Goal: Use online tool/utility: Utilize a website feature to perform a specific function

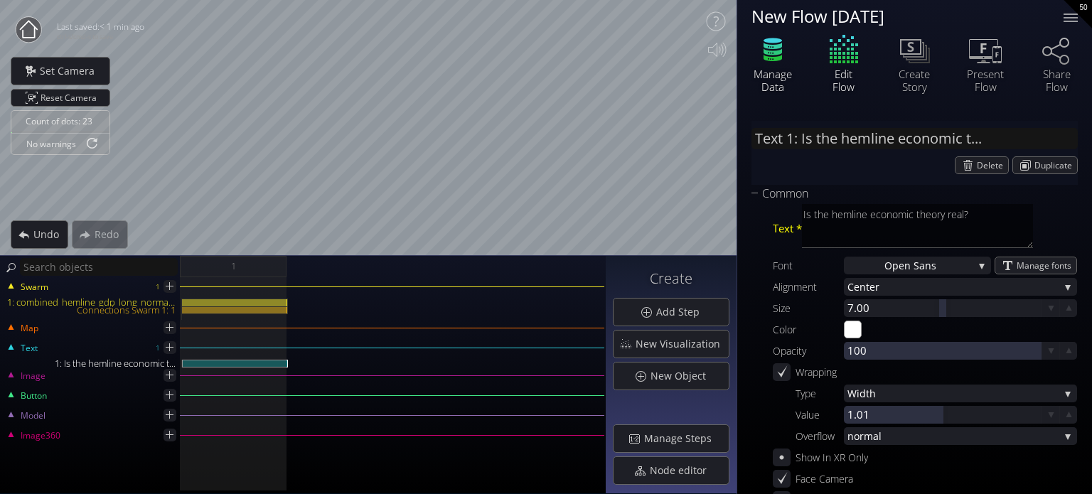
click at [779, 48] on icon at bounding box center [773, 50] width 43 height 36
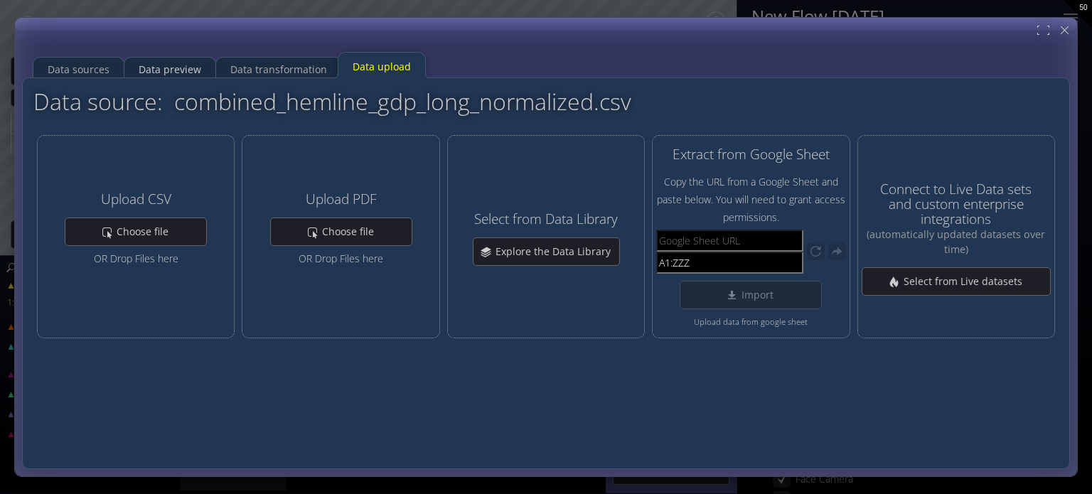
click at [112, 71] on div "Data sources" at bounding box center [78, 69] width 90 height 28
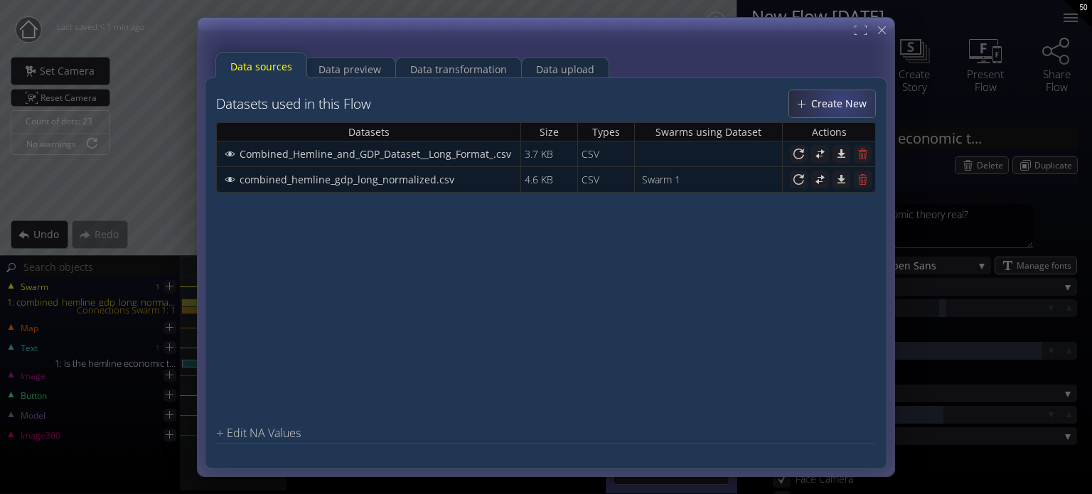
click at [841, 93] on div "Create New" at bounding box center [832, 103] width 86 height 27
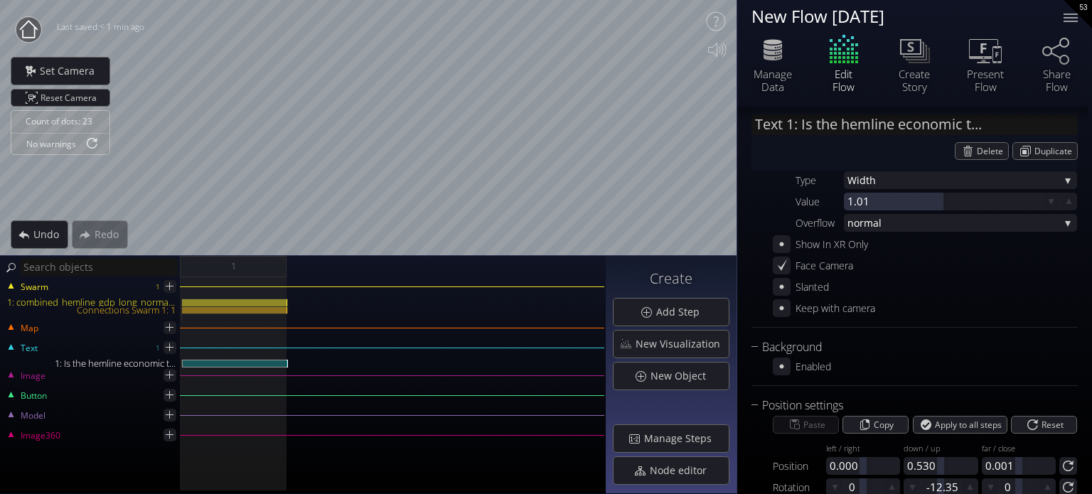
scroll to position [272, 0]
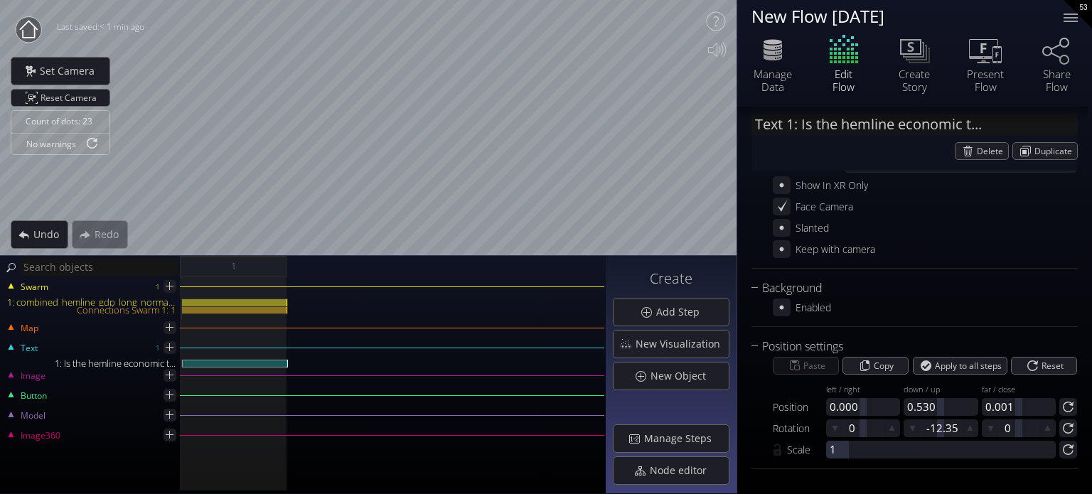
click at [247, 295] on div "Swarm 1 1: combined_hemline_gdp_long_normalized.csv Connections Swarm 1: 1" at bounding box center [302, 304] width 603 height 31
click at [247, 299] on div at bounding box center [235, 303] width 106 height 8
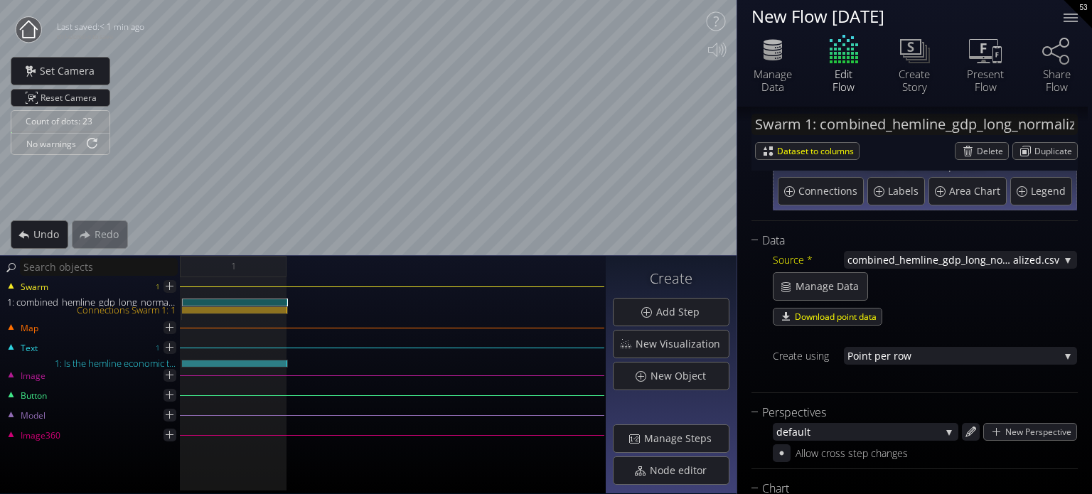
scroll to position [0, 0]
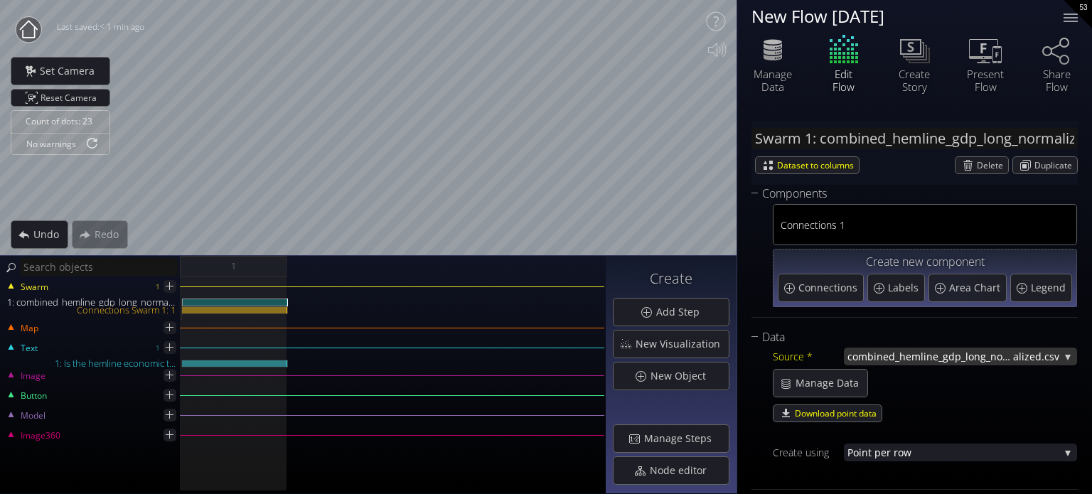
click at [971, 356] on span "combined_hemline_gdp_long_norm" at bounding box center [931, 357] width 166 height 18
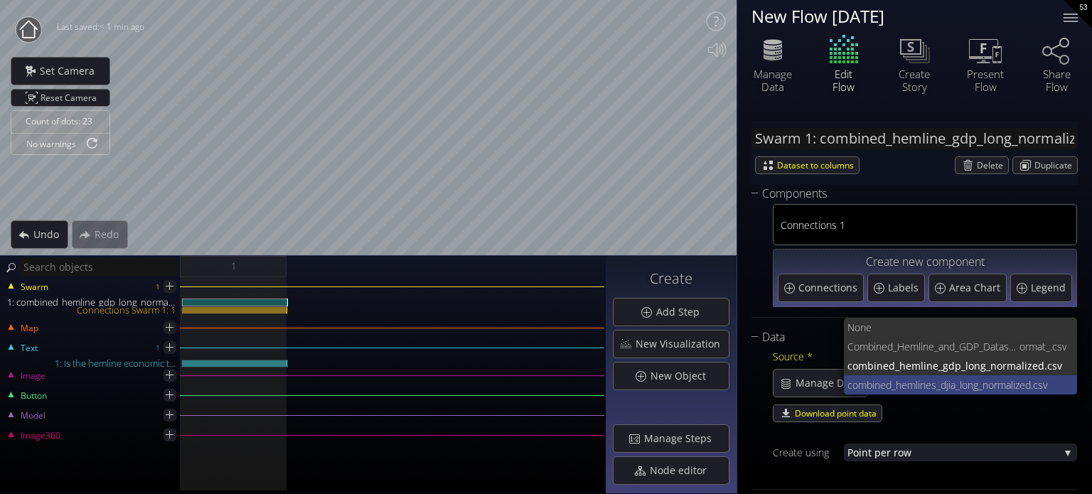
click at [922, 382] on span "combined_hemlines_djia_long_norm" at bounding box center [927, 384] width 159 height 19
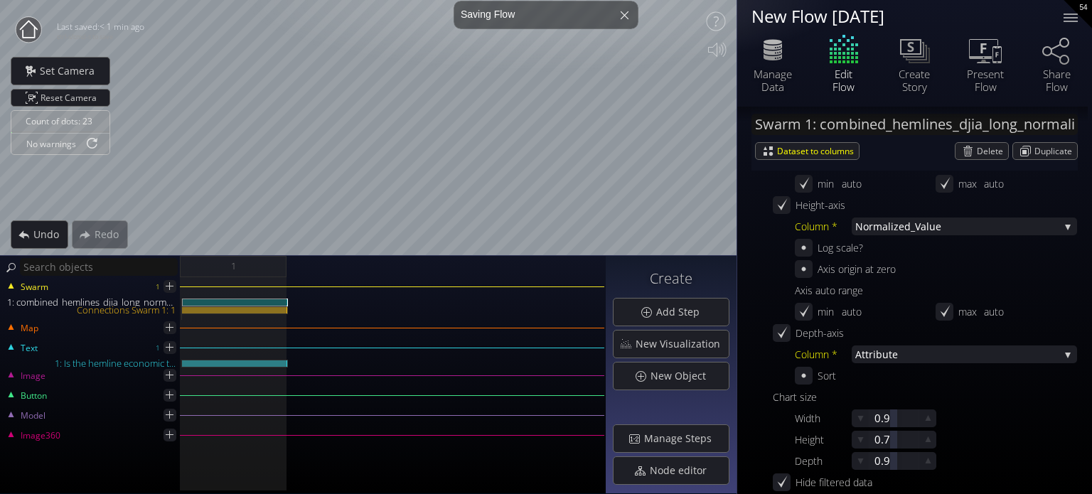
scroll to position [569, 0]
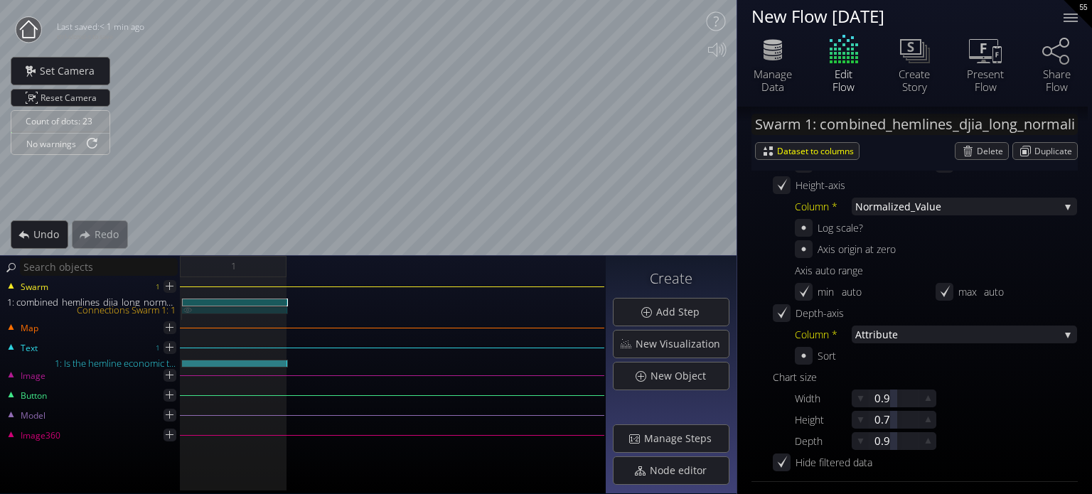
click at [241, 310] on div "Connections Swarm 1: 1" at bounding box center [235, 310] width 106 height 8
type input "Swarm 1: Connections 1"
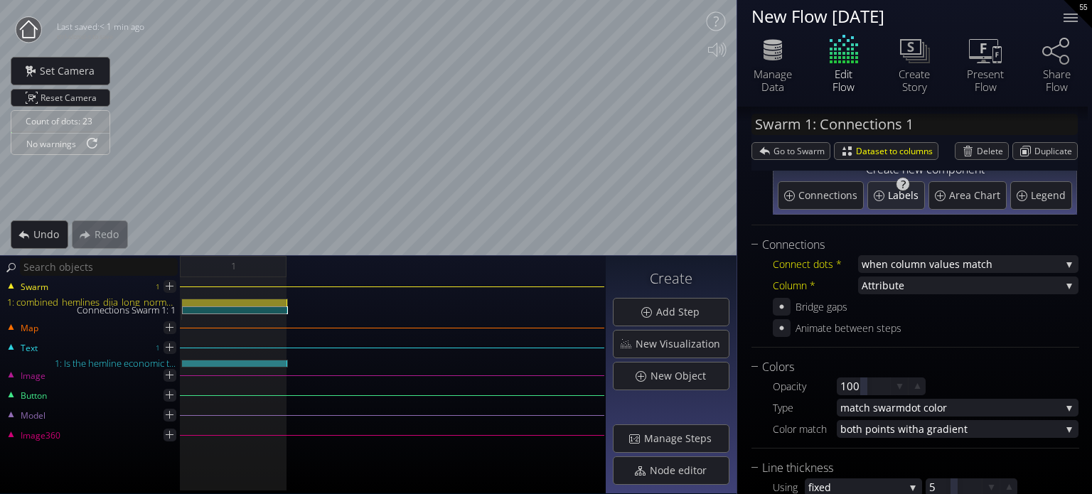
scroll to position [0, 0]
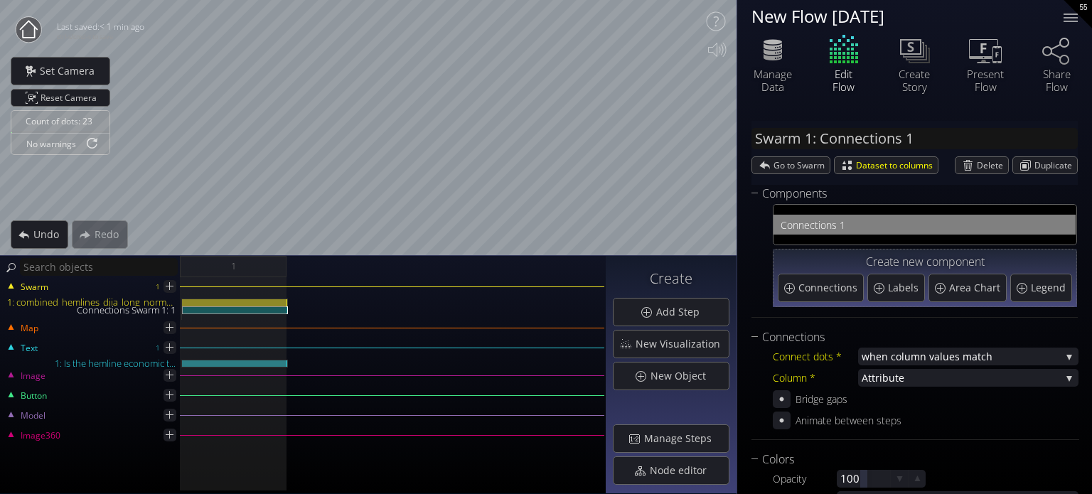
click at [800, 402] on div "Bridge gaps" at bounding box center [822, 399] width 52 height 18
click at [779, 404] on icon at bounding box center [782, 399] width 12 height 12
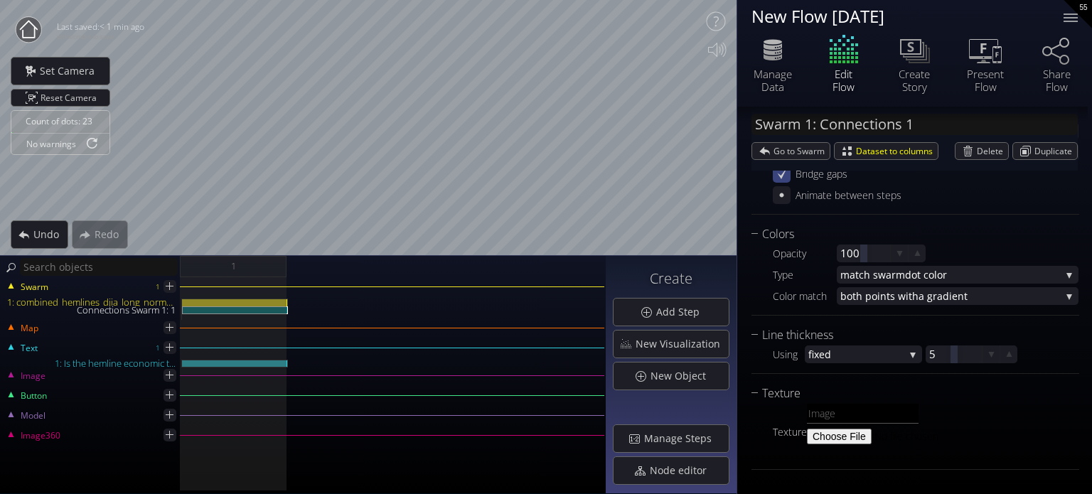
scroll to position [154, 0]
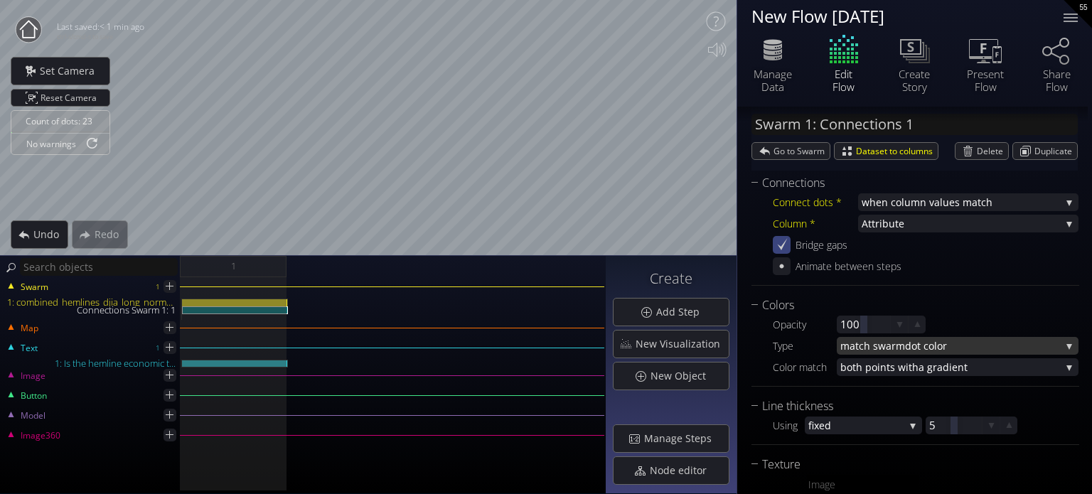
click at [916, 347] on span "dot color" at bounding box center [983, 346] width 156 height 18
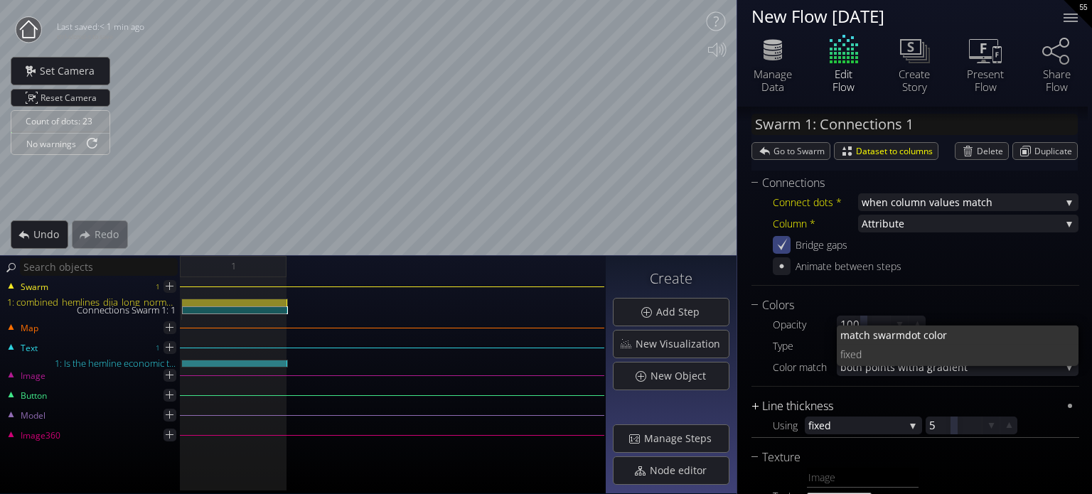
click at [885, 397] on div "Line thickness" at bounding box center [907, 406] width 310 height 18
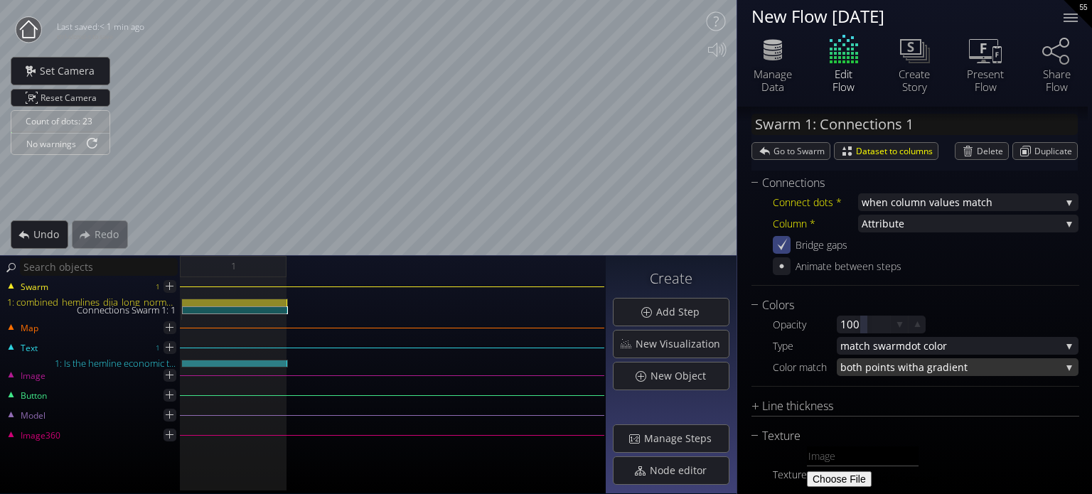
click at [877, 367] on span "both points with" at bounding box center [880, 367] width 78 height 18
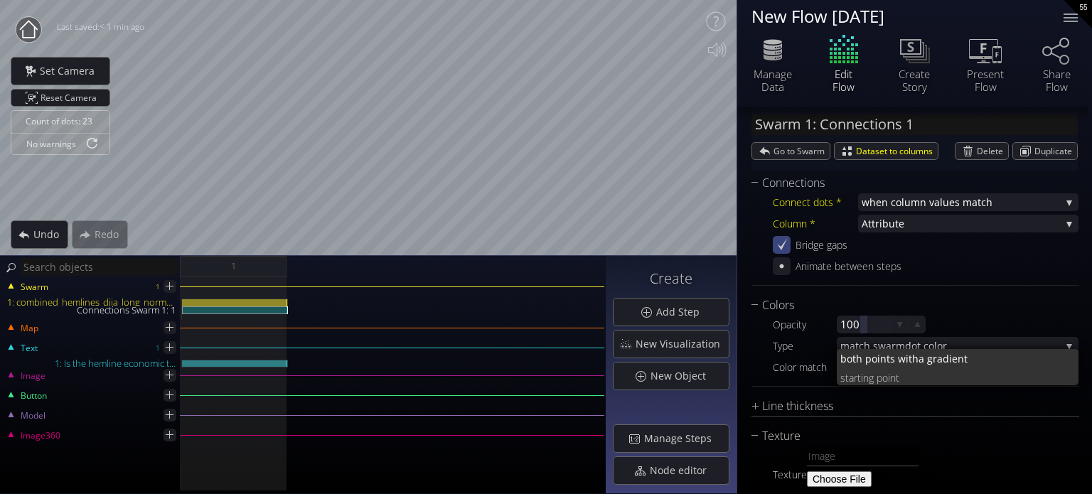
click at [804, 370] on div "Color match" at bounding box center [805, 367] width 64 height 18
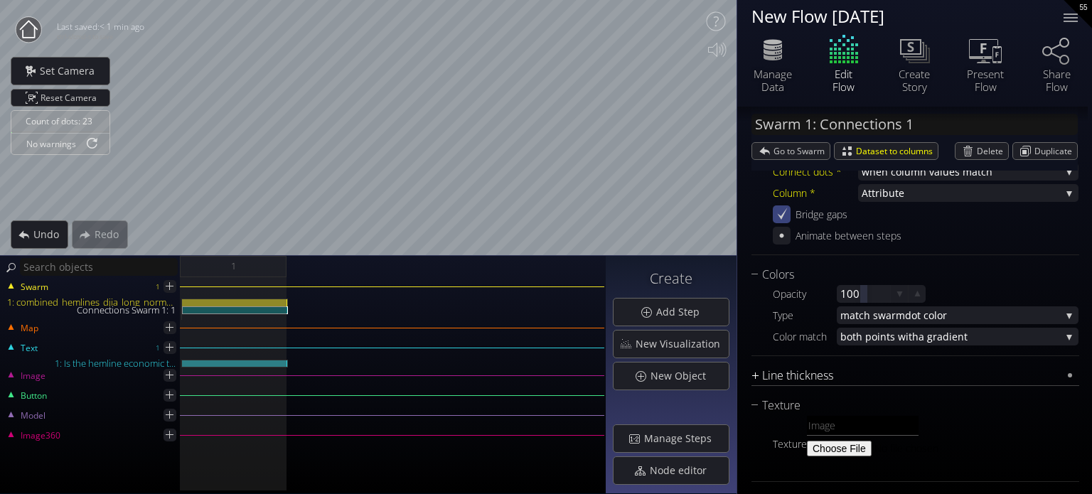
scroll to position [197, 0]
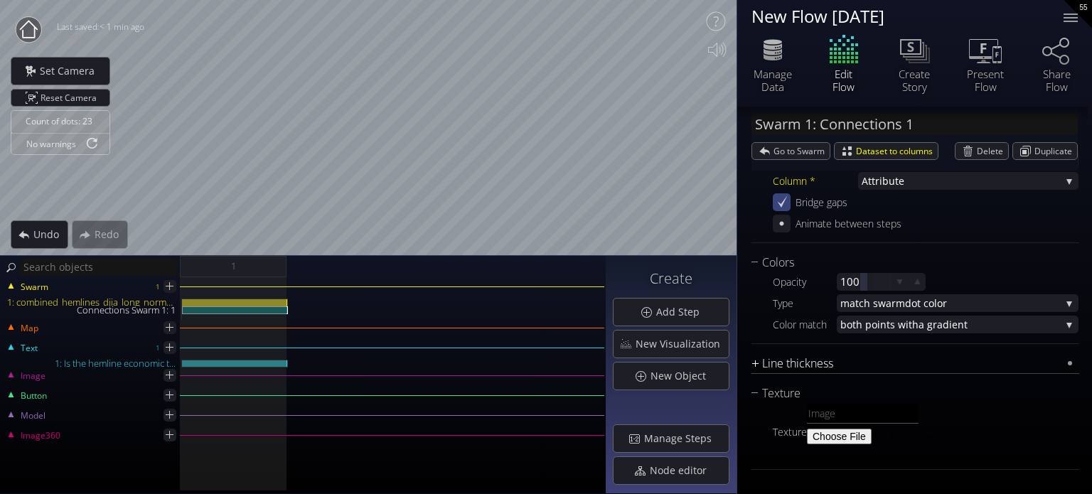
click at [803, 361] on div "Line thickness" at bounding box center [907, 364] width 310 height 18
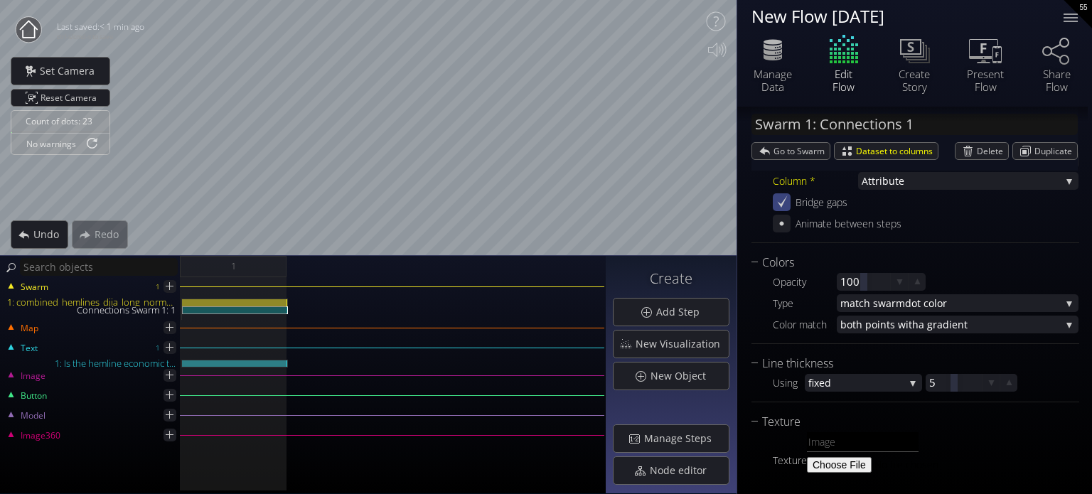
click at [877, 311] on div "Opacity 100 Type match swarm dot color match swarm dot color fixed gradie nt Co…" at bounding box center [916, 303] width 328 height 62
click at [882, 304] on span "match swarm" at bounding box center [873, 303] width 65 height 18
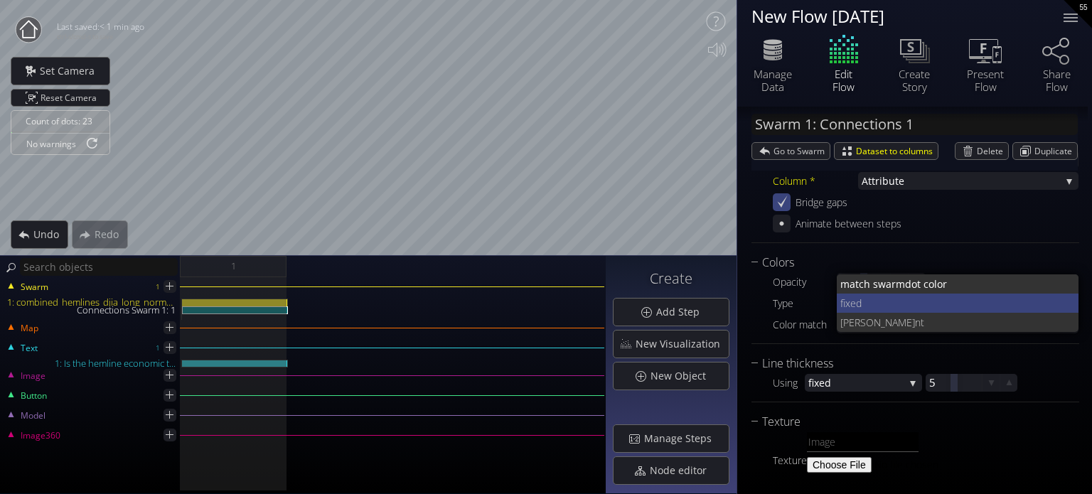
click at [881, 303] on span "fixed" at bounding box center [955, 303] width 228 height 19
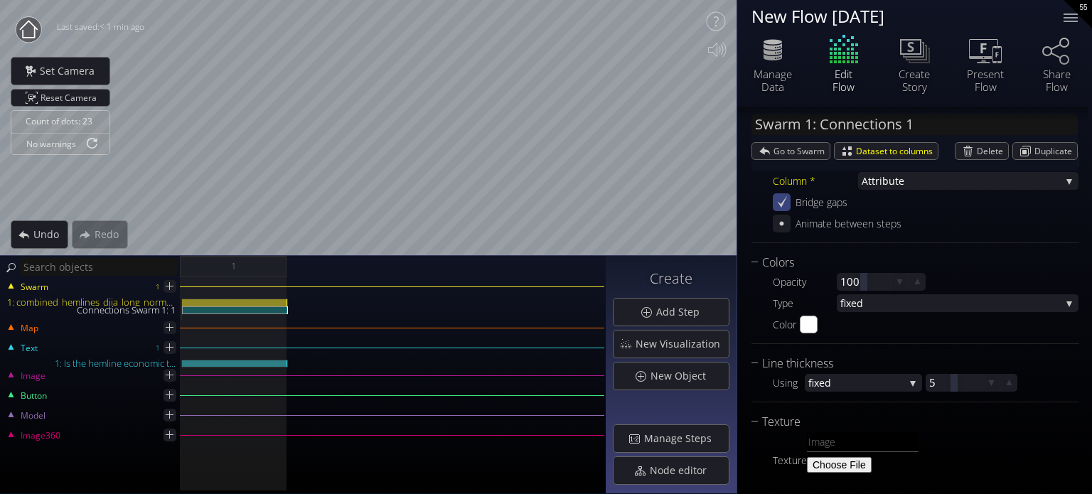
click at [822, 324] on div "Color #ffffff" at bounding box center [926, 325] width 306 height 18
click at [814, 327] on input "#ffffff" at bounding box center [810, 325] width 18 height 18
click at [949, 343] on div "Connections Connect dots * when column va lues match when column va lues match …" at bounding box center [916, 321] width 328 height 378
click at [880, 301] on span "fixed" at bounding box center [951, 303] width 220 height 18
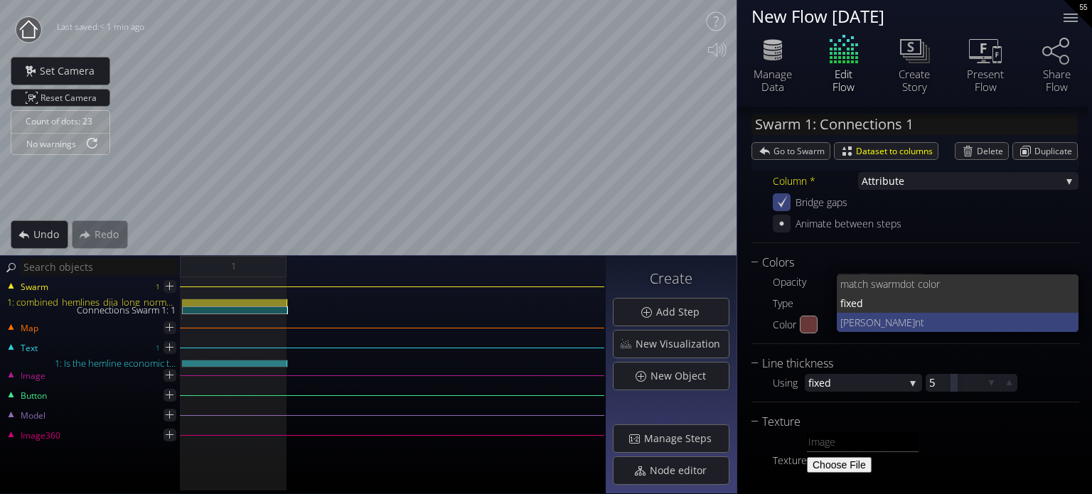
click at [915, 317] on span "nt" at bounding box center [991, 322] width 153 height 19
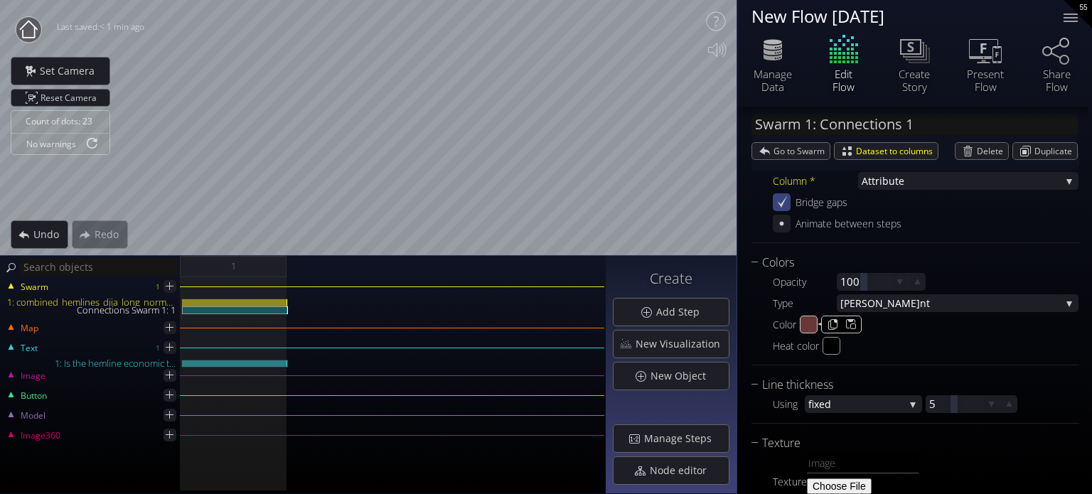
click at [811, 326] on input "#683737" at bounding box center [810, 325] width 18 height 18
type input "#dc3838"
click at [831, 355] on div "Colors Opacity 100 Type gradie nt match swarm dot color fixed gradie nt Color #…" at bounding box center [916, 310] width 328 height 112
click at [835, 348] on input "#000000" at bounding box center [832, 347] width 18 height 18
click at [825, 352] on input "#cfbe07" at bounding box center [832, 347] width 18 height 18
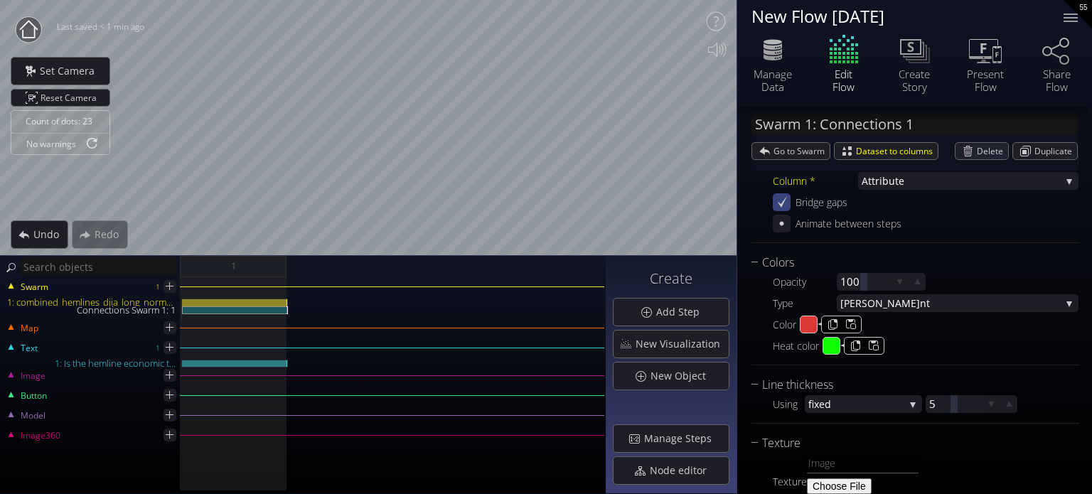
type input "#11ff00"
click at [802, 319] on input "#dc3838" at bounding box center [810, 325] width 18 height 18
type input "#ff0000"
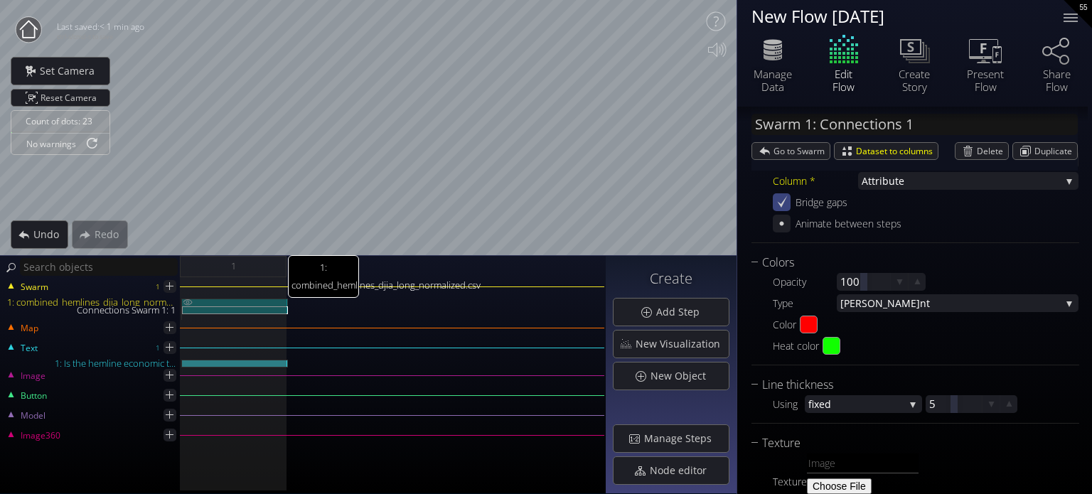
click at [235, 304] on div "1: combined_hemlines_djia_long_normalized.csv" at bounding box center [235, 303] width 106 height 8
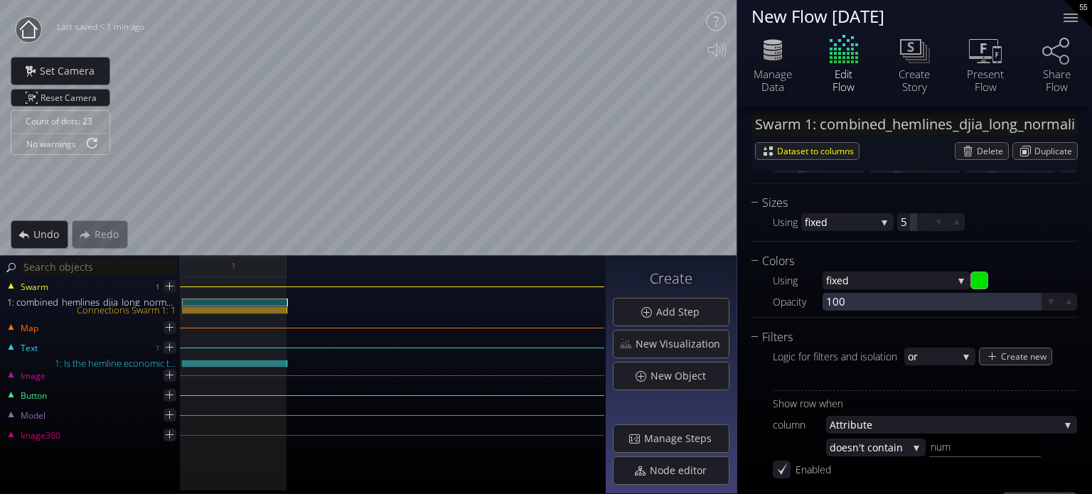
scroll to position [1264, 0]
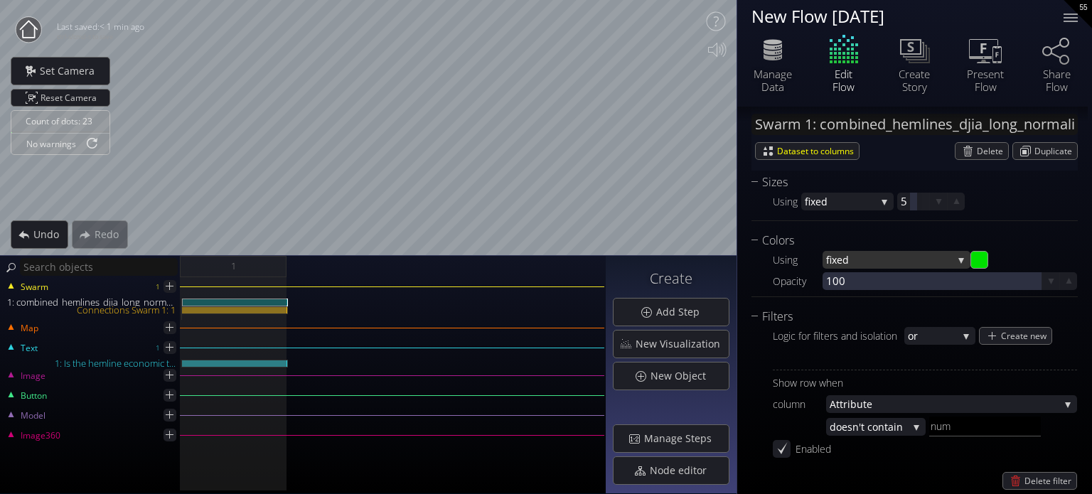
click at [864, 259] on span "fixed" at bounding box center [889, 260] width 127 height 18
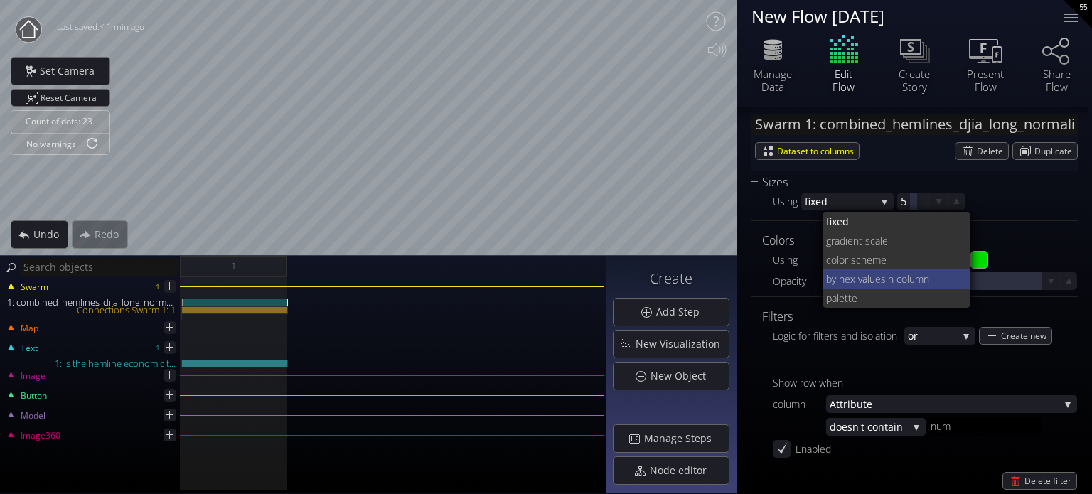
click at [891, 284] on span "in column" at bounding box center [923, 279] width 74 height 19
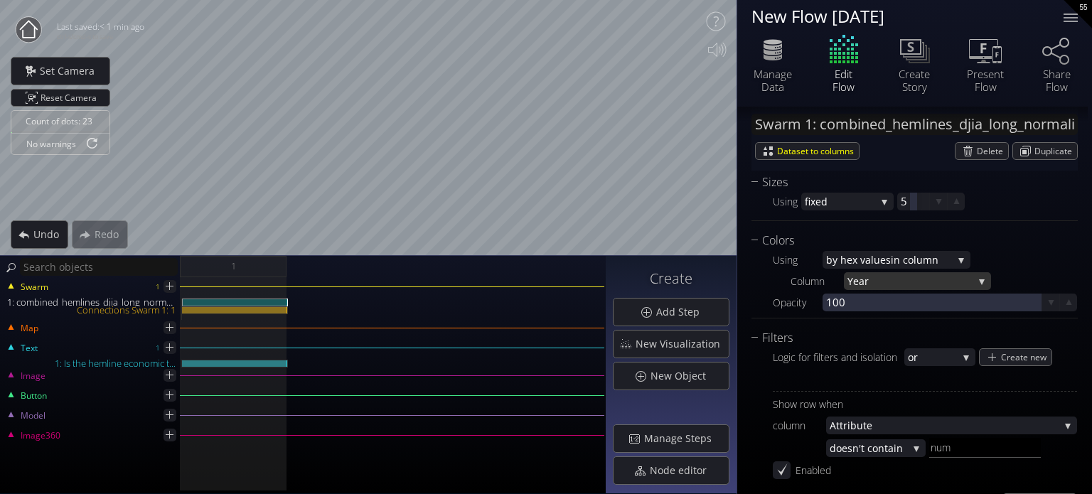
click at [876, 281] on span "Year" at bounding box center [911, 281] width 126 height 18
click at [888, 289] on span "ized_Value" at bounding box center [930, 290] width 101 height 19
click at [870, 259] on span "by hex values" at bounding box center [858, 260] width 65 height 18
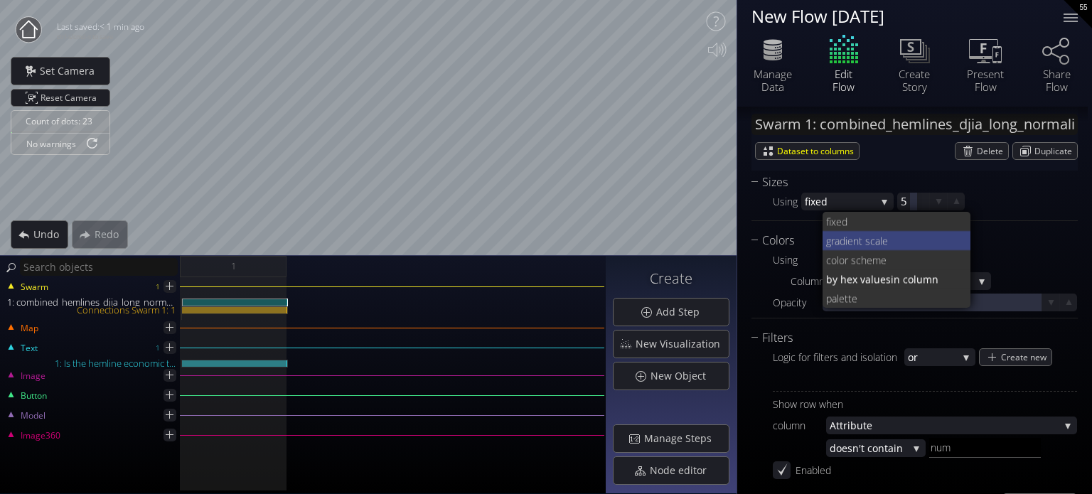
click at [875, 242] on span "ient scale" at bounding box center [902, 240] width 114 height 19
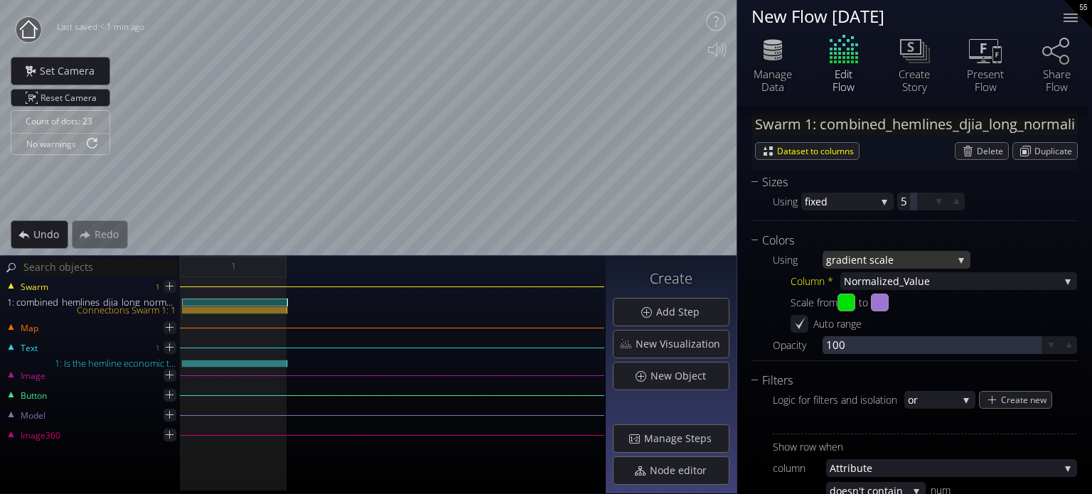
click at [852, 262] on span "ient scale" at bounding box center [900, 260] width 105 height 18
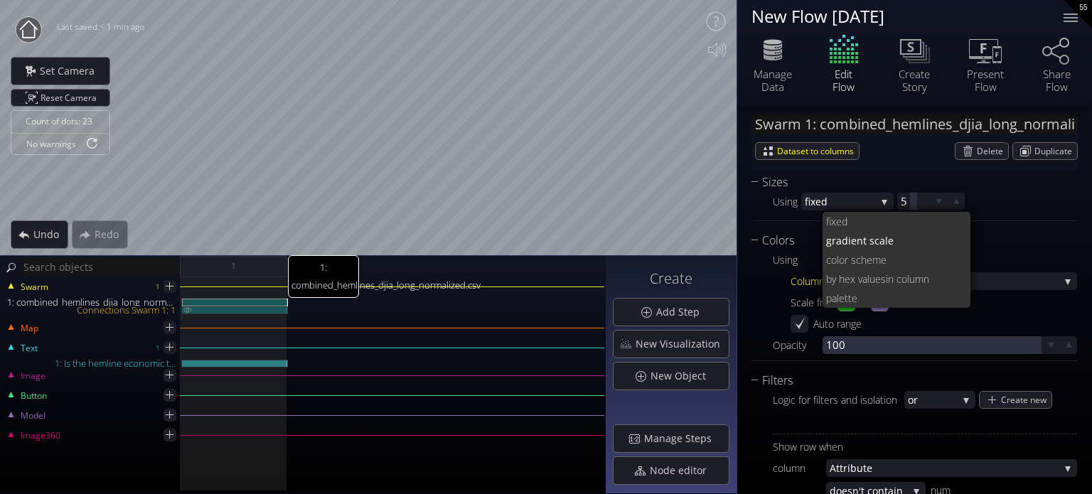
click at [222, 309] on div at bounding box center [235, 310] width 106 height 8
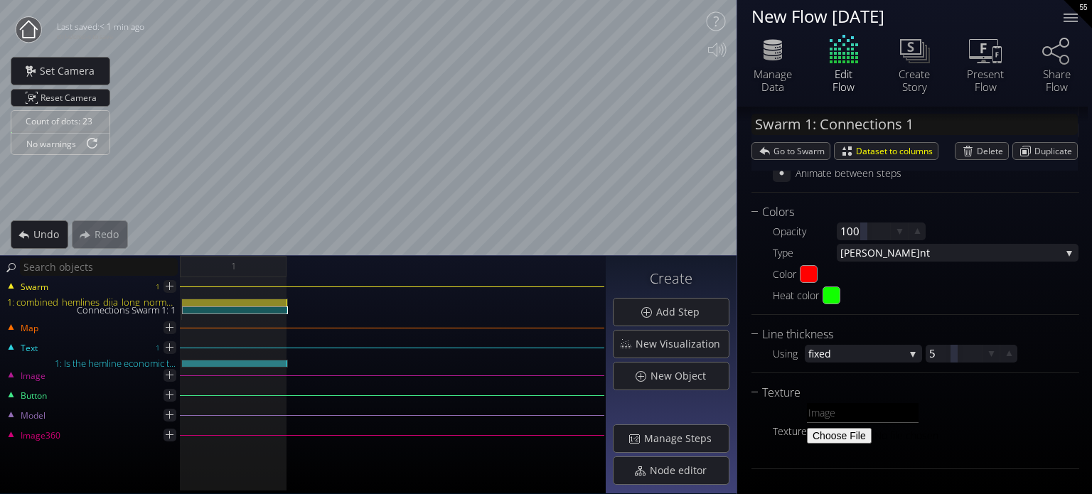
scroll to position [247, 0]
click at [874, 242] on div "Opacity 100 Type gradie nt match swarm dot color fixed gradie nt Color #ff0000 …" at bounding box center [916, 262] width 328 height 83
click at [920, 251] on span "nt" at bounding box center [990, 253] width 141 height 18
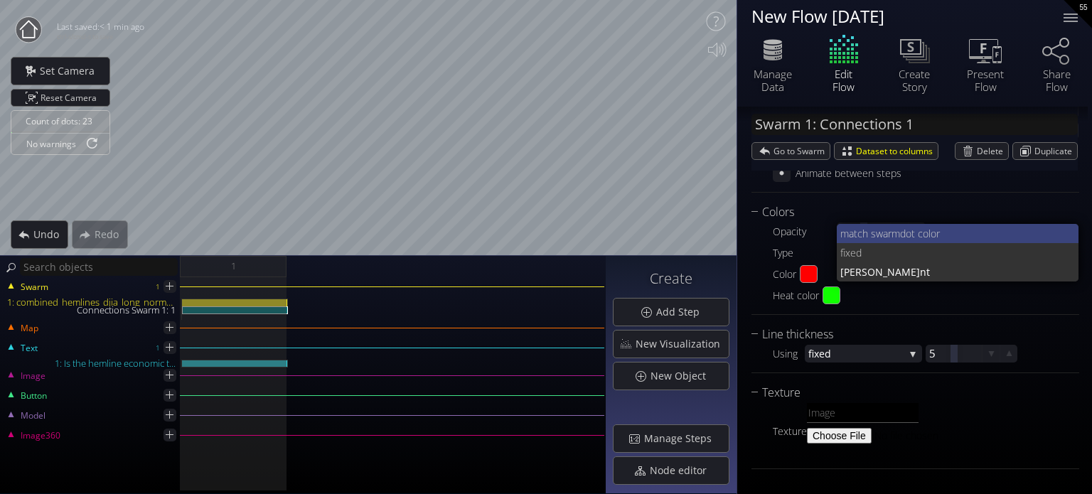
click at [877, 233] on span "match swarm" at bounding box center [871, 233] width 60 height 19
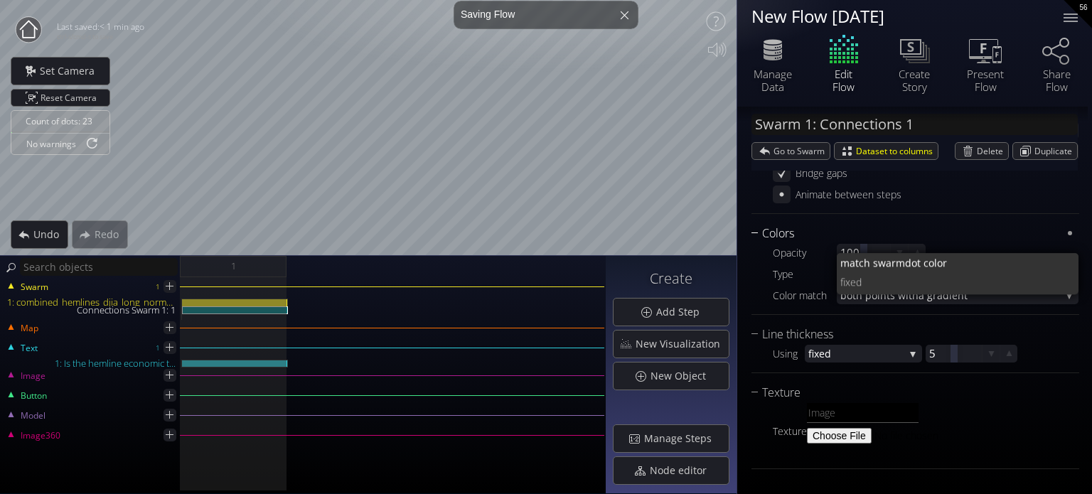
scroll to position [225, 0]
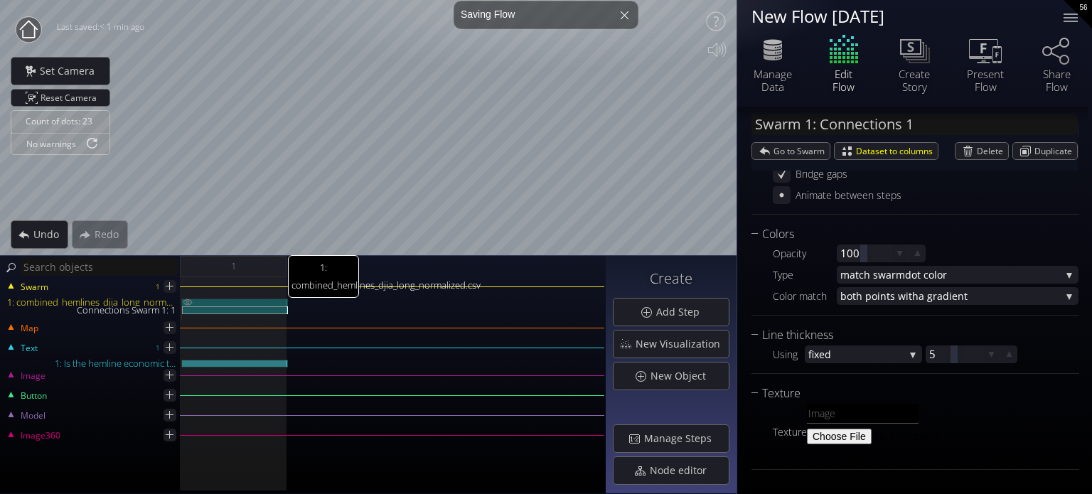
click at [261, 304] on div "1: combined_hemlines_djia_long_normalized.csv" at bounding box center [235, 303] width 106 height 8
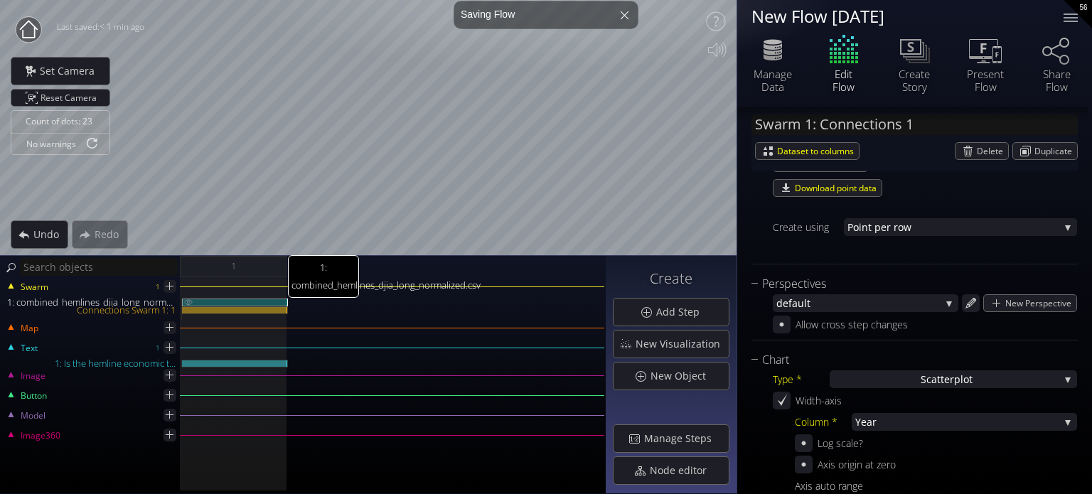
type input "Swarm 1: combined_hemlines_djia_long_normalized.csv"
click at [262, 301] on div "1: combined_hemlines_djia_long_normalized.csv" at bounding box center [235, 303] width 106 height 8
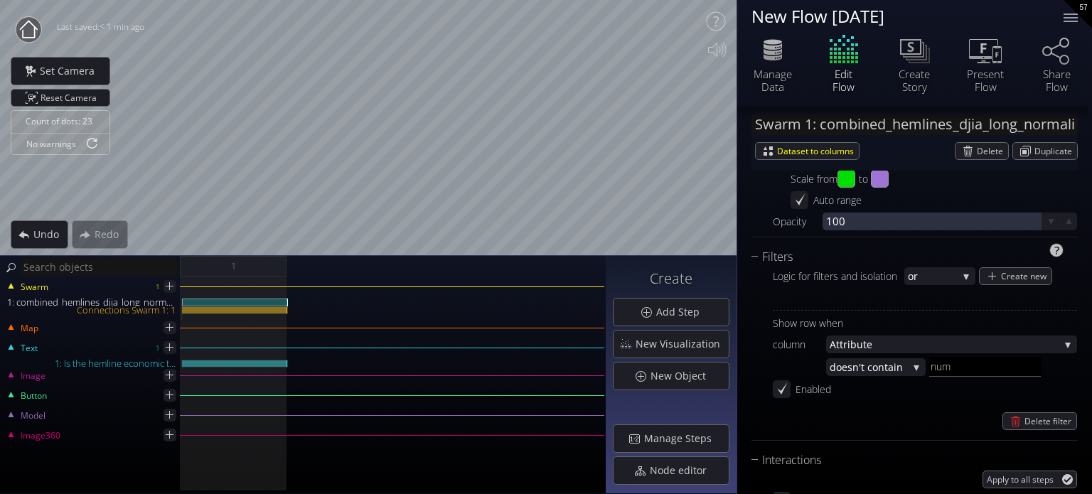
scroll to position [1363, 0]
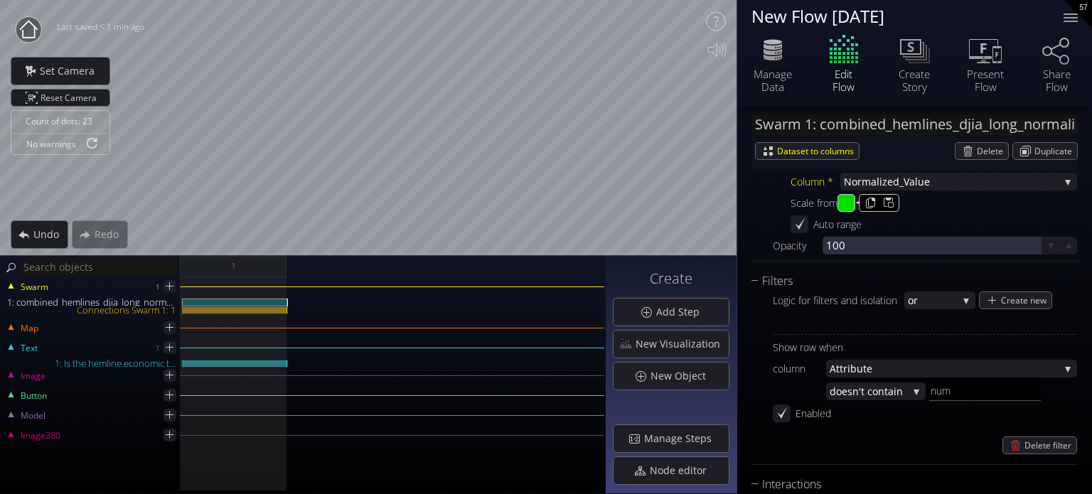
click at [849, 209] on input "#00e000" at bounding box center [847, 204] width 18 height 18
click at [959, 193] on div "Column * Normal ized_Value Year Normal ized_Value Scale from #00e000 to #9e75d7…" at bounding box center [934, 203] width 287 height 60
click at [882, 204] on input "#9e75d7" at bounding box center [881, 204] width 18 height 18
type input "#59ff00"
click at [843, 201] on input "#00e000" at bounding box center [847, 204] width 18 height 18
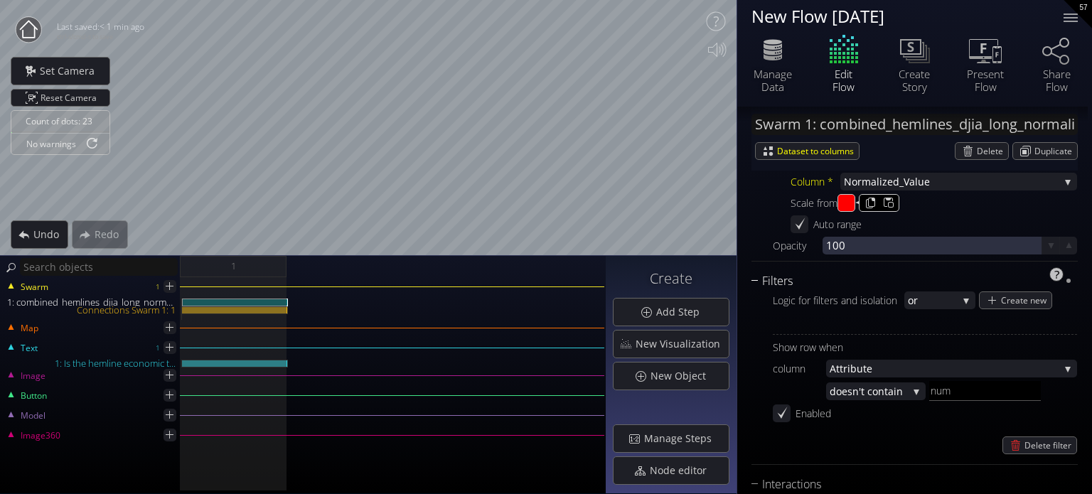
type input "#ff0000"
click at [1050, 12] on div "New Flow [DATE]" at bounding box center [899, 16] width 309 height 32
click at [1064, 15] on div at bounding box center [1071, 18] width 28 height 28
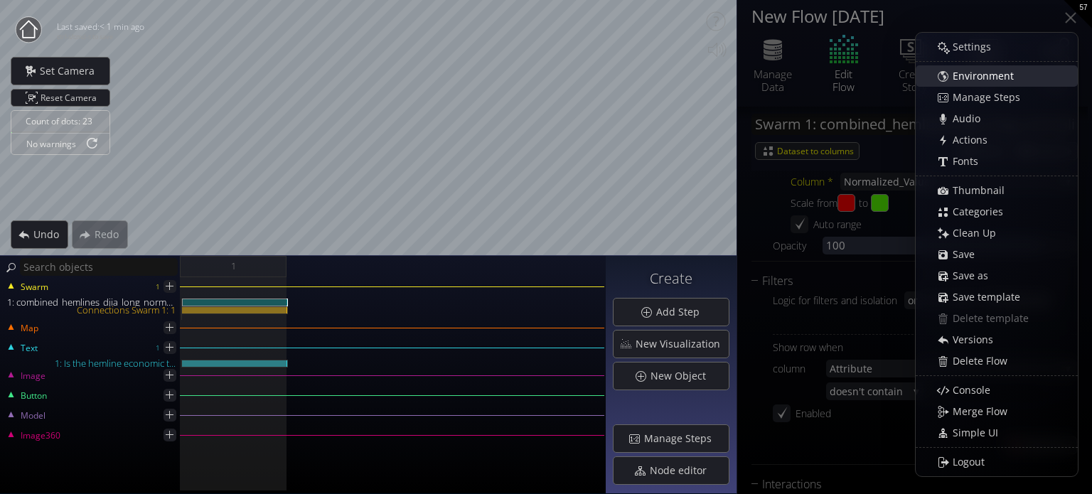
click at [970, 76] on span "Environment" at bounding box center [987, 76] width 70 height 14
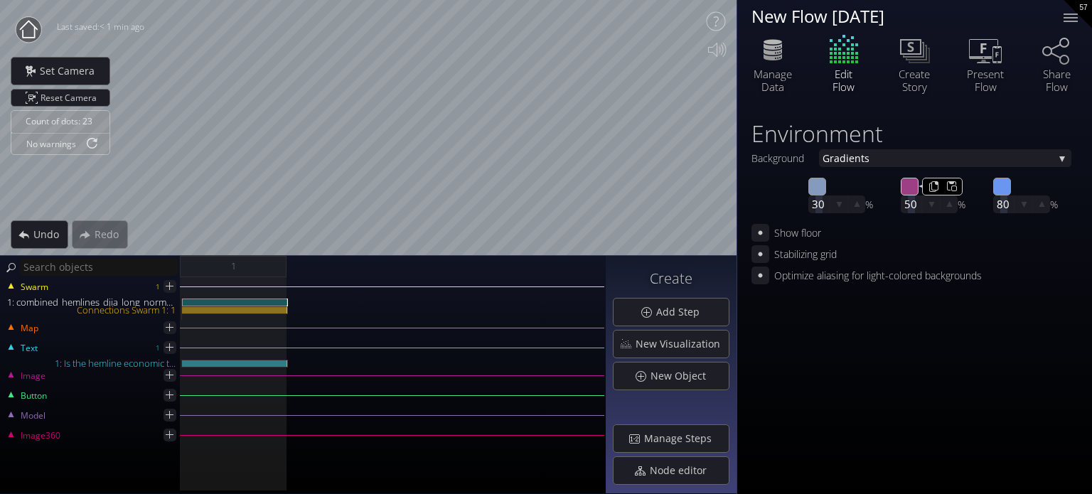
click at [912, 191] on input "#9d3f84" at bounding box center [911, 187] width 18 height 18
click at [913, 186] on input "#5c3681" at bounding box center [911, 187] width 18 height 18
type input "#873da9"
click at [247, 301] on div "1: combined_hemlines_djia_long_normalized.csv" at bounding box center [235, 303] width 106 height 8
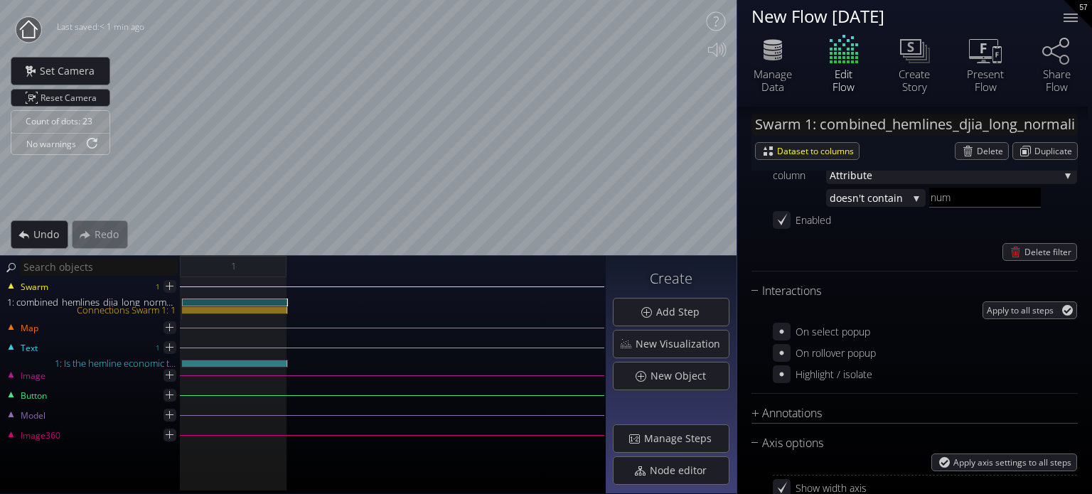
scroll to position [1564, 0]
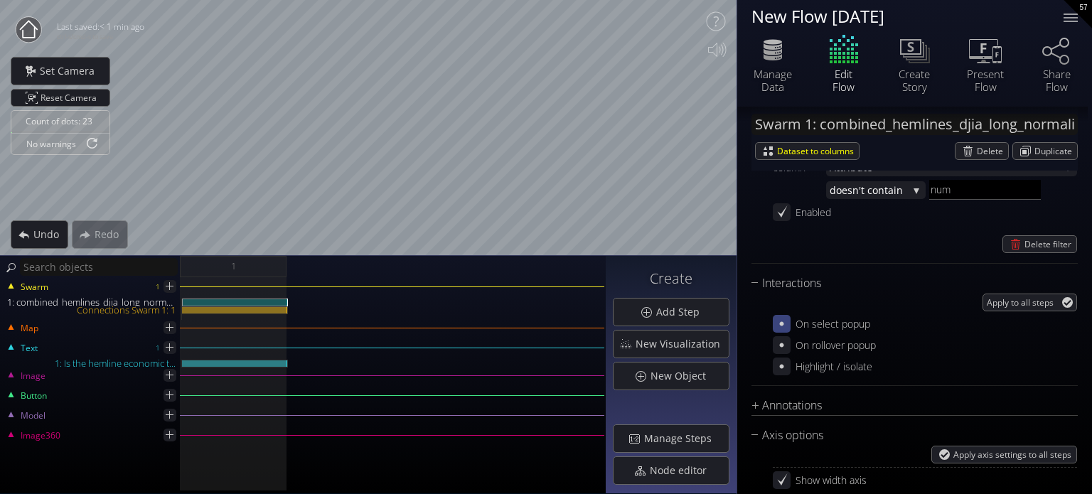
click at [777, 327] on icon at bounding box center [782, 324] width 14 height 14
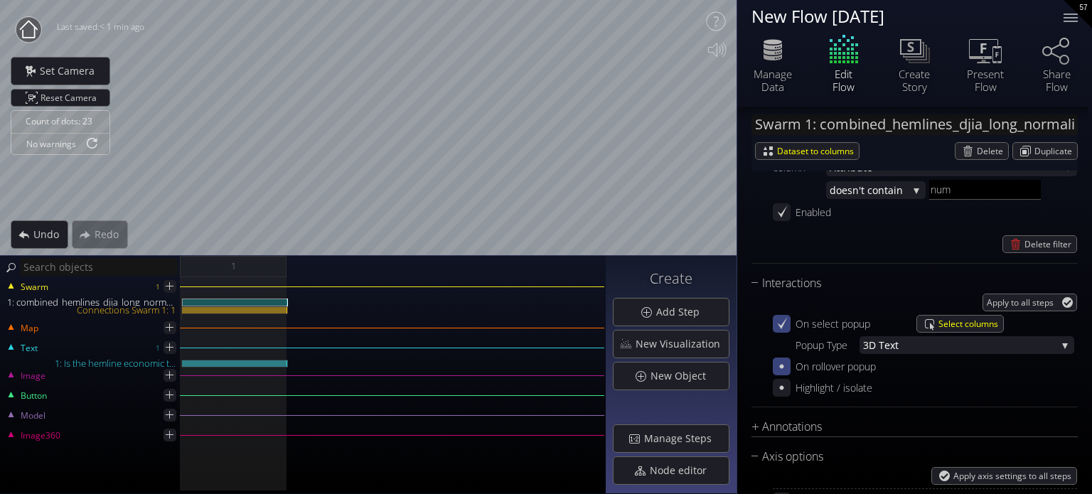
click at [782, 365] on icon at bounding box center [782, 367] width 4 height 4
click at [941, 373] on span "Select columns" at bounding box center [971, 366] width 65 height 16
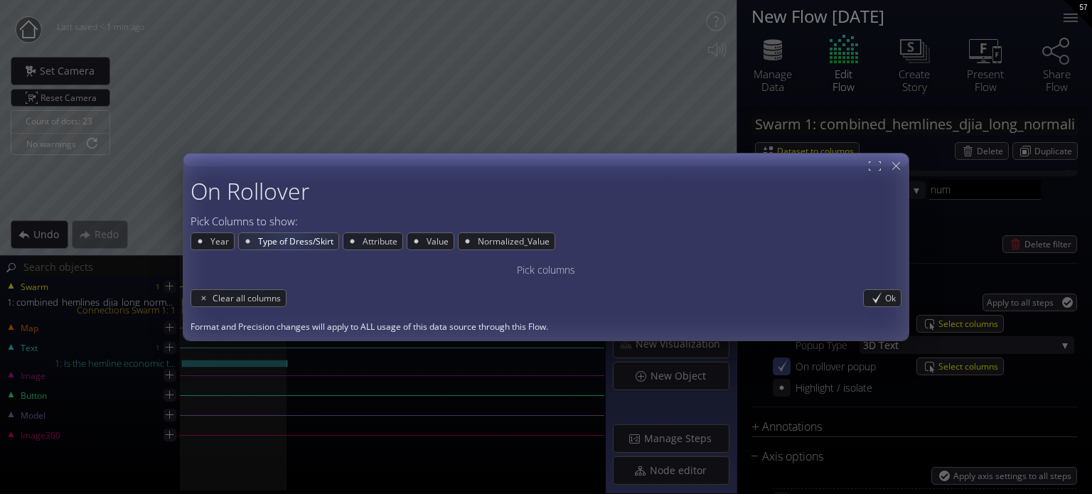
click at [286, 233] on Dress\/Skirt-button "Type of Dress/Skirt" at bounding box center [288, 242] width 101 height 18
click at [292, 242] on span "Type of Dress/Skirt" at bounding box center [298, 241] width 82 height 16
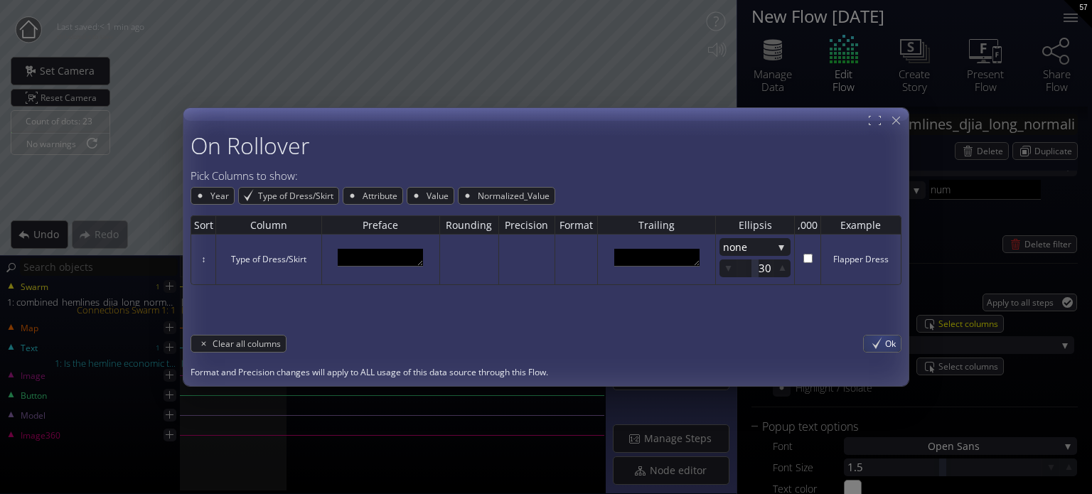
click at [882, 346] on div "Ok" at bounding box center [882, 344] width 37 height 16
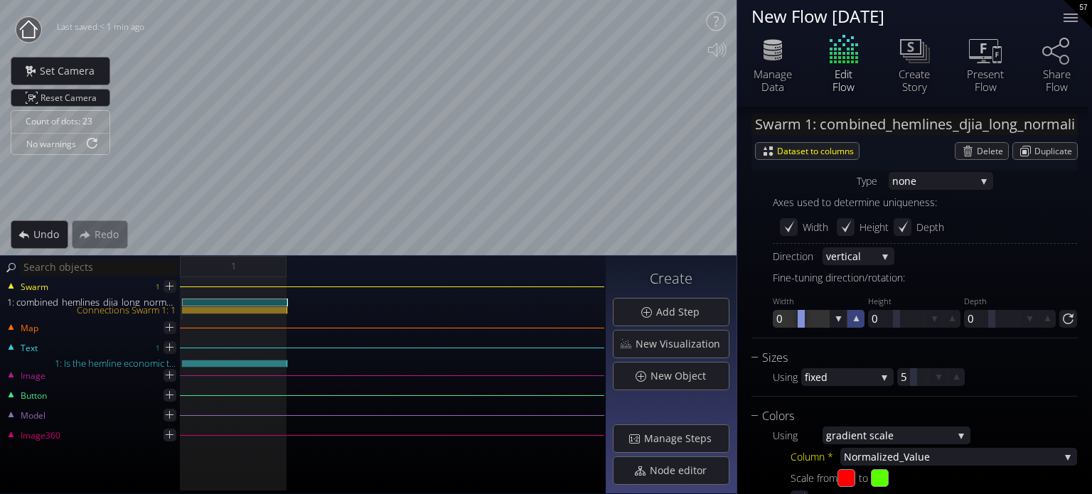
scroll to position [1067, 0]
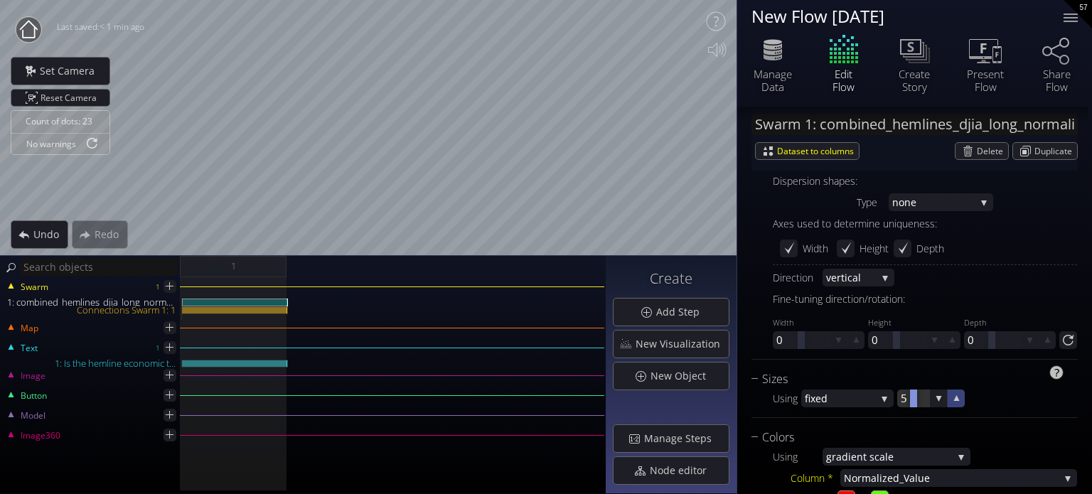
click at [954, 397] on icon at bounding box center [957, 399] width 14 height 14
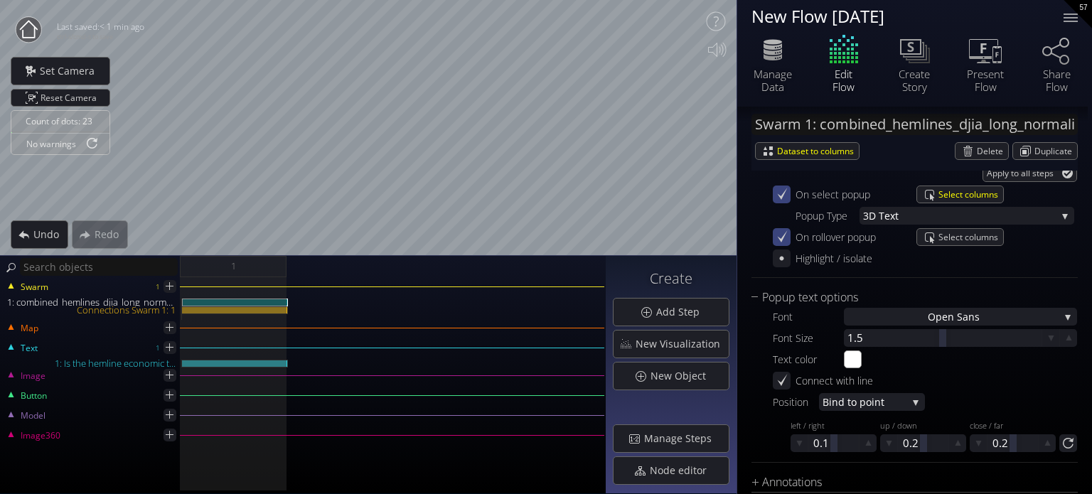
scroll to position [1564, 0]
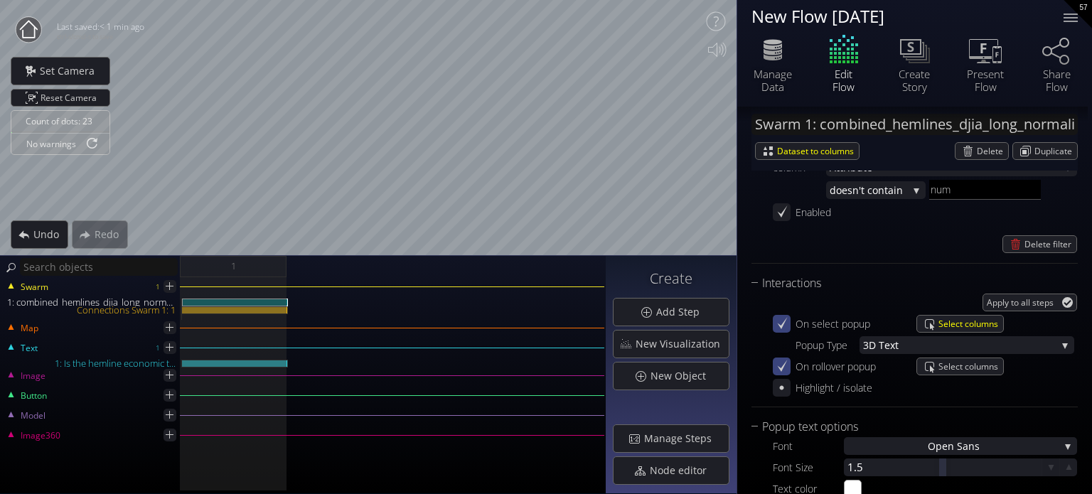
click at [781, 369] on icon at bounding box center [783, 366] width 10 height 12
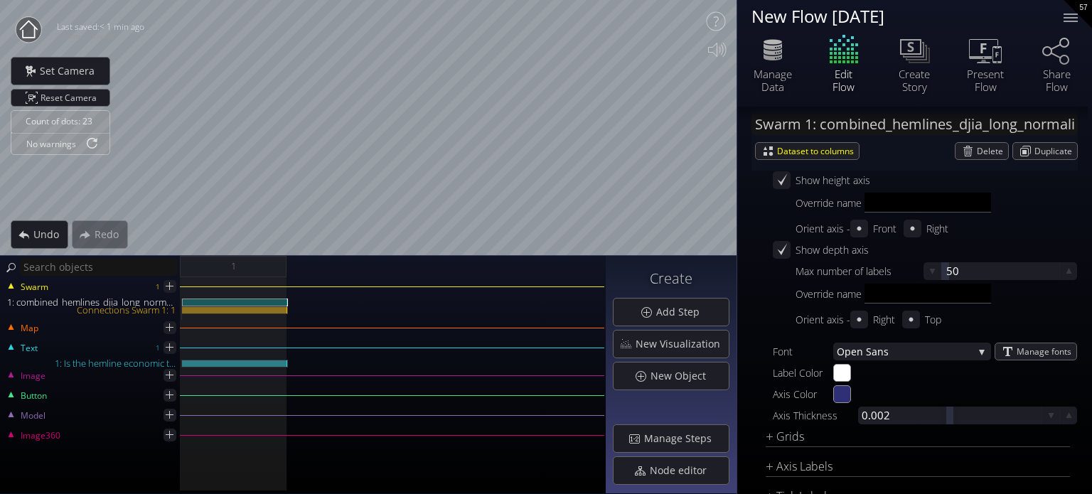
scroll to position [2133, 0]
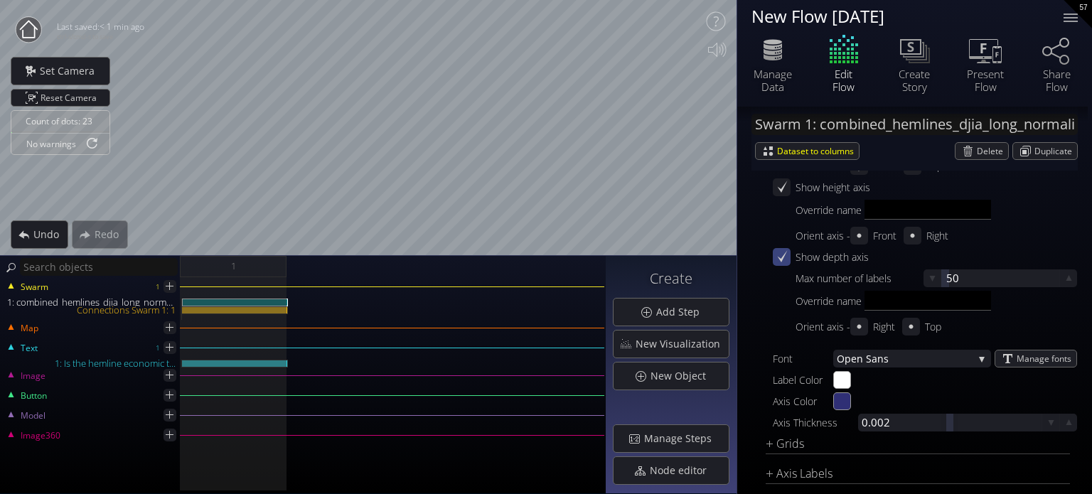
click at [787, 257] on icon at bounding box center [782, 257] width 14 height 14
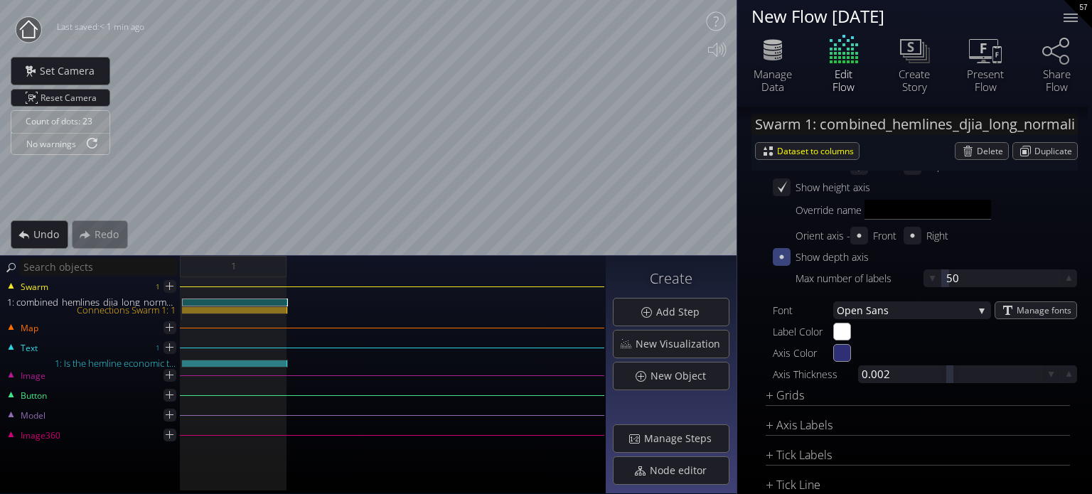
click at [785, 257] on icon at bounding box center [782, 257] width 14 height 14
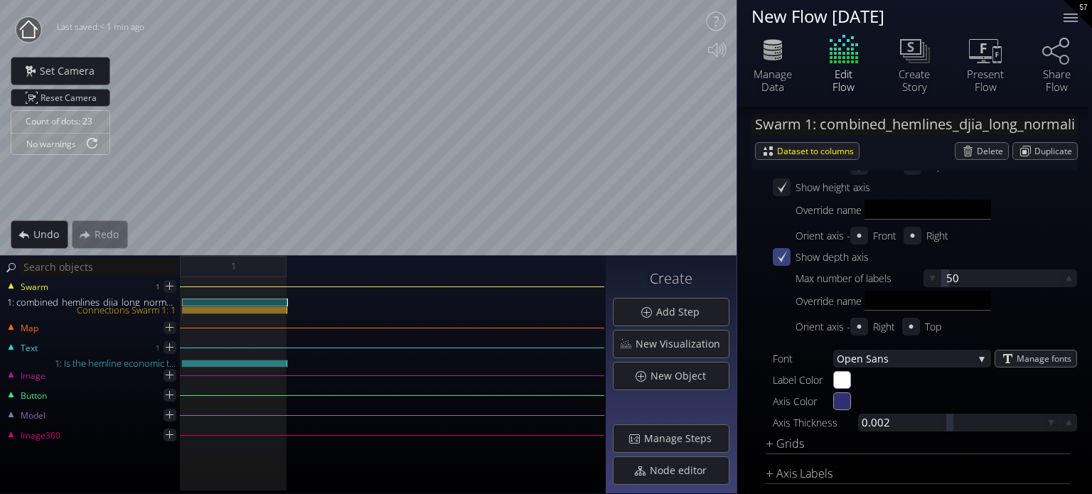
click at [785, 255] on icon at bounding box center [782, 257] width 14 height 14
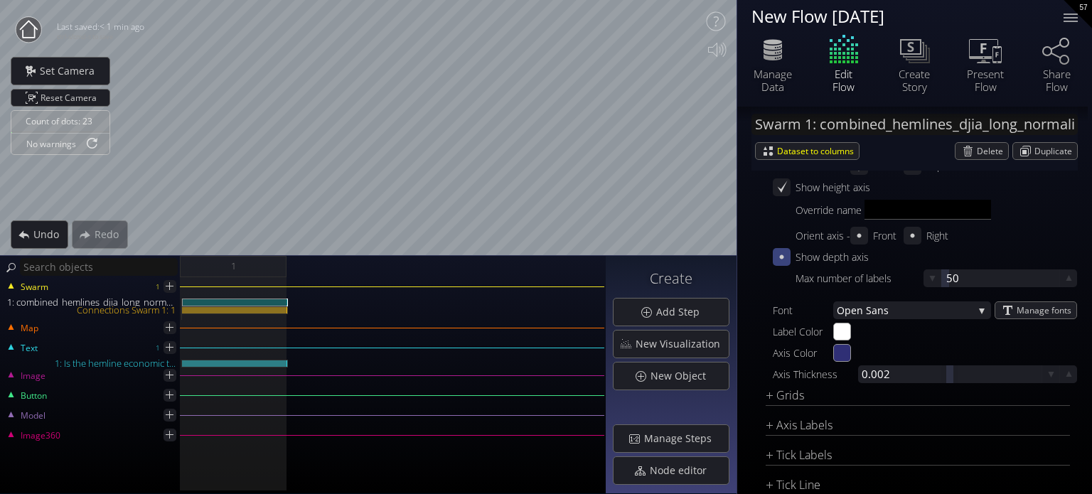
click at [786, 255] on icon at bounding box center [782, 257] width 14 height 14
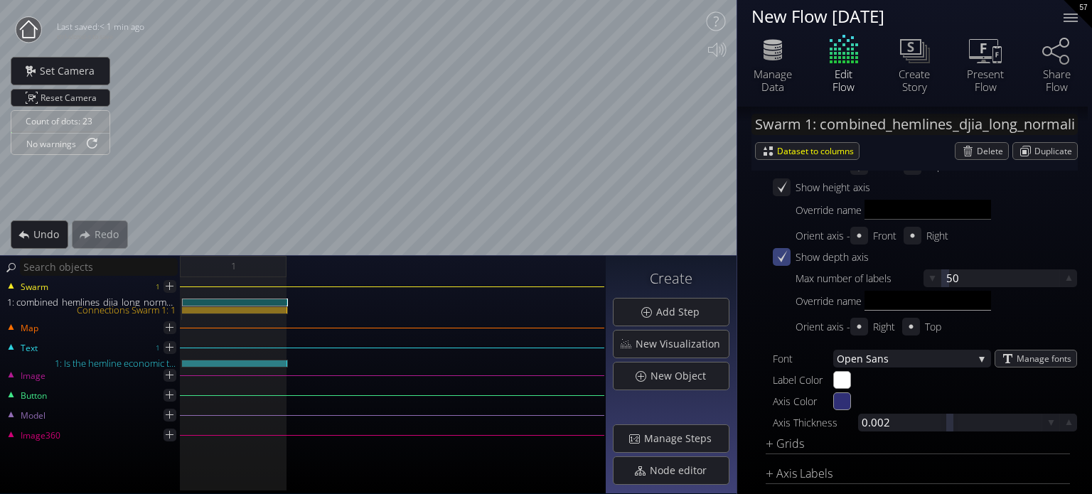
click at [884, 306] on input "text" at bounding box center [928, 301] width 127 height 20
type input "Variable"
click at [983, 311] on div "Override name Variable" at bounding box center [937, 302] width 282 height 23
click at [917, 297] on input "Variable" at bounding box center [928, 301] width 127 height 20
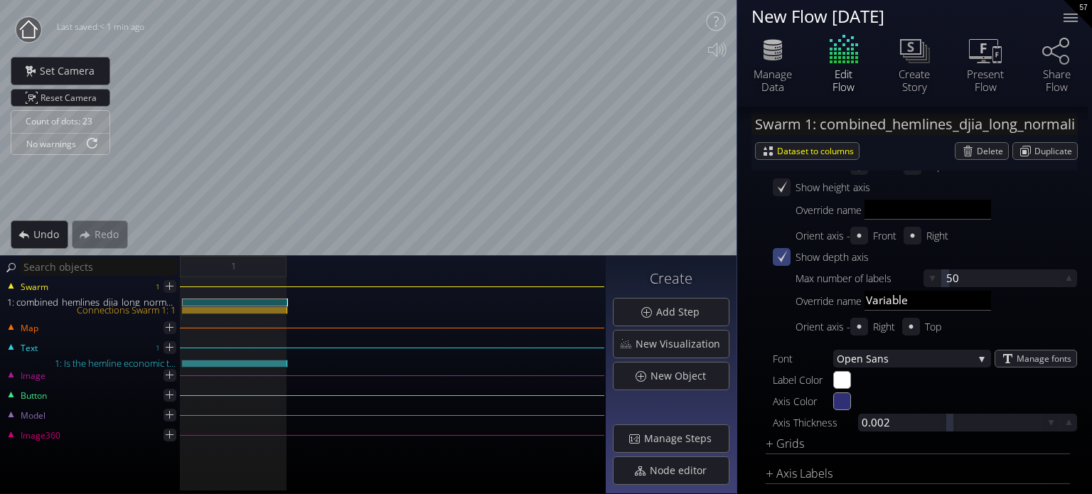
click at [1025, 315] on div "Override name Variable Orient axis - Right Top" at bounding box center [925, 313] width 304 height 45
click at [932, 305] on input "Variable" at bounding box center [928, 301] width 127 height 20
click at [1005, 318] on div "Orient axis - Right Top" at bounding box center [937, 327] width 282 height 18
click at [862, 326] on icon at bounding box center [860, 327] width 4 height 4
click at [894, 323] on div "Right" at bounding box center [884, 327] width 22 height 18
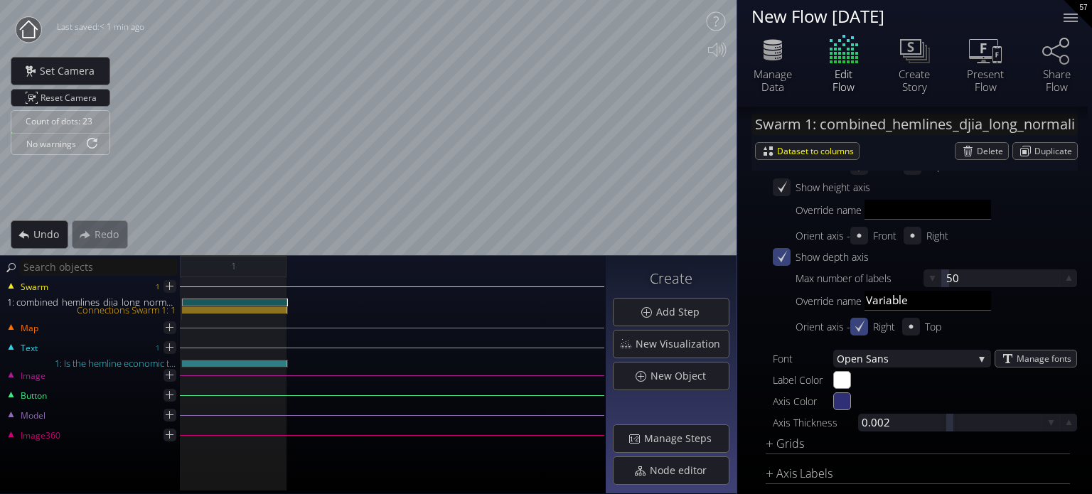
click at [853, 327] on div at bounding box center [859, 327] width 18 height 18
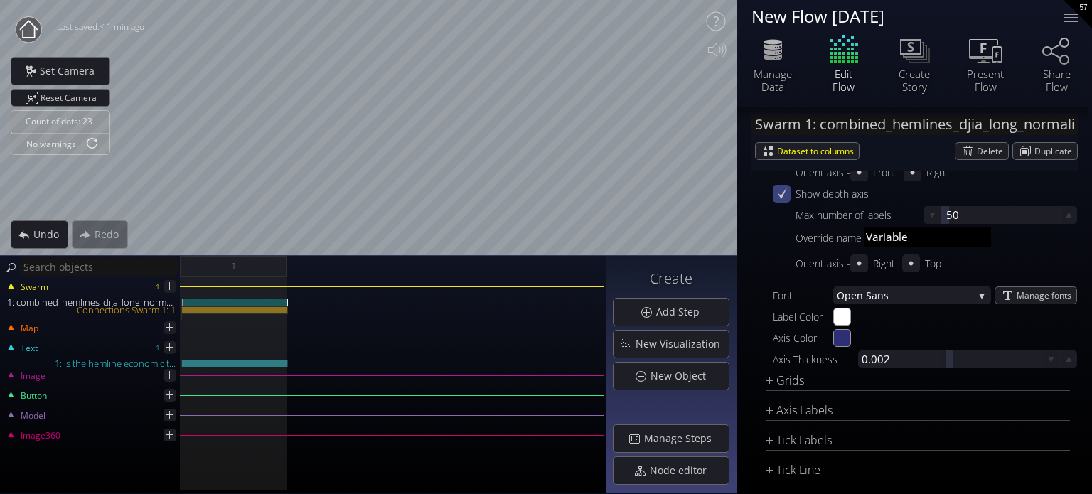
scroll to position [2204, 0]
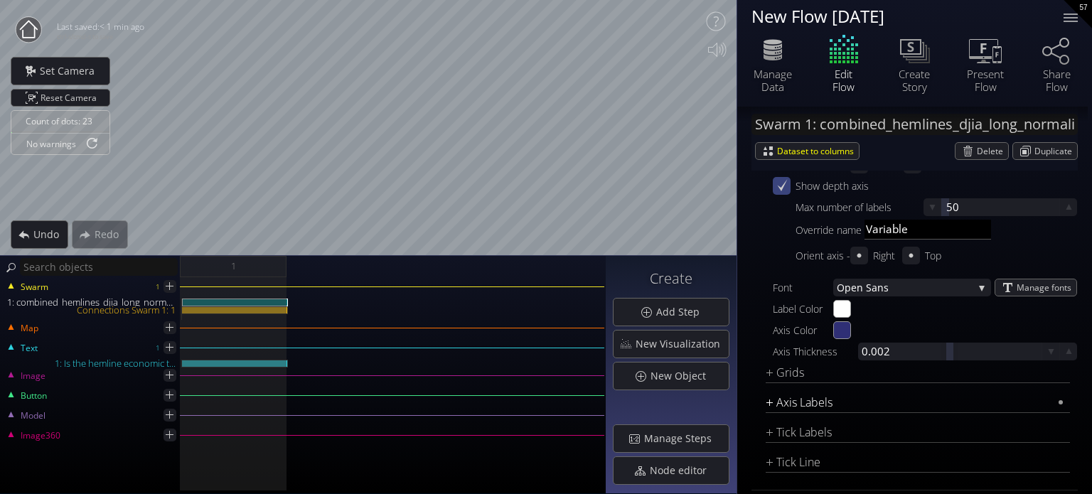
click at [770, 407] on div "Axis Labels" at bounding box center [909, 403] width 287 height 18
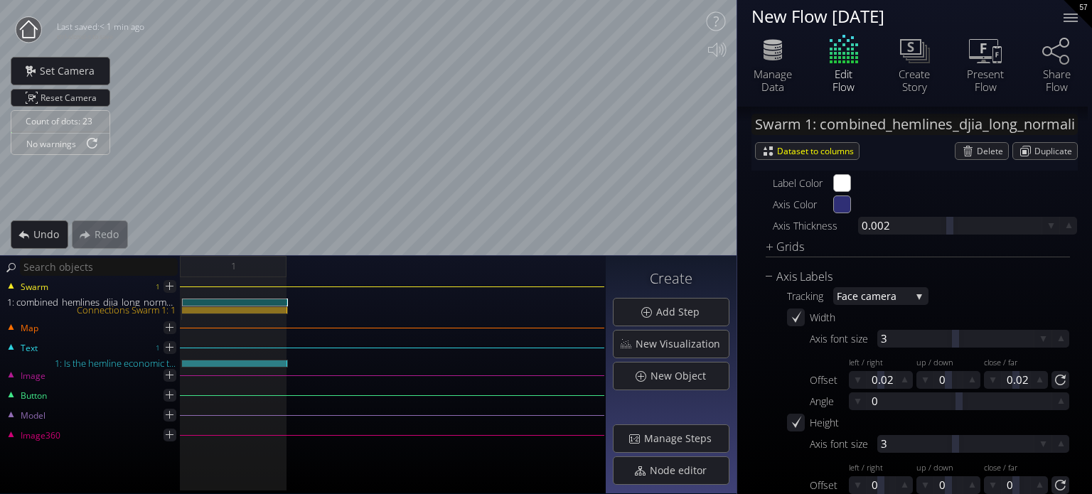
scroll to position [2418, 0]
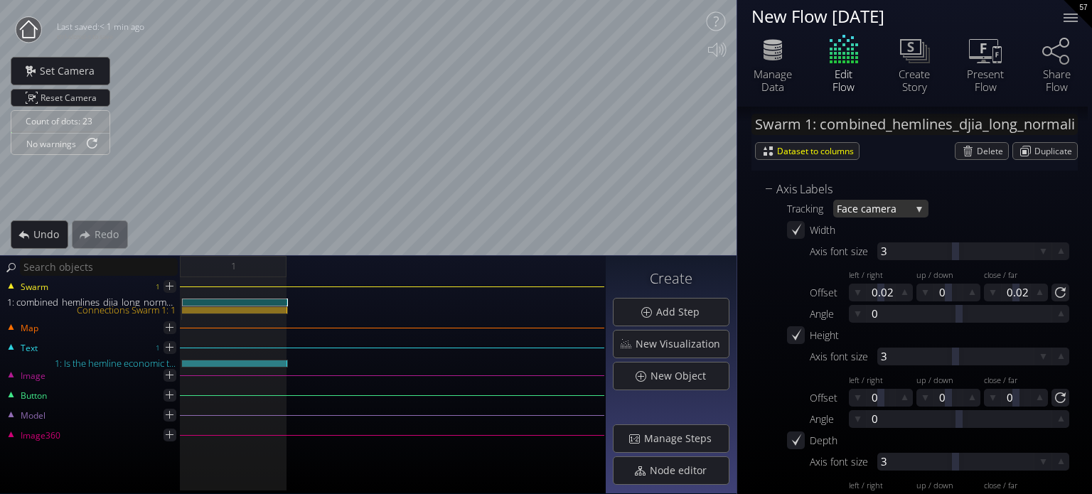
click at [871, 210] on span "ace camera" at bounding box center [876, 209] width 69 height 18
click at [863, 219] on span "ce forward" at bounding box center [882, 217] width 71 height 19
click at [862, 214] on span "ce forward" at bounding box center [879, 209] width 63 height 18
click at [859, 196] on span "ace camera" at bounding box center [880, 198] width 76 height 19
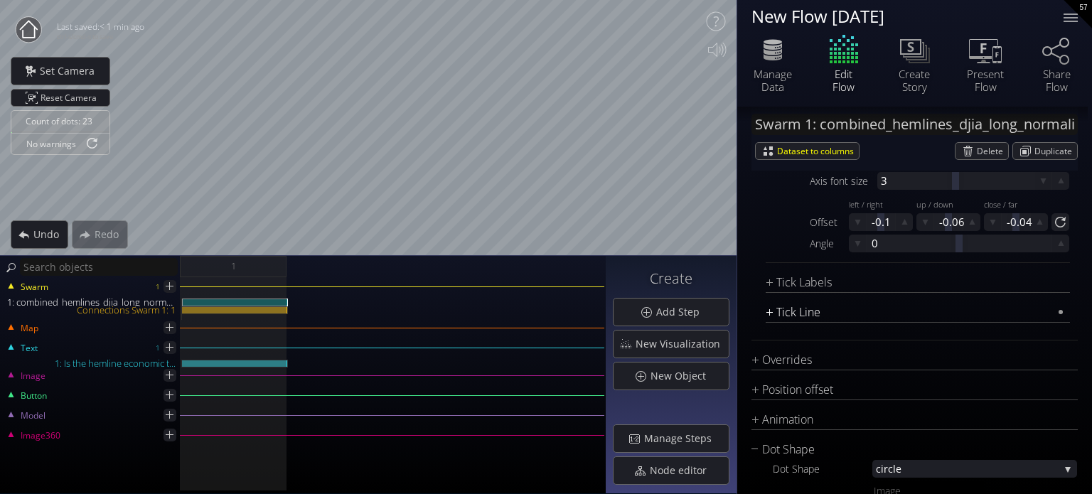
scroll to position [2702, 0]
click at [779, 278] on div "Tick Labels" at bounding box center [909, 279] width 287 height 18
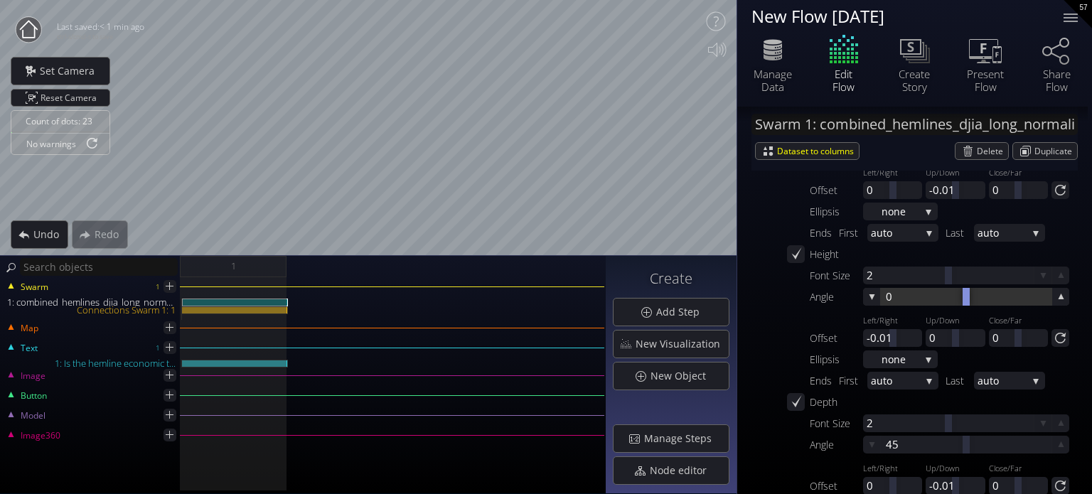
scroll to position [2987, 0]
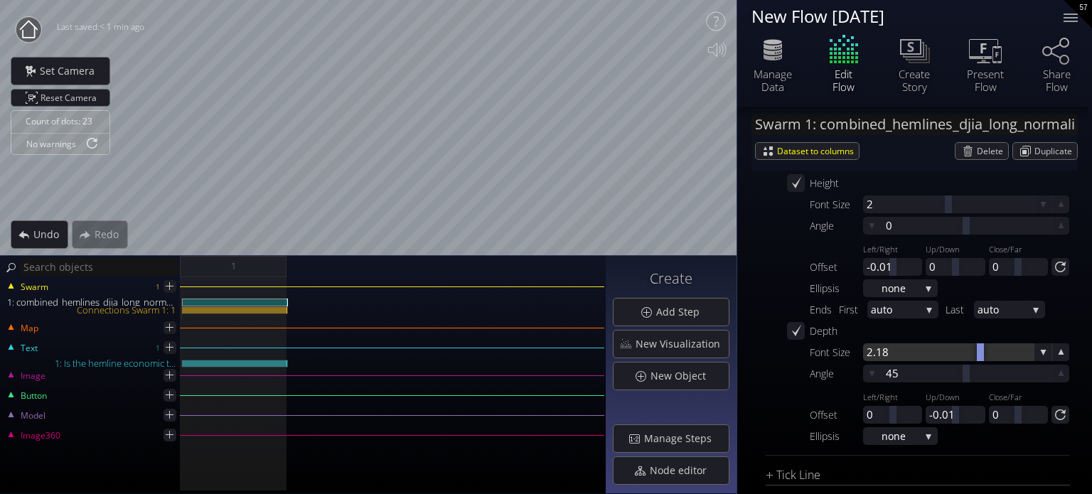
drag, startPoint x: 951, startPoint y: 349, endPoint x: 981, endPoint y: 353, distance: 30.1
click at [981, 353] on div at bounding box center [948, 352] width 171 height 18
drag, startPoint x: 969, startPoint y: 352, endPoint x: 1025, endPoint y: 358, distance: 55.8
click at [1025, 358] on div at bounding box center [948, 352] width 171 height 18
click at [924, 353] on div at bounding box center [948, 352] width 171 height 18
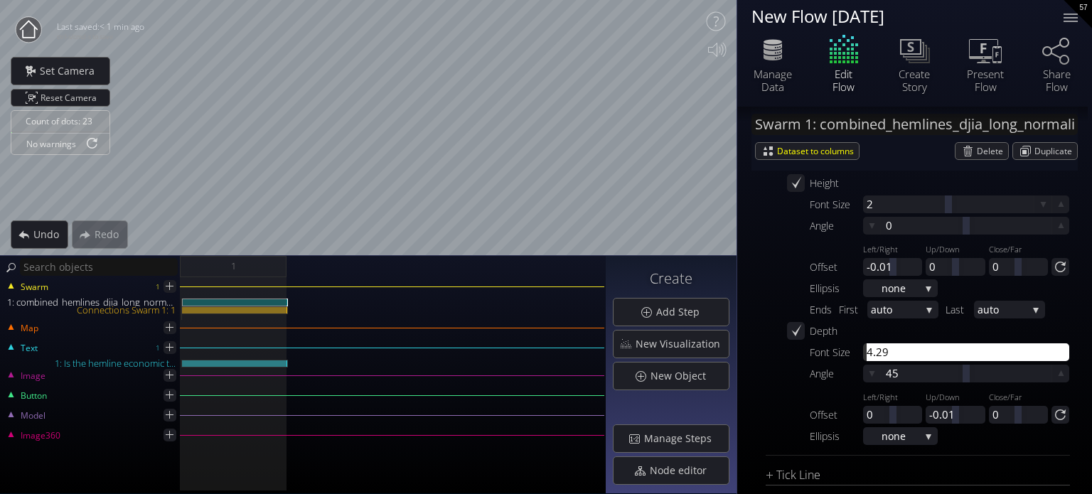
type input "3"
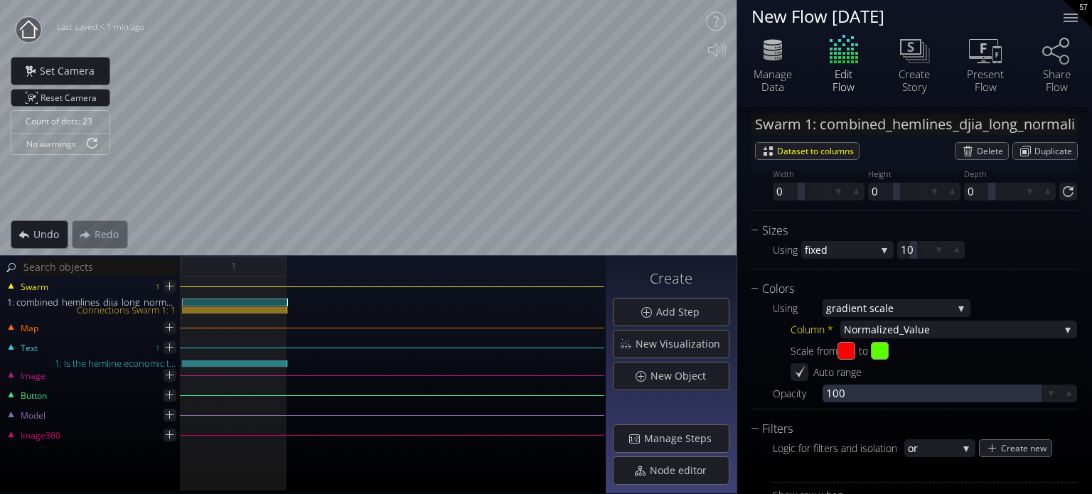
scroll to position [1209, 0]
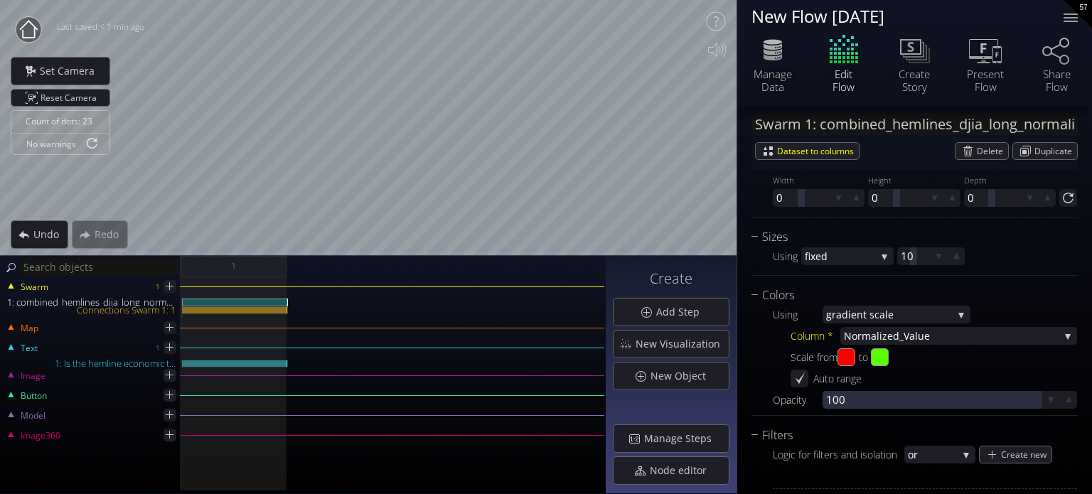
click at [870, 336] on span "Normal" at bounding box center [862, 336] width 36 height 18
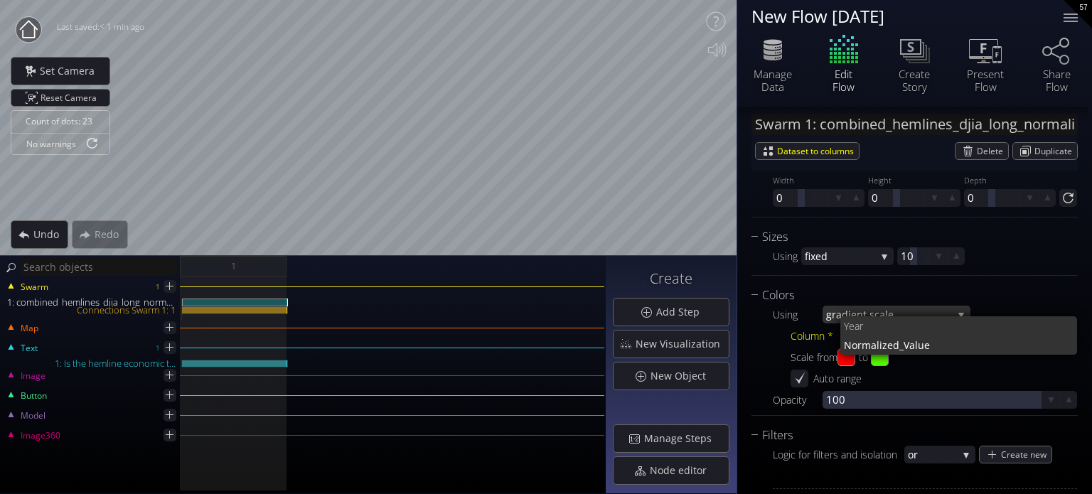
click at [868, 306] on span "ient scale" at bounding box center [900, 315] width 105 height 18
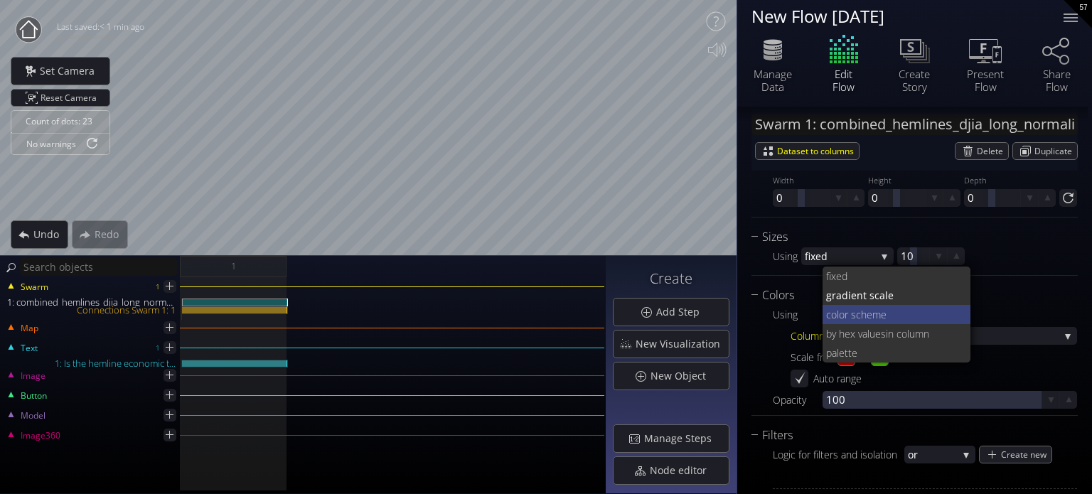
click at [868, 312] on span "lor scheme" at bounding box center [898, 314] width 123 height 19
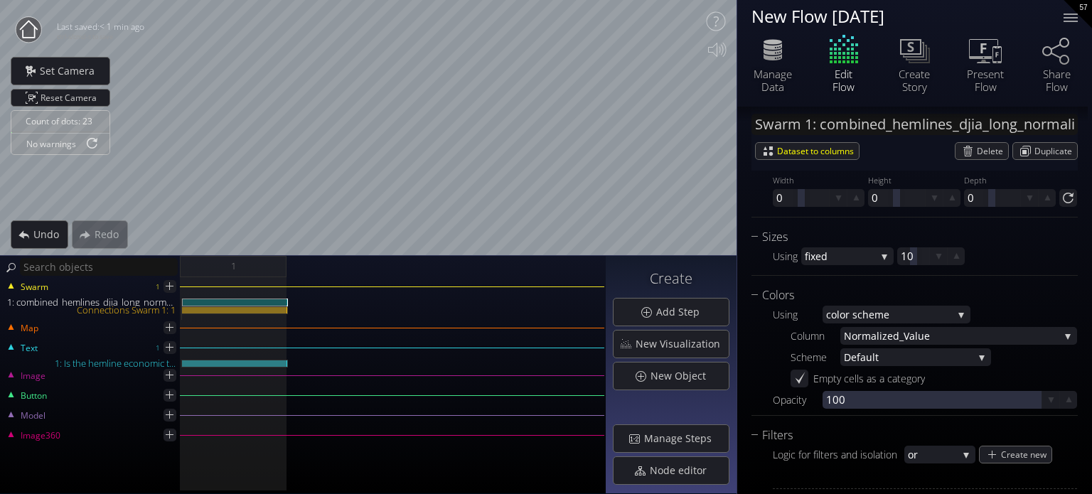
click at [881, 341] on span "ized_Value" at bounding box center [970, 336] width 180 height 18
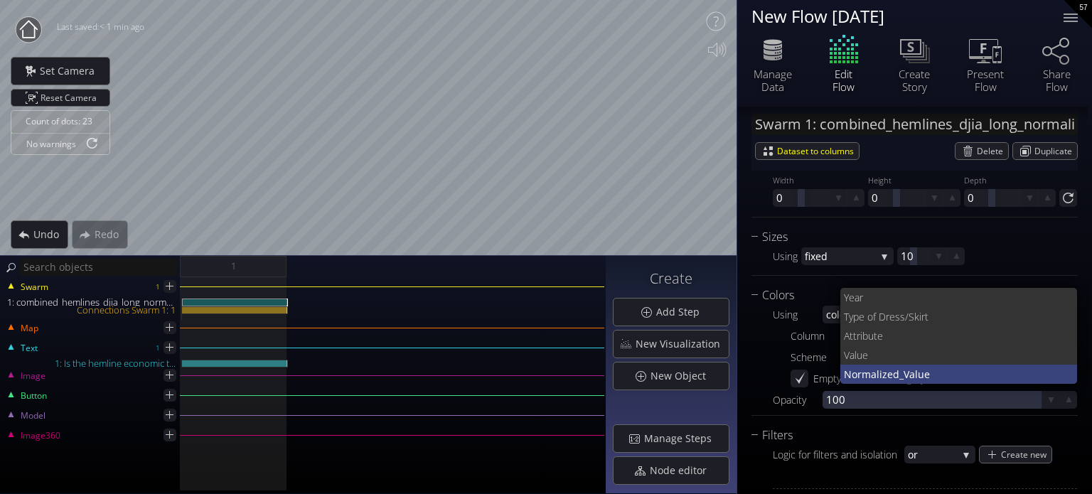
scroll to position [0, 0]
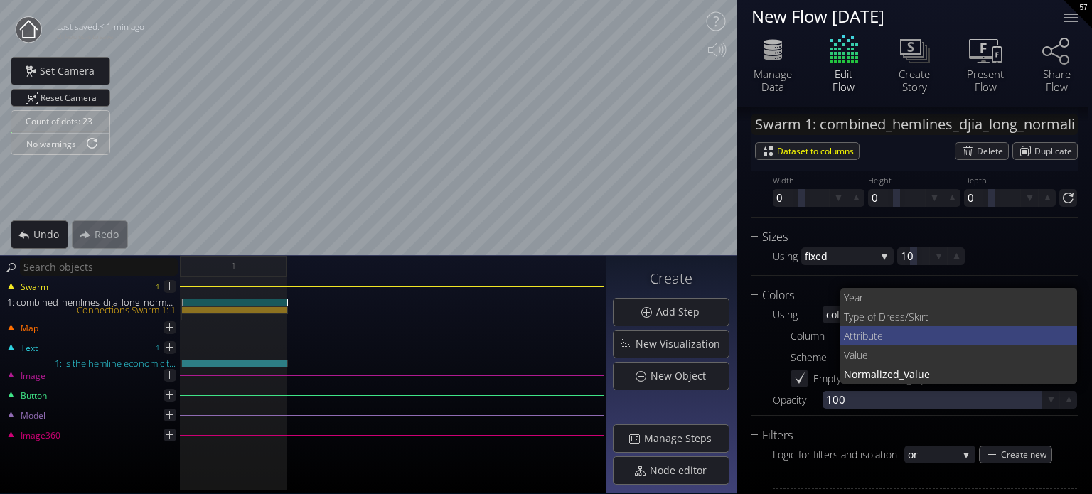
click at [880, 340] on span "e" at bounding box center [971, 335] width 189 height 19
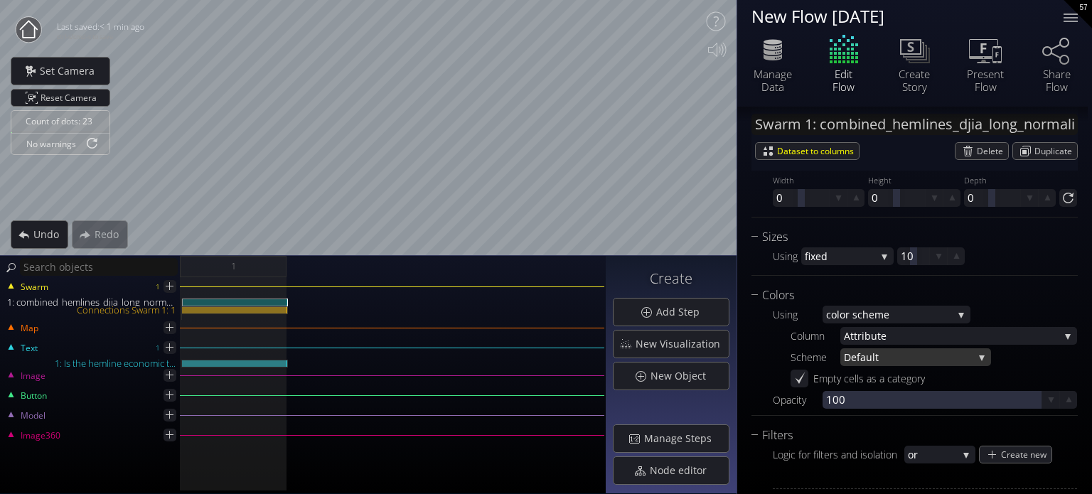
click at [887, 358] on span "ult" at bounding box center [919, 357] width 107 height 18
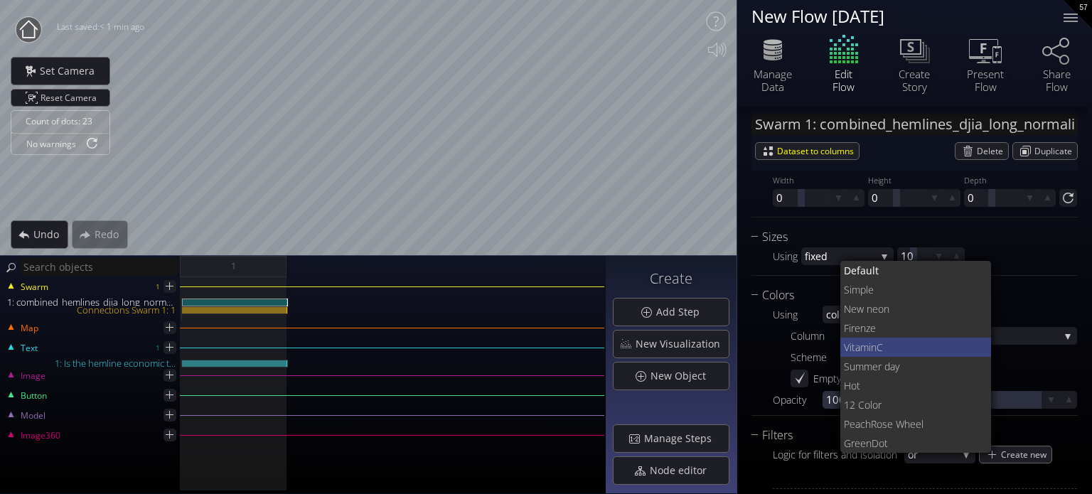
click at [875, 338] on span "Vitamin" at bounding box center [860, 347] width 33 height 19
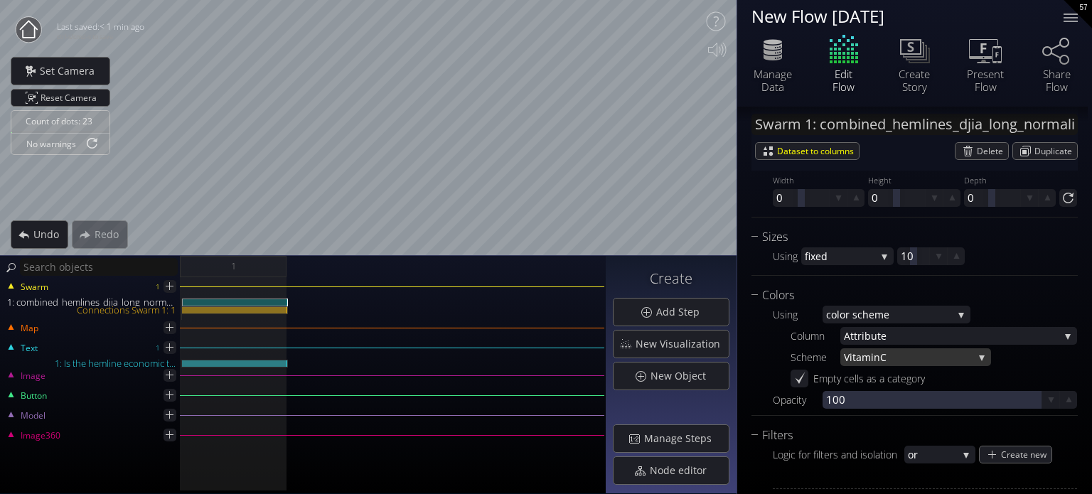
click at [887, 351] on span "C" at bounding box center [926, 357] width 93 height 18
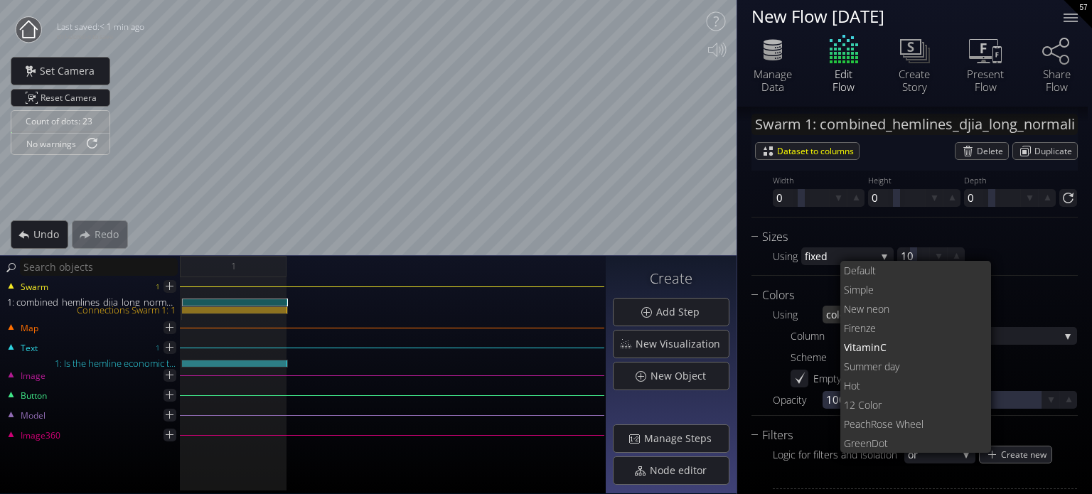
click at [878, 316] on span "on" at bounding box center [929, 308] width 102 height 19
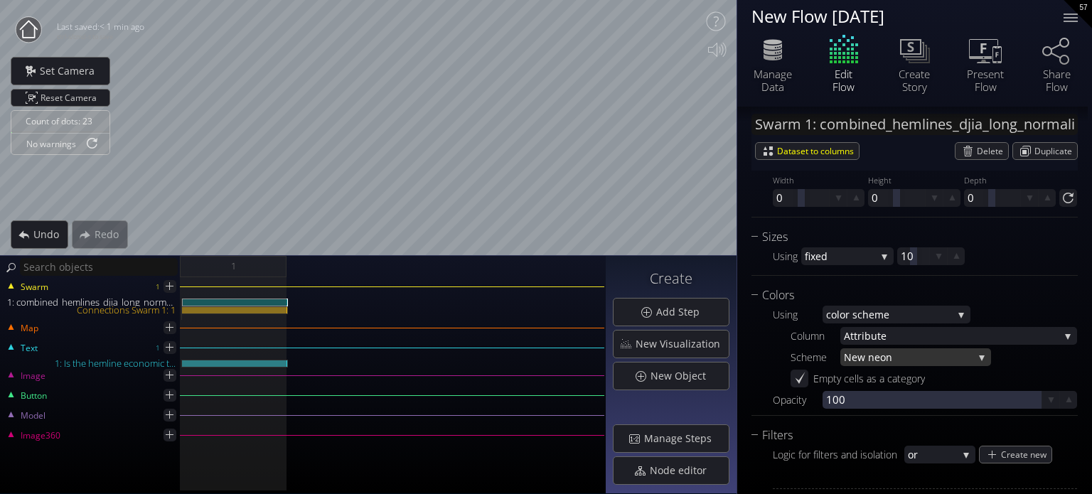
click at [862, 354] on span "New ne" at bounding box center [862, 357] width 36 height 18
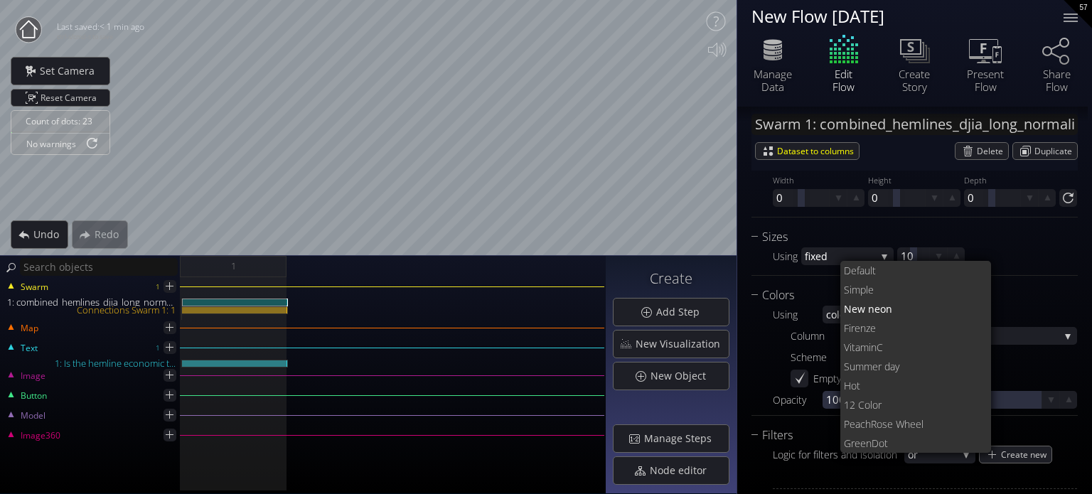
click at [754, 335] on div "Using co lor scheme fixed grad ient scale co lor scheme by hex values in column…" at bounding box center [915, 356] width 326 height 105
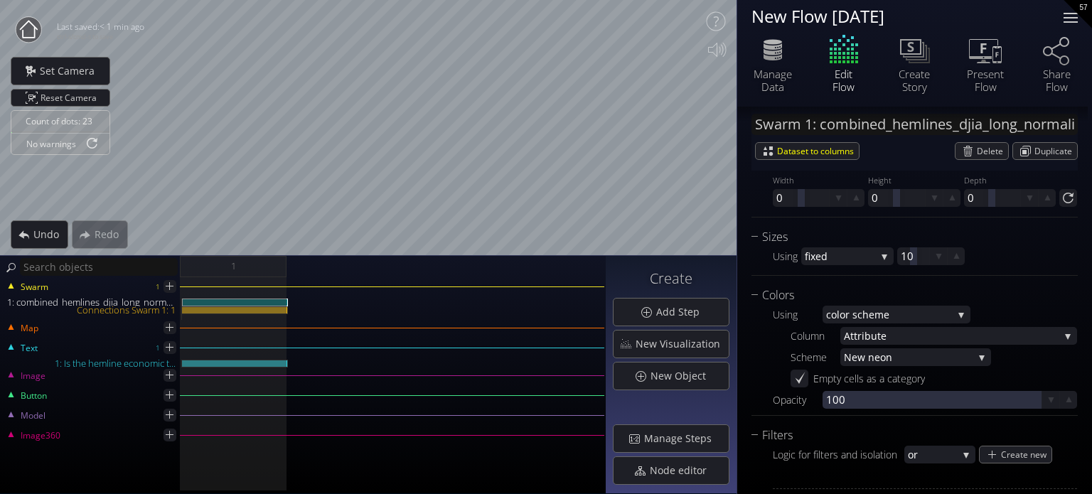
click at [1069, 19] on div at bounding box center [1071, 18] width 28 height 28
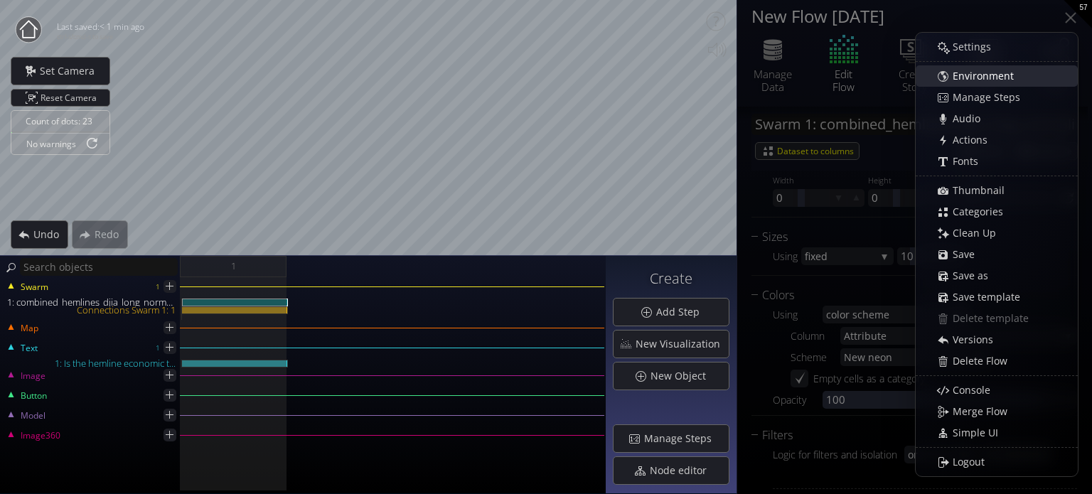
click at [995, 68] on div "Environment" at bounding box center [1004, 76] width 146 height 20
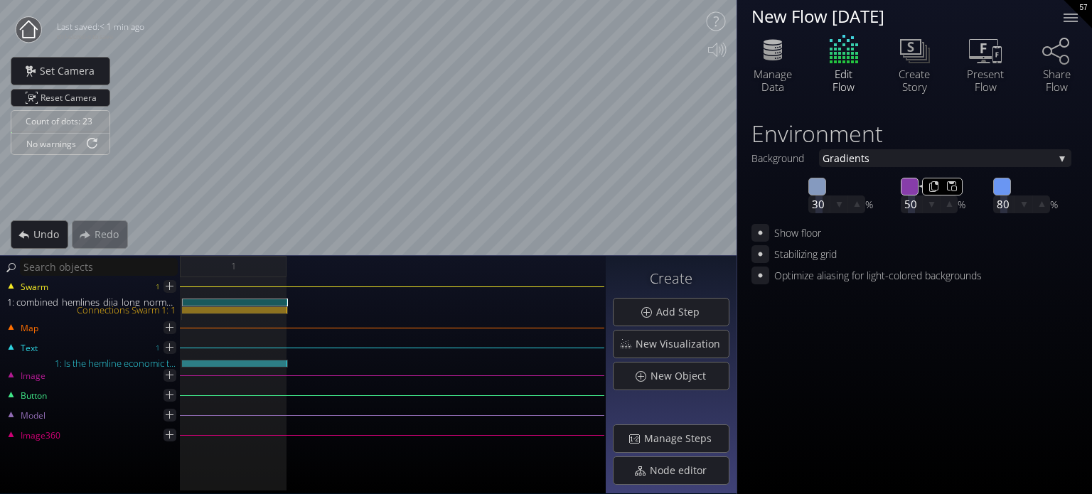
click at [908, 184] on input "#873da9" at bounding box center [911, 187] width 18 height 18
click at [908, 181] on input "#5d3da9" at bounding box center [911, 187] width 18 height 18
type input "#503394"
click at [805, 177] on div "#859abf 30 #503394 50 #6a96f2 80" at bounding box center [915, 196] width 326 height 50
click at [811, 184] on input "#859abf" at bounding box center [818, 187] width 18 height 18
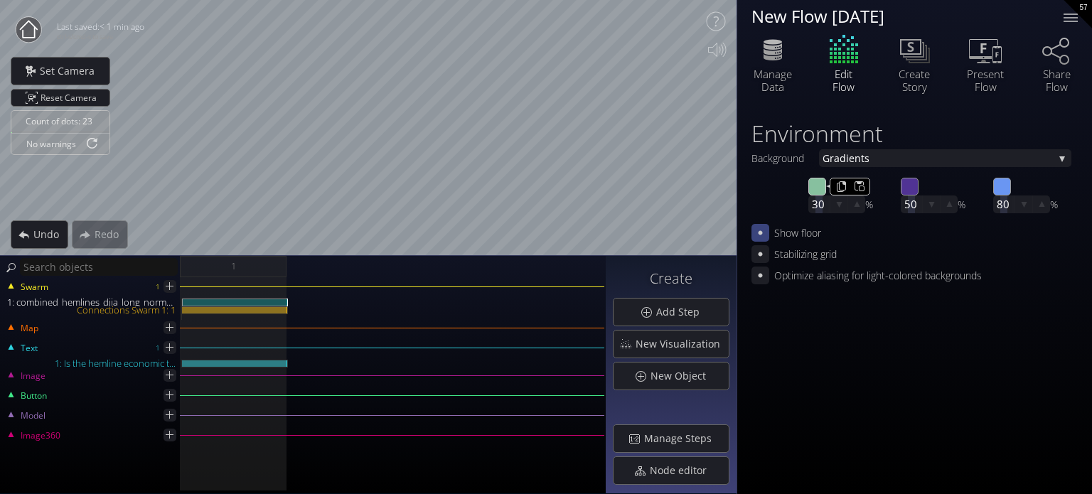
type input "#87c09f"
click at [38, 71] on div "Set Camera" at bounding box center [60, 71] width 98 height 27
click at [688, 315] on span "Add Step" at bounding box center [682, 312] width 53 height 14
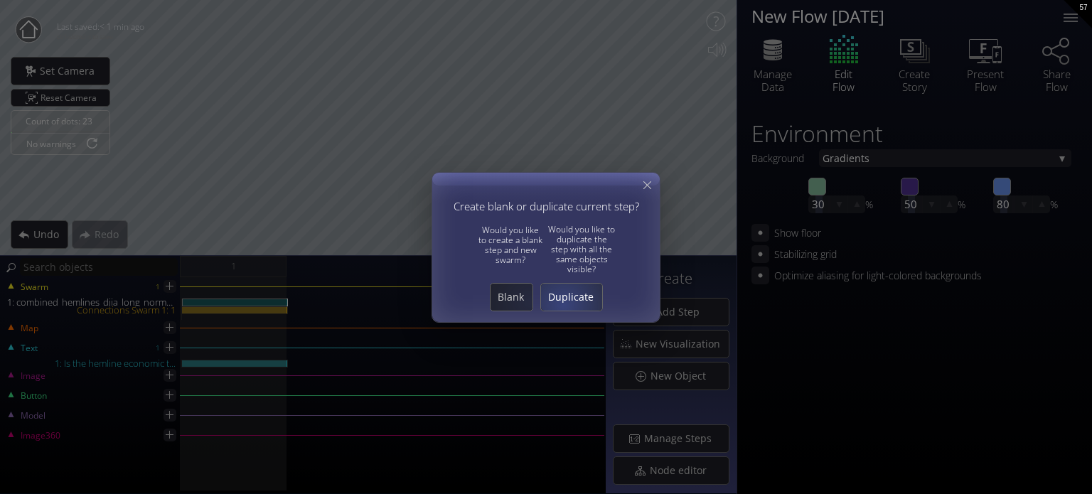
click at [567, 304] on div "Duplicate" at bounding box center [571, 297] width 61 height 27
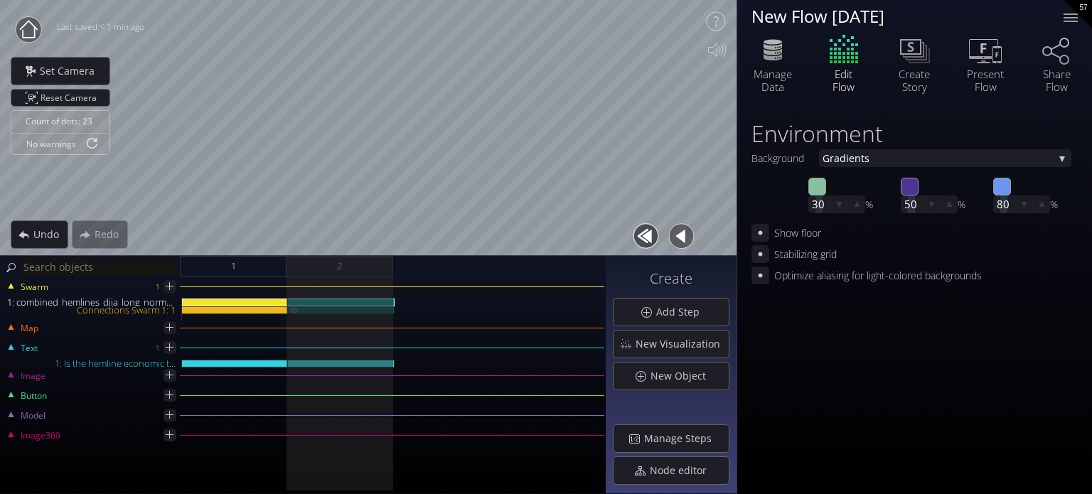
click at [311, 313] on div "Connections Swarm 1: 1" at bounding box center [341, 310] width 107 height 8
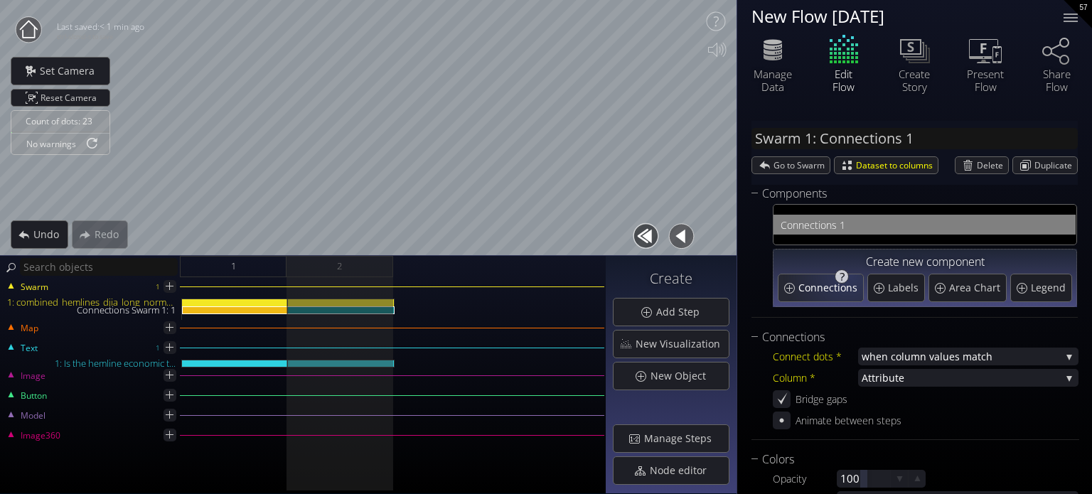
click at [848, 284] on span "Connections" at bounding box center [830, 288] width 63 height 14
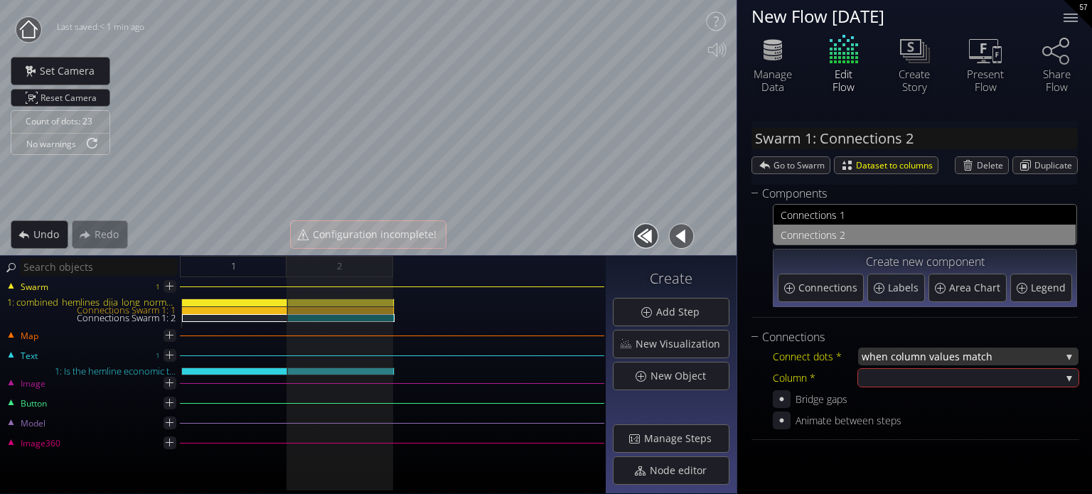
click at [931, 354] on span "when column va" at bounding box center [901, 357] width 78 height 18
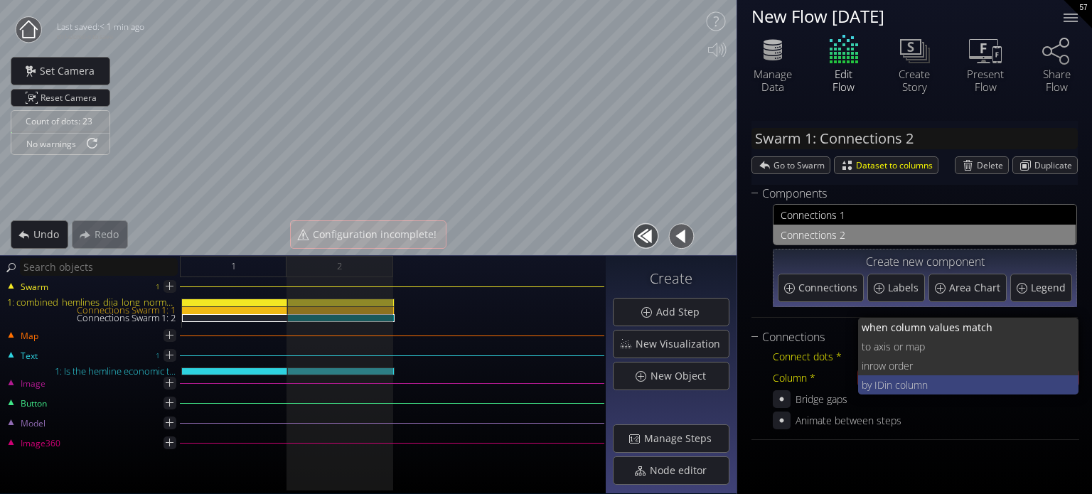
click at [936, 387] on span "in column" at bounding box center [976, 384] width 183 height 19
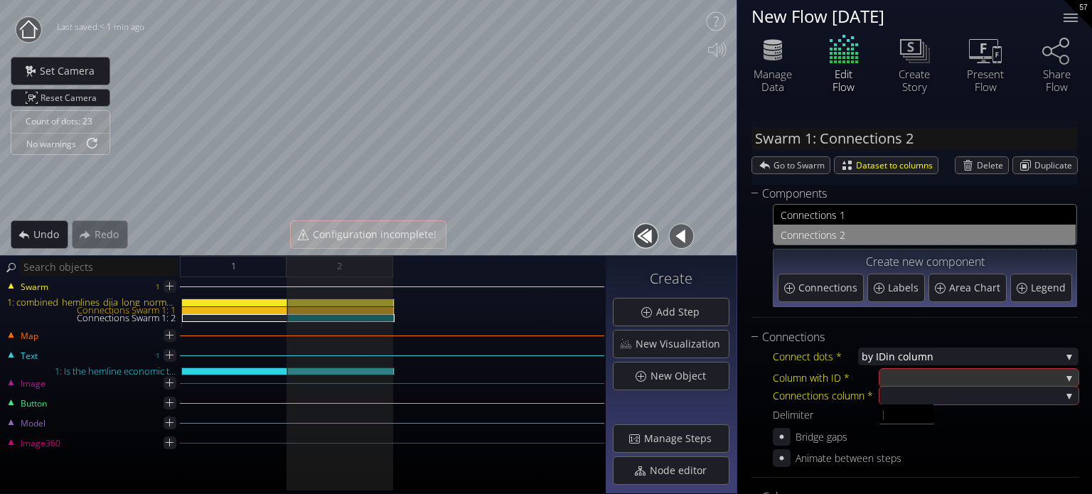
click at [902, 375] on div at bounding box center [972, 378] width 178 height 18
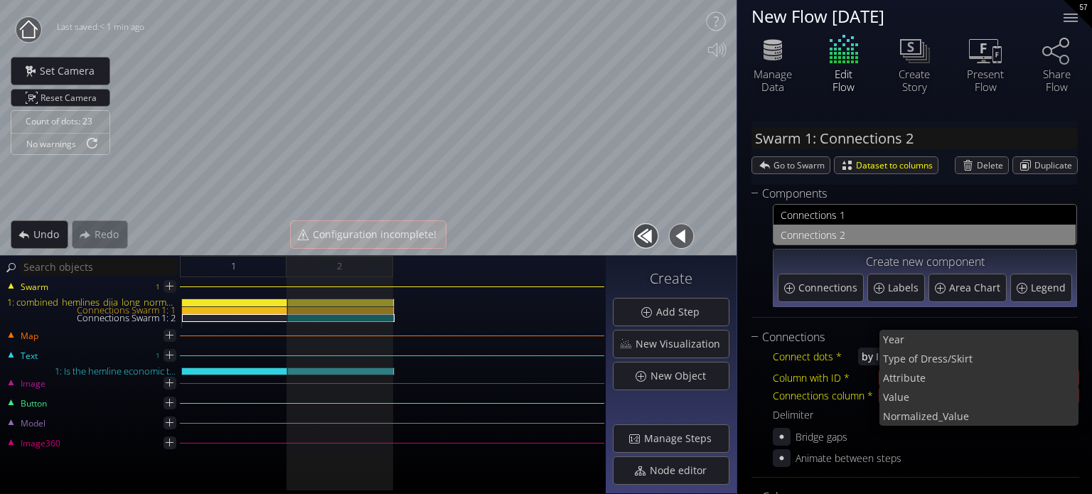
click at [922, 394] on span "Value" at bounding box center [975, 397] width 185 height 19
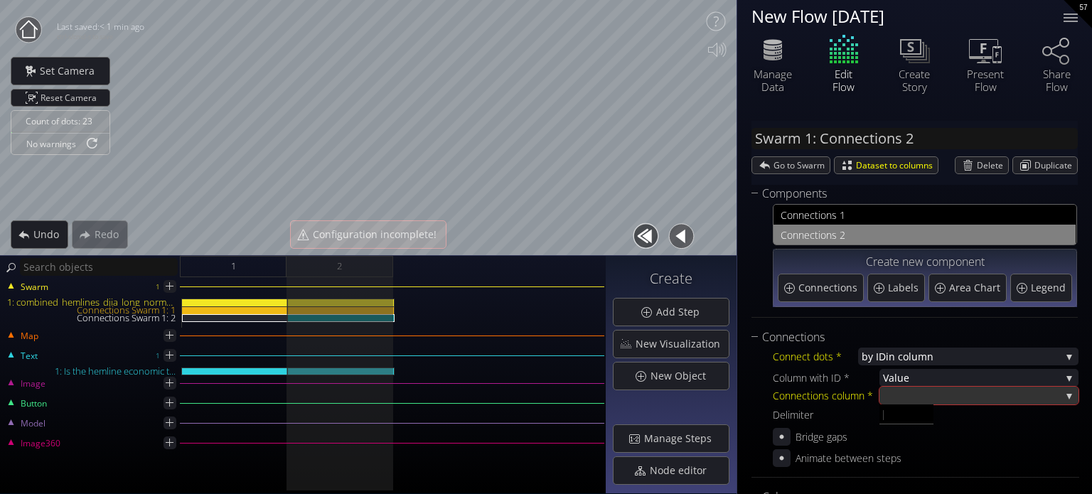
click at [904, 399] on div at bounding box center [972, 396] width 178 height 18
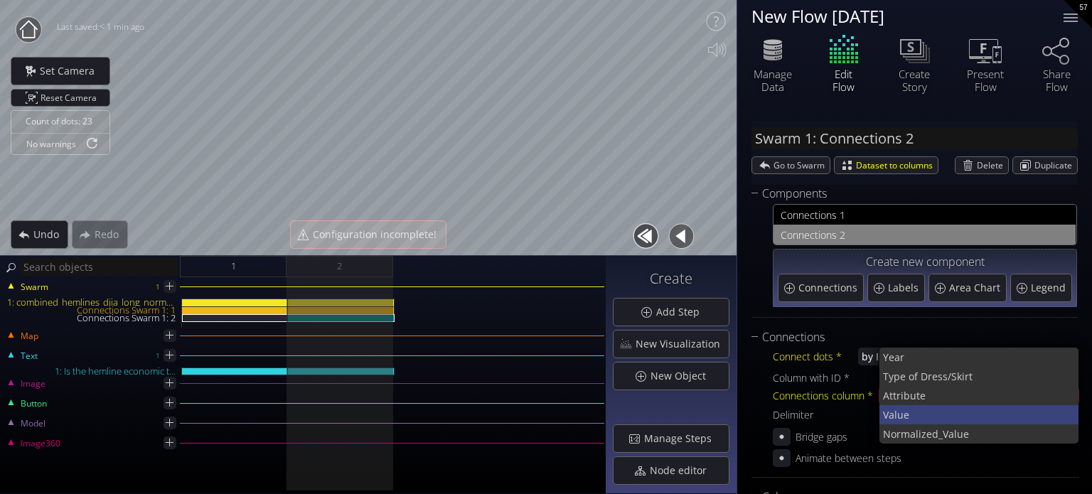
click at [912, 412] on span "Value" at bounding box center [975, 414] width 185 height 19
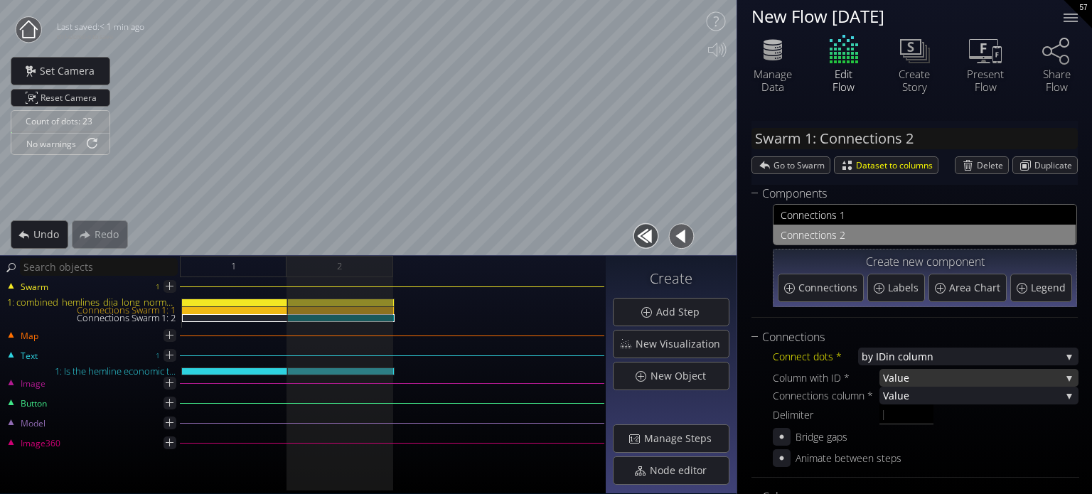
click at [907, 375] on span "Value" at bounding box center [972, 378] width 178 height 18
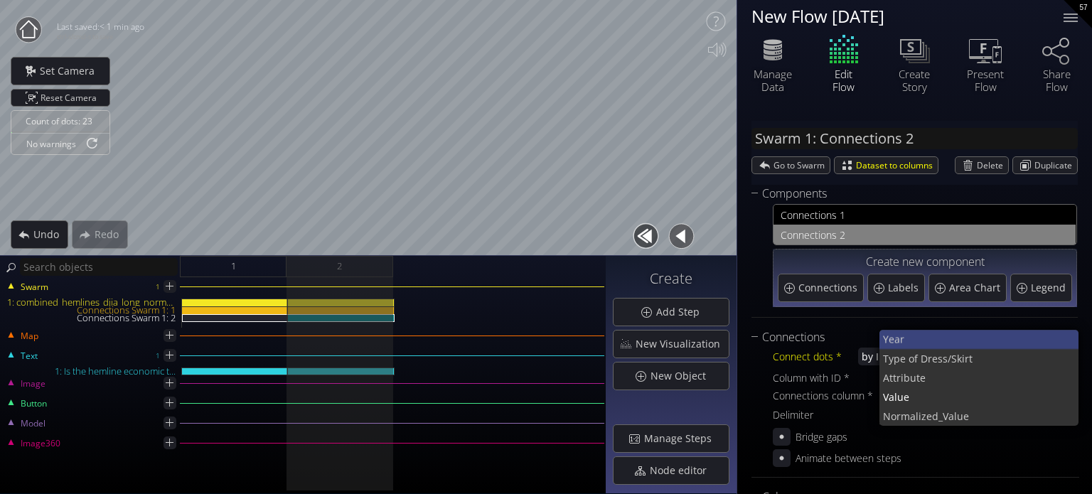
click at [914, 339] on span "Year" at bounding box center [975, 339] width 185 height 19
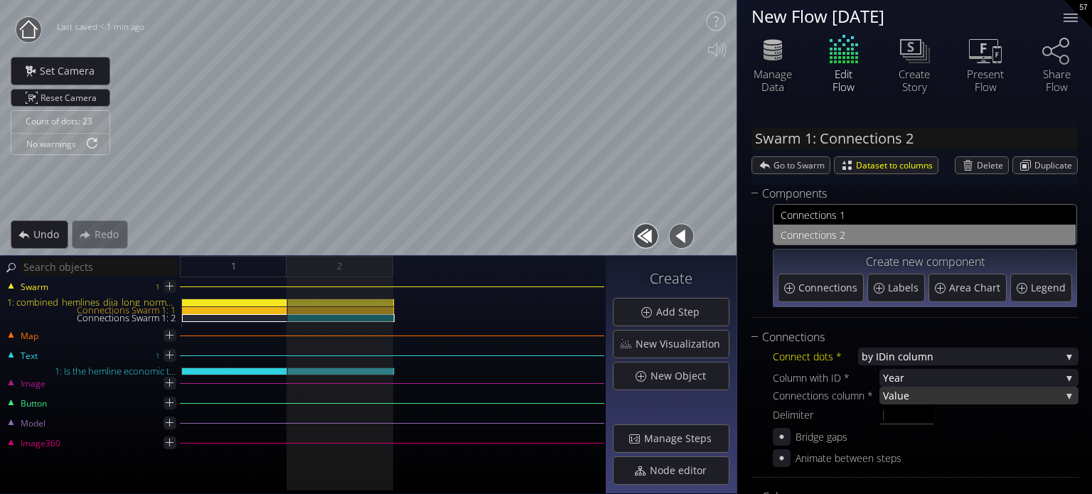
click at [908, 397] on span "Value" at bounding box center [972, 396] width 178 height 18
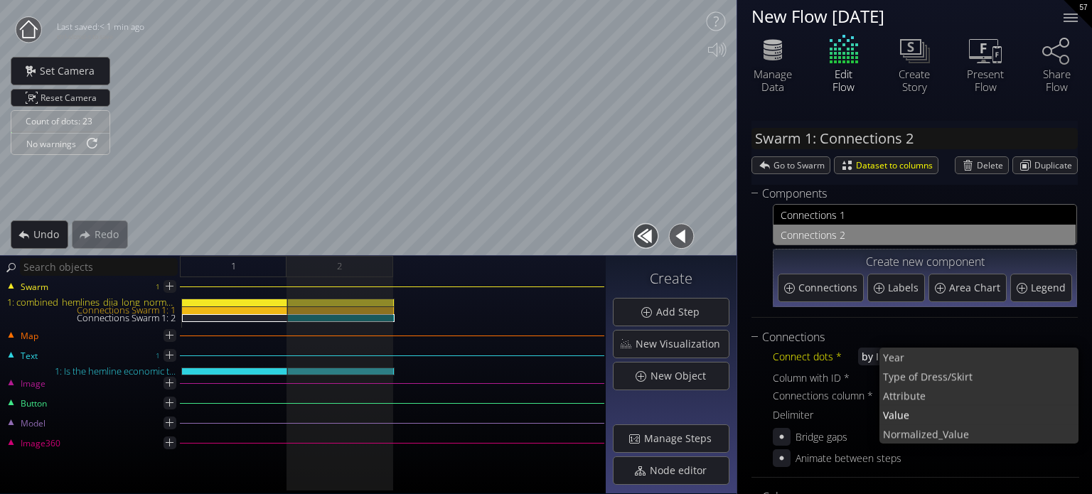
click at [925, 395] on span "e" at bounding box center [994, 395] width 148 height 19
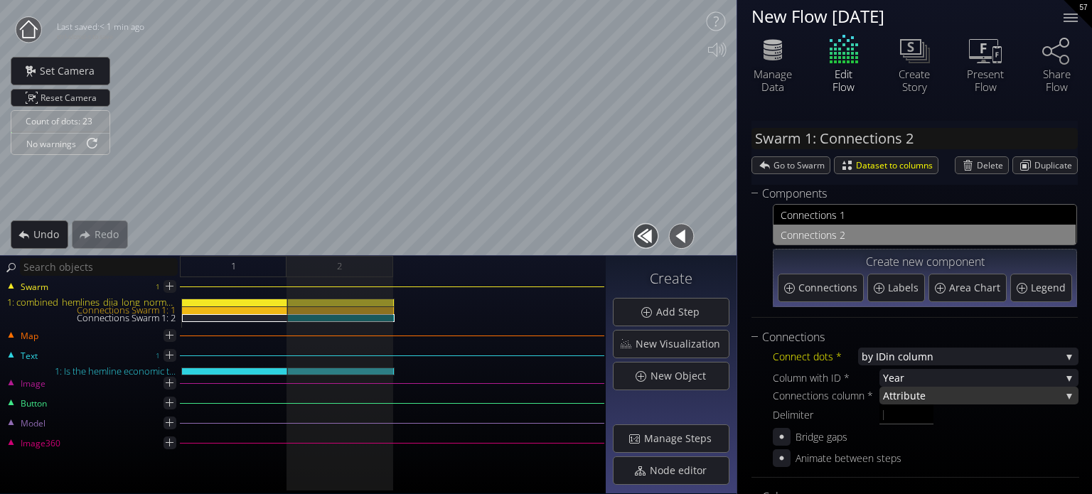
click at [920, 395] on span "e" at bounding box center [990, 396] width 141 height 18
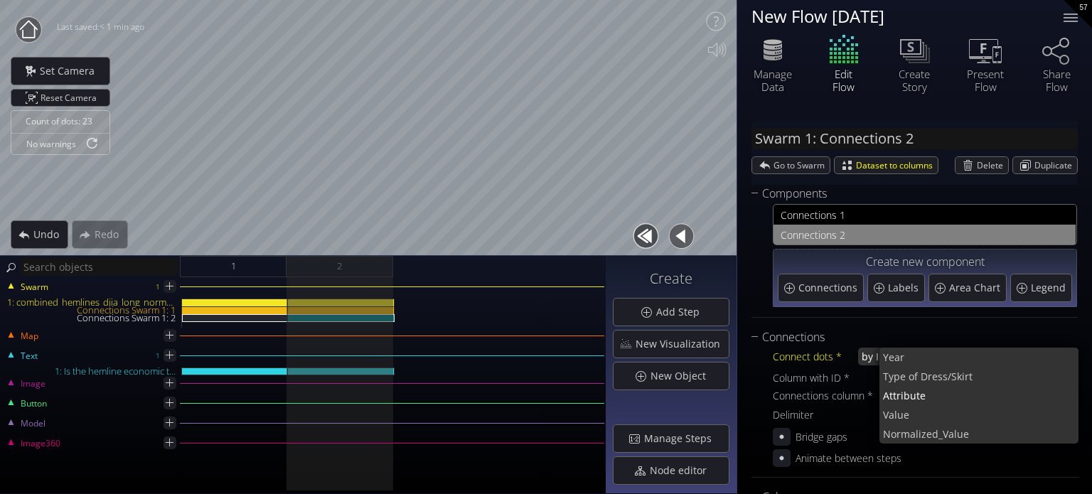
click at [917, 358] on span "Year" at bounding box center [975, 357] width 185 height 19
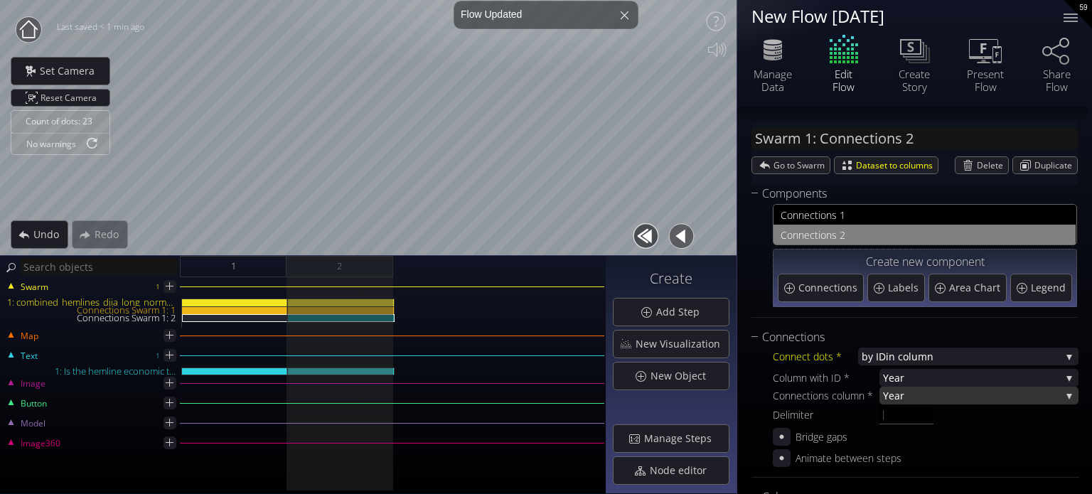
scroll to position [71, 0]
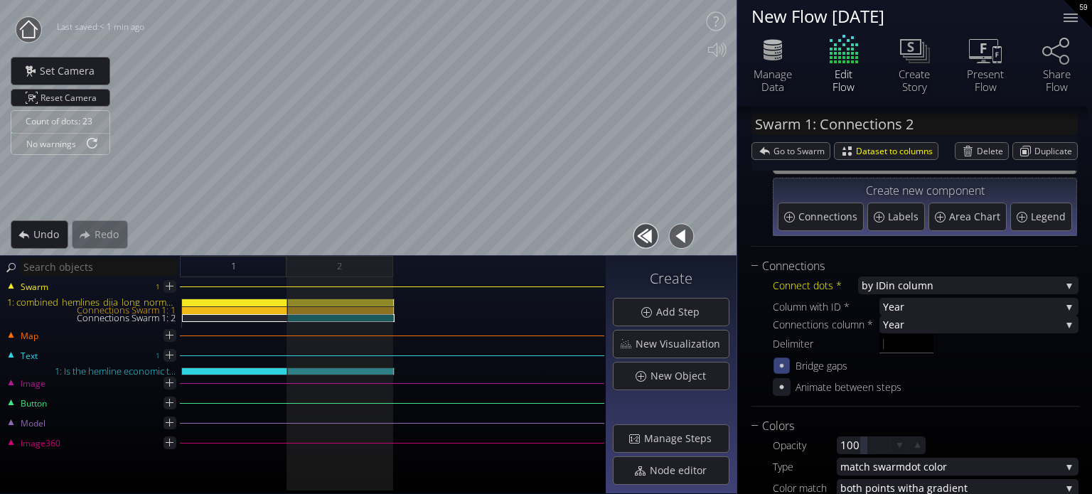
click at [779, 361] on icon at bounding box center [782, 366] width 12 height 12
click at [780, 365] on icon at bounding box center [782, 366] width 14 height 14
click at [910, 328] on span "Year" at bounding box center [972, 325] width 178 height 18
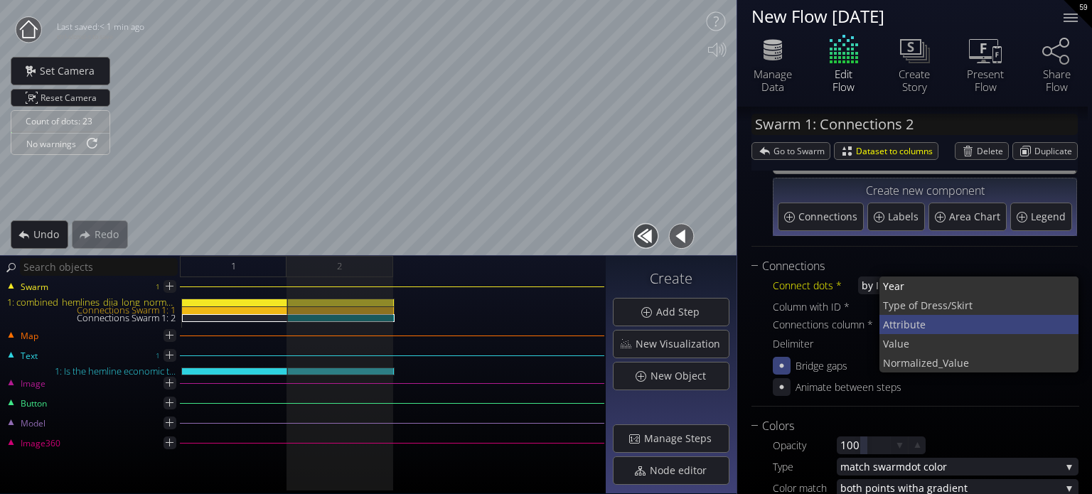
click at [907, 329] on span "Attribut" at bounding box center [901, 324] width 37 height 19
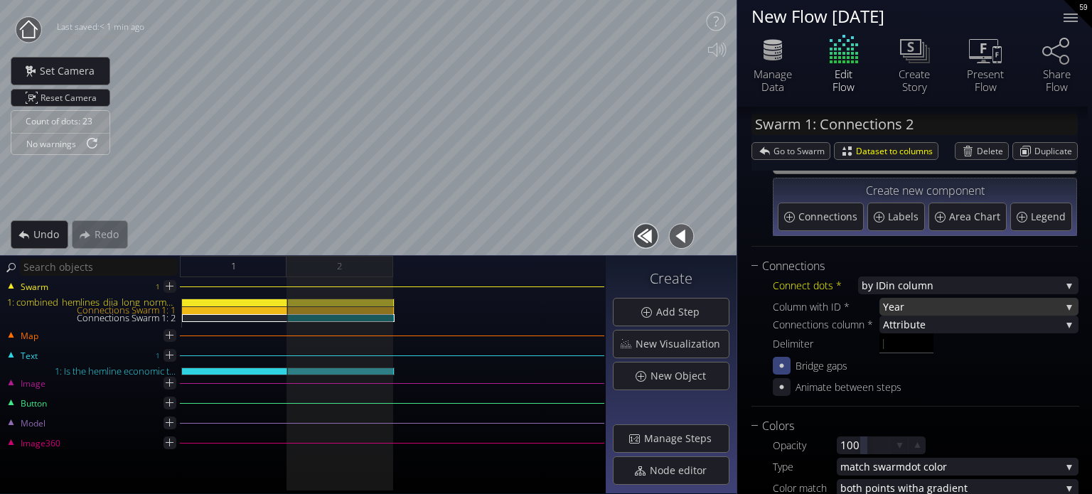
click at [899, 308] on span "Year" at bounding box center [972, 307] width 178 height 18
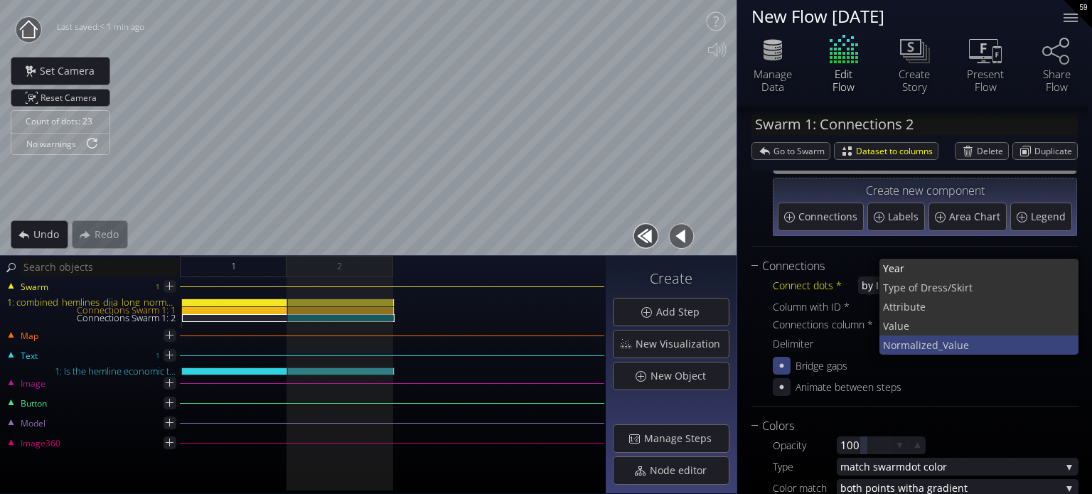
click at [925, 341] on span "ized_Value" at bounding box center [993, 345] width 149 height 19
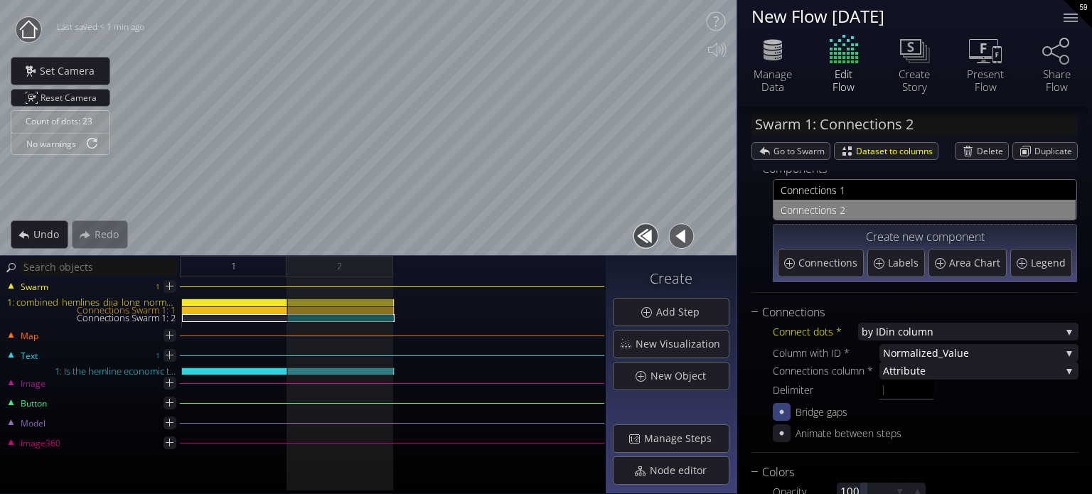
scroll to position [0, 0]
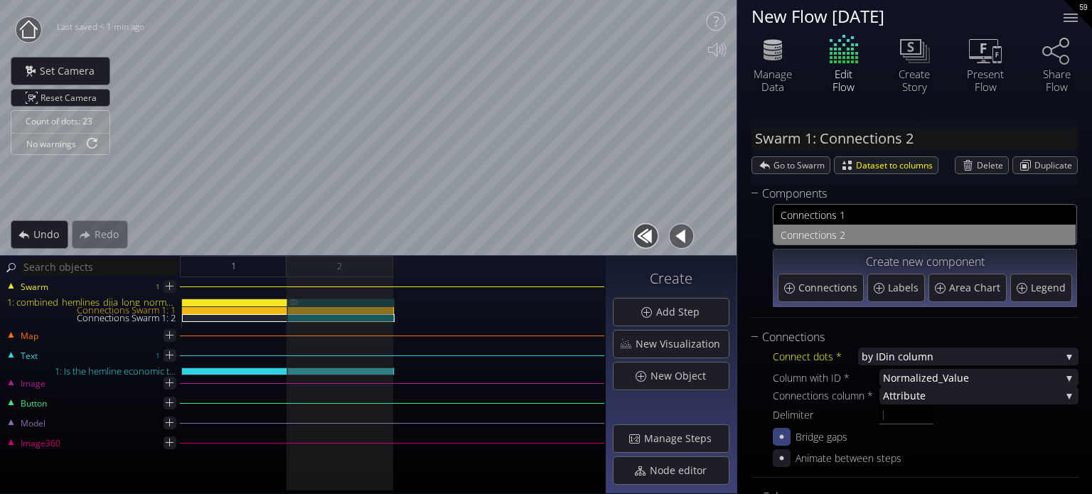
click at [361, 301] on div "1: combined_hemlines_djia_long_normalized.csv" at bounding box center [341, 303] width 107 height 8
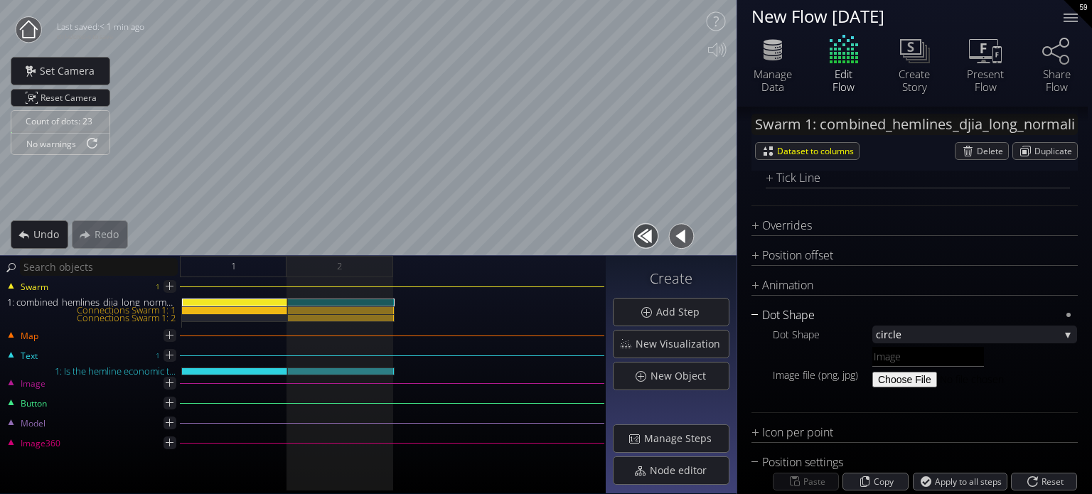
scroll to position [2603, 0]
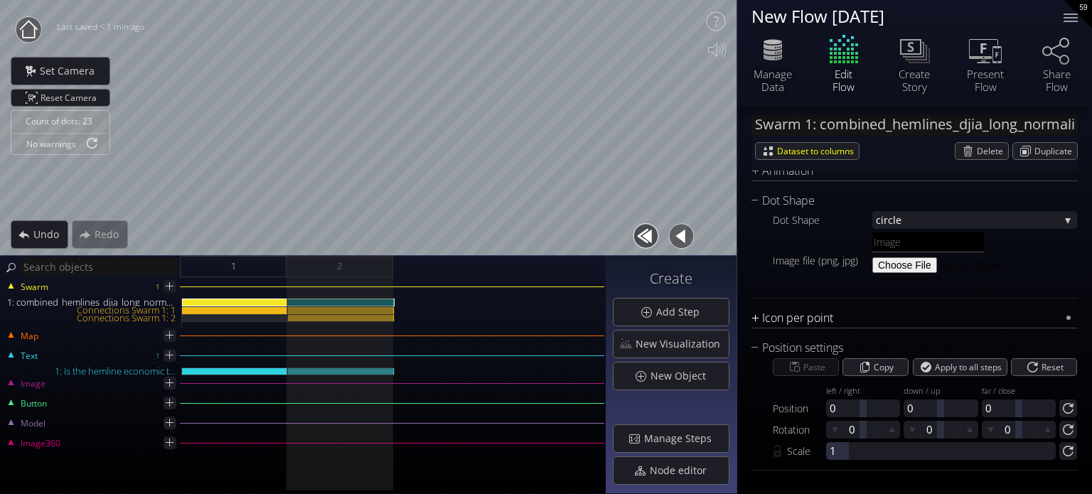
click at [833, 319] on div "Icon per point" at bounding box center [906, 318] width 309 height 18
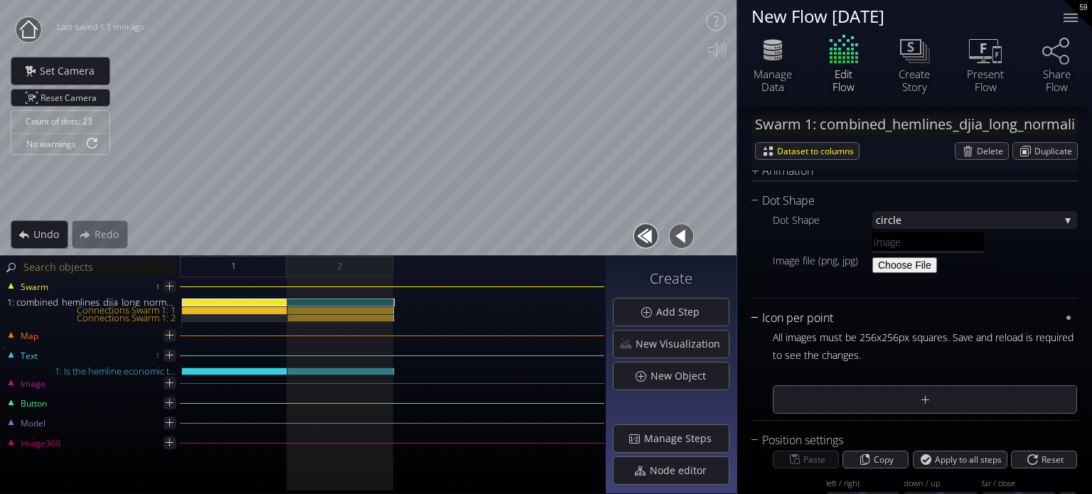
scroll to position [2674, 0]
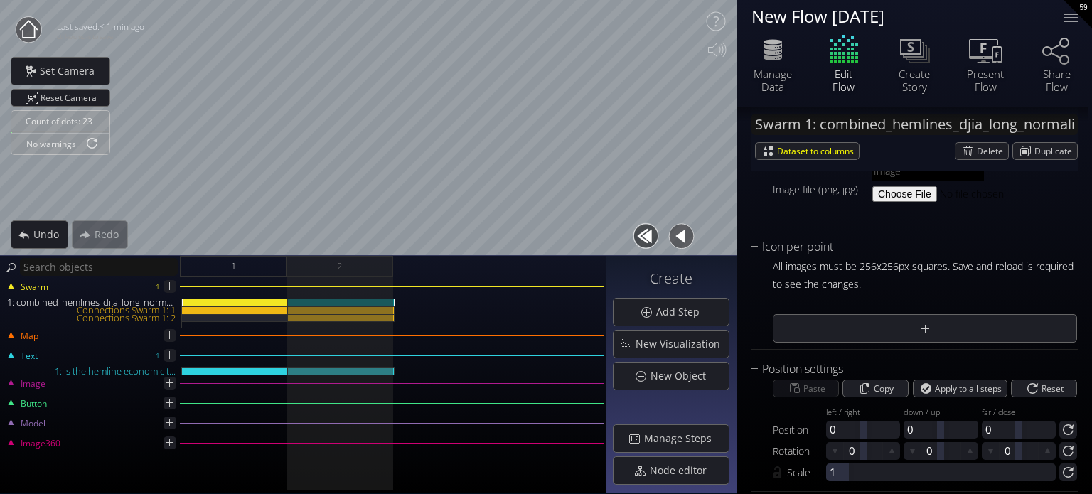
click at [772, 262] on div "All images must be 256x256px squares. Save and reload is required to see the ch…" at bounding box center [915, 299] width 326 height 87
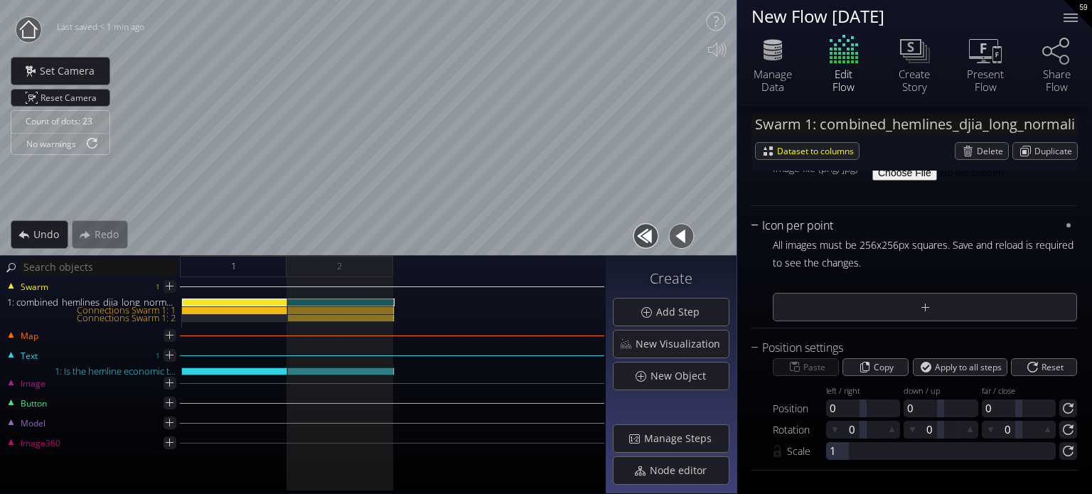
click at [754, 221] on div "Icon per point" at bounding box center [906, 226] width 309 height 18
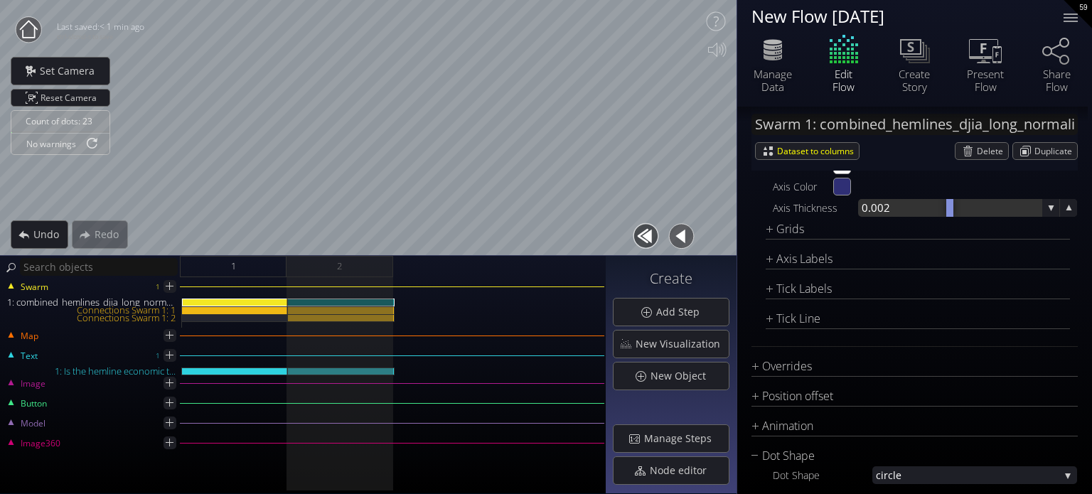
scroll to position [2321, 0]
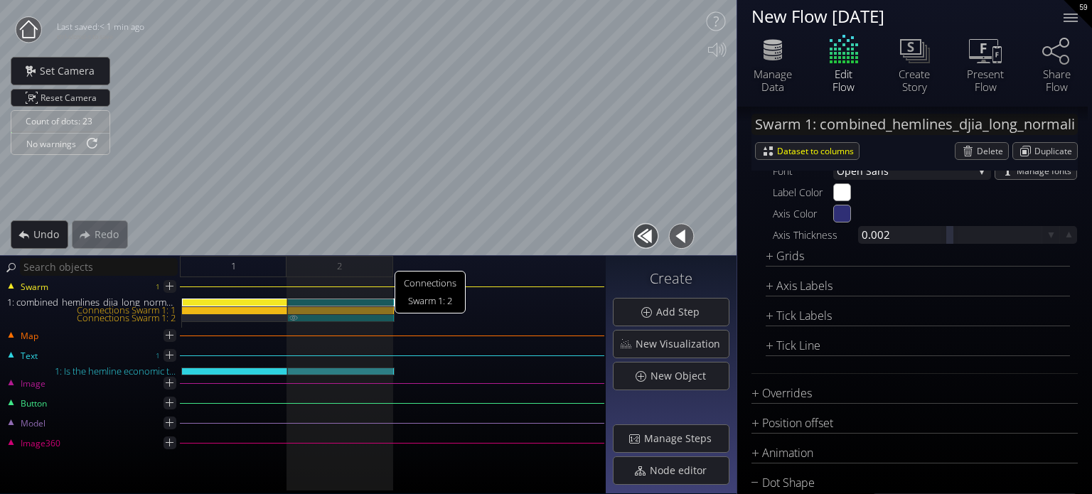
click at [351, 317] on div "Connections Swarm 1: 2" at bounding box center [341, 318] width 107 height 8
type input "Swarm 1: Connections 2"
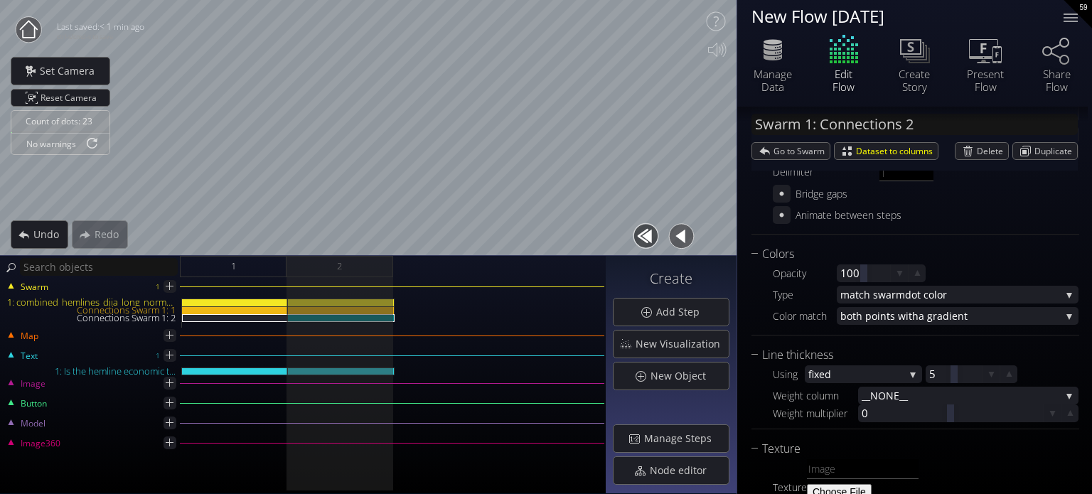
scroll to position [156, 0]
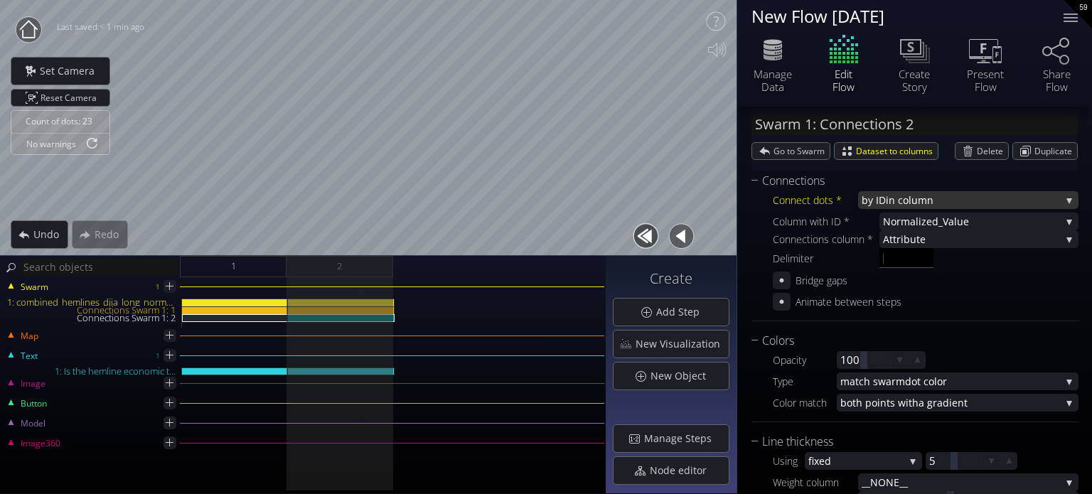
click at [892, 200] on span "in column" at bounding box center [973, 200] width 175 height 18
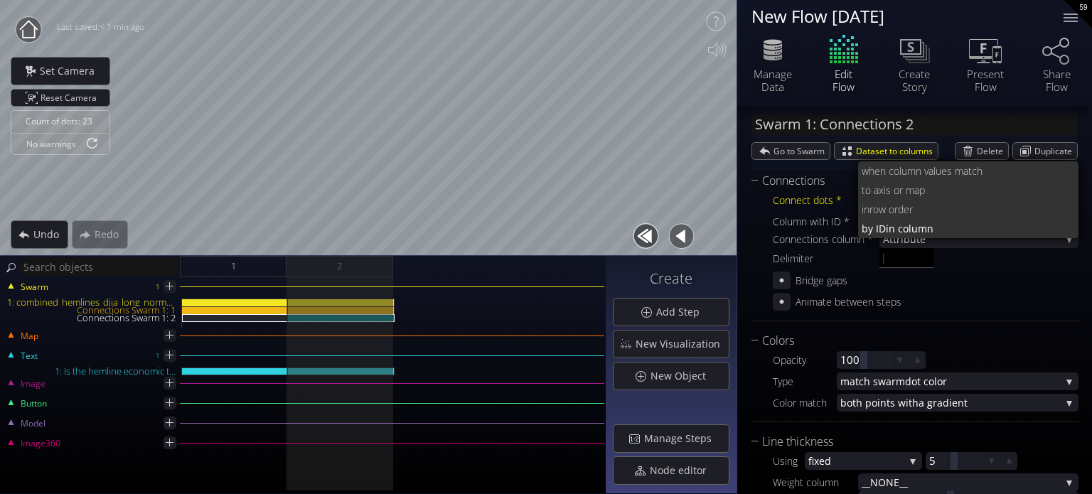
scroll to position [0, 0]
click at [950, 279] on div "Bridge gaps" at bounding box center [926, 281] width 306 height 18
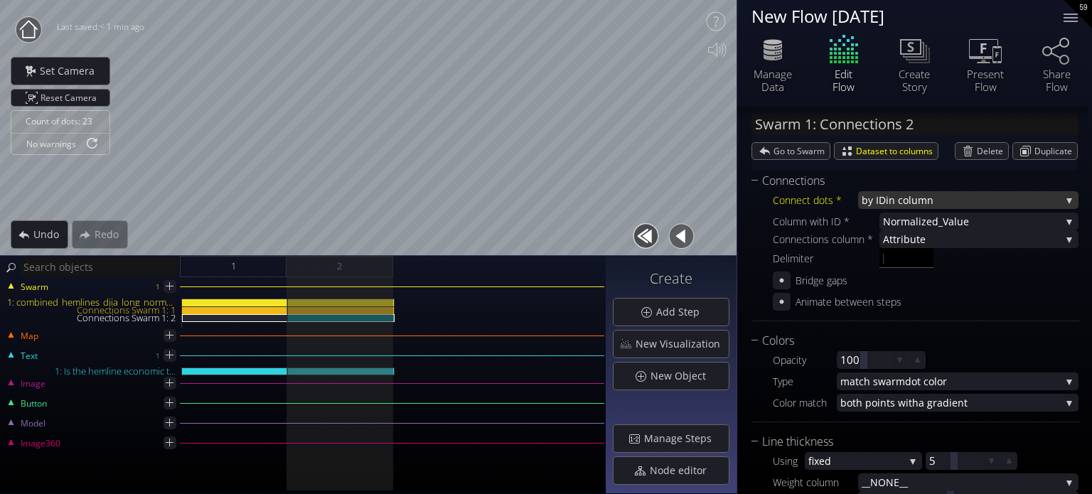
click at [889, 191] on span "in column" at bounding box center [973, 200] width 175 height 18
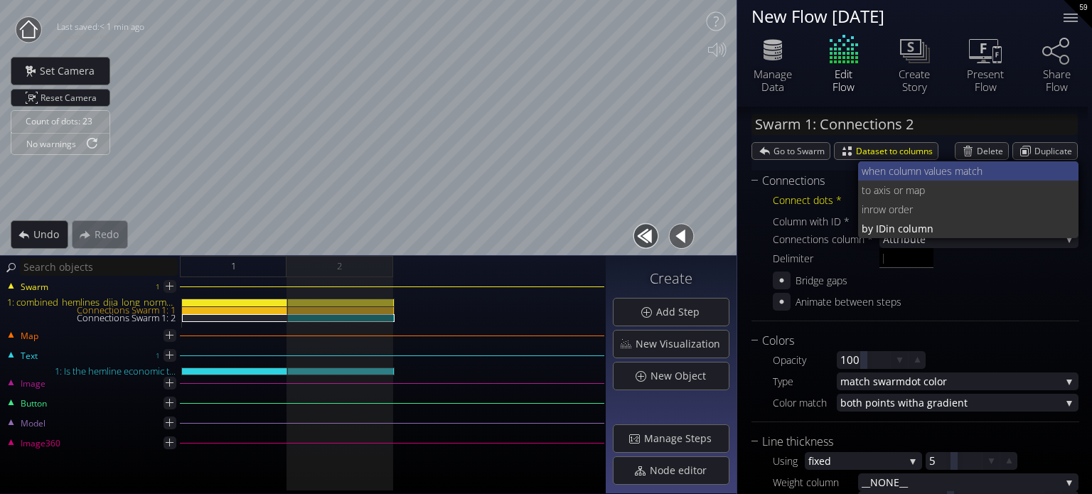
click at [893, 174] on span "when column va" at bounding box center [898, 170] width 72 height 19
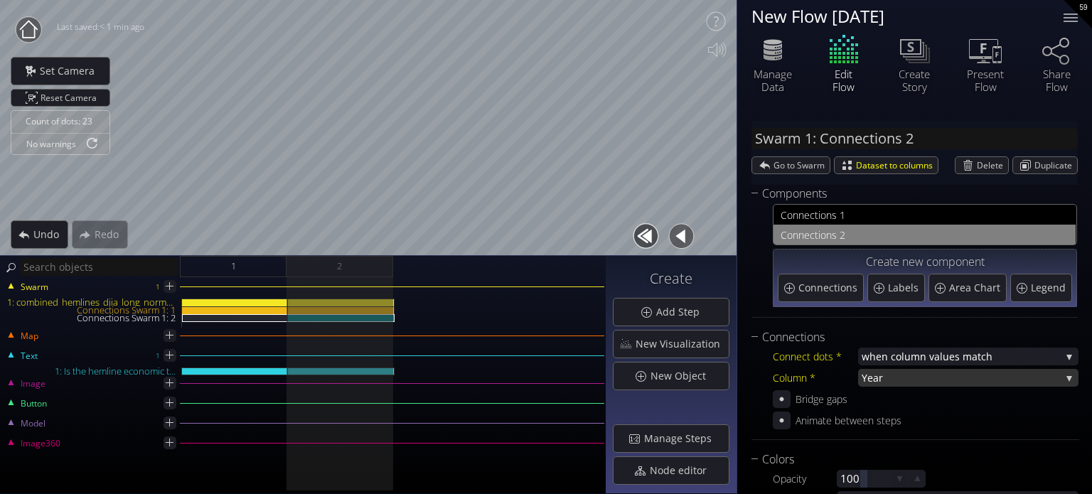
click at [907, 381] on span "Year" at bounding box center [961, 378] width 199 height 18
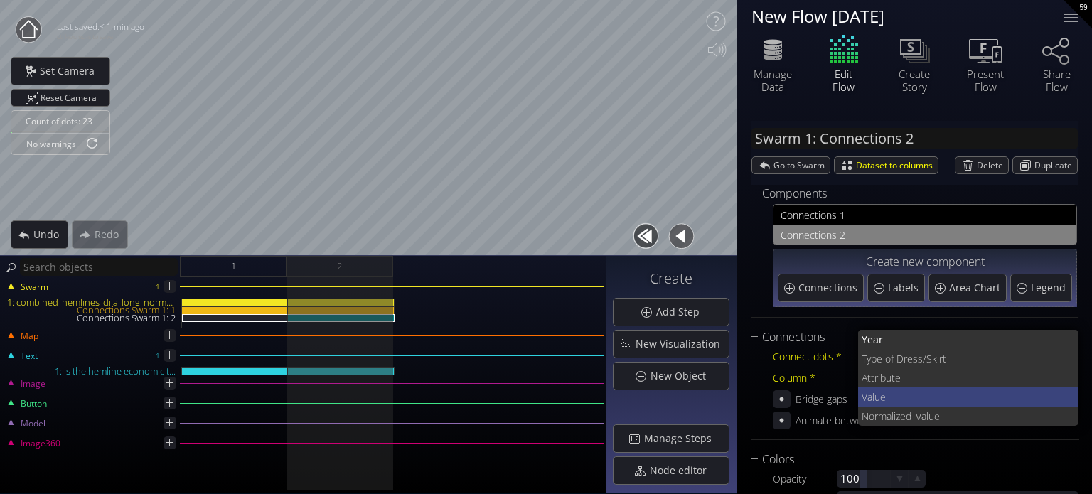
click at [894, 389] on span "Value" at bounding box center [965, 397] width 206 height 19
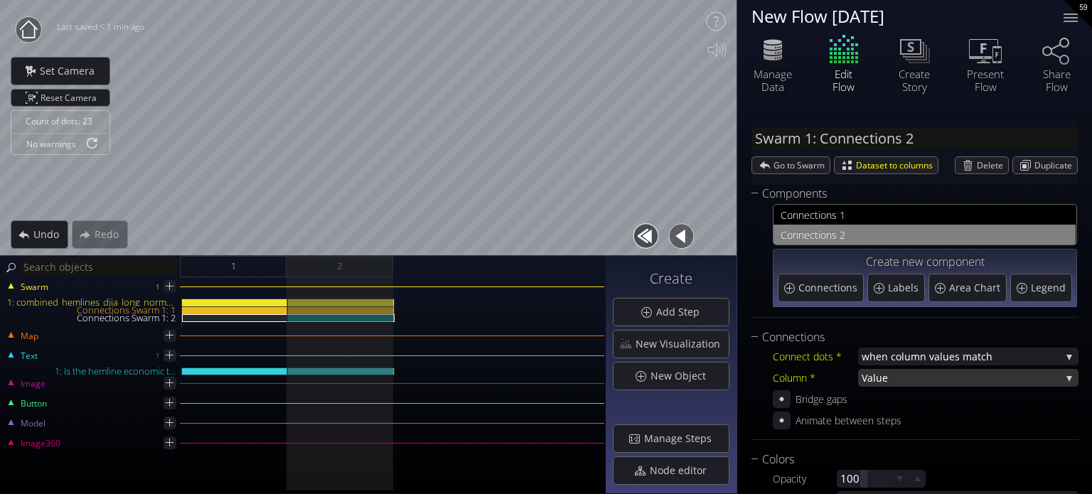
click at [880, 375] on span "Value" at bounding box center [961, 378] width 199 height 18
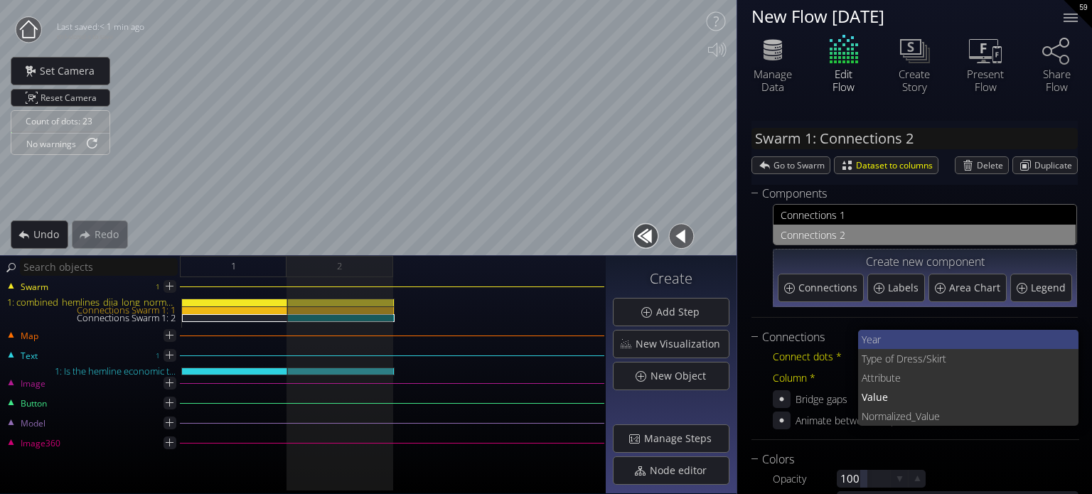
click at [891, 341] on span "Year" at bounding box center [965, 339] width 206 height 19
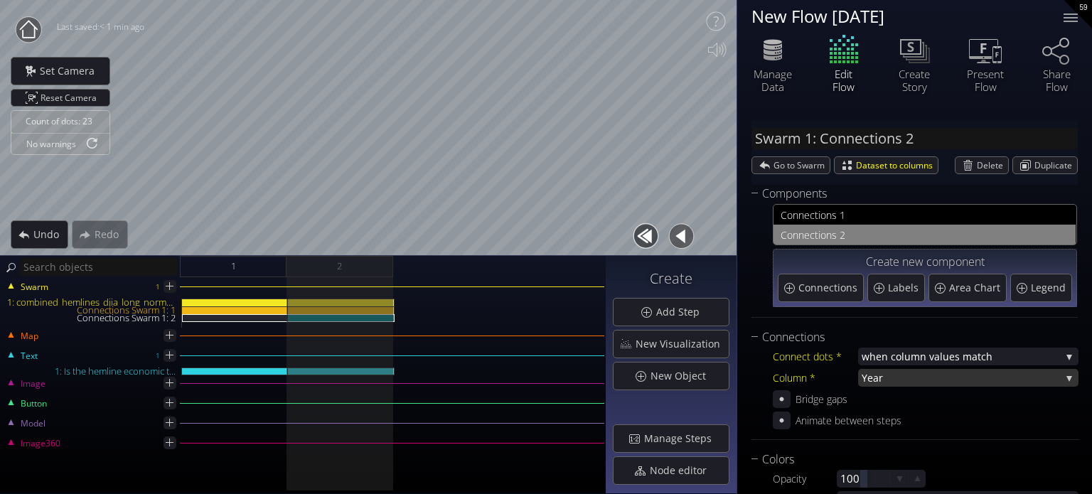
click at [912, 382] on span "Year" at bounding box center [961, 378] width 199 height 18
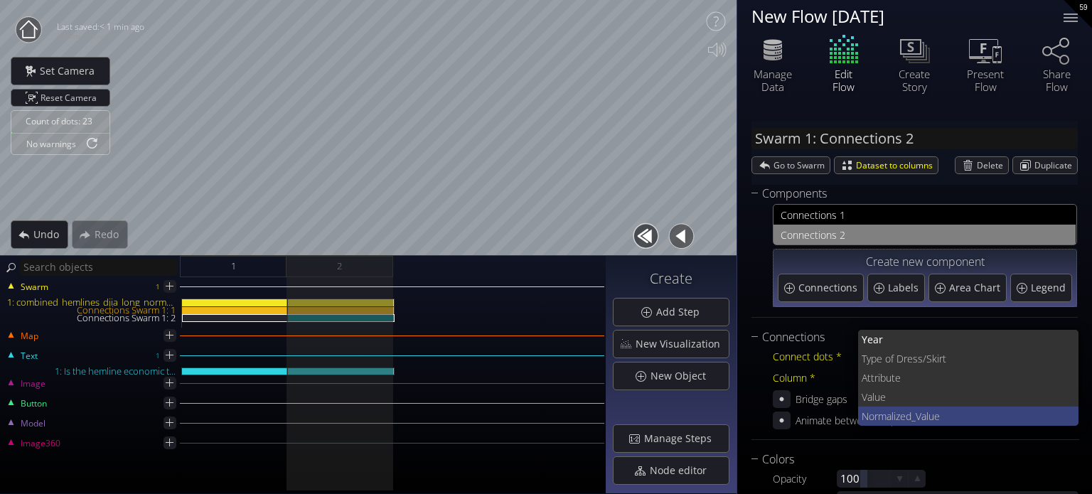
click at [926, 412] on span "ized_Value" at bounding box center [981, 416] width 174 height 19
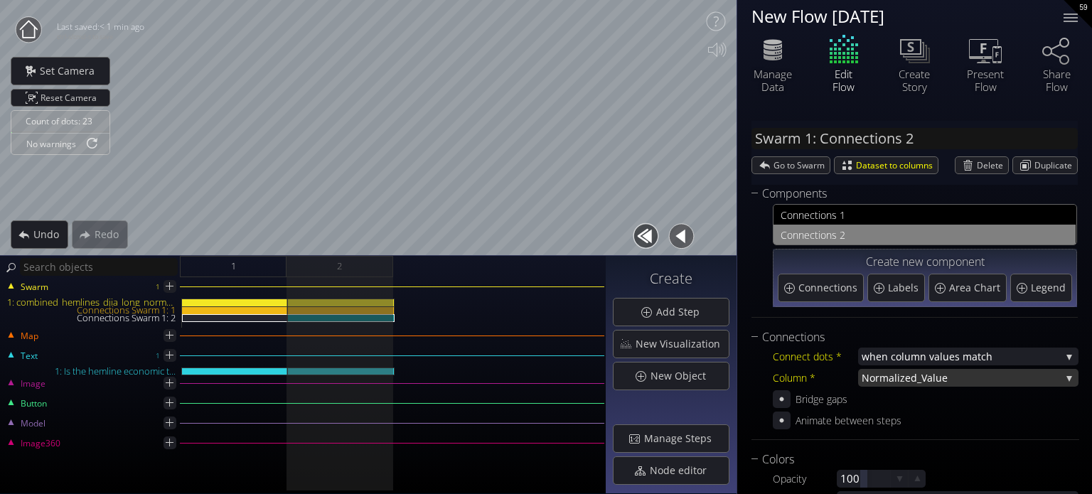
click at [909, 382] on span "ized_Value" at bounding box center [979, 378] width 164 height 18
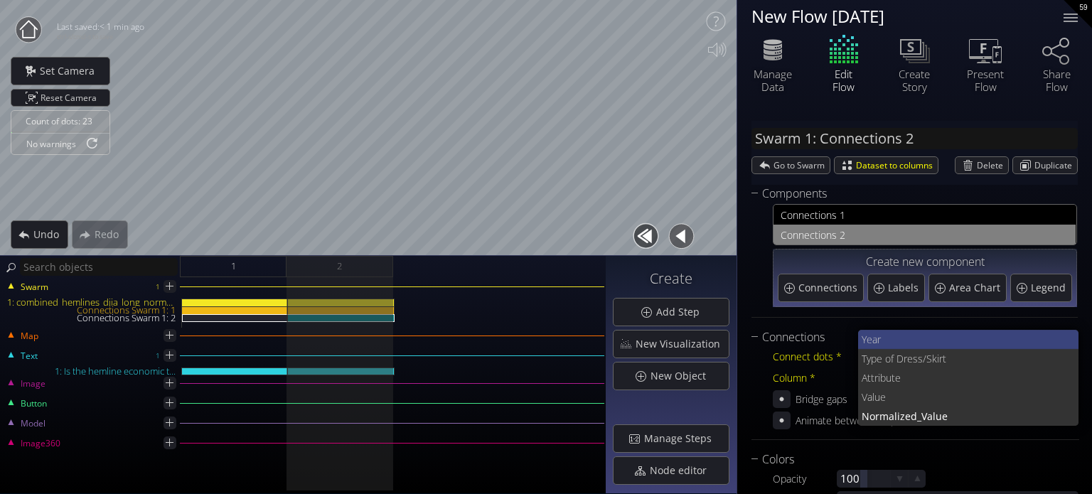
click at [882, 335] on span "Year" at bounding box center [965, 339] width 206 height 19
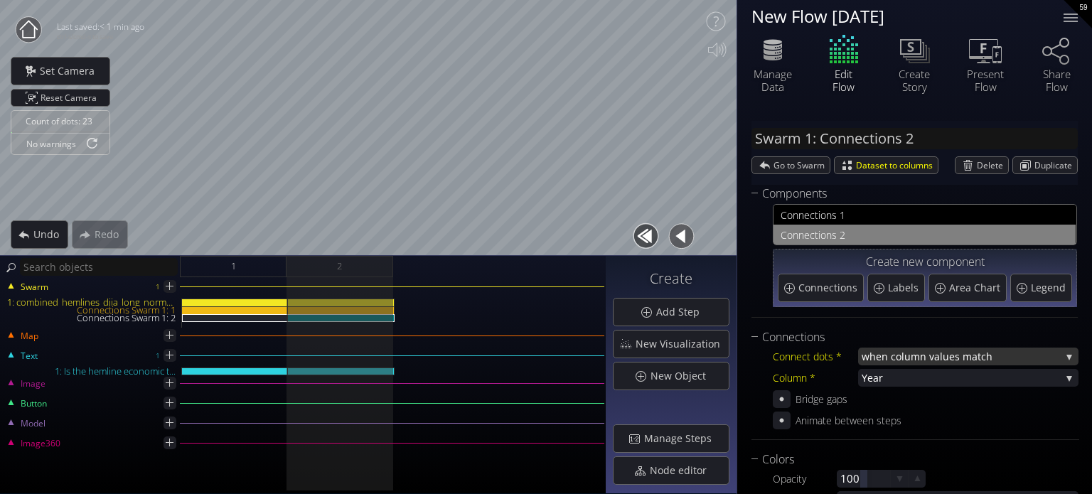
click at [875, 352] on span "when column va" at bounding box center [901, 357] width 78 height 18
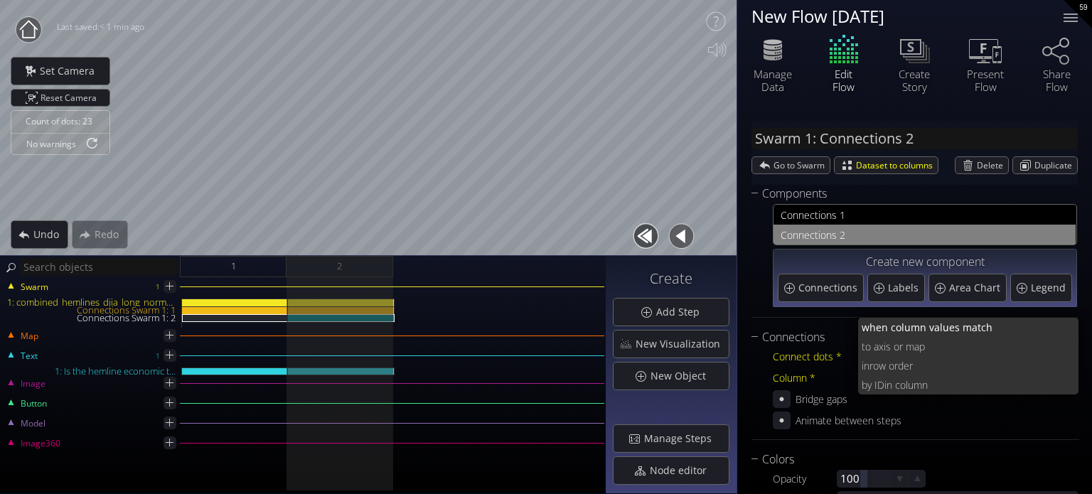
click at [897, 347] on span "xis or map" at bounding box center [973, 346] width 189 height 19
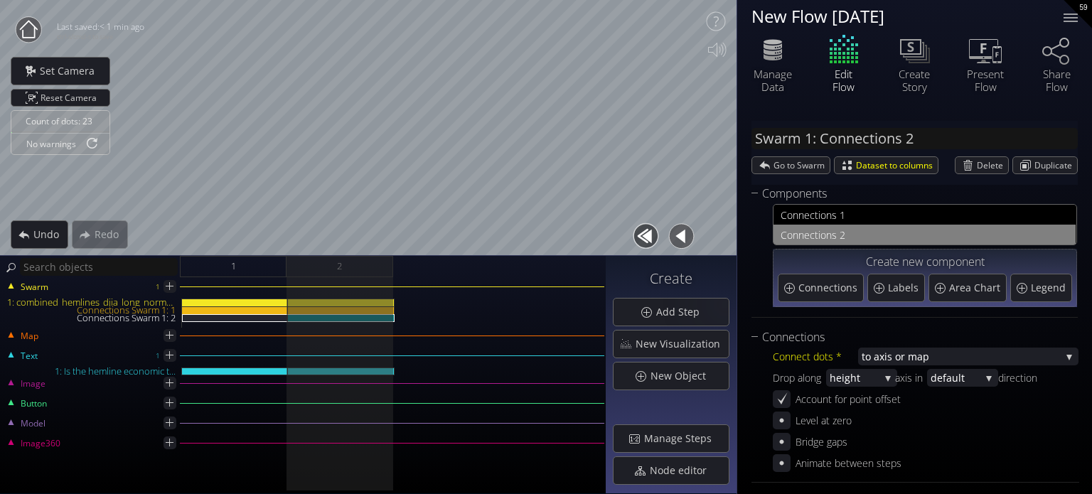
click at [834, 366] on div "Connect dots * to a xis or map when column va lues match to a xis or map in row…" at bounding box center [916, 409] width 328 height 126
click at [845, 378] on span "ight" at bounding box center [861, 378] width 38 height 18
click at [853, 358] on span "width" at bounding box center [858, 358] width 57 height 19
click at [934, 383] on span "defa" at bounding box center [941, 378] width 21 height 18
click at [963, 385] on span "ed" at bounding box center [972, 387] width 32 height 19
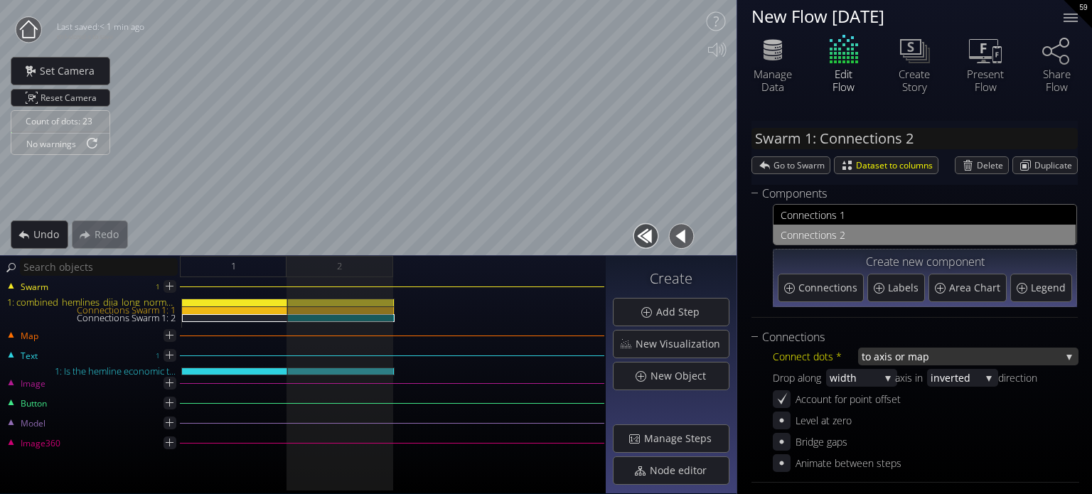
click at [893, 357] on span "xis or map" at bounding box center [970, 357] width 181 height 18
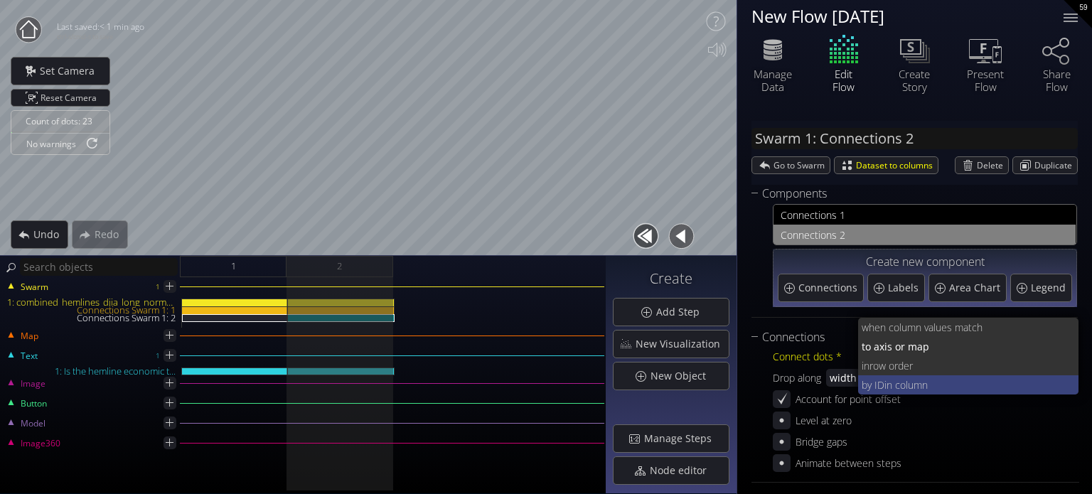
click at [905, 380] on span "in column" at bounding box center [976, 384] width 183 height 19
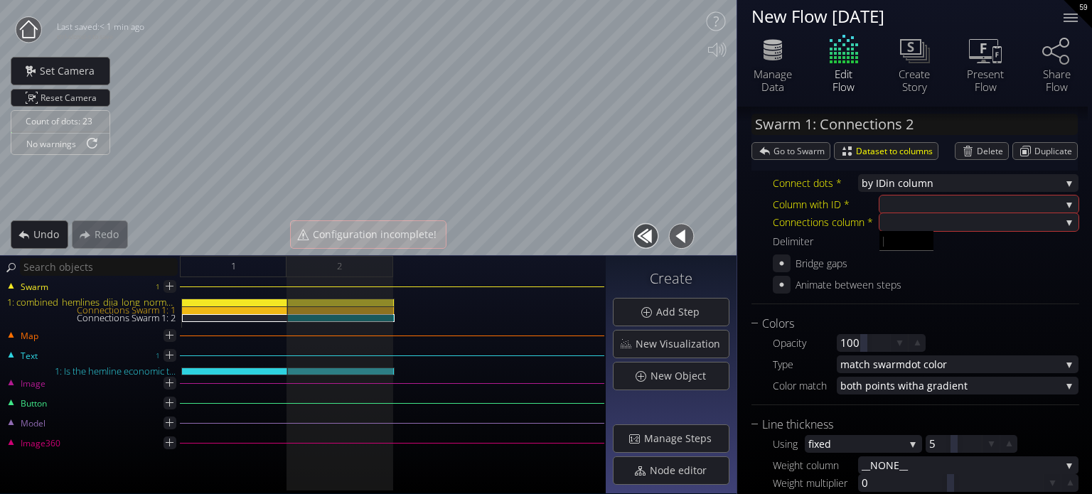
scroll to position [71, 0]
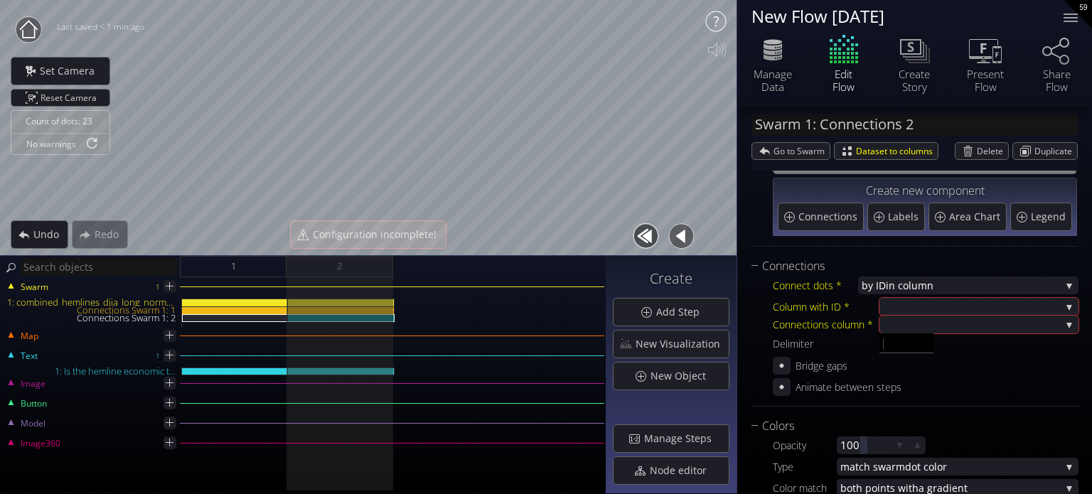
click at [713, 16] on icon at bounding box center [716, 21] width 28 height 28
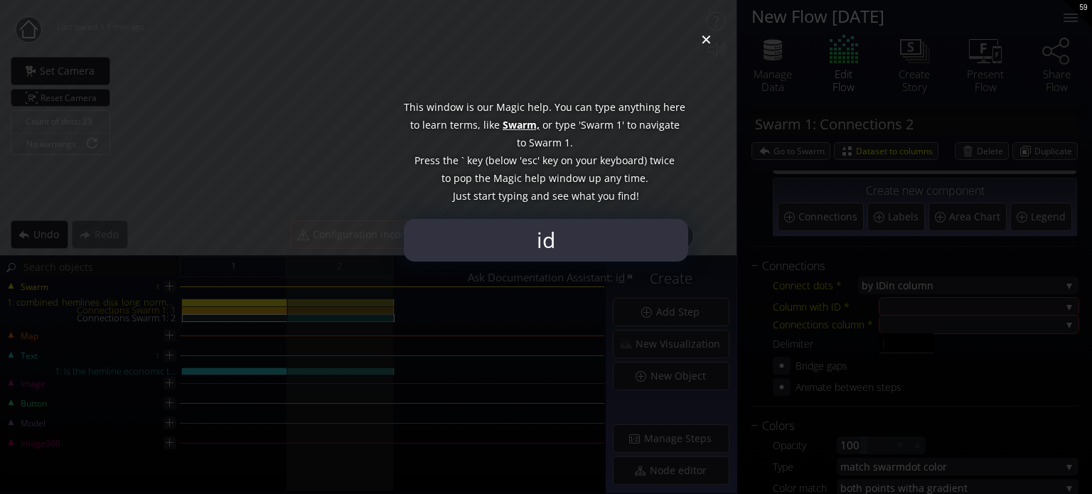
type input "id"
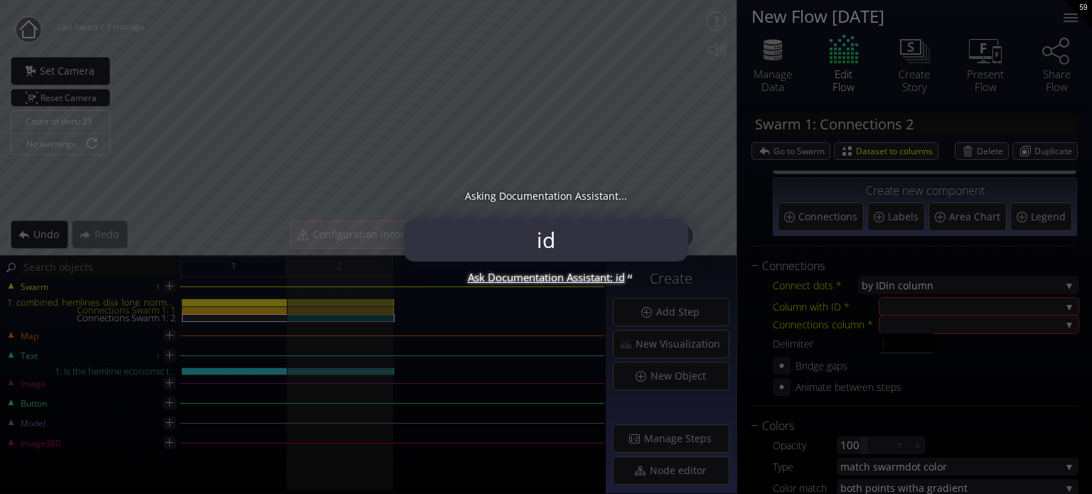
click at [582, 276] on div "Ask Documentation Assistant: id" at bounding box center [546, 278] width 284 height 18
click at [503, 176] on div "Asking Documentation Assistant..." at bounding box center [546, 169] width 284 height 100
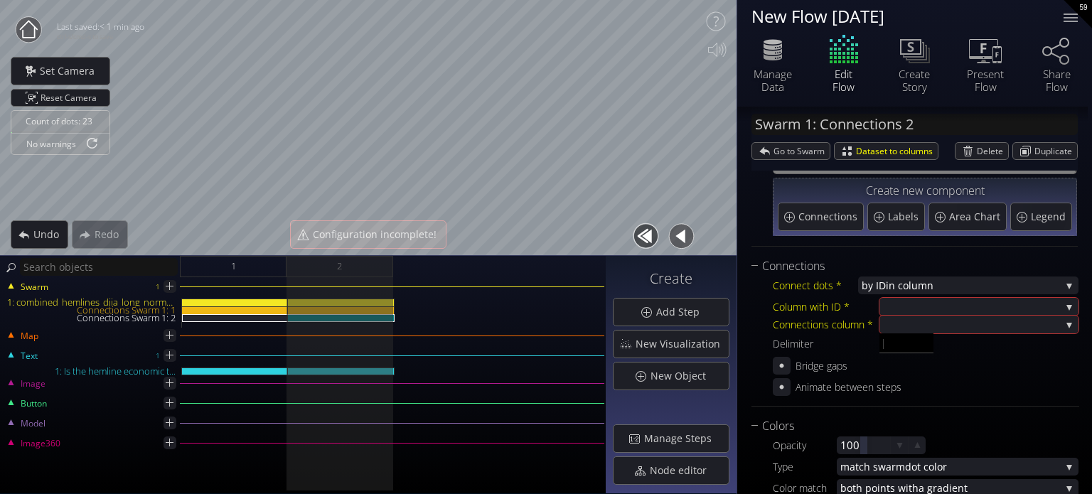
scroll to position [0, 0]
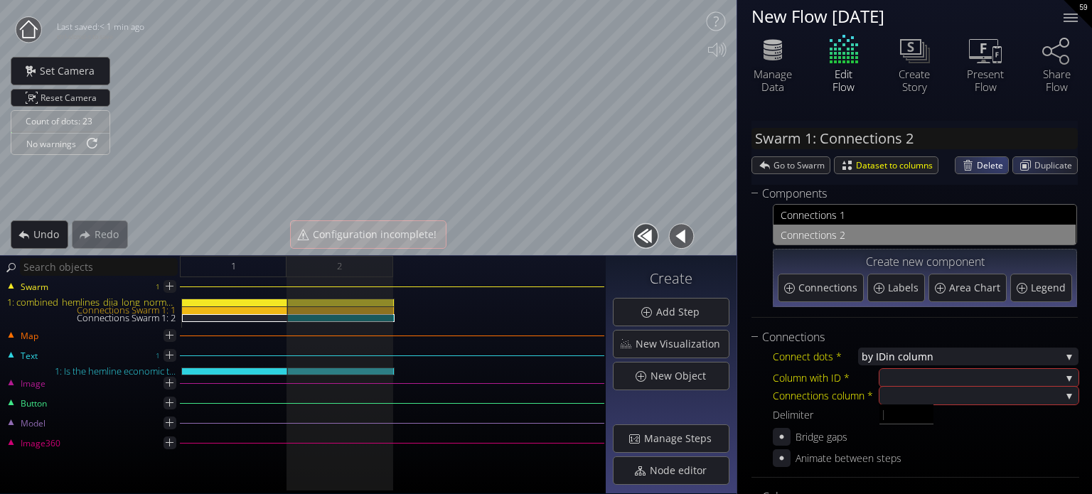
click at [990, 164] on span "Delete" at bounding box center [992, 165] width 31 height 16
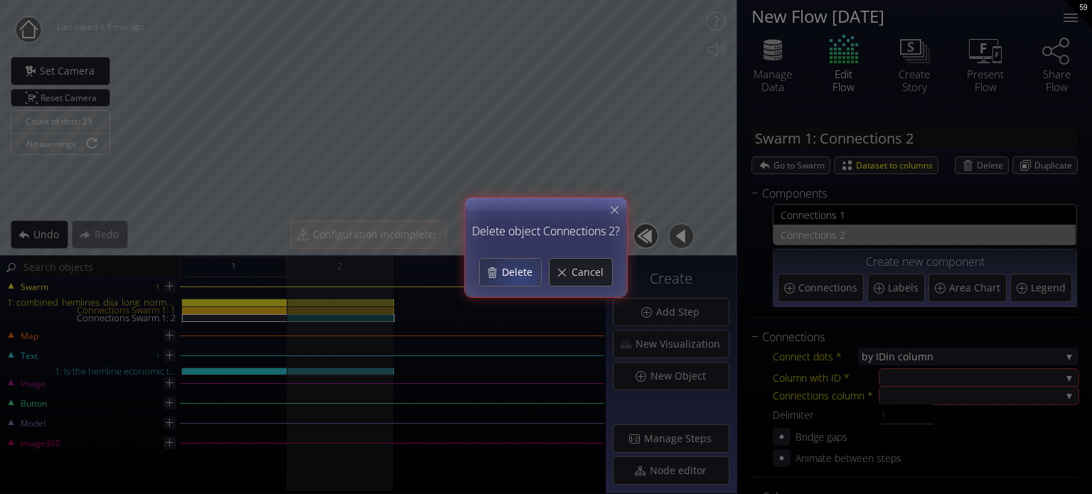
click at [518, 279] on div "Delete" at bounding box center [510, 272] width 61 height 27
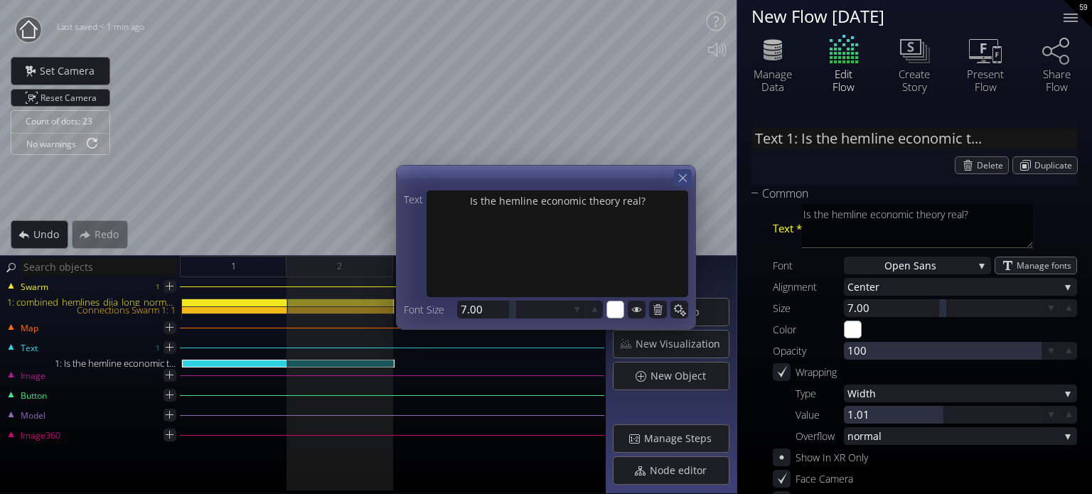
click at [680, 180] on icon at bounding box center [683, 178] width 14 height 14
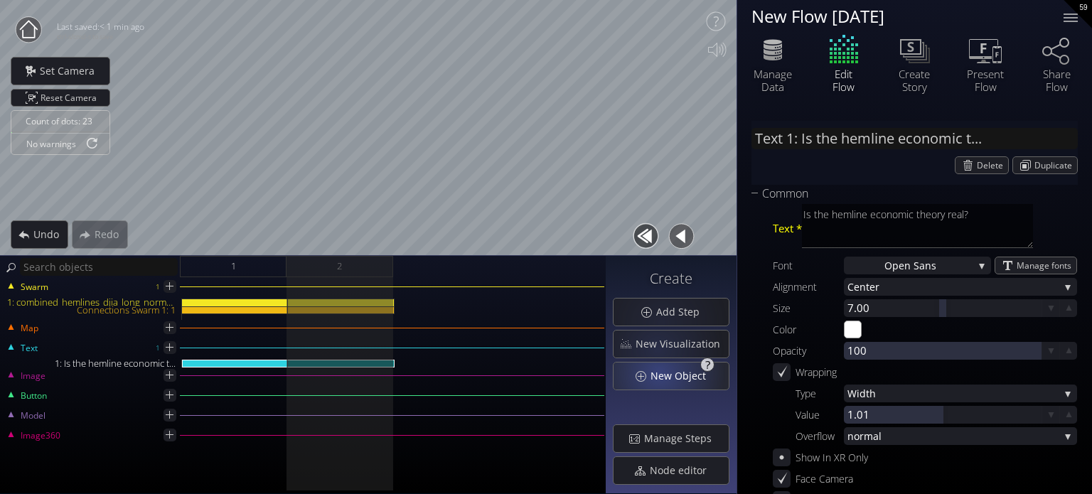
click at [662, 378] on span "New Object" at bounding box center [682, 376] width 65 height 14
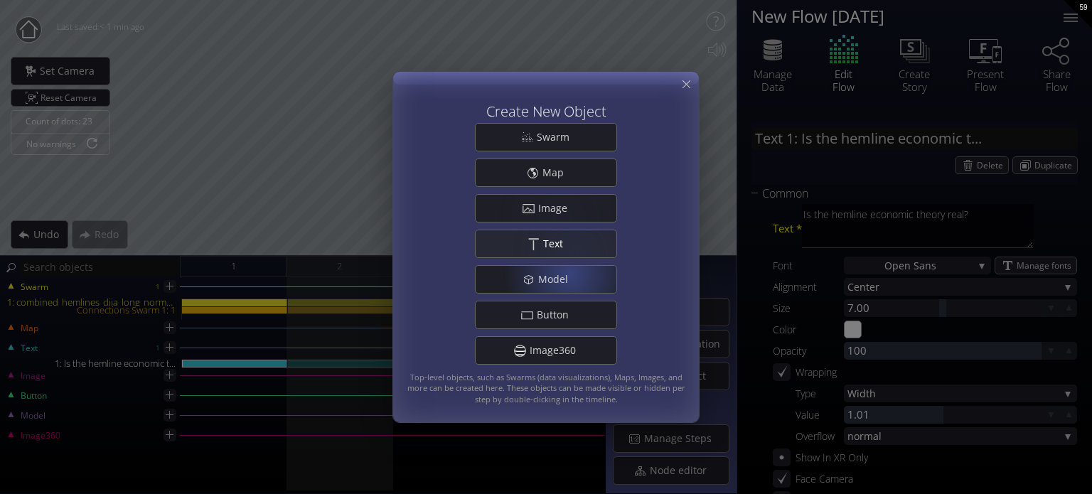
click at [560, 251] on div ".st0{fill:#FFFFFF;} Text" at bounding box center [546, 243] width 141 height 27
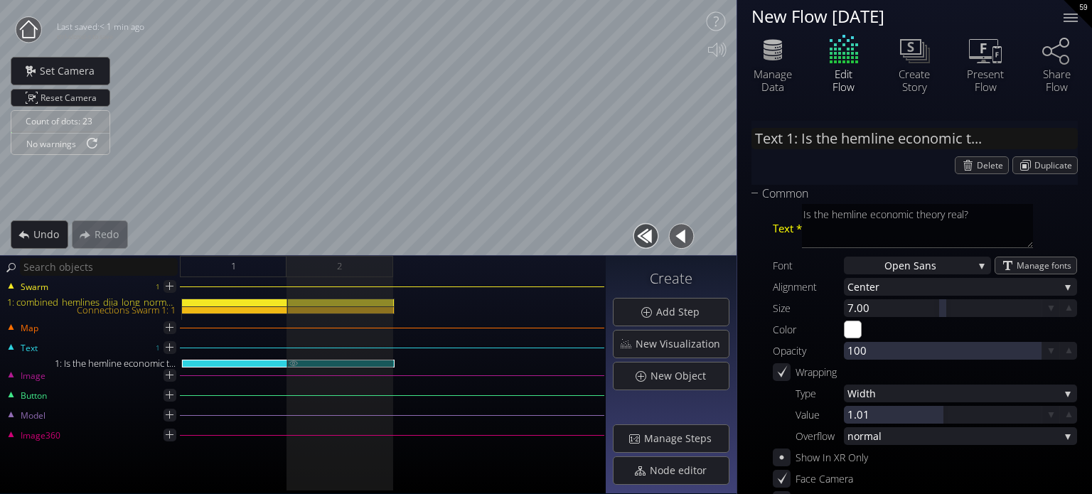
type input "Text 2: New Text 2"
type textarea "New Text 2"
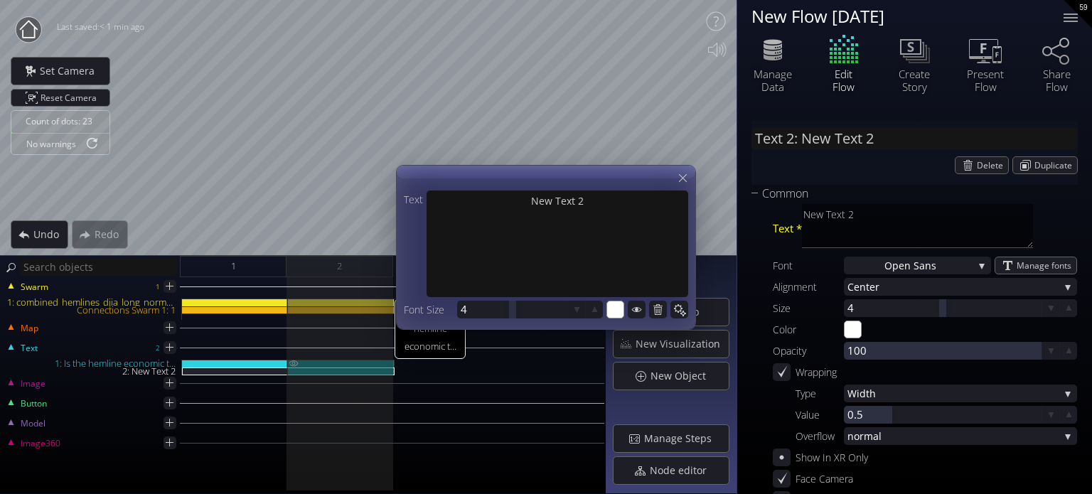
click at [293, 362] on img at bounding box center [293, 363] width 11 height 7
type input "Text 1: Is the hemline economic t..."
type textarea "Is the hemline economic theory real?"
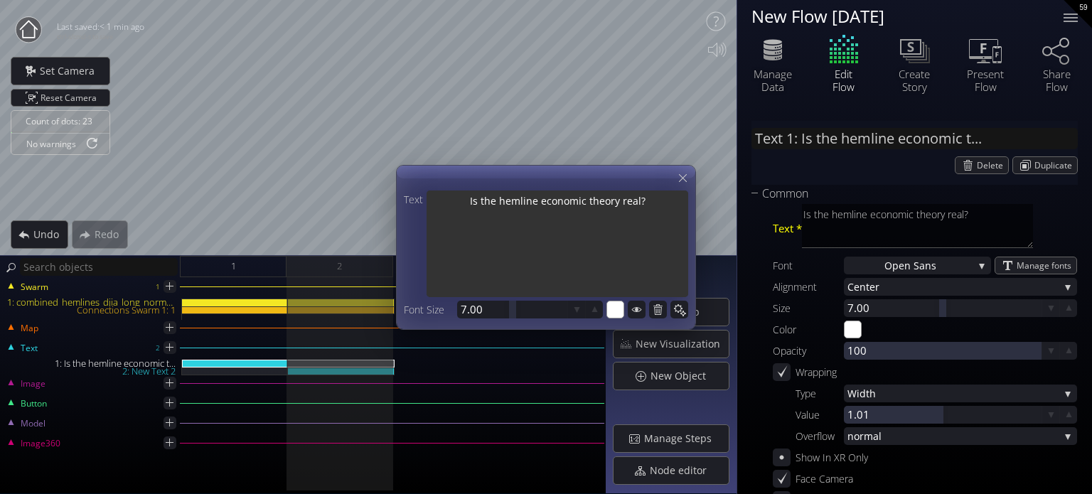
click at [546, 219] on textarea "Is the hemline economic theory real?" at bounding box center [558, 246] width 262 height 110
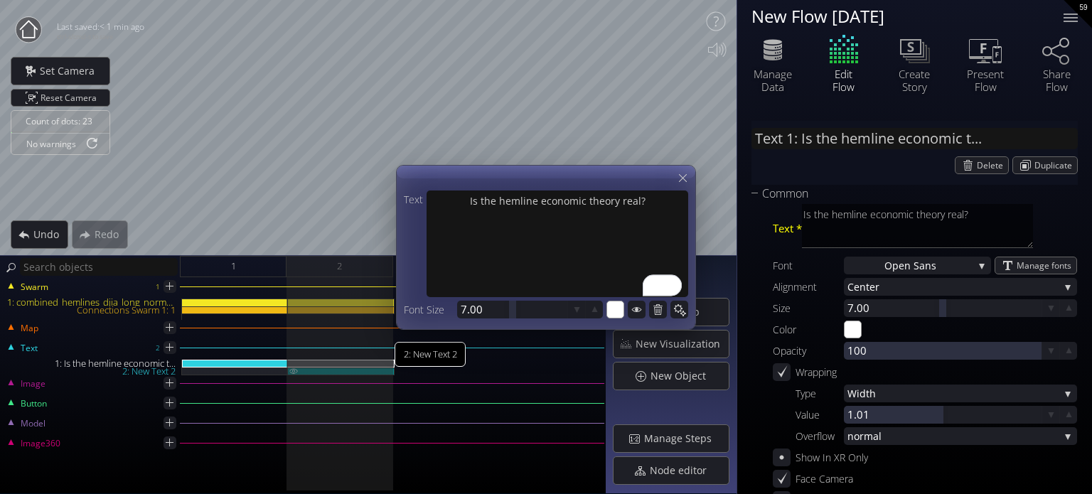
click at [314, 370] on div "2: New Text 2" at bounding box center [341, 372] width 107 height 8
type input "Text 2: New Text 2"
type textarea "New Text 2"
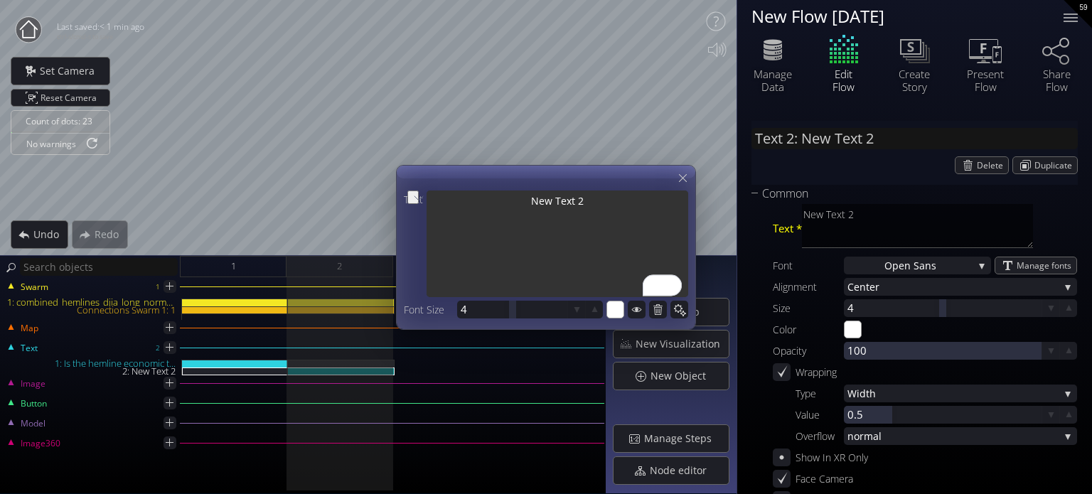
click at [370, 203] on div "Count of dots: 23 No warnings Close Calibrate to floor or table Close Tap anywh…" at bounding box center [546, 247] width 1092 height 494
type input "Text 2: N"
type textarea "N"
type input "Text 2: No"
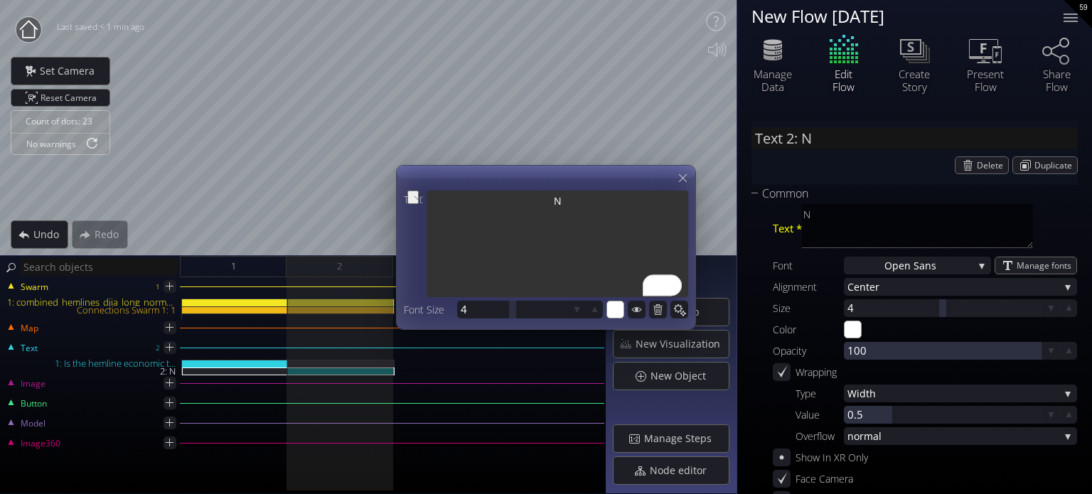
type textarea "No"
type input "Text 2: Not"
type textarea "Not"
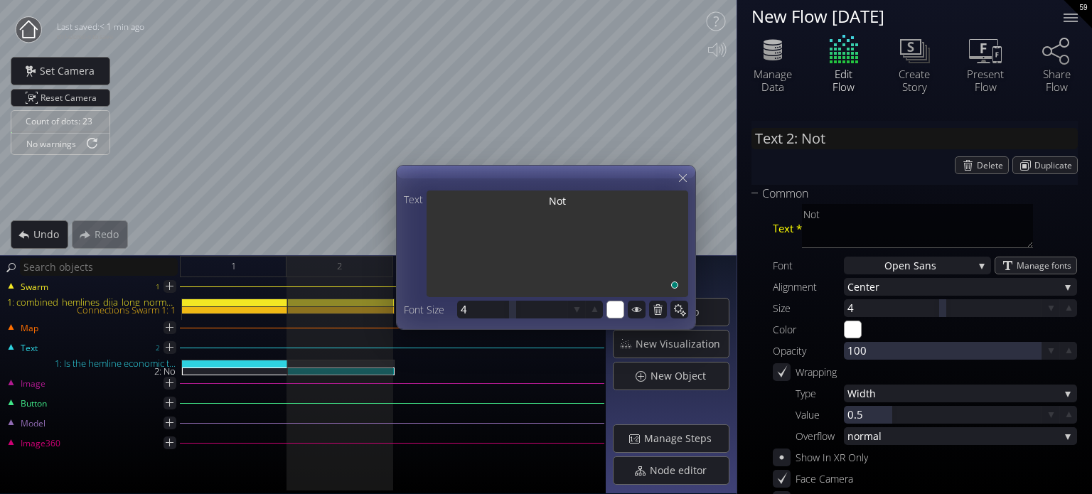
type input "Text 2: Not"
type textarea "Not"
type input "Text 2: Not R"
type textarea "Not R"
type textarea "Not Re"
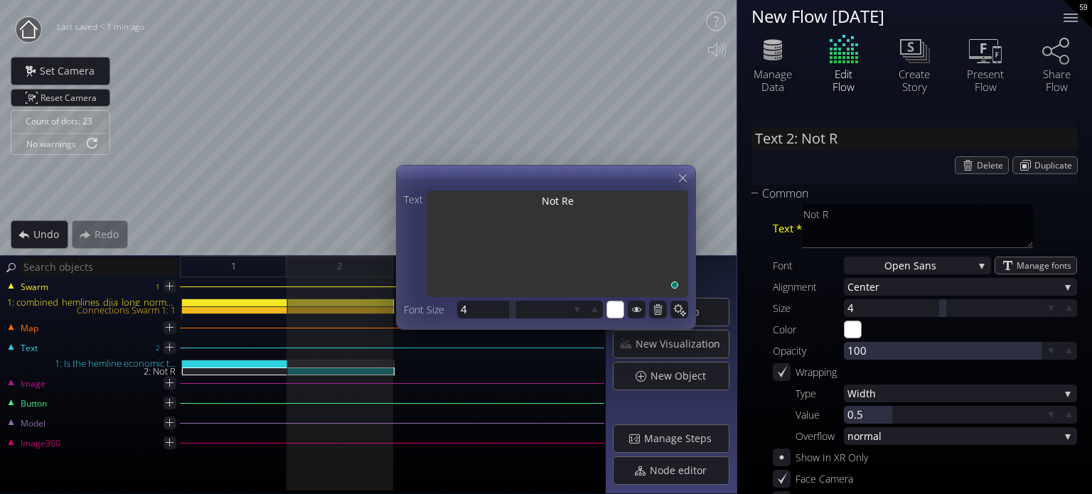
type input "Text 2: Not Re"
type textarea "Not Re"
type input "Text 2: Not Rea"
type textarea "Not Rea"
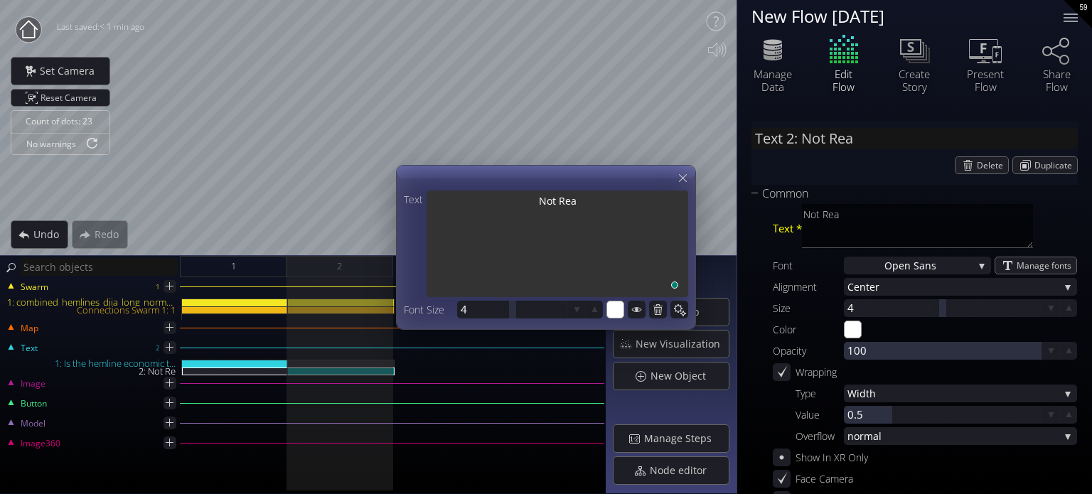
type input "Text 2: Not Real"
type textarea "Not Real"
type input "Text 2: Not Reall"
type textarea "Not Reall"
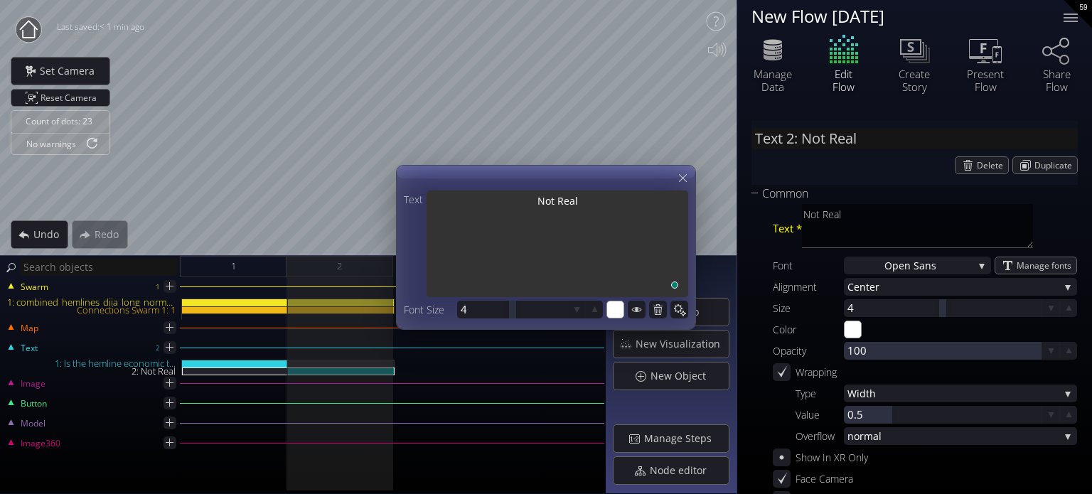
type textarea "Not Reall"
type input "Text 2: Not Really"
type textarea "Not Really"
type input "Text 2: Not Really."
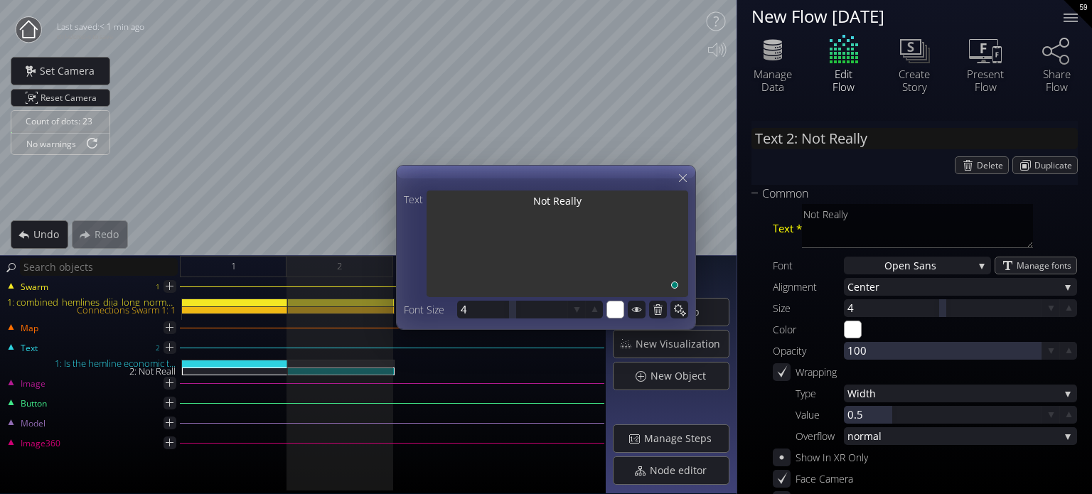
type textarea "Not Really."
type input "Text 2: Not Really.."
type textarea "Not Really.."
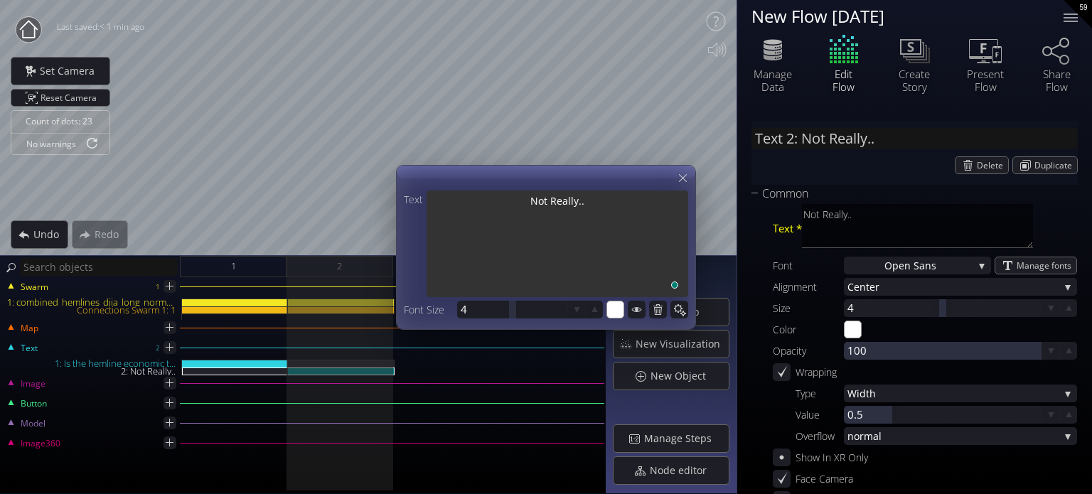
type input "Text 2: Not Really..."
type textarea "Not Really..."
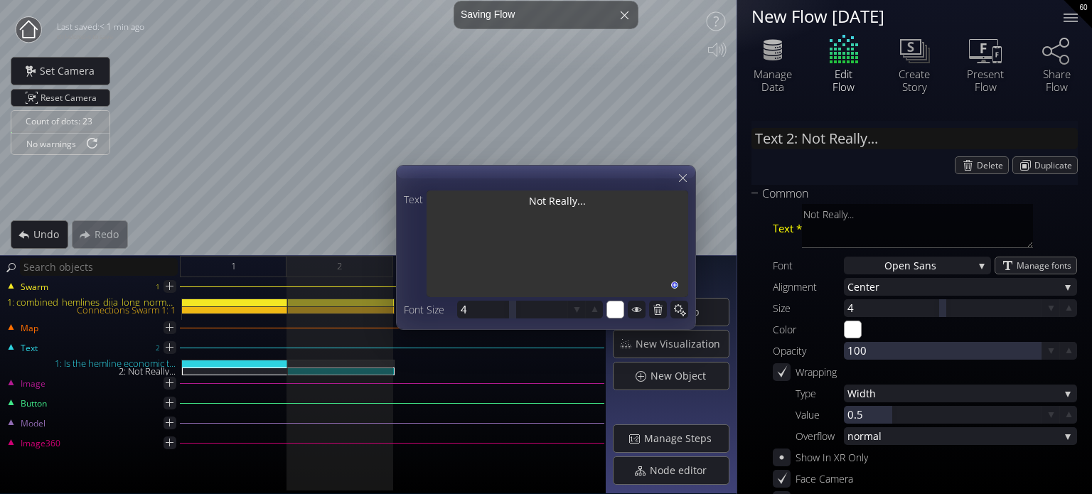
type textarea "Not Really..."
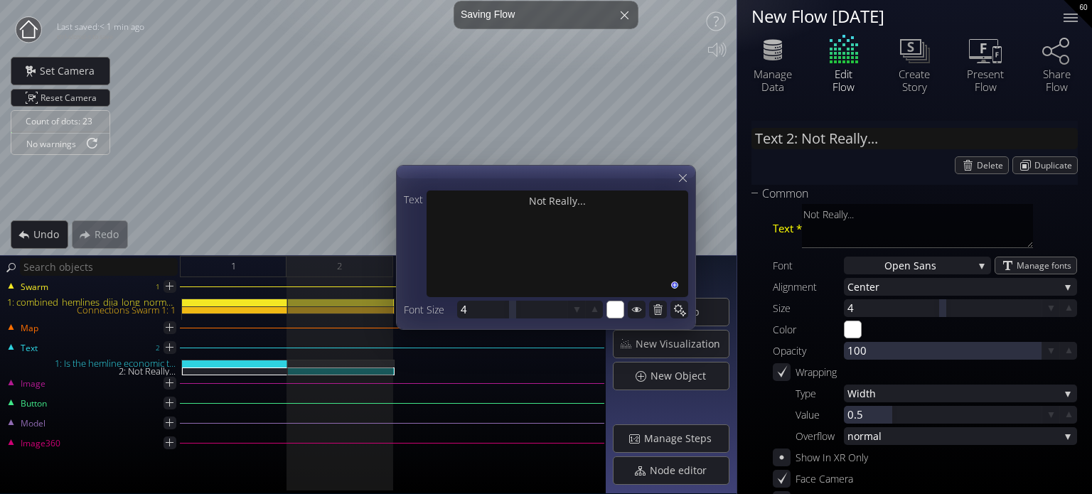
click at [498, 170] on div at bounding box center [546, 248] width 299 height 164
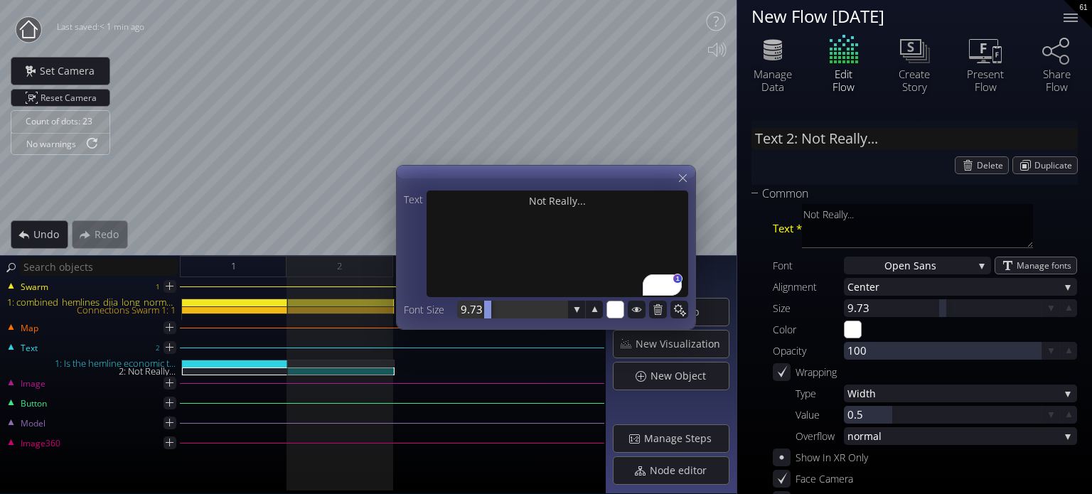
drag, startPoint x: 511, startPoint y: 311, endPoint x: 488, endPoint y: 311, distance: 23.5
click at [488, 311] on div at bounding box center [487, 310] width 7 height 18
click at [354, 361] on div "1: Is the hemline economic t..." at bounding box center [341, 364] width 107 height 8
type input "Text 1: Is the hemline economic t..."
type textarea "Is the hemline economic theory real?"
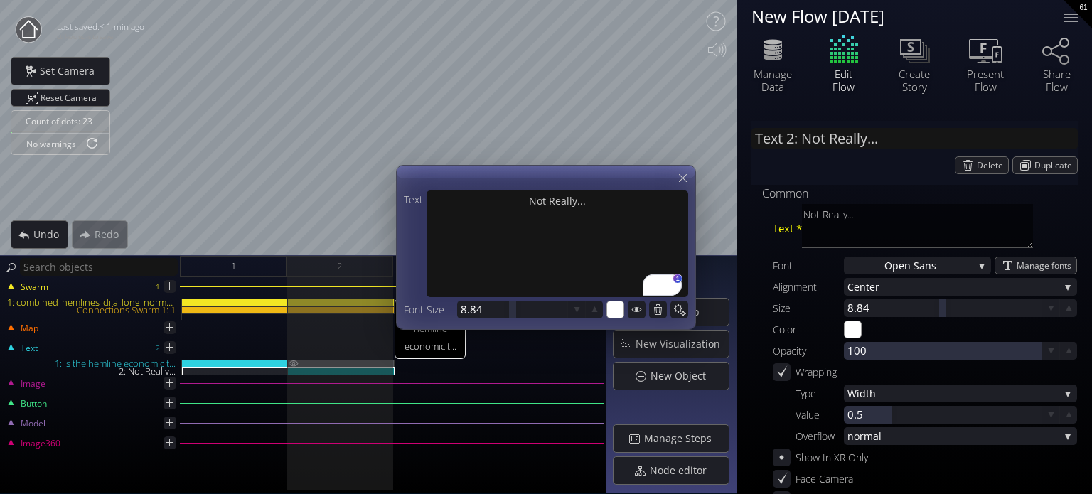
type textarea "Is the hemline economic theory real?"
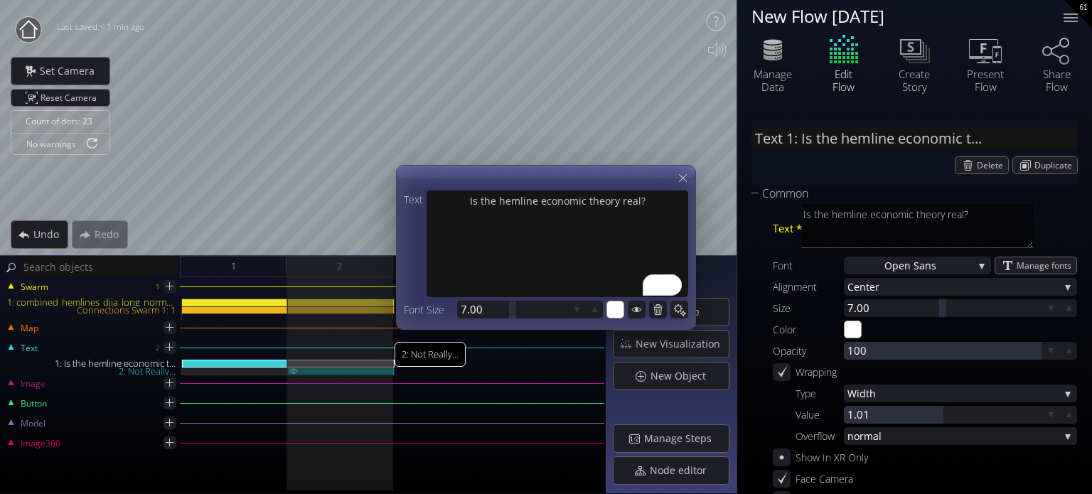
click at [346, 370] on div "2: Not Really..." at bounding box center [341, 372] width 107 height 8
type input "Text 2: Not Really..."
type textarea "Not Really..."
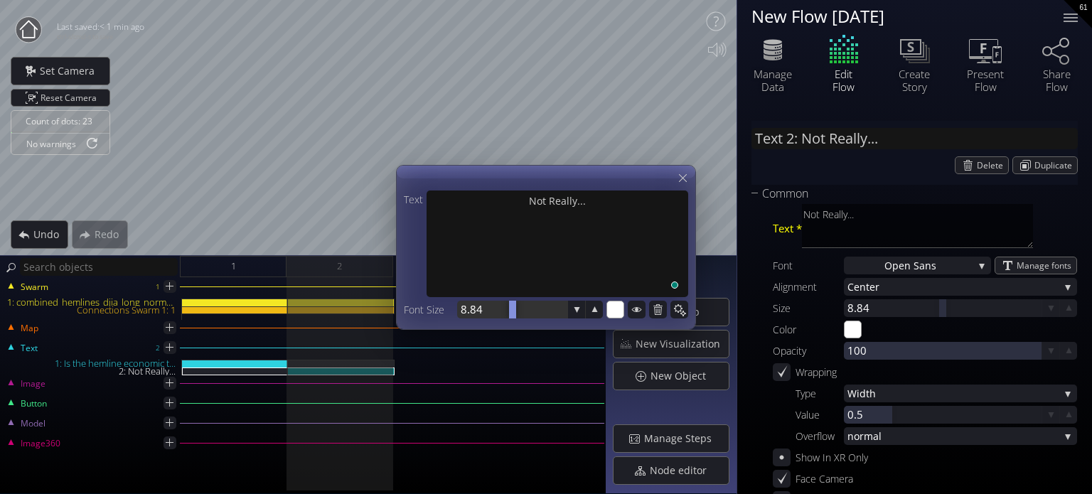
click at [475, 312] on div at bounding box center [512, 310] width 110 height 18
type input "7"
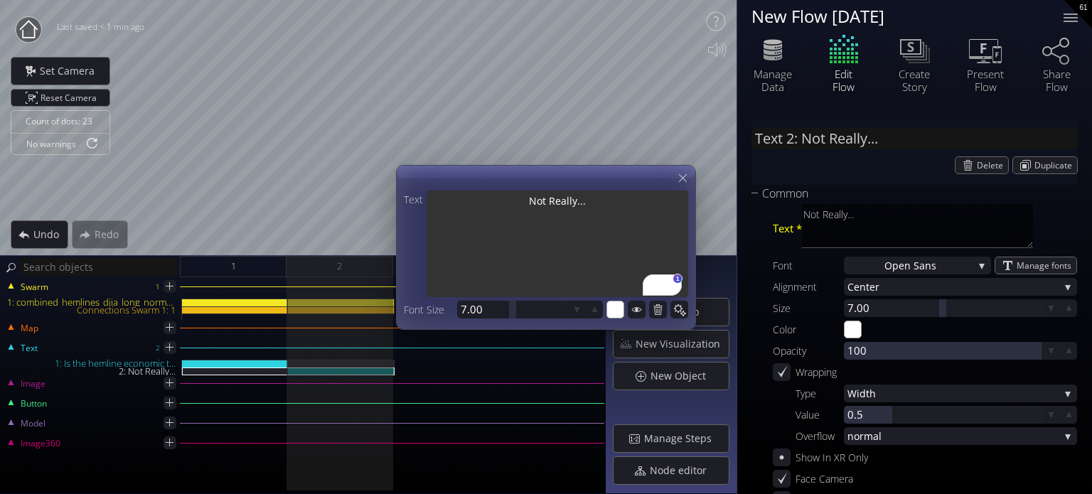
click at [594, 255] on textarea "Not Really..." at bounding box center [558, 246] width 262 height 110
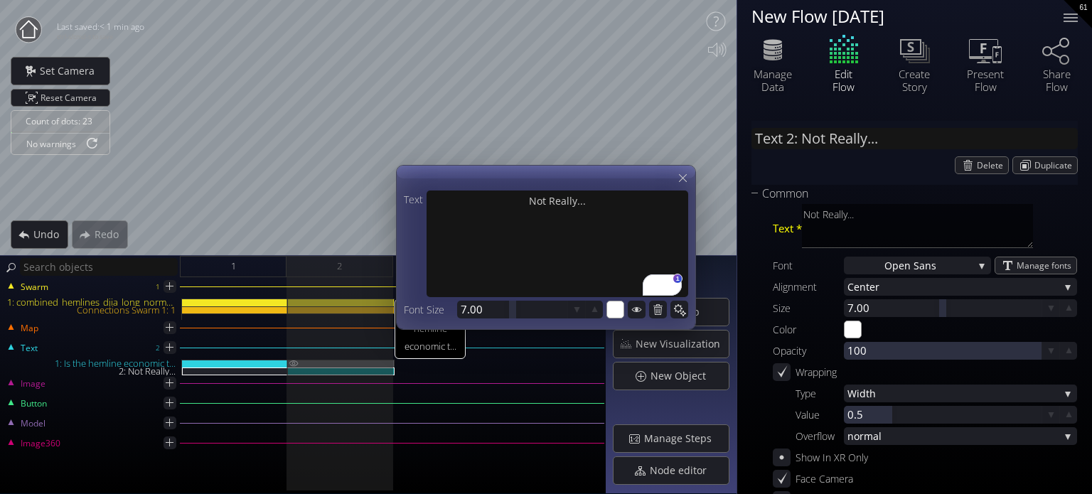
click at [353, 361] on div "1: Is the hemline economic t..." at bounding box center [341, 364] width 107 height 8
type input "Text 1: Is the hemline economic t..."
type textarea "Is the hemline economic theory real?"
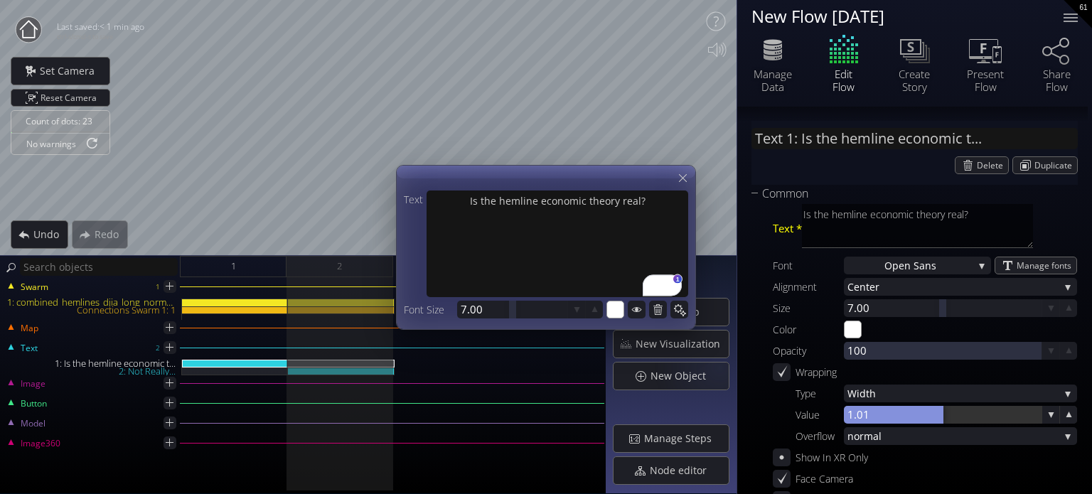
scroll to position [272, 0]
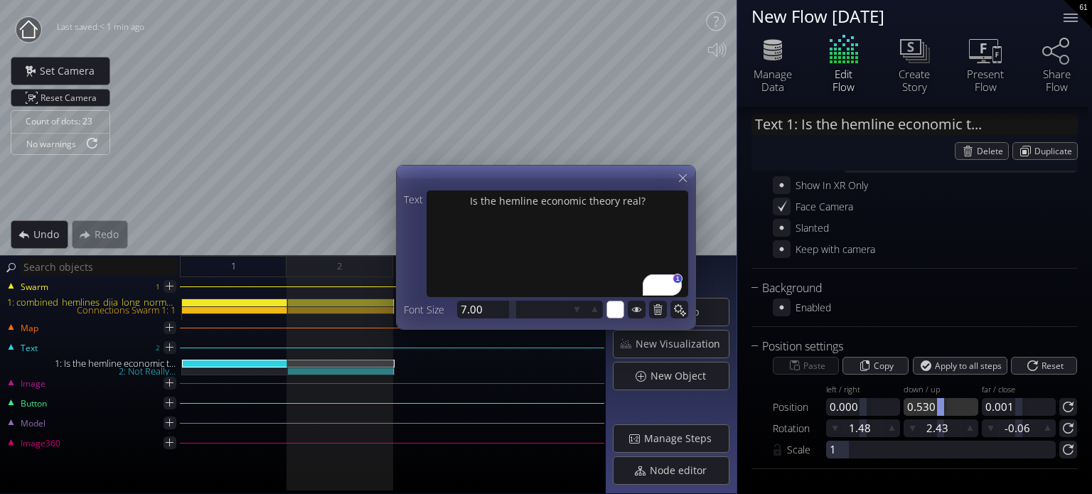
click at [916, 409] on div at bounding box center [941, 407] width 74 height 18
click at [916, 409] on input "0.530" at bounding box center [944, 407] width 74 height 18
type input ".5"
click at [295, 362] on img at bounding box center [293, 363] width 11 height 6
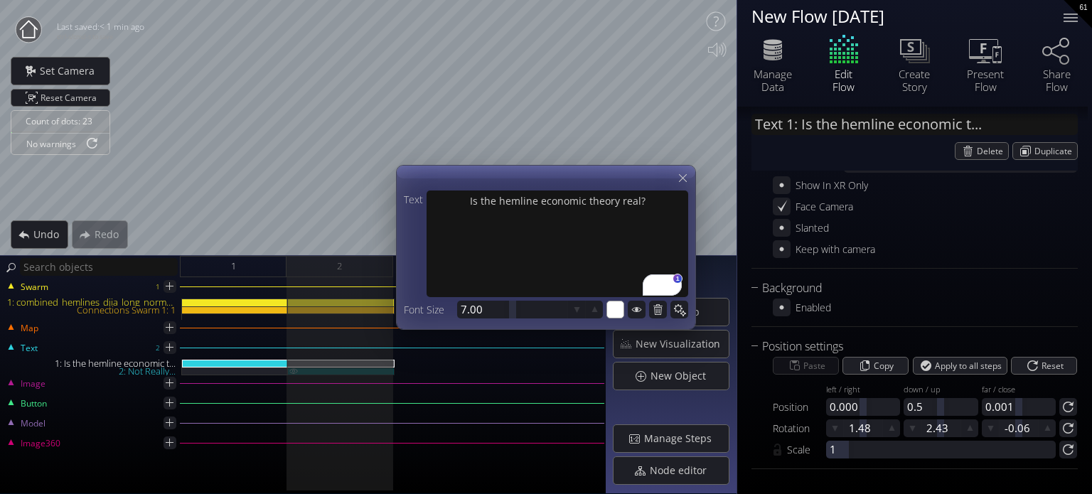
click at [346, 369] on div "2: Not Really..." at bounding box center [341, 372] width 107 height 8
type input "Text 2: Not Really..."
type textarea "Not Really..."
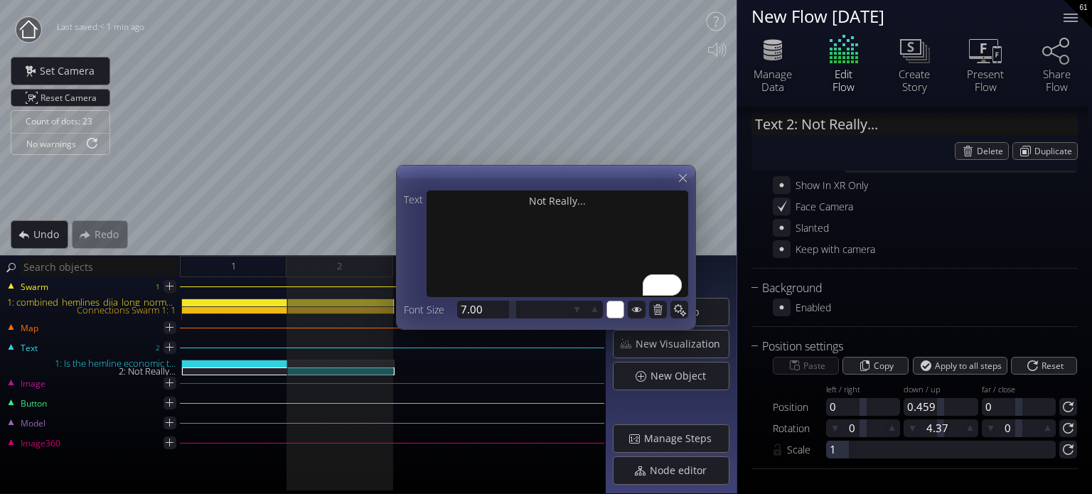
click at [900, 413] on div "Position left / right 0" at bounding box center [838, 397] width 131 height 38
click at [915, 407] on div at bounding box center [941, 407] width 74 height 18
click at [0, 0] on input "0.459" at bounding box center [0, 0] width 0 height 0
type input ".5"
click at [677, 181] on icon at bounding box center [683, 178] width 14 height 14
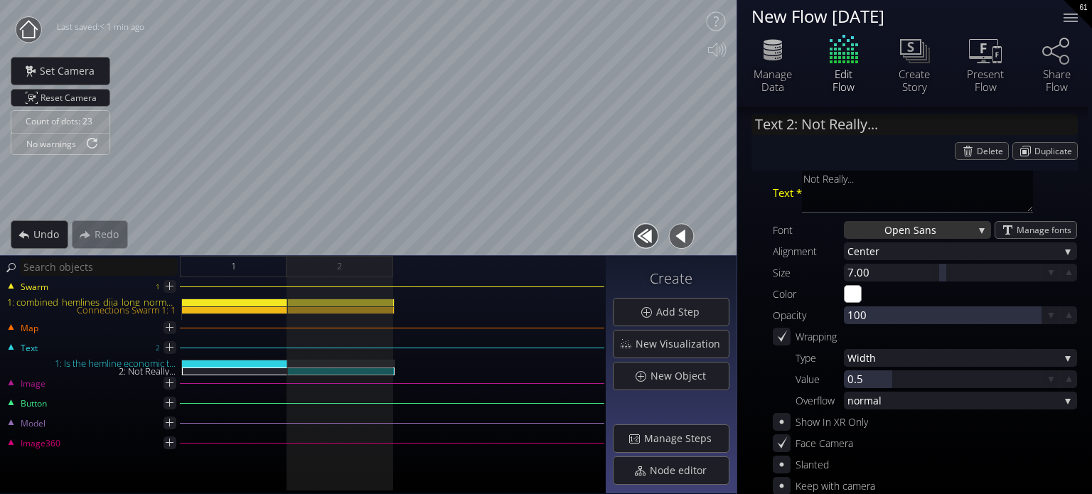
scroll to position [0, 0]
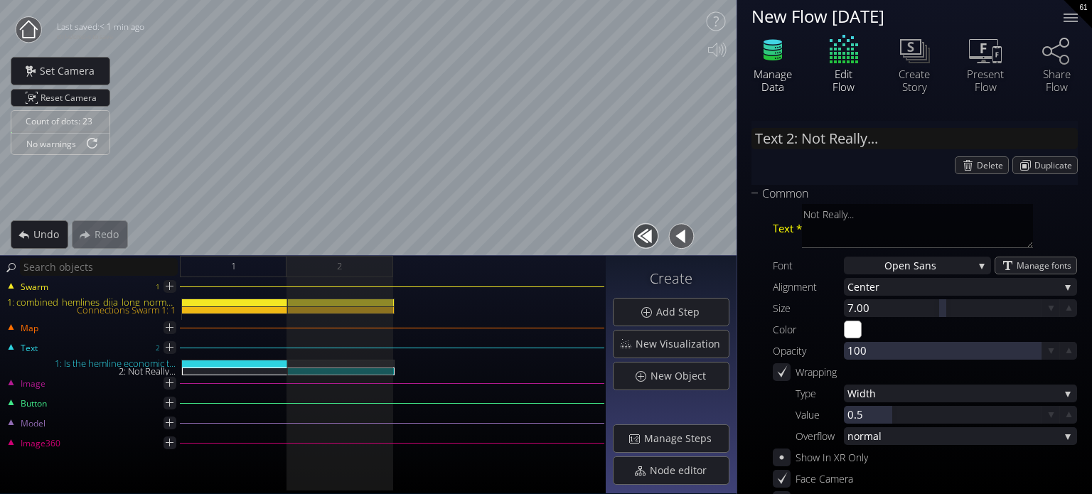
click at [774, 91] on div "Manage Data" at bounding box center [773, 81] width 50 height 26
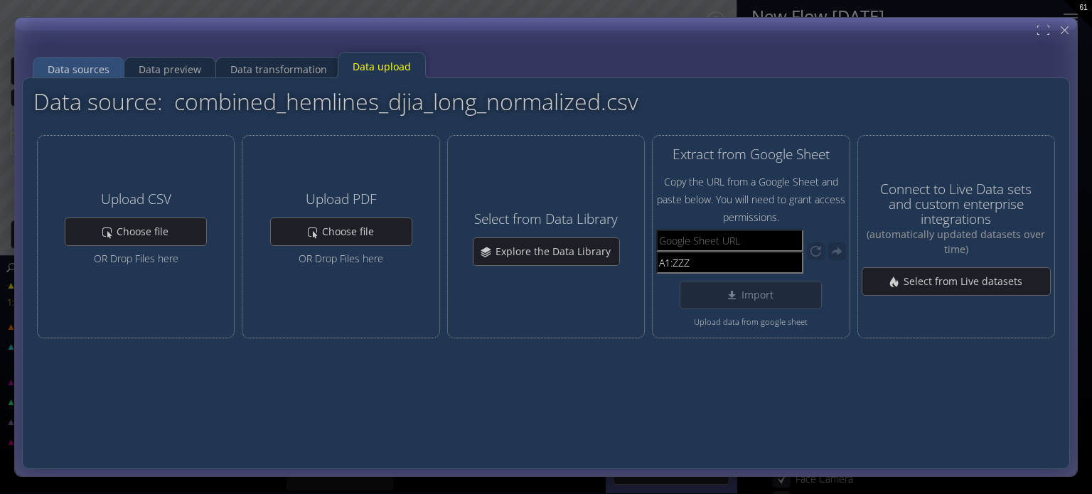
click at [91, 62] on div "Data sources" at bounding box center [79, 69] width 62 height 27
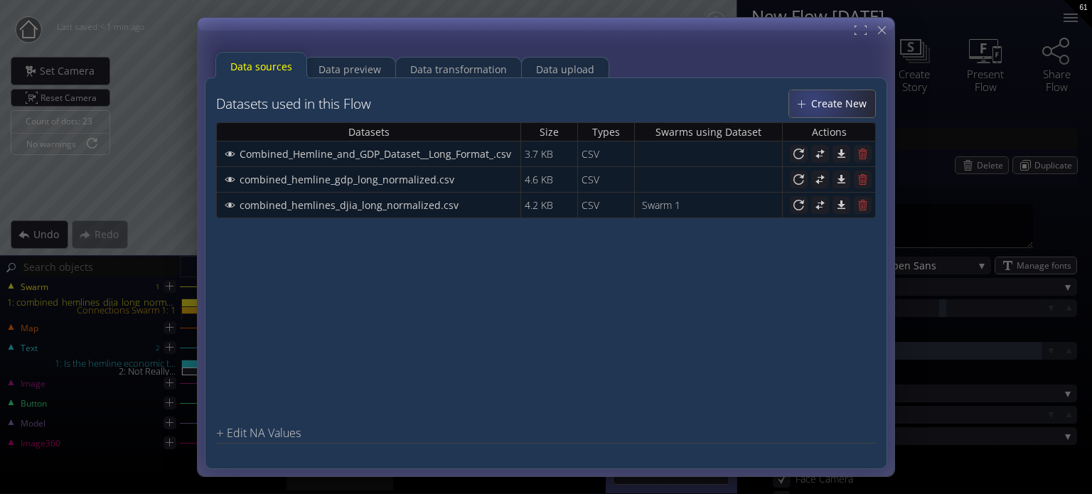
click at [822, 97] on span "Create New" at bounding box center [843, 104] width 65 height 14
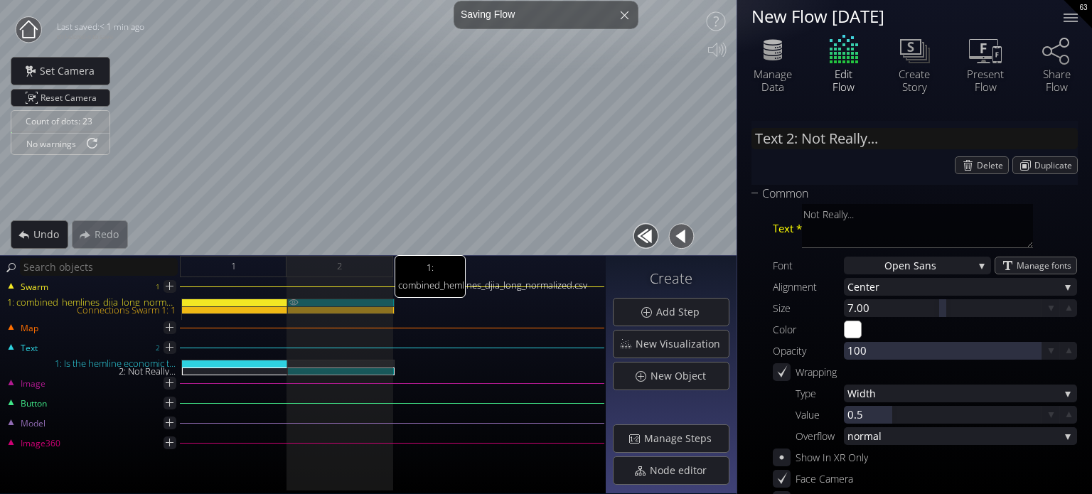
click at [331, 299] on div "1: combined_hemlines_djia_long_normalized.csv" at bounding box center [341, 303] width 107 height 8
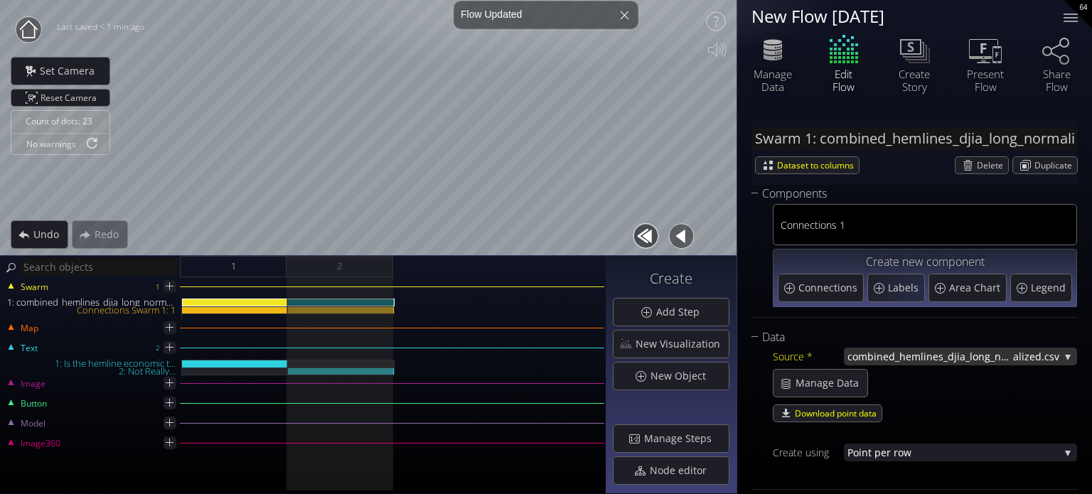
click at [976, 358] on span "combined_hemlines_djia_long_norm" at bounding box center [931, 357] width 166 height 18
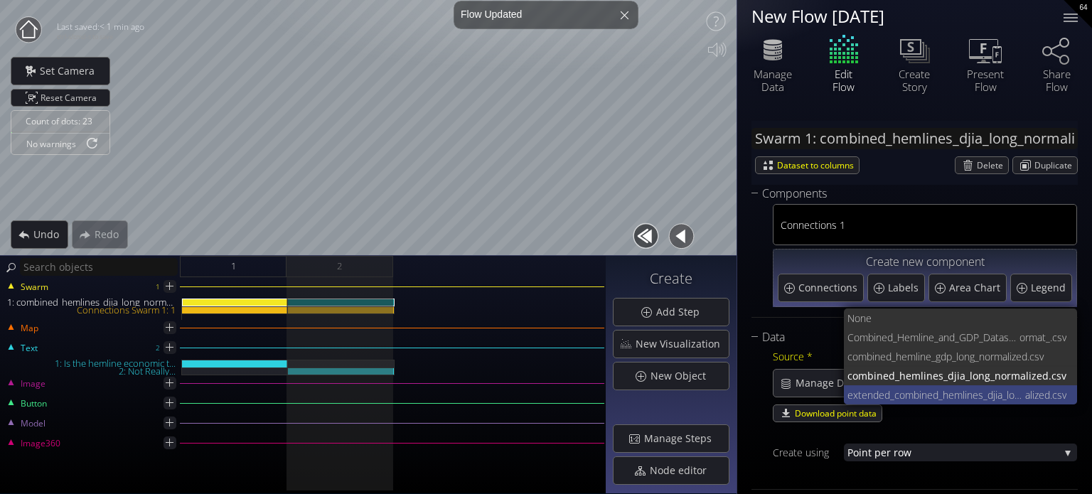
click at [957, 397] on span "extended_combined_hemlines_djia_long_norm" at bounding box center [937, 394] width 178 height 19
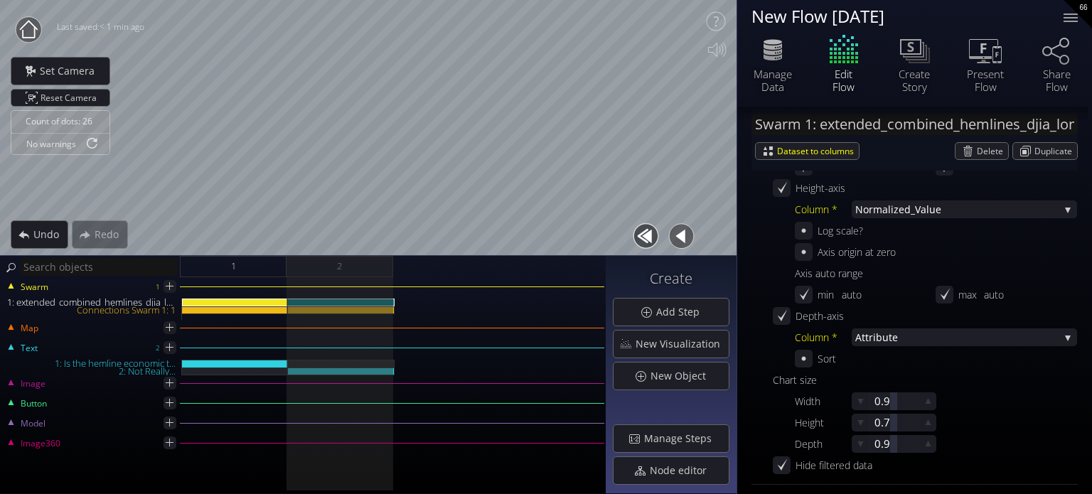
scroll to position [569, 0]
click at [806, 354] on icon at bounding box center [804, 356] width 14 height 14
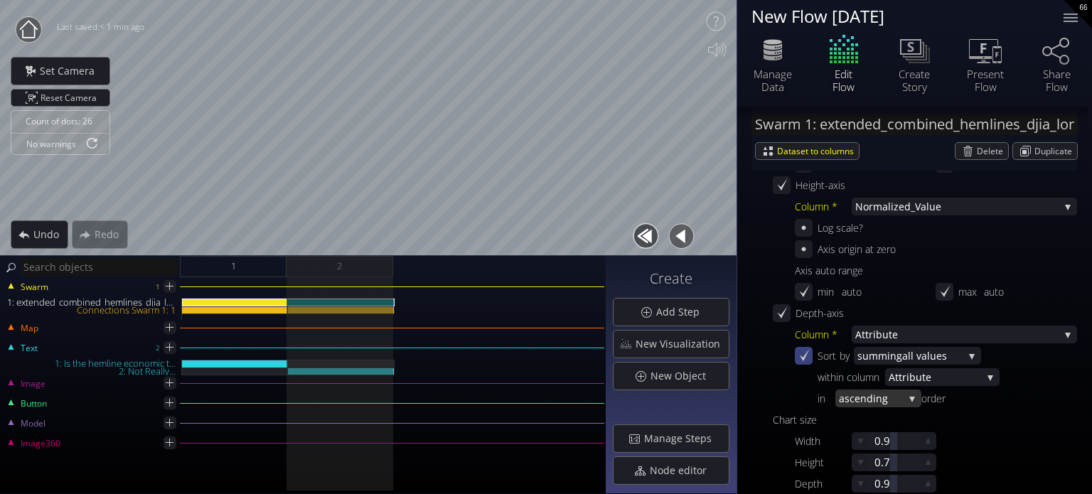
click at [885, 391] on span "g" at bounding box center [892, 399] width 21 height 18
click at [874, 397] on span "descending" at bounding box center [875, 398] width 72 height 19
click at [224, 265] on div "1" at bounding box center [233, 266] width 107 height 21
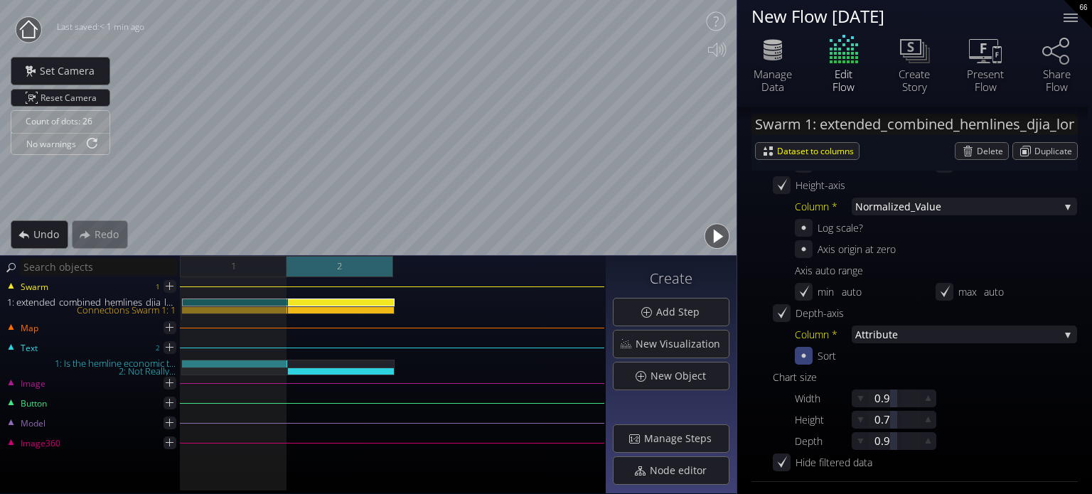
click at [363, 267] on div "2" at bounding box center [340, 266] width 107 height 21
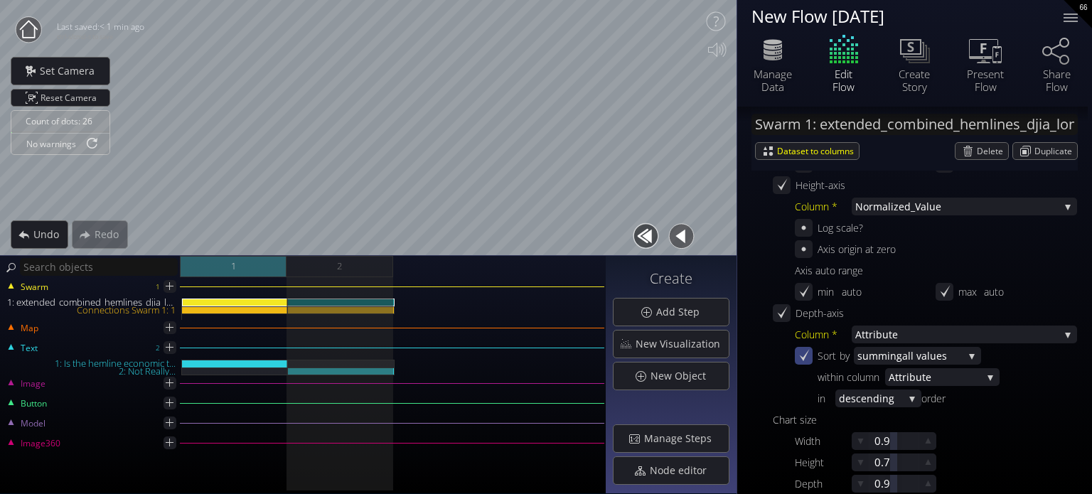
click at [257, 270] on div "1" at bounding box center [233, 266] width 107 height 21
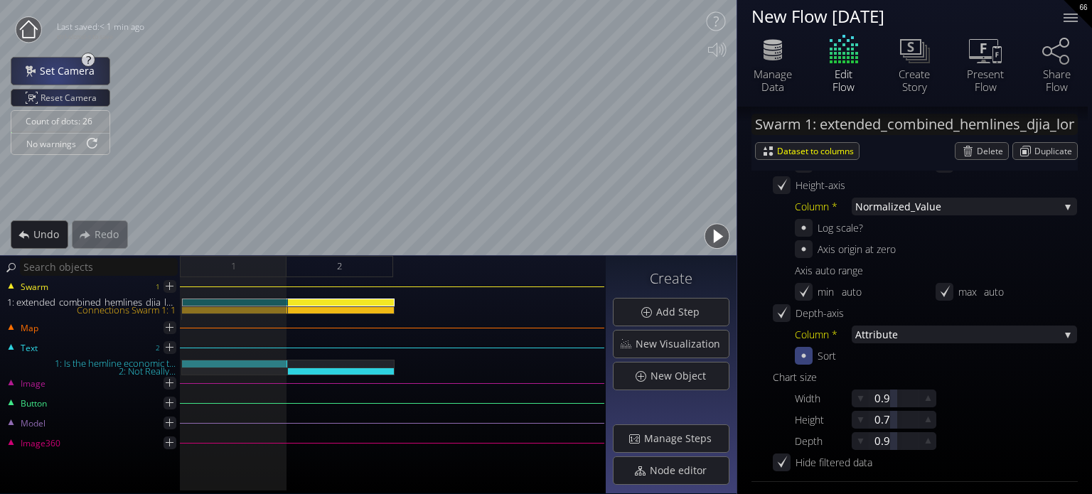
click at [63, 61] on div "Set Camera" at bounding box center [60, 71] width 98 height 27
click at [336, 278] on div "Swarm 1 1: extended_combined_hemlines_djia_long_normalized.csv Connections Swar…" at bounding box center [303, 385] width 606 height 217
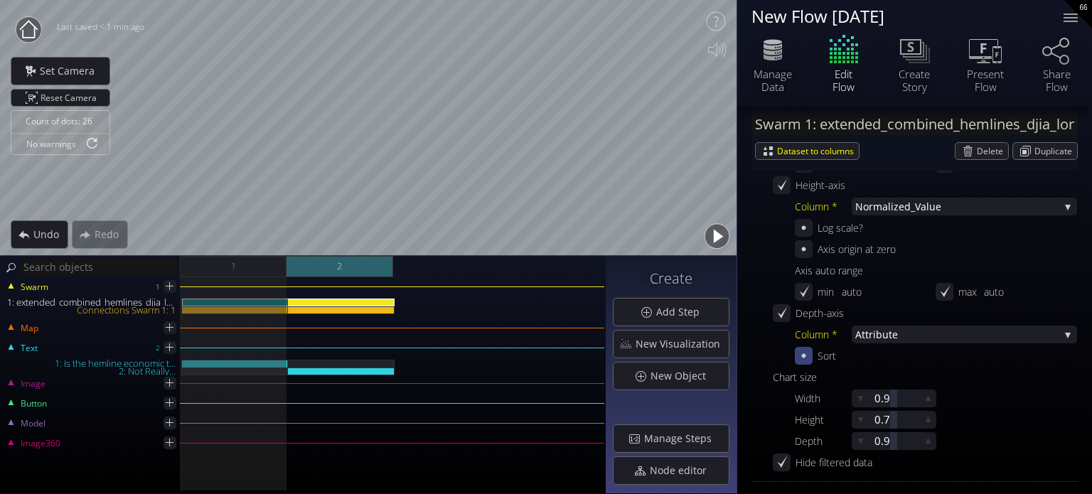
click at [350, 270] on div "2" at bounding box center [340, 266] width 107 height 21
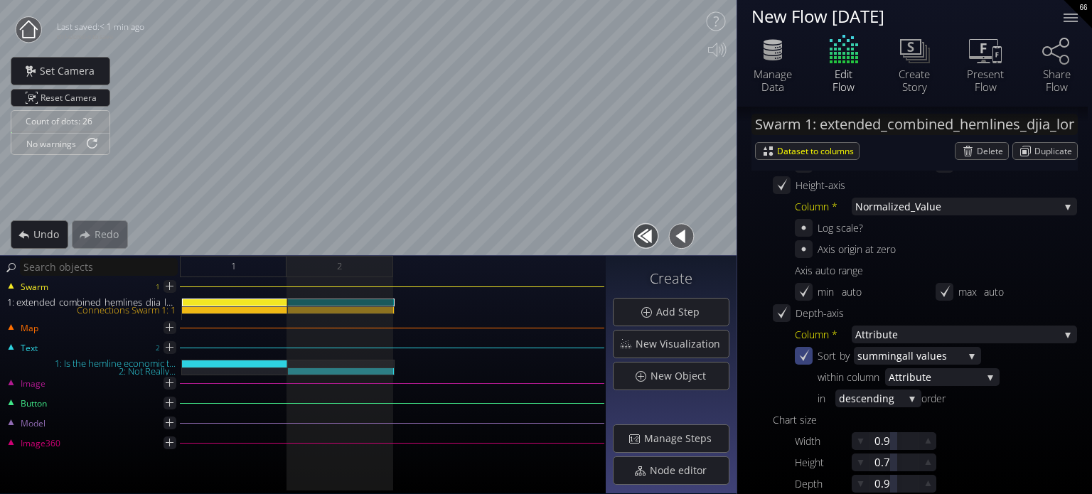
scroll to position [711, 0]
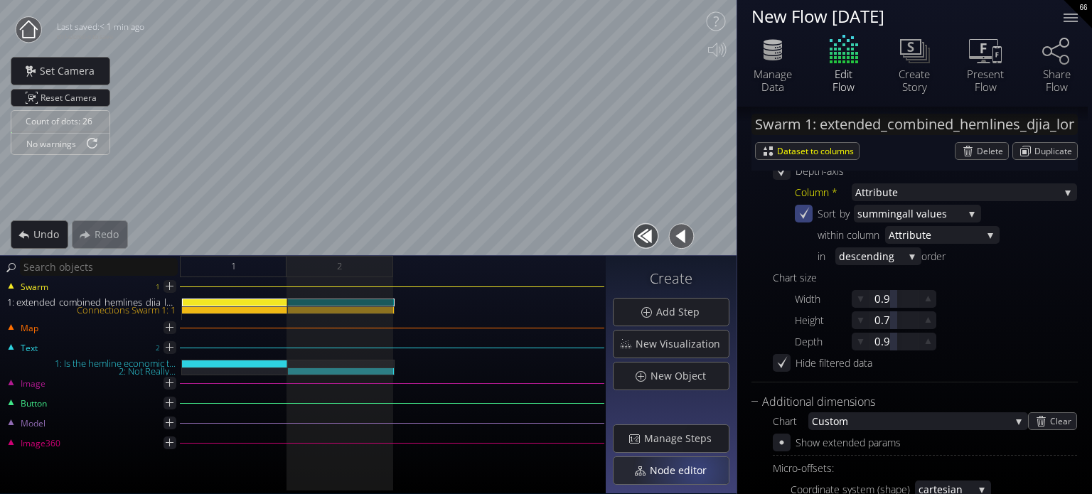
click at [700, 466] on span "Node editor" at bounding box center [682, 471] width 66 height 14
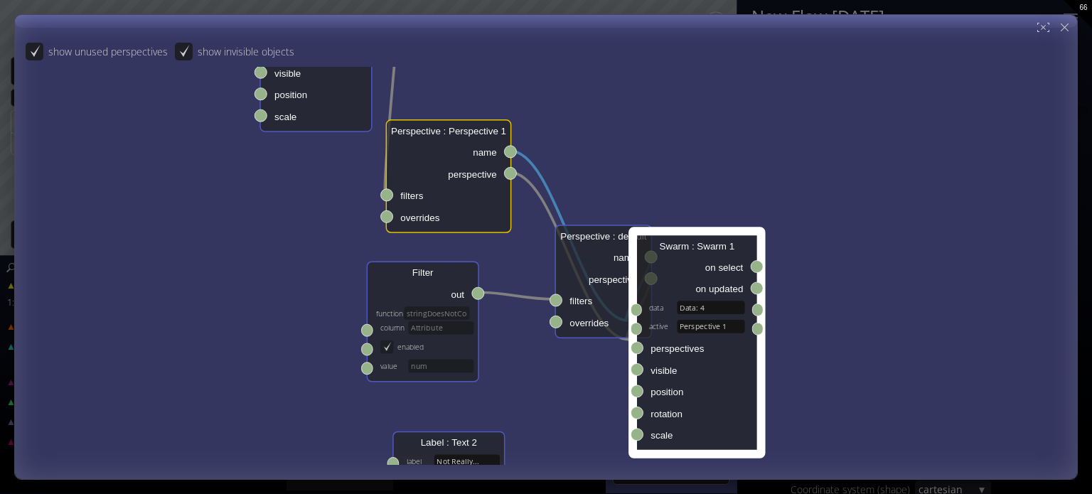
drag, startPoint x: 447, startPoint y: 193, endPoint x: 469, endPoint y: 127, distance: 69.3
click at [469, 127] on div "Perspective : Perspective 1" at bounding box center [449, 130] width 124 height 21
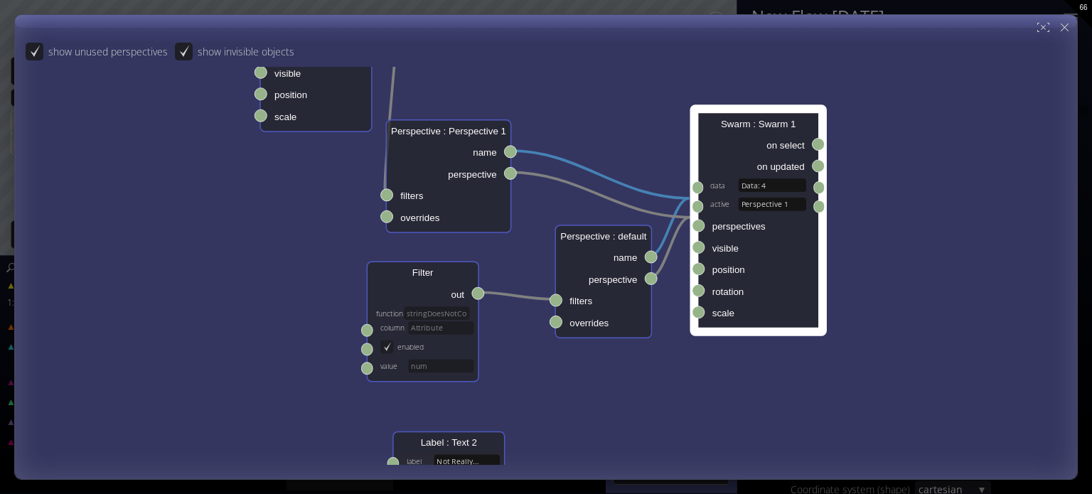
drag, startPoint x: 694, startPoint y: 246, endPoint x: 748, endPoint y: 139, distance: 119.6
click at [748, 139] on div "on select" at bounding box center [758, 144] width 120 height 21
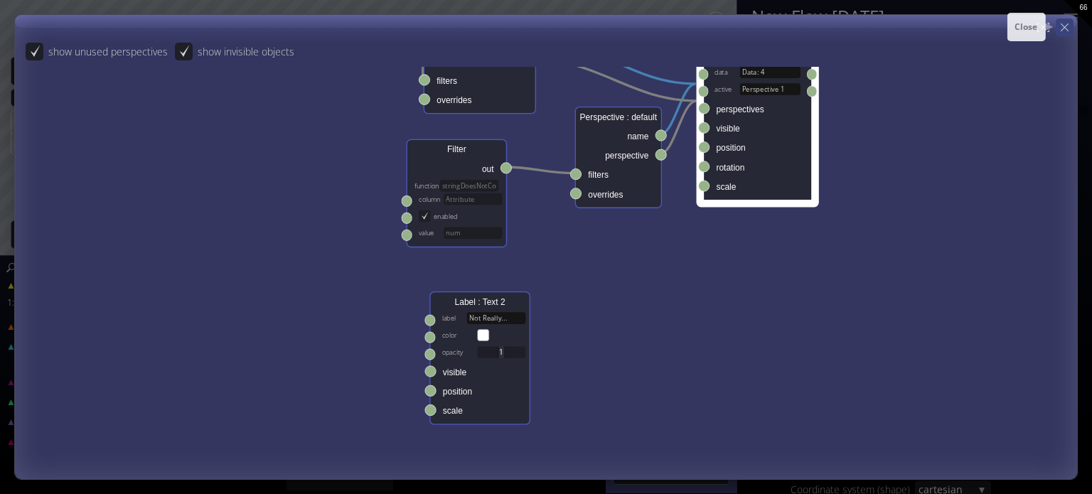
click at [1063, 33] on icon at bounding box center [1065, 28] width 14 height 14
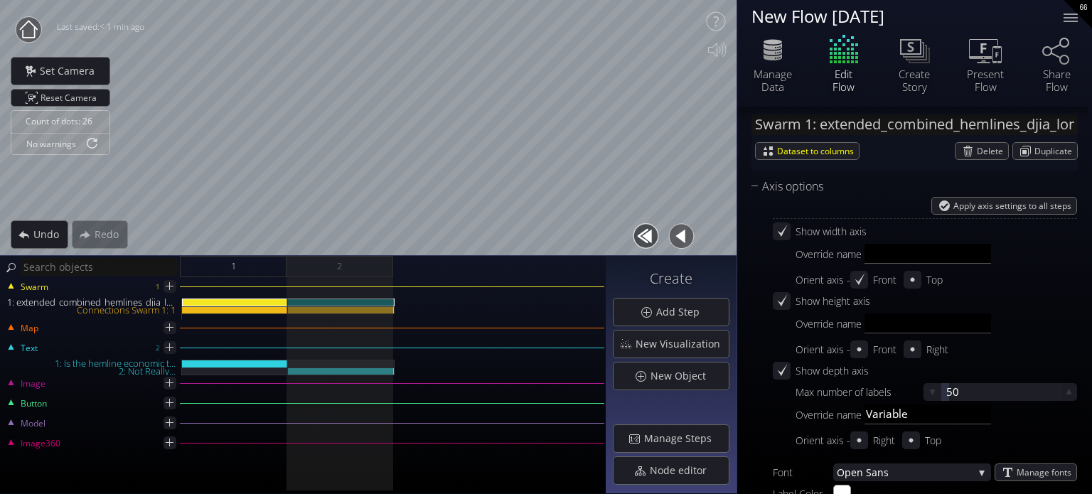
scroll to position [2418, 0]
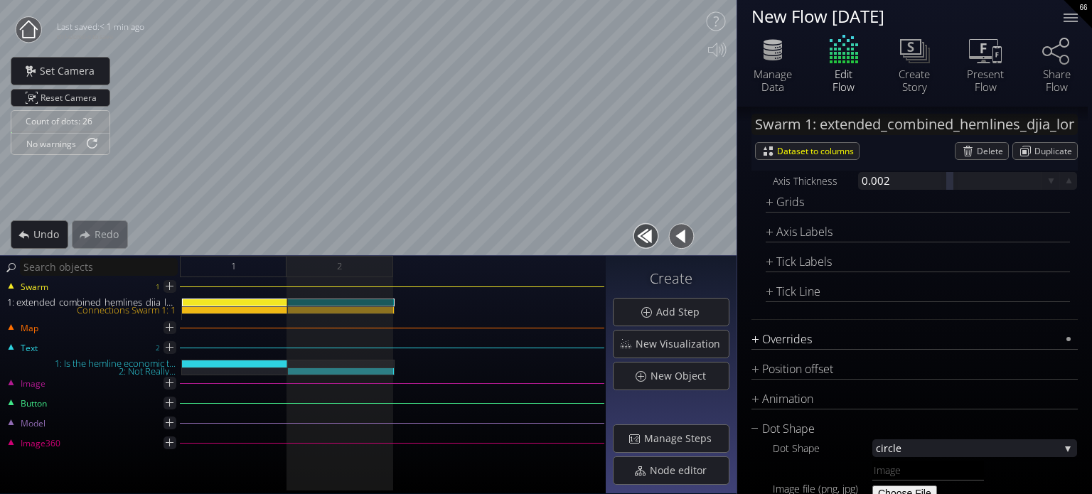
click at [771, 341] on div "Overrides" at bounding box center [906, 340] width 309 height 18
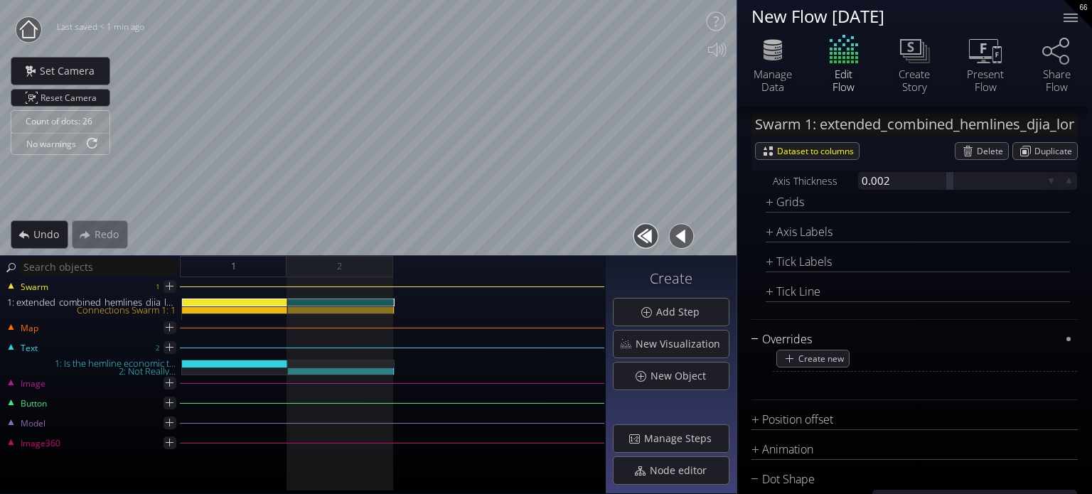
click at [771, 341] on div "Overrides" at bounding box center [906, 340] width 309 height 18
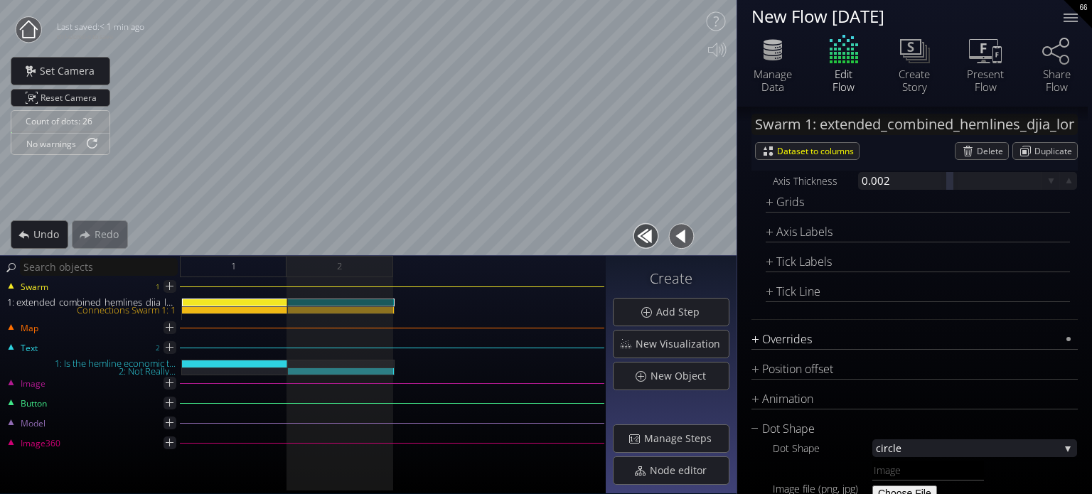
click at [801, 338] on div "Overrides" at bounding box center [906, 340] width 309 height 18
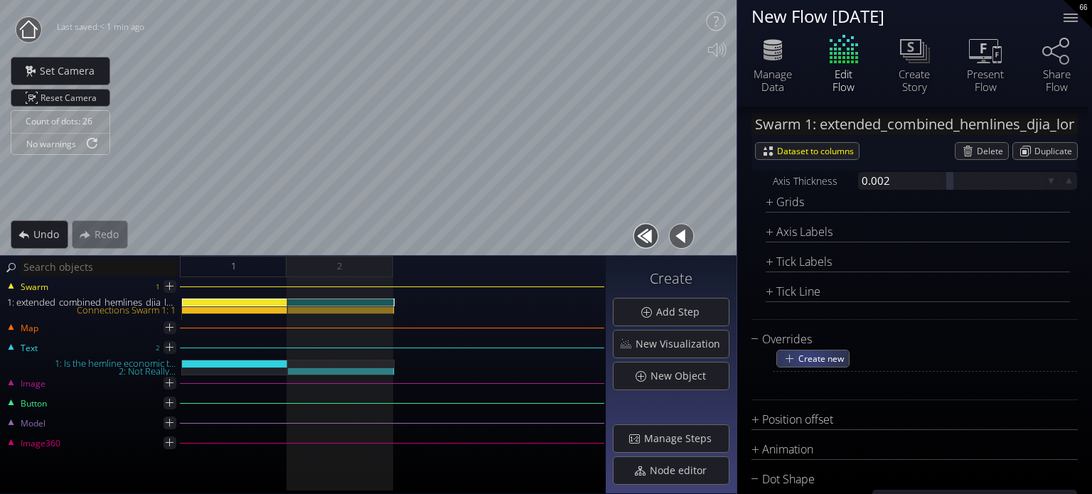
click at [813, 363] on span "Create new" at bounding box center [824, 359] width 50 height 16
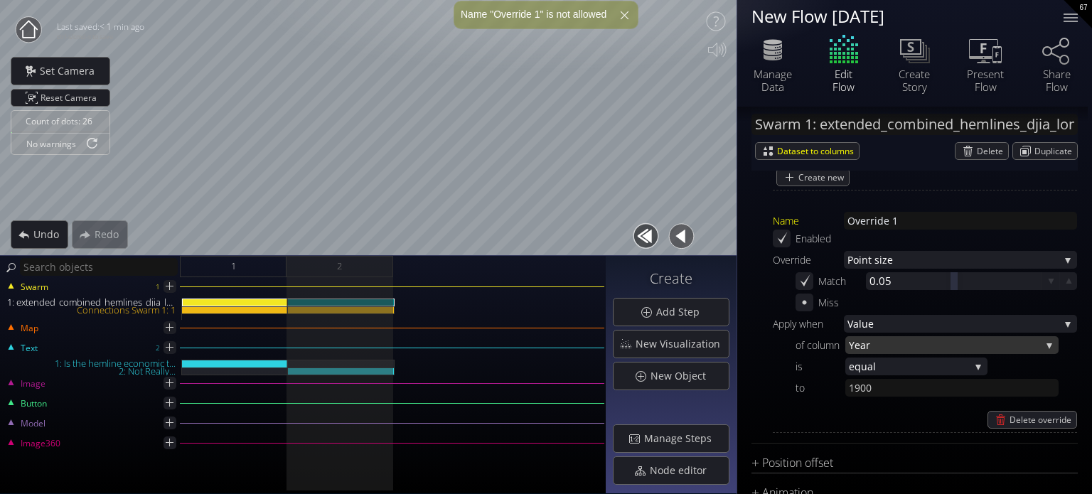
scroll to position [2631, 0]
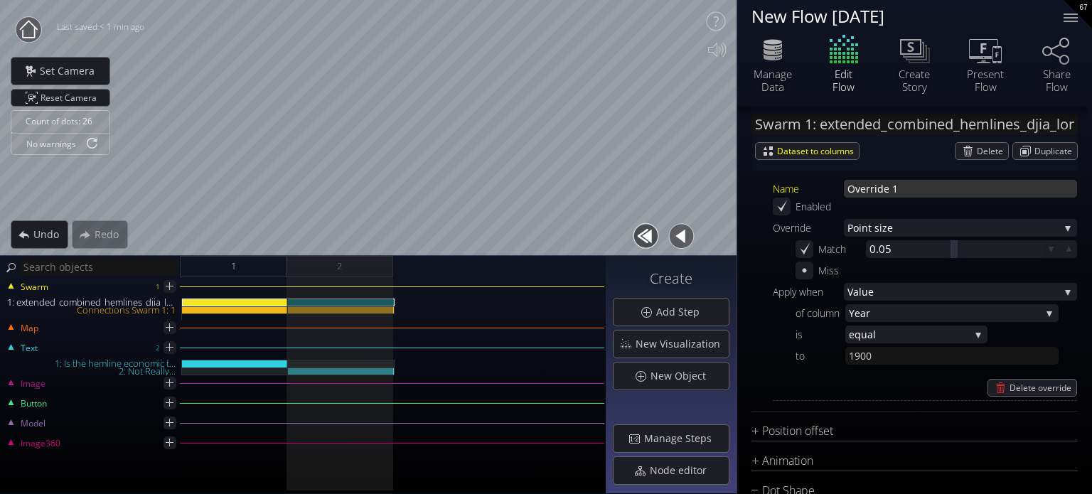
click at [868, 185] on input "Override 1" at bounding box center [960, 189] width 233 height 18
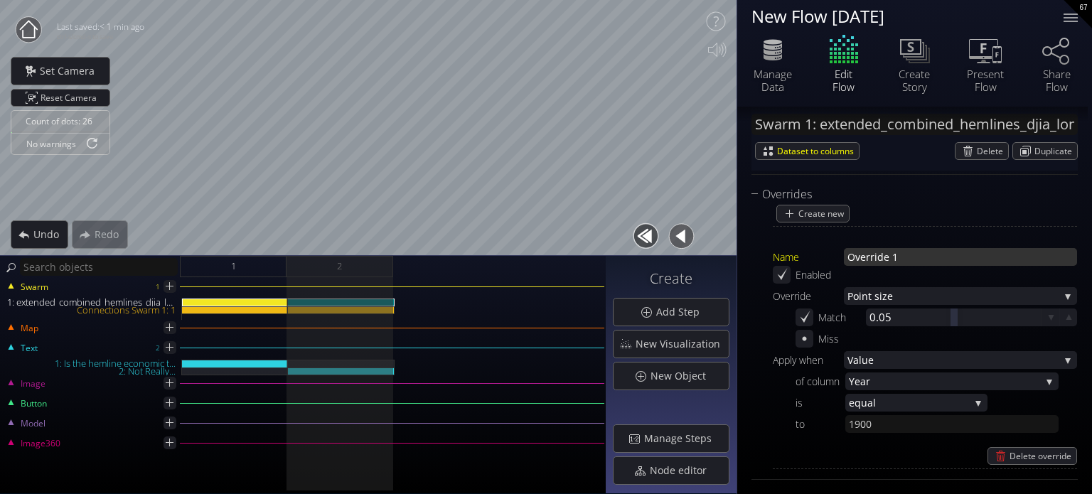
scroll to position [2560, 0]
drag, startPoint x: 920, startPoint y: 265, endPoint x: 821, endPoint y: 260, distance: 99.0
click at [821, 260] on div "Name Override 1" at bounding box center [925, 260] width 304 height 18
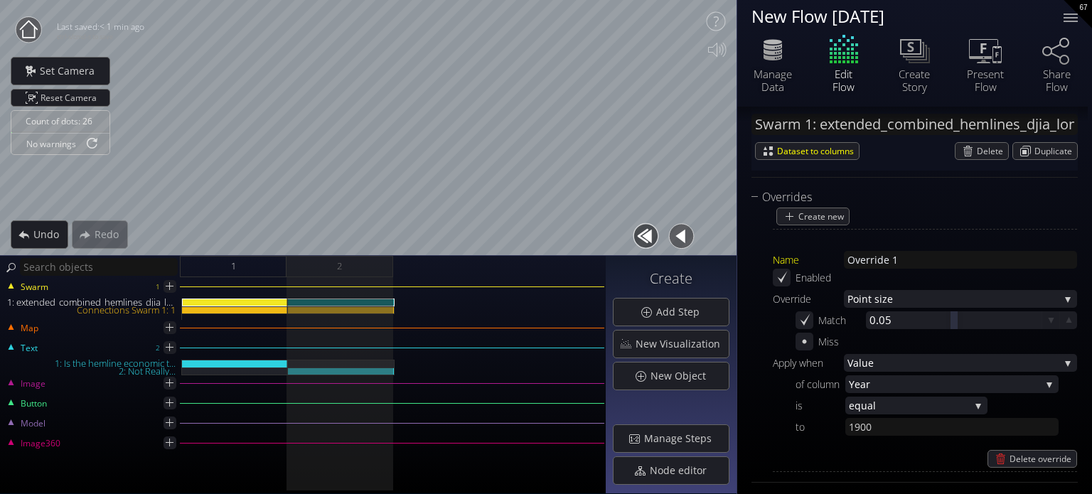
click at [821, 260] on div "Name" at bounding box center [808, 260] width 71 height 18
click at [365, 312] on div "Connections Swarm 1: 1" at bounding box center [341, 310] width 107 height 8
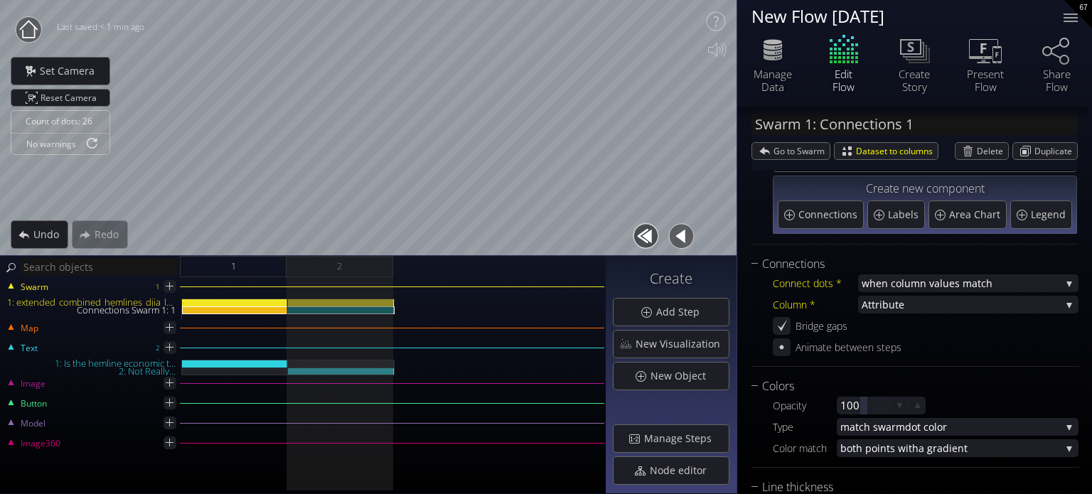
scroll to position [0, 0]
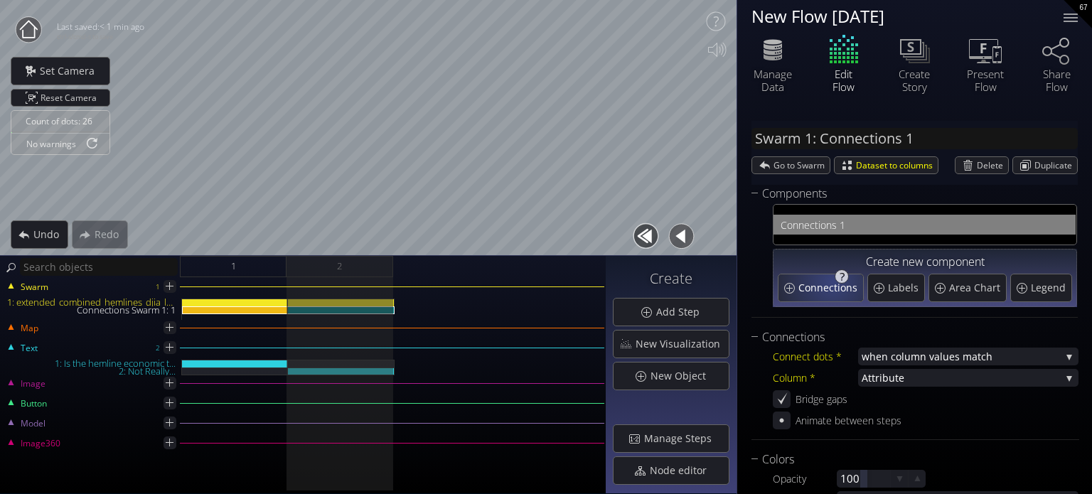
click at [840, 291] on span "Connections" at bounding box center [830, 288] width 63 height 14
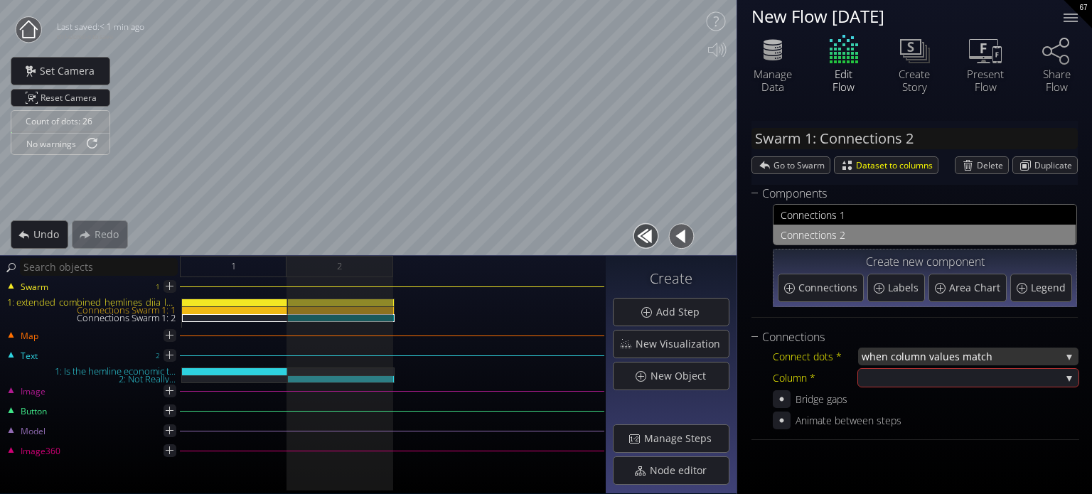
click at [946, 351] on span "lues match" at bounding box center [1000, 357] width 121 height 18
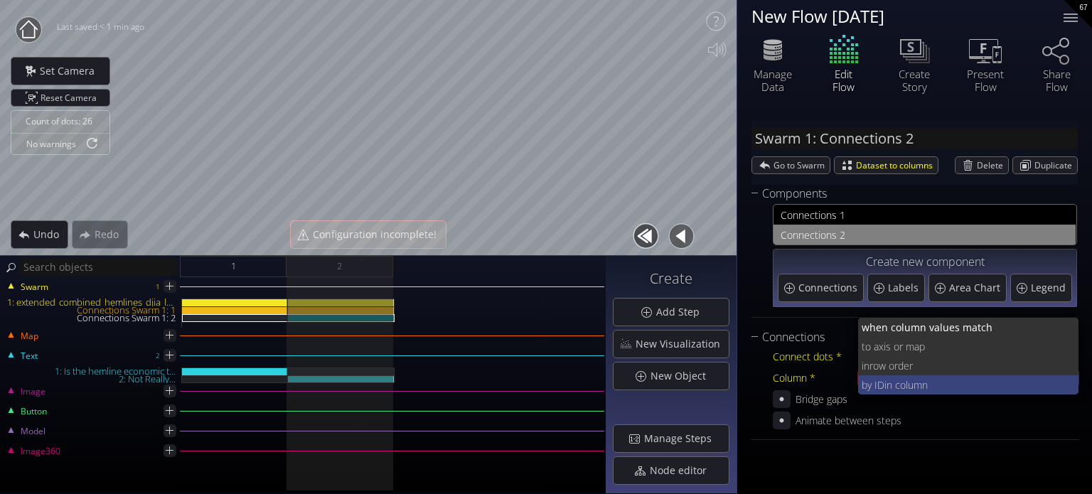
click at [921, 385] on span "in column" at bounding box center [976, 384] width 183 height 19
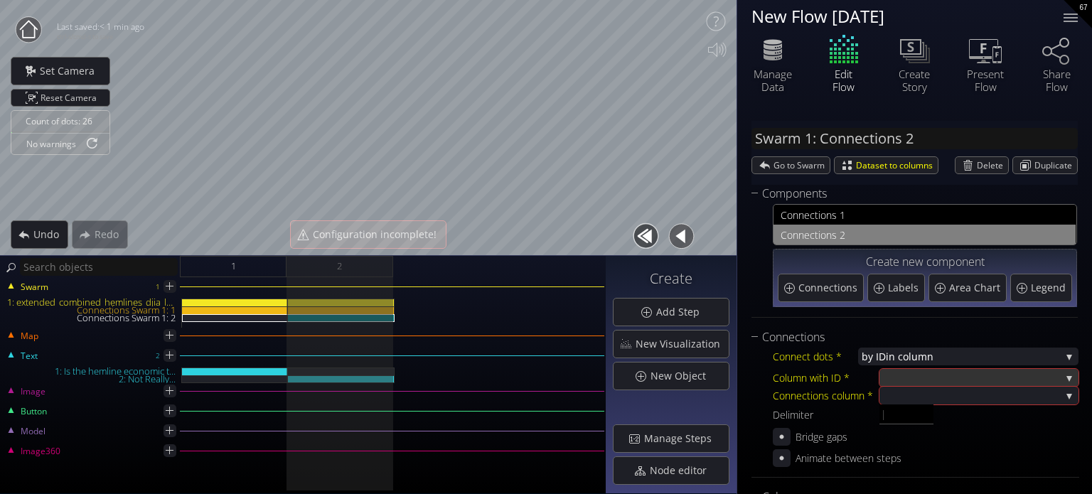
click at [909, 379] on div at bounding box center [972, 378] width 178 height 18
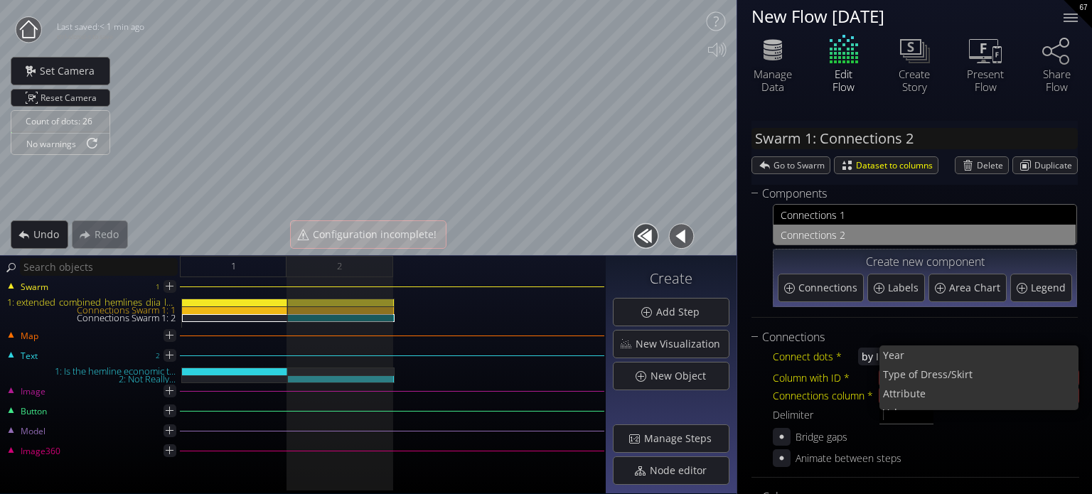
click at [863, 375] on div "Column with ID *" at bounding box center [826, 378] width 107 height 18
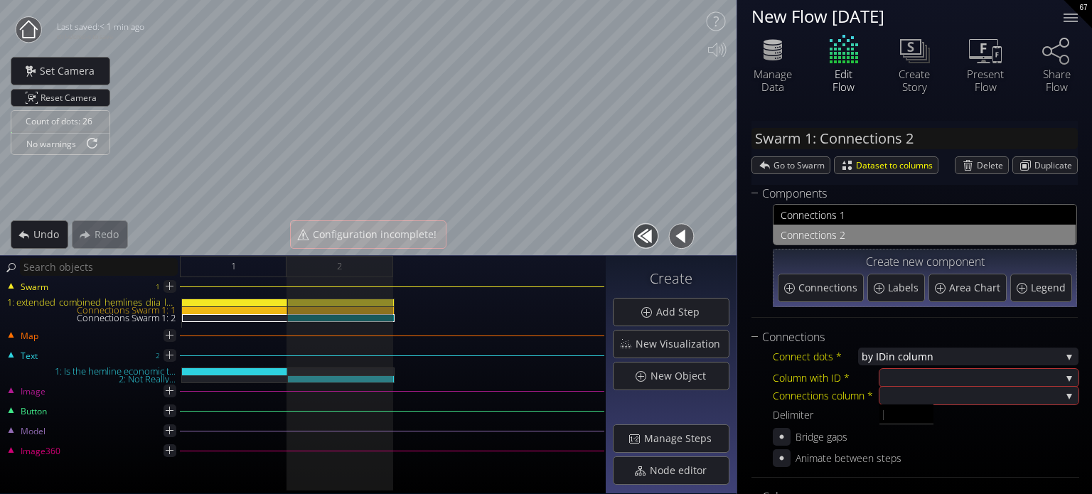
click at [908, 392] on div at bounding box center [972, 396] width 178 height 18
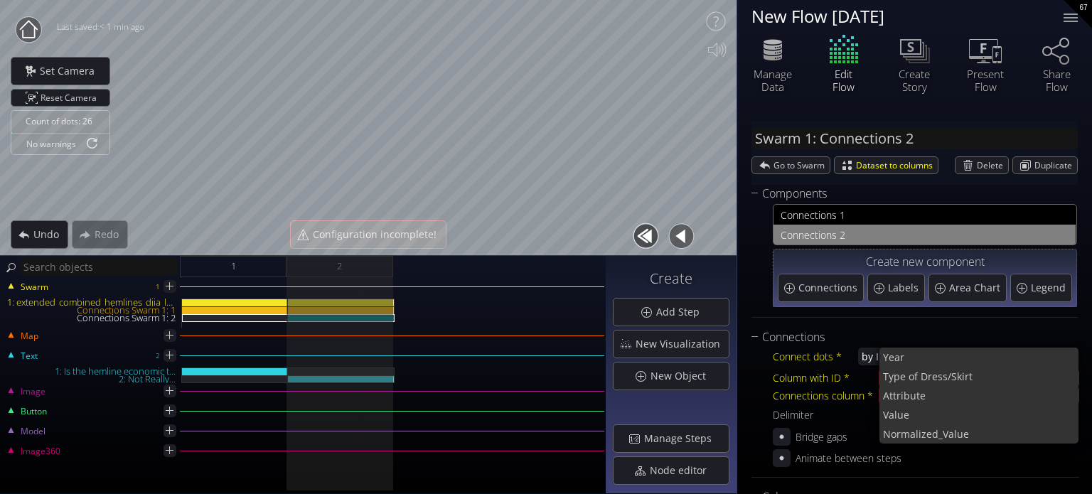
click at [809, 379] on div "Column with ID *" at bounding box center [826, 378] width 107 height 18
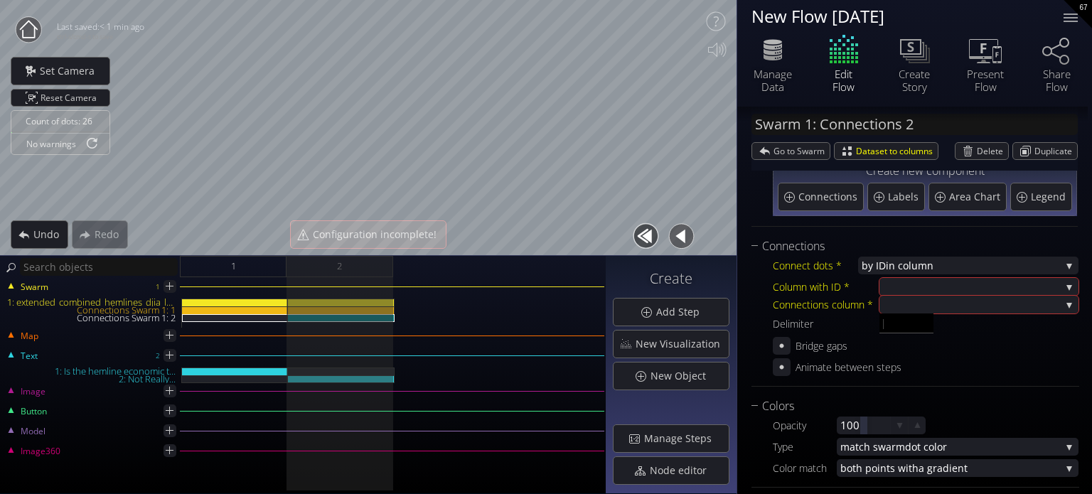
scroll to position [142, 0]
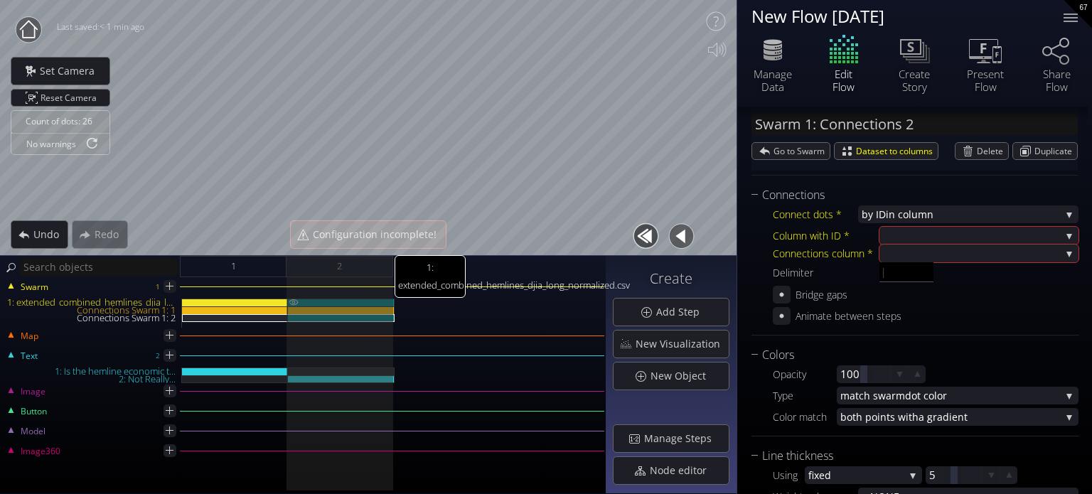
click at [357, 299] on div "1: extended_combined_hemlines_djia_long_normalized.csv" at bounding box center [341, 303] width 107 height 8
type input "Swarm 1: extended_combined_hemlines_djia_long_normalized.csv"
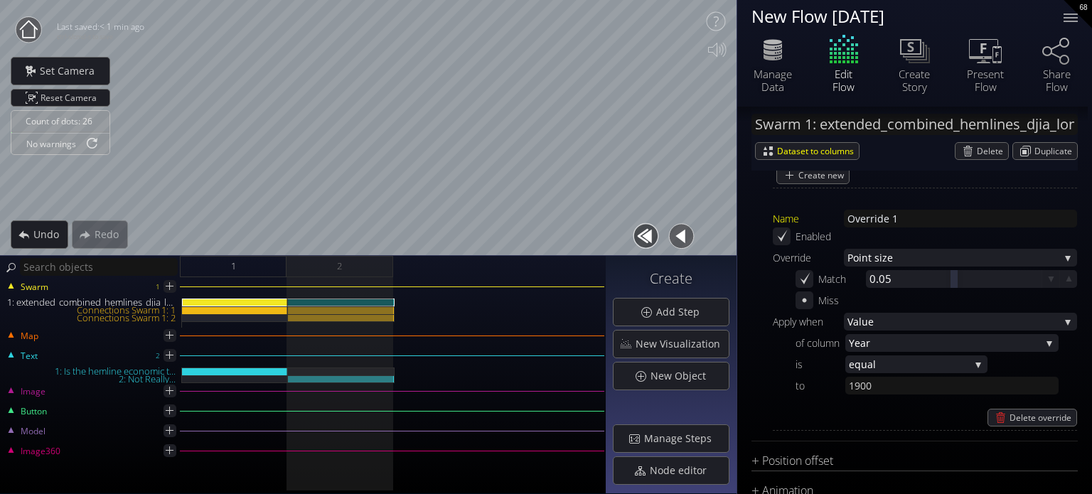
scroll to position [2631, 0]
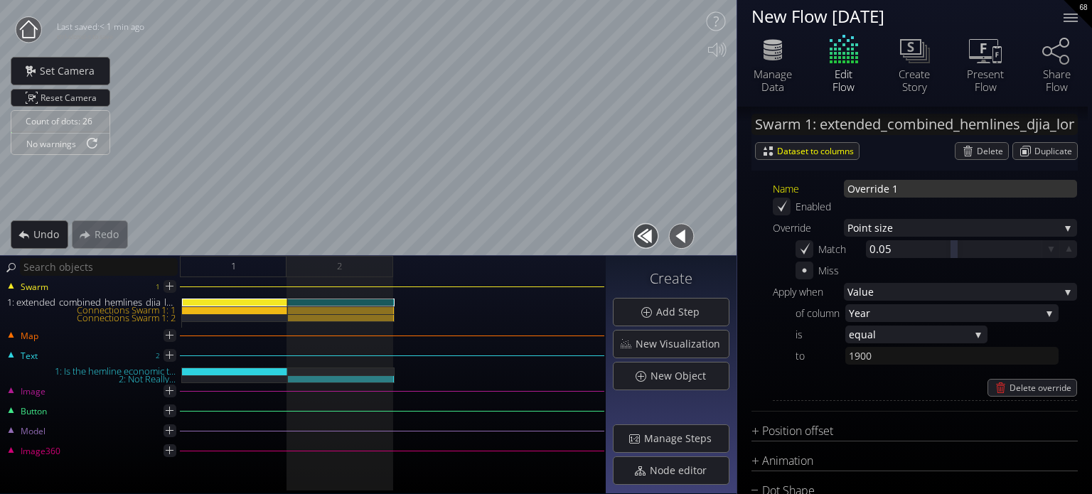
drag, startPoint x: 927, startPoint y: 186, endPoint x: 836, endPoint y: 176, distance: 91.6
click at [837, 180] on div "Name Override 1" at bounding box center [925, 189] width 304 height 18
type input "test"
click at [772, 281] on div "Create new Name test Enabled Override Point size P oint color Point size Point …" at bounding box center [915, 268] width 326 height 266
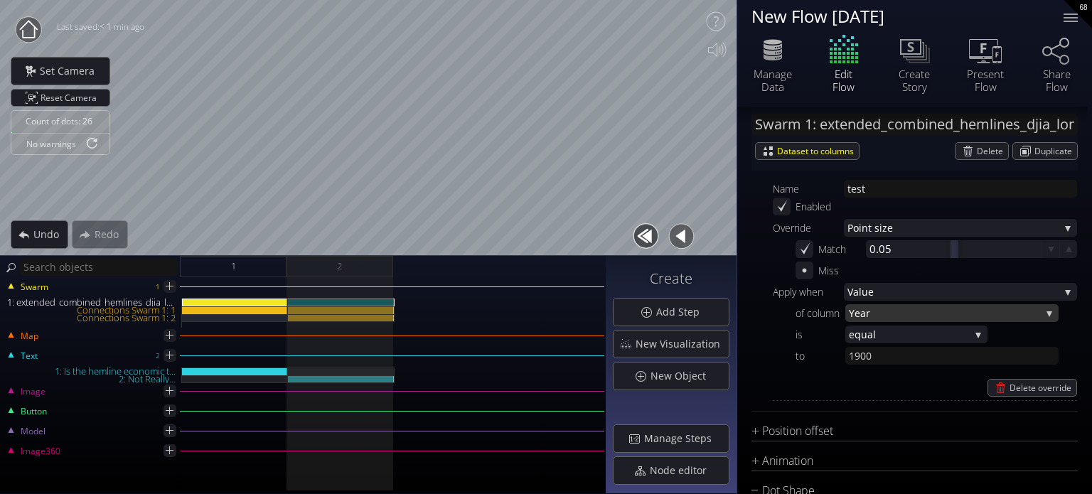
click at [902, 316] on span "Year" at bounding box center [945, 313] width 192 height 18
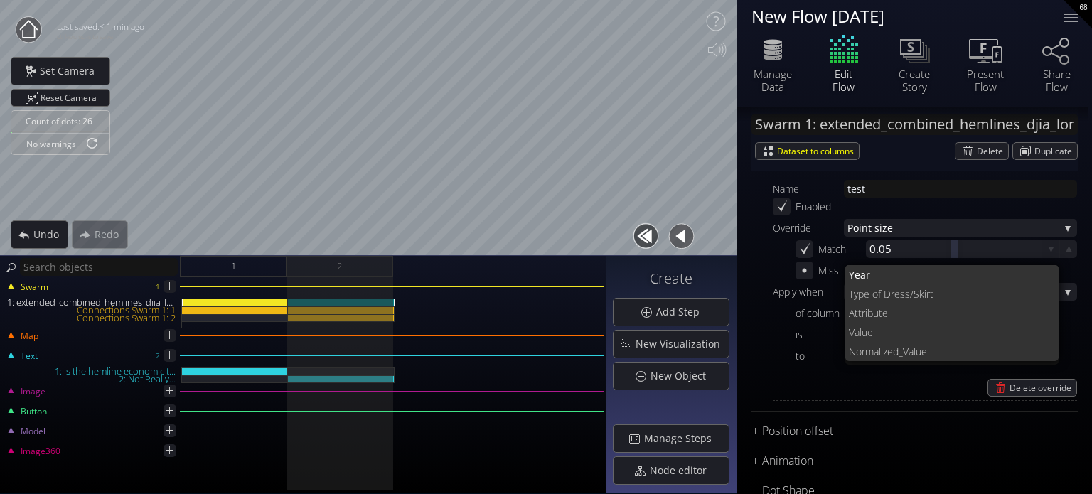
click at [813, 366] on div "Name test Enabled Override Point size P oint color Point size Point visibility …" at bounding box center [925, 290] width 304 height 221
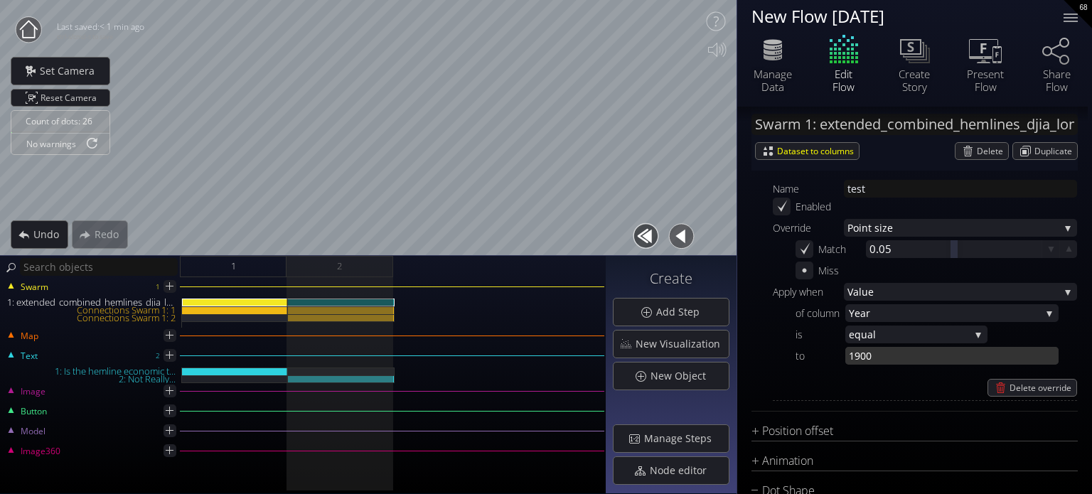
drag, startPoint x: 895, startPoint y: 352, endPoint x: 861, endPoint y: 353, distance: 34.2
click at [861, 353] on input "1900" at bounding box center [951, 356] width 213 height 18
type input "1950"
click at [352, 322] on div at bounding box center [341, 313] width 107 height 29
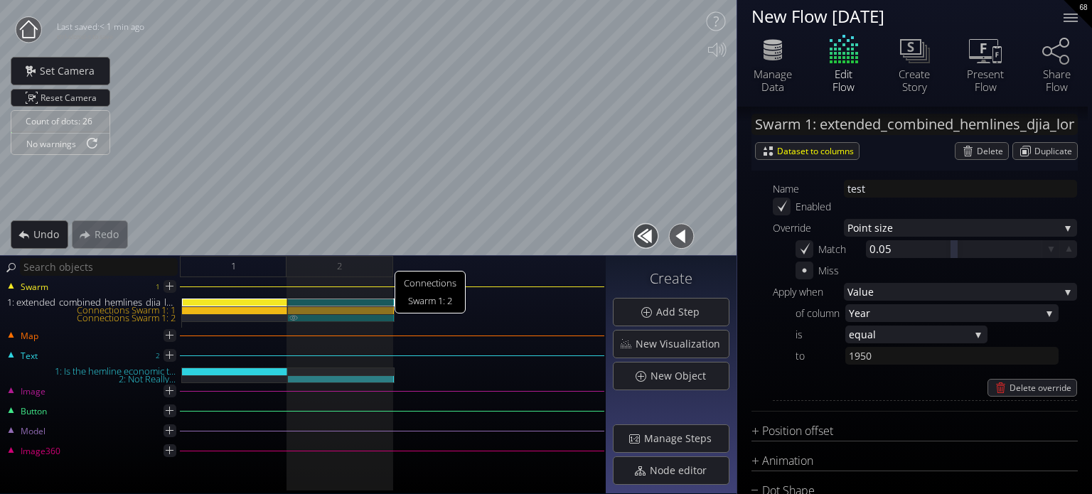
click at [357, 318] on div "Connections Swarm 1: 2" at bounding box center [341, 318] width 107 height 8
type input "Swarm 1: Connections 2"
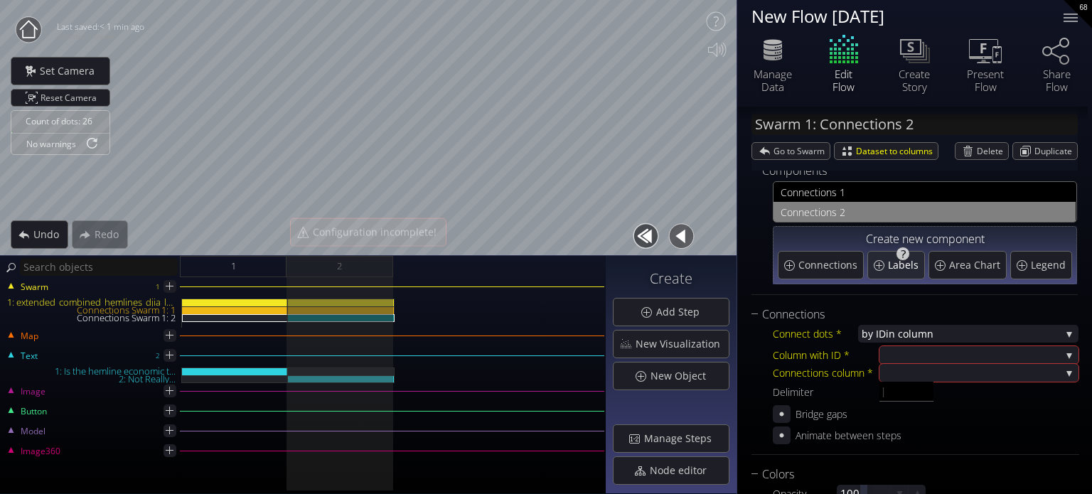
scroll to position [14, 0]
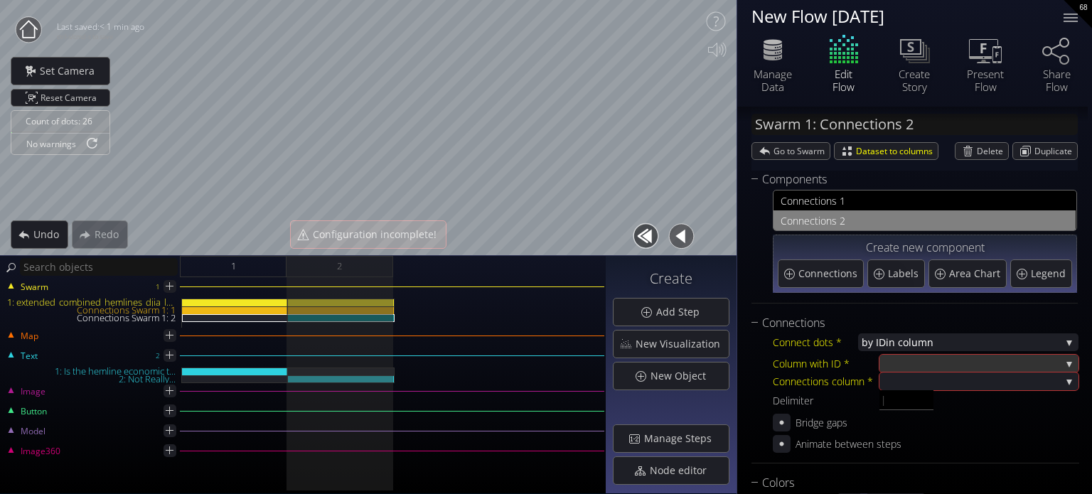
click at [934, 358] on div at bounding box center [972, 364] width 178 height 18
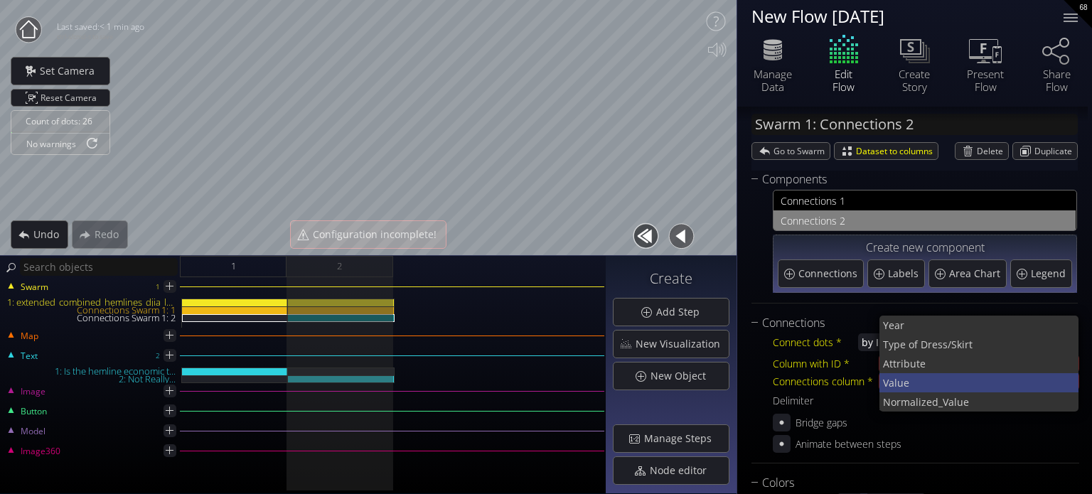
click at [925, 389] on span "Value" at bounding box center [975, 382] width 185 height 19
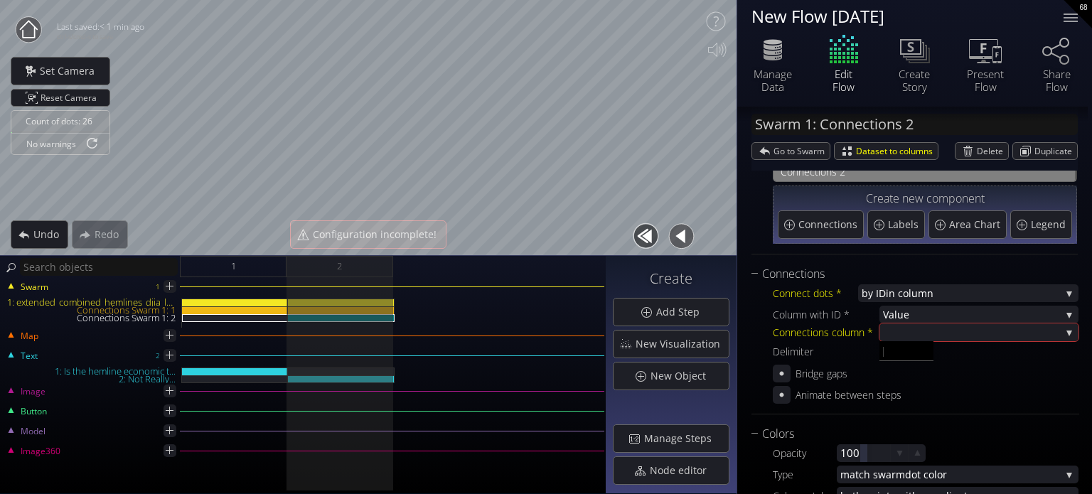
scroll to position [85, 0]
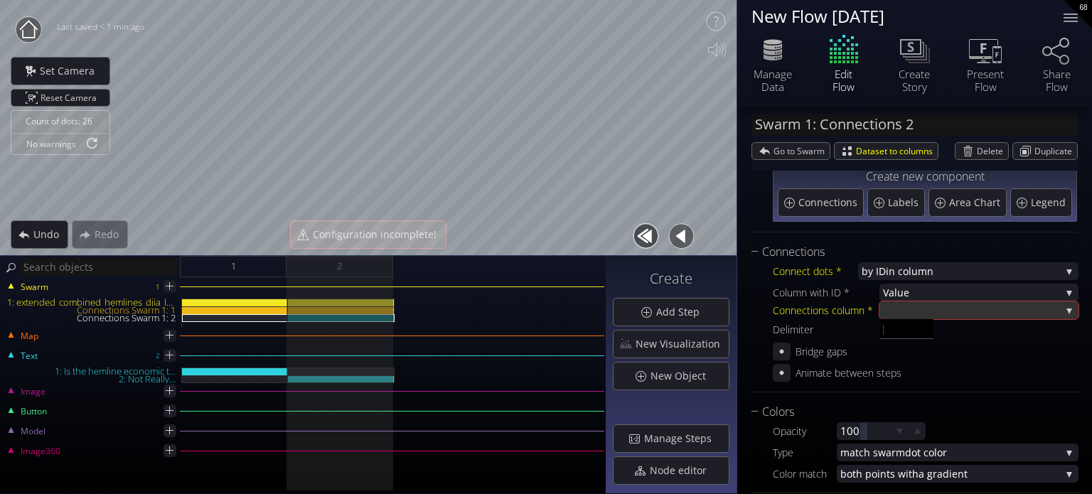
click at [898, 312] on div at bounding box center [972, 310] width 178 height 18
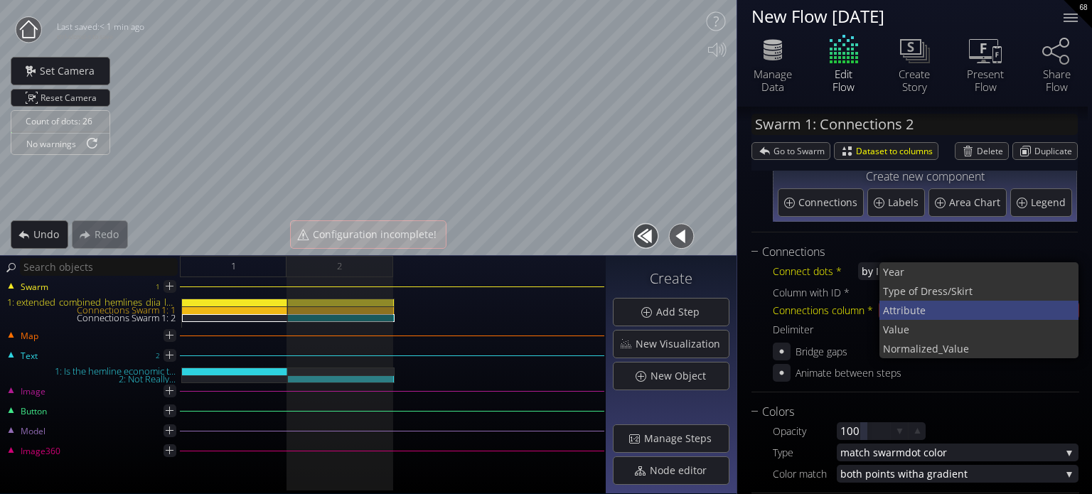
click at [912, 306] on span "Attribut" at bounding box center [901, 310] width 37 height 19
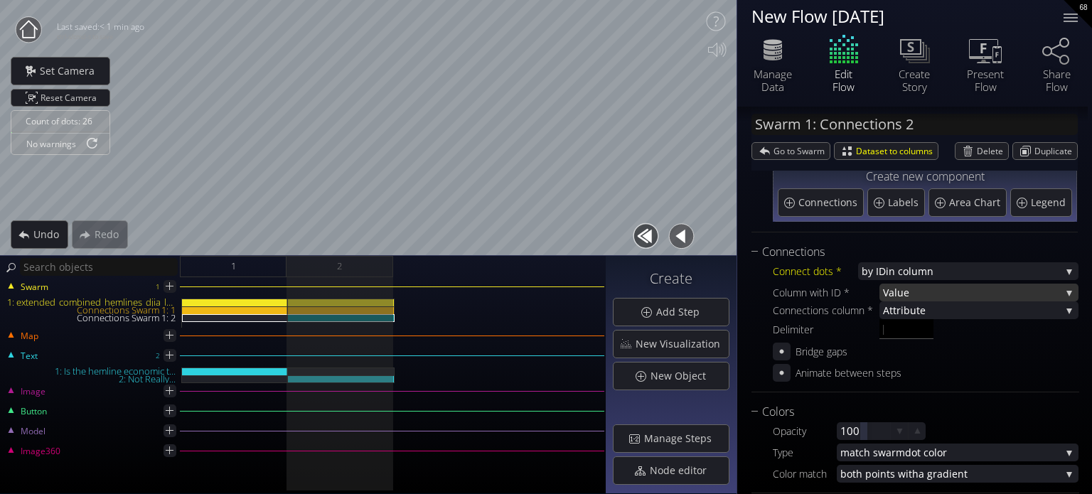
click at [912, 290] on span "Value" at bounding box center [972, 293] width 178 height 18
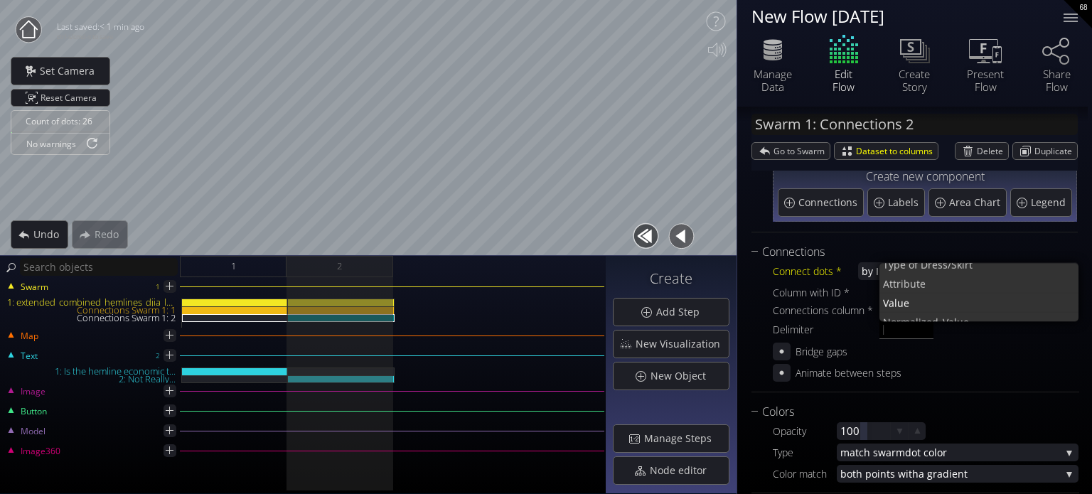
drag, startPoint x: 850, startPoint y: 324, endPoint x: 895, endPoint y: 311, distance: 45.7
click at [851, 324] on div "Delimiter" at bounding box center [826, 330] width 107 height 18
click at [903, 301] on span "Attribut" at bounding box center [901, 310] width 37 height 18
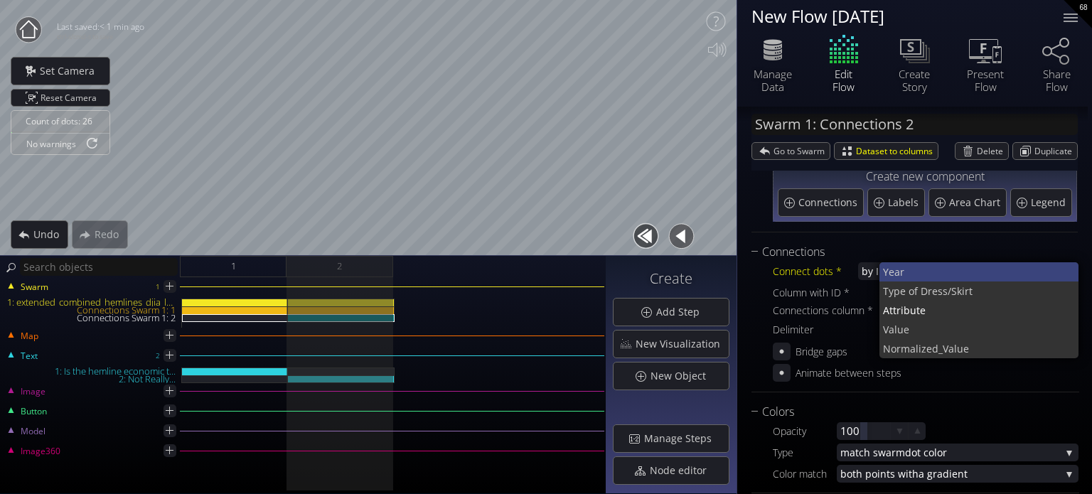
click at [889, 274] on span "Year" at bounding box center [975, 271] width 185 height 19
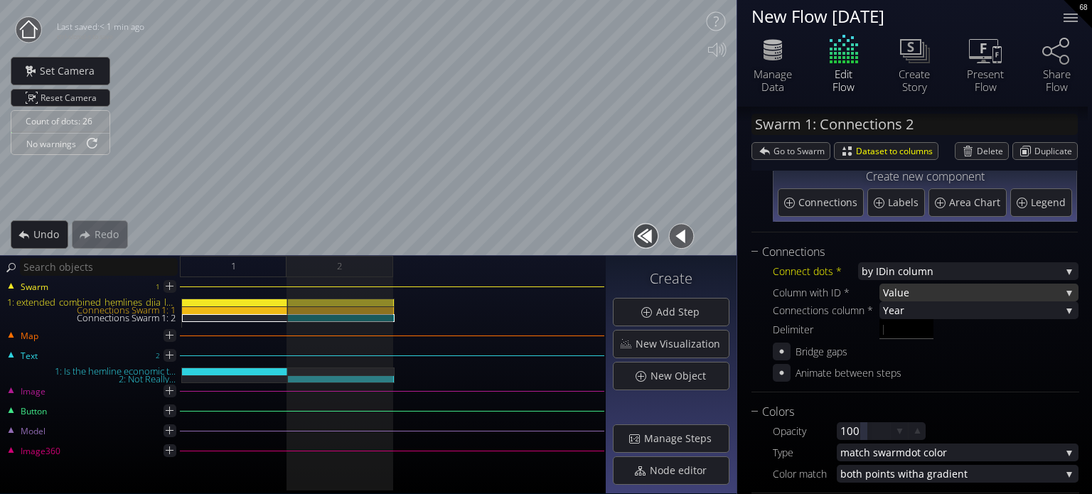
click at [898, 291] on span "Value" at bounding box center [972, 293] width 178 height 18
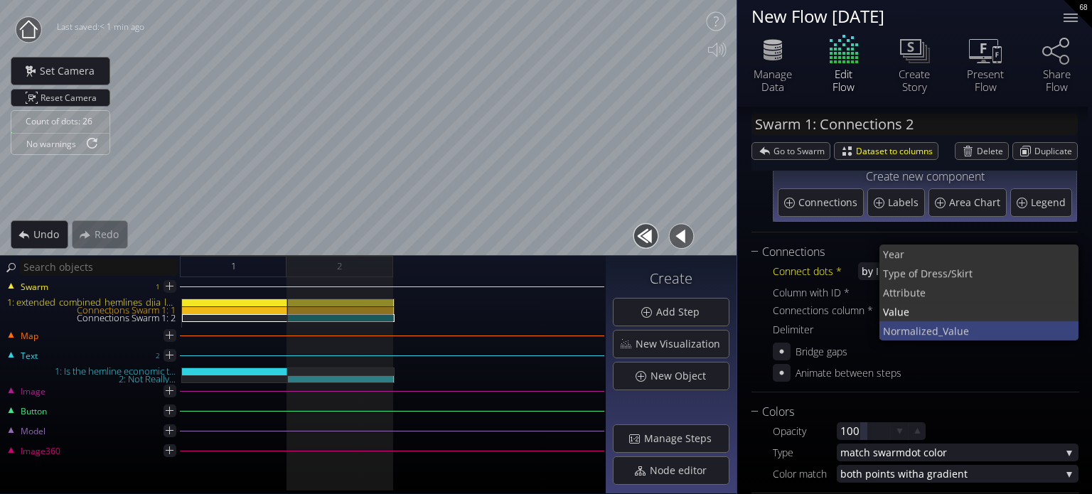
click at [909, 326] on span "Normal" at bounding box center [901, 330] width 36 height 19
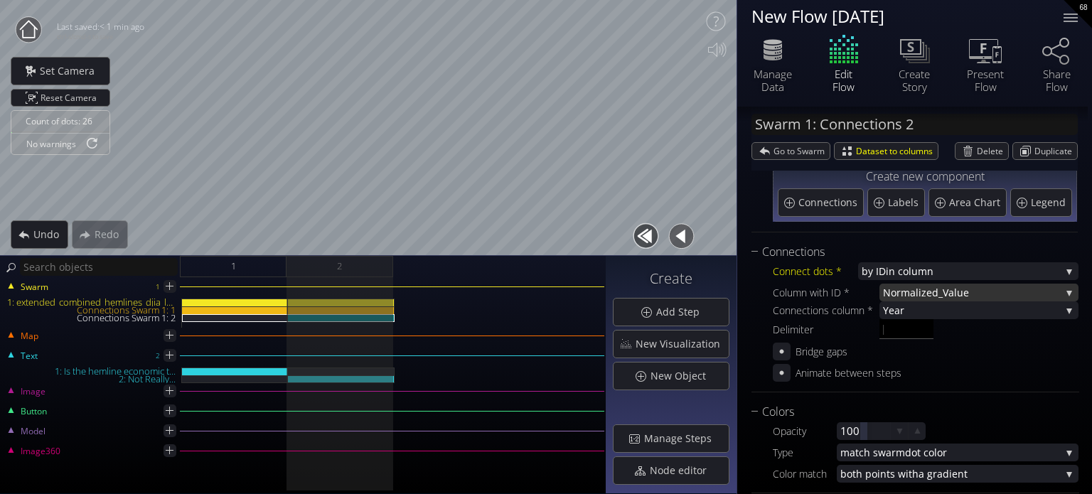
click at [909, 293] on span "Normal" at bounding box center [901, 293] width 36 height 18
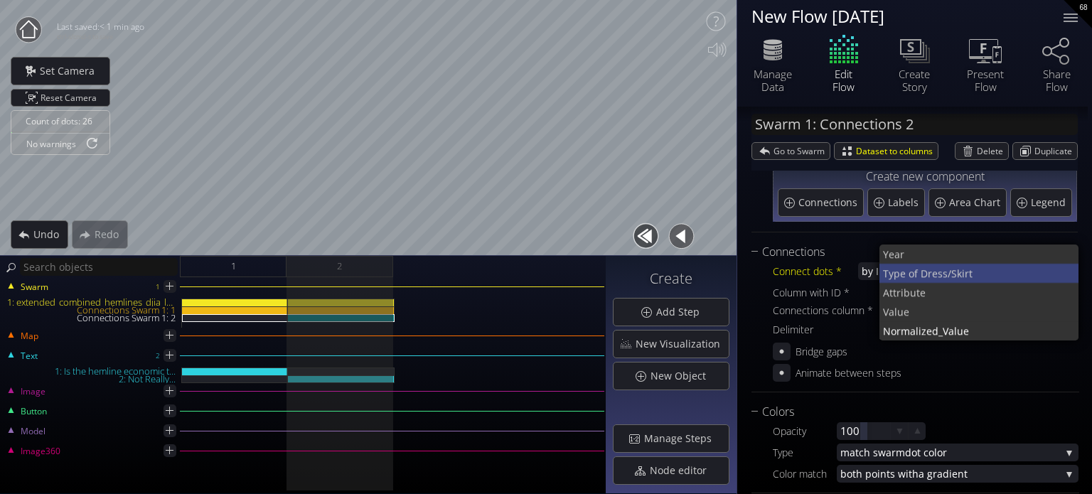
click at [910, 269] on span "Type of D" at bounding box center [905, 273] width 45 height 19
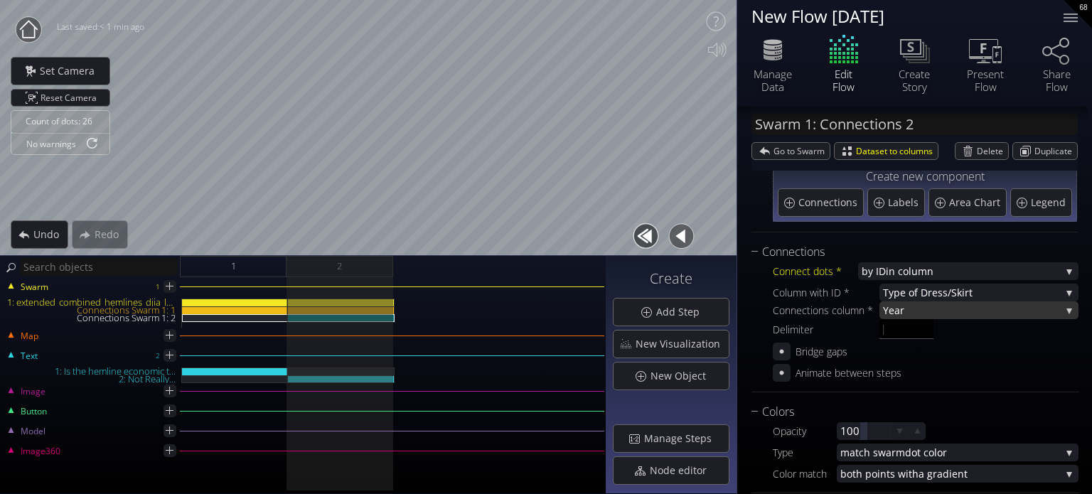
click at [913, 304] on span "Year" at bounding box center [972, 310] width 178 height 18
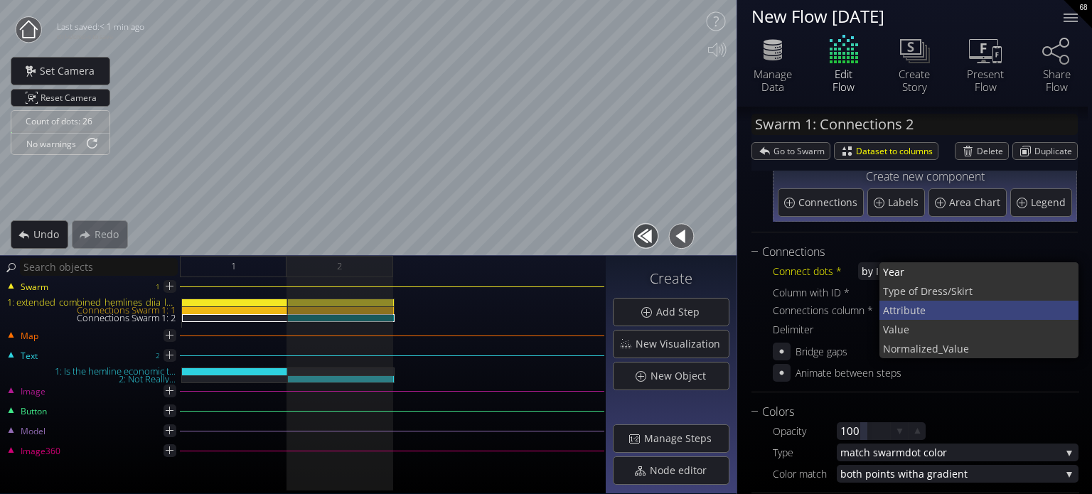
click at [918, 306] on span "Attribut" at bounding box center [901, 310] width 37 height 19
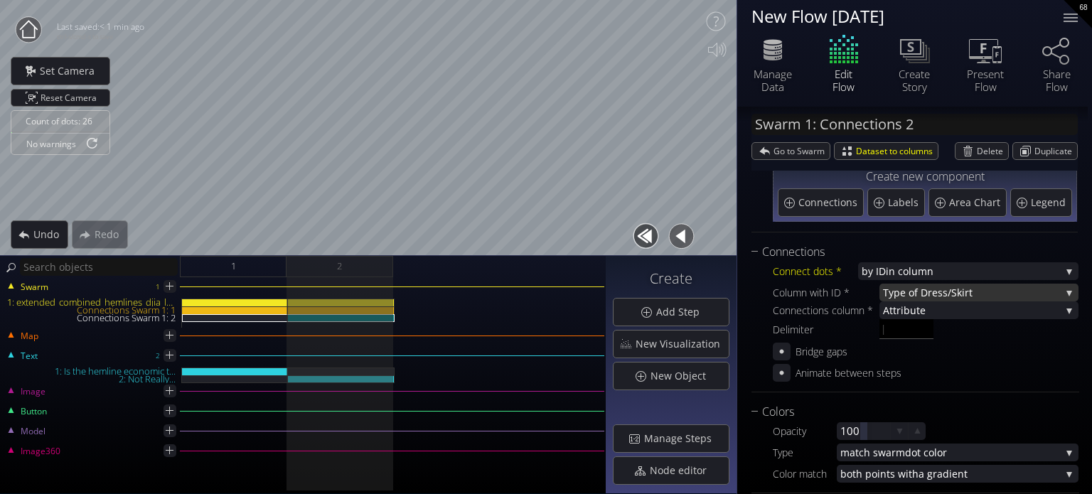
click at [915, 294] on span "Type of D" at bounding box center [905, 293] width 45 height 18
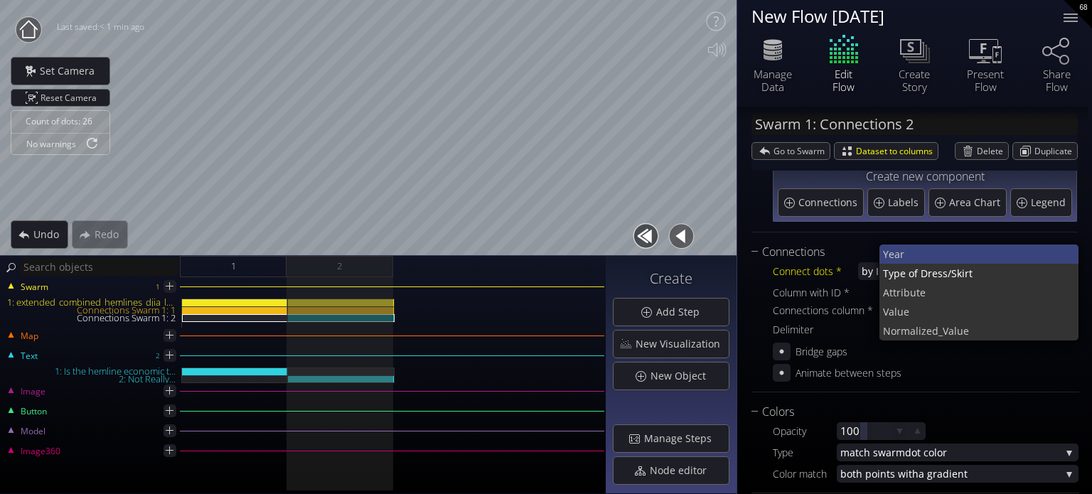
click at [914, 254] on span "Year" at bounding box center [975, 254] width 185 height 19
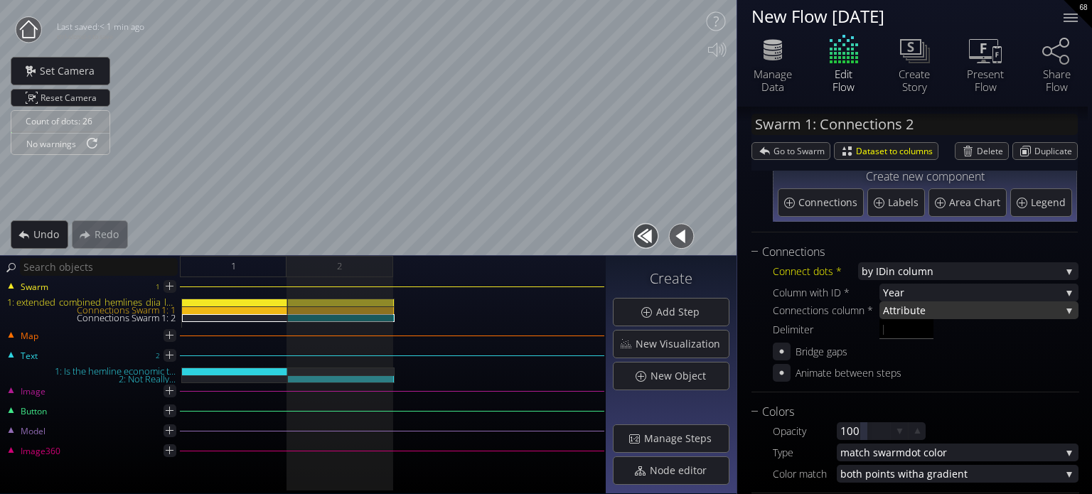
click at [910, 308] on span "Attribut" at bounding box center [901, 310] width 37 height 18
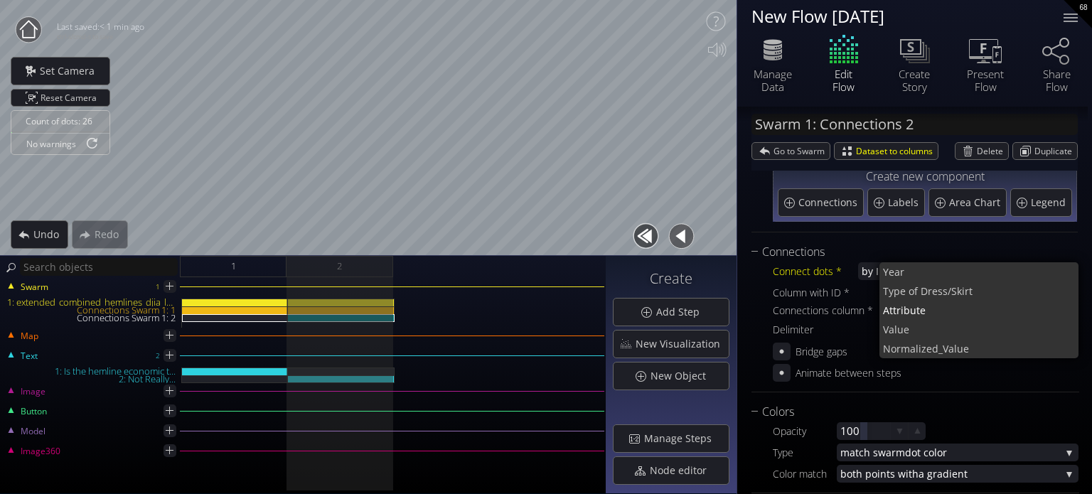
click at [912, 326] on span "Value" at bounding box center [975, 329] width 185 height 19
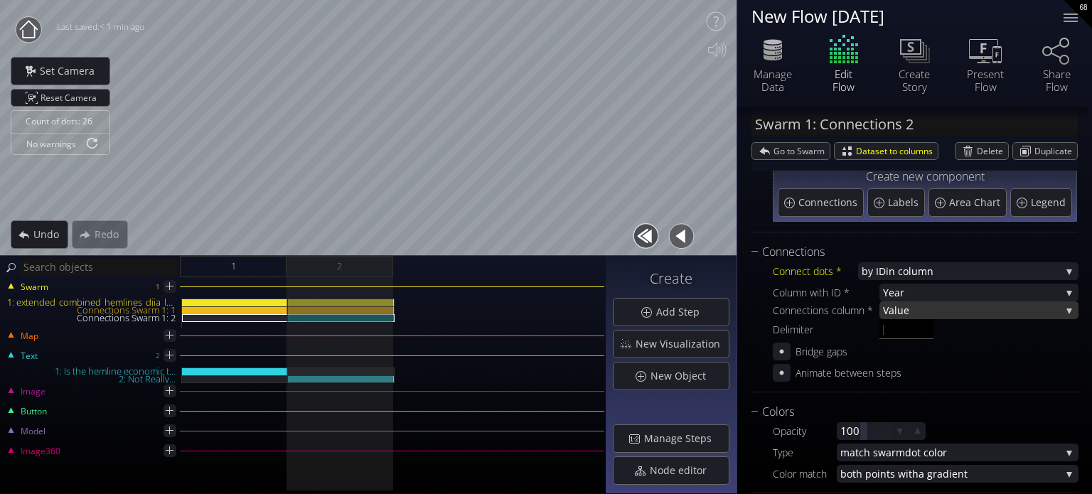
click at [910, 311] on span "Value" at bounding box center [972, 310] width 178 height 18
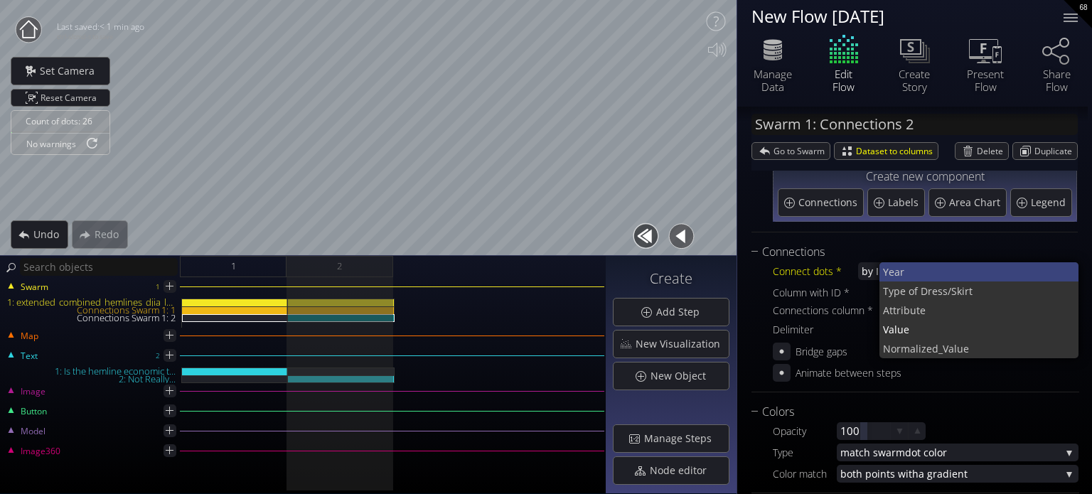
click at [907, 272] on span "Year" at bounding box center [975, 271] width 185 height 19
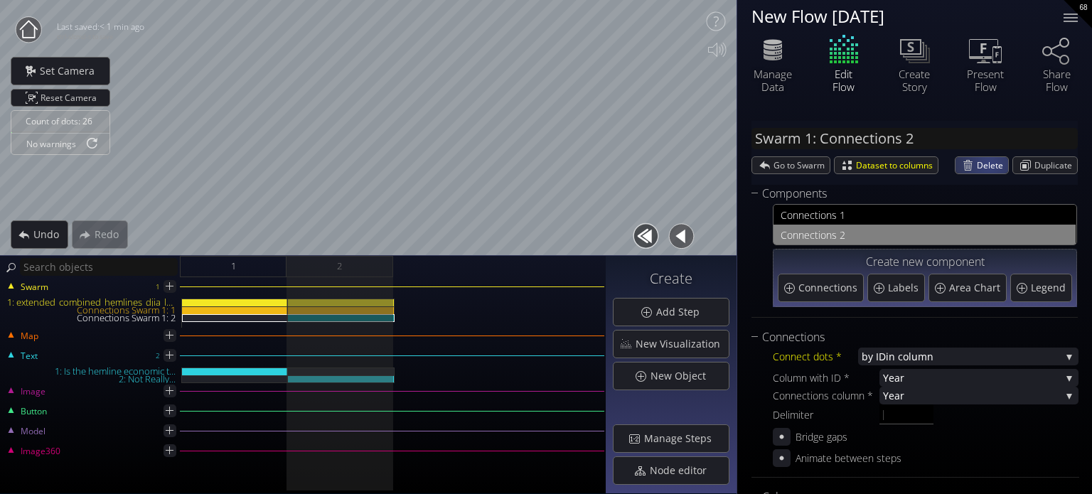
click at [987, 167] on span "Delete" at bounding box center [992, 165] width 31 height 16
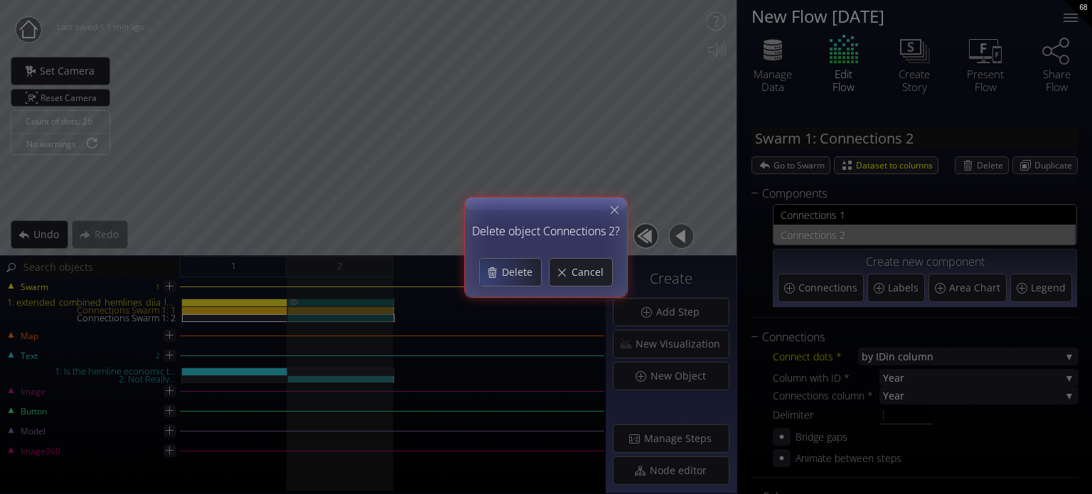
click at [498, 272] on div "Delete" at bounding box center [510, 272] width 61 height 27
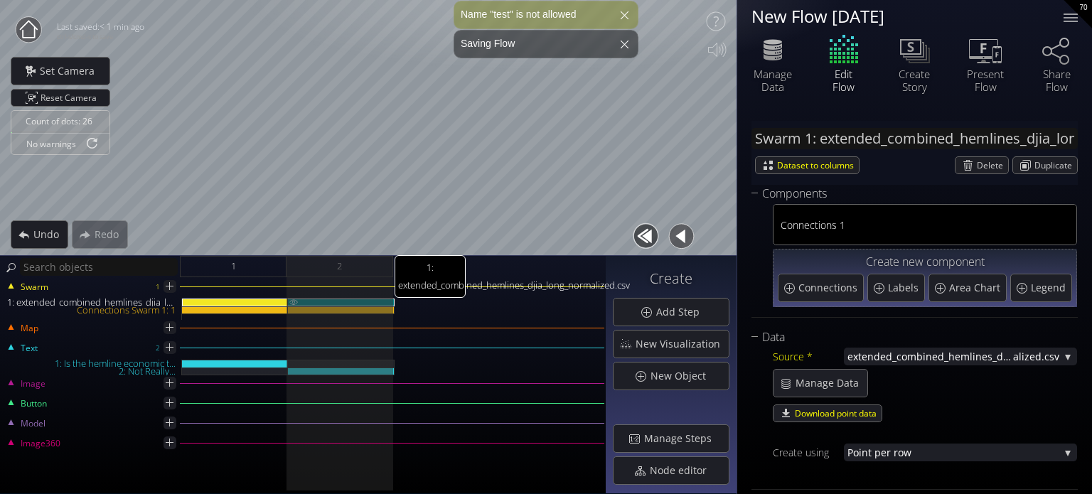
click at [347, 299] on div "1: extended_combined_hemlines_djia_long_normalized.csv" at bounding box center [341, 303] width 107 height 8
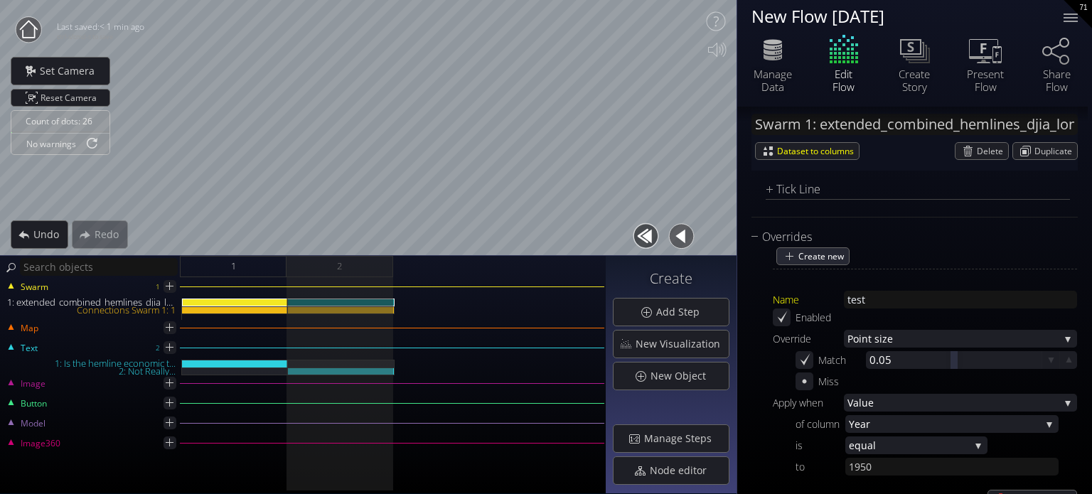
scroll to position [2489, 0]
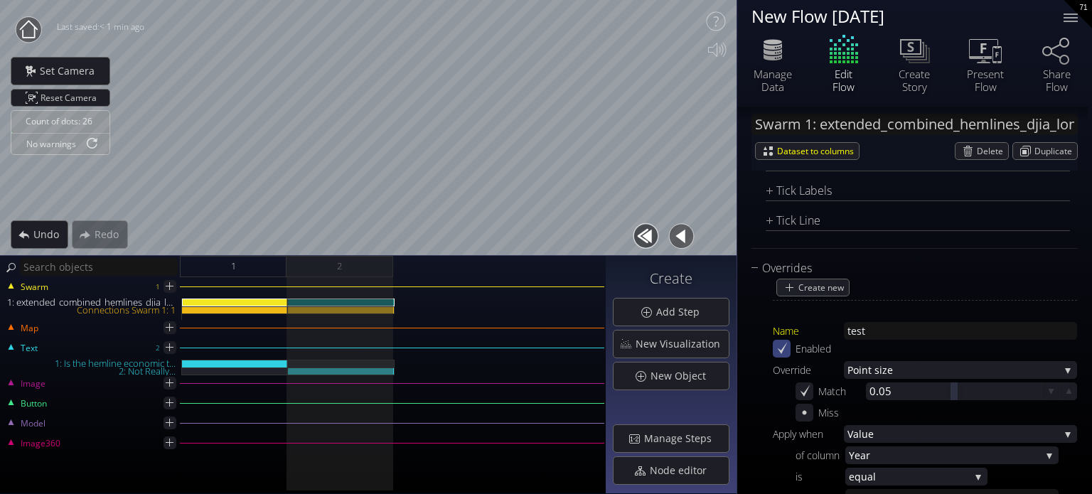
click at [784, 342] on icon at bounding box center [782, 349] width 14 height 14
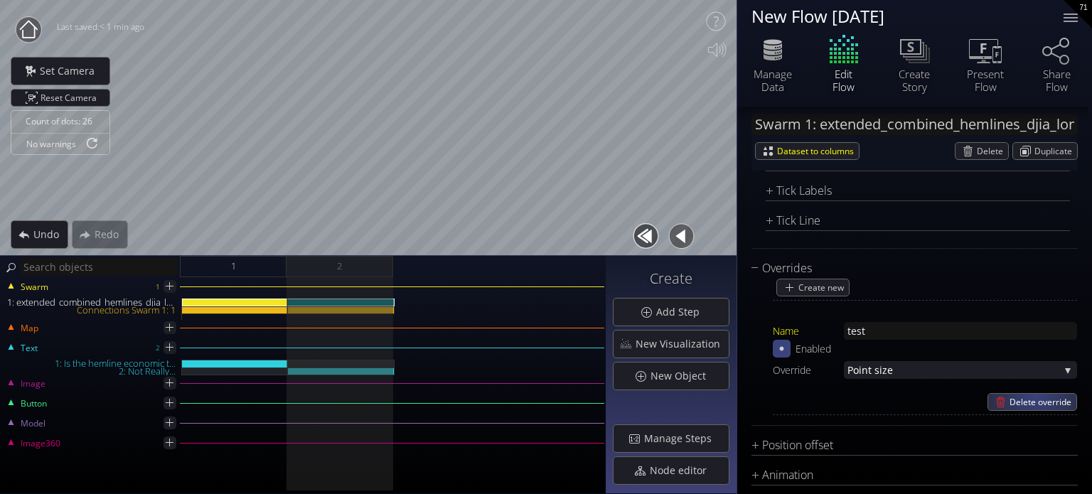
click at [1033, 397] on span "Delete override" at bounding box center [1043, 402] width 67 height 16
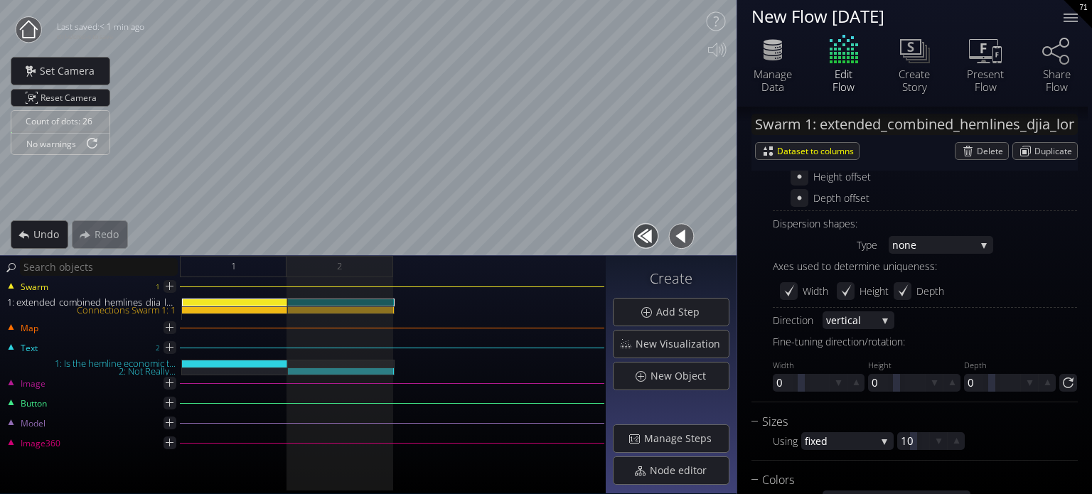
scroll to position [0, 0]
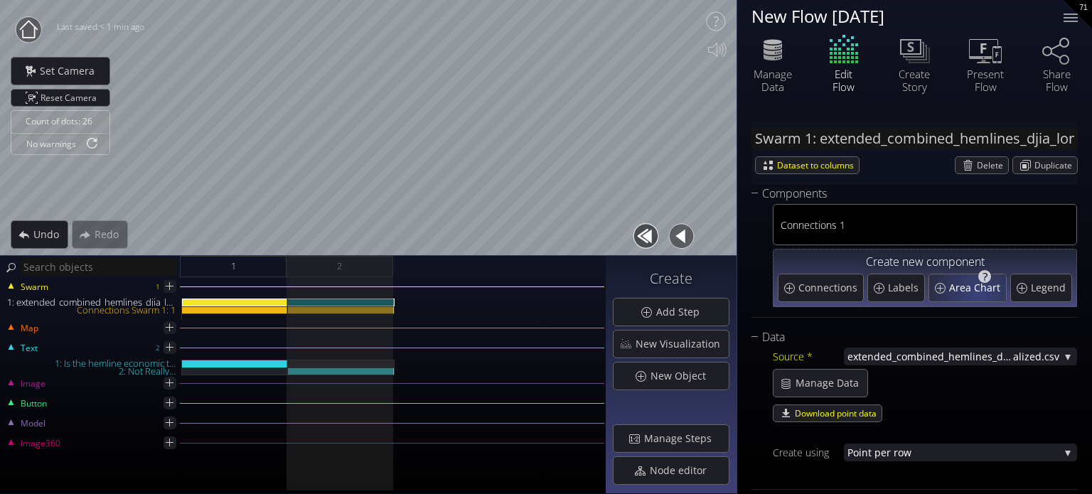
click at [980, 289] on span "Area Chart" at bounding box center [976, 288] width 55 height 14
type input "Swarm 1: AreaChart 1"
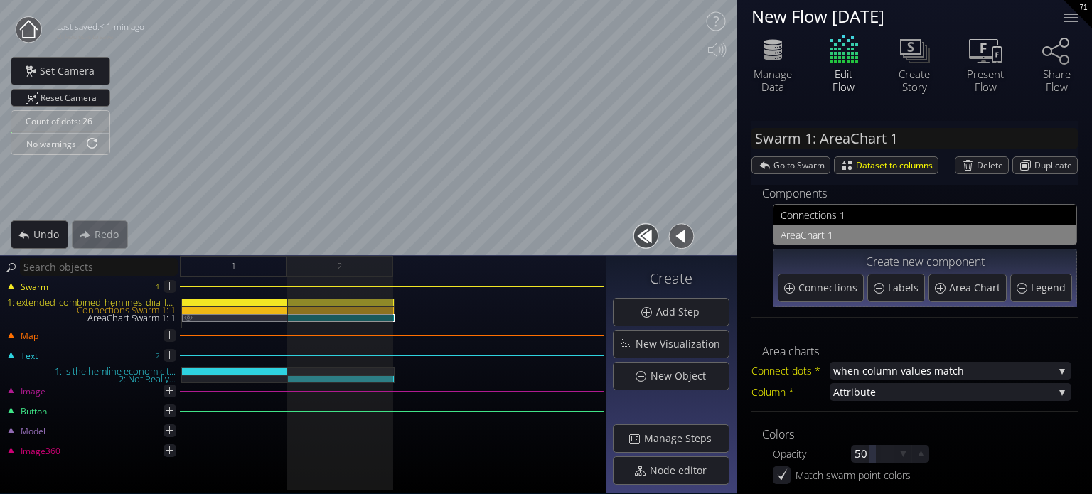
click at [262, 319] on div "AreaChart Swarm 1: 1" at bounding box center [235, 318] width 106 height 8
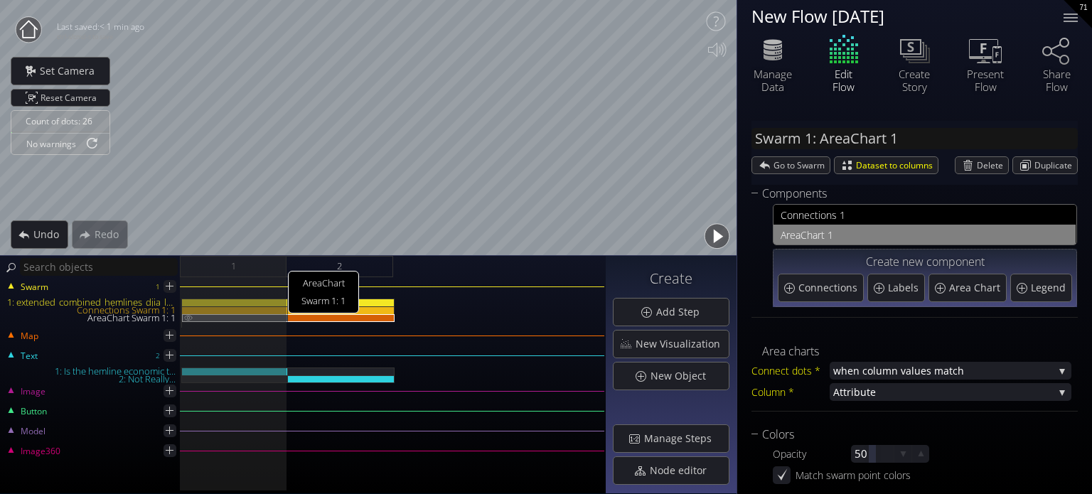
click at [186, 318] on img at bounding box center [188, 317] width 11 height 6
click at [186, 319] on img at bounding box center [188, 317] width 11 height 6
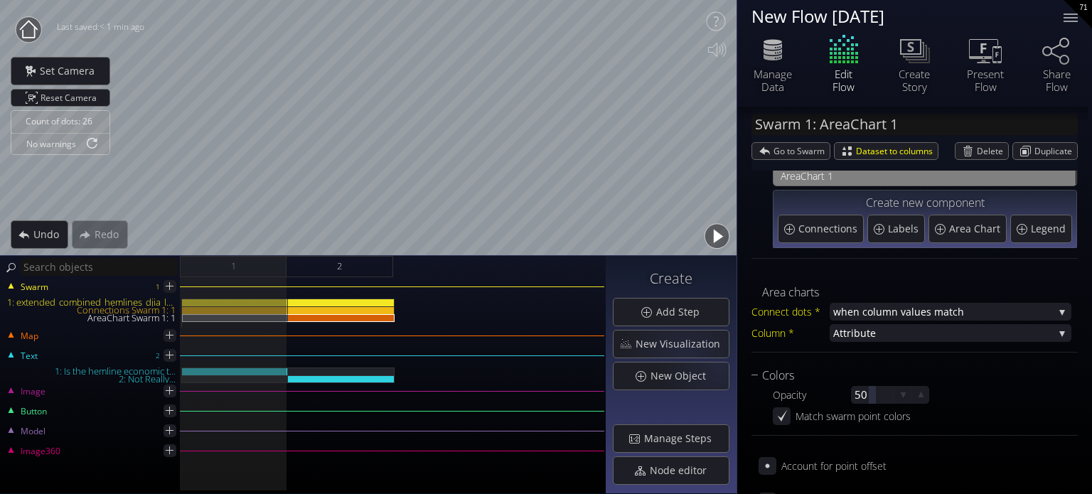
scroll to position [100, 0]
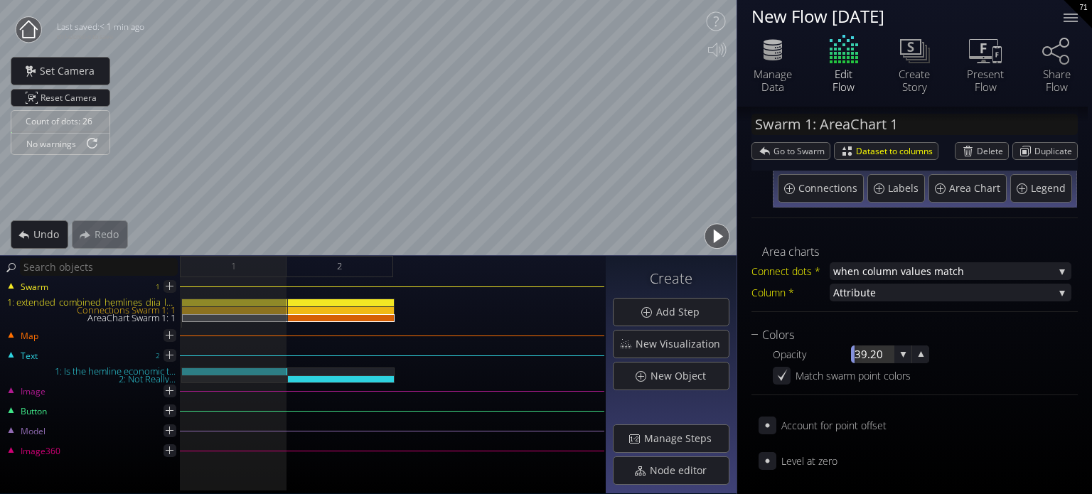
drag, startPoint x: 881, startPoint y: 360, endPoint x: 842, endPoint y: 362, distance: 39.2
click at [842, 362] on div "Opacity 39.20" at bounding box center [851, 355] width 156 height 18
click at [868, 357] on div at bounding box center [872, 355] width 43 height 18
type input "25"
click at [188, 321] on div "AreaChart Swarm 1: 1" at bounding box center [235, 318] width 106 height 8
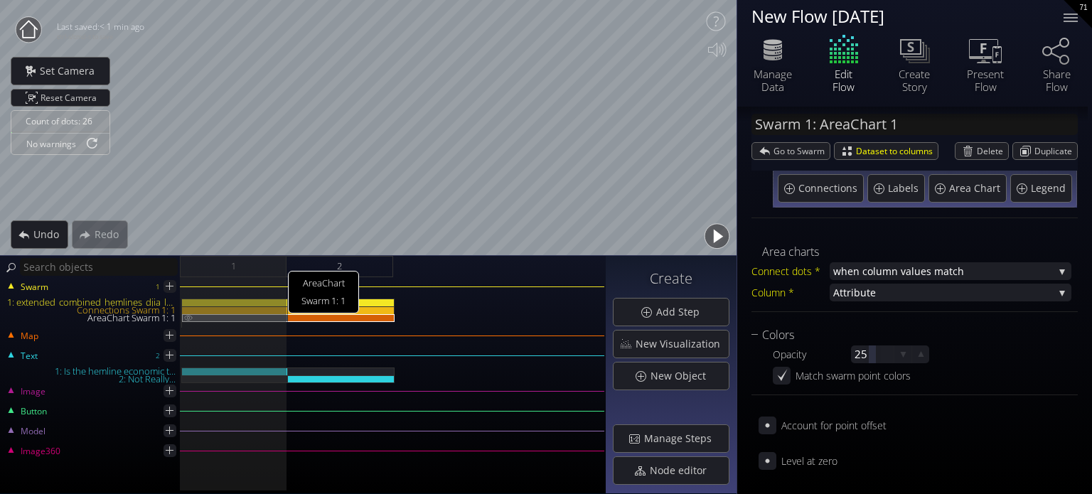
click at [187, 319] on img at bounding box center [188, 317] width 11 height 6
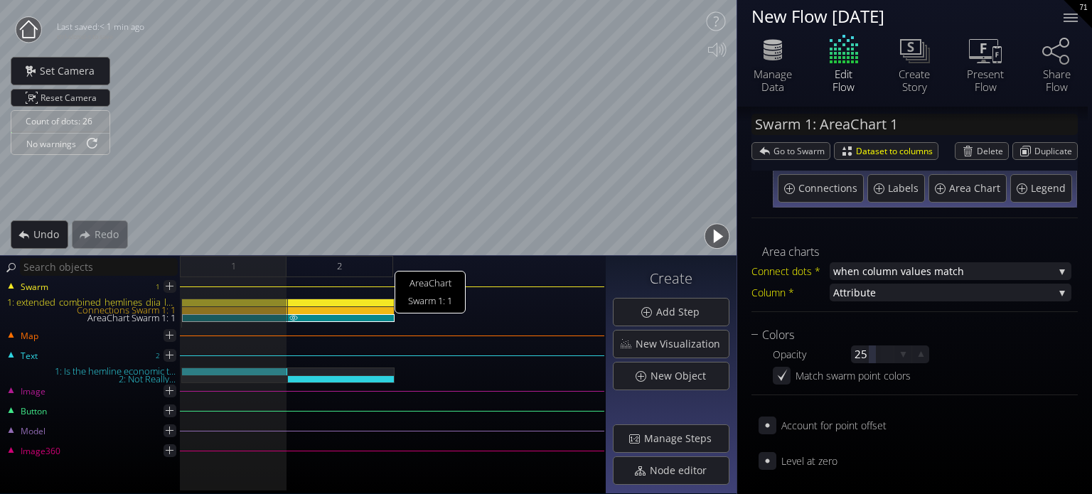
click at [343, 319] on div "AreaChart Swarm 1: 1" at bounding box center [341, 318] width 107 height 8
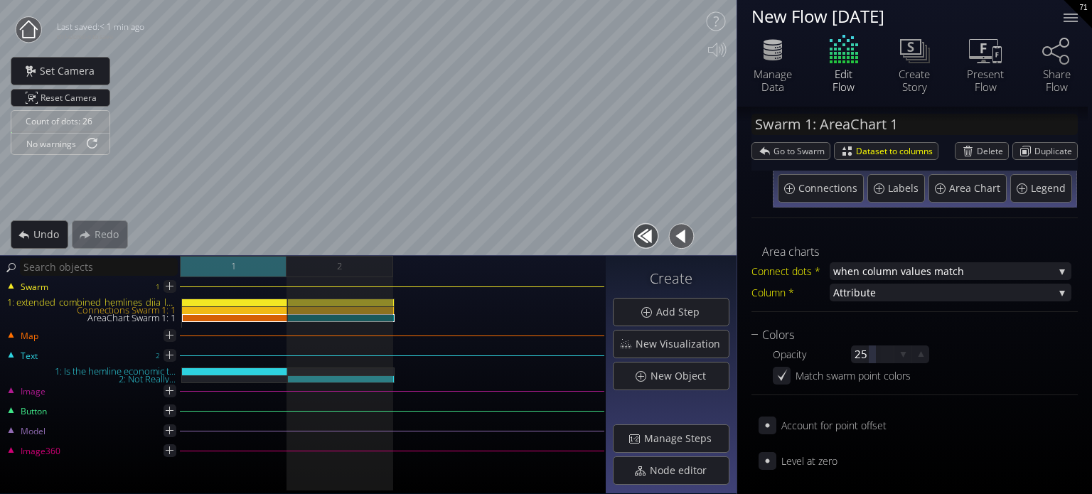
click at [253, 273] on div "1" at bounding box center [233, 266] width 107 height 21
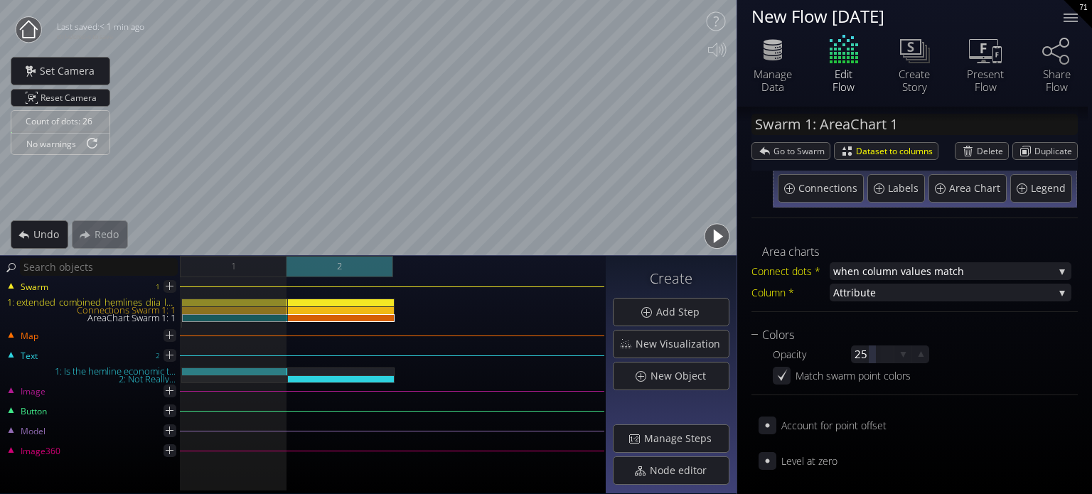
click at [351, 267] on div "2" at bounding box center [340, 266] width 107 height 21
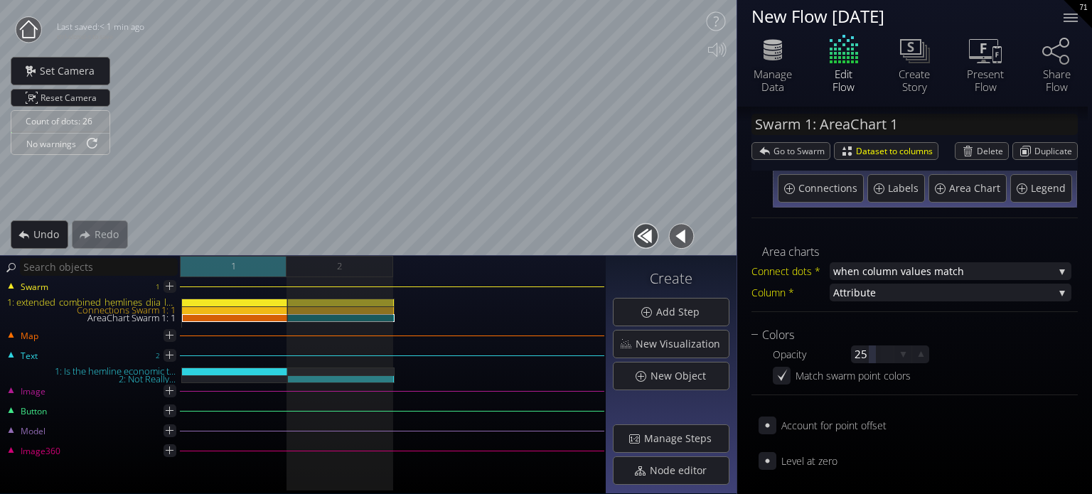
click at [253, 265] on div "1" at bounding box center [233, 266] width 107 height 21
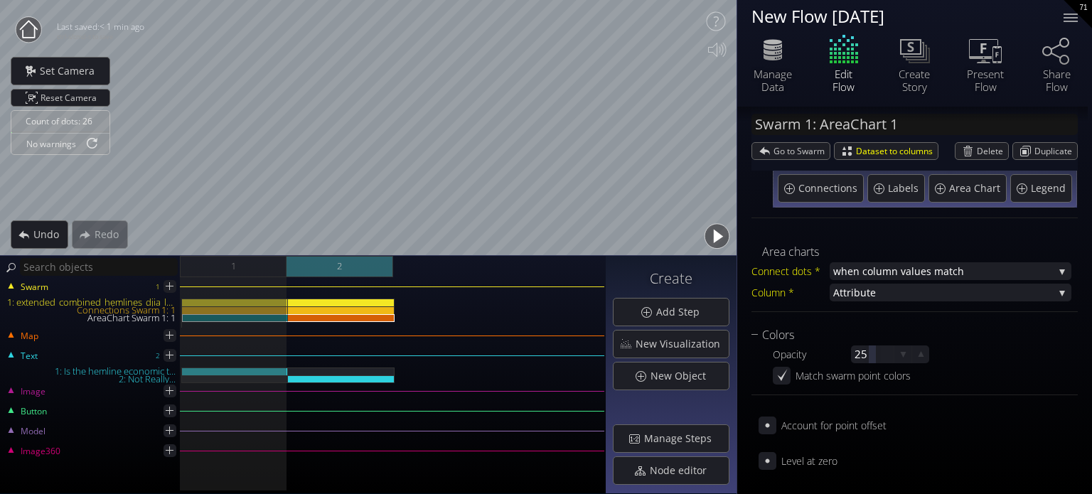
click at [362, 263] on div "2" at bounding box center [340, 266] width 107 height 21
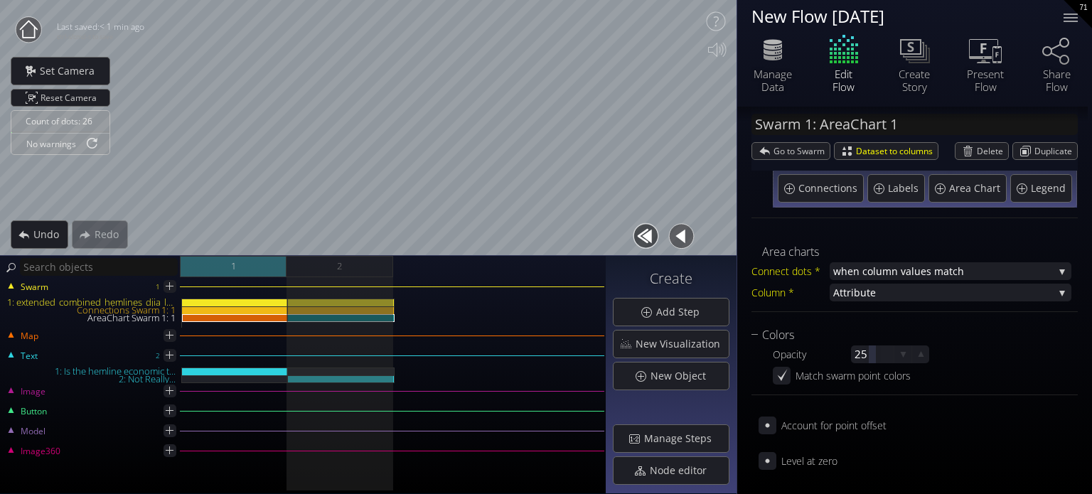
click at [231, 268] on span "1" at bounding box center [233, 266] width 5 height 18
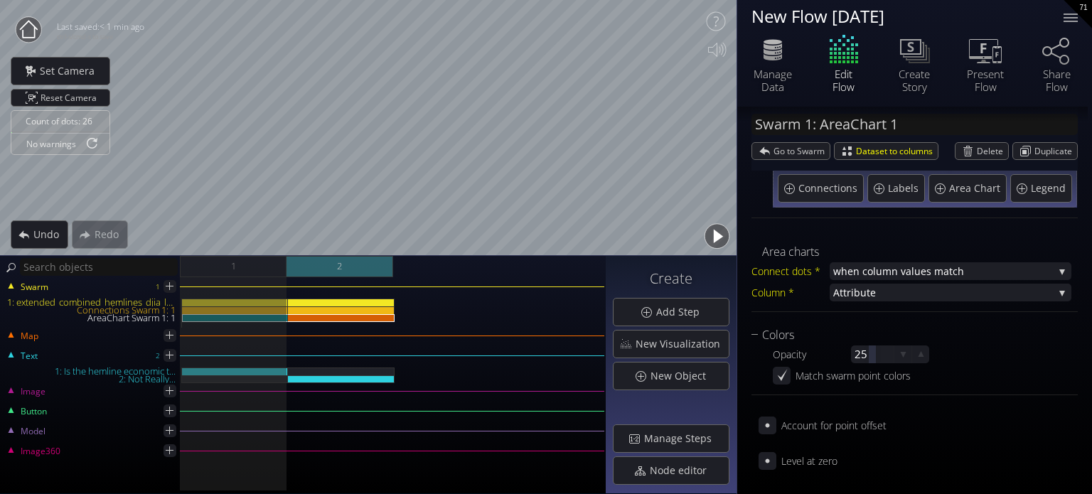
click at [348, 272] on div "2" at bounding box center [340, 266] width 107 height 21
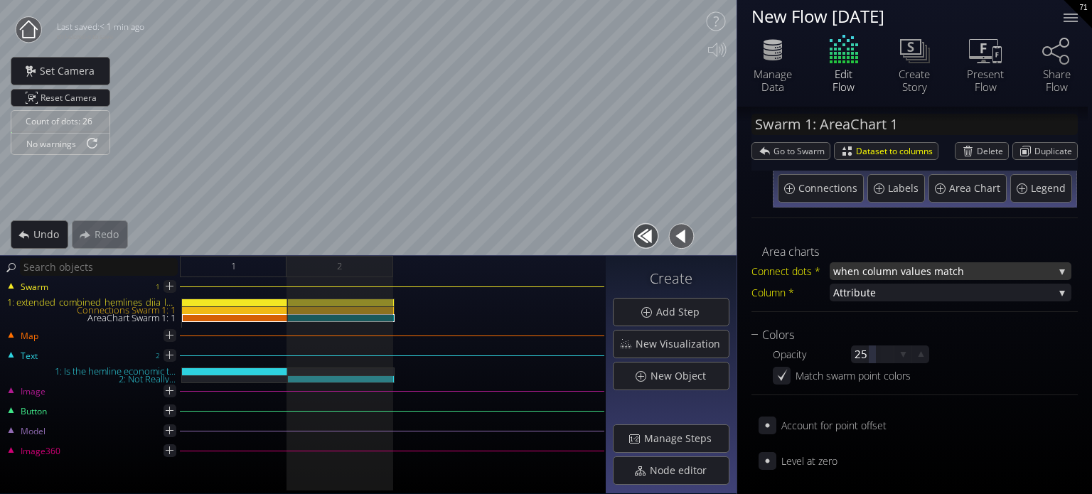
click at [904, 278] on span "when column va" at bounding box center [872, 271] width 78 height 18
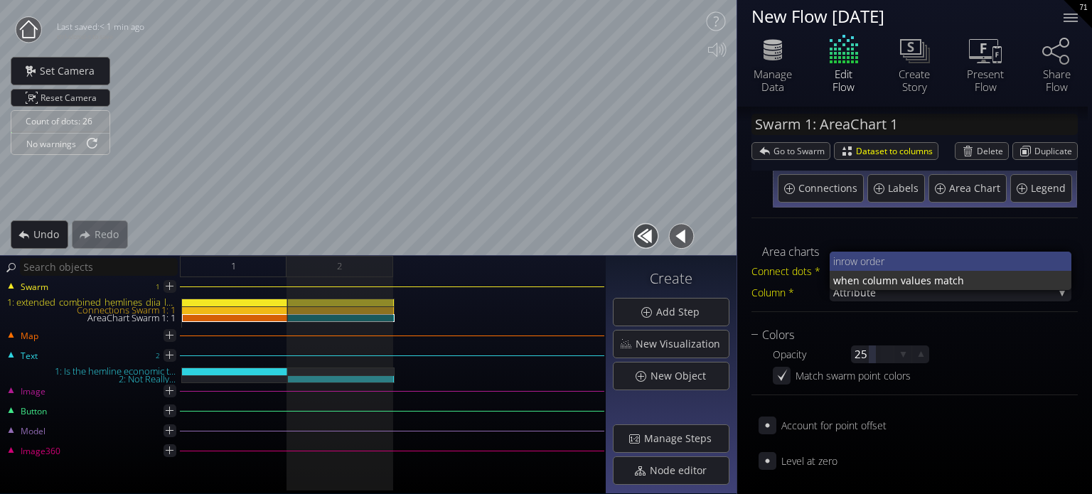
click at [899, 260] on span "row order" at bounding box center [951, 261] width 220 height 19
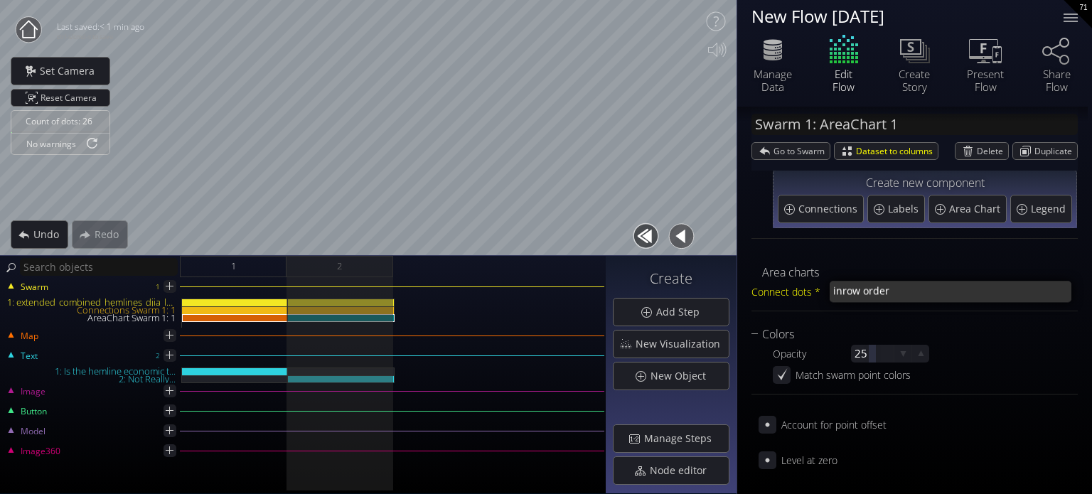
scroll to position [79, 0]
click at [890, 297] on span "row order" at bounding box center [948, 292] width 211 height 18
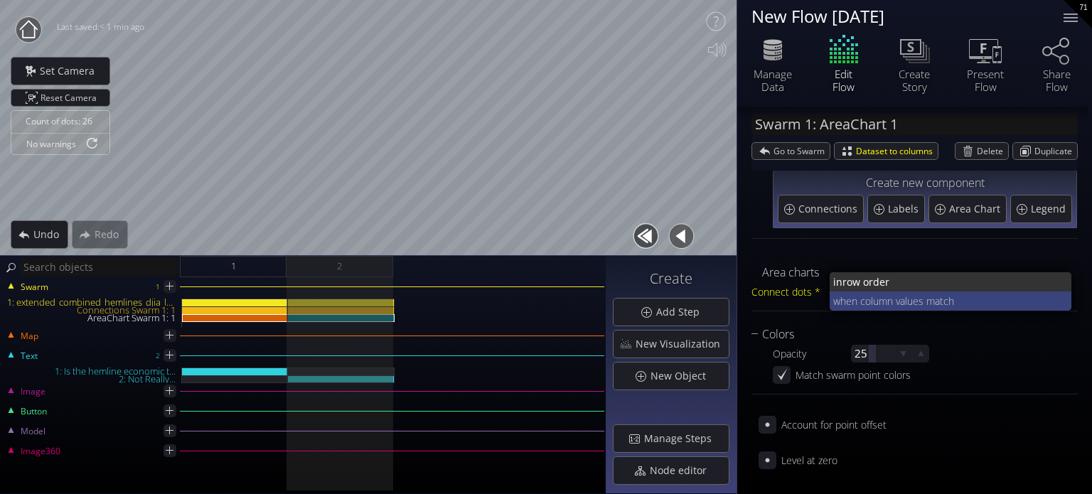
click at [889, 297] on span "when column va" at bounding box center [869, 301] width 72 height 19
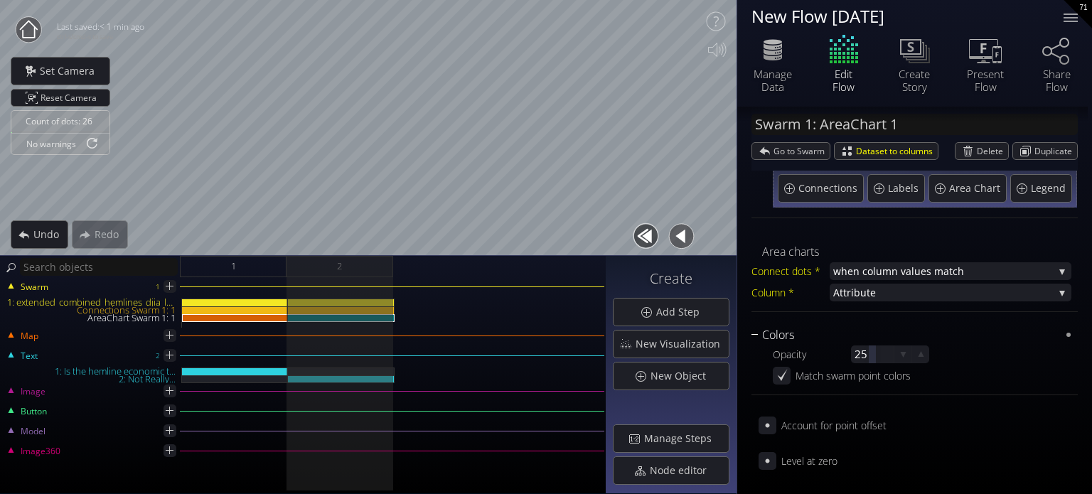
scroll to position [100, 0]
click at [850, 297] on span "Attribut" at bounding box center [851, 293] width 37 height 18
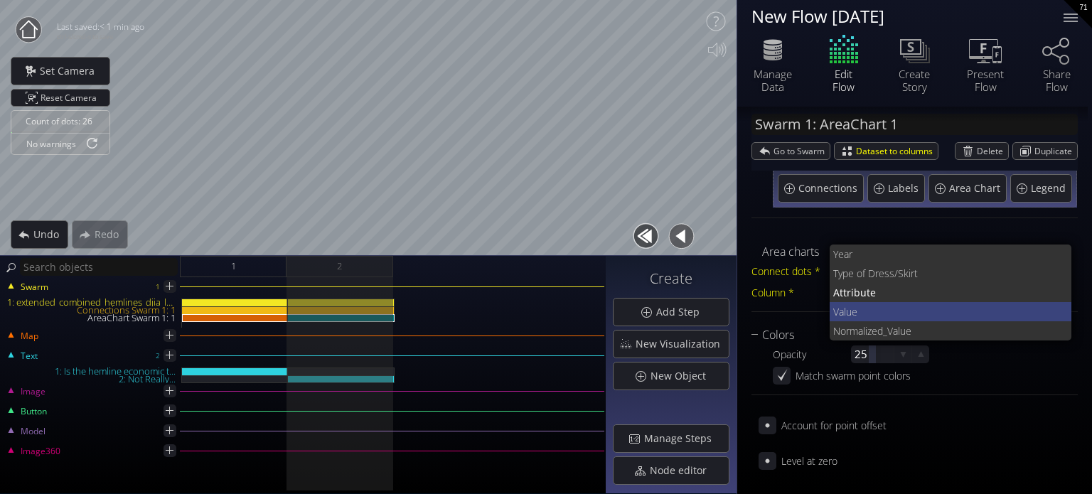
click at [865, 316] on span "Value" at bounding box center [947, 311] width 228 height 19
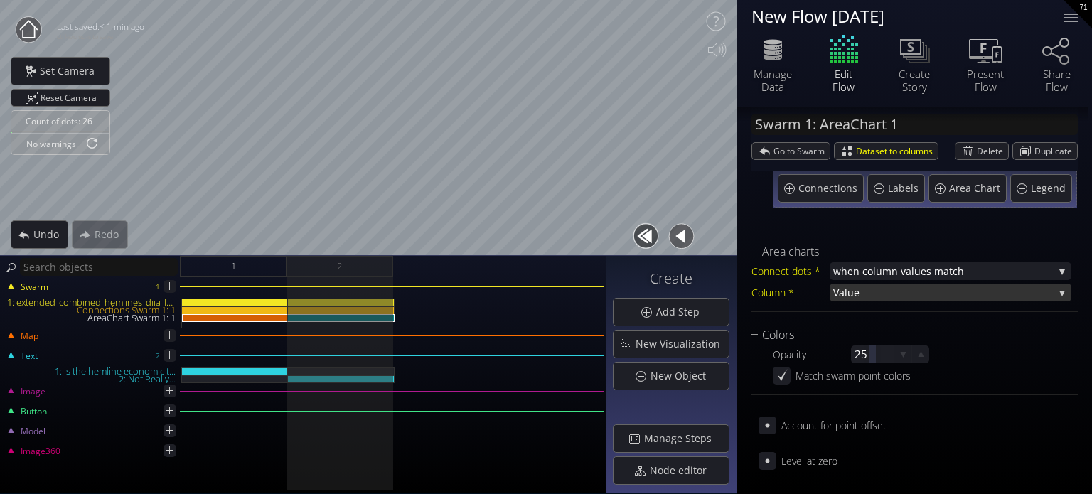
click at [864, 289] on span "Value" at bounding box center [943, 293] width 220 height 18
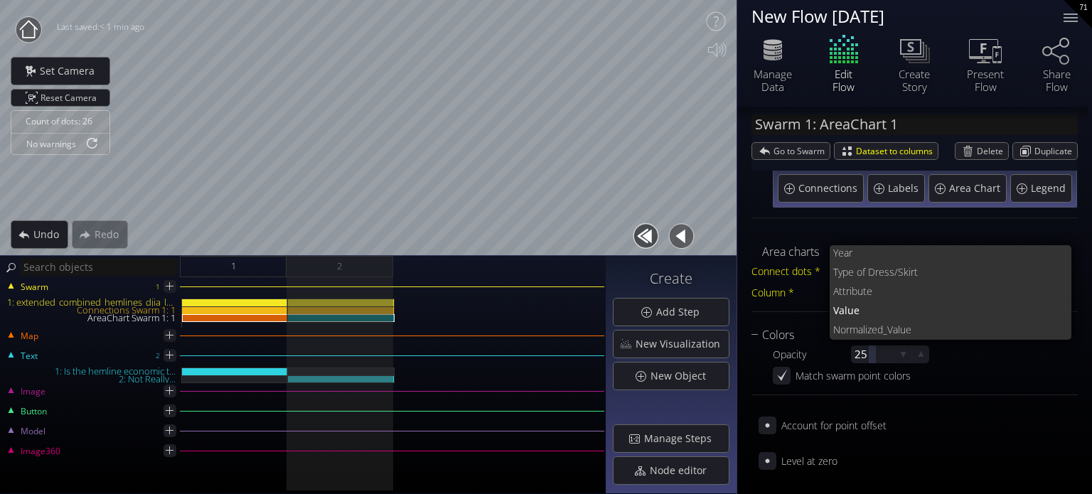
scroll to position [0, 0]
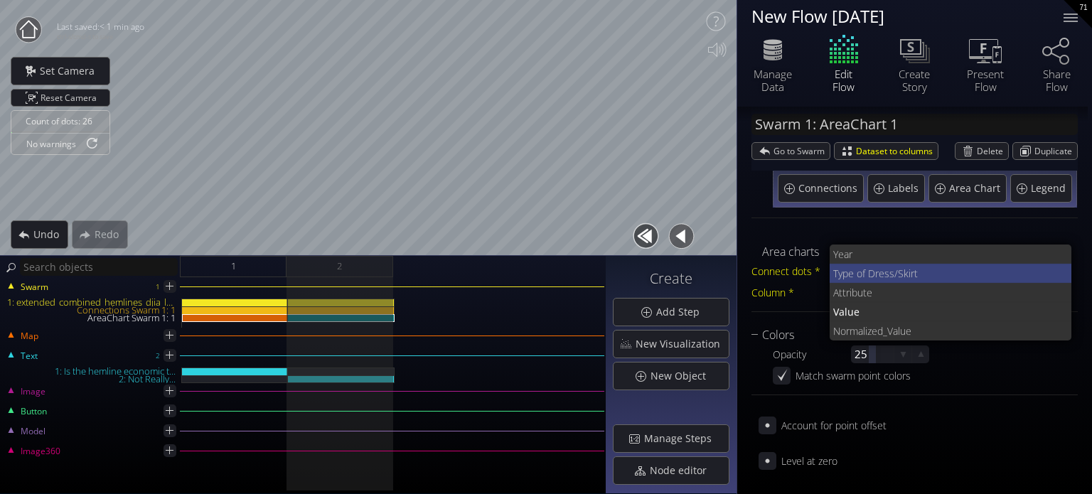
click at [868, 273] on span "Type of D" at bounding box center [854, 273] width 42 height 19
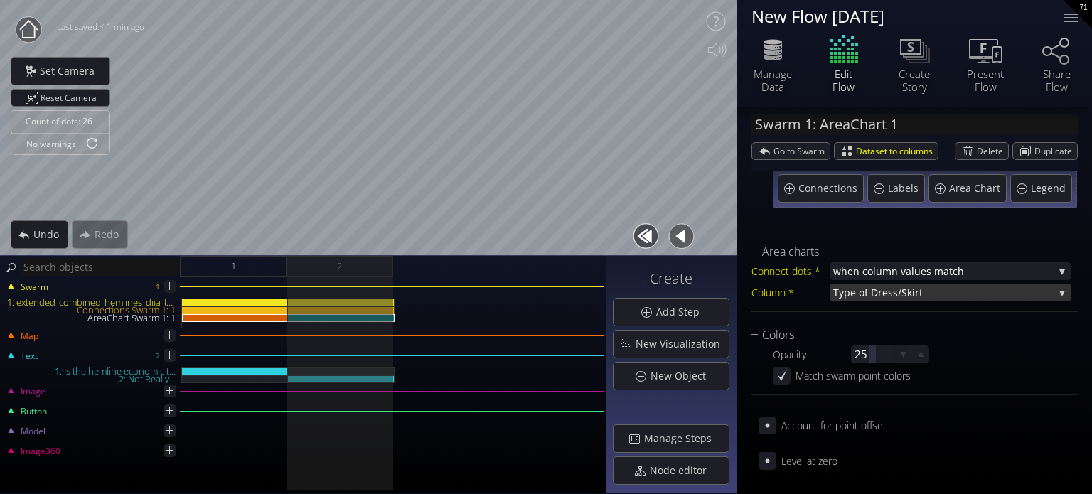
click at [870, 295] on span "Type of D" at bounding box center [855, 293] width 45 height 18
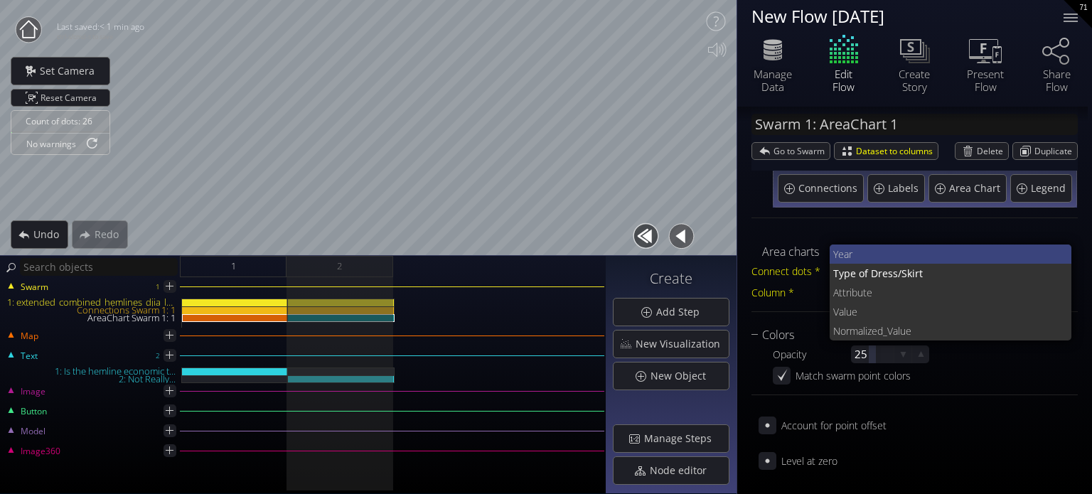
click at [882, 255] on span "Year" at bounding box center [947, 254] width 228 height 19
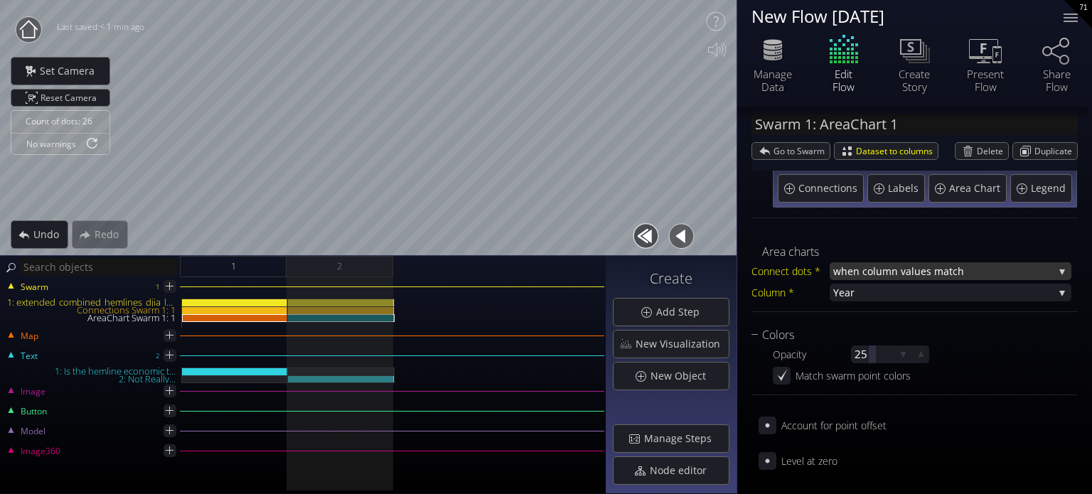
click at [853, 277] on span "when column va" at bounding box center [872, 271] width 78 height 18
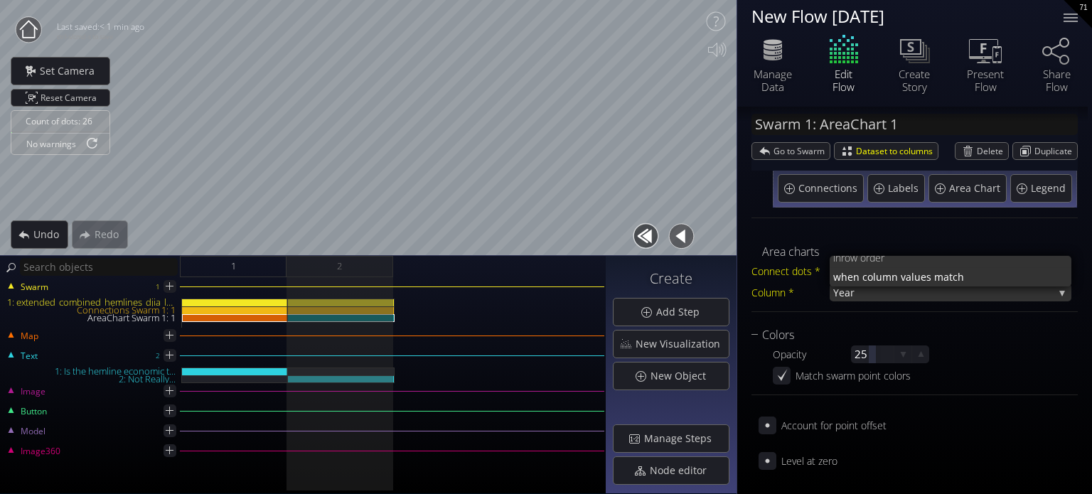
click at [865, 295] on span "Year" at bounding box center [943, 293] width 220 height 18
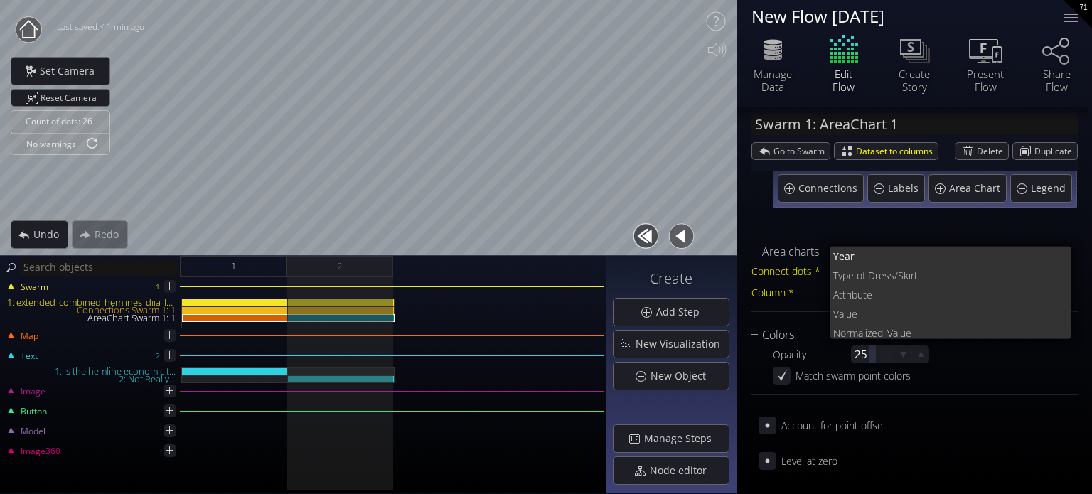
click at [865, 292] on span "Attribut" at bounding box center [849, 294] width 33 height 19
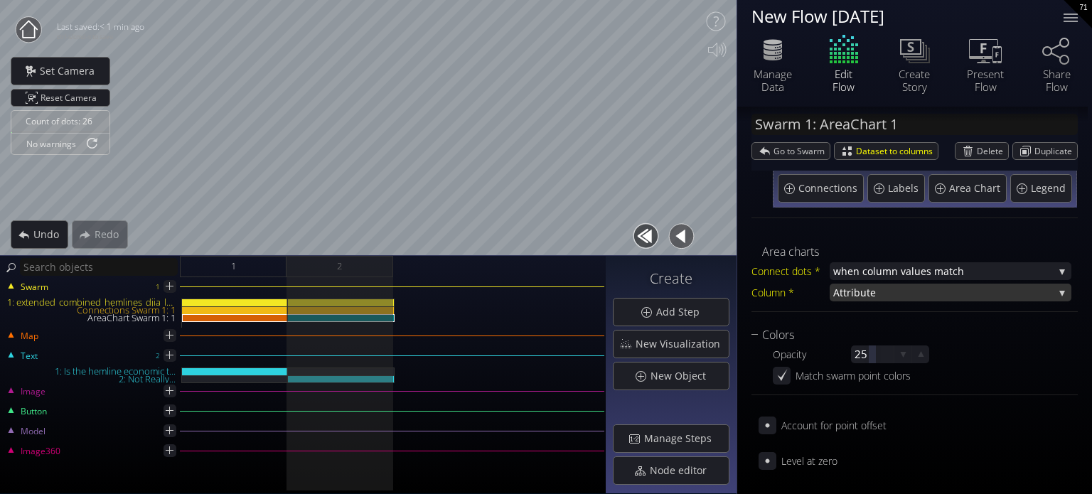
click at [862, 294] on span "Attribut" at bounding box center [851, 293] width 37 height 18
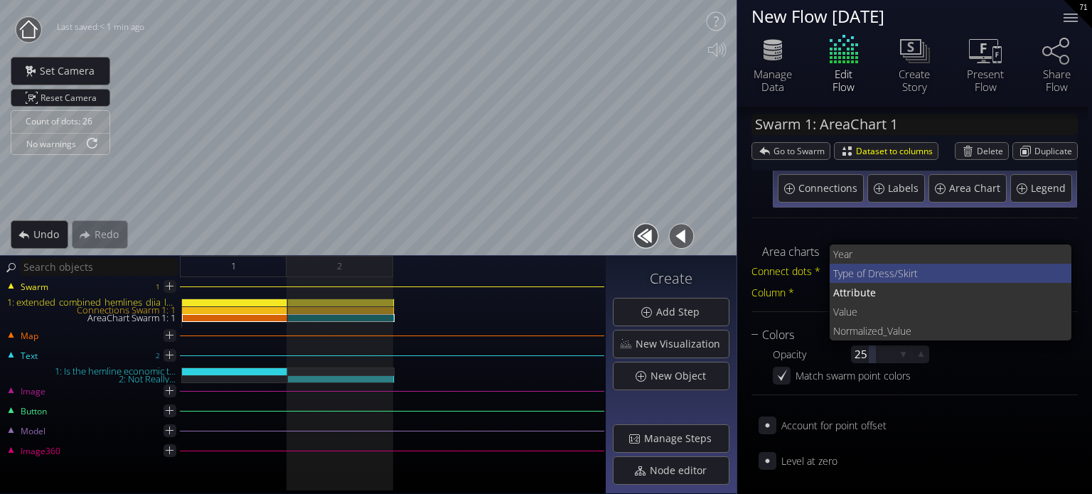
click at [868, 272] on span "Type of D" at bounding box center [854, 273] width 42 height 19
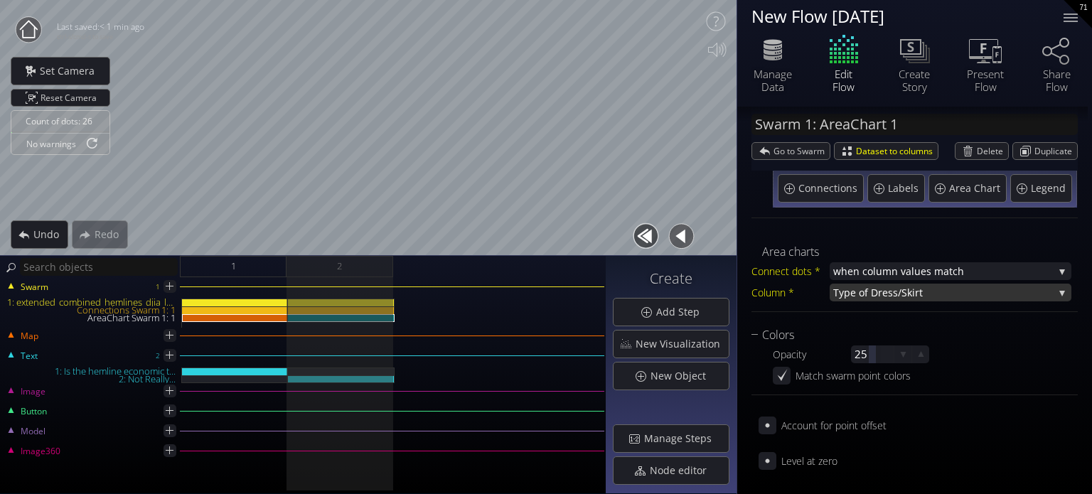
click at [865, 297] on span "Type of D" at bounding box center [855, 293] width 45 height 18
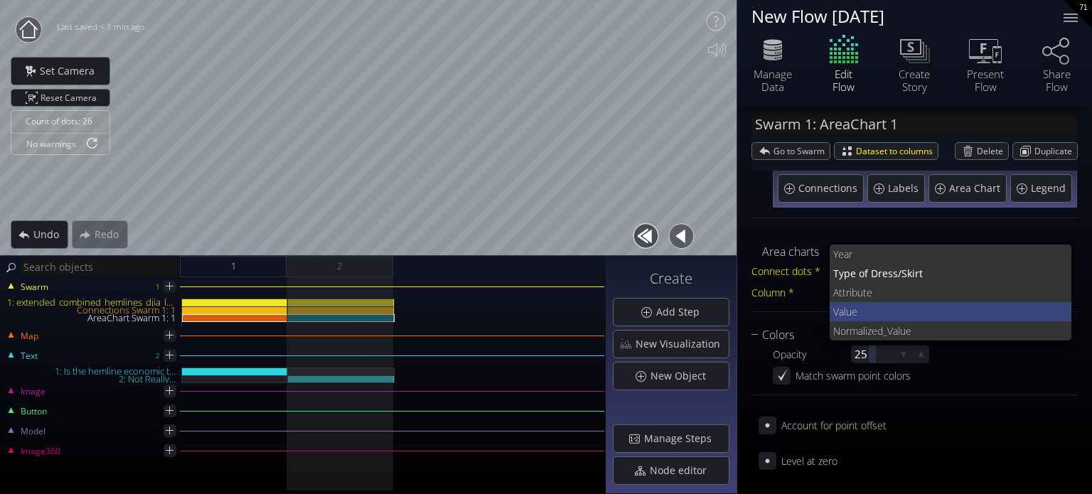
click at [873, 313] on span "Value" at bounding box center [947, 311] width 228 height 19
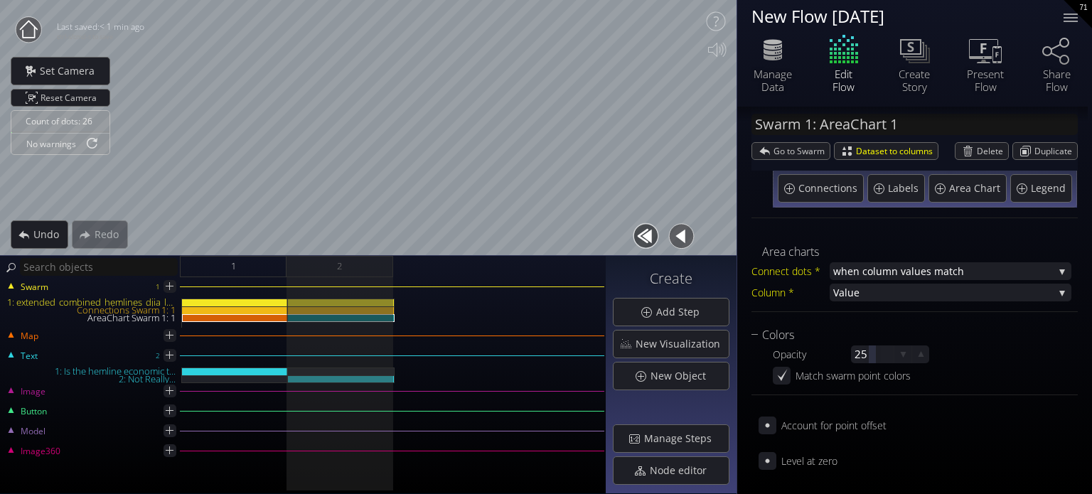
click at [866, 304] on div "Area charts Connect dots * when column va lues match in row order when column v…" at bounding box center [915, 277] width 326 height 69
click at [865, 298] on span "Value" at bounding box center [943, 293] width 220 height 18
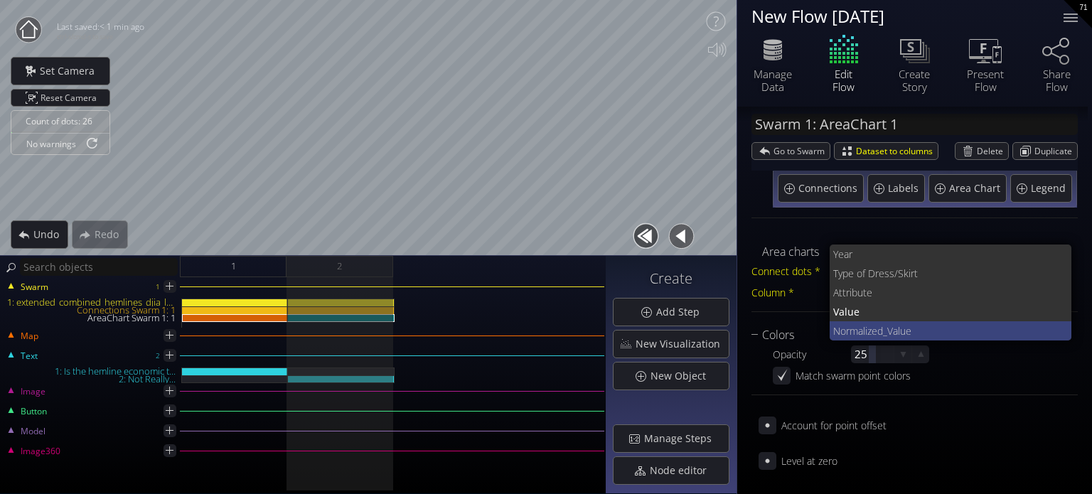
click at [874, 338] on span "ized_Value" at bounding box center [963, 330] width 196 height 19
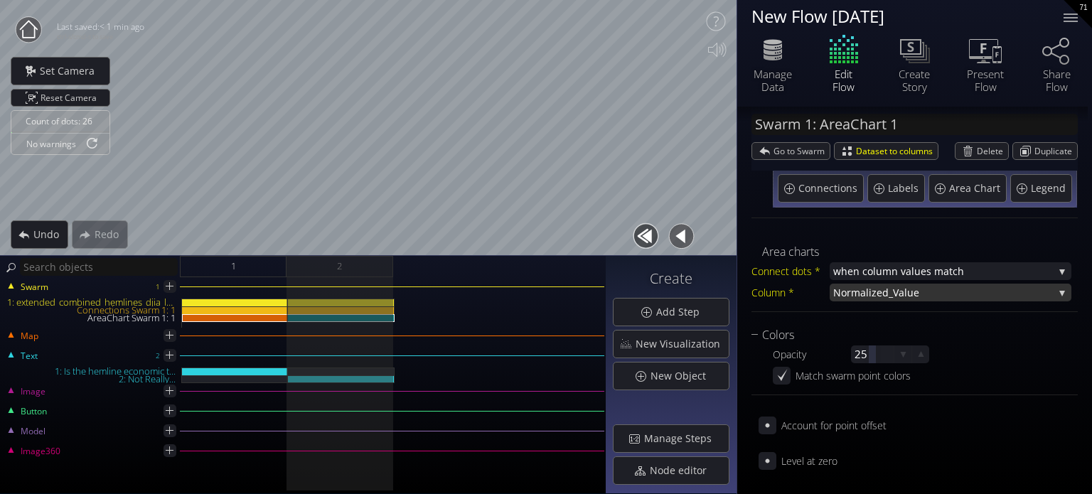
click at [869, 300] on span "ized_Value" at bounding box center [961, 293] width 185 height 18
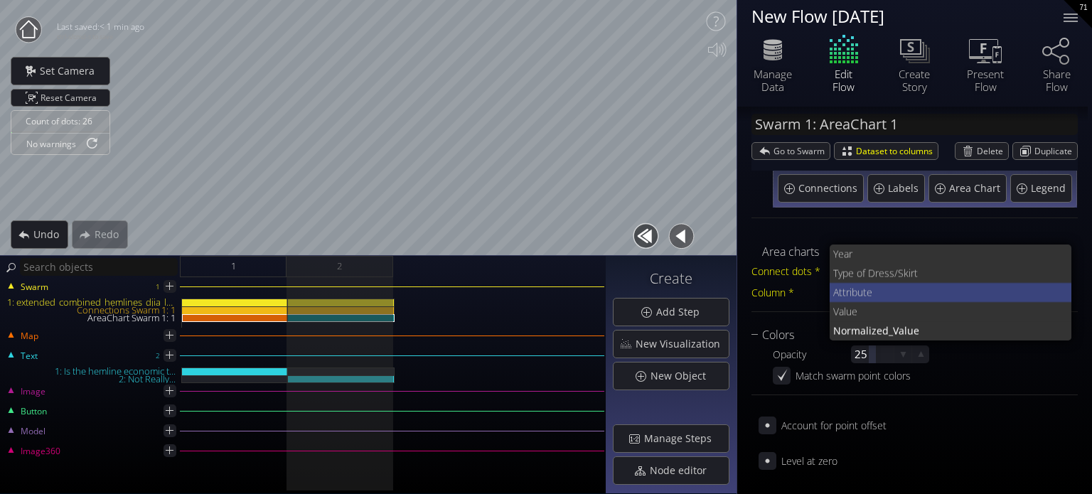
click at [879, 289] on span "e" at bounding box center [964, 292] width 194 height 19
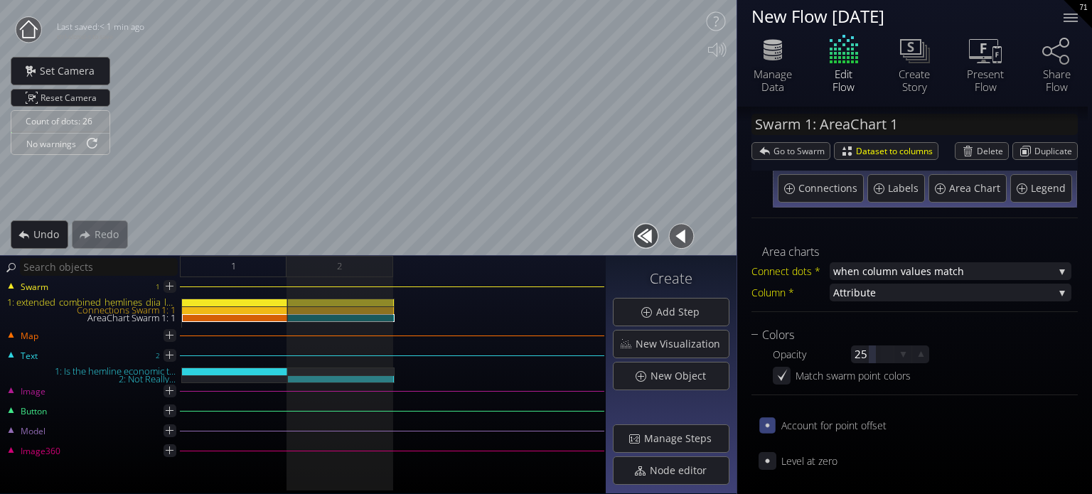
click at [771, 420] on icon at bounding box center [768, 426] width 12 height 12
click at [767, 429] on icon at bounding box center [769, 425] width 10 height 12
click at [768, 469] on div "Level at zero" at bounding box center [798, 461] width 79 height 18
click at [767, 469] on div "Level at zero" at bounding box center [798, 461] width 79 height 18
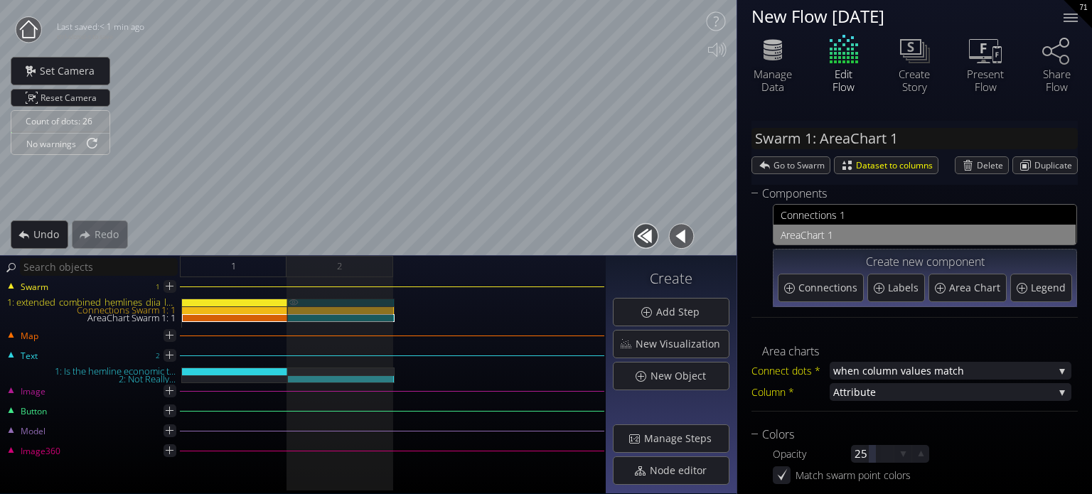
click at [351, 301] on div "1: extended_combined_hemlines_djia_long_normalized.csv" at bounding box center [341, 303] width 107 height 8
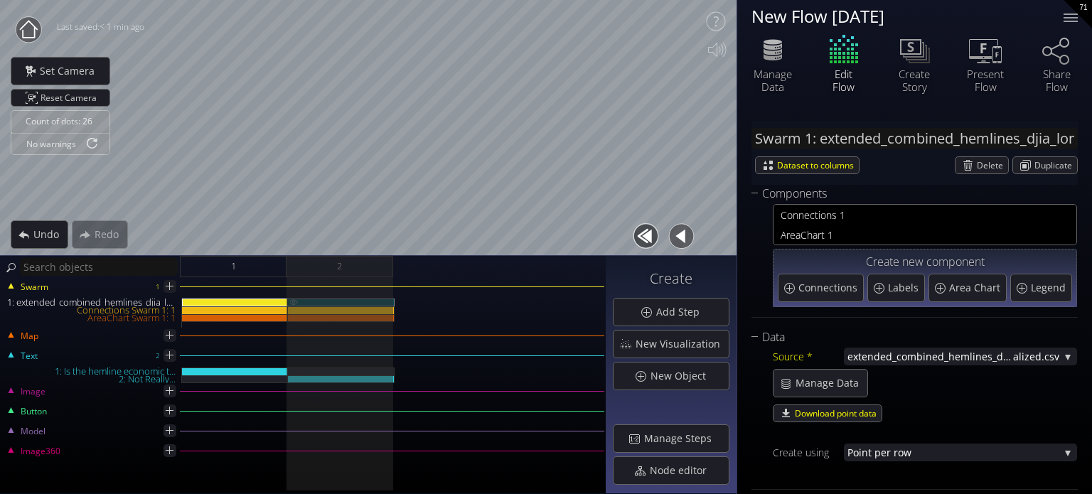
click at [341, 299] on div "1: extended_combined_hemlines_djia_long_normalized.csv" at bounding box center [341, 303] width 107 height 8
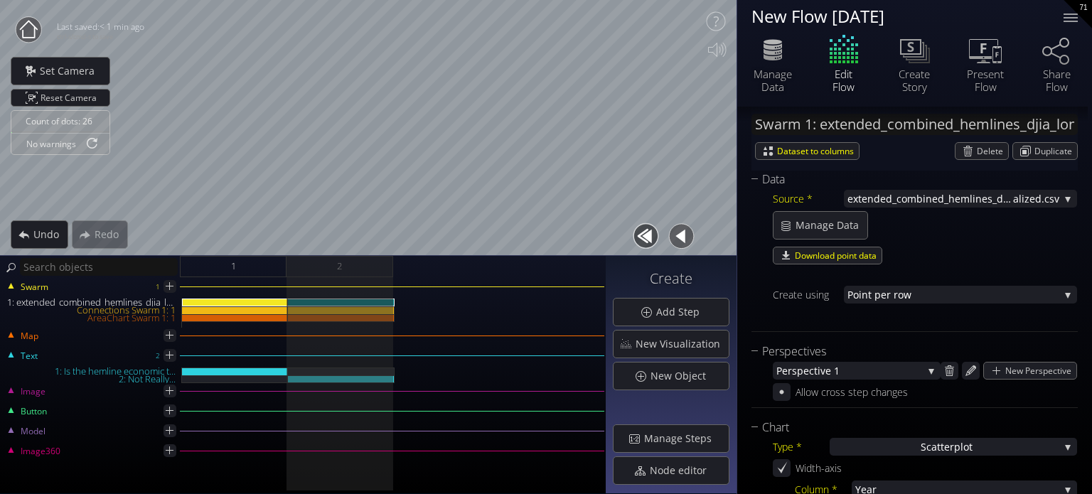
scroll to position [71, 0]
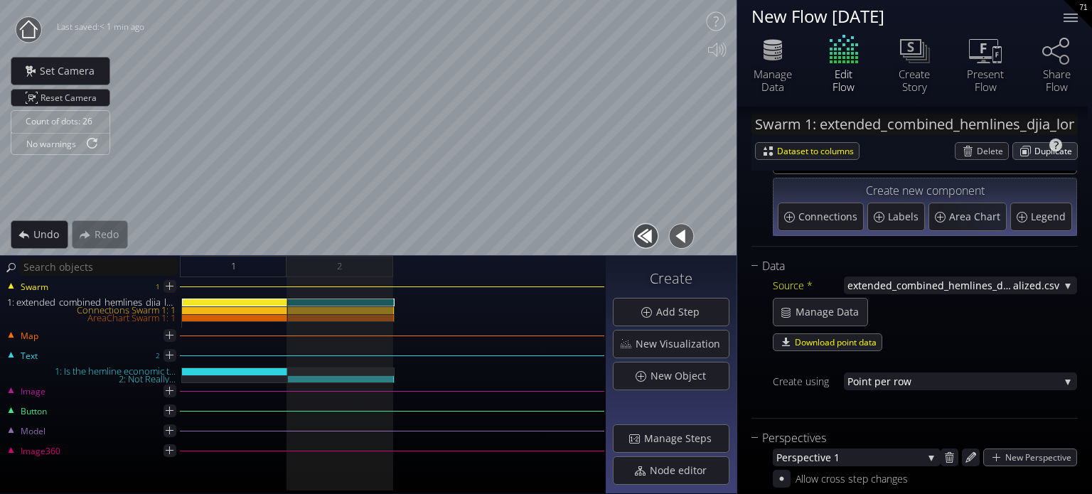
click at [1047, 153] on span "Duplicate" at bounding box center [1056, 151] width 43 height 16
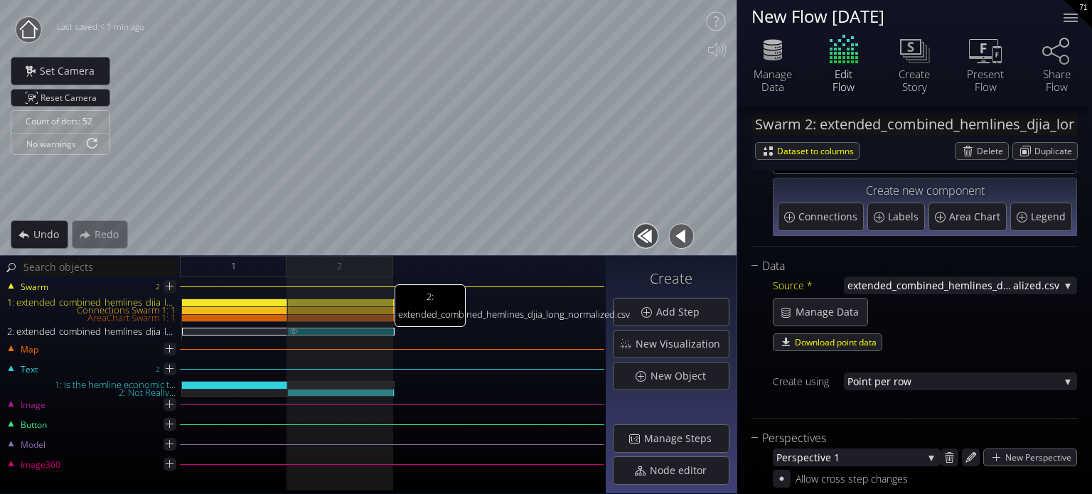
click at [294, 332] on img at bounding box center [293, 331] width 11 height 6
click at [293, 315] on img at bounding box center [293, 317] width 11 height 6
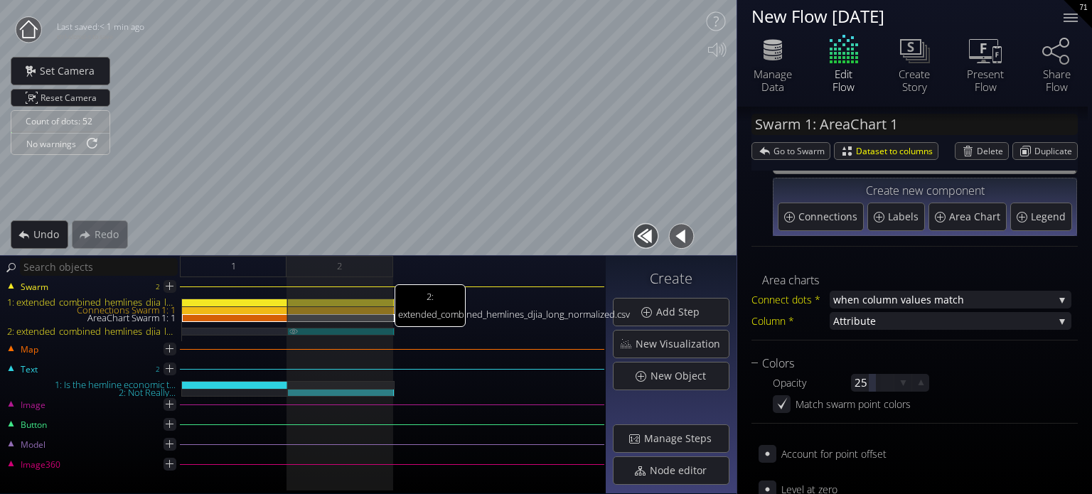
click at [291, 333] on img at bounding box center [293, 331] width 11 height 6
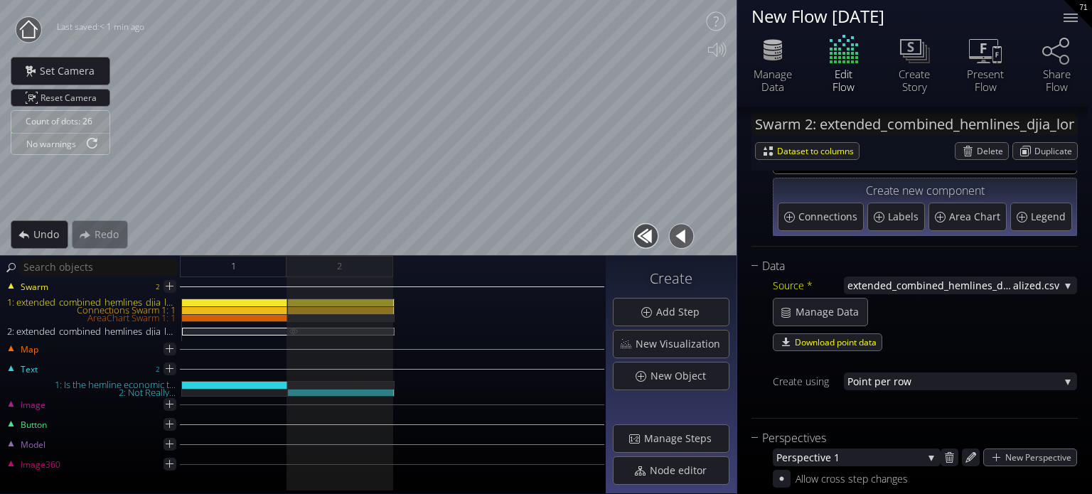
click at [292, 331] on img at bounding box center [293, 331] width 11 height 6
click at [292, 316] on img at bounding box center [293, 317] width 11 height 6
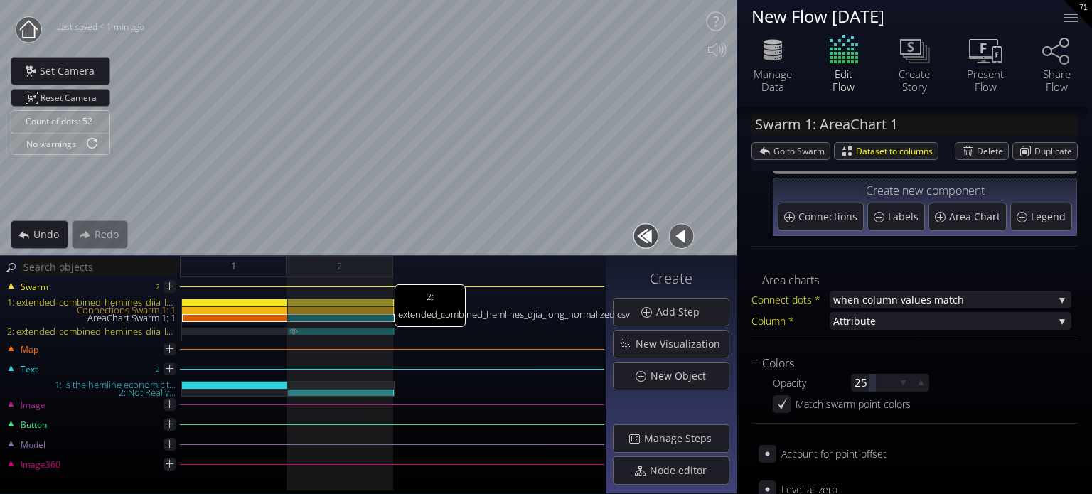
click at [324, 333] on div "2: extended_combined_hemlines_djia_long_normalized.csv" at bounding box center [341, 332] width 107 height 8
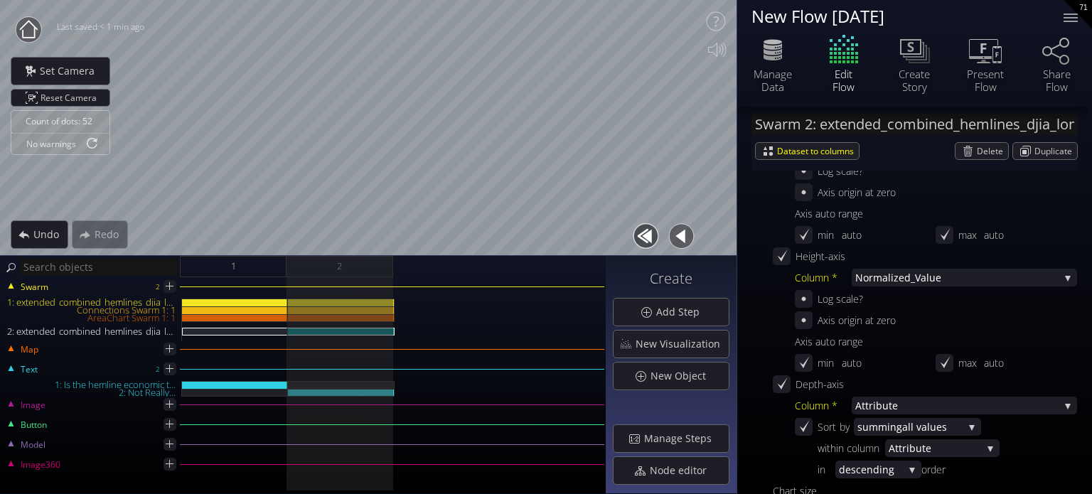
scroll to position [711, 0]
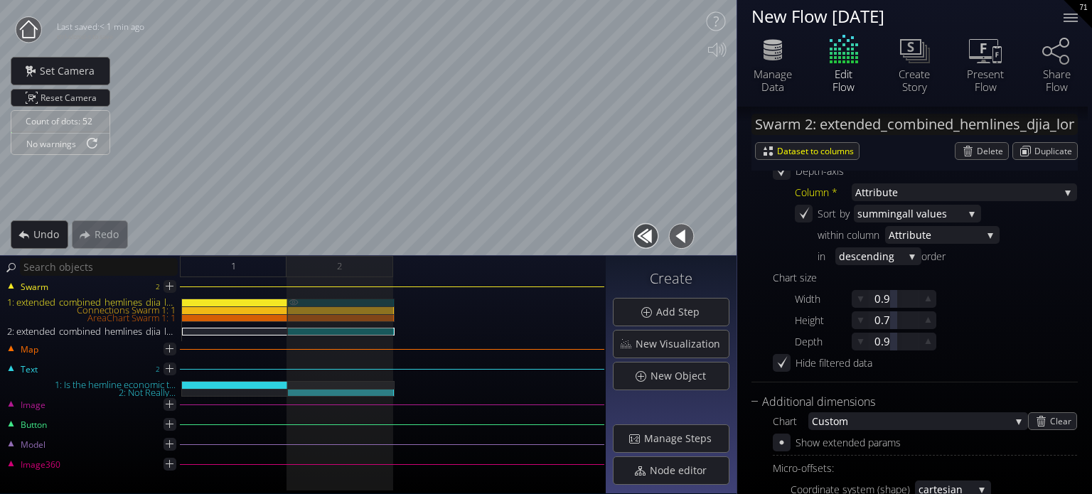
click at [294, 304] on img at bounding box center [293, 302] width 11 height 7
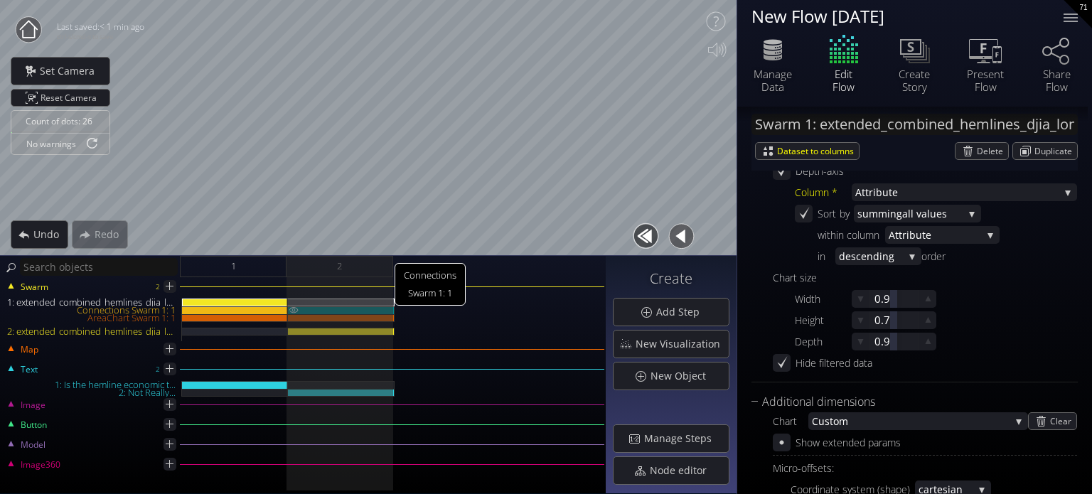
click at [293, 311] on img at bounding box center [293, 309] width 11 height 7
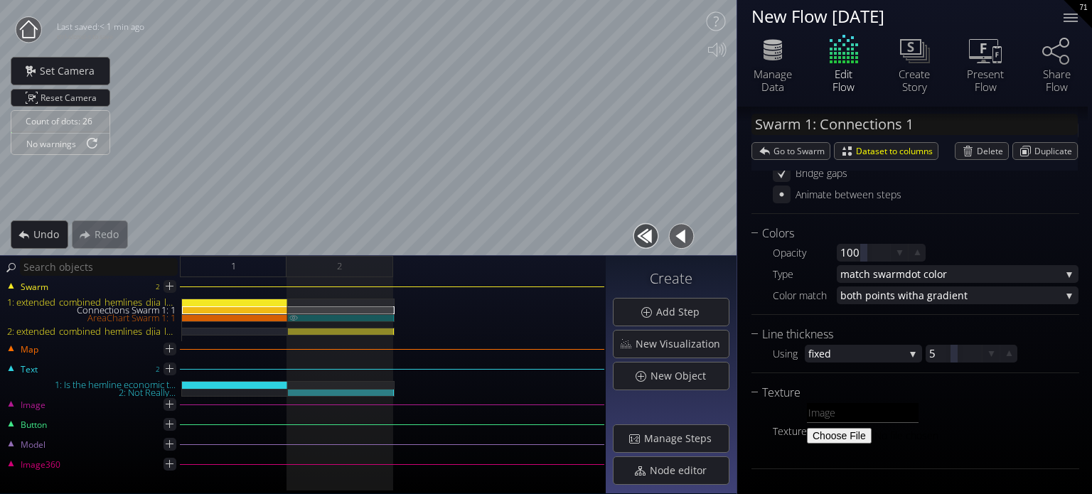
scroll to position [225, 0]
click at [289, 317] on img at bounding box center [293, 317] width 11 height 6
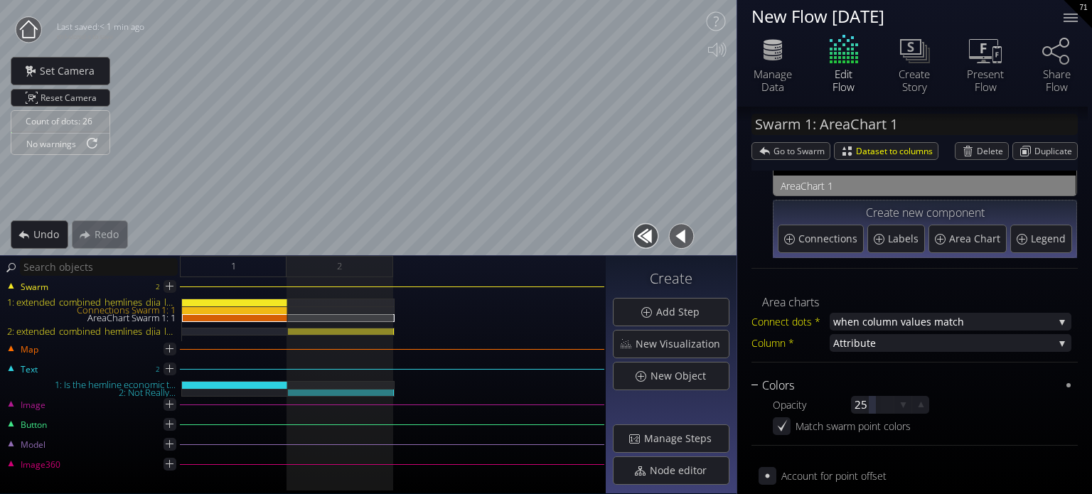
scroll to position [100, 0]
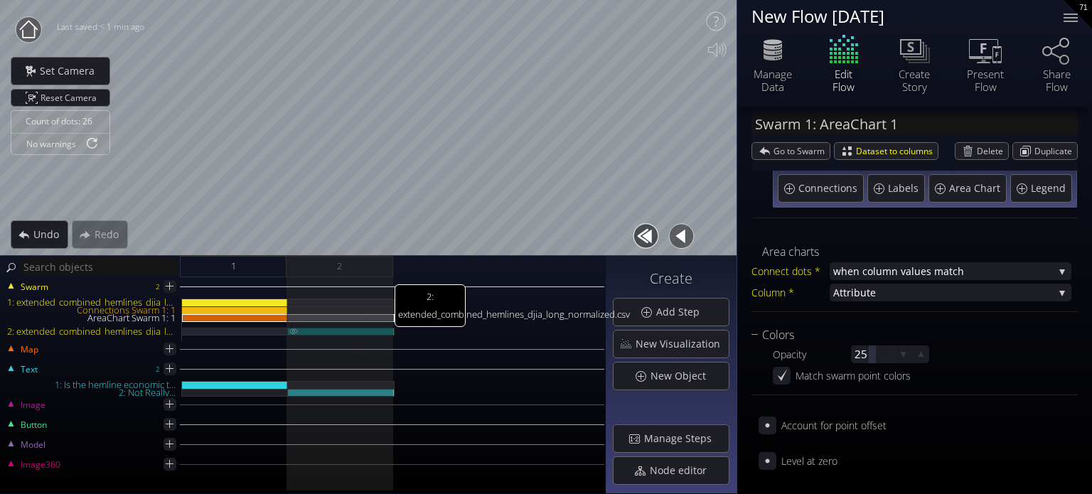
click at [316, 331] on div "2: extended_combined_hemlines_djia_long_normalized.csv" at bounding box center [341, 332] width 107 height 8
type input "Swarm 2: extended_combined_hemlines_djia_long_normalized.csv"
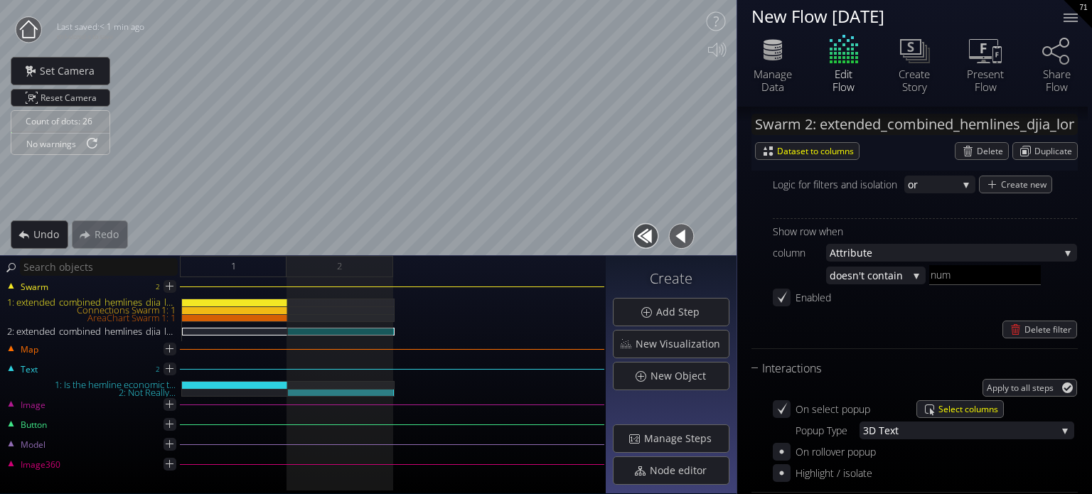
scroll to position [1451, 0]
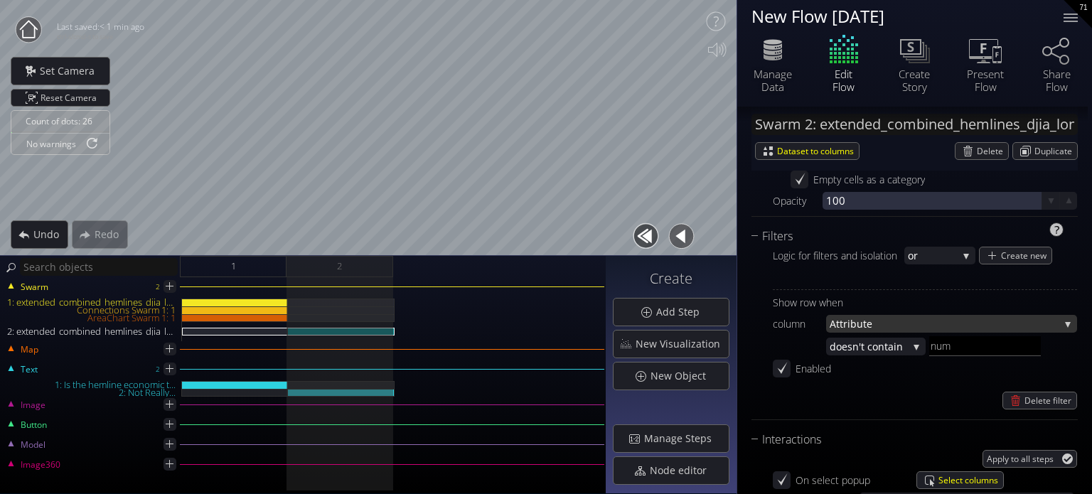
click at [914, 324] on span "e" at bounding box center [963, 324] width 193 height 18
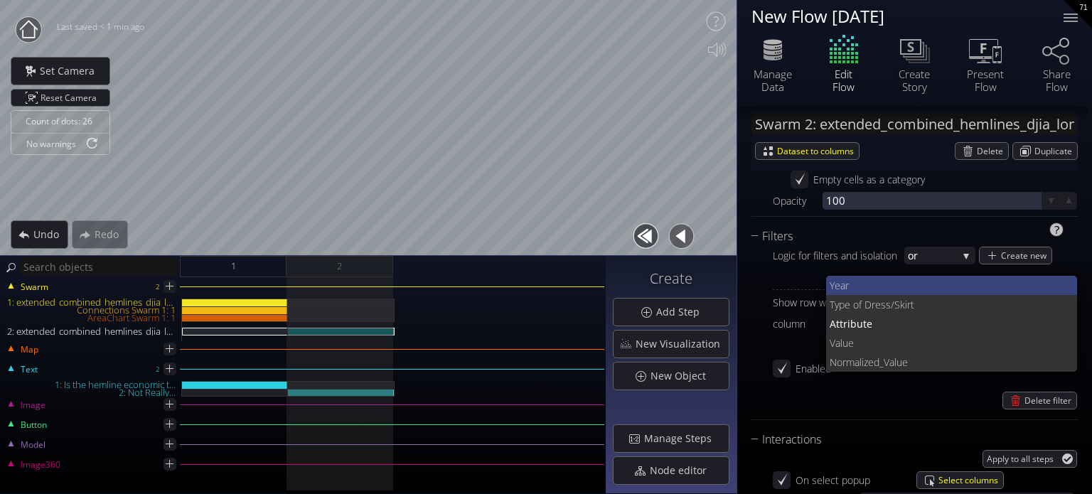
click at [875, 284] on span "Year" at bounding box center [948, 285] width 237 height 19
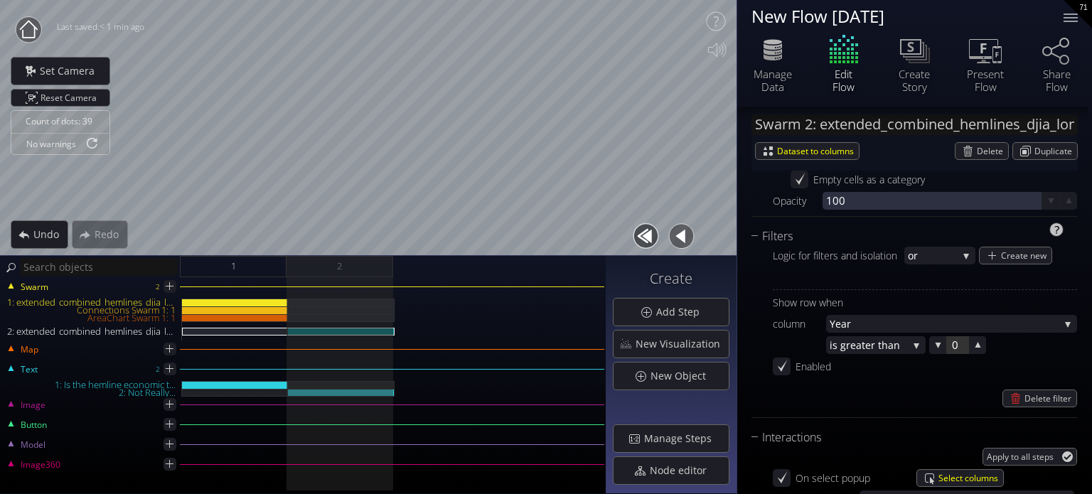
click at [947, 348] on div at bounding box center [957, 345] width 21 height 18
type input "1980"
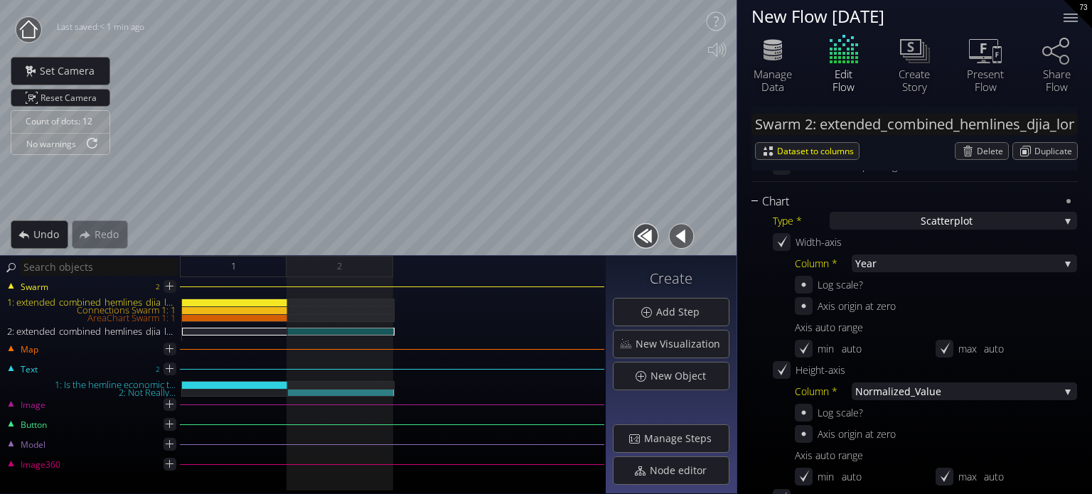
scroll to position [0, 0]
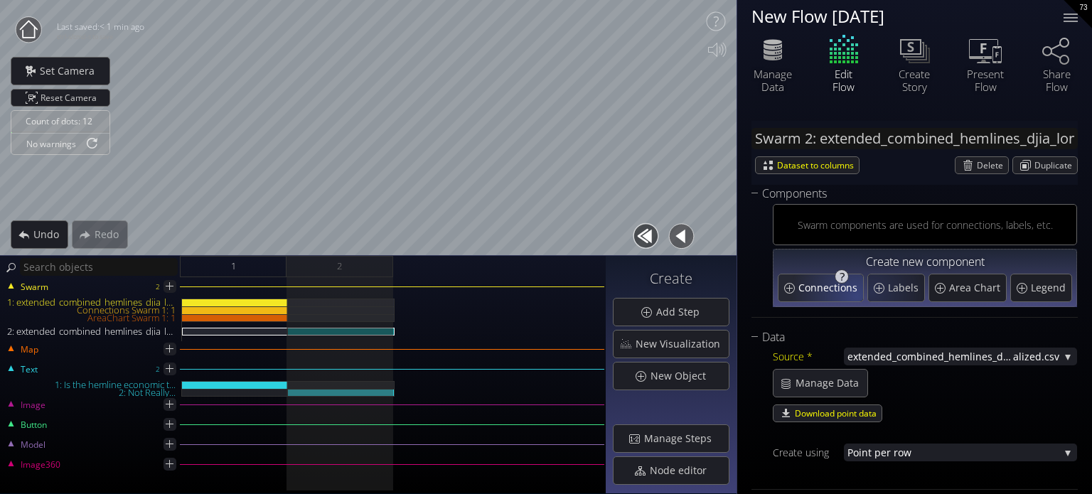
click at [846, 298] on div "Connections" at bounding box center [821, 287] width 85 height 27
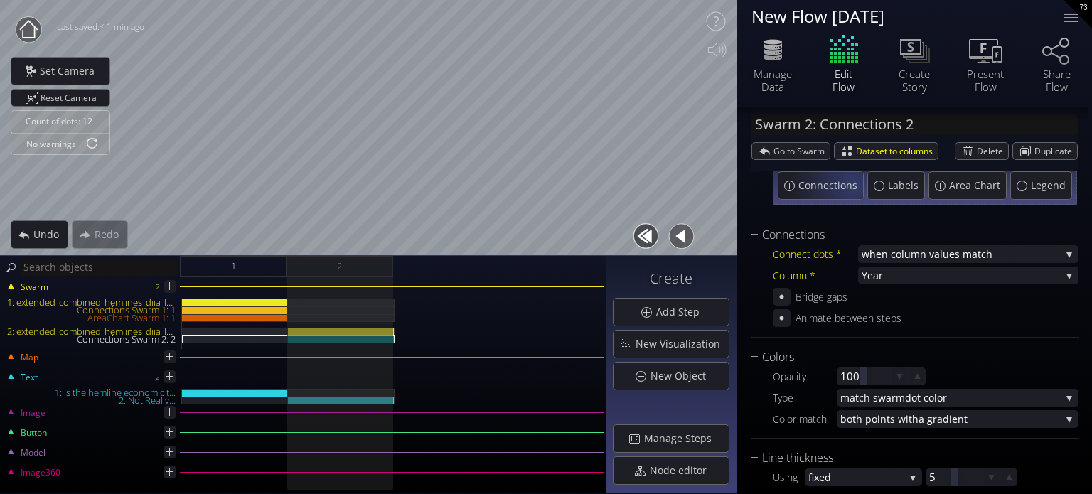
scroll to position [142, 0]
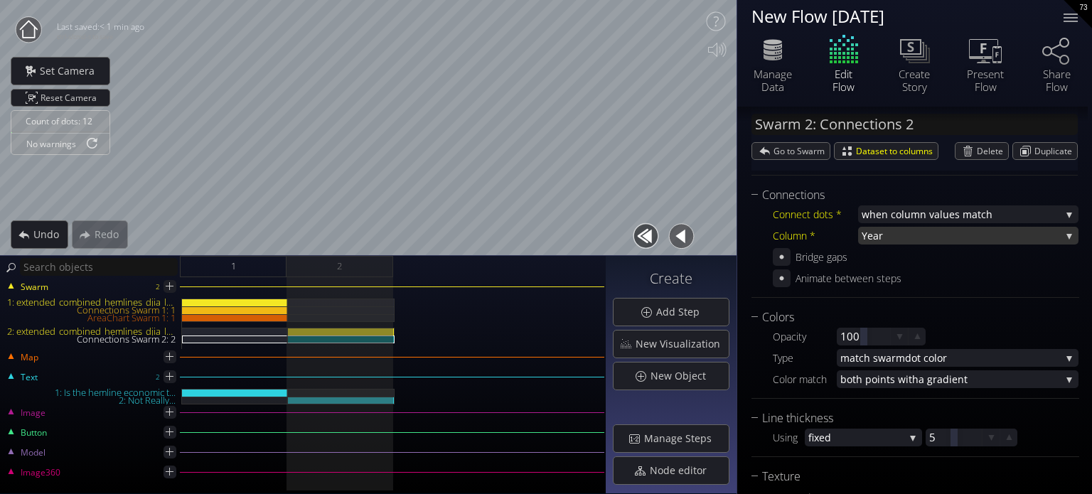
click at [914, 233] on span "Year" at bounding box center [961, 236] width 199 height 18
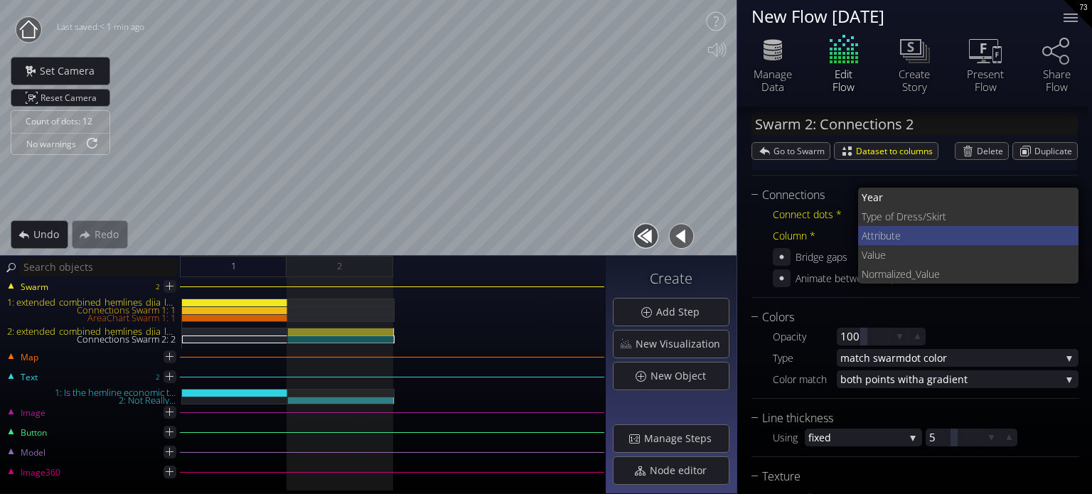
click at [887, 235] on span "Attribut" at bounding box center [878, 235] width 33 height 19
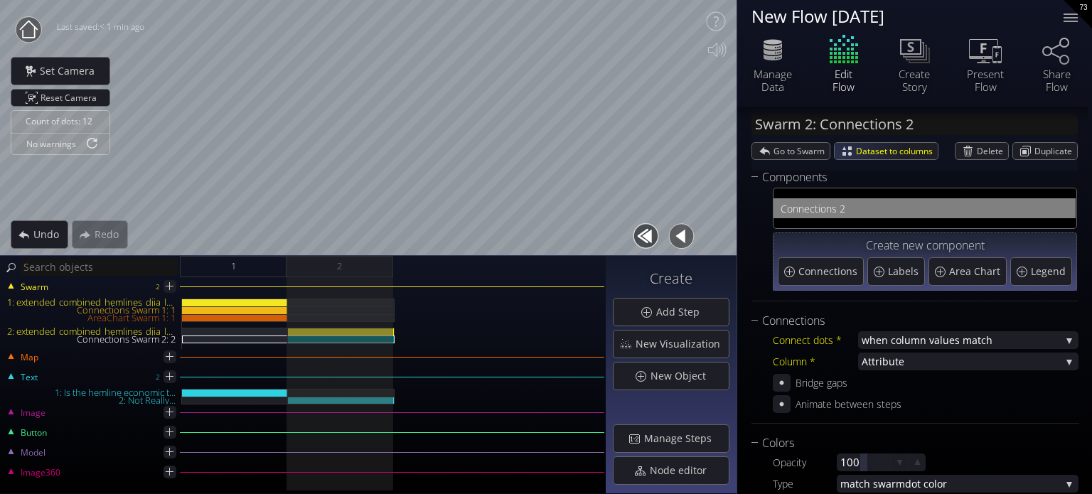
scroll to position [0, 0]
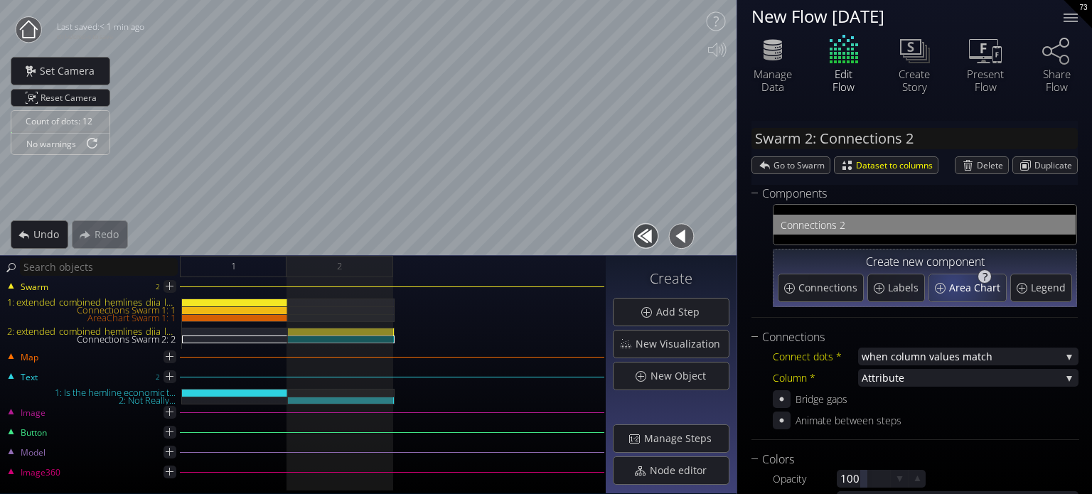
click at [959, 282] on span "Area Chart" at bounding box center [976, 288] width 55 height 14
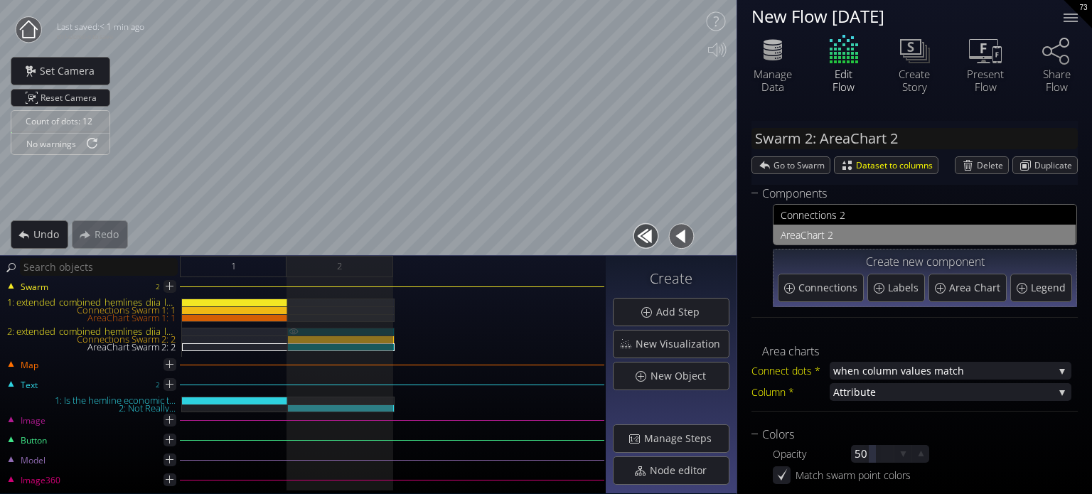
click at [330, 331] on div "2: extended_combined_hemlines_djia_long_normalized.csv" at bounding box center [341, 332] width 107 height 8
type input "Swarm 2: extended_combined_hemlines_djia_long_normalized.csv"
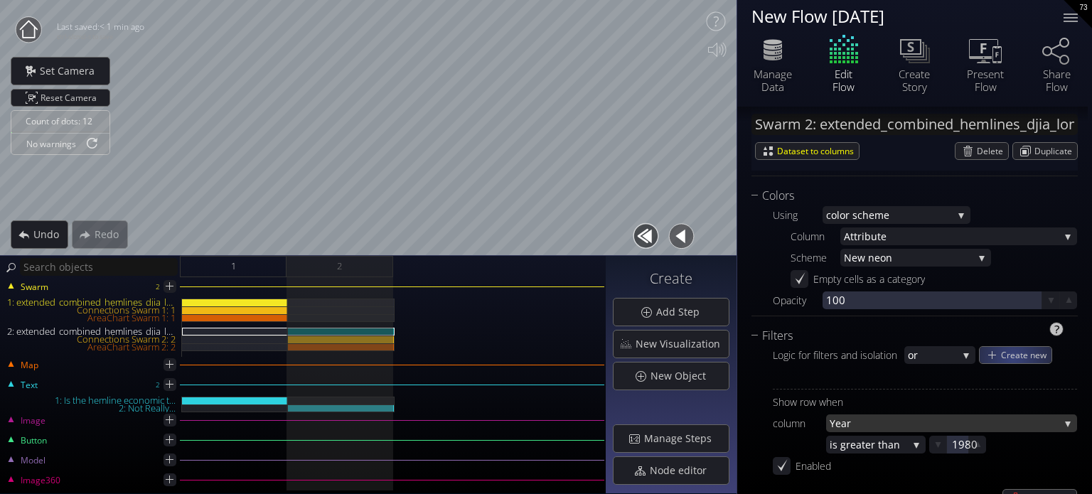
scroll to position [1422, 0]
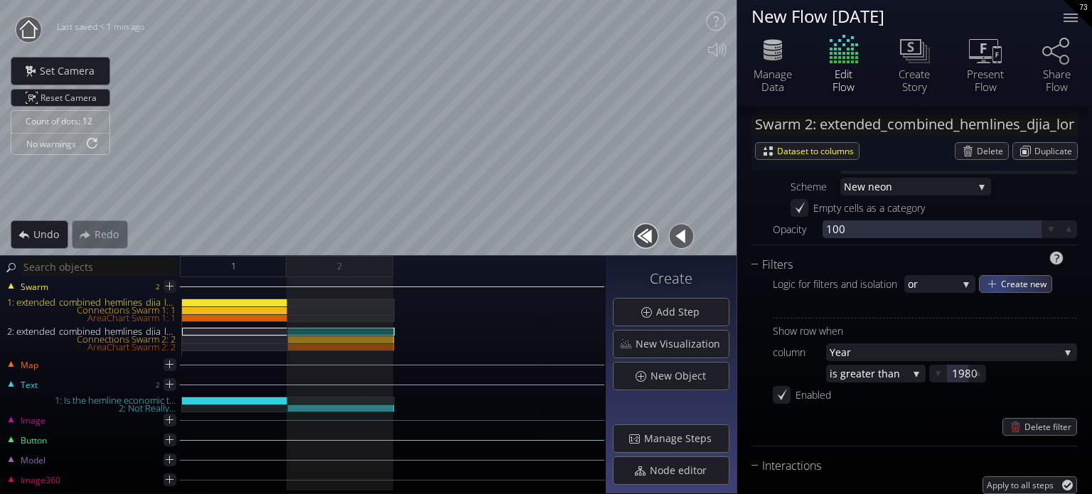
click at [995, 286] on div "Create new" at bounding box center [1016, 284] width 72 height 16
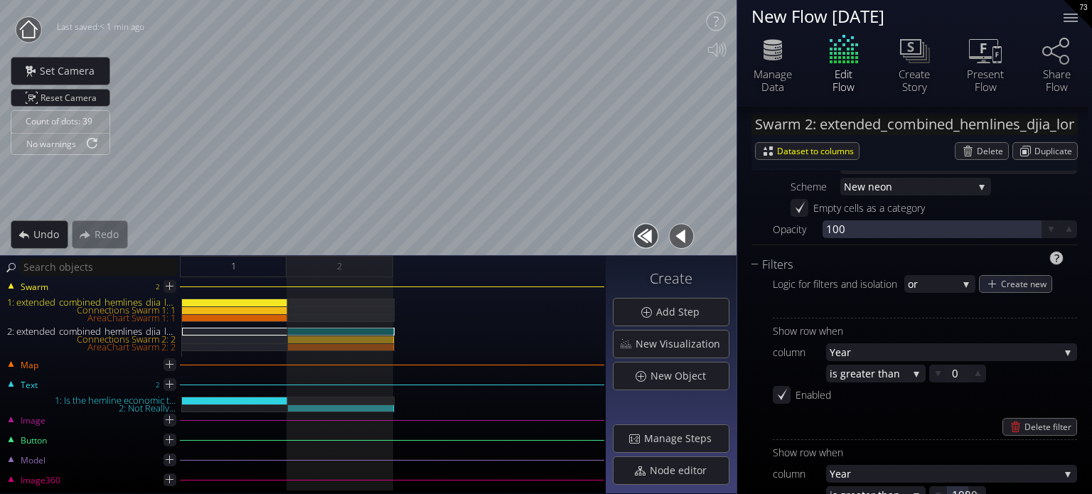
scroll to position [1564, 0]
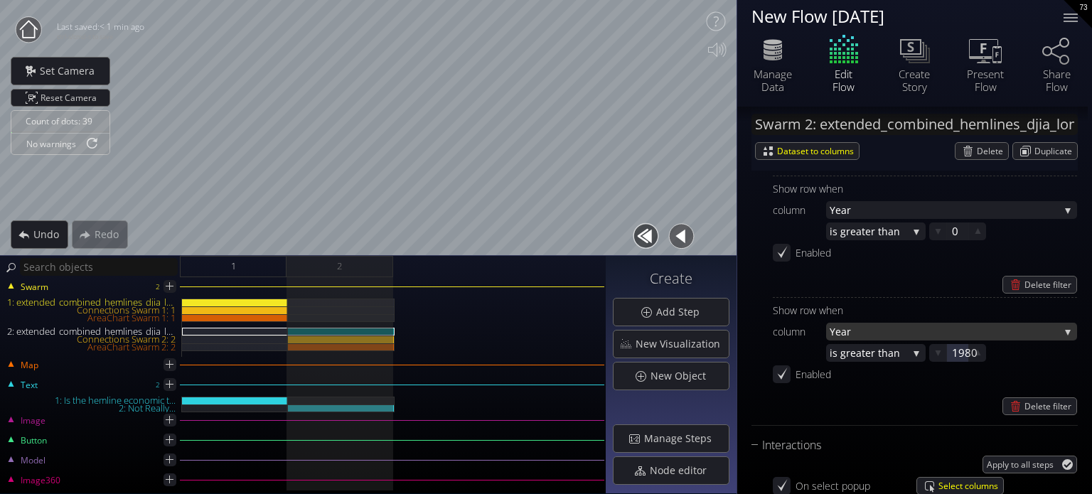
click at [863, 335] on span "Year" at bounding box center [945, 332] width 230 height 18
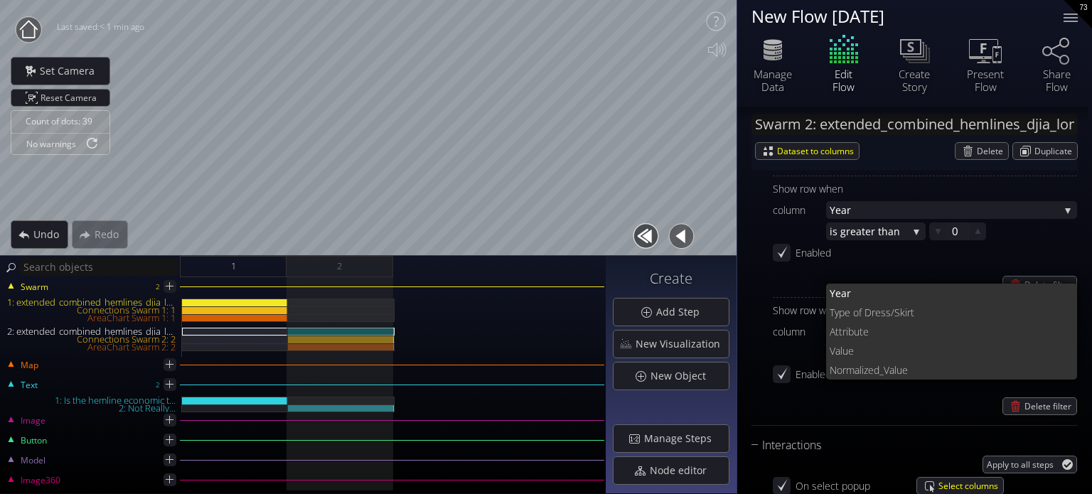
click at [870, 250] on div "Enabled" at bounding box center [838, 253] width 85 height 18
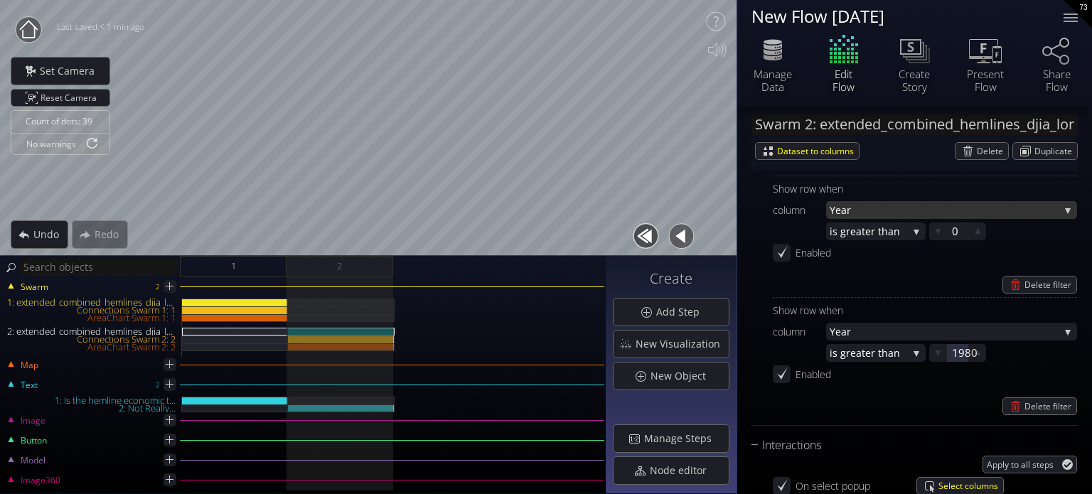
click at [865, 201] on span "Year" at bounding box center [945, 210] width 230 height 18
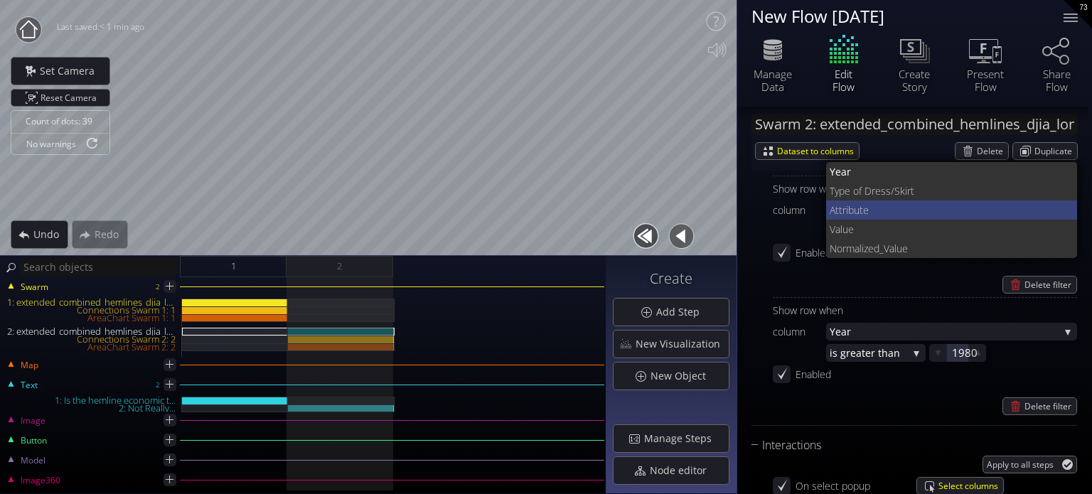
click at [862, 205] on span "Attribut" at bounding box center [846, 210] width 33 height 19
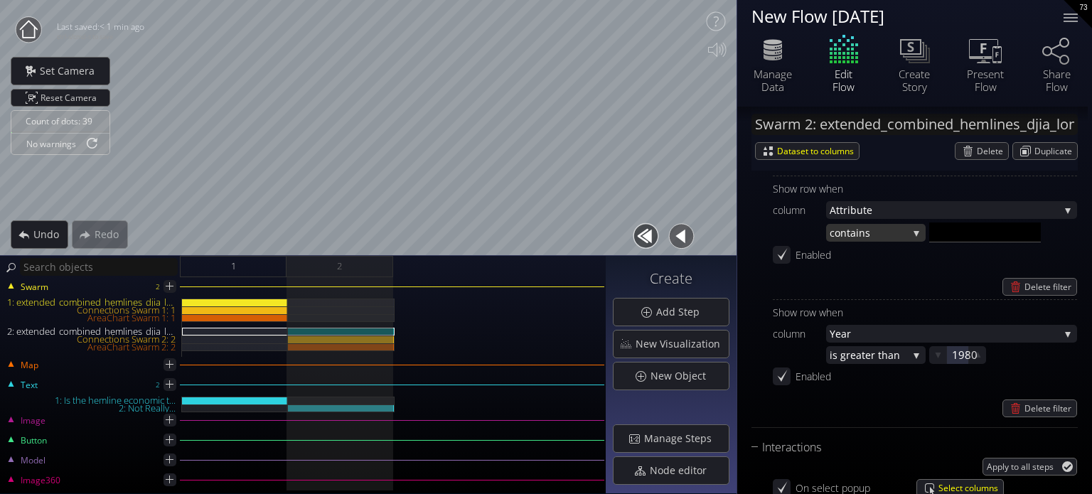
click at [887, 240] on span "ns" at bounding box center [883, 233] width 49 height 18
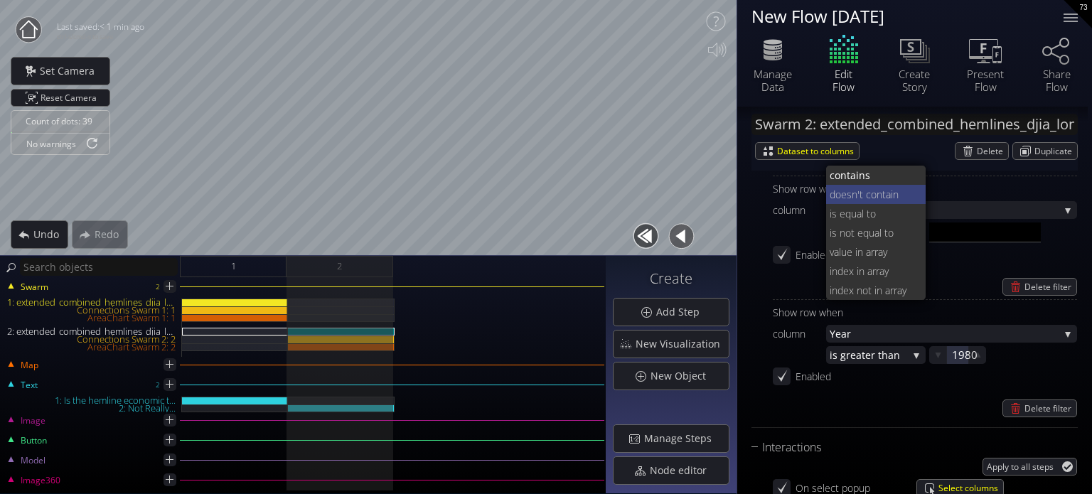
click at [869, 193] on span "'t contain" at bounding box center [887, 194] width 58 height 19
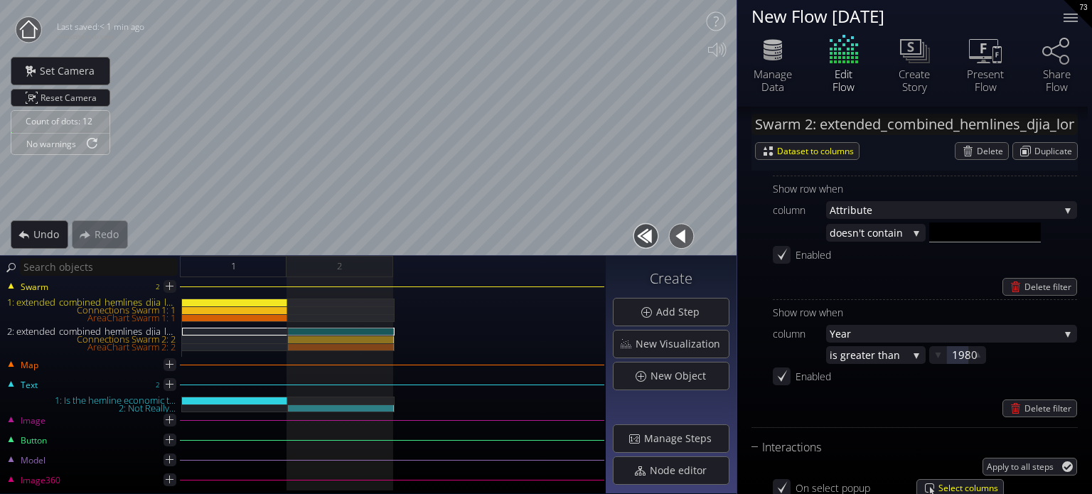
click at [967, 235] on input "text" at bounding box center [985, 233] width 112 height 20
type input "num"
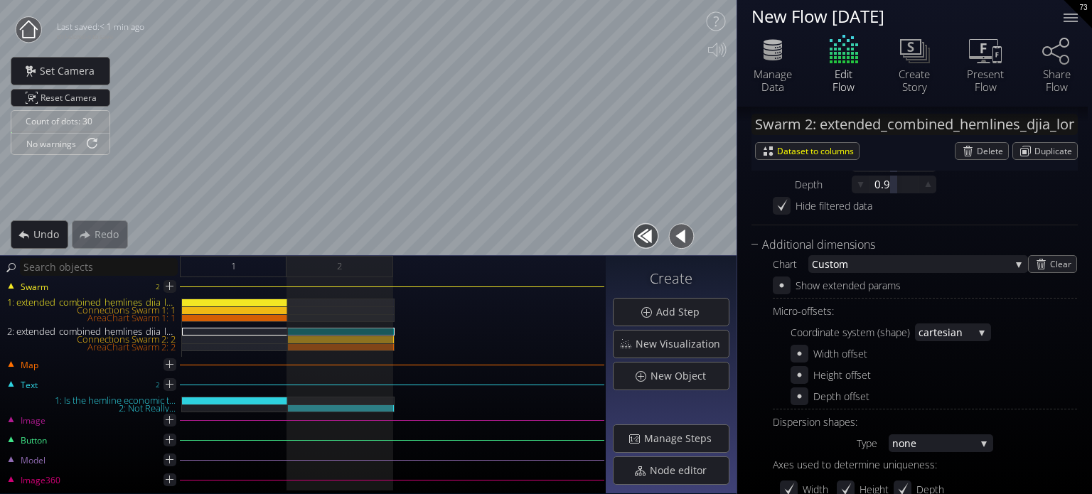
scroll to position [711, 0]
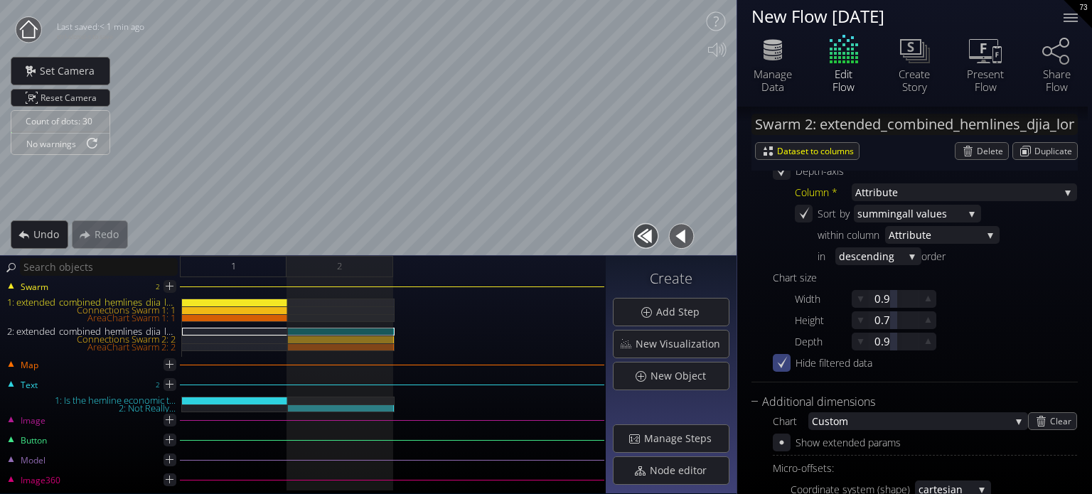
click at [782, 363] on icon at bounding box center [783, 362] width 10 height 12
click at [782, 363] on icon at bounding box center [782, 363] width 4 height 4
click at [782, 363] on icon at bounding box center [782, 362] width 9 height 11
click at [782, 363] on icon at bounding box center [782, 363] width 4 height 4
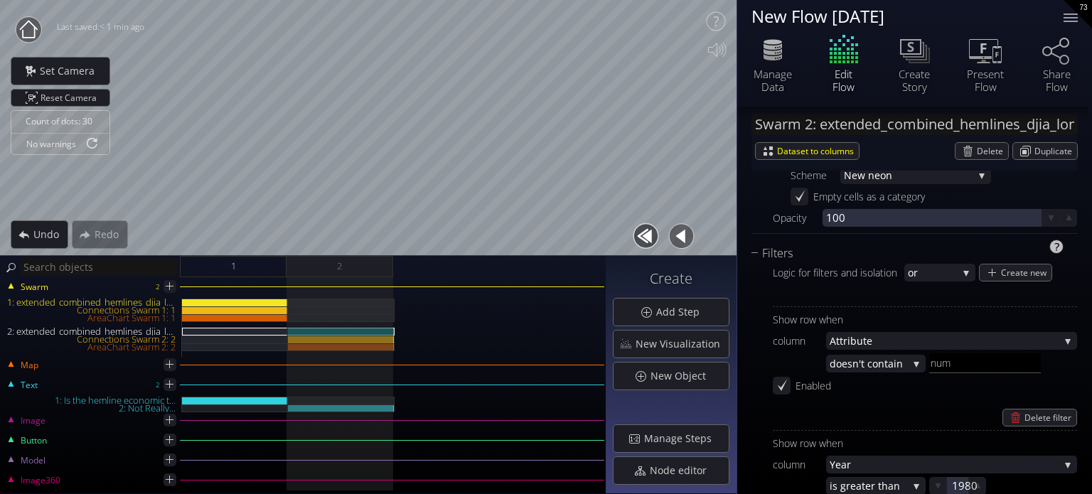
scroll to position [1493, 0]
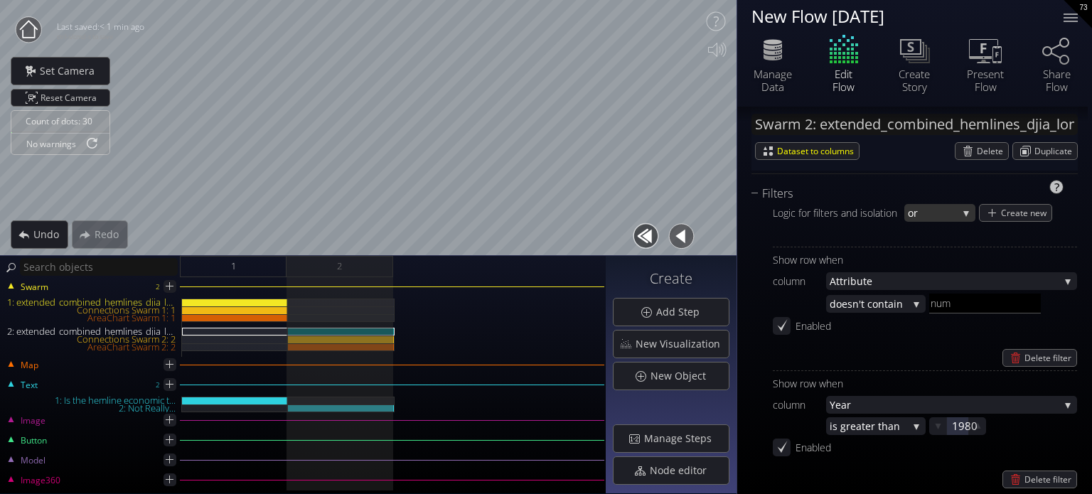
click at [961, 220] on div "Logic for filters and isolation or or and Create new Show row when column Attri…" at bounding box center [915, 346] width 326 height 286
click at [959, 218] on div "or" at bounding box center [939, 213] width 71 height 18
click at [930, 223] on span "and" at bounding box center [936, 222] width 57 height 19
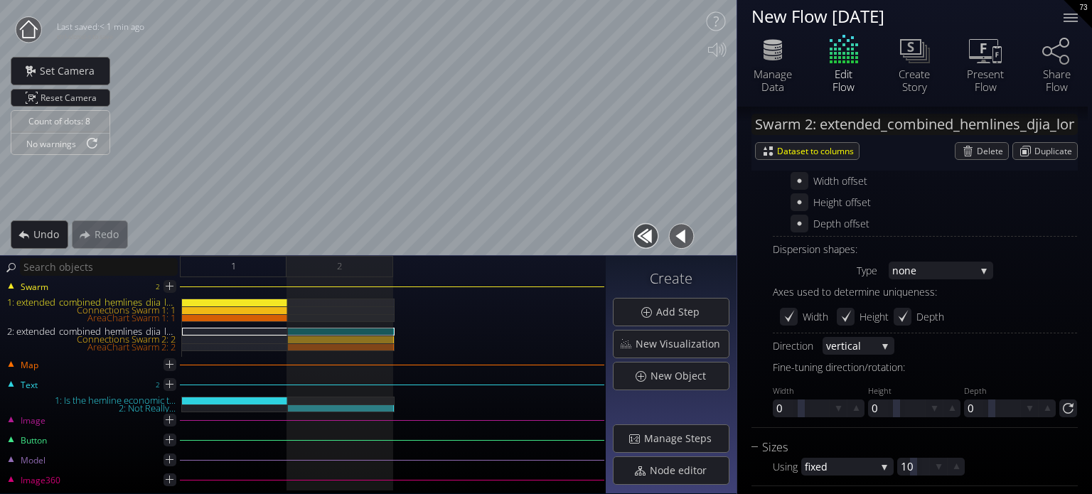
scroll to position [853, 0]
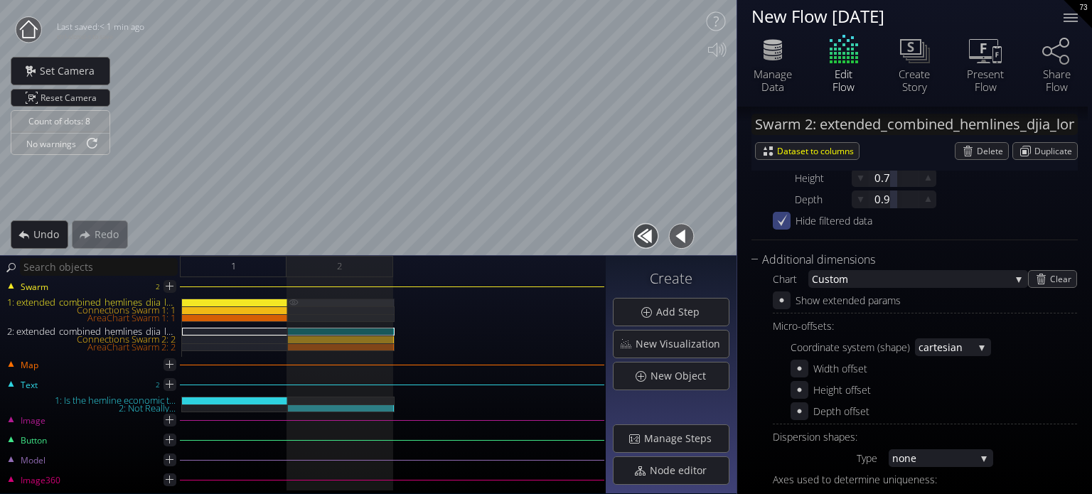
click at [289, 301] on img at bounding box center [293, 302] width 11 height 7
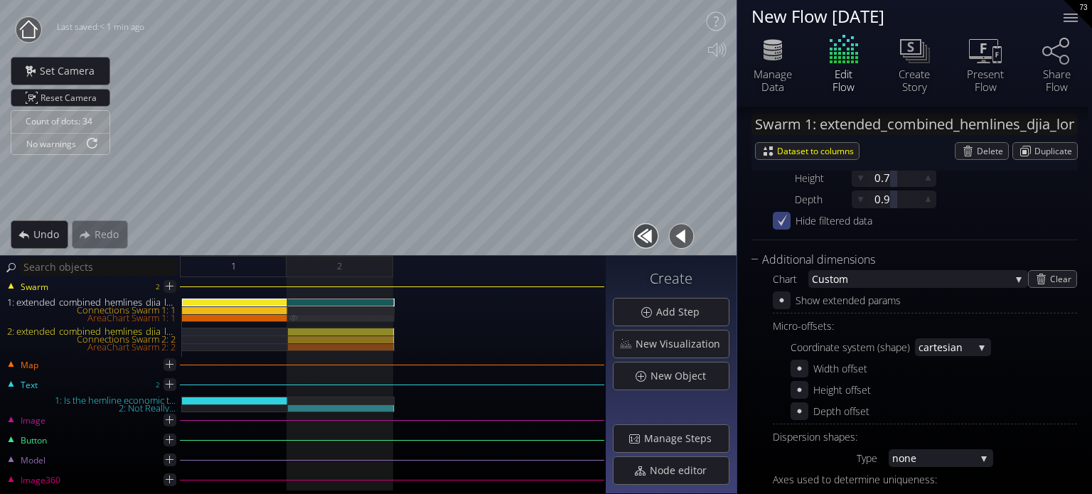
click at [292, 314] on img at bounding box center [293, 317] width 11 height 6
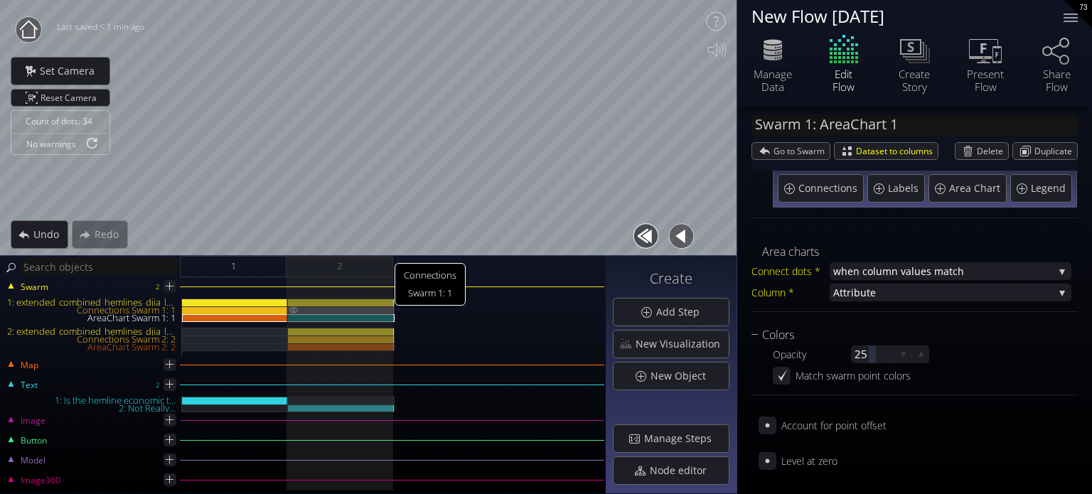
click at [292, 310] on img at bounding box center [293, 309] width 11 height 7
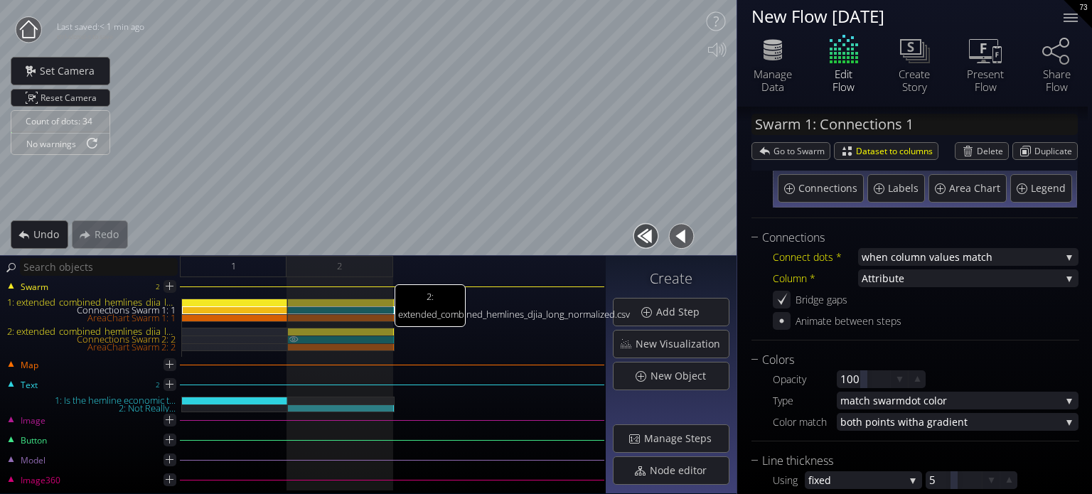
click at [292, 336] on img at bounding box center [293, 339] width 11 height 7
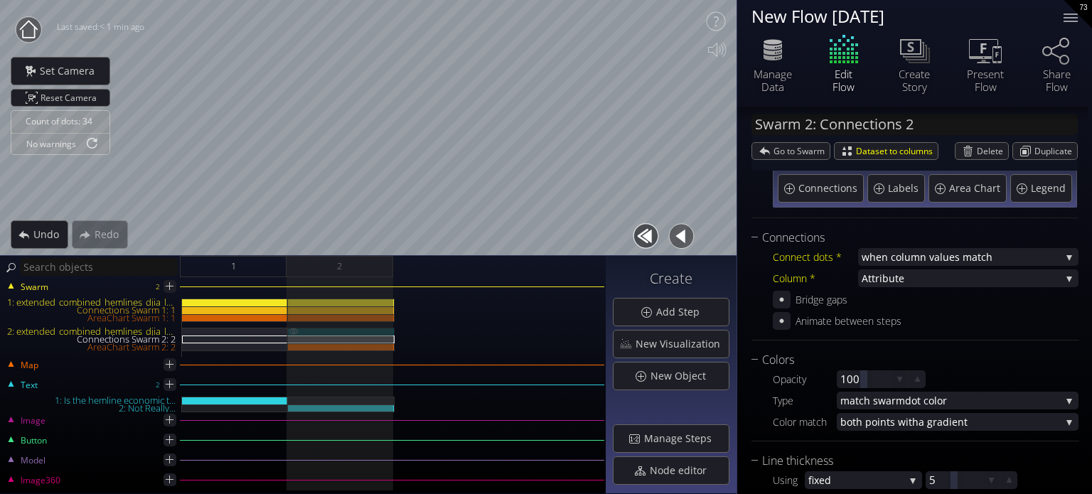
click at [294, 332] on img at bounding box center [293, 331] width 11 height 7
click at [293, 346] on img at bounding box center [293, 346] width 11 height 6
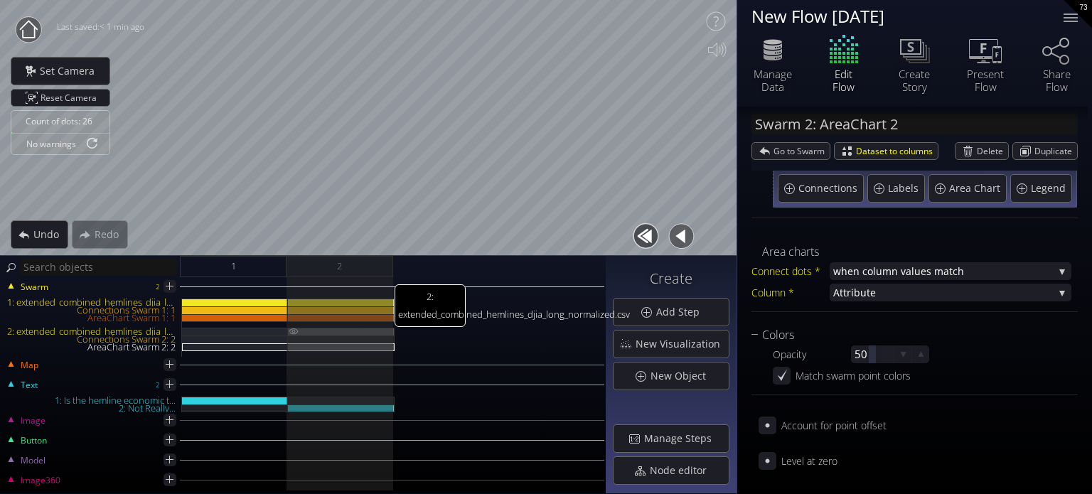
click at [292, 329] on img at bounding box center [293, 331] width 11 height 7
click at [291, 341] on img at bounding box center [293, 339] width 11 height 7
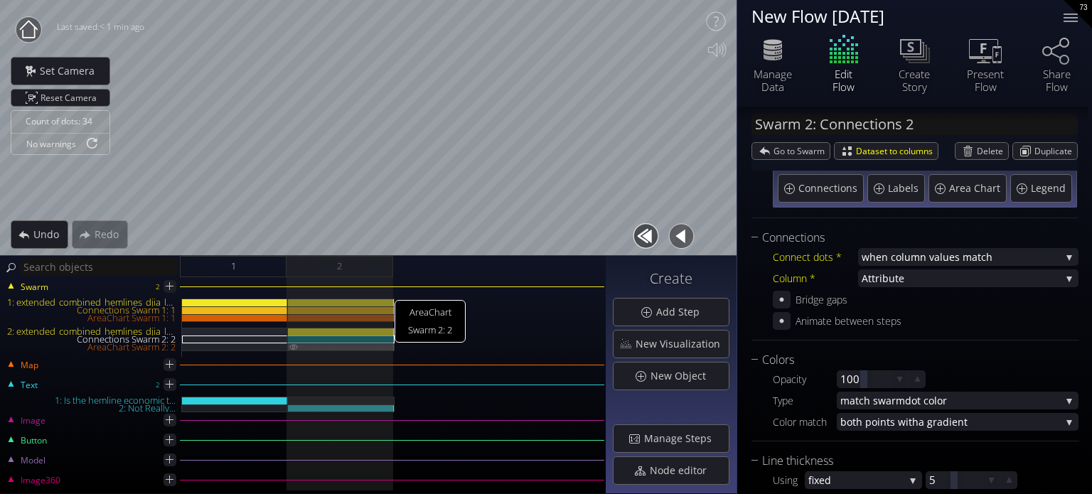
click at [292, 347] on img at bounding box center [293, 346] width 11 height 6
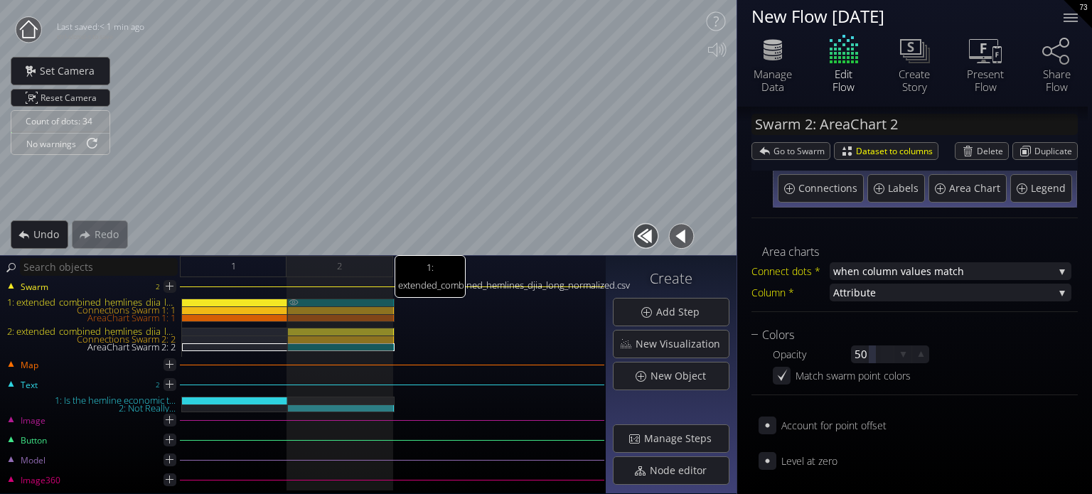
click at [294, 301] on img at bounding box center [293, 302] width 11 height 7
click at [293, 309] on img at bounding box center [293, 309] width 11 height 7
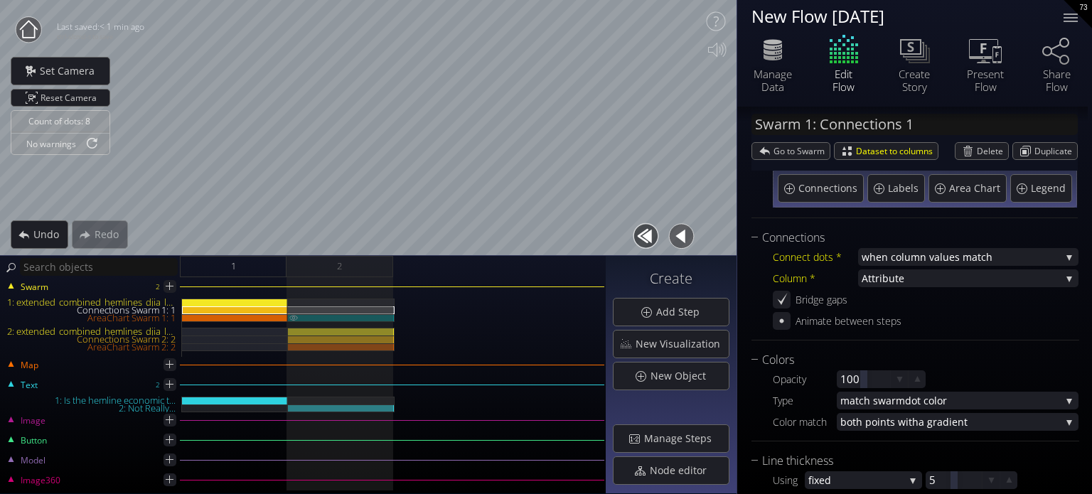
click at [293, 319] on img at bounding box center [293, 317] width 11 height 6
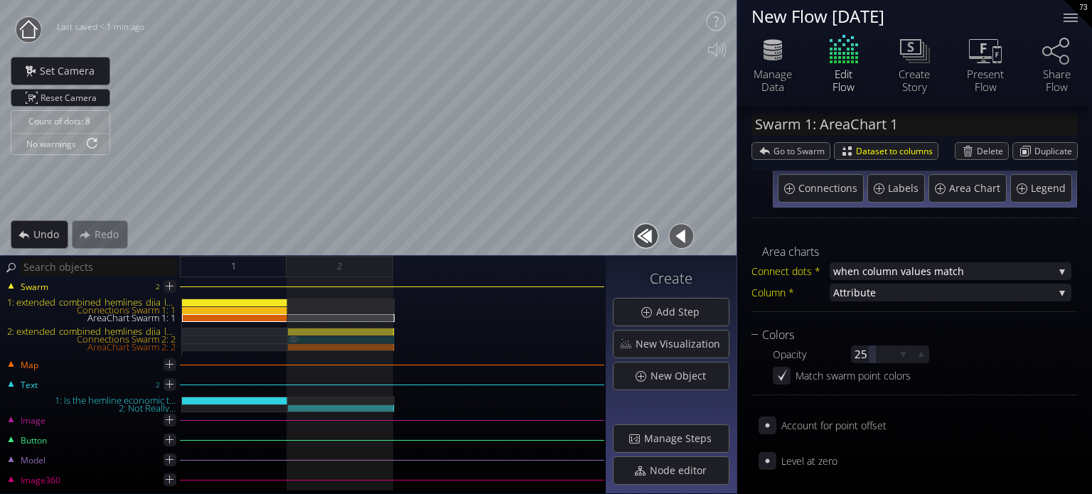
click at [294, 335] on button at bounding box center [293, 338] width 11 height 7
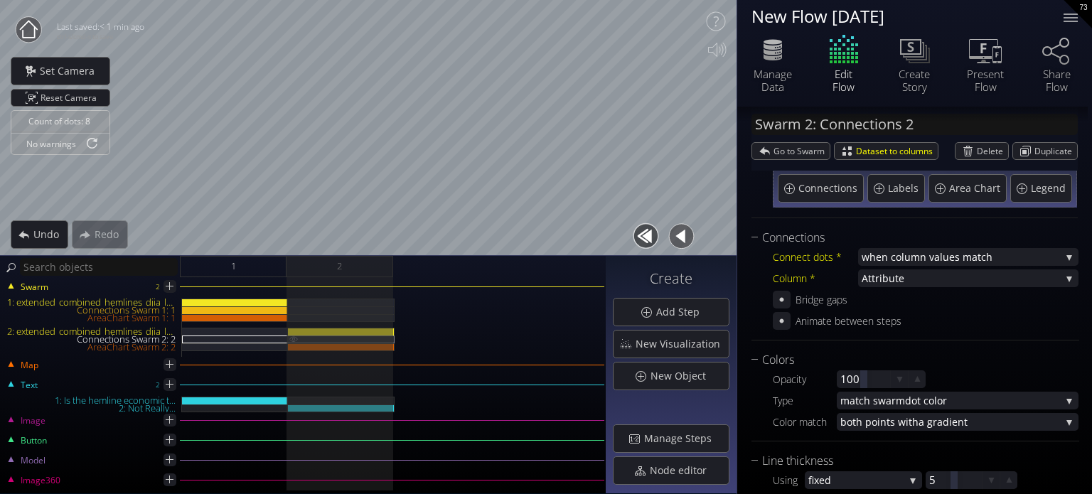
click at [293, 338] on img at bounding box center [293, 339] width 11 height 6
click at [292, 345] on img at bounding box center [293, 346] width 11 height 6
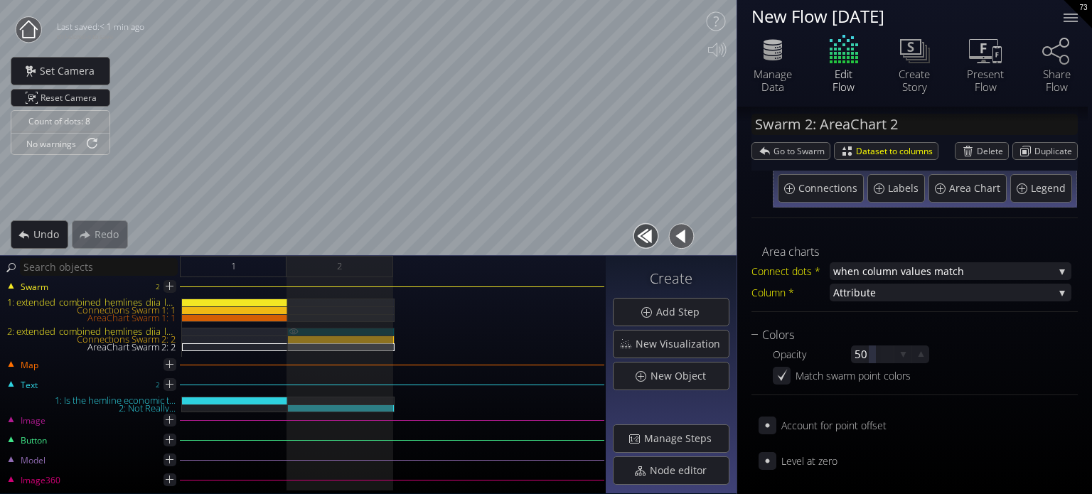
click at [293, 331] on img at bounding box center [293, 331] width 11 height 7
click at [294, 336] on img at bounding box center [293, 339] width 11 height 7
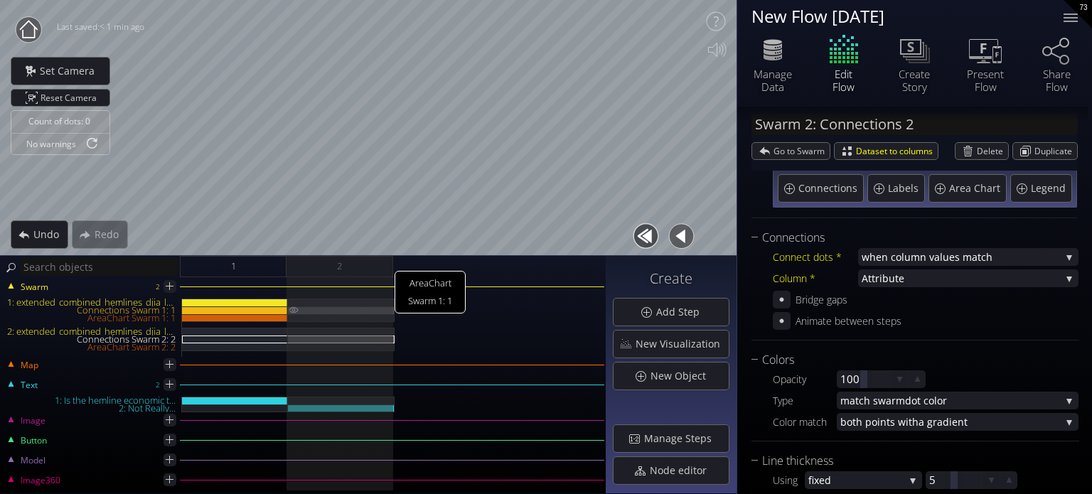
click at [294, 309] on img at bounding box center [293, 309] width 11 height 7
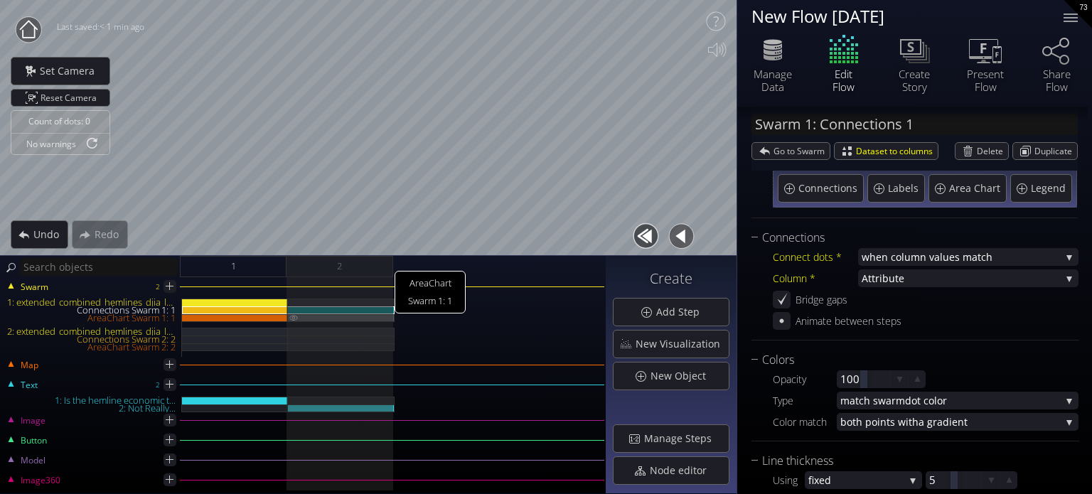
click at [294, 320] on img at bounding box center [293, 317] width 11 height 6
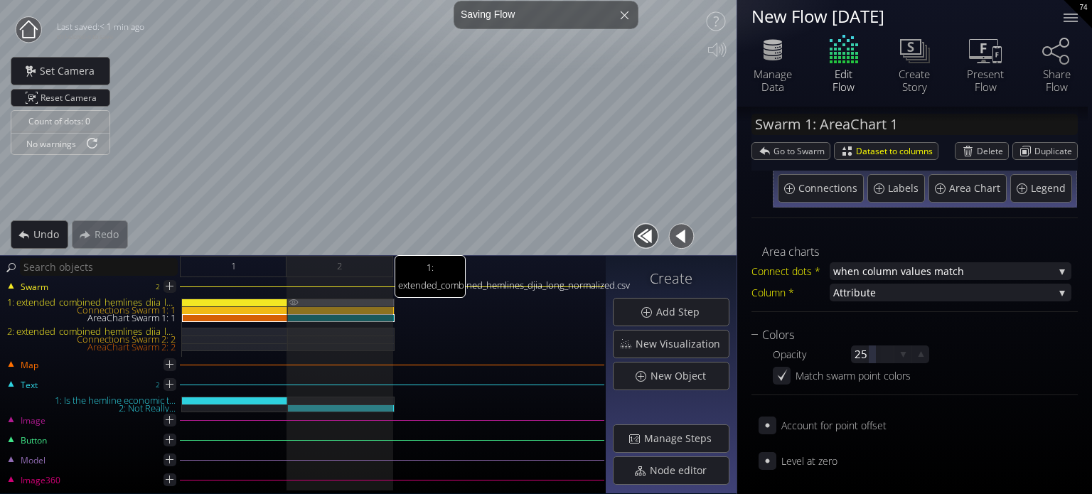
click at [292, 299] on img at bounding box center [293, 302] width 11 height 7
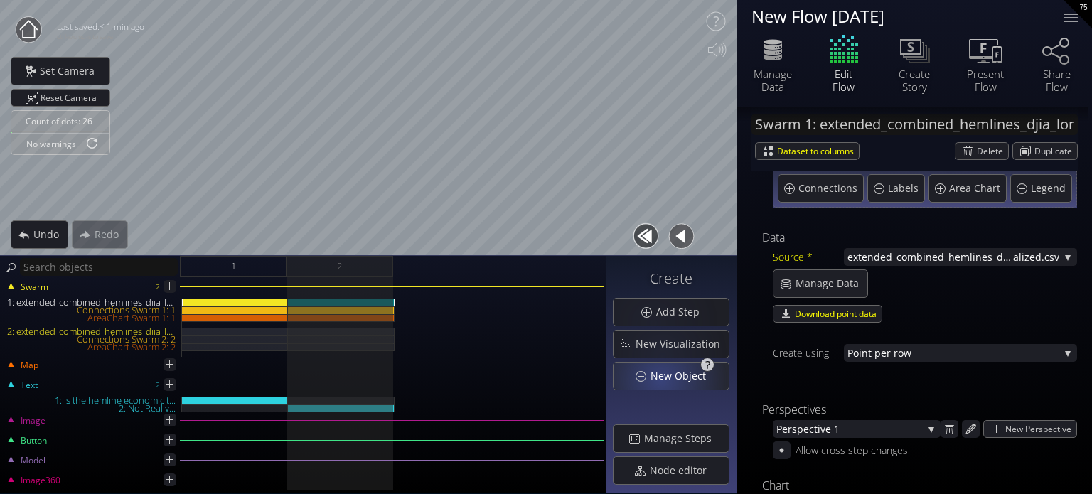
click at [663, 380] on span "New Object" at bounding box center [682, 376] width 65 height 14
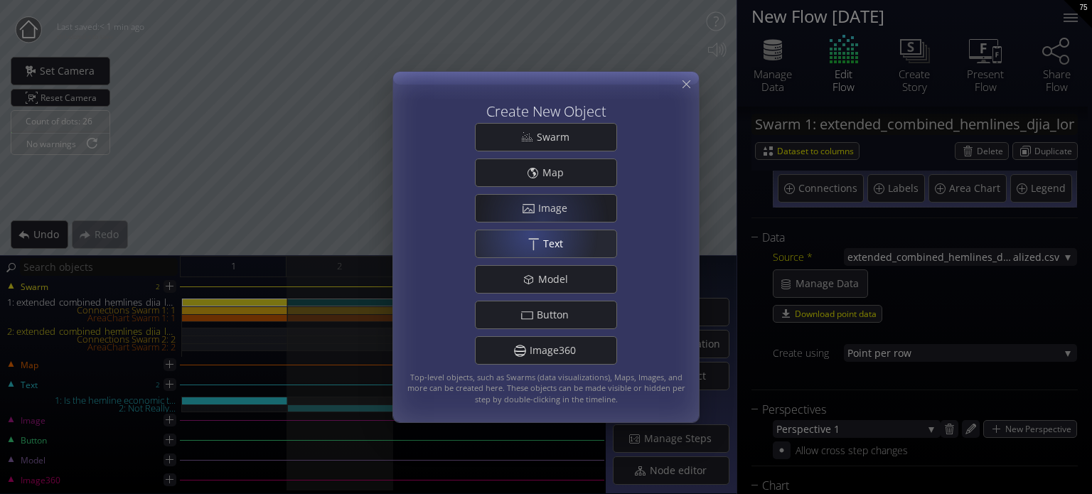
click at [550, 244] on span "Text" at bounding box center [557, 244] width 29 height 14
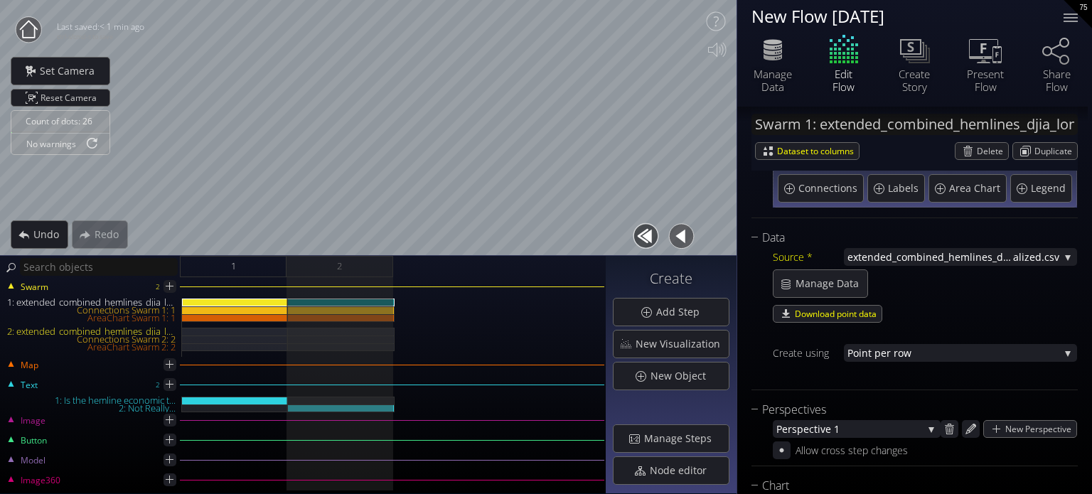
type input "Text 3: New Text 3"
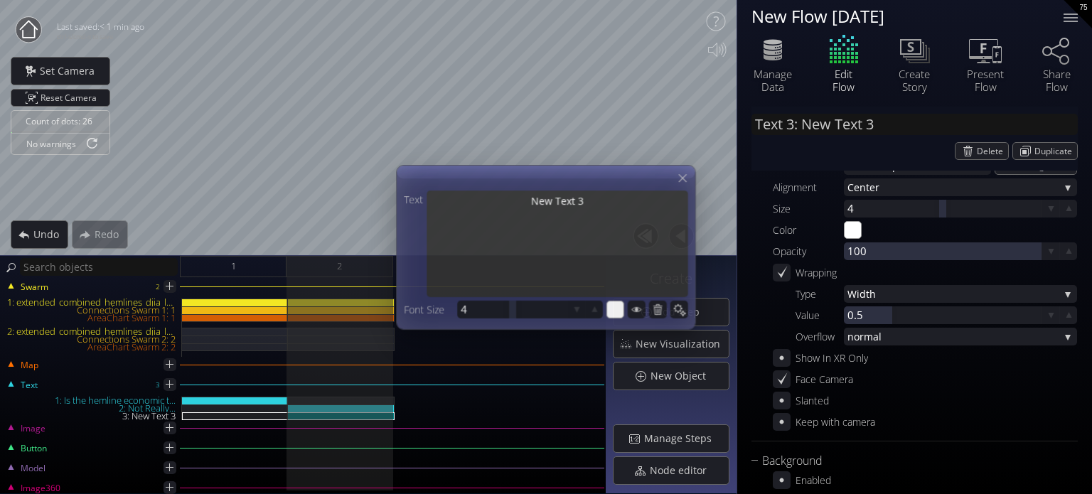
scroll to position [0, 0]
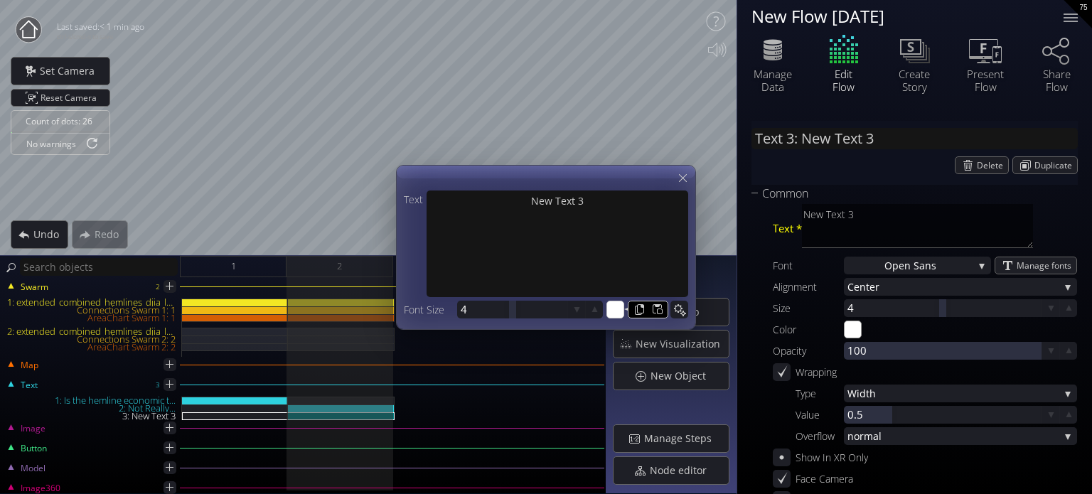
click at [608, 312] on input "#ffffff" at bounding box center [616, 310] width 18 height 18
type input "#4f1212"
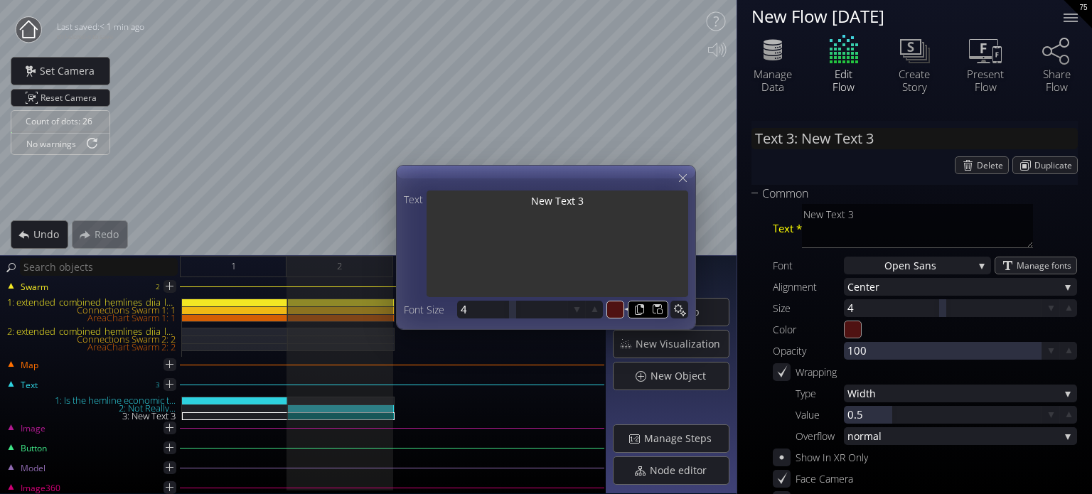
click at [540, 245] on textarea "New Text 3" at bounding box center [558, 246] width 262 height 110
type input "#ffffff"
click at [631, 222] on textarea "New Text 3" at bounding box center [558, 246] width 262 height 110
drag, startPoint x: 546, startPoint y: 201, endPoint x: 496, endPoint y: 196, distance: 50.7
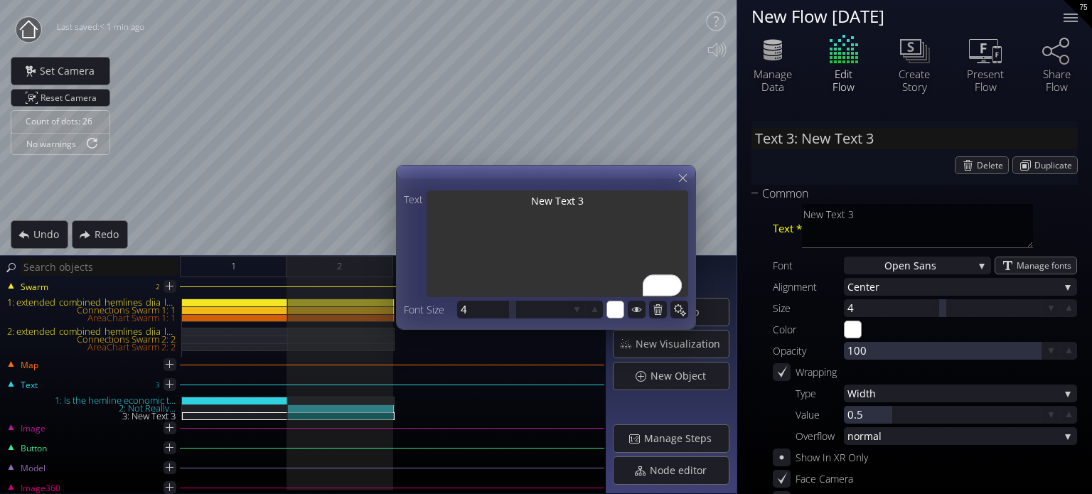
click at [496, 196] on textarea "New Text 3" at bounding box center [558, 246] width 262 height 110
type input "Text 3: S"
type textarea "S"
type input "Text 3: St"
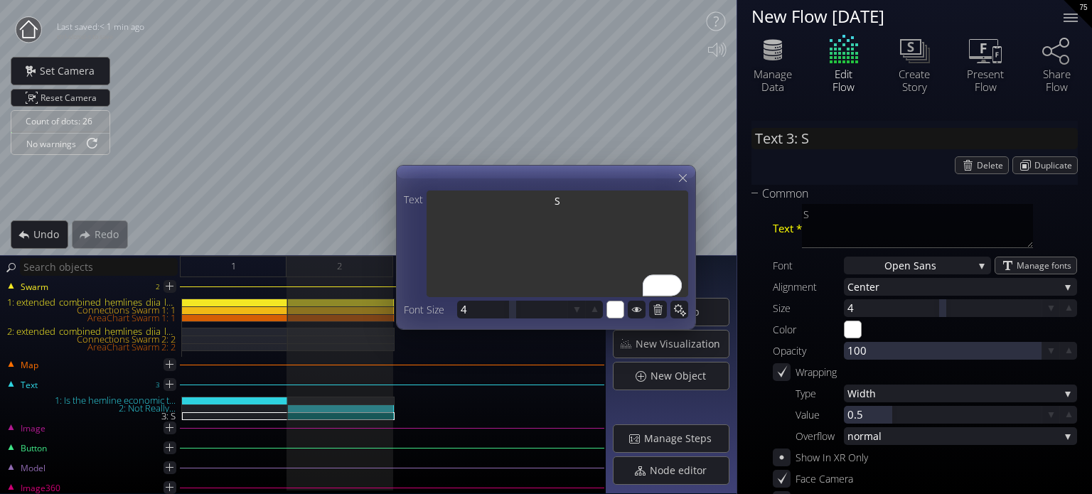
type textarea "St"
type input "Text 3: Stu"
type textarea "Stu"
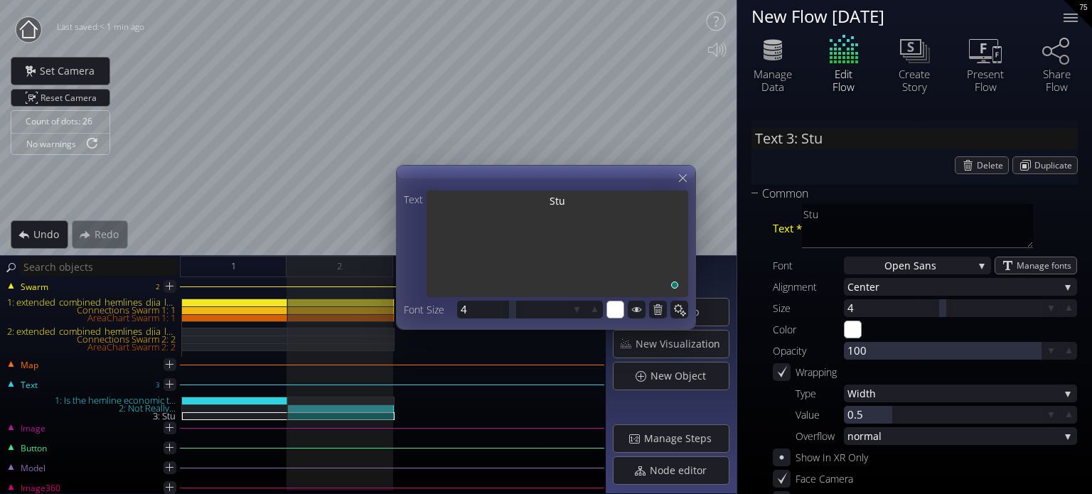
type input "Text 3: Stud"
type textarea "Stud"
type input "Text 3: Studi"
type textarea "Studi"
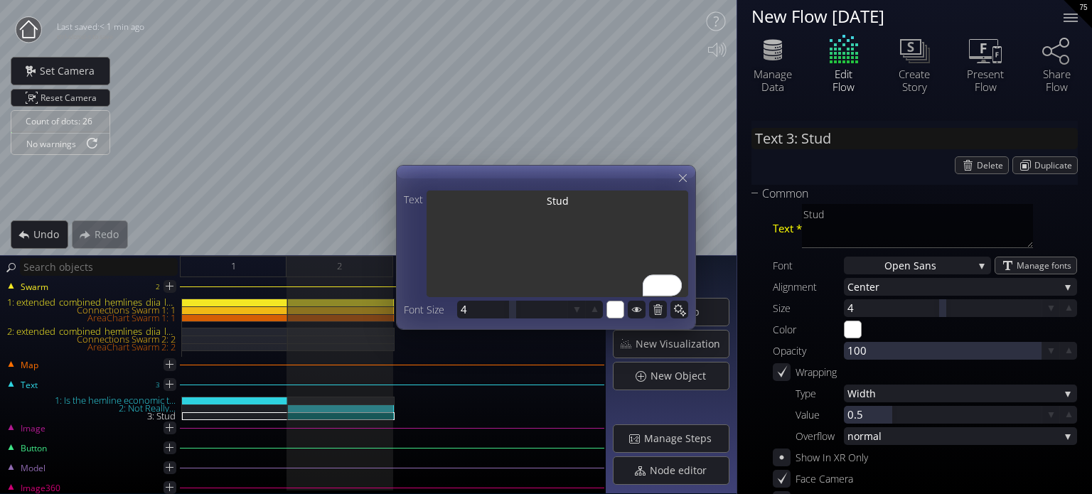
type textarea "Studi"
type input "Text 3: Studie"
type textarea "Studie"
type input "Text 3: Studies"
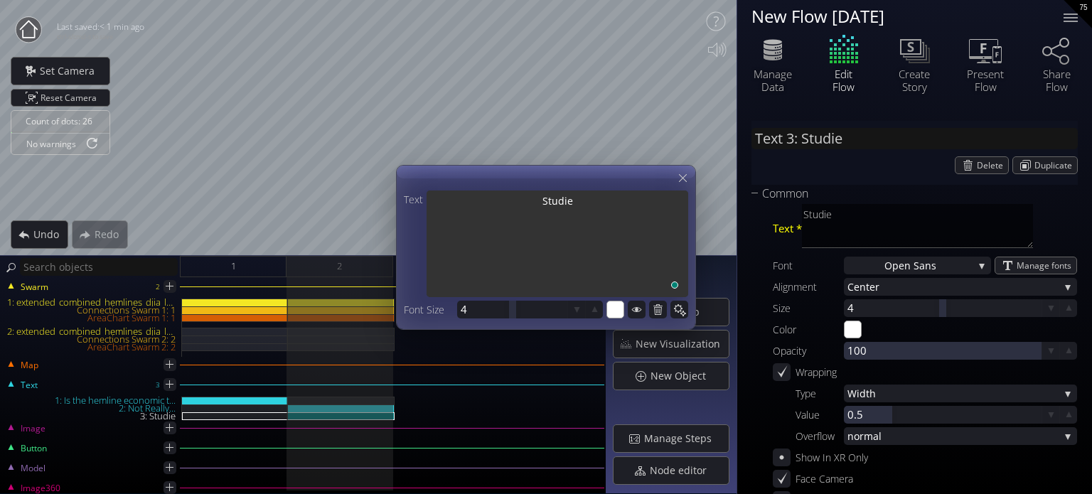
type textarea "Studies"
type input "Text 3: Studies"
type textarea "Studies"
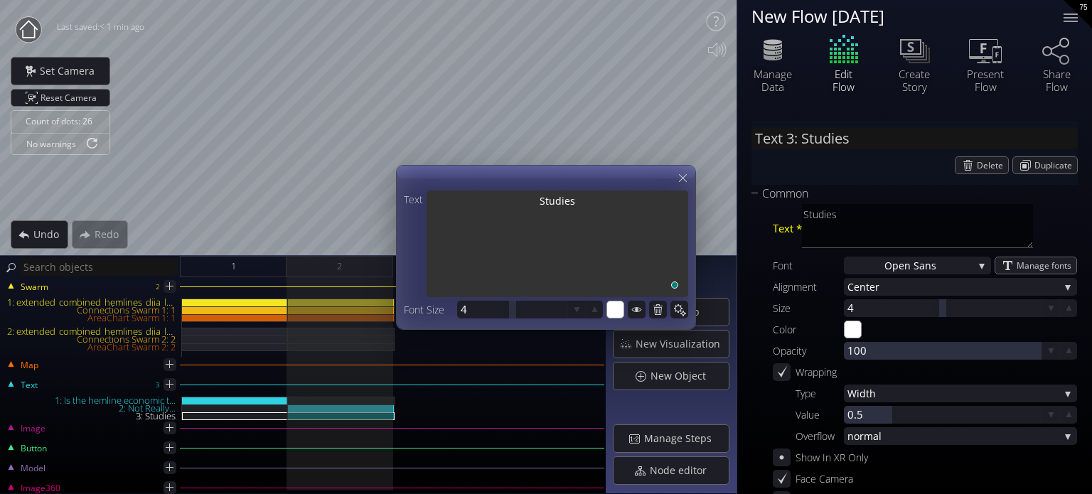
type input "Text 3: Studies i"
type textarea "Studies i"
type textarea "Studies in"
type input "Text 3: Studies in"
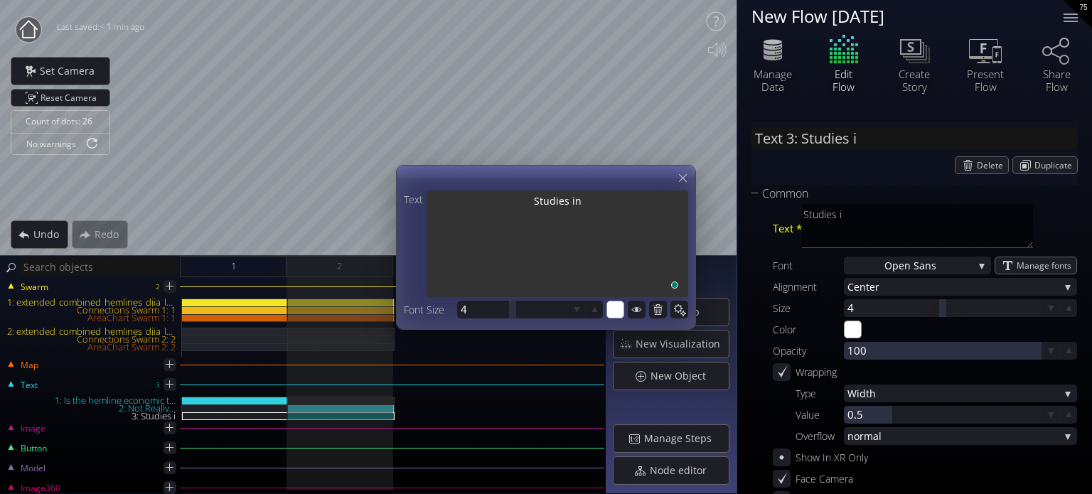
type textarea "Studies in"
type input "Text 3: Studies int"
type textarea "Studies int"
type input "Text 3: Studies into"
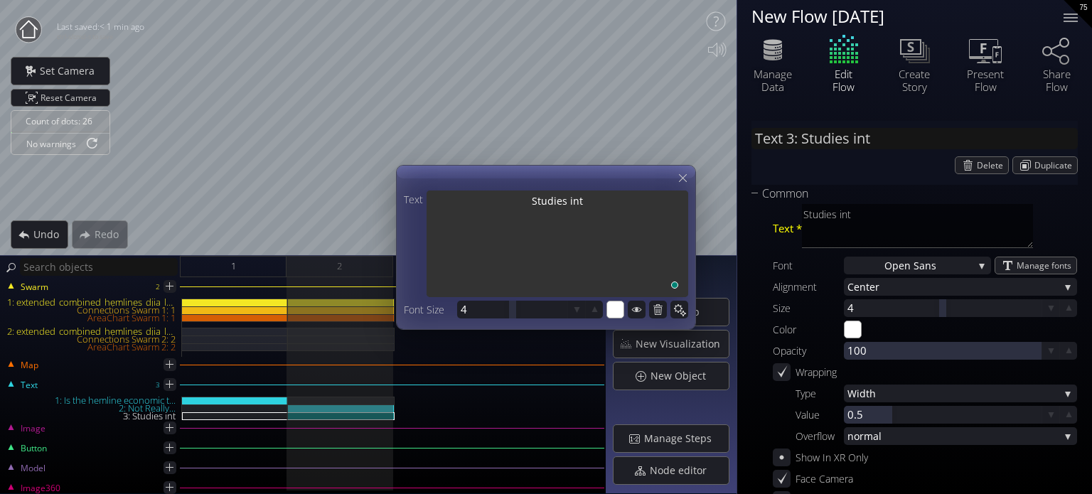
type textarea "Studies into"
type input "Text 3: Studies into"
type textarea "Studies into"
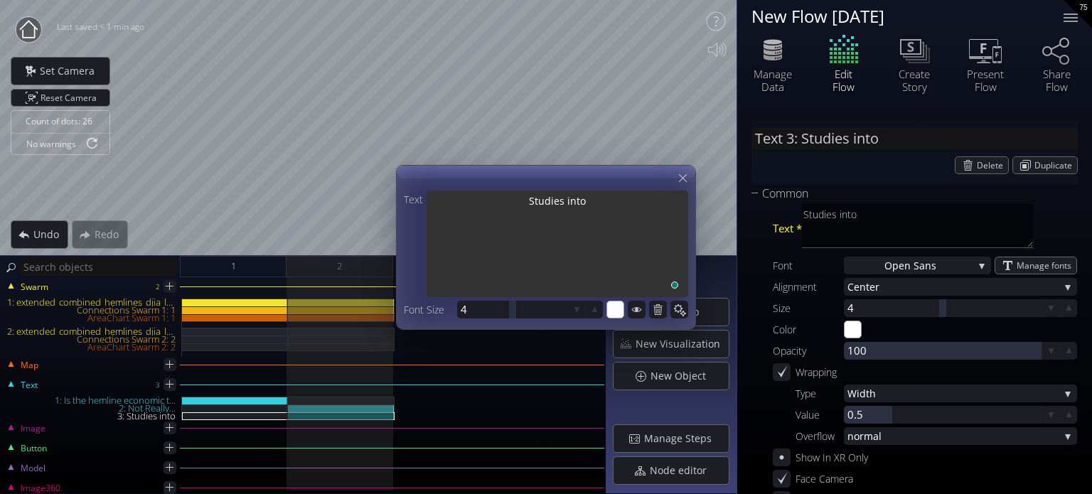
type input "Text 3: Studies into t"
type textarea "Studies into t"
type input "Text 3: Studies into th"
type textarea "Studies into th"
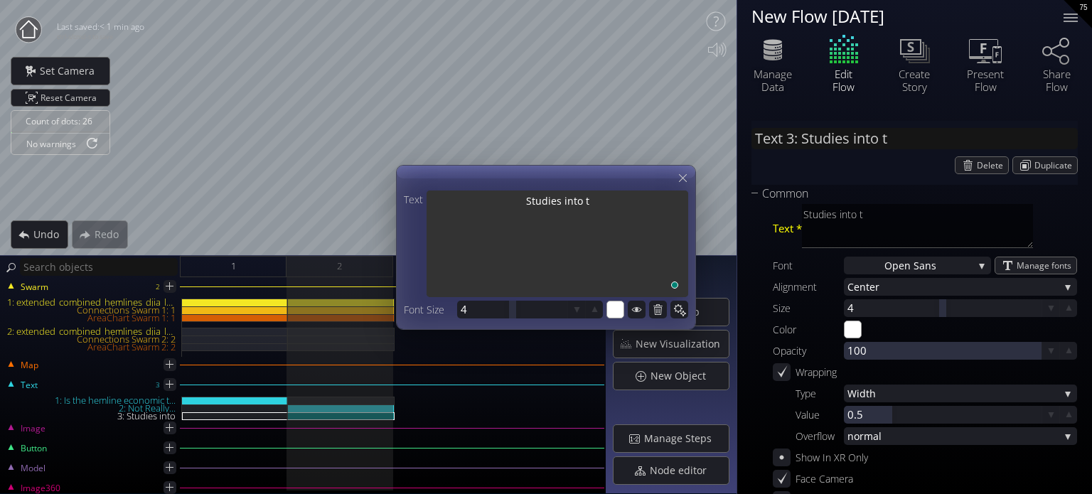
type textarea "Studies into th"
type input "Text 3: Studies into thi"
type textarea "Studies into thi"
type input "Text 3: Studies into this"
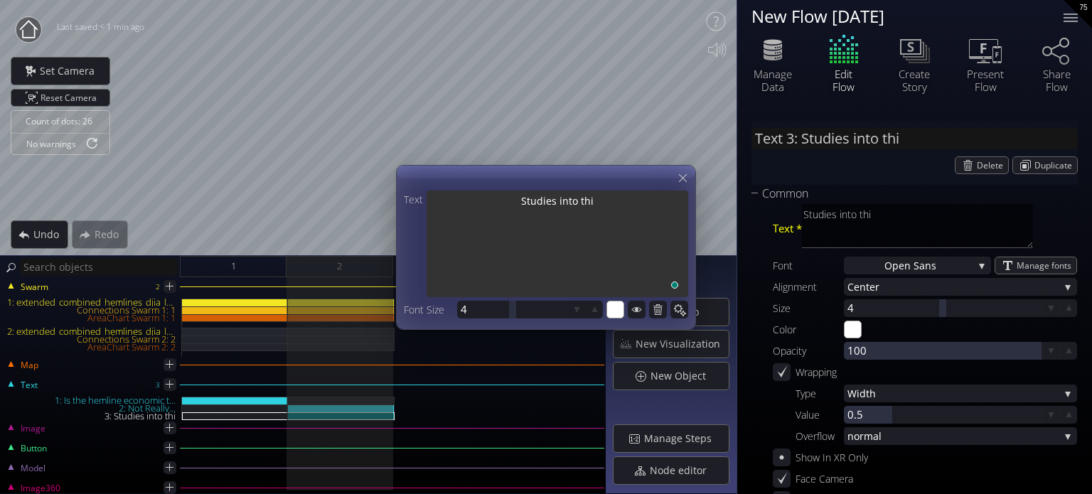
type textarea "Studies into this"
type input "Text 3: Studies into this"
type textarea "Studies into this"
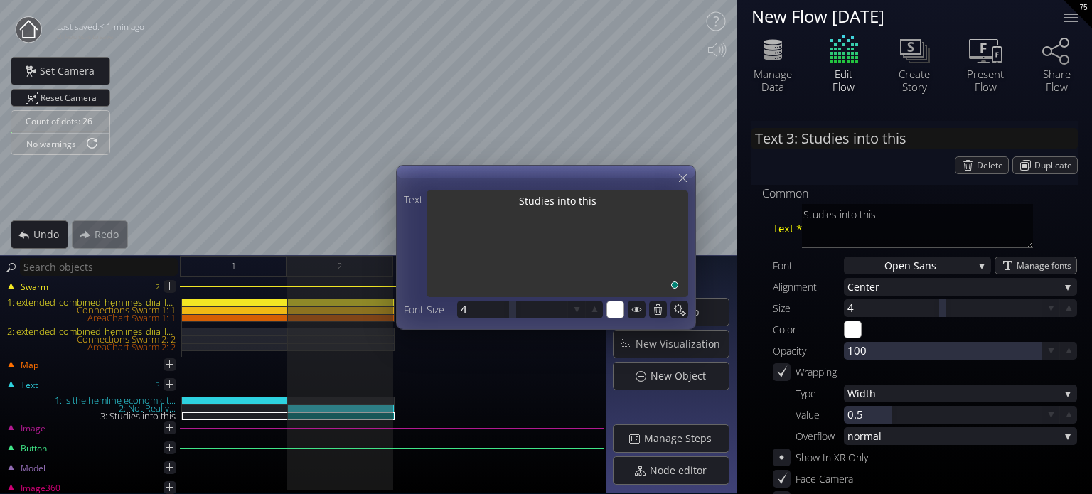
type input "Text 3: Studies into this t"
type textarea "Studies into this t"
type textarea "Studies into this th"
type input "Text 3: Studies into this th"
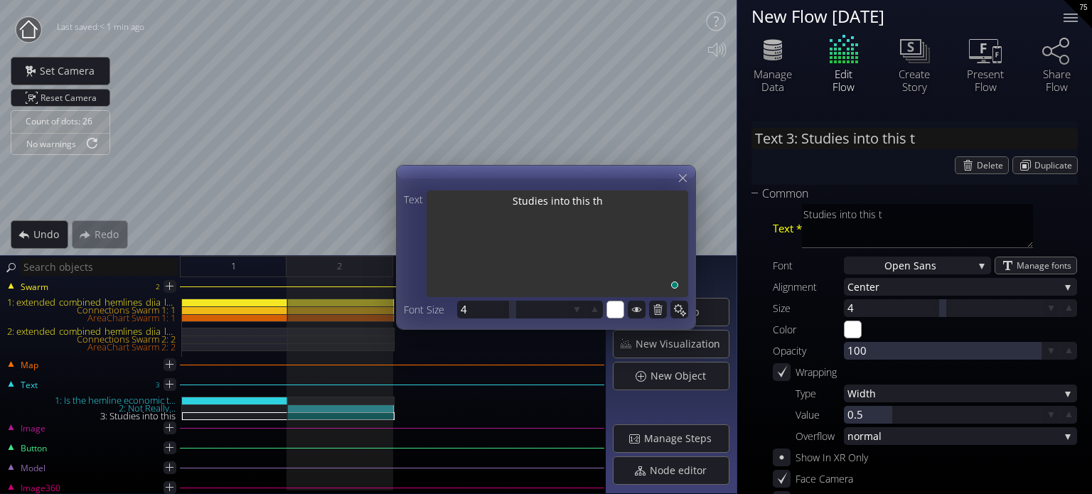
type textarea "Studies into this th"
type input "Text 3: Studies into this the"
type textarea "Studies into this the"
type input "Text 3: Studies into this theo"
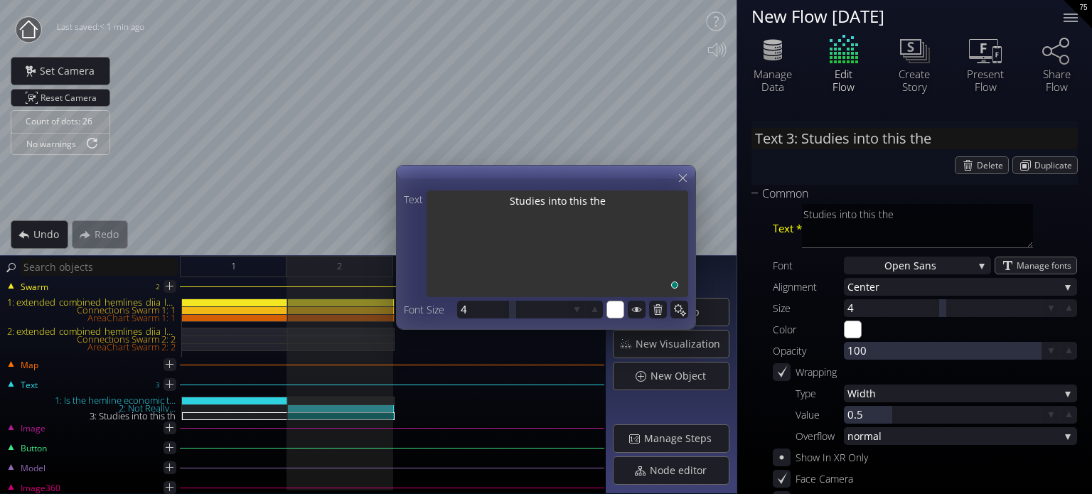
type textarea "Studies into this theo"
type input "Text 3: Studies into this theor"
type textarea "Studies into this theor"
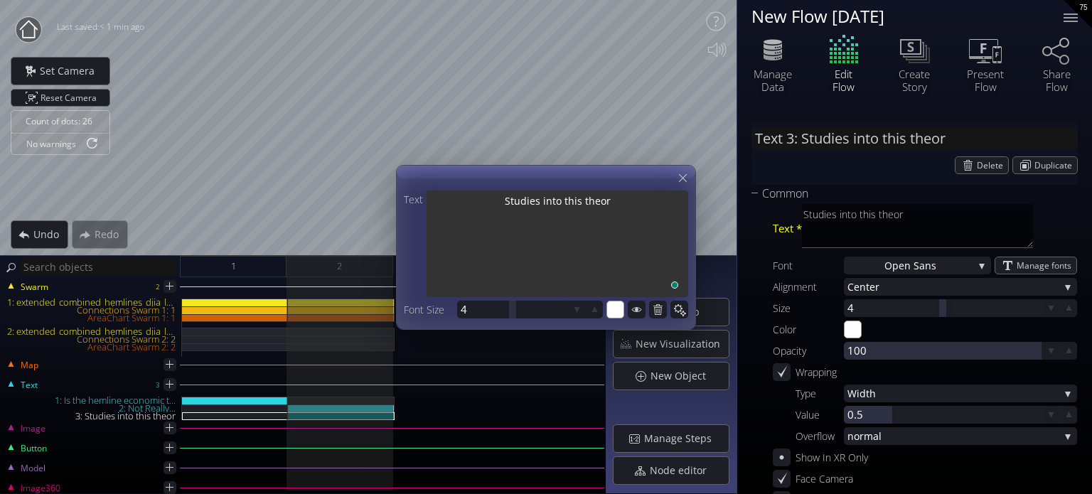
type input "Text 3: Studies into this theory"
type textarea "Studies into this theory"
type input "Text 3: Studies into this theory"
type textarea "Studies into this theory"
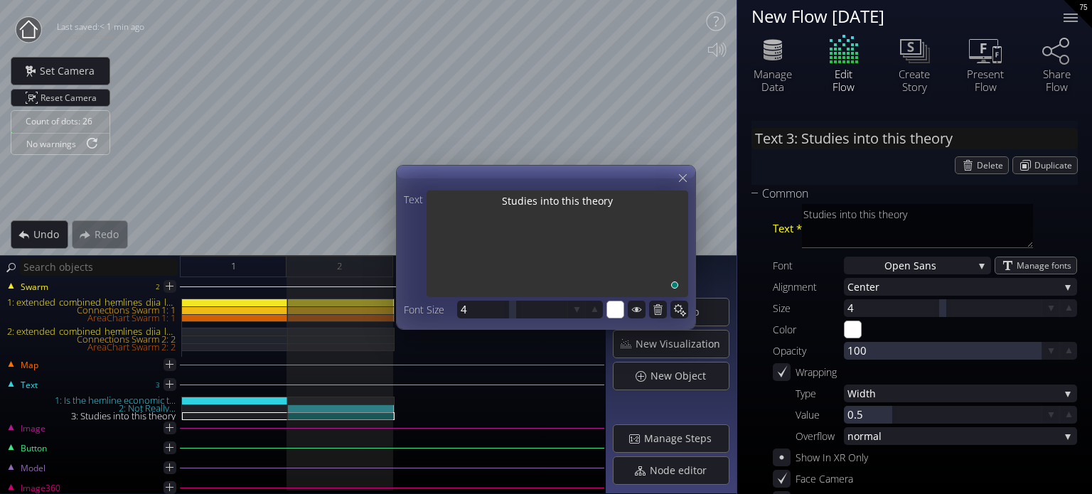
type textarea "Studies into this theory"
type input "Text 3: Studies into this theory ..."
type textarea "Studies into this theory h"
type textarea "Studies into this theory ha"
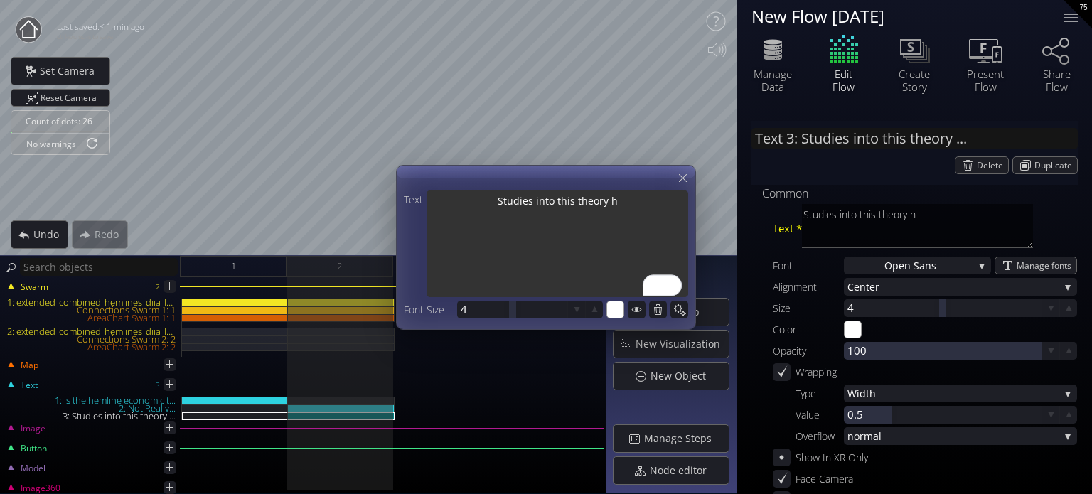
type textarea "Studies into this theory ha"
type textarea "Studies into this theory hav"
type textarea "Studies into this theory have"
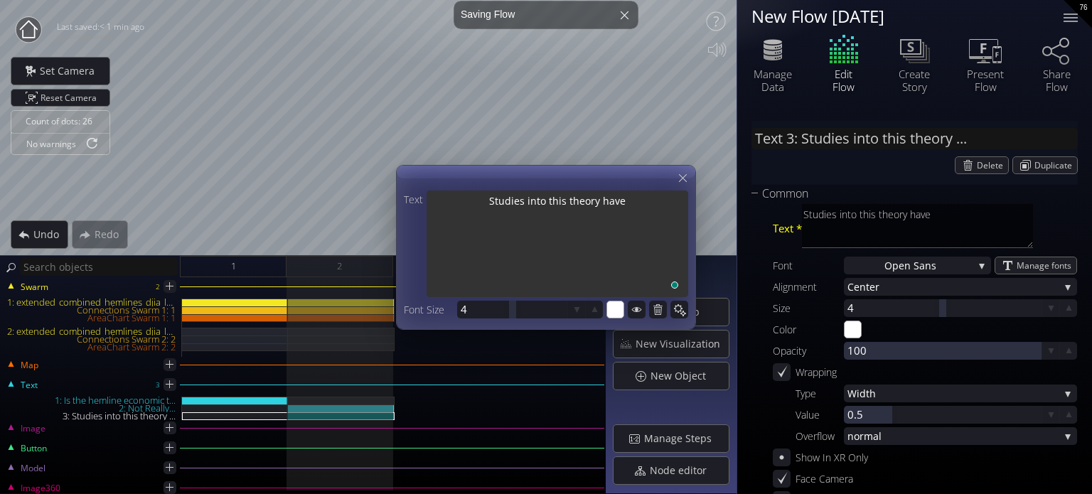
type textarea "Studies into this theory have"
type textarea "Studies into this theory have s"
type textarea "Studies into this theory have sh"
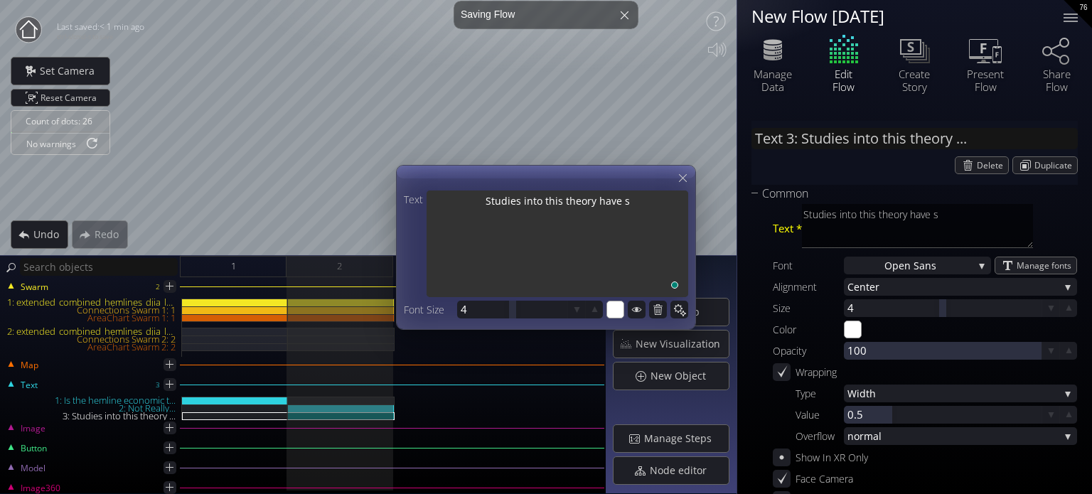
type textarea "Studies into this theory have sh"
type textarea "Studies into this theory have sho"
type textarea "Studies into this theory have show"
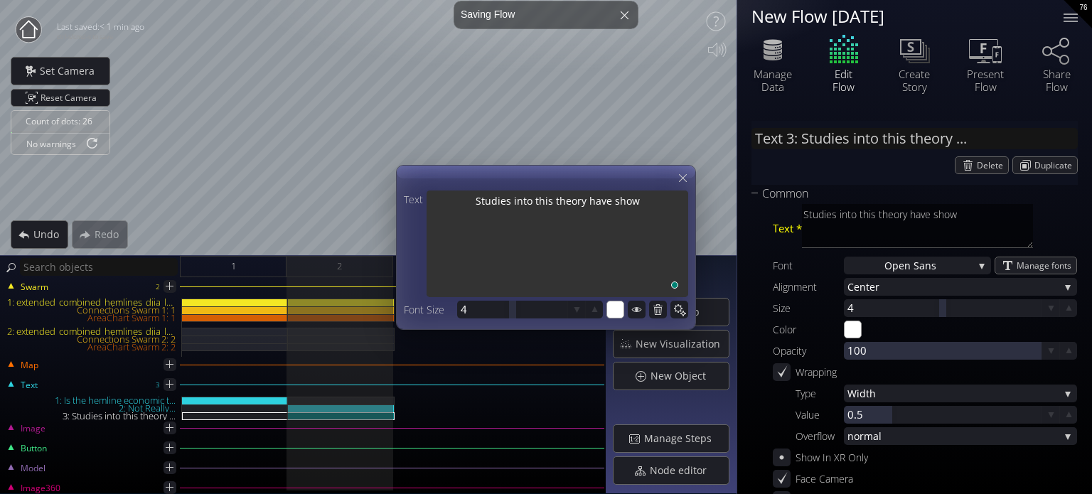
type textarea "Studies into this theory have shown"
type textarea "Studies into this theory have shown t"
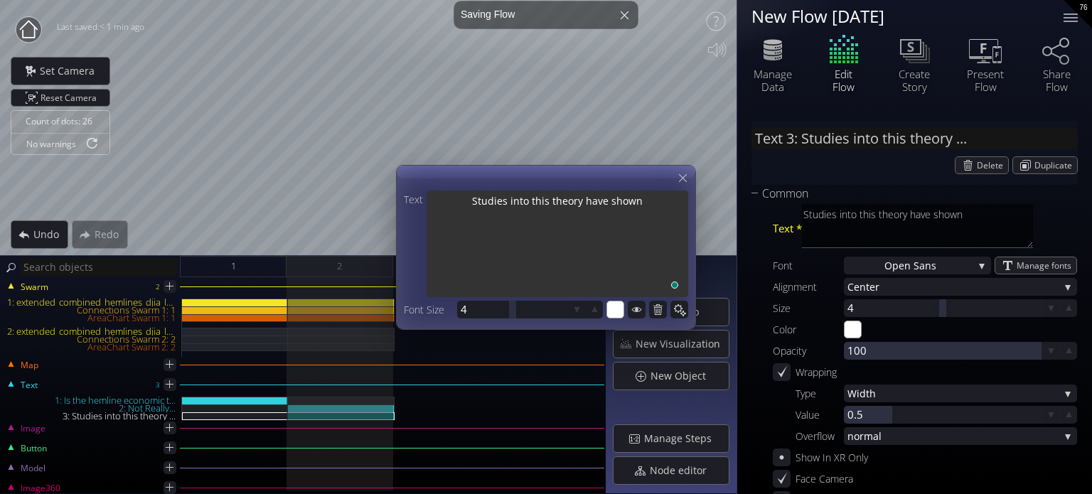
type textarea "Studies into this theory have shown t"
type textarea "Studies into this theory have shown th"
type textarea "Studies into this theory have shown tha"
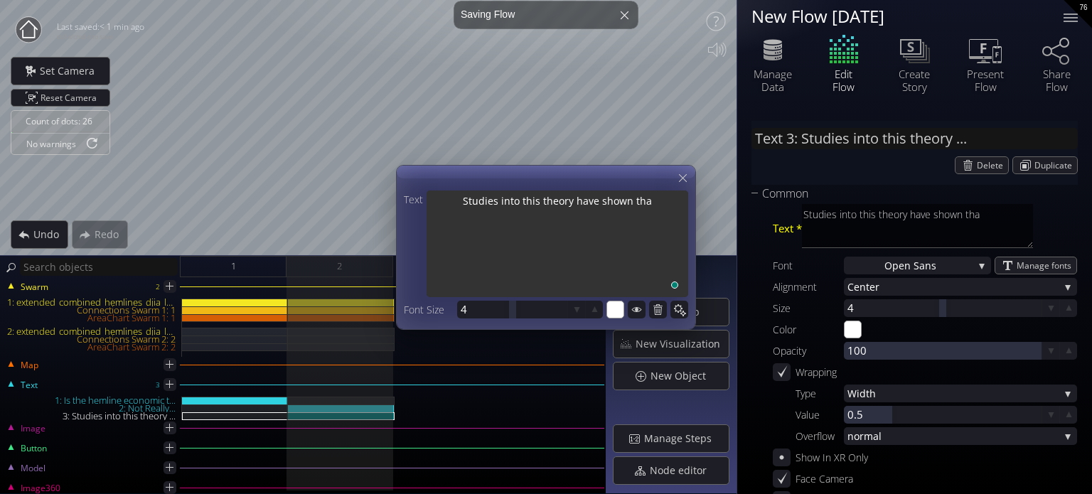
type textarea "Studies into this theory have shown that"
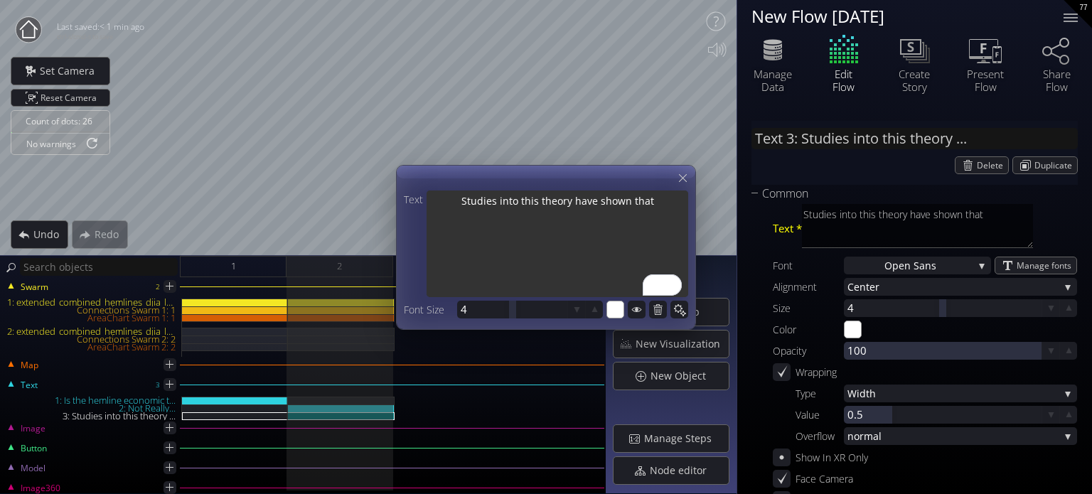
type textarea "Studies into this theory have shown that s"
type textarea "Studies into this theory have shown that"
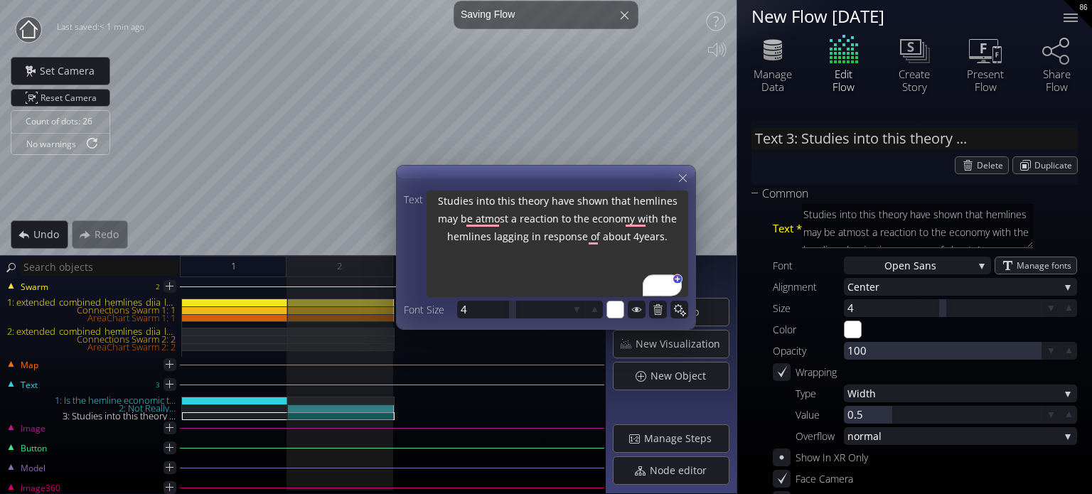
click at [637, 238] on textarea "Studies into this theory have shown that hemlines may be atmost a reaction to t…" at bounding box center [558, 246] width 262 height 110
drag, startPoint x: 635, startPoint y: 238, endPoint x: 634, endPoint y: 252, distance: 13.5
click at [635, 242] on textarea "Studies into this theory have shown that hemlines may be atmost a reaction to t…" at bounding box center [558, 246] width 262 height 110
click at [565, 248] on textarea "Studies into this theory have shown that hemlines may be at most a reaction to …" at bounding box center [558, 246] width 262 height 110
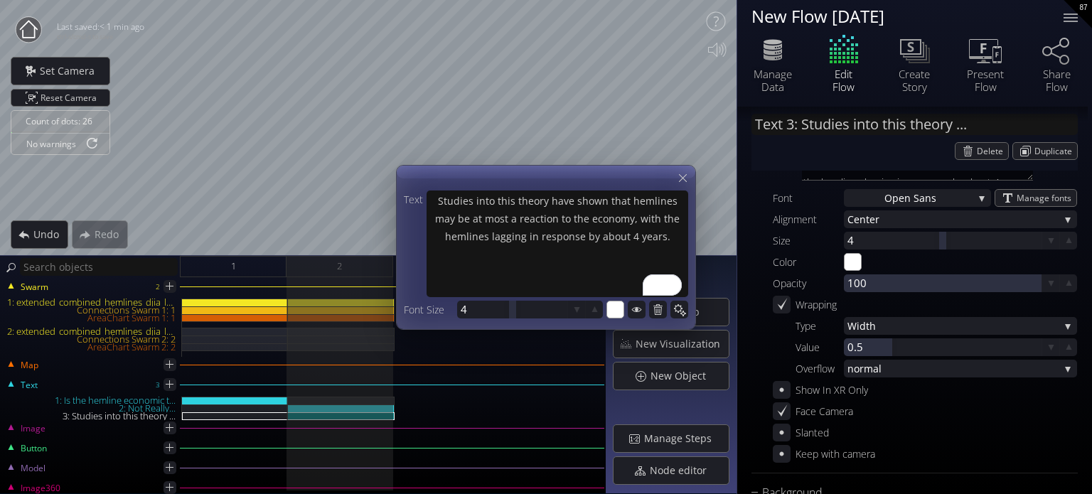
scroll to position [213, 0]
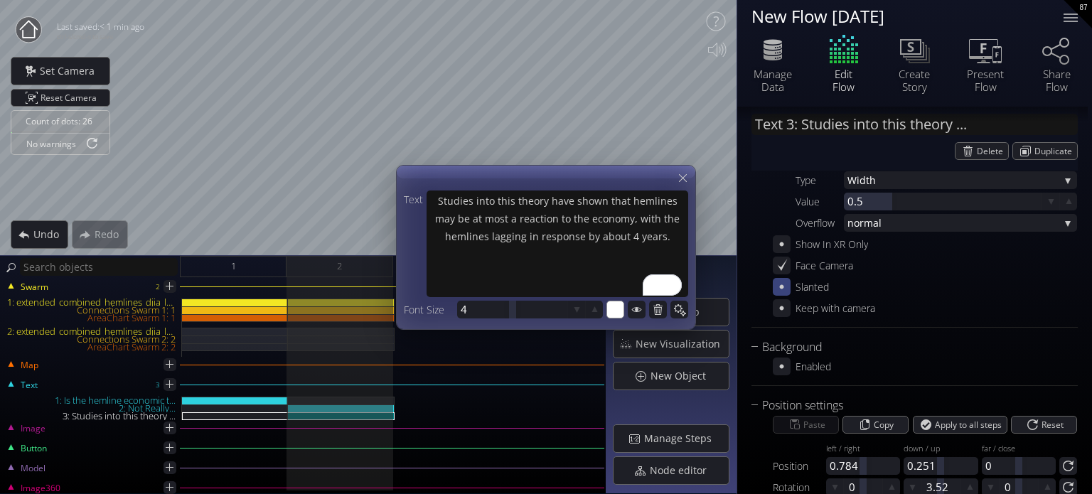
click at [785, 286] on icon at bounding box center [782, 287] width 14 height 14
click at [1007, 286] on div at bounding box center [954, 287] width 209 height 18
click at [786, 291] on icon at bounding box center [782, 287] width 14 height 14
click at [789, 311] on div at bounding box center [782, 308] width 18 height 18
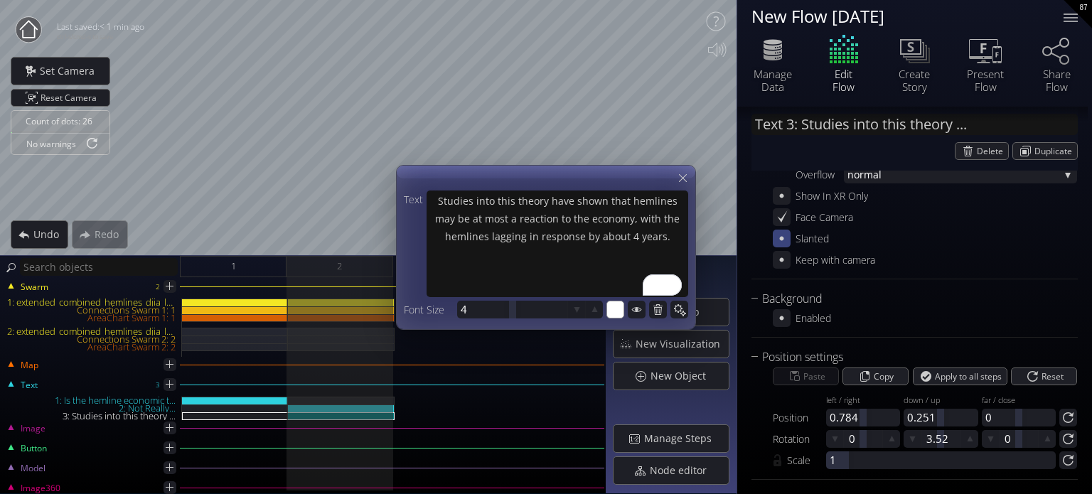
scroll to position [272, 0]
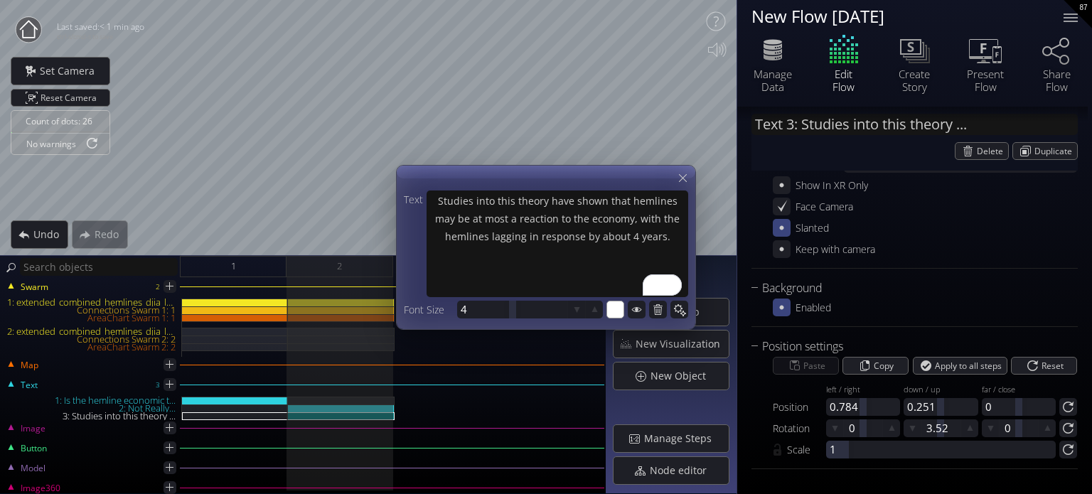
click at [779, 316] on div "Enabled" at bounding box center [802, 308] width 58 height 18
click at [782, 312] on icon at bounding box center [782, 307] width 12 height 12
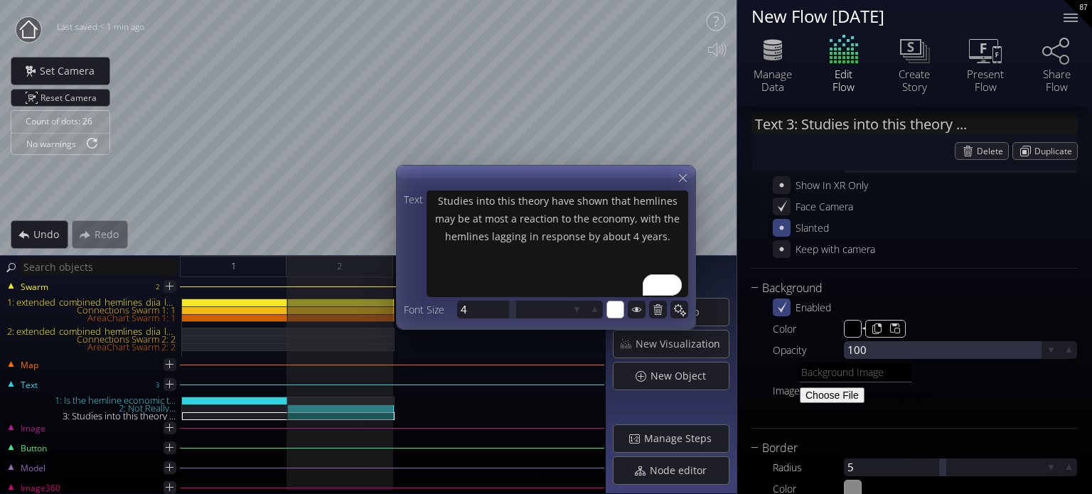
click at [853, 331] on input "#000000" at bounding box center [854, 330] width 18 height 18
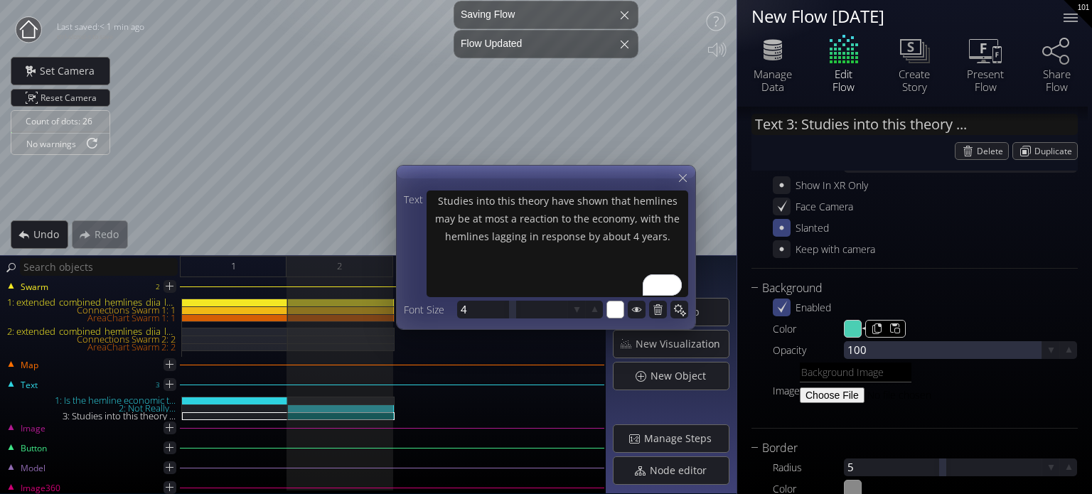
type input "#4bceb3"
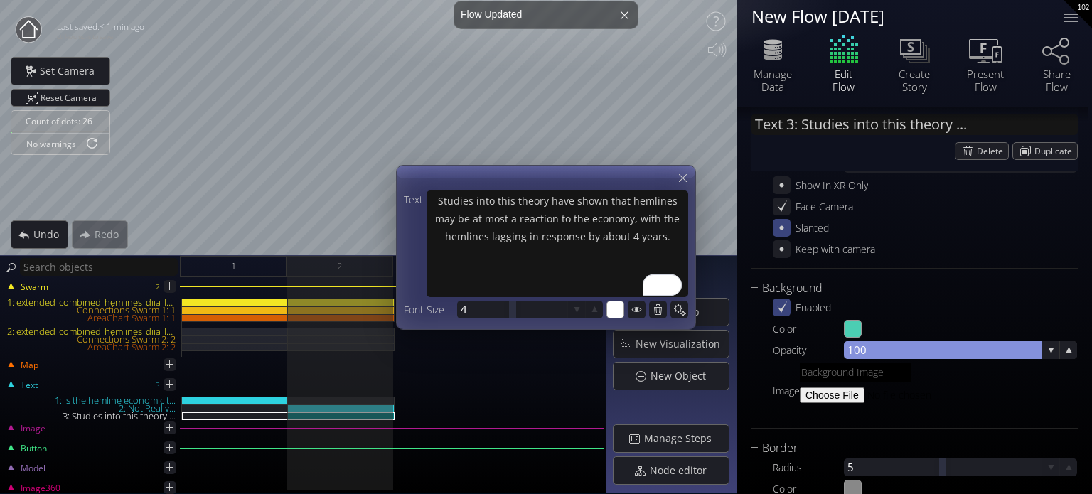
click at [882, 353] on div at bounding box center [943, 350] width 198 height 18
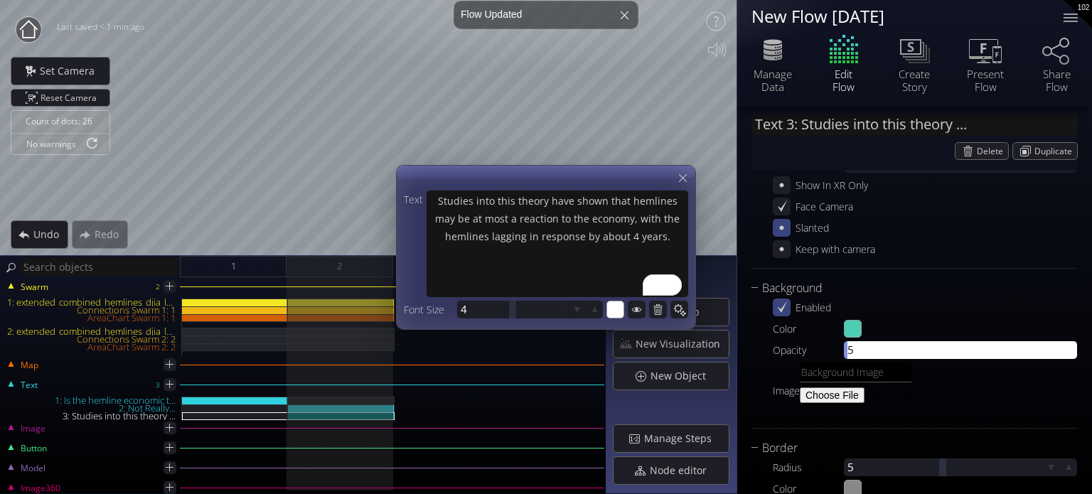
type input "50"
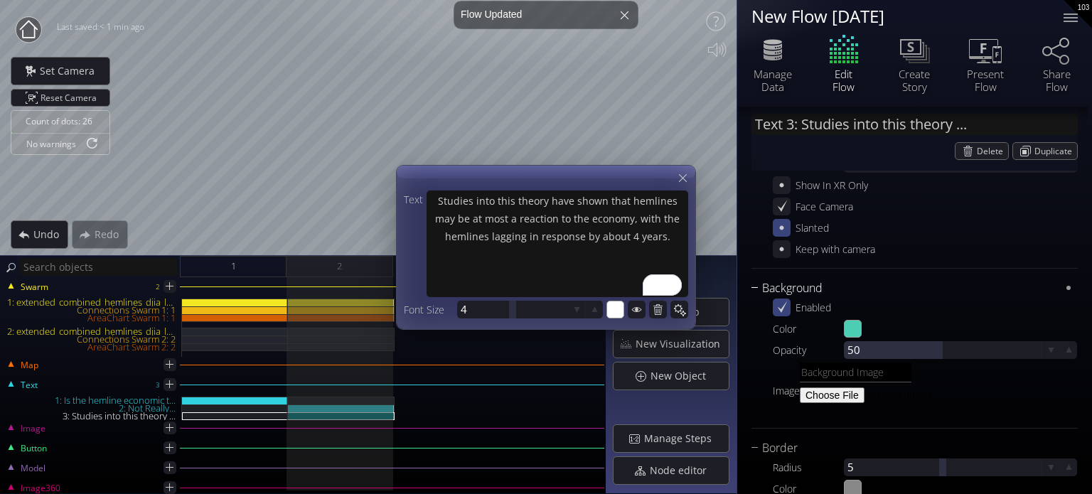
click at [949, 295] on div "Background" at bounding box center [906, 288] width 309 height 18
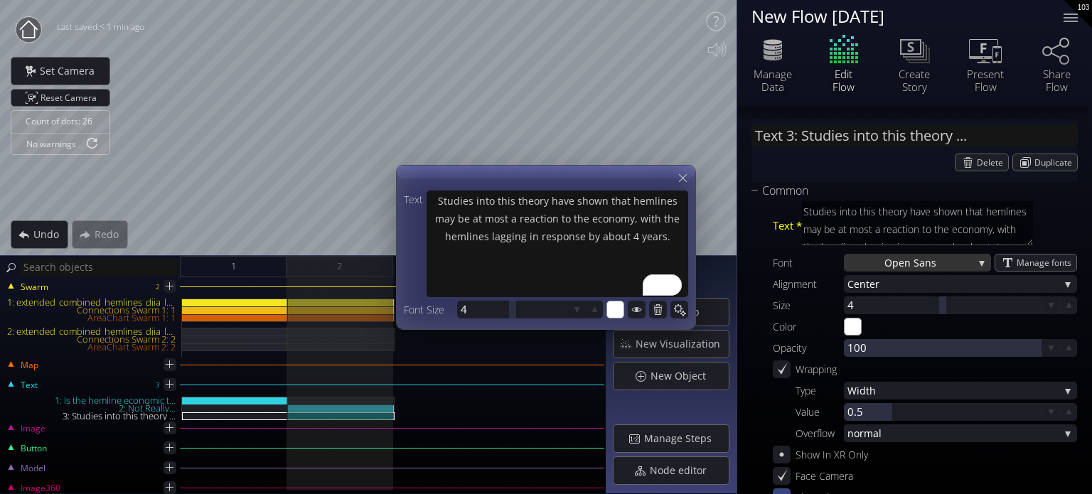
scroll to position [0, 0]
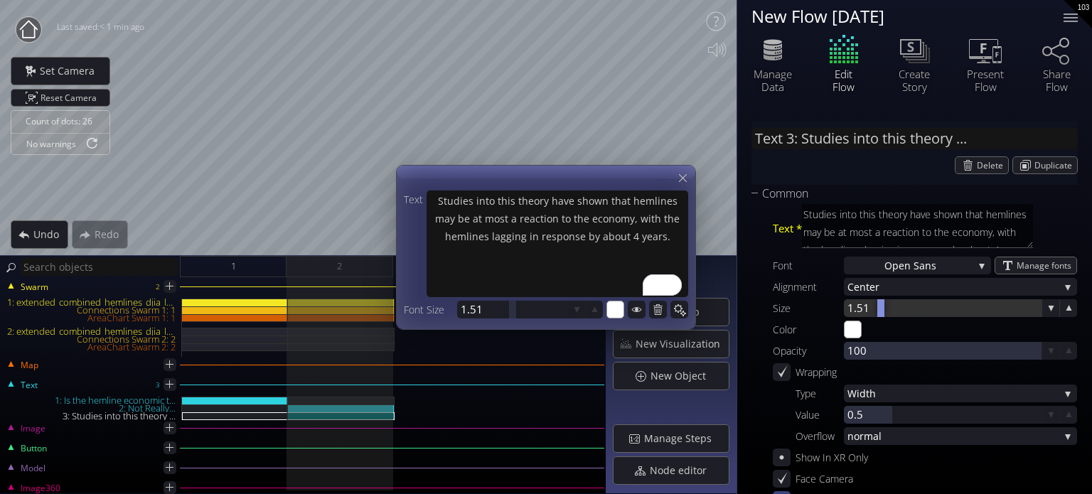
click at [880, 304] on div at bounding box center [943, 308] width 198 height 18
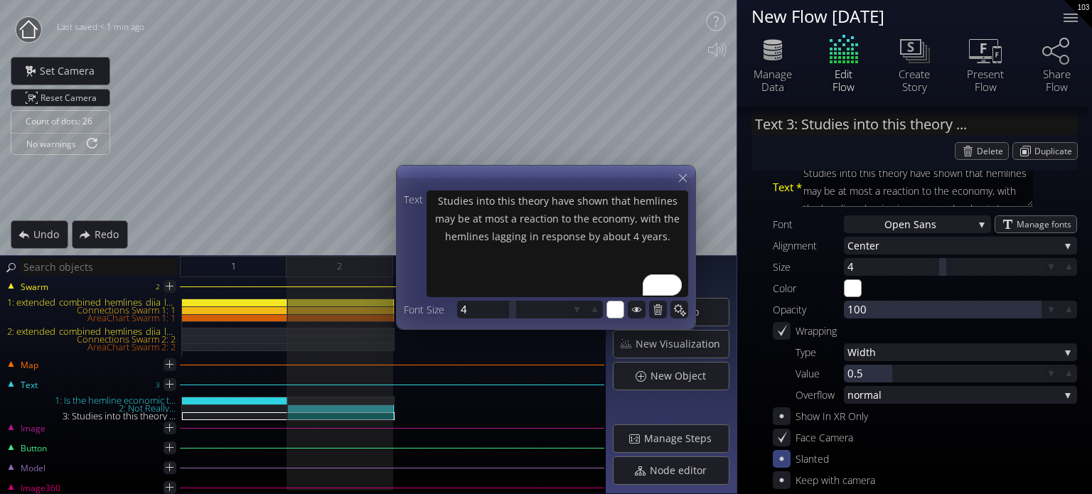
scroll to position [11, 0]
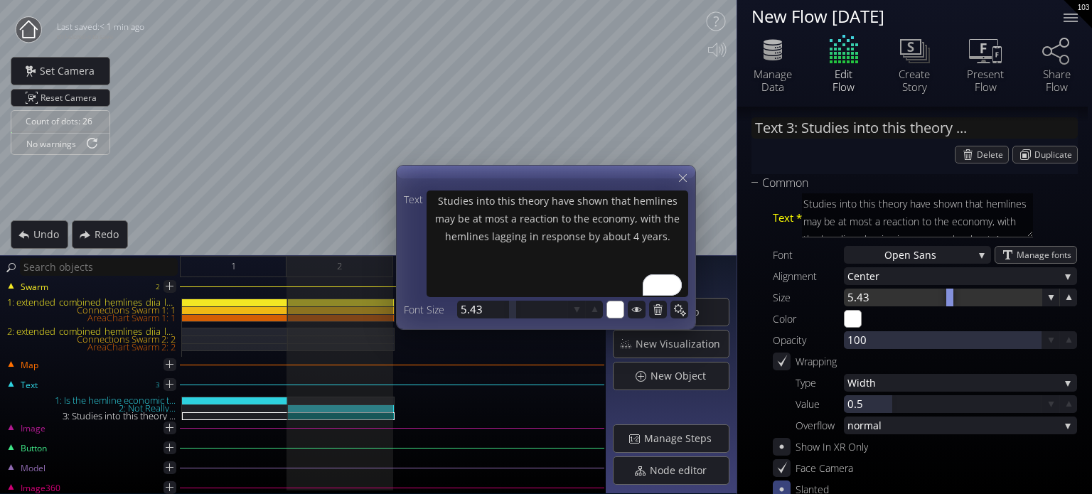
drag, startPoint x: 896, startPoint y: 301, endPoint x: 948, endPoint y: 296, distance: 52.2
click at [948, 296] on div at bounding box center [943, 298] width 198 height 18
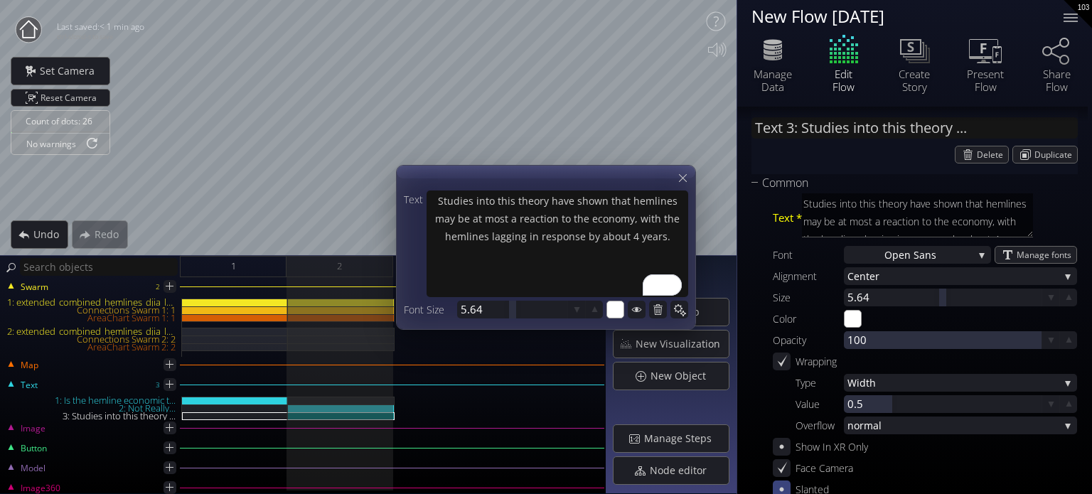
type input "Text 2: Not Really..."
type textarea "Not Really..."
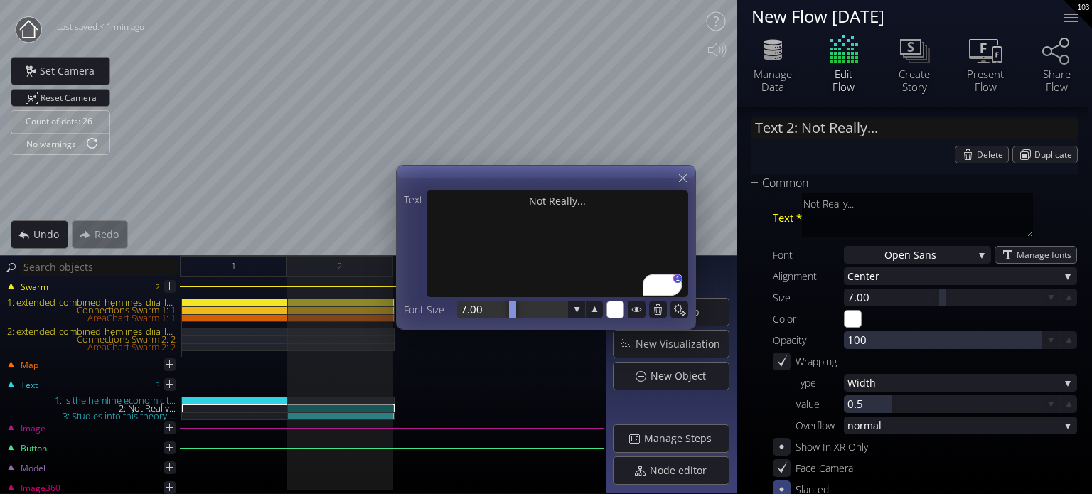
click at [484, 315] on div at bounding box center [512, 310] width 110 height 18
type input "10"
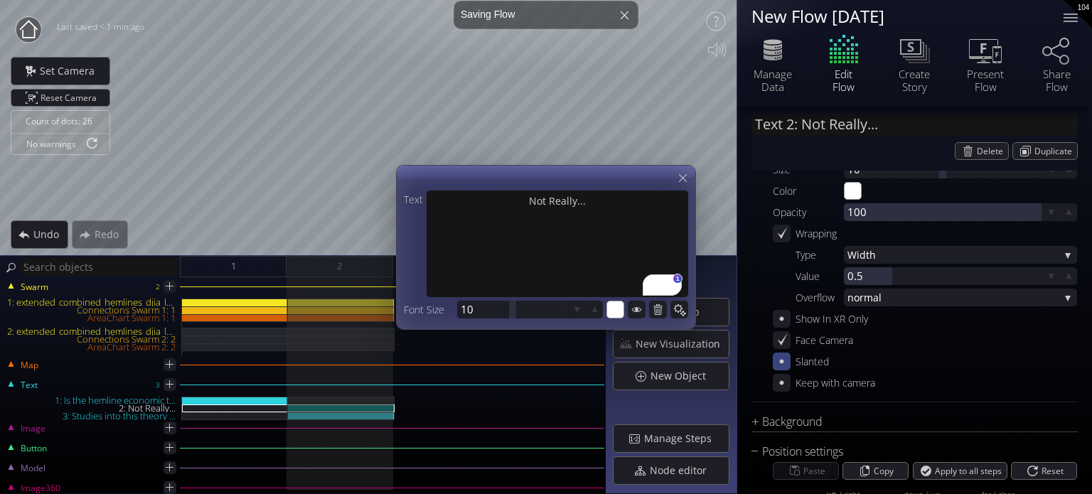
scroll to position [153, 0]
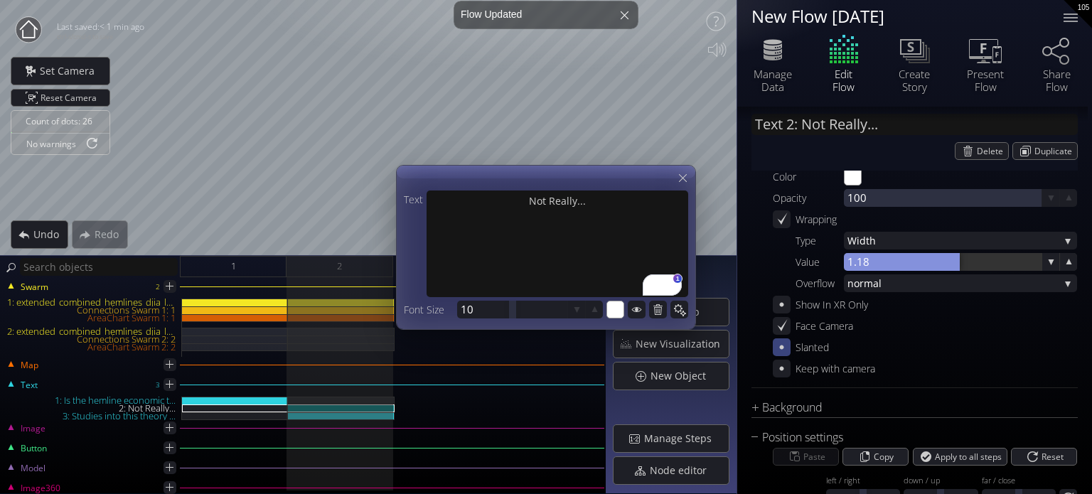
drag, startPoint x: 912, startPoint y: 263, endPoint x: 955, endPoint y: 260, distance: 42.8
click at [956, 260] on div at bounding box center [943, 262] width 198 height 18
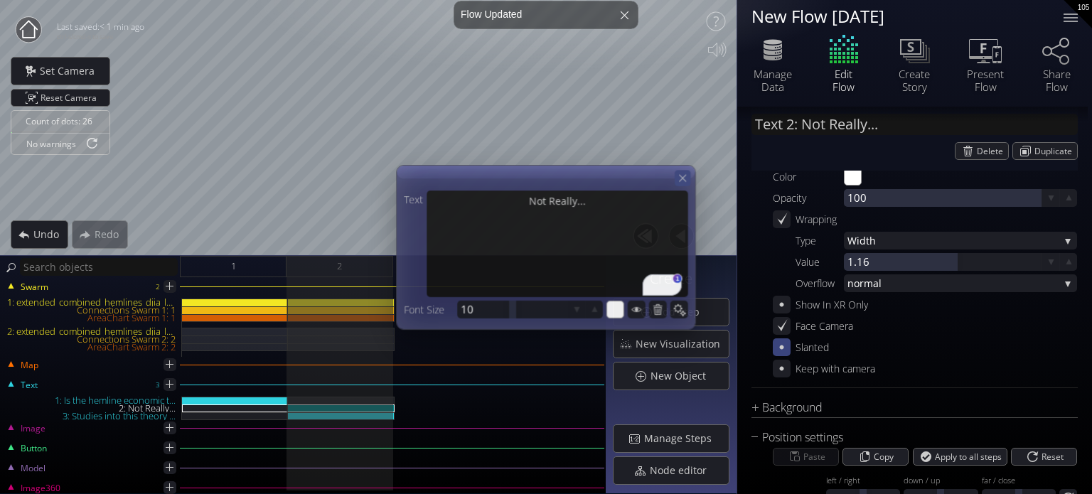
click at [685, 171] on div at bounding box center [683, 178] width 16 height 16
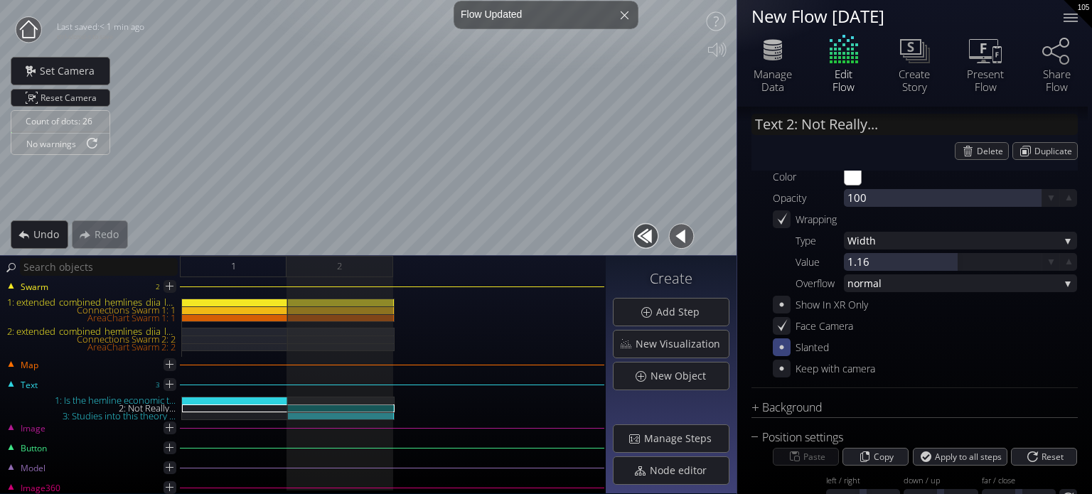
type input "Text 3: Studies into this theory ..."
type textarea "Studies into this theory have shown that hemlines may be at most a reaction to …"
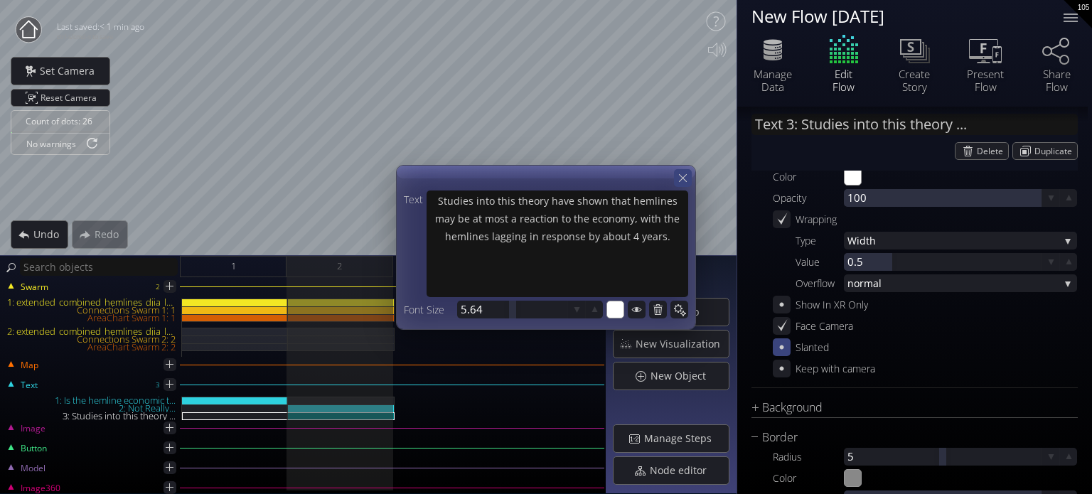
click at [687, 181] on icon at bounding box center [683, 178] width 14 height 14
click at [685, 183] on icon at bounding box center [683, 178] width 14 height 14
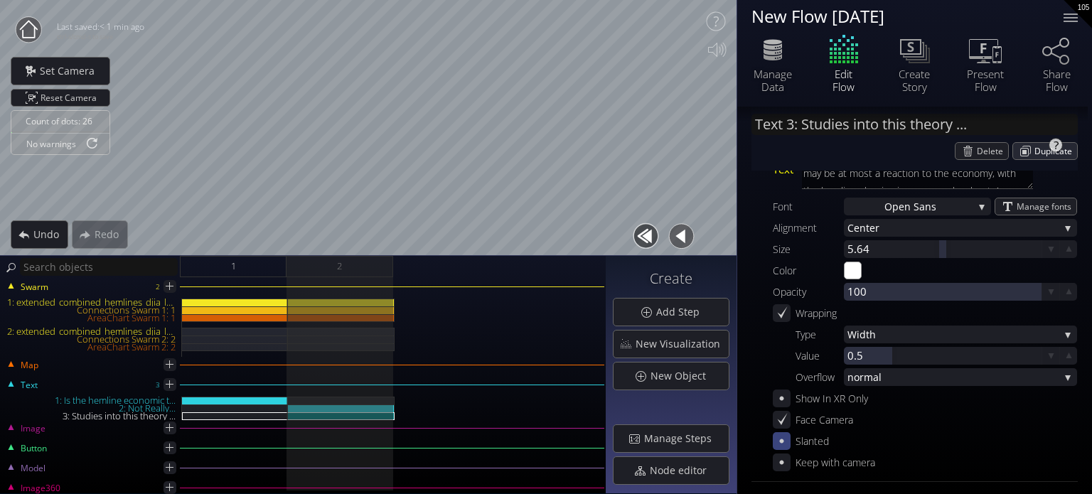
scroll to position [0, 0]
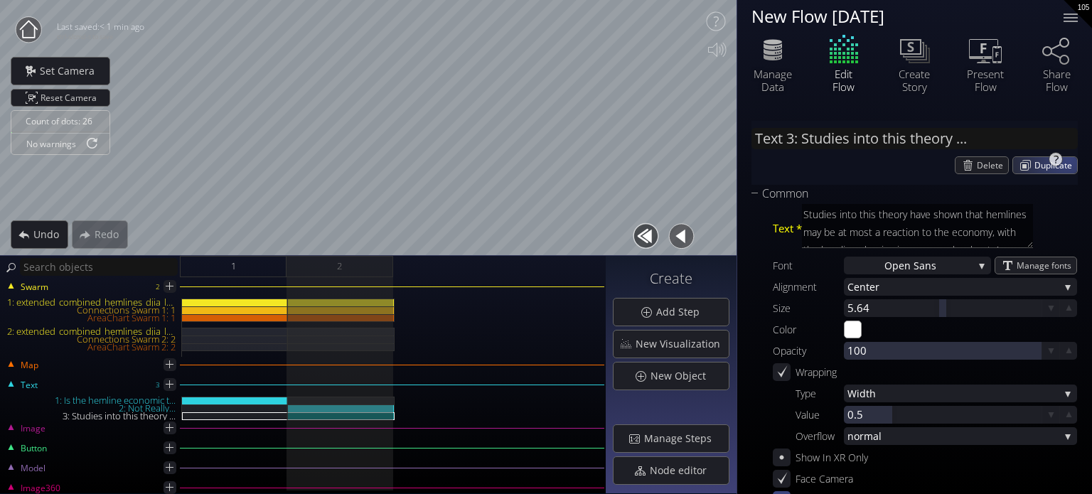
click at [1064, 161] on span "Duplicate" at bounding box center [1056, 165] width 43 height 16
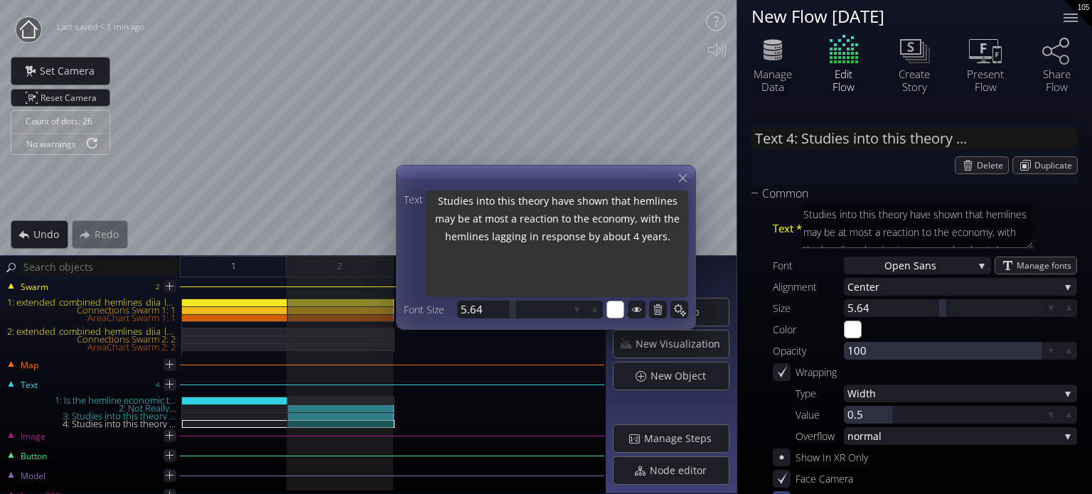
click at [532, 206] on textarea "Studies into this theory have shown that hemlines may be at most a reaction to …" at bounding box center [558, 246] width 262 height 110
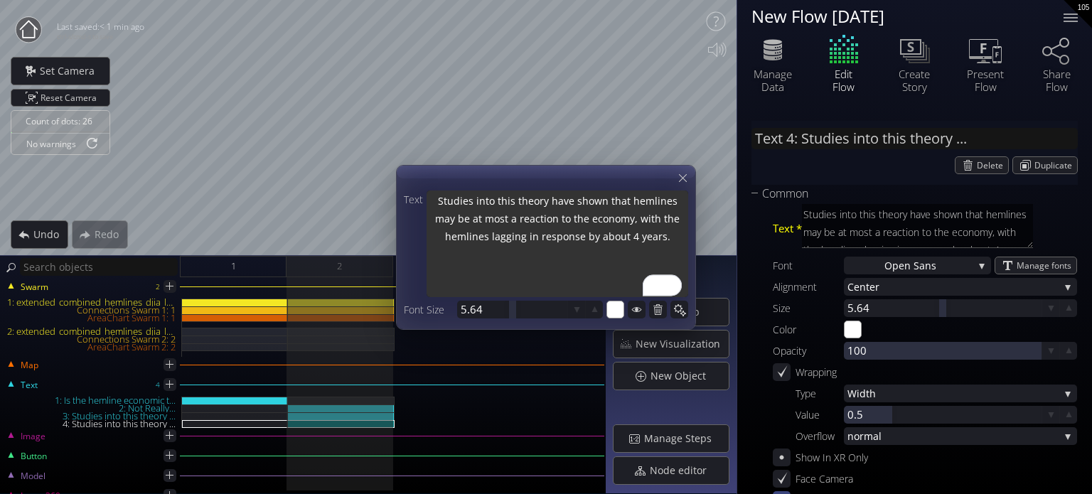
drag, startPoint x: 431, startPoint y: 199, endPoint x: 690, endPoint y: 228, distance: 260.5
click at [690, 228] on div "Text Studies into this theory have shown that hemlines may be at most a reactio…" at bounding box center [546, 247] width 300 height 165
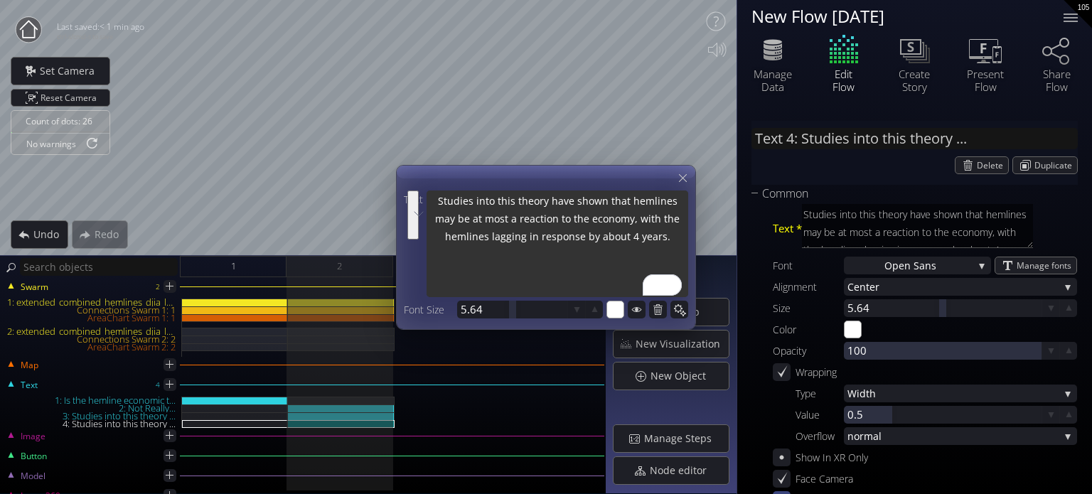
type input "Text 4: A"
type textarea "A"
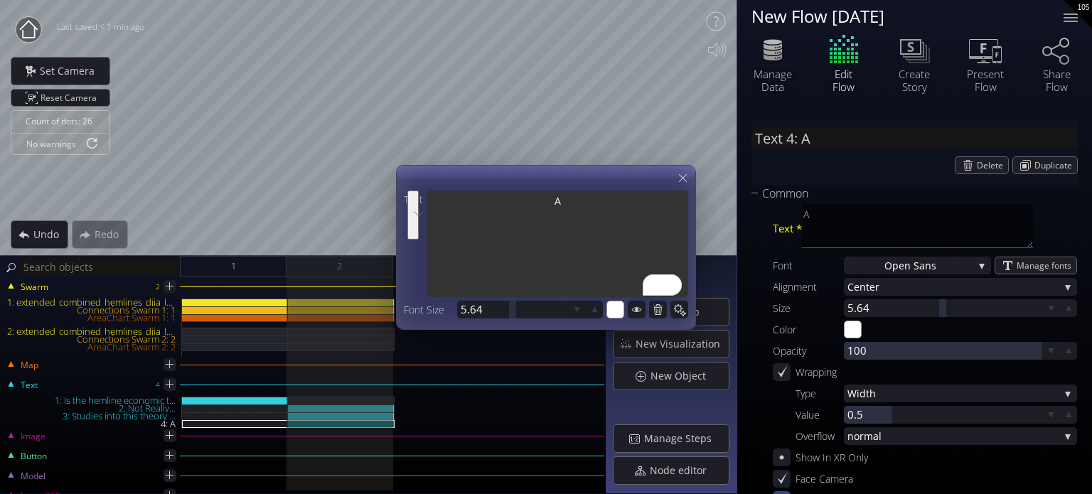
type input "Text 4: Ad"
type textarea "Ad"
type input "Text 4: Add"
type textarea "Add"
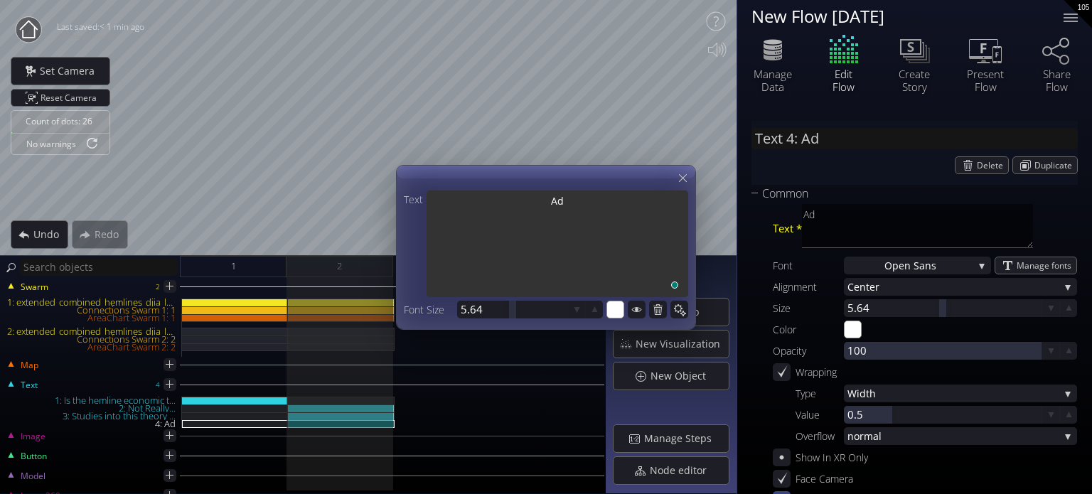
type textarea "Add"
type input "Text 4: Addi"
type textarea "Addi"
type input "Text 4: Addit"
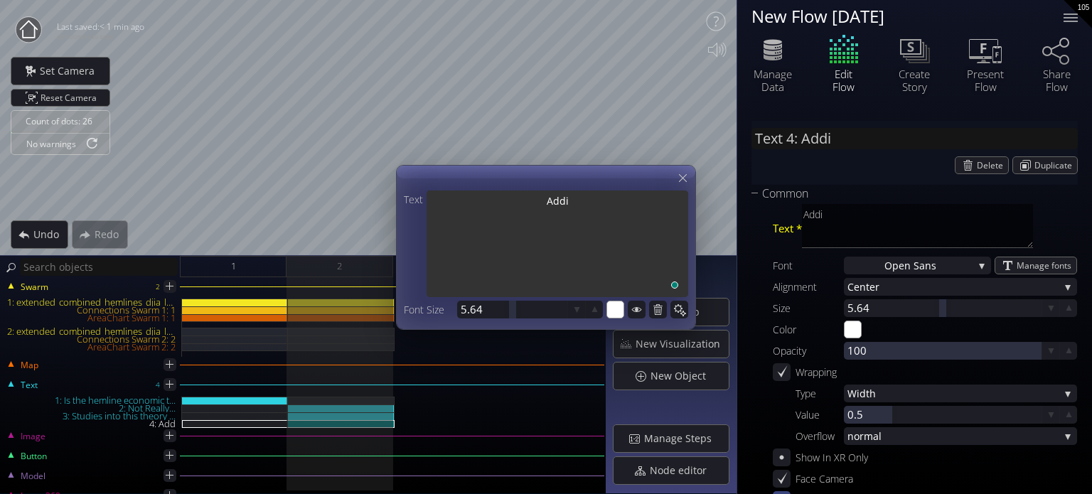
type textarea "Addit"
type textarea "[PERSON_NAME]"
type input "Text 4: [PERSON_NAME]"
type textarea "[PERSON_NAME]"
type input "Text 4: Additio"
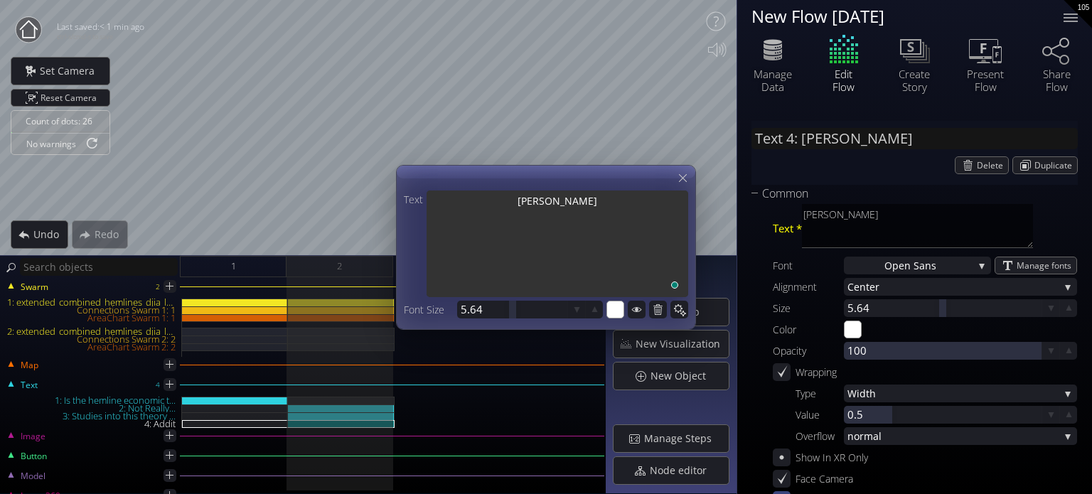
type textarea "Additio"
type input "Text 4: Addition"
type textarea "Addition"
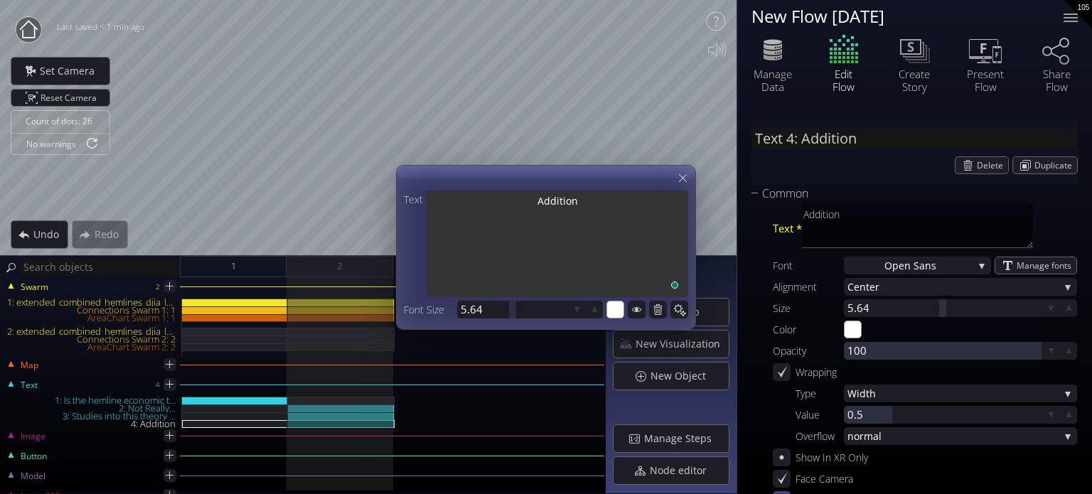
type input "Text 4: Additiona"
type textarea "Additiona"
type input "Text 4: Additional"
type textarea "Additional"
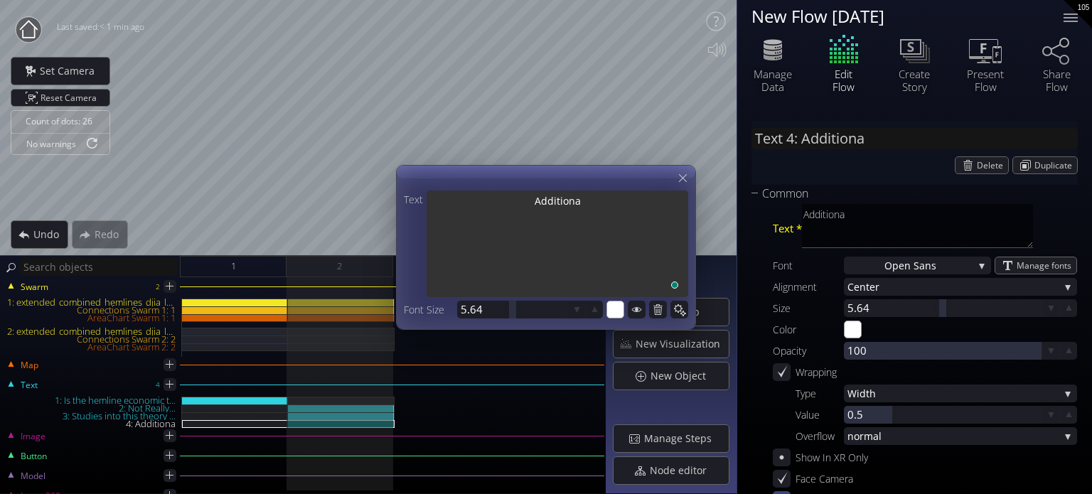
type textarea "Additional"
type input "Text 4: Additionall"
type textarea "Additionall"
type input "Text 4: Additionally"
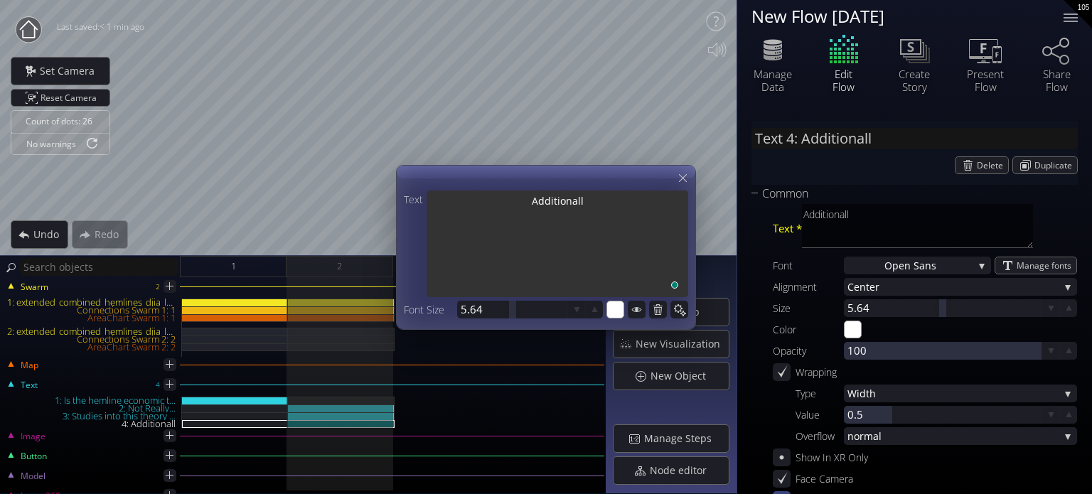
type textarea "Additionally"
type input "Text 4: Additionally"
type textarea "Additionally"
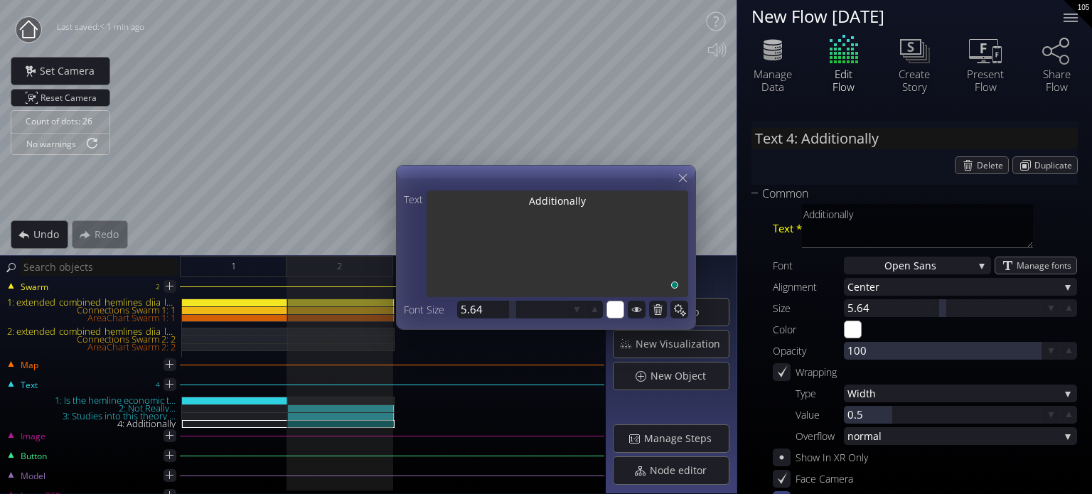
type input "Text 4: Additionally t"
type textarea "Additionally t"
type textarea "Additionally th"
type input "Text 4: Additionally th"
type textarea "Additionally th"
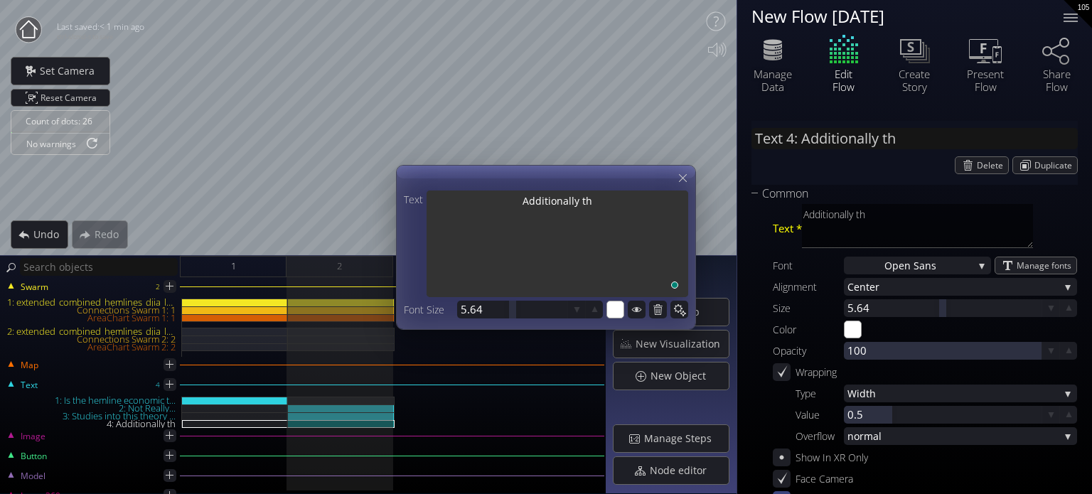
type input "Text 4: Additionally thi"
type textarea "Additionally thi"
type input "Text 4: Additionally this"
type textarea "Additionally this"
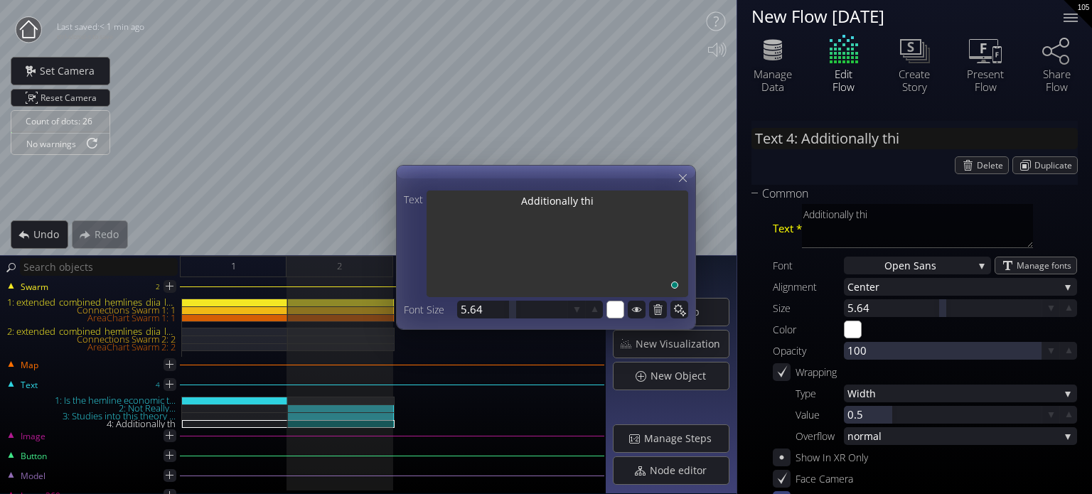
type textarea "Additionally this"
type input "Text 4: Additionally this"
type textarea "Additionally this"
type input "Text 4: Additionally this r"
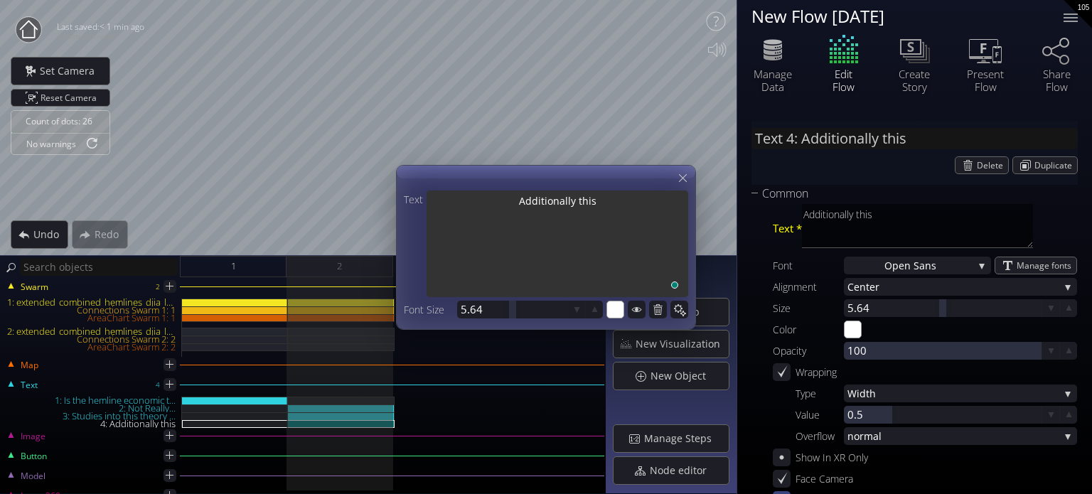
type textarea "Additionally this r"
type input "Text 4: Additionally this re"
type textarea "Additionally this re"
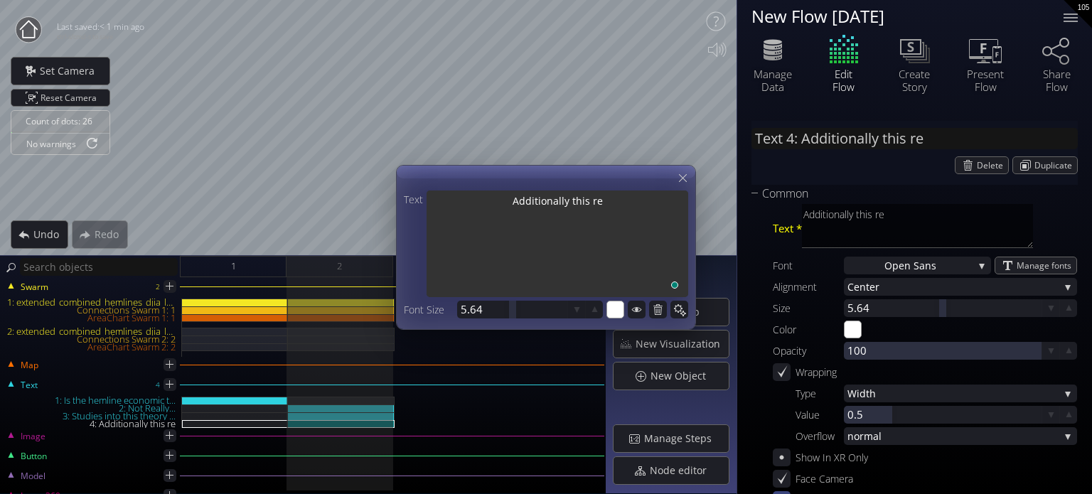
type input "Text 4: Additionally this rea"
type textarea "Additionally this rea"
type textarea "Additionally this reac"
type input "Text 4: Additionally this reac"
type textarea "Additionally this reac"
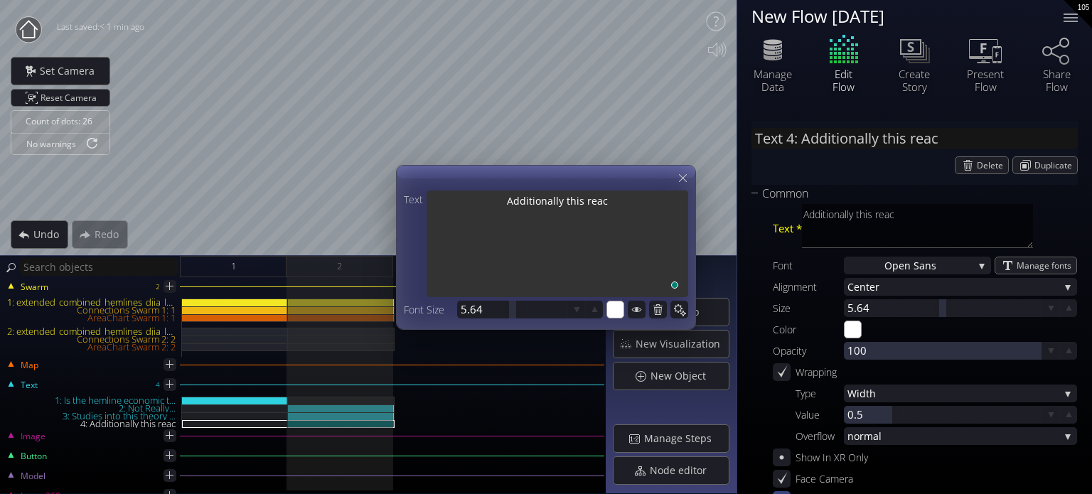
type input "Text 4: Additionally this react"
type textarea "Additionally this react"
type input "Text 4: Additionally this reacti"
type textarea "Additionally this reacti"
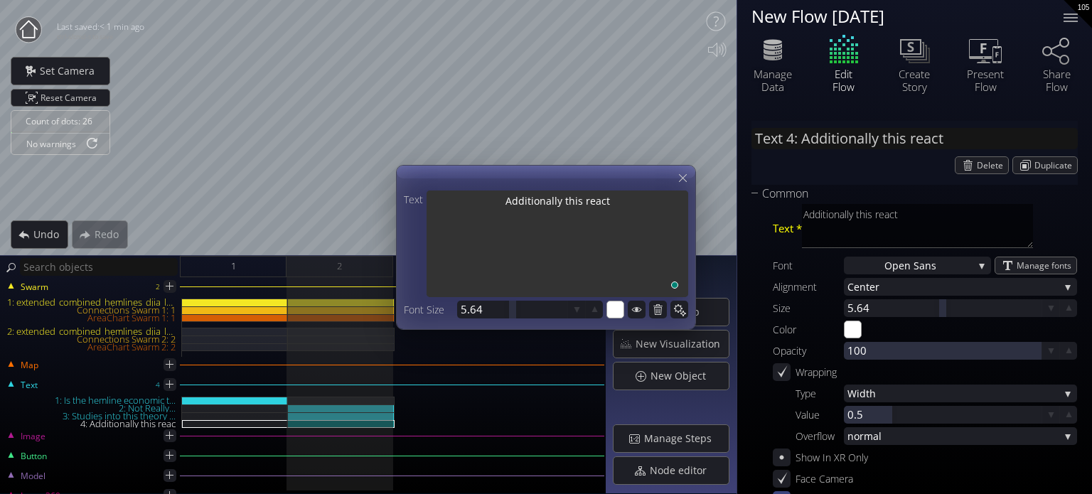
type textarea "Additionally this reacti"
type input "Text 4: Additionally this reactio"
type textarea "Additionally this reactio"
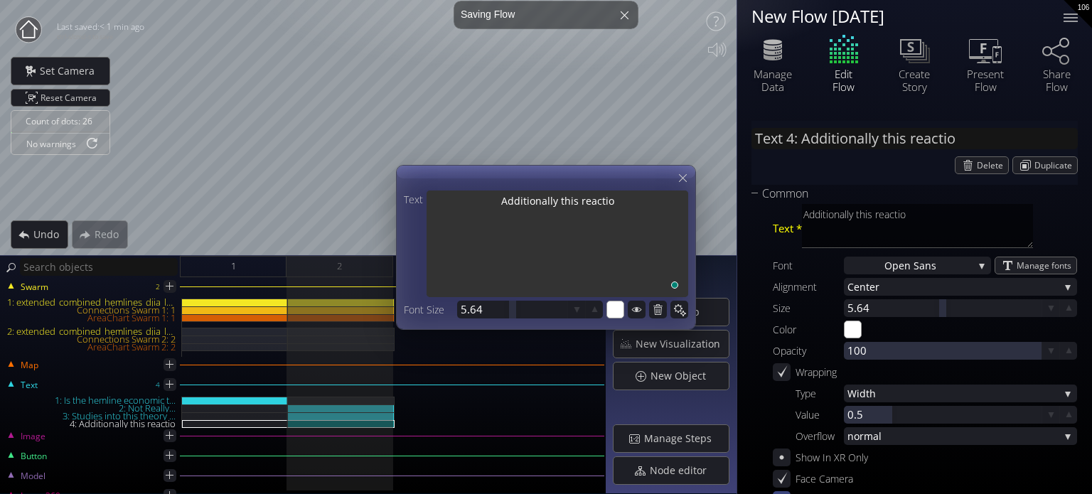
type input "Text 4: Additionally this reactio..."
type textarea "Additionally this reaction"
type textarea "Additionally this reactiona"
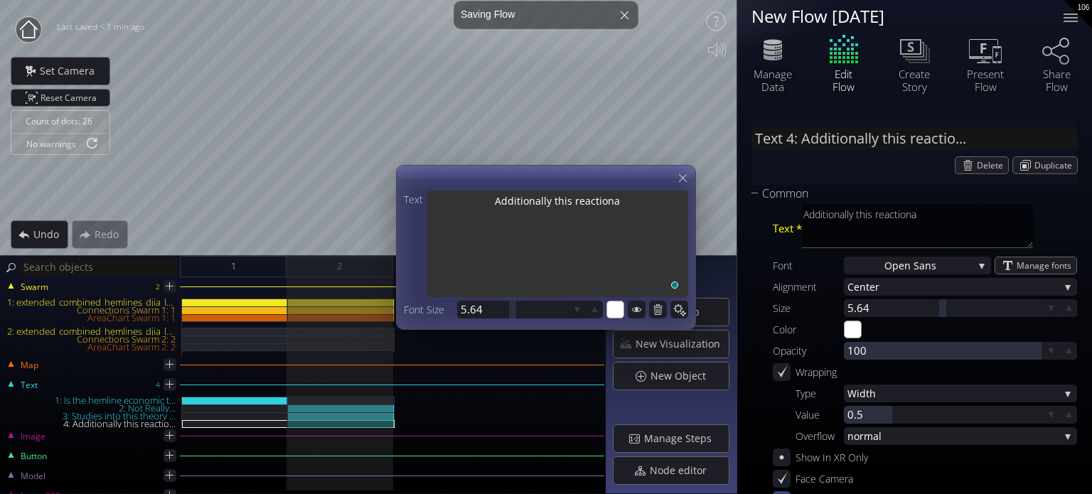
type textarea "Additionally this reactionar"
type textarea "Additionally this reactionary"
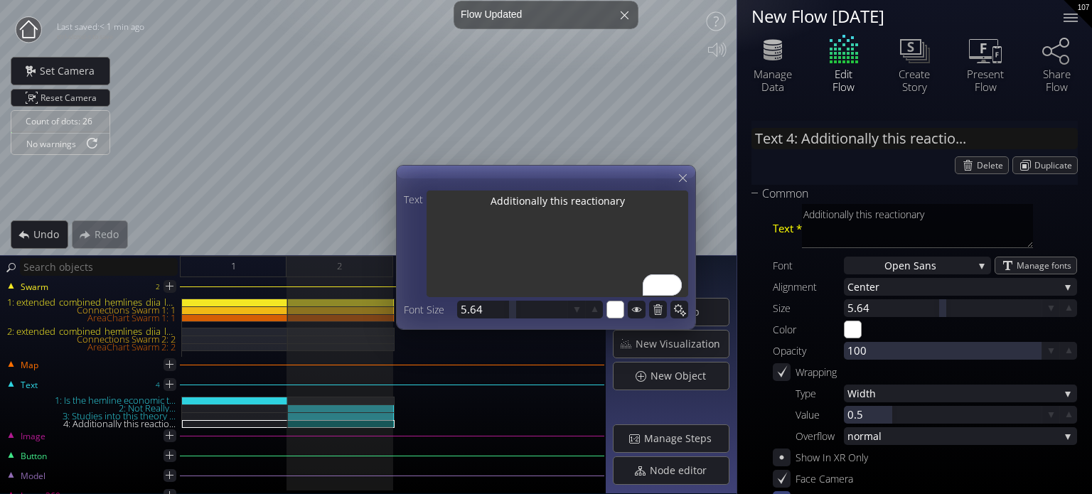
type textarea "Additionally this reactionary"
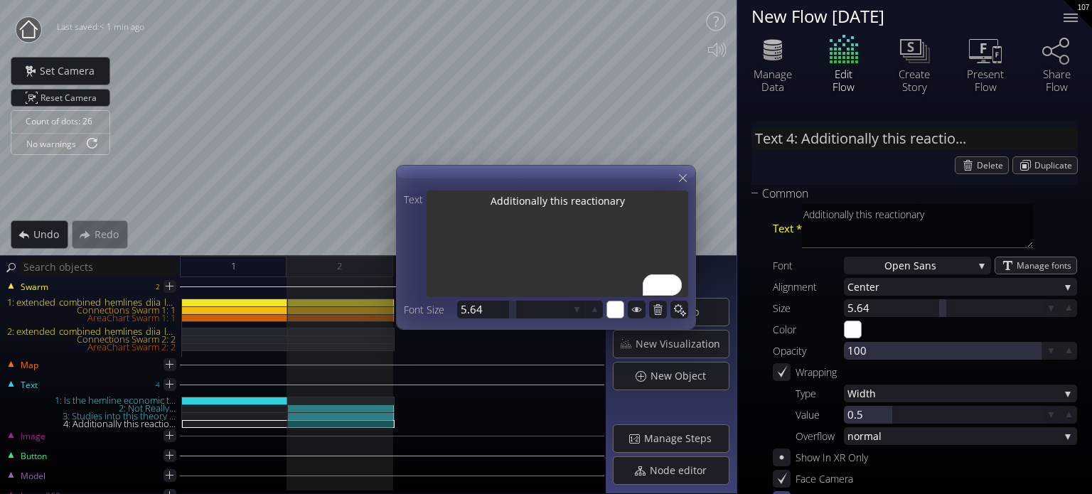
type textarea "Additionally this reactionary t"
type textarea "Additionally this reactionary tr"
type textarea "Additionally this reactionary tre"
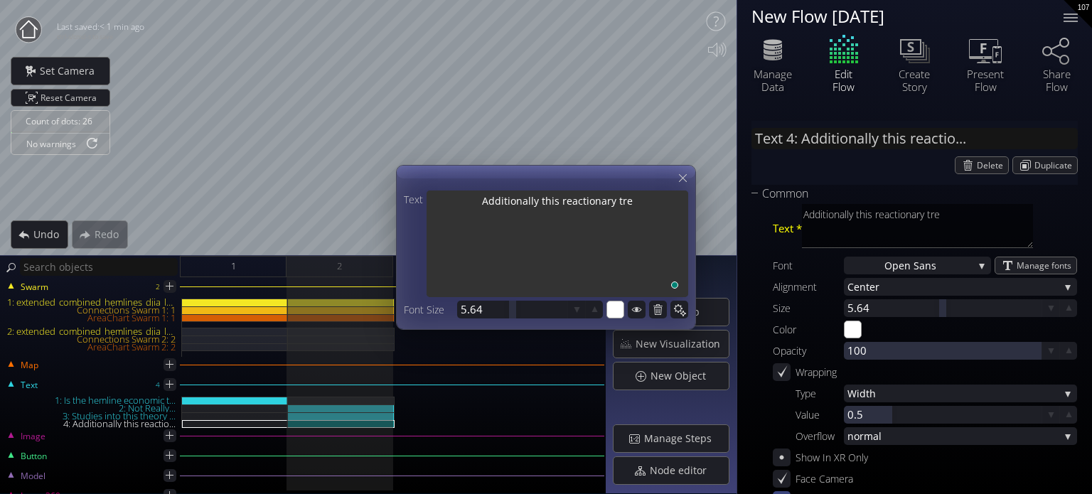
type textarea "Additionally this reactionary tren"
type textarea "Additionally this reactionary trend"
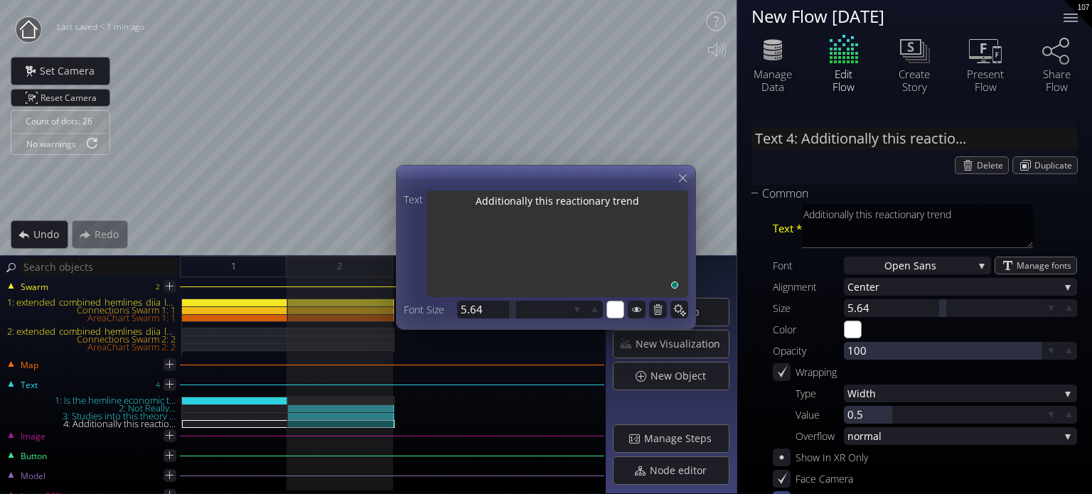
type textarea "Additionally this reactionary trend o"
type textarea "Additionally this reactionary trend on"
type textarea "Additionally this reactionary trend onl"
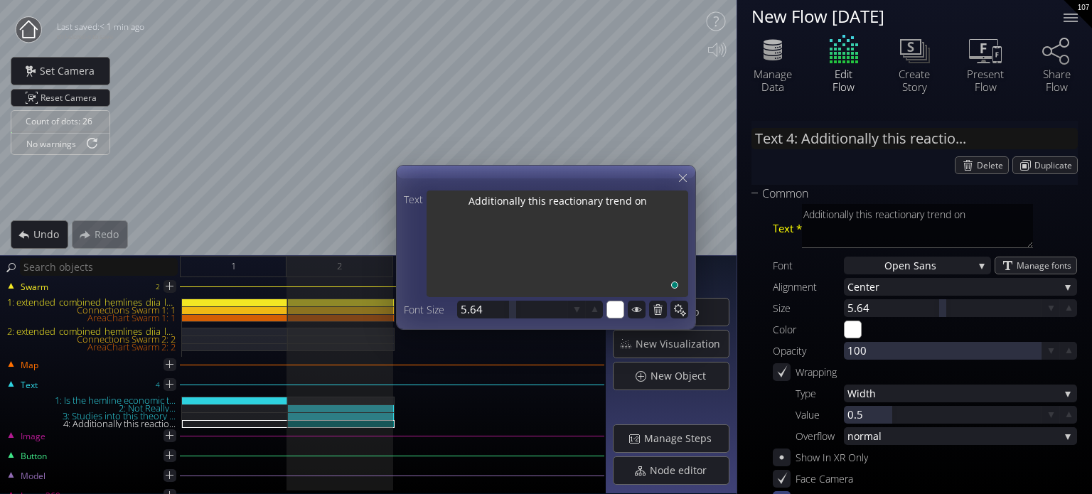
type textarea "Additionally this reactionary trend onl"
type textarea "Additionally this reactionary trend only"
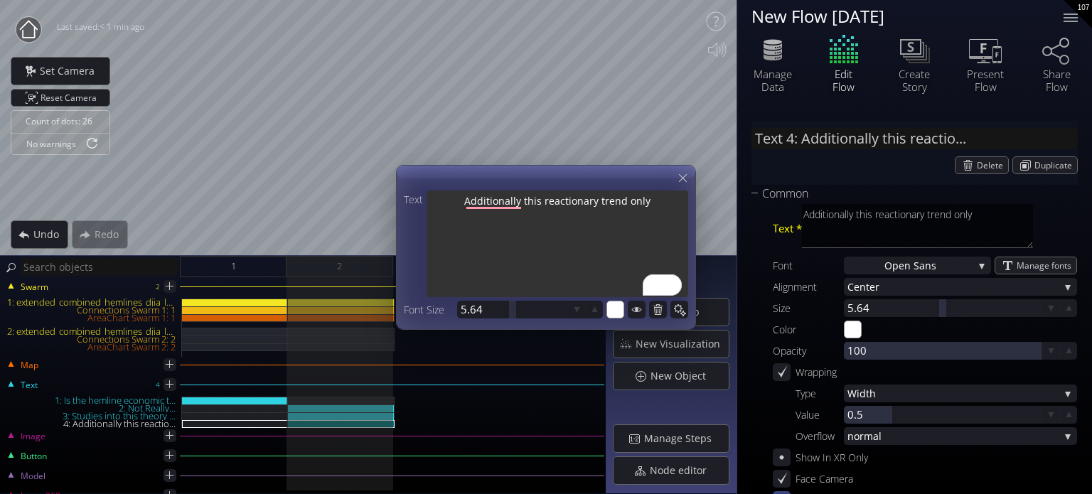
type textarea "Additionally this reactionary trend only"
type textarea "Additionally this reactionary trend onl"
type textarea "Additionally this reactionary trend on"
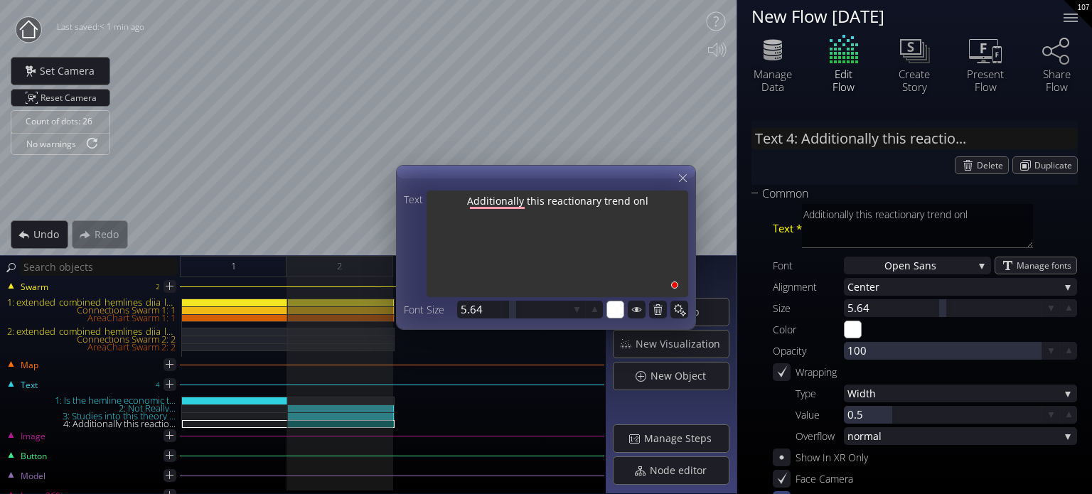
type textarea "Additionally this reactionary trend on"
type textarea "Additionally this reactionary trend o"
type textarea "Additionally this reactionary trend"
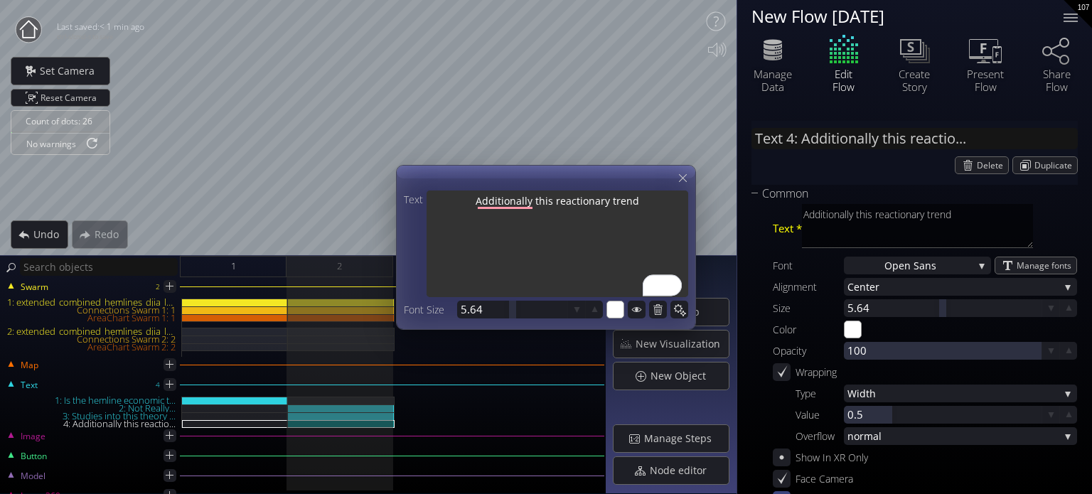
type textarea "Additionally this reactionary trend s"
type textarea "Additionally this reactionary trend st"
type textarea "Additionally this reactionary trend sta"
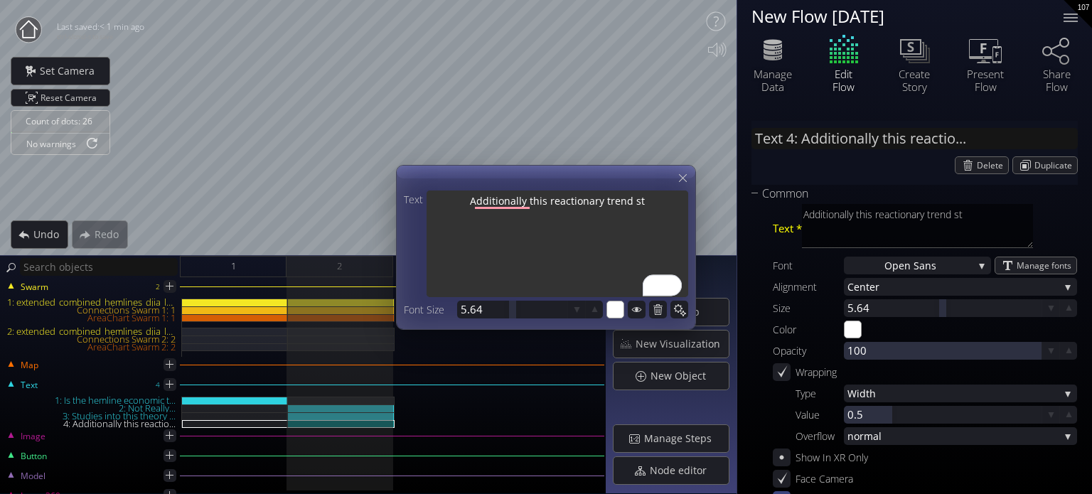
type textarea "Additionally this reactionary trend sta"
type textarea "Additionally this reactionary trend star"
type textarea "Additionally this reactionary trend start"
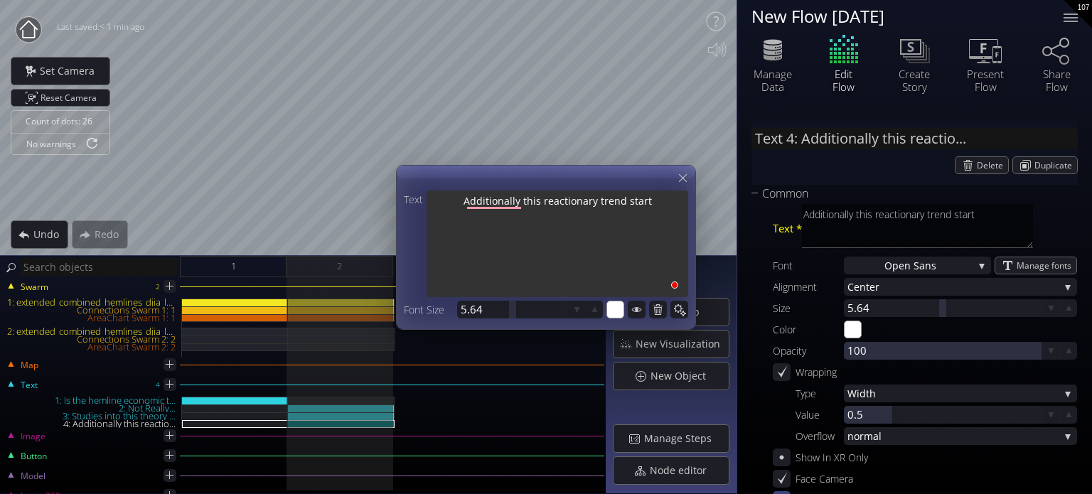
type textarea "Additionally this reactionary trend starts"
type textarea "Additionally this reactionary trend start"
type textarea "Additionally this reactionary trend star"
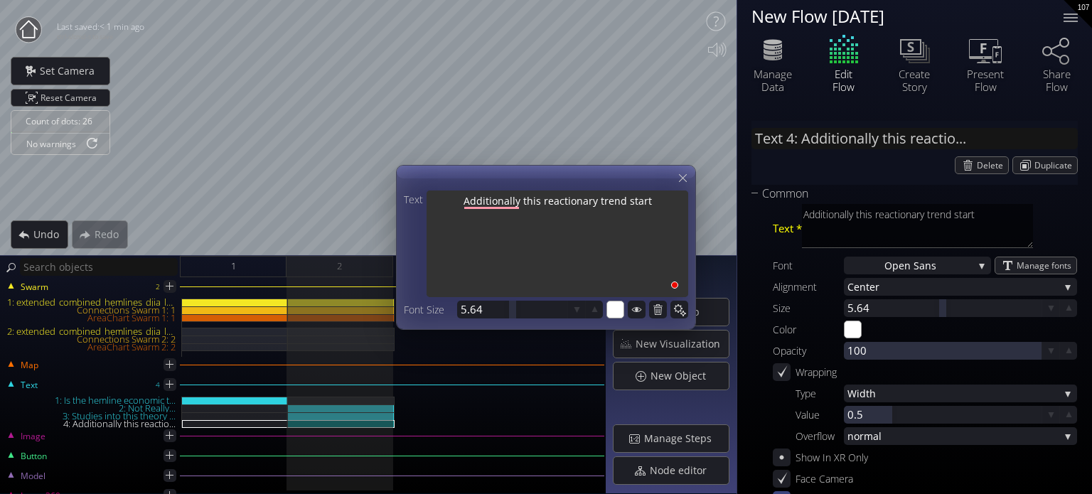
type textarea "Additionally this reactionary trend star"
type textarea "Additionally this reactionary trend sta"
type textarea "Additionally this reactionary trend st"
type textarea "Additionally this reactionary trend s"
type textarea "Additionally this reactionary trend"
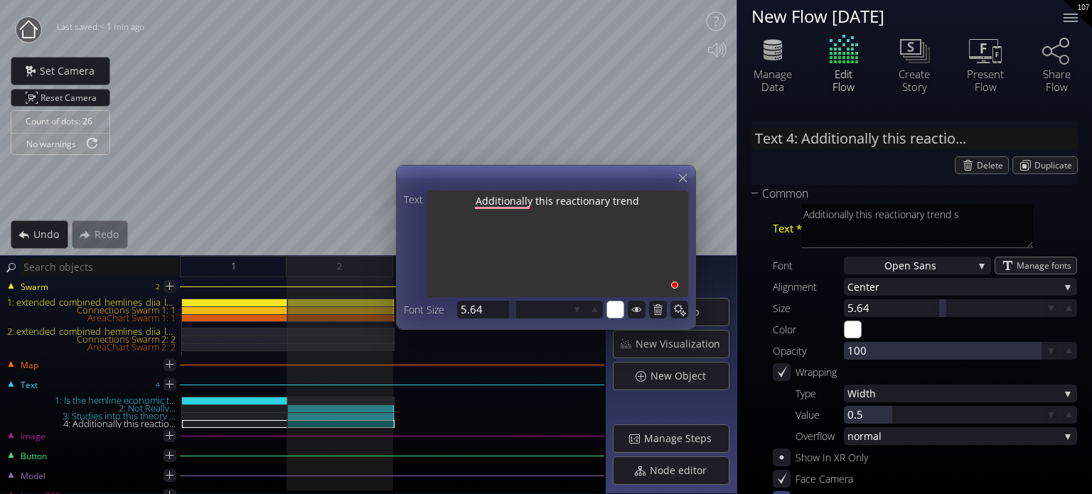
type textarea "Additionally this reactionary tren"
type textarea "Additionally this reactionary tre"
type textarea "Additionally this reactionary tr"
type textarea "Additionally this reactionary t"
type textarea "Additionally this reactionary"
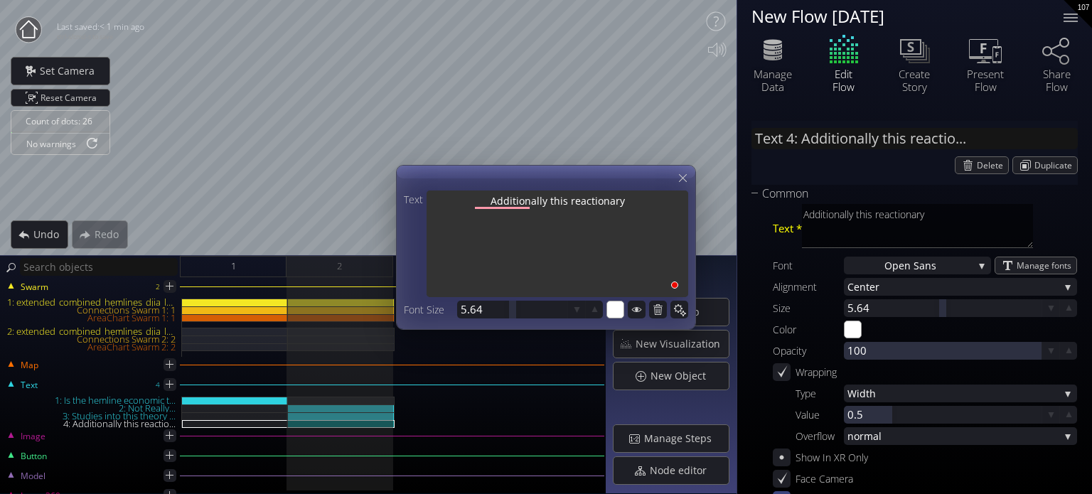
type textarea "Additionally this reactionary"
type textarea "Additionally this reactionar"
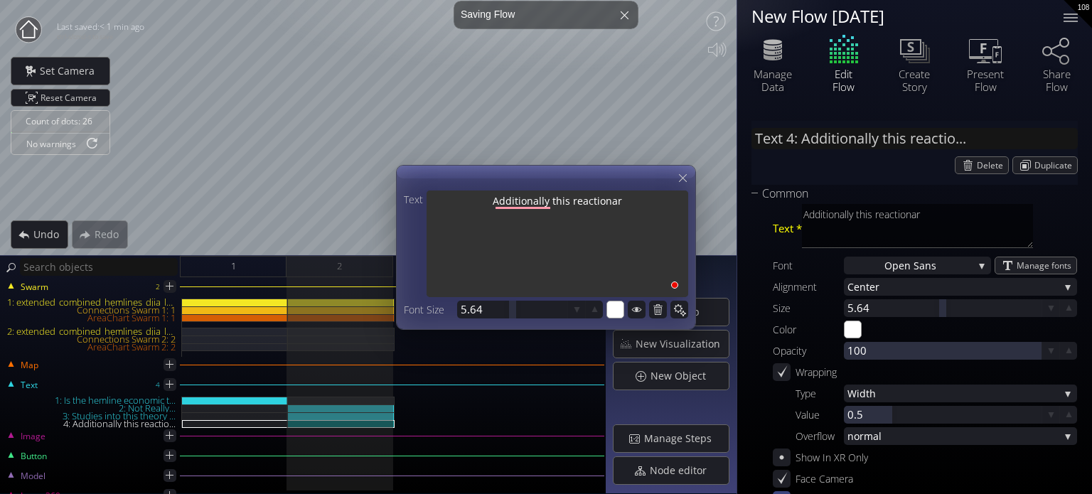
type textarea "Additionally this reactiona"
type textarea "Additionally this reaction"
type textarea "Additionally this rea"
type input "Text 4: Additionally this re"
type textarea "Additionally this re"
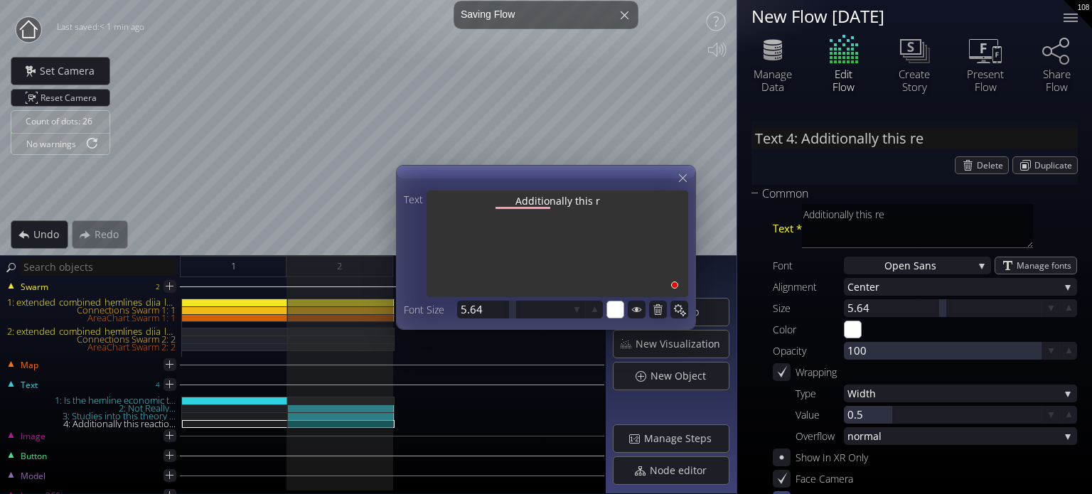
type textarea "Additionally this"
type input "Text 4: Additionally this"
type textarea "Additionally this"
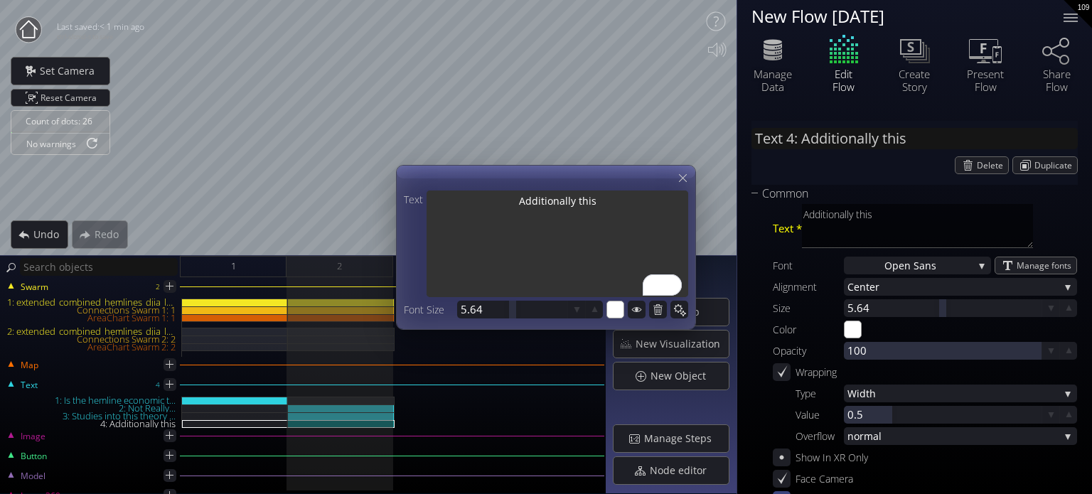
type input "Text 4: Additionally this R"
type textarea "Additionally this R"
type input "Text 4: Additionally this Re"
type textarea "Additionally this Re"
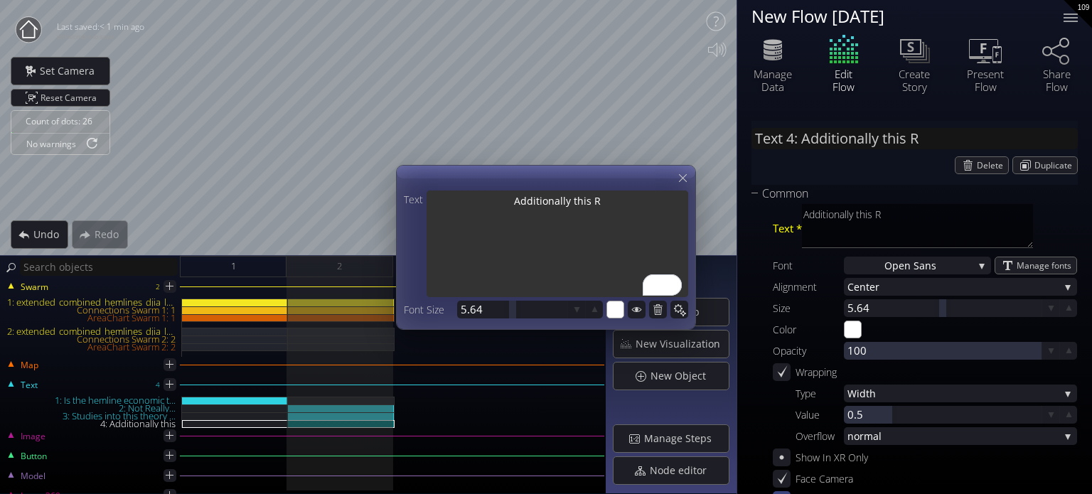
type textarea "Additionally this Re"
type input "Text 4: Additionally this Rea"
type textarea "Additionally this Rea"
type input "Text 4: Additionally this Reac"
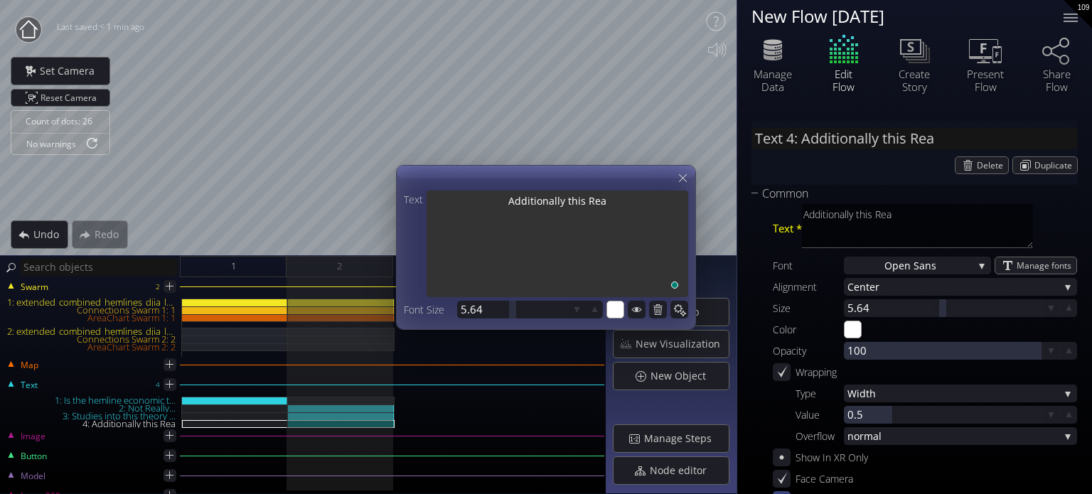
type textarea "Additionally this Reac"
type input "Text 4: Additionally this React"
type textarea "Additionally this React"
type textarea "Additionally this Reacti"
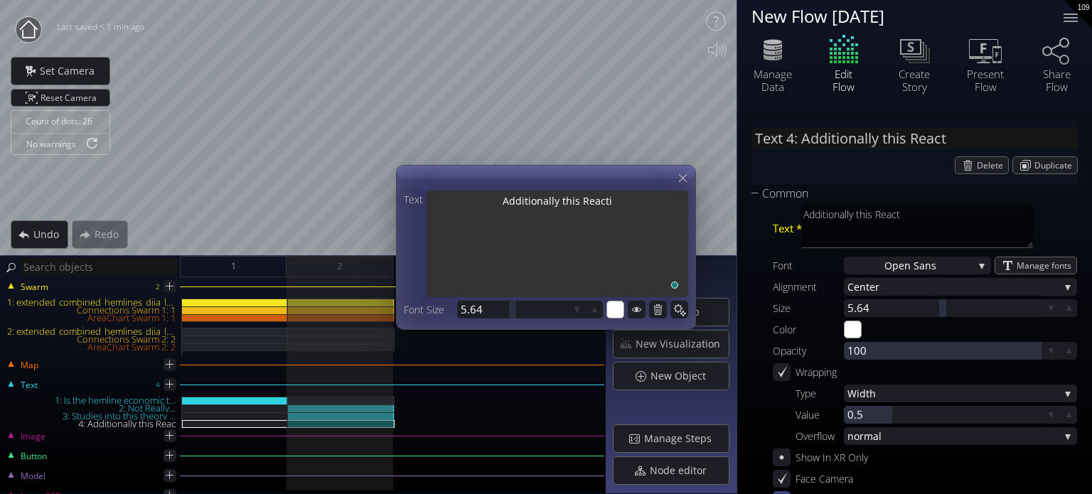
type input "Text 4: Additionally this Reacti"
type textarea "Additionally this Reacti"
type input "Text 4: Additionally this Reactio"
type textarea "Additionally this Reactio"
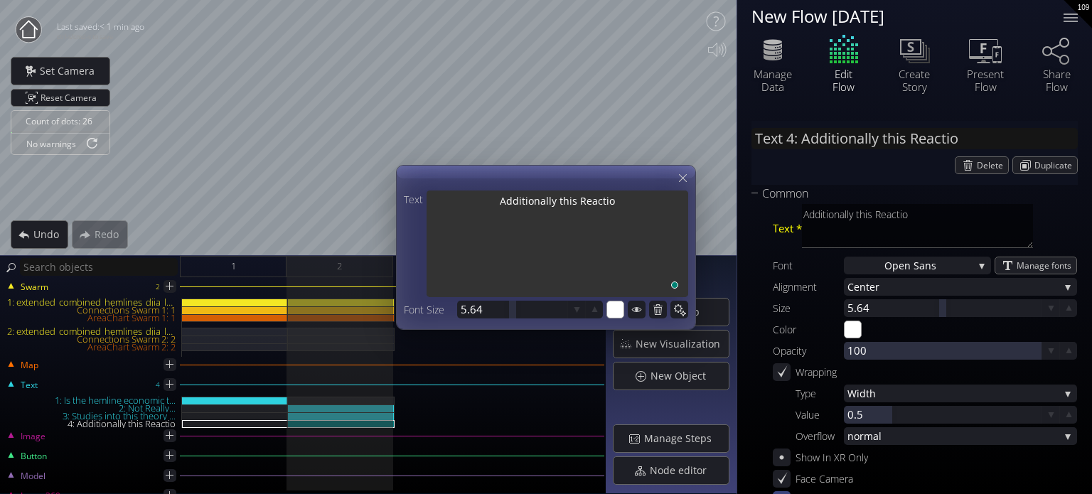
type input "Text 4: Additionally this Reactio..."
type textarea "Additionally this Reaction"
type textarea "Additionally this Reactiona"
type textarea "Additionally this Reactionar"
type textarea "Additionally this Reactionary"
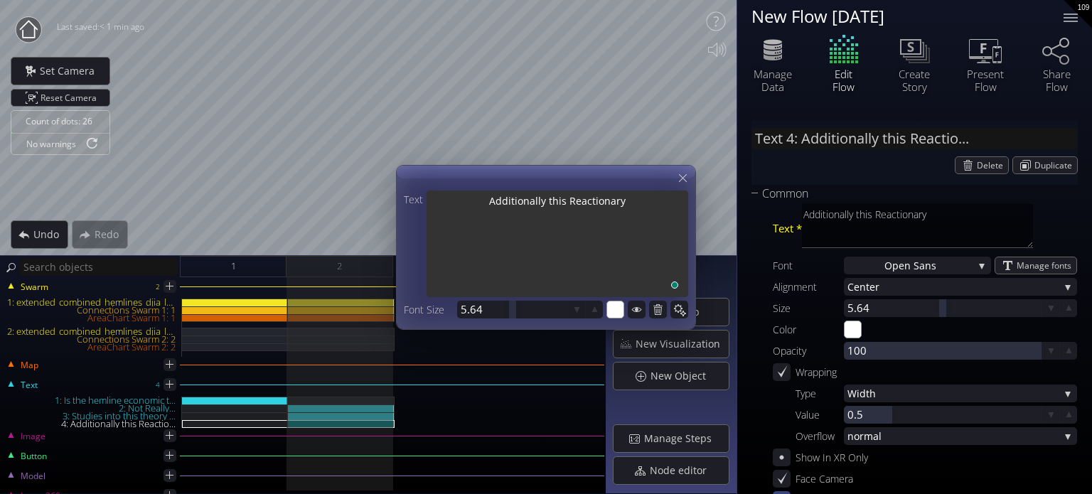
type textarea "Additionally this Reactionary"
type textarea "Additionally this Reactionary t"
type textarea "Additionally this Reactionary tr"
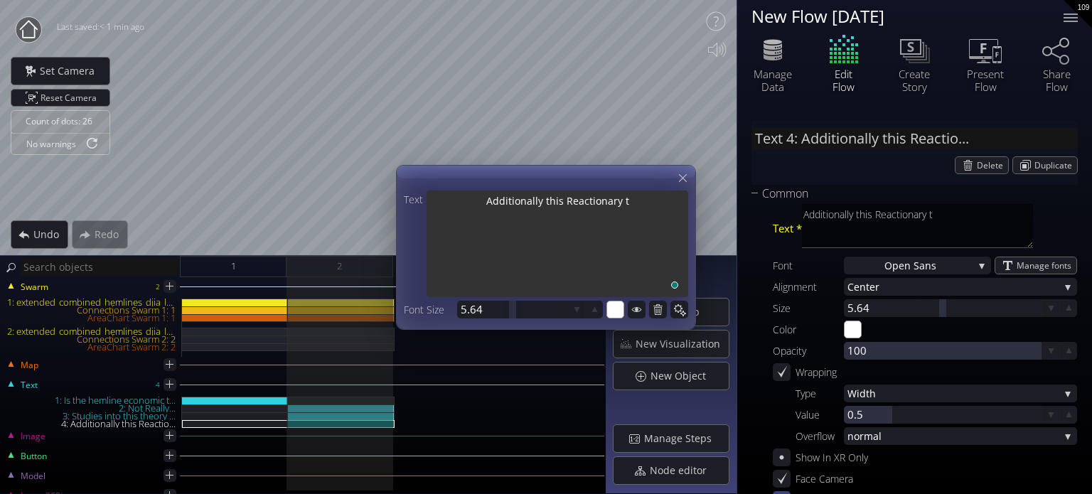
type textarea "Additionally this Reactionary tr"
type textarea "Additionally this Reactionary tre"
type textarea "Additionally this Reactionary tren"
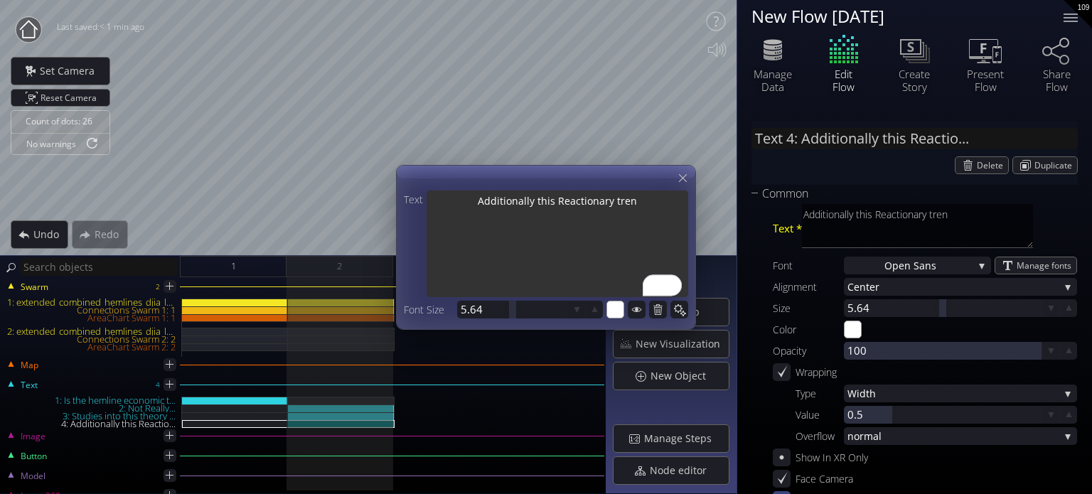
type textarea "Additionally this Reactionary trend"
type textarea "Additionally this Reactionary trend h"
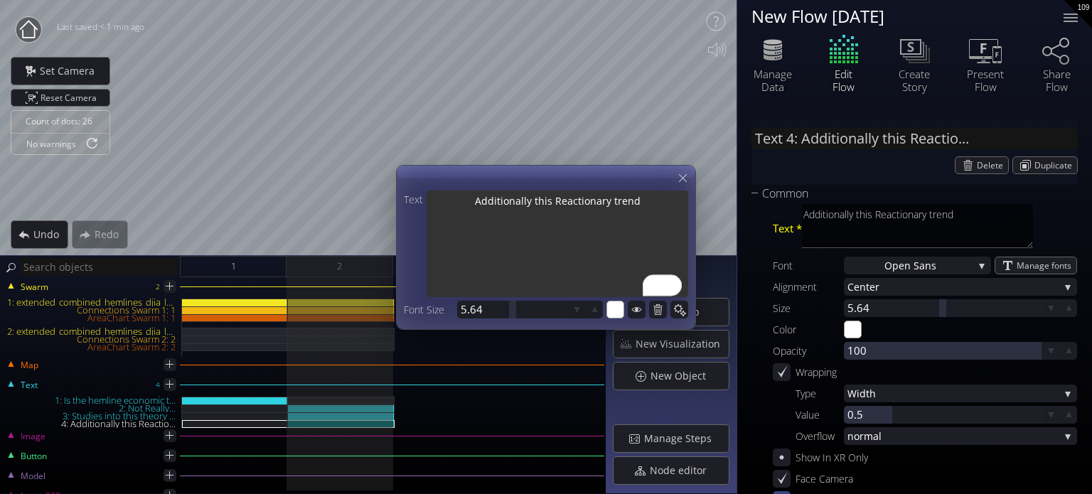
type textarea "Additionally this Reactionary trend h"
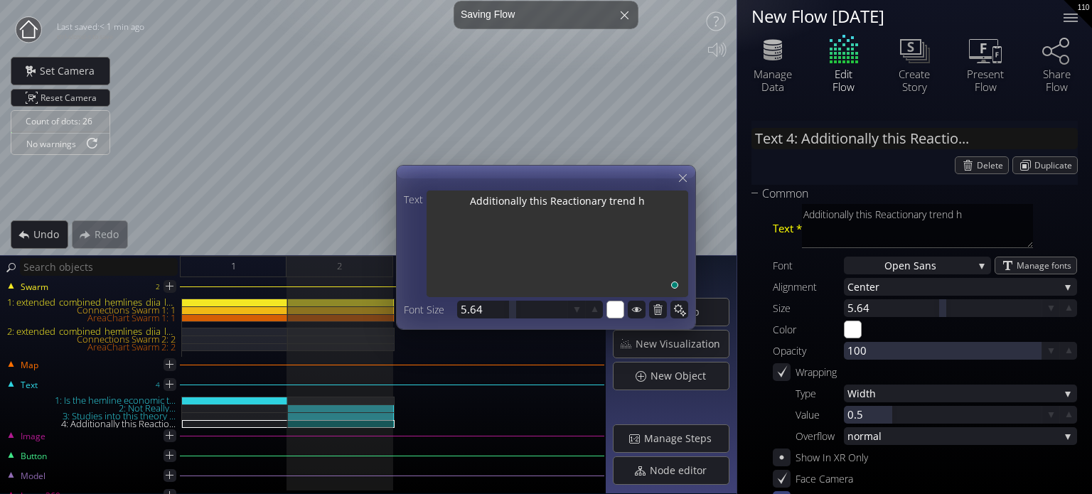
type textarea "Additionally this Reactionary trend ha"
type textarea "Additionally this Reactionary trend has"
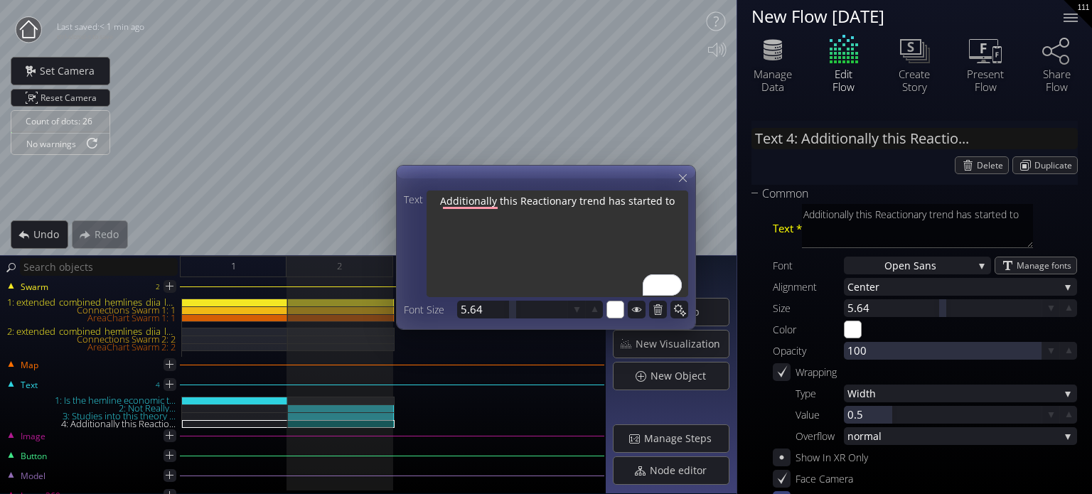
click at [583, 198] on textarea "Additionally this Reactionary trend has started to" at bounding box center [558, 246] width 262 height 110
click at [577, 197] on textarea "Additionally this Reactionary trend has started to" at bounding box center [558, 246] width 262 height 110
click at [614, 218] on textarea "Additionally this Reactionary coorelation trend has started to" at bounding box center [558, 246] width 262 height 110
click at [626, 198] on textarea "Additionally this Reactionary coorelation trend has started to" at bounding box center [558, 246] width 262 height 110
click at [614, 198] on textarea "Additionally this Reactionary coorelation trend has started to" at bounding box center [558, 246] width 262 height 110
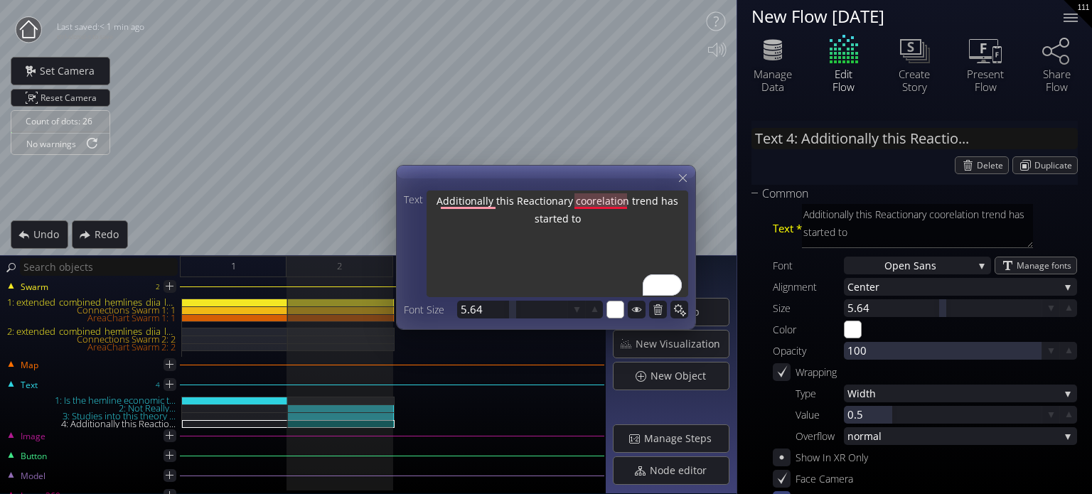
click at [614, 198] on textarea "Additionally this Reactionary coorelation trend has started to" at bounding box center [558, 246] width 262 height 110
click at [663, 196] on textarea "Additionally this Reactionary coorelation trend has started to" at bounding box center [558, 246] width 262 height 110
click at [657, 201] on textarea "Additionally this Reactionary coorelation trend has started to" at bounding box center [558, 246] width 262 height 110
paste textarea "coorelation"
click at [602, 201] on textarea "Additionally this Reactionary coorelation trend coorelationhas started to" at bounding box center [558, 246] width 262 height 110
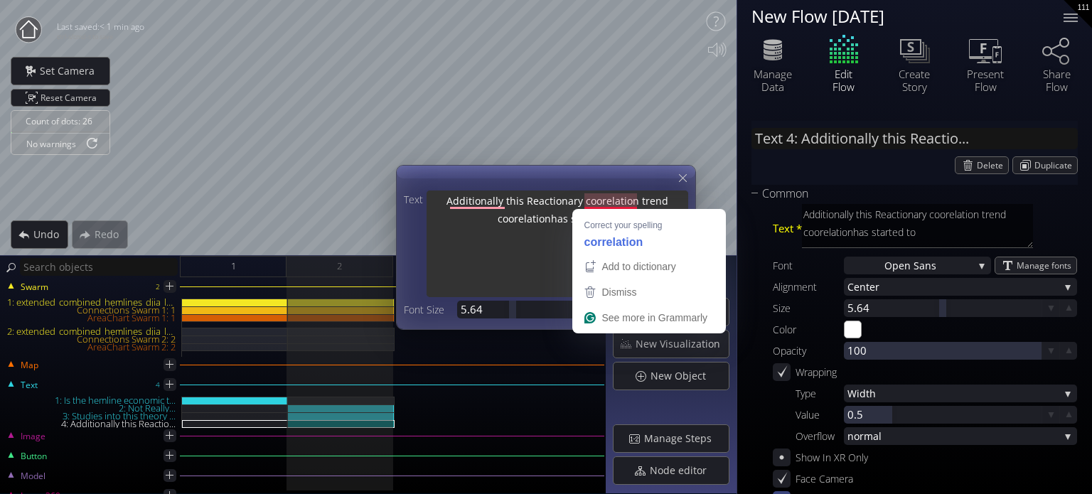
click at [604, 201] on textarea "Additionally this Reactionary coorelation trend coorelationhas started to" at bounding box center [558, 246] width 262 height 110
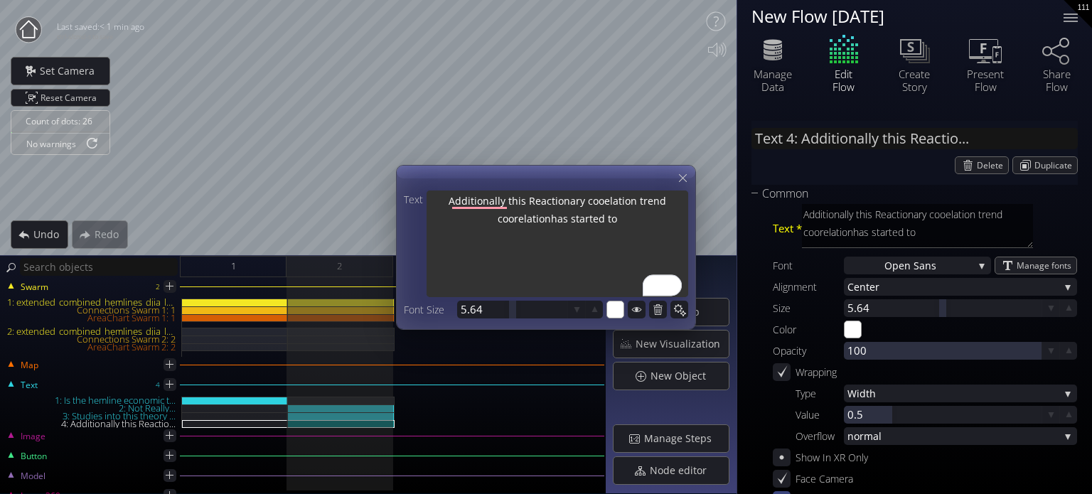
click at [613, 200] on textarea "Additionally this Reactionary cooelation trend coorelationhas started to" at bounding box center [558, 246] width 262 height 110
click at [658, 201] on textarea "Additionally this Reactionary trend coorelationhas started to" at bounding box center [558, 246] width 262 height 110
drag, startPoint x: 641, startPoint y: 213, endPoint x: 639, endPoint y: 222, distance: 8.7
click at [641, 214] on textarea "Additionally this Reactionary trend coorelation has started to" at bounding box center [558, 246] width 262 height 110
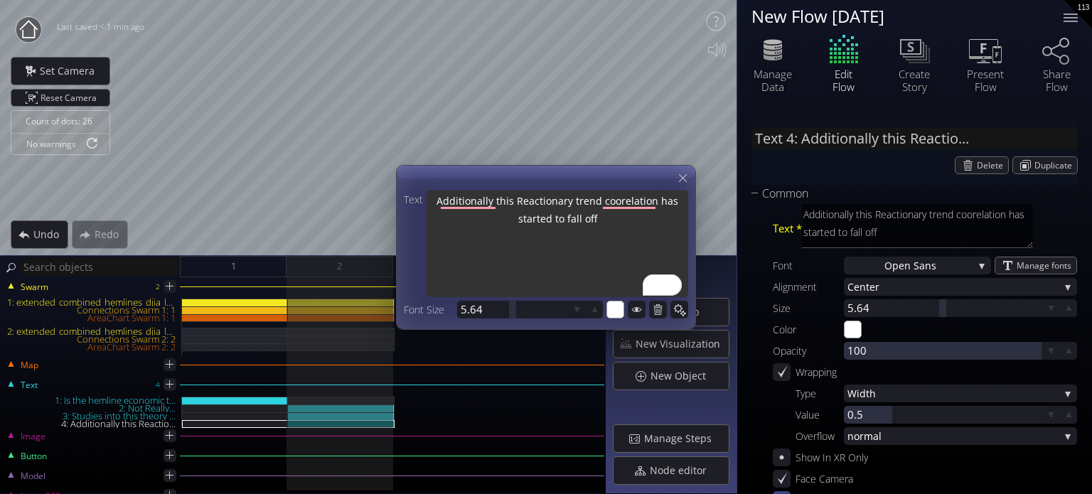
click at [569, 251] on textarea "Additionally this Reactionary trend coorelation has started to fall off" at bounding box center [558, 246] width 262 height 110
click at [624, 232] on textarea "Additionally this Reactionary trend coorelation has started to fall off" at bounding box center [558, 246] width 262 height 110
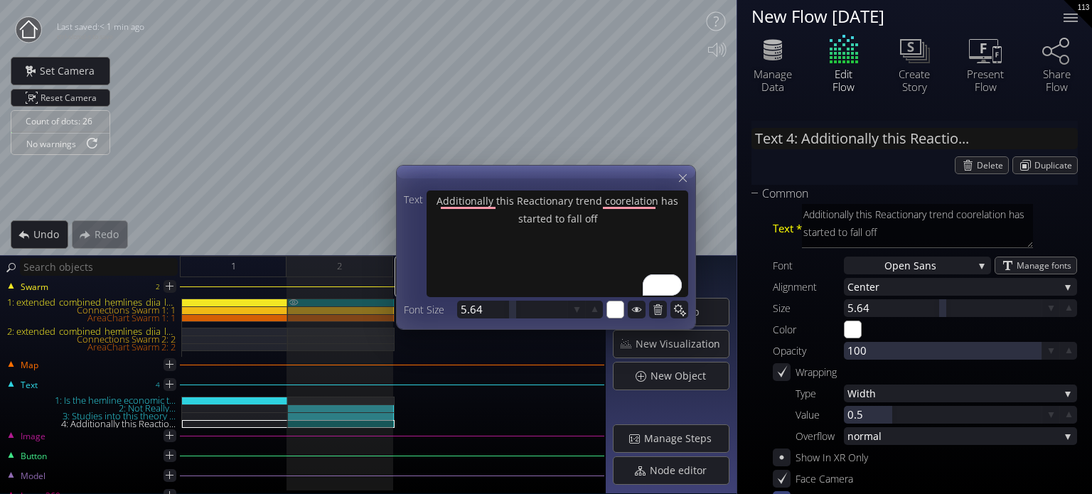
click at [348, 303] on div "1: extended_combined_hemlines_djia_long_normalized.csv" at bounding box center [341, 303] width 107 height 8
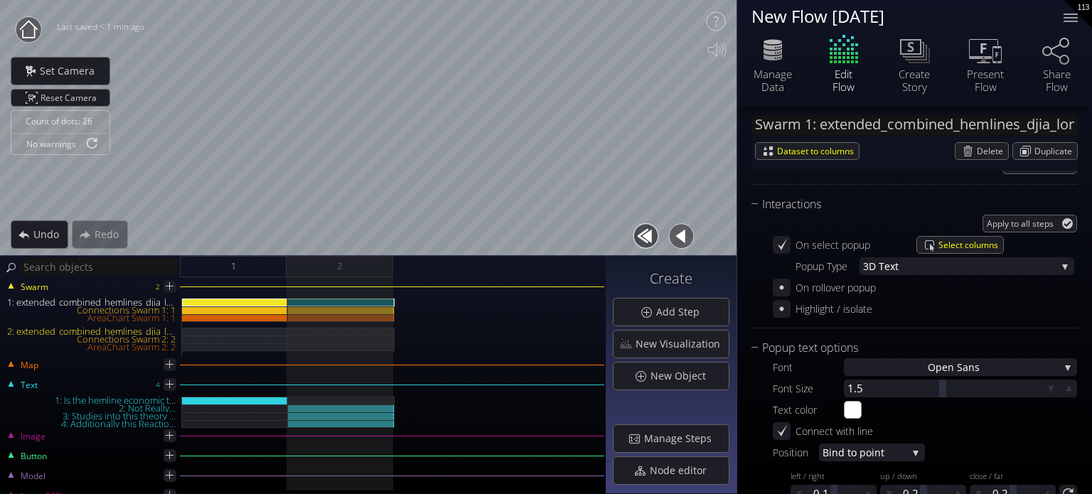
scroll to position [1707, 0]
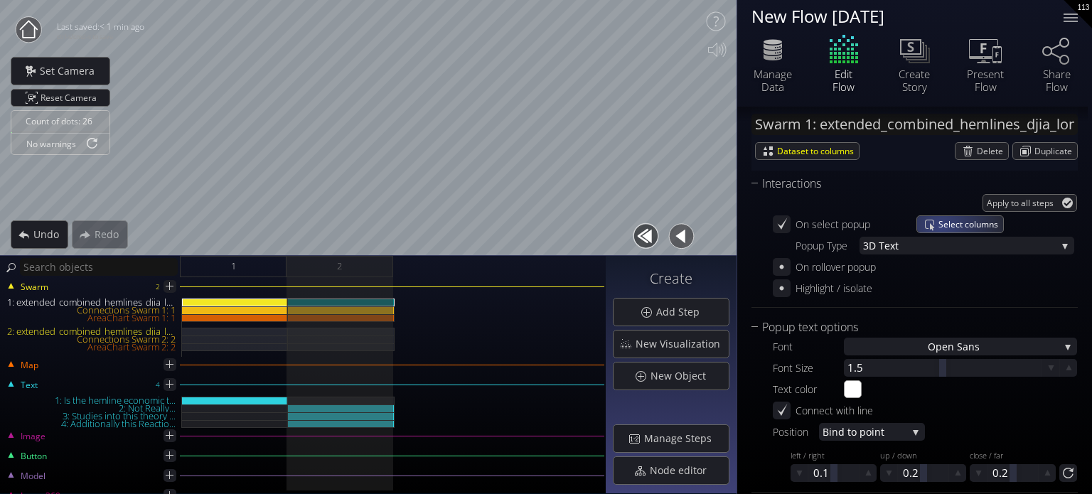
click at [941, 220] on span "Select columns" at bounding box center [971, 224] width 65 height 16
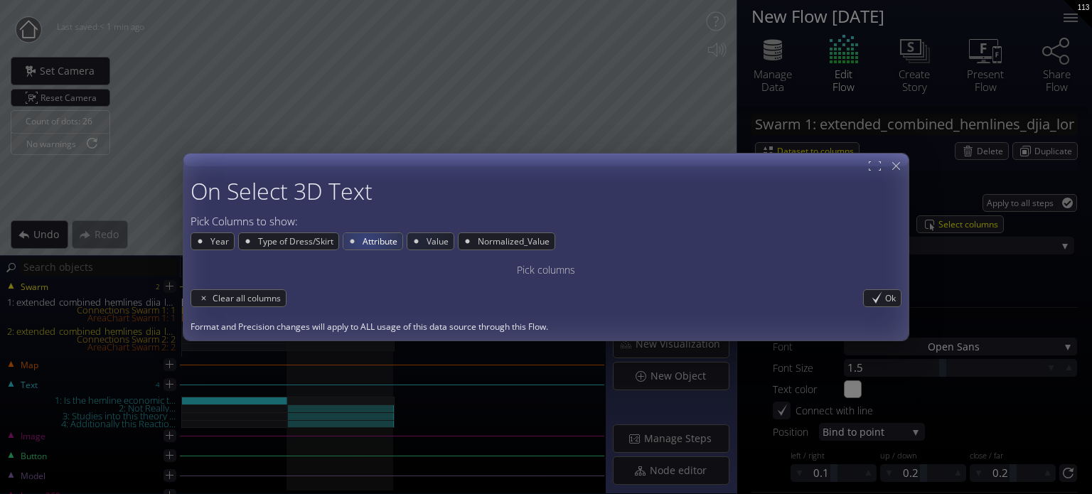
click at [361, 241] on span "Attribute" at bounding box center [381, 241] width 41 height 16
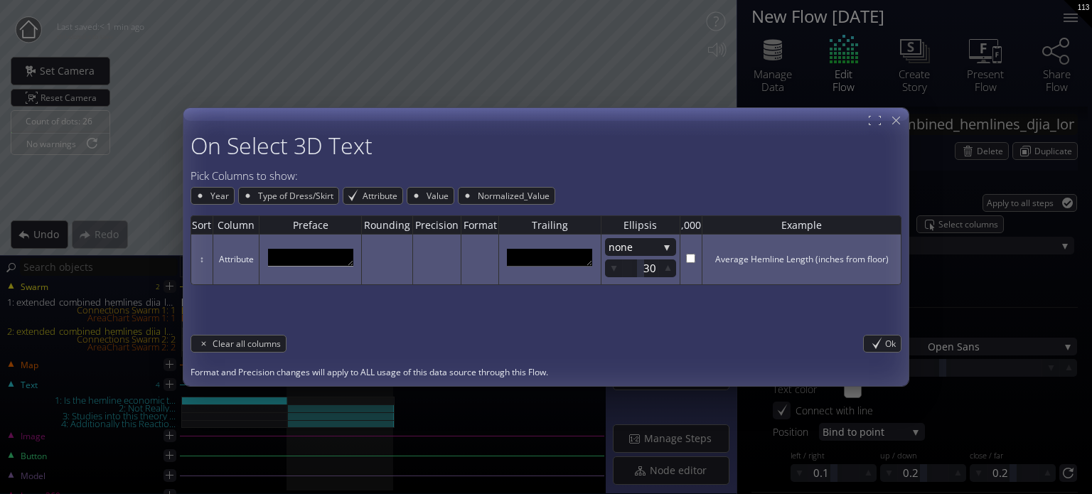
click at [339, 257] on textarea at bounding box center [310, 258] width 85 height 18
click at [543, 259] on textarea at bounding box center [549, 258] width 85 height 18
drag, startPoint x: 425, startPoint y: 265, endPoint x: 483, endPoint y: 244, distance: 61.8
click at [425, 265] on td at bounding box center [436, 260] width 48 height 50
click at [741, 257] on td "Average Hemline Length (inches from floor)" at bounding box center [802, 260] width 200 height 50
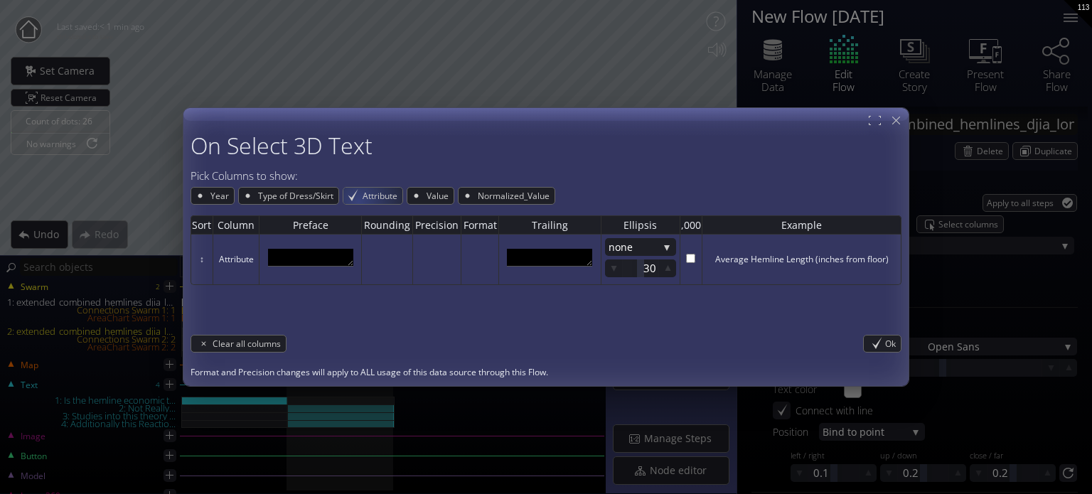
click at [356, 198] on div "Attribute" at bounding box center [372, 196] width 59 height 16
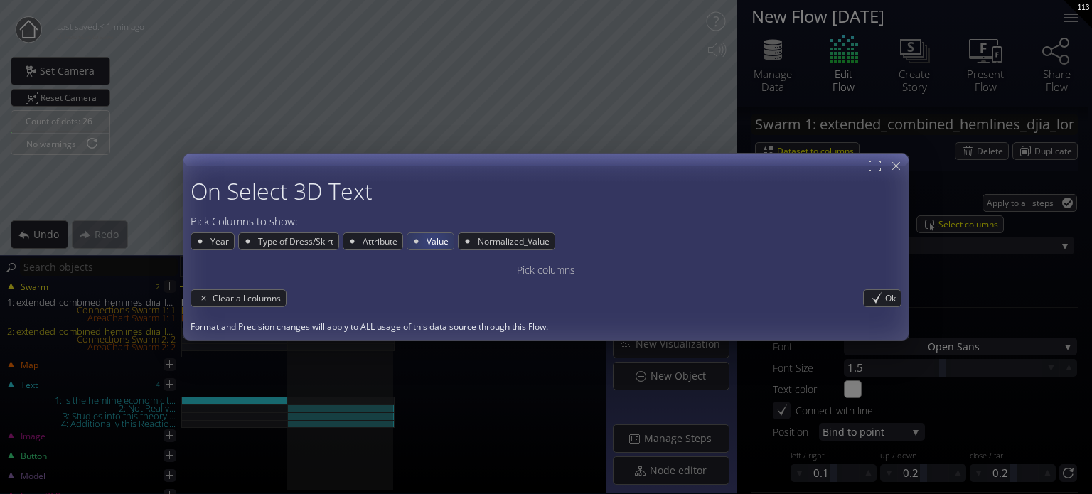
click at [432, 241] on span "Value" at bounding box center [439, 241] width 28 height 16
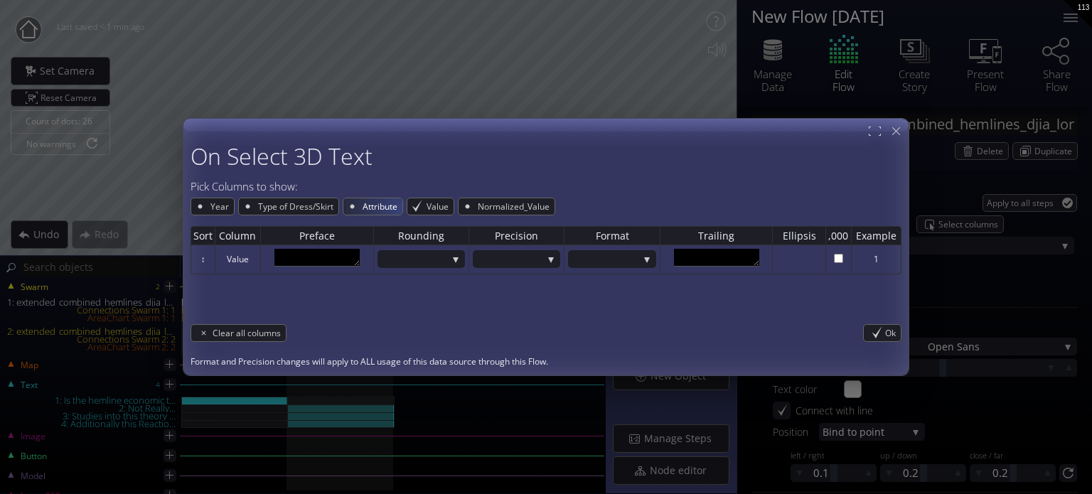
click at [381, 204] on span "Attribute" at bounding box center [381, 206] width 41 height 16
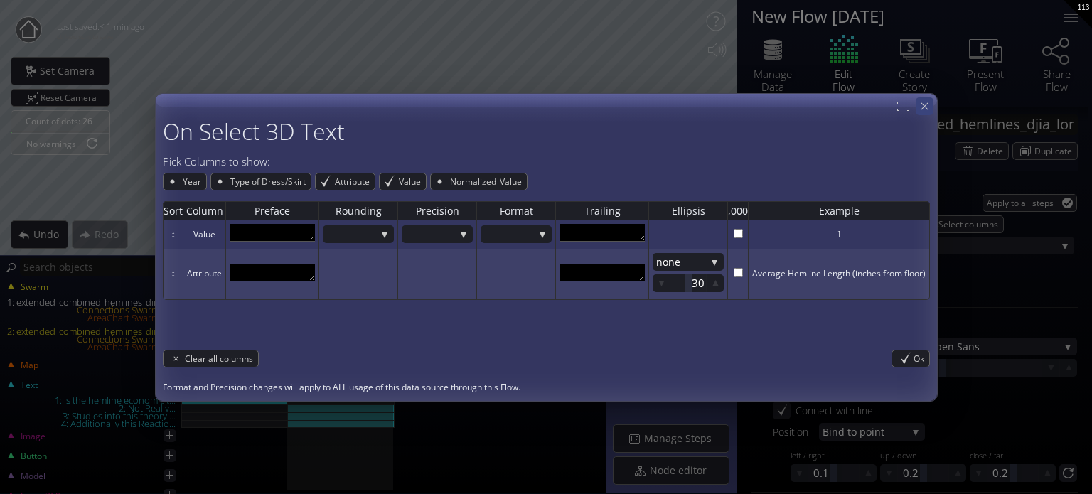
click at [929, 104] on icon at bounding box center [925, 107] width 14 height 14
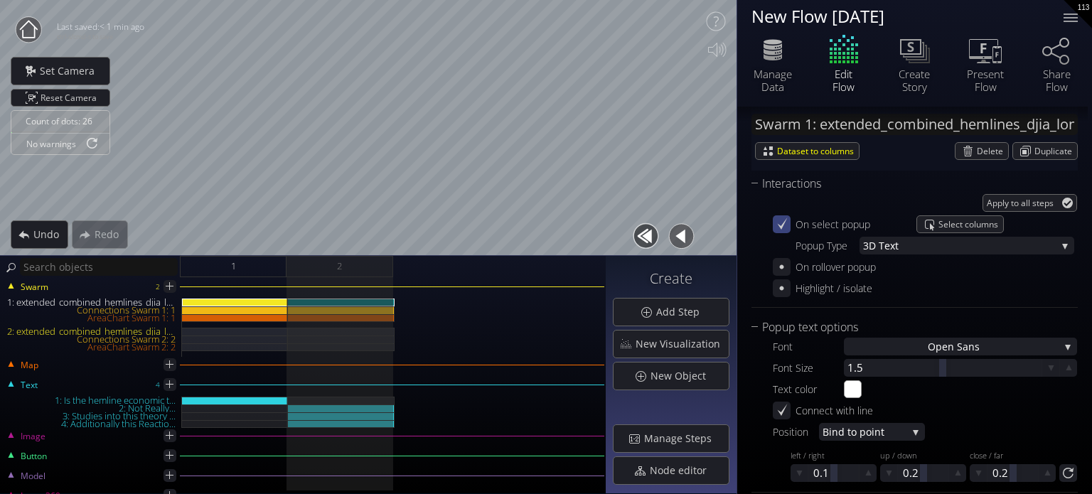
click at [779, 226] on icon at bounding box center [782, 225] width 14 height 14
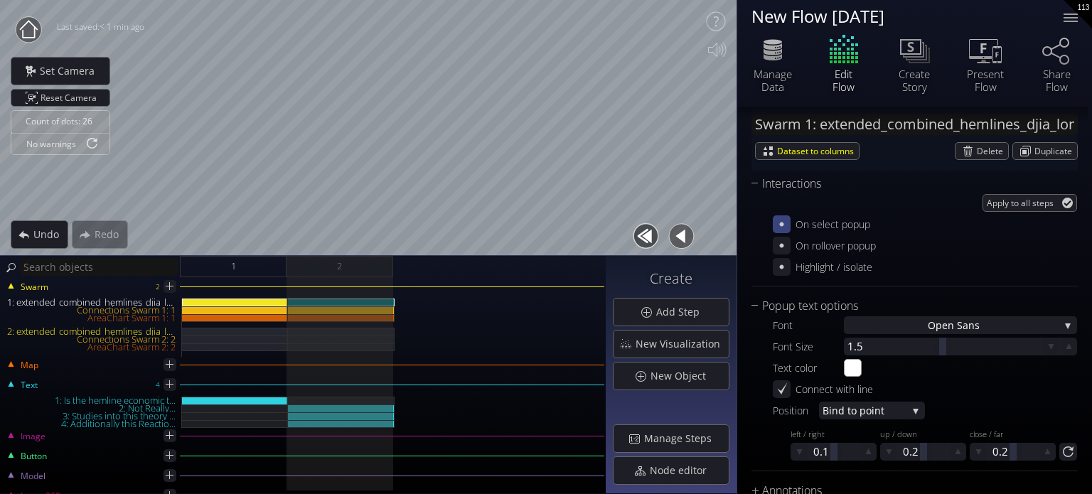
click at [779, 226] on icon at bounding box center [782, 225] width 14 height 14
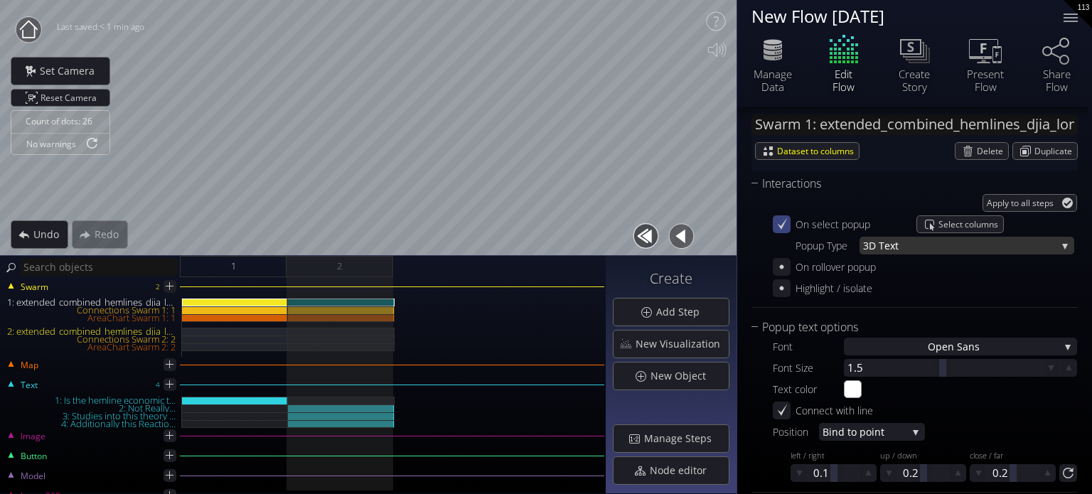
click at [873, 241] on span "3D T" at bounding box center [873, 246] width 21 height 18
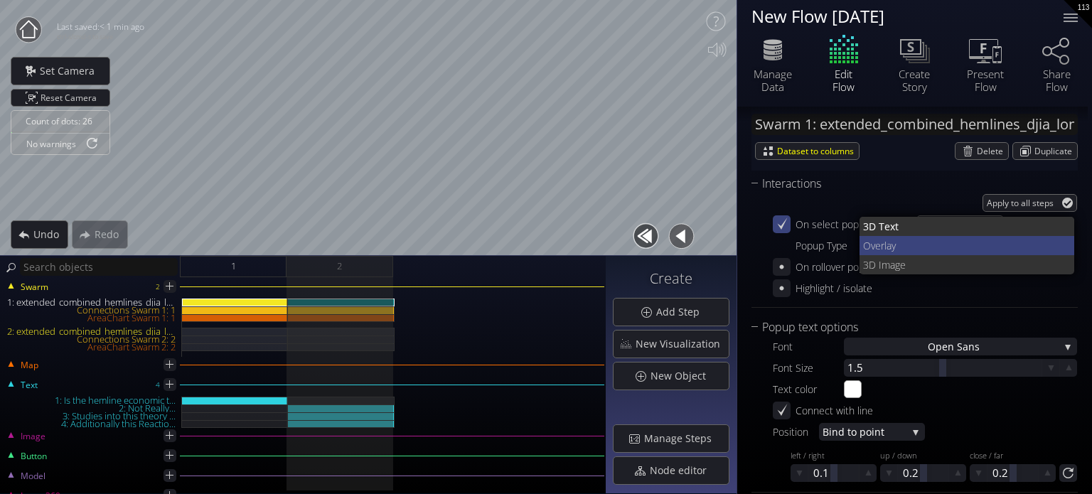
click at [896, 247] on span "lay" at bounding box center [974, 245] width 179 height 19
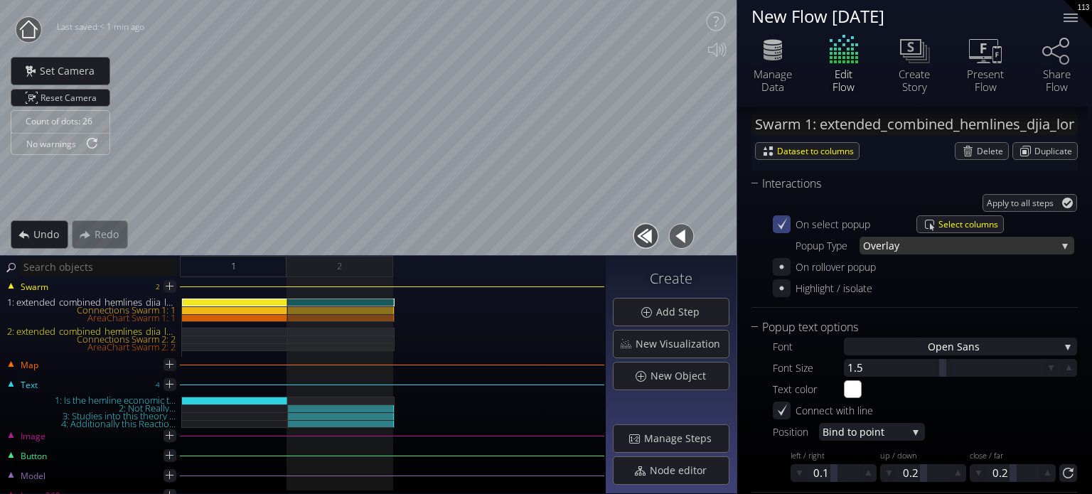
click at [908, 249] on span "lay" at bounding box center [971, 246] width 171 height 18
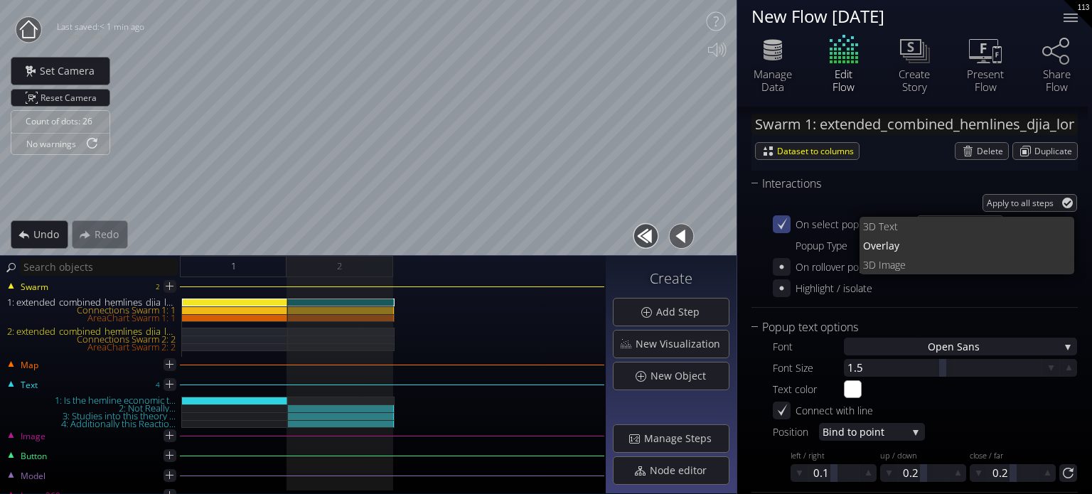
click at [882, 225] on span "3D T" at bounding box center [873, 226] width 21 height 19
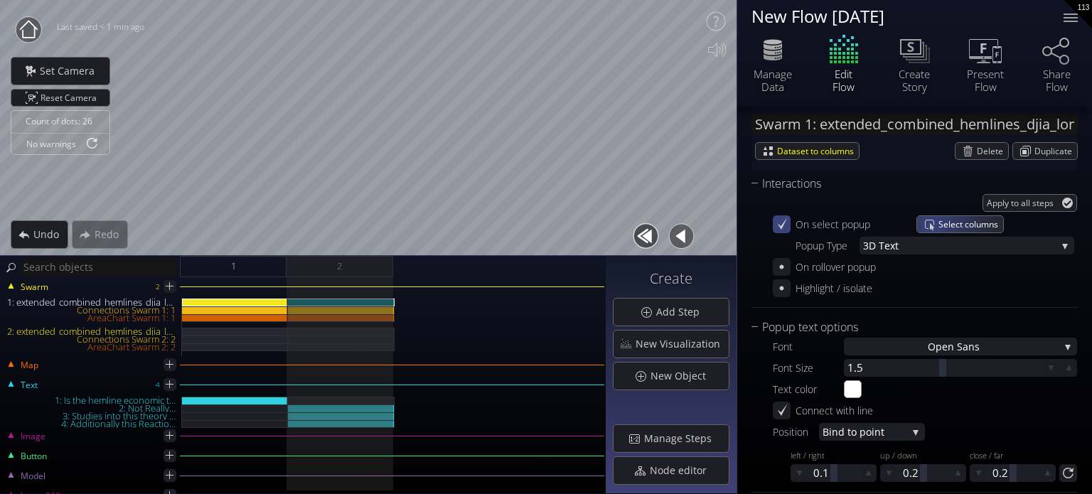
click at [940, 223] on span "Select columns" at bounding box center [971, 224] width 65 height 16
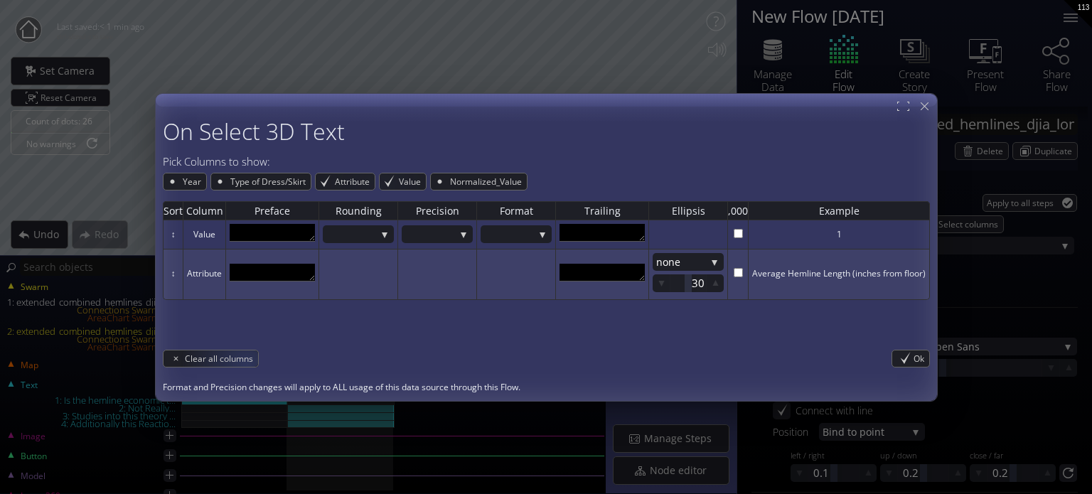
click at [233, 363] on span "Clear all columns" at bounding box center [221, 359] width 73 height 16
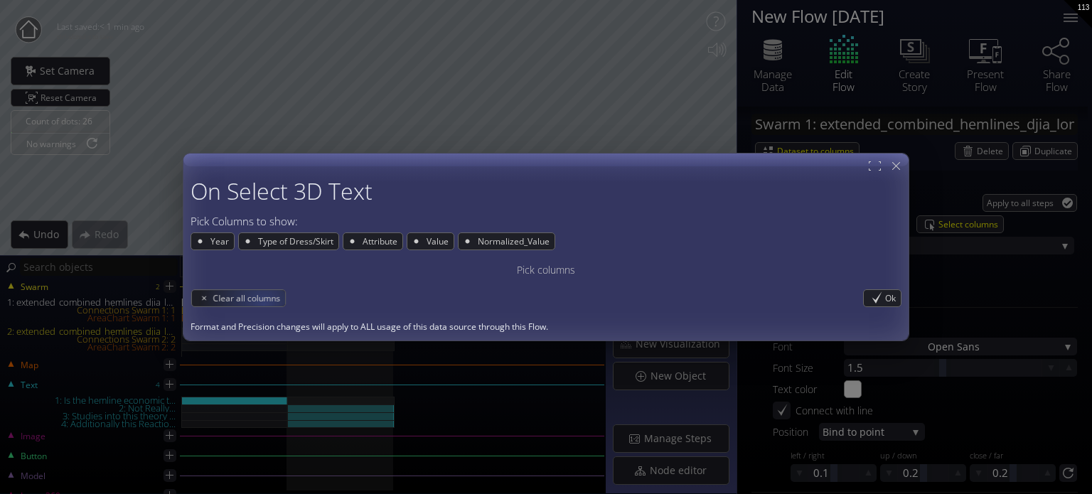
click at [242, 357] on div "On Select 3D Text Pick Columns to show: Year Type of Dress/Skirt Attribute Valu…" at bounding box center [546, 247] width 1092 height 494
click at [529, 249] on span "Normalized_Value" at bounding box center [515, 241] width 78 height 16
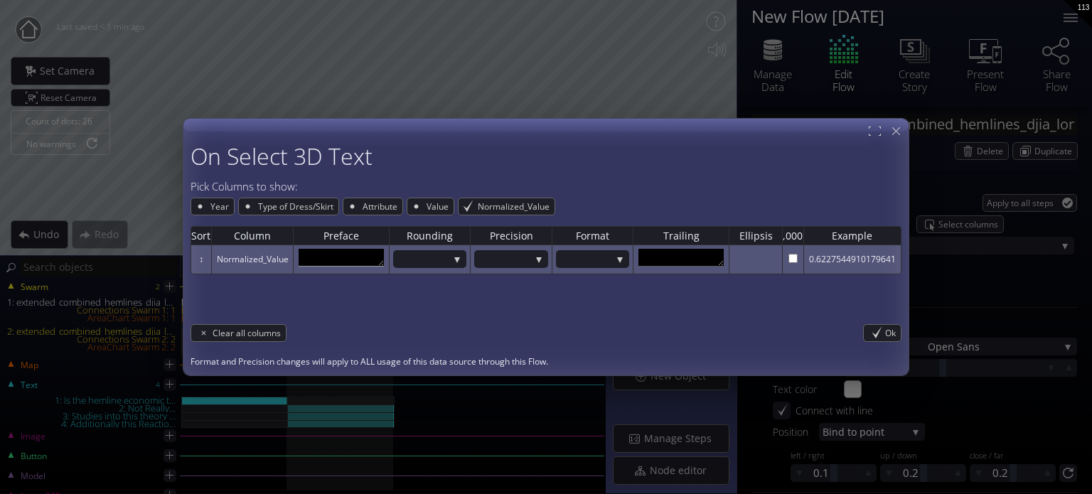
click at [347, 262] on textarea at bounding box center [341, 258] width 85 height 18
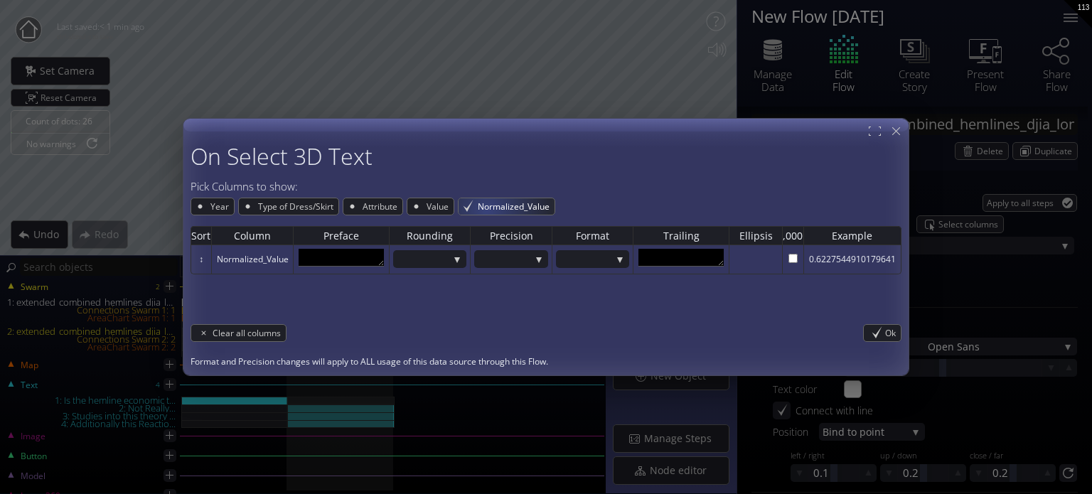
click at [491, 210] on span "Normalized_Value" at bounding box center [515, 206] width 78 height 16
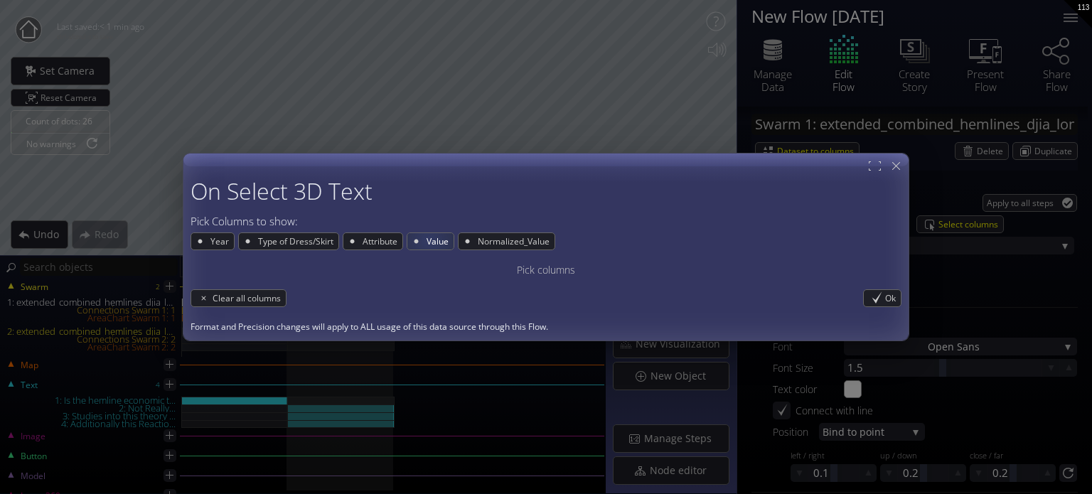
click at [425, 247] on span "Value" at bounding box center [439, 241] width 28 height 16
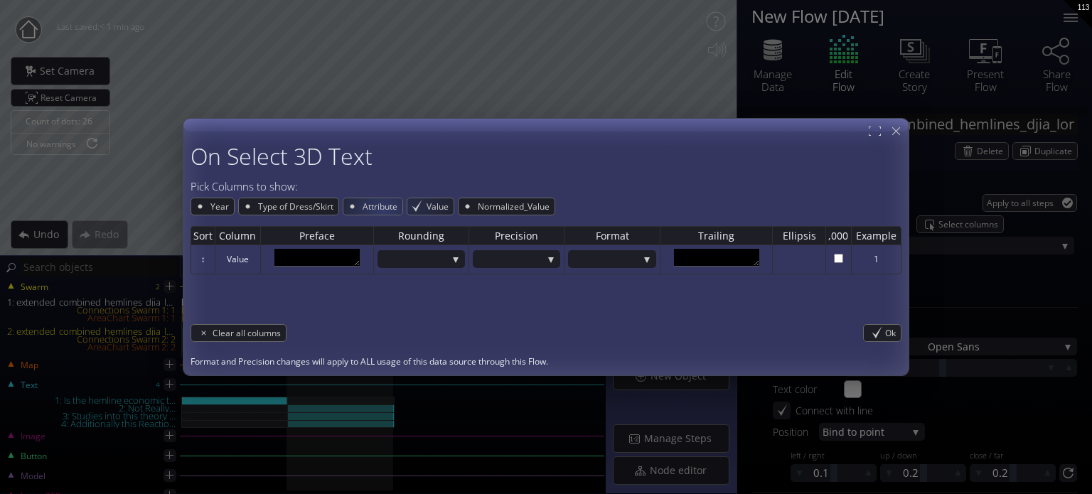
click at [416, 207] on div "Value" at bounding box center [430, 206] width 46 height 16
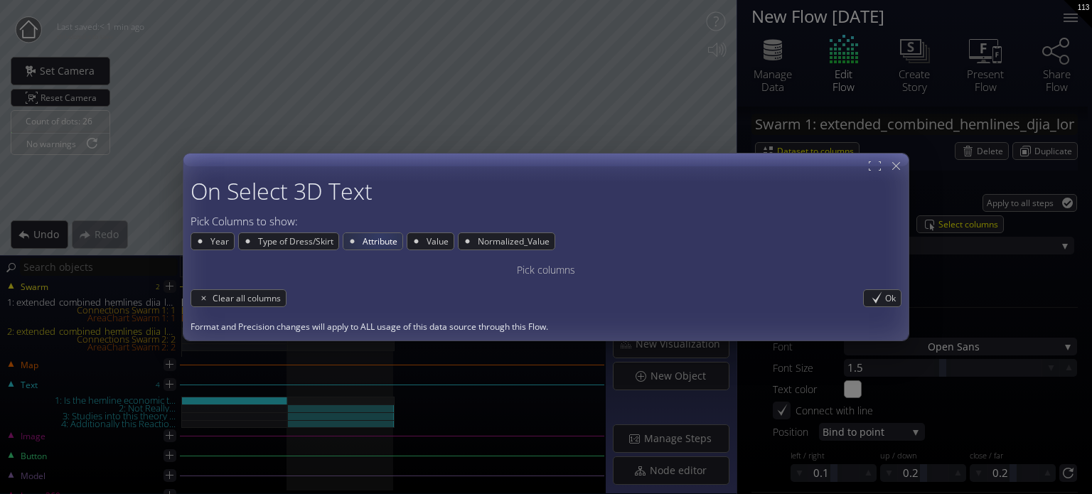
click at [380, 241] on span "Attribute" at bounding box center [381, 241] width 41 height 16
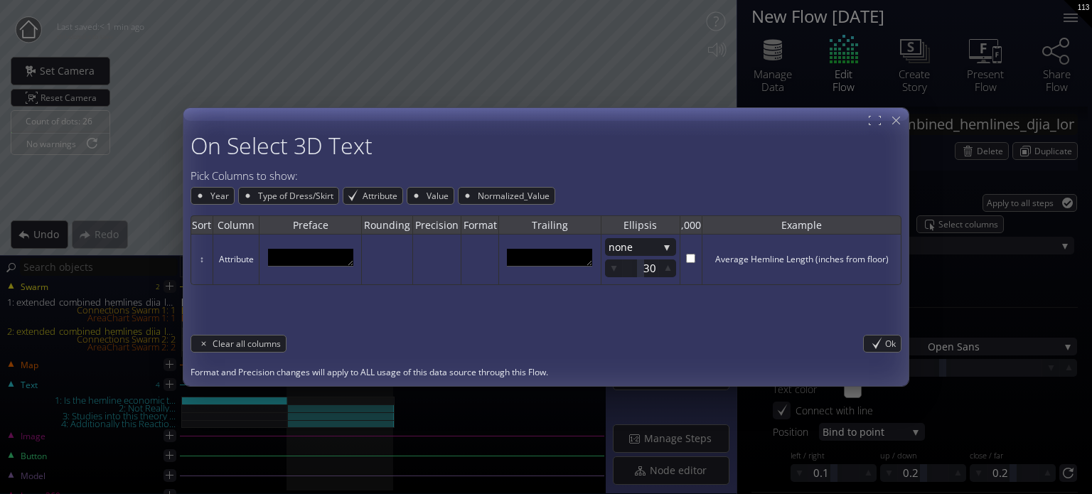
click at [479, 231] on th "Format" at bounding box center [480, 224] width 38 height 19
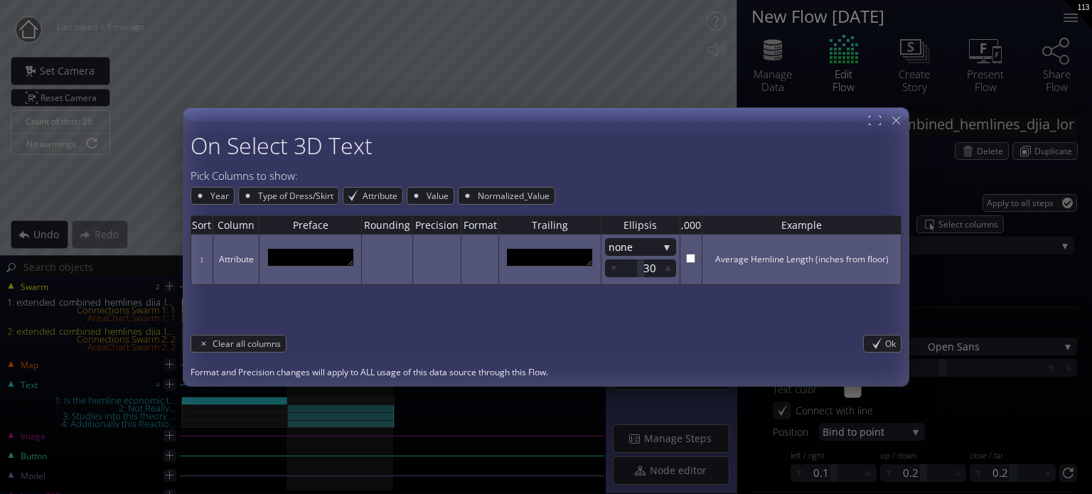
click at [402, 278] on td at bounding box center [386, 260] width 51 height 50
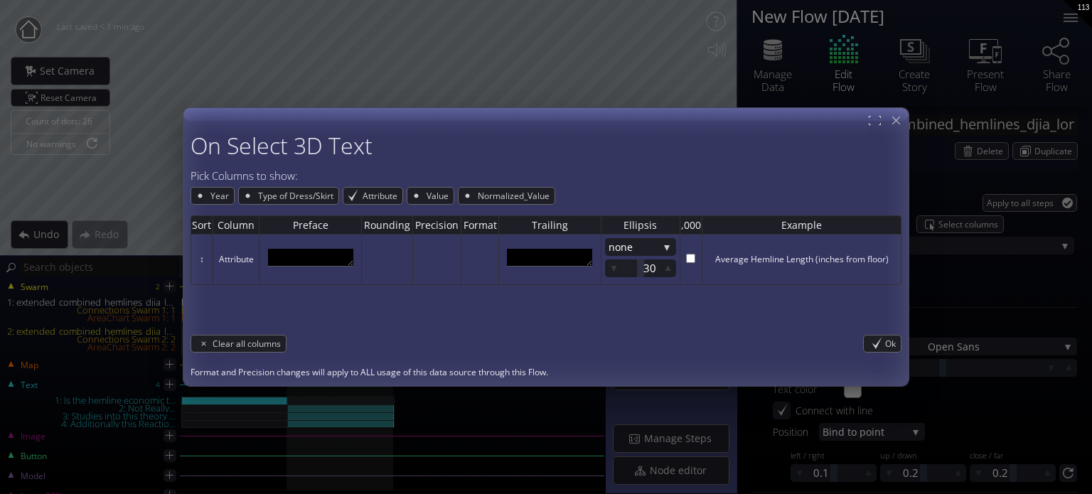
click at [222, 209] on div "Sort Column Preface Rounding Precision Format Trailing Ellipsis ,000 Example ↕ …" at bounding box center [546, 266] width 711 height 123
click at [292, 201] on span "Type of Dress/Skirt" at bounding box center [298, 196] width 82 height 16
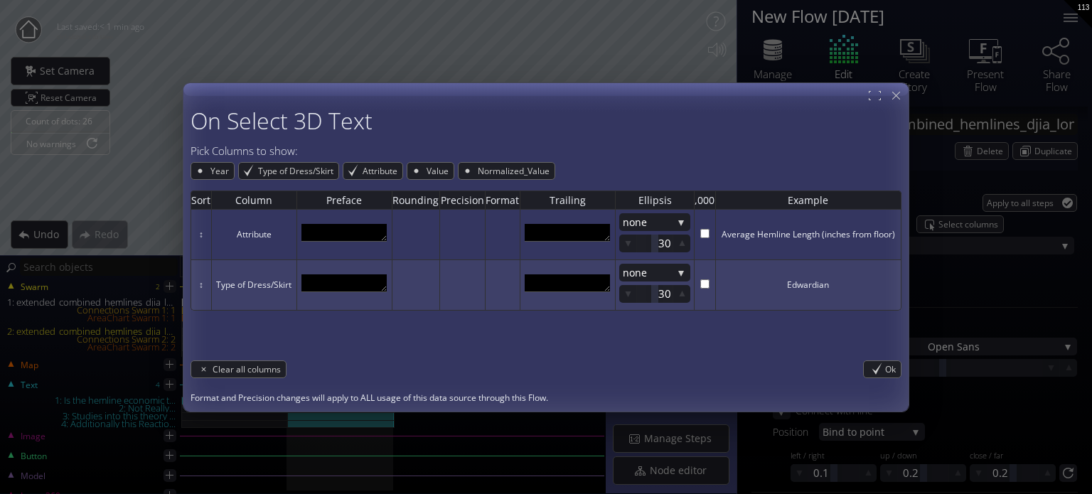
click at [291, 180] on div "Sort Column Preface Rounding Precision Format Trailing Ellipsis ,000 Example ↕ …" at bounding box center [546, 267] width 711 height 174
click at [331, 180] on div "Sort Column Preface Rounding Precision Format Trailing Ellipsis ,000 Example ↕ …" at bounding box center [546, 267] width 711 height 174
click at [332, 169] on span "Type of Dress/Skirt" at bounding box center [298, 171] width 82 height 16
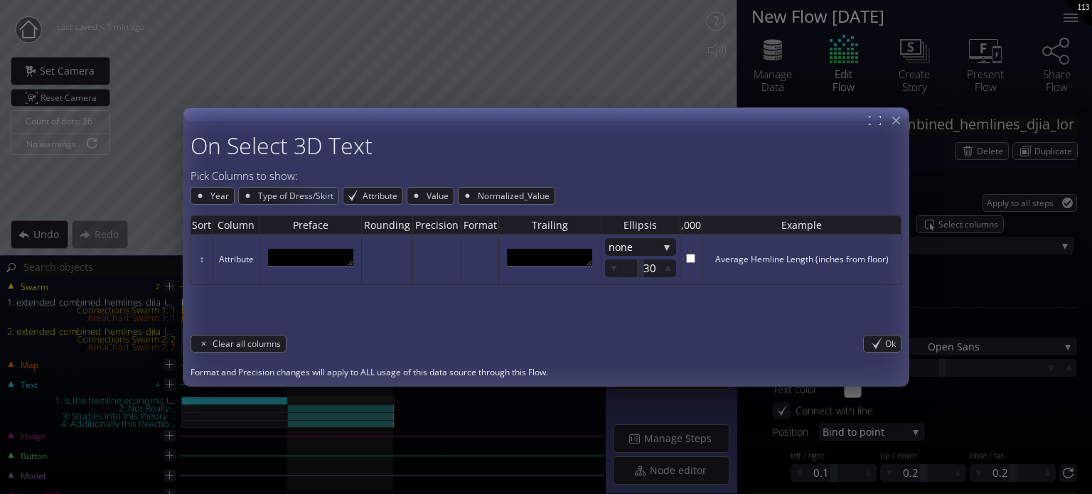
click at [374, 171] on div "Pick Columns to show:" at bounding box center [546, 176] width 711 height 15
click at [375, 196] on span "Attribute" at bounding box center [381, 196] width 41 height 16
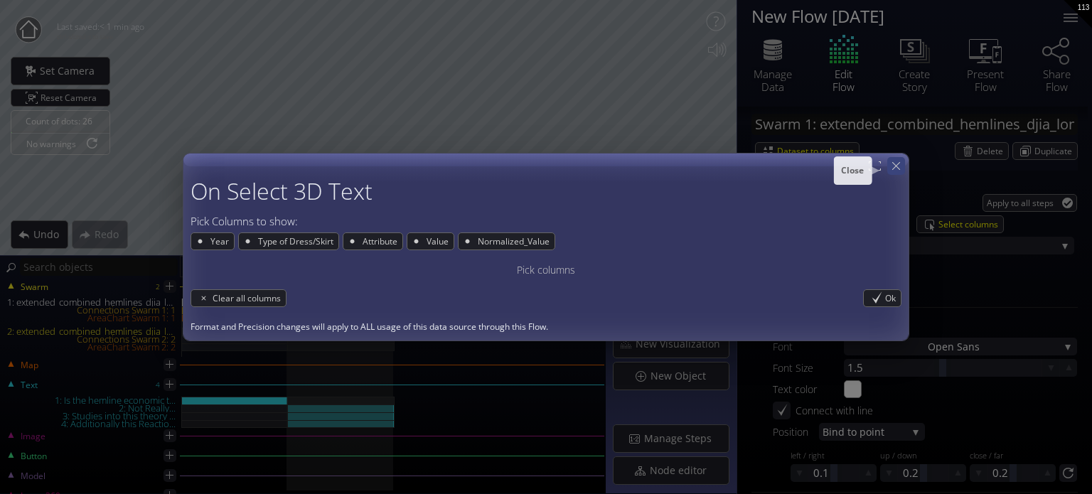
click at [902, 164] on icon at bounding box center [897, 166] width 14 height 14
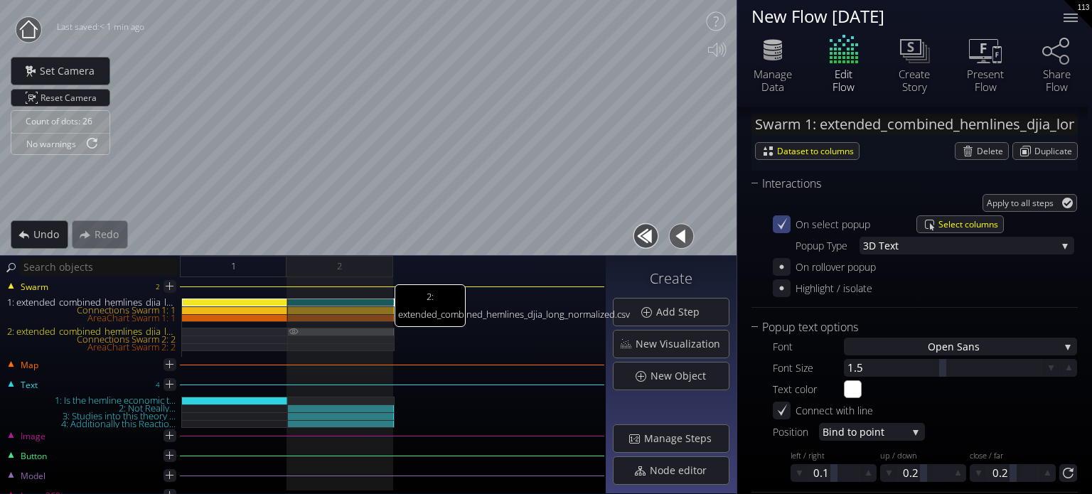
click at [364, 332] on div "2: extended_combined_hemlines_djia_long_normalized.csv" at bounding box center [341, 332] width 107 height 8
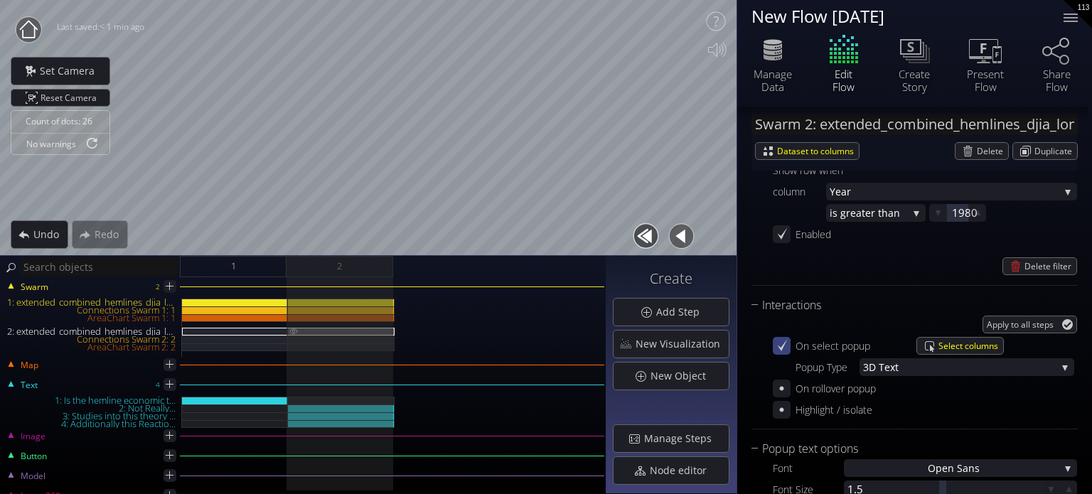
scroll to position [1828, 0]
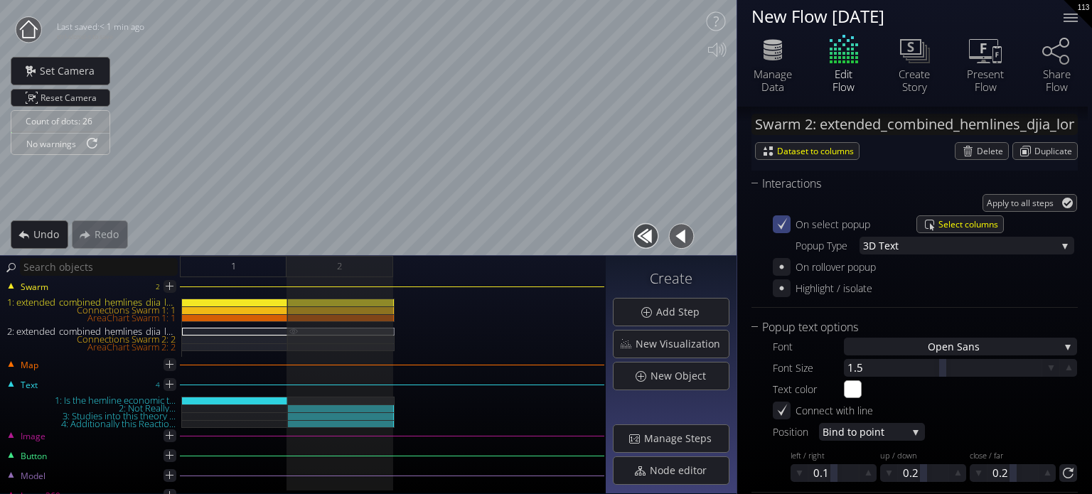
click at [292, 331] on img at bounding box center [293, 331] width 11 height 6
click at [294, 341] on img at bounding box center [293, 339] width 11 height 7
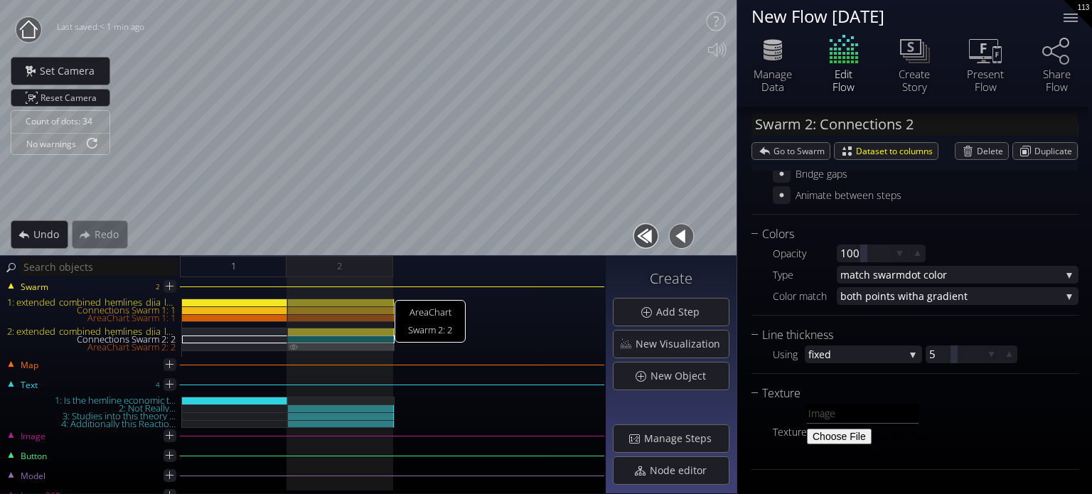
click at [292, 349] on img at bounding box center [293, 346] width 11 height 6
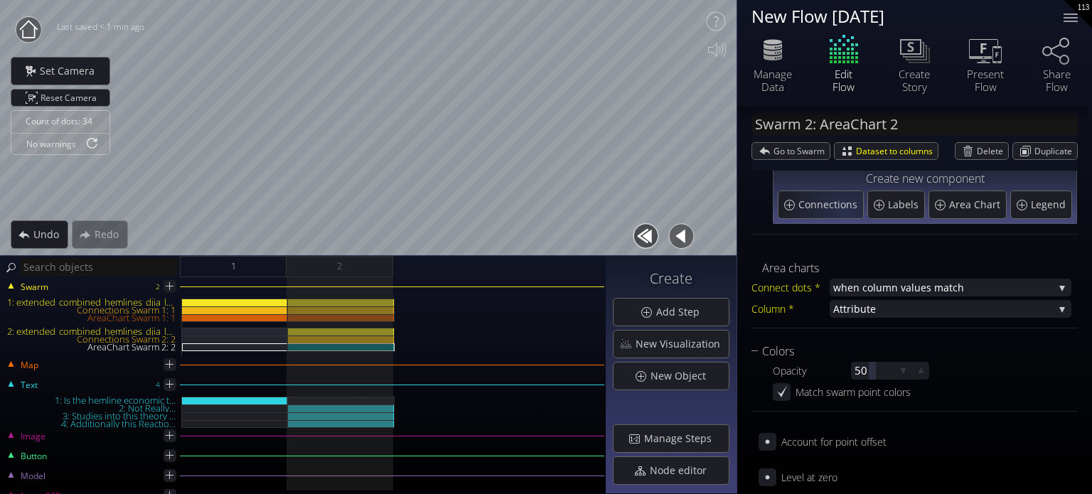
scroll to position [100, 0]
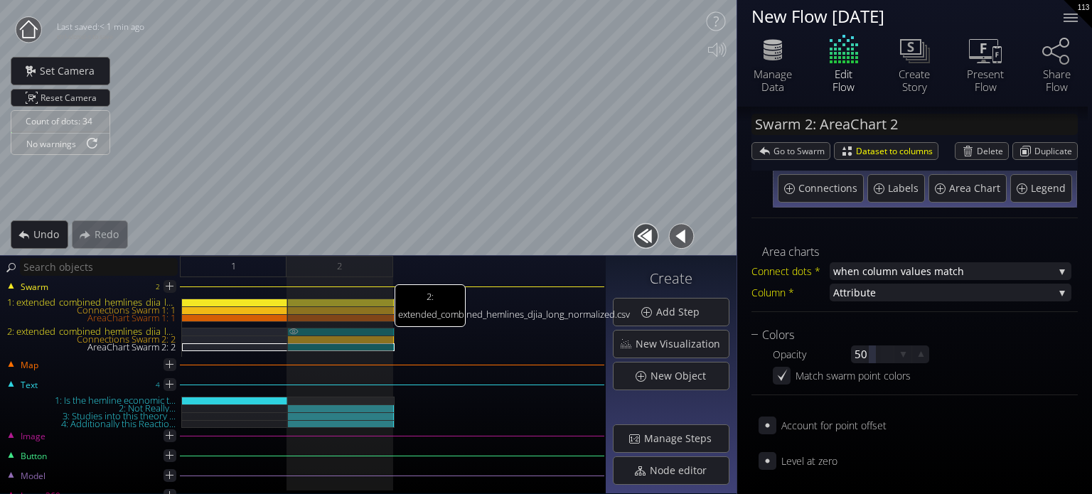
click at [362, 329] on div "2: extended_combined_hemlines_djia_long_normalized.csv" at bounding box center [341, 332] width 107 height 8
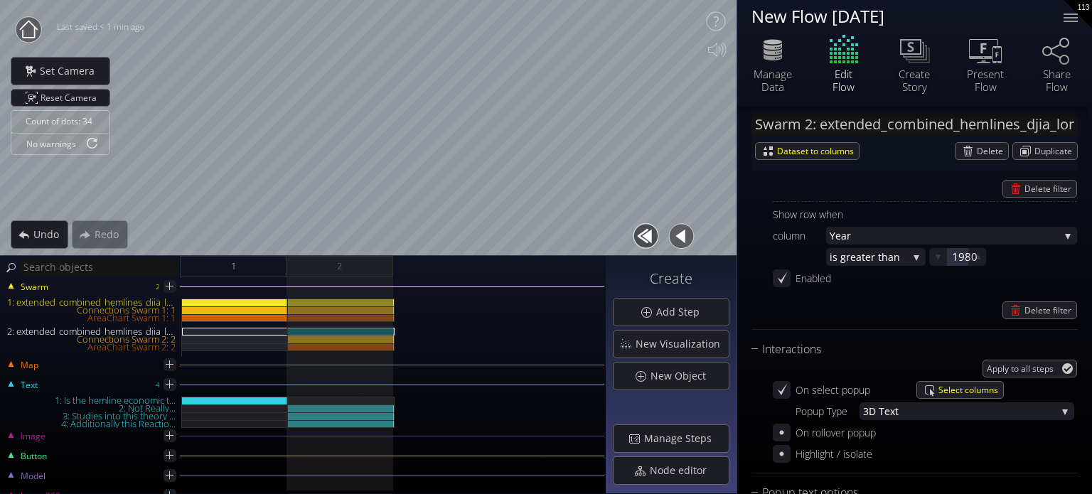
scroll to position [1664, 0]
click at [1018, 306] on div "Delete filter" at bounding box center [1039, 309] width 73 height 16
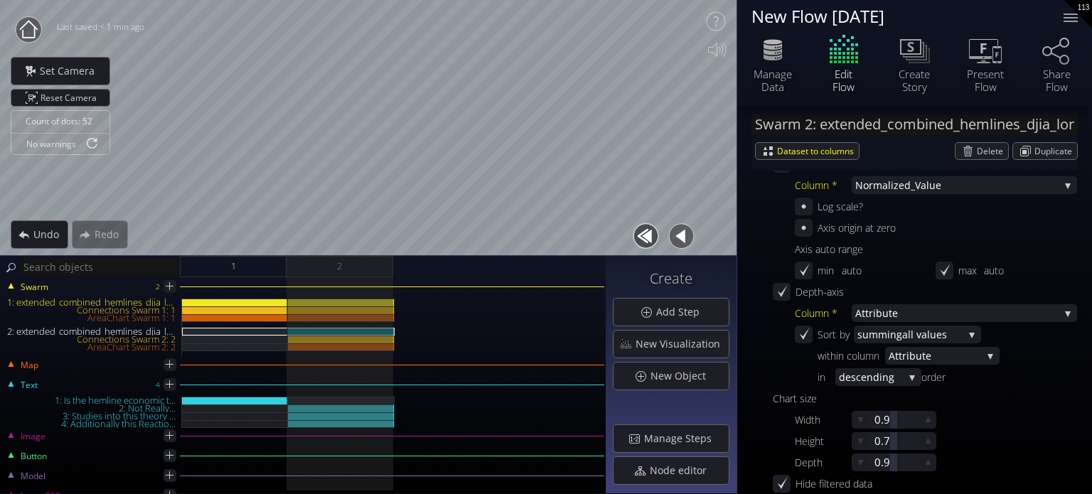
scroll to position [597, 0]
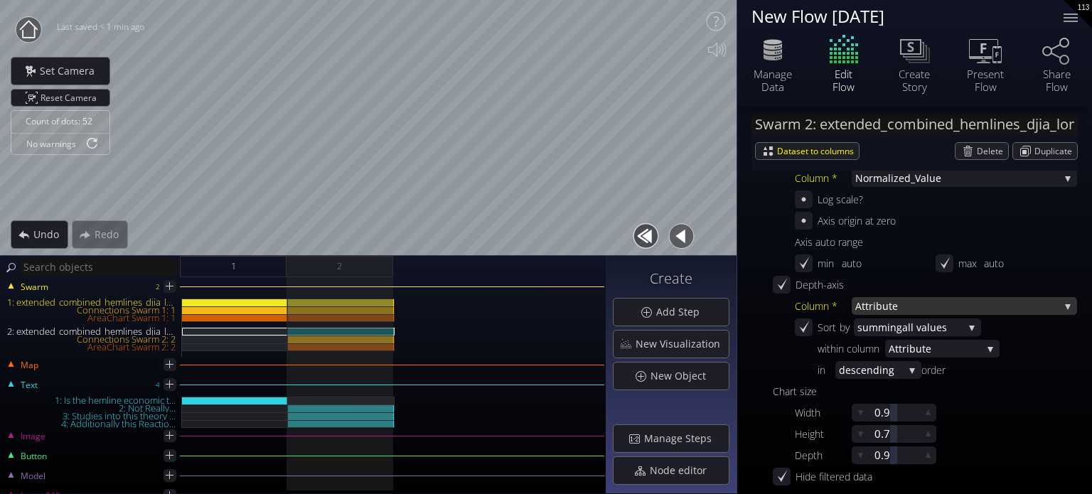
click at [884, 307] on span "Attribut" at bounding box center [873, 306] width 37 height 18
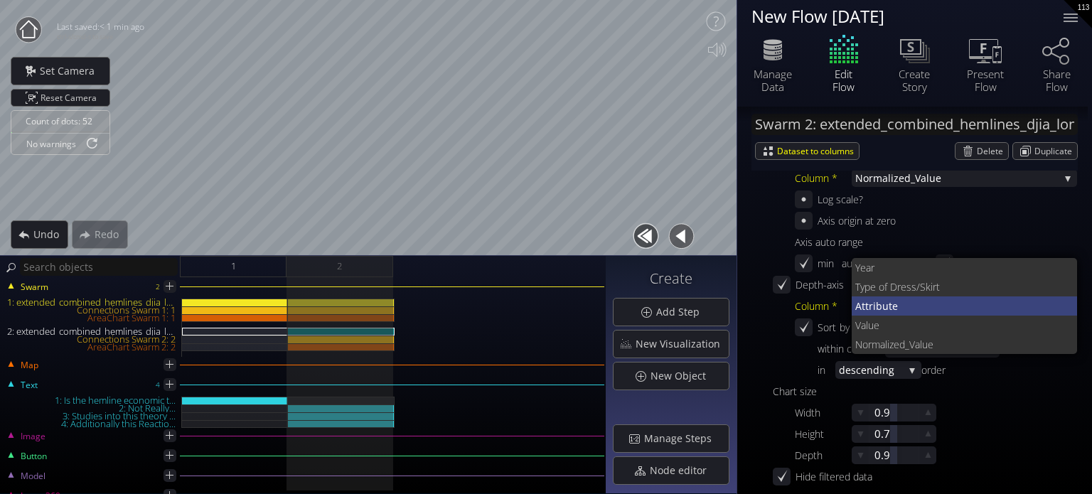
click at [899, 312] on span "e" at bounding box center [979, 306] width 174 height 19
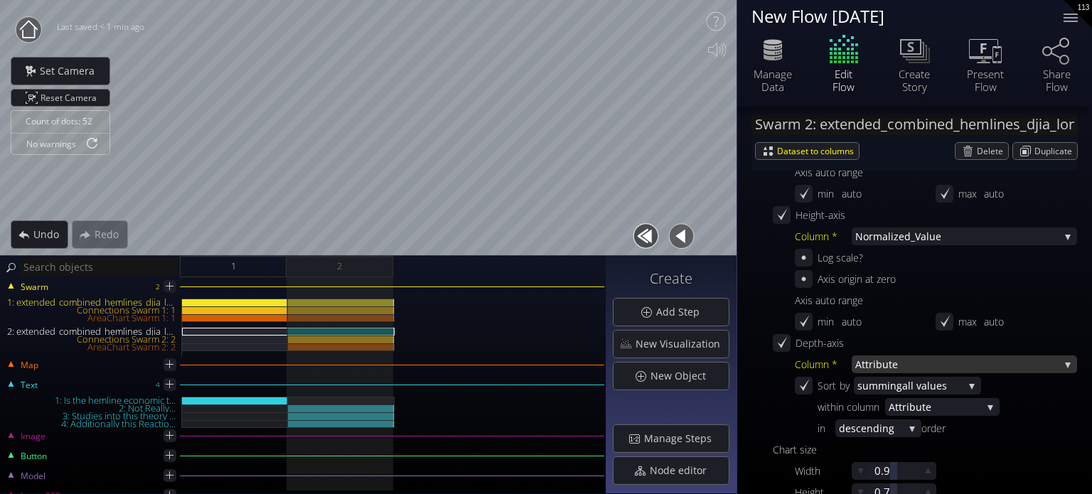
scroll to position [526, 0]
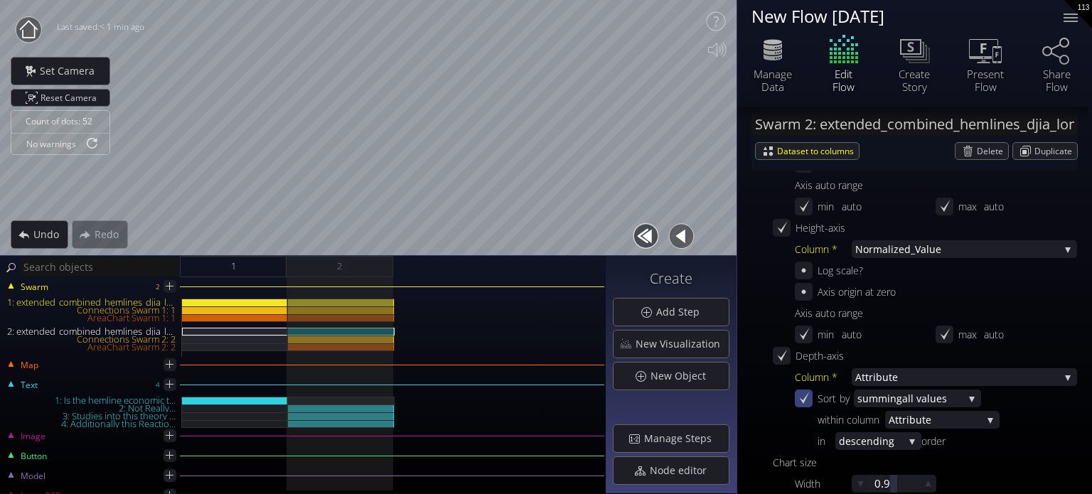
click at [808, 396] on icon at bounding box center [804, 399] width 14 height 14
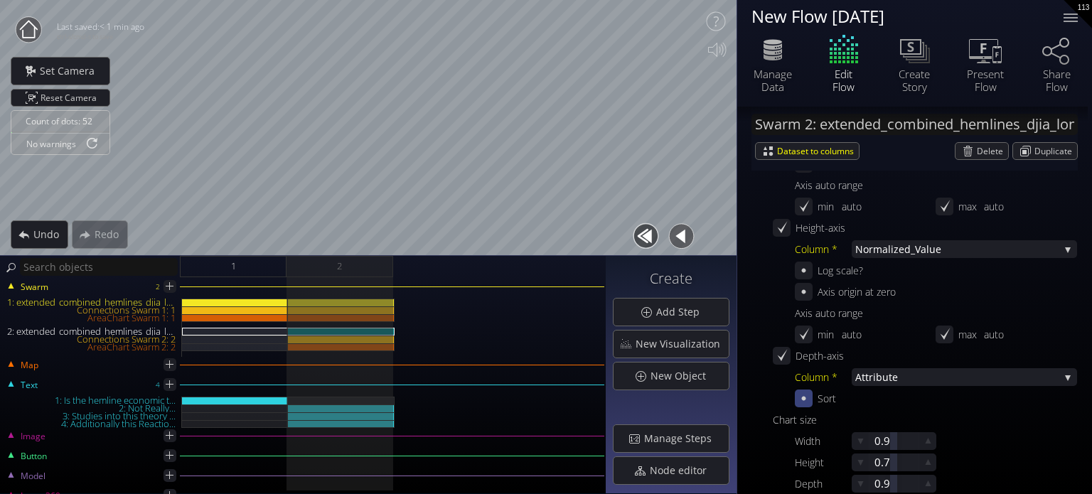
click at [805, 395] on icon at bounding box center [804, 399] width 14 height 14
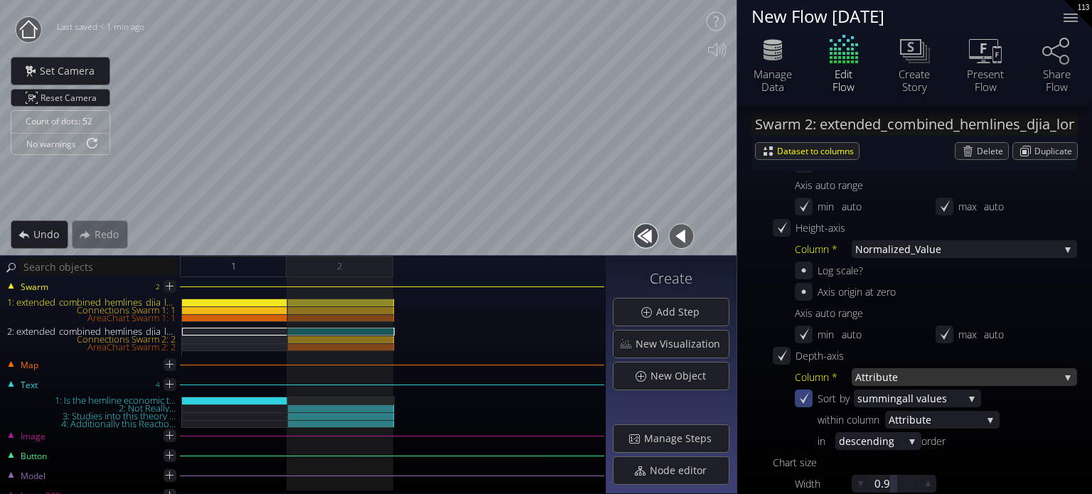
click at [889, 378] on span "Attribut" at bounding box center [873, 377] width 37 height 18
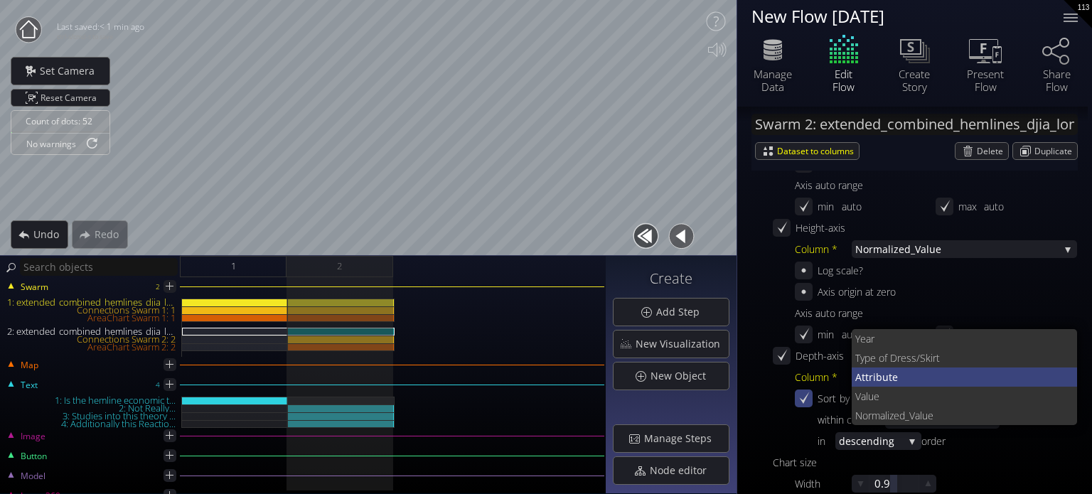
click at [887, 378] on span "Attribut" at bounding box center [873, 377] width 37 height 19
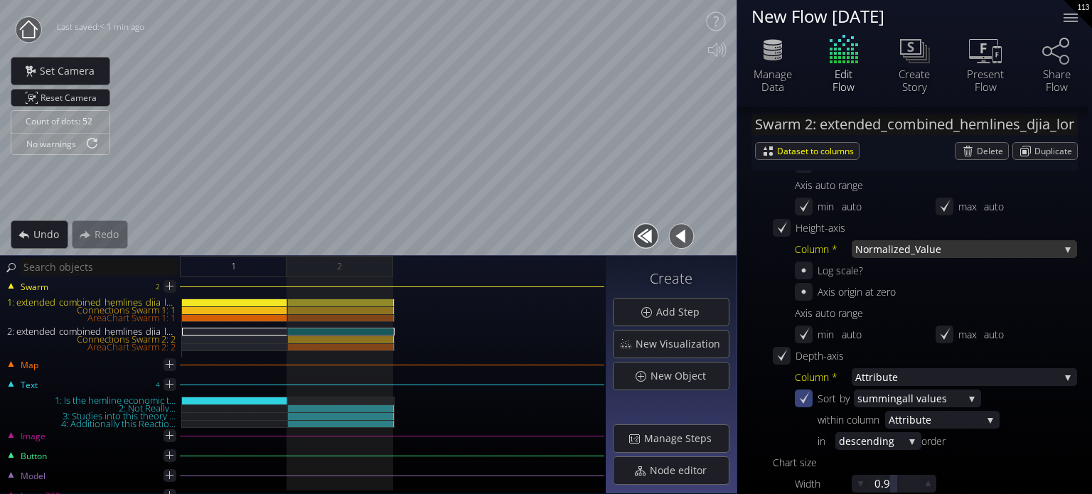
click at [878, 250] on span "Normal" at bounding box center [873, 249] width 36 height 18
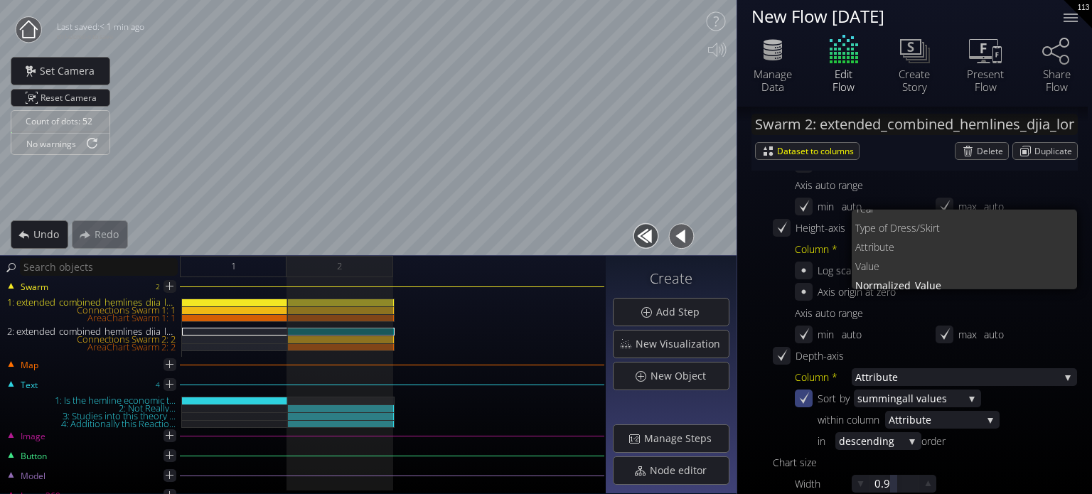
scroll to position [0, 0]
drag, startPoint x: 922, startPoint y: 265, endPoint x: 899, endPoint y: 317, distance: 57.3
click at [899, 317] on div "Column * Normal ized_Value Year Type of D ress/Skirt Attribut e Value Normal iz…" at bounding box center [936, 293] width 282 height 107
click at [896, 311] on div "Axis auto range" at bounding box center [936, 313] width 282 height 18
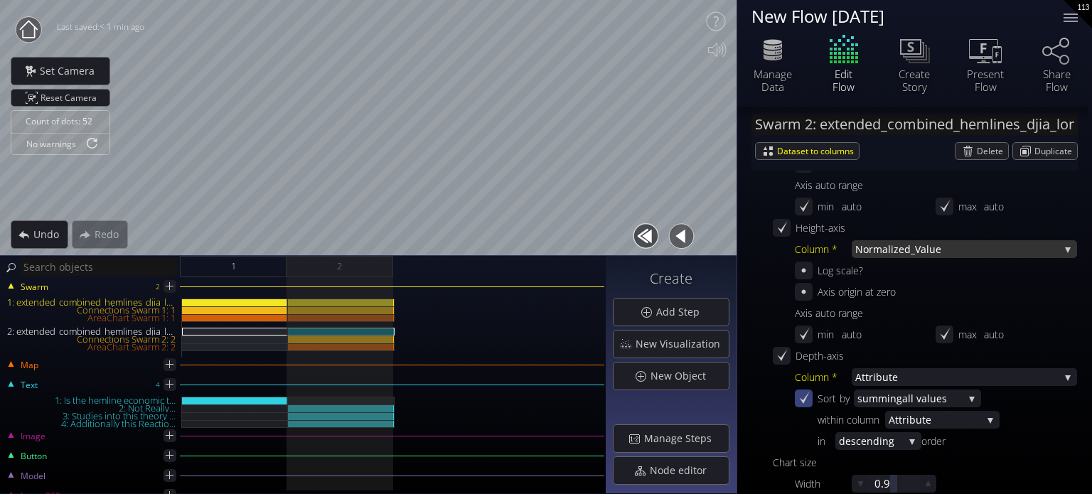
click at [893, 252] on span "ized_Value" at bounding box center [975, 249] width 169 height 18
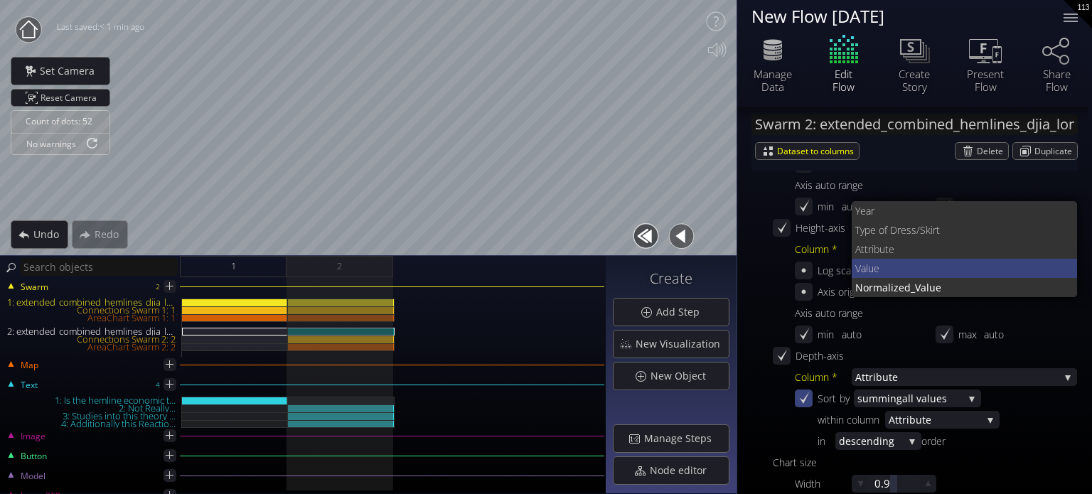
click at [892, 272] on span "Value" at bounding box center [960, 268] width 211 height 19
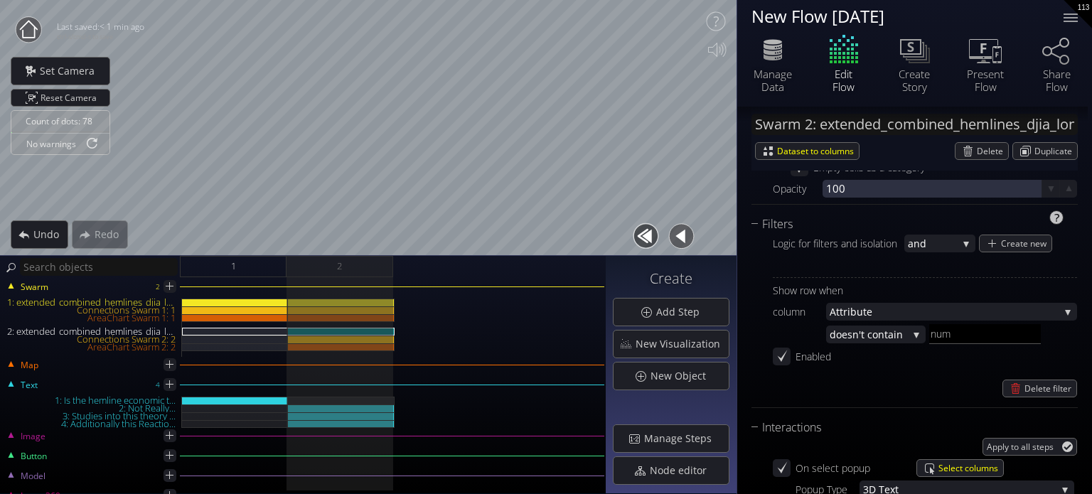
scroll to position [1380, 0]
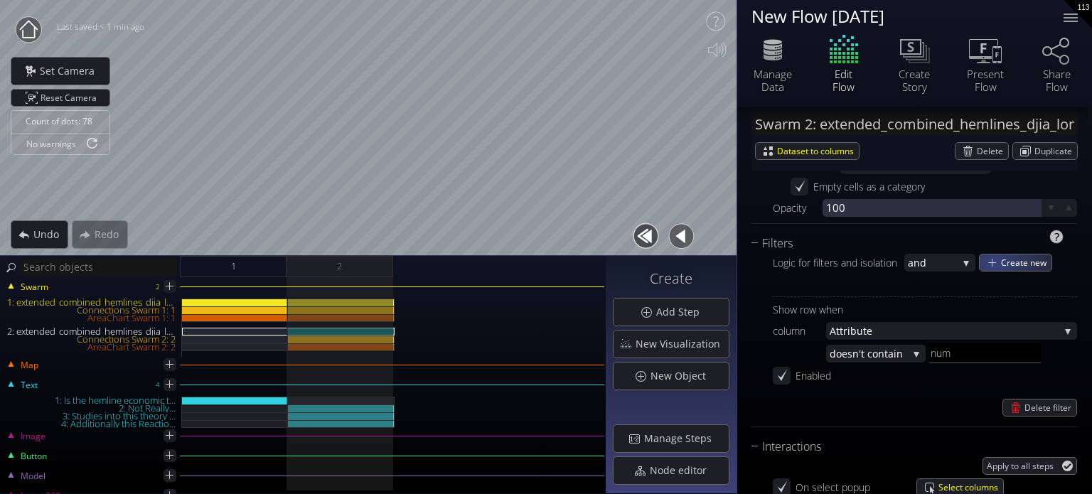
click at [998, 262] on div "Create new" at bounding box center [1016, 263] width 72 height 16
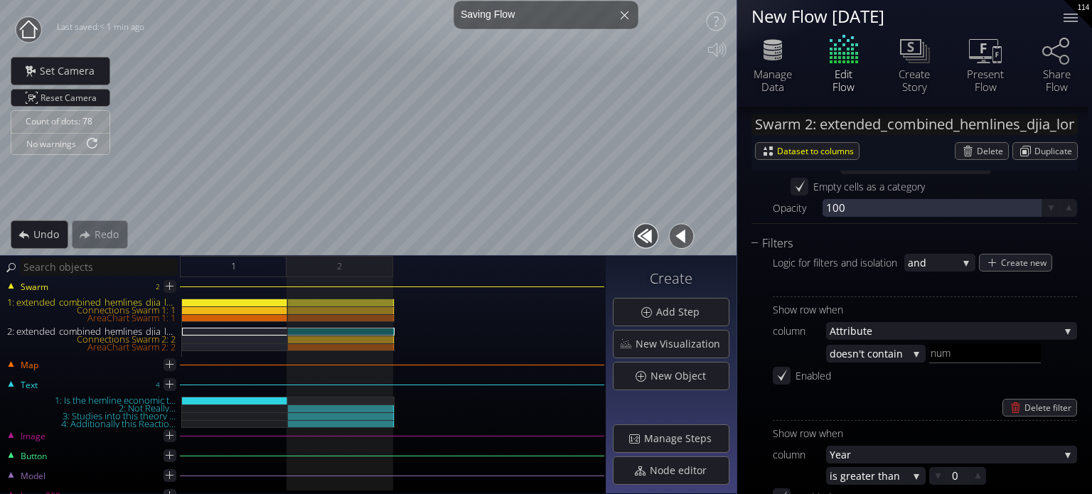
scroll to position [1451, 0]
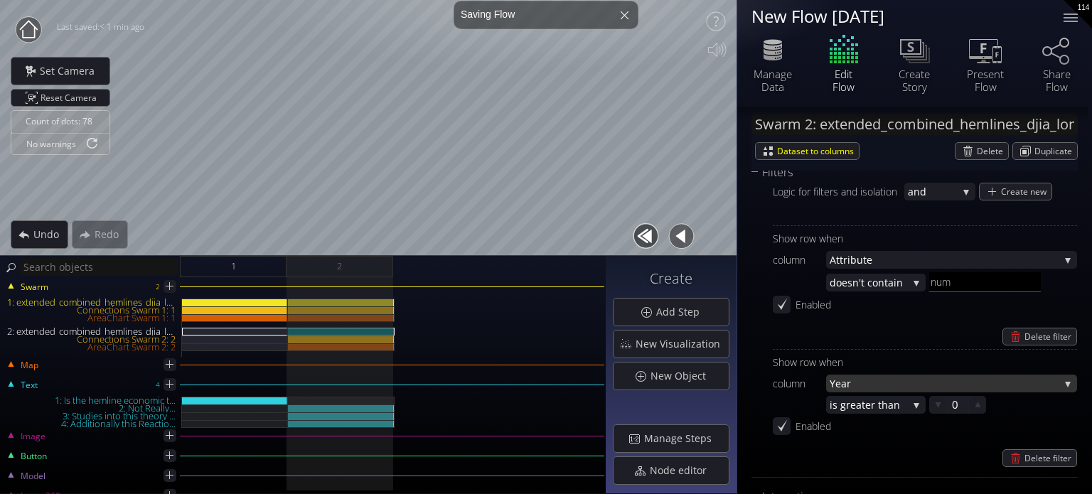
click at [873, 378] on span "Year" at bounding box center [945, 384] width 230 height 18
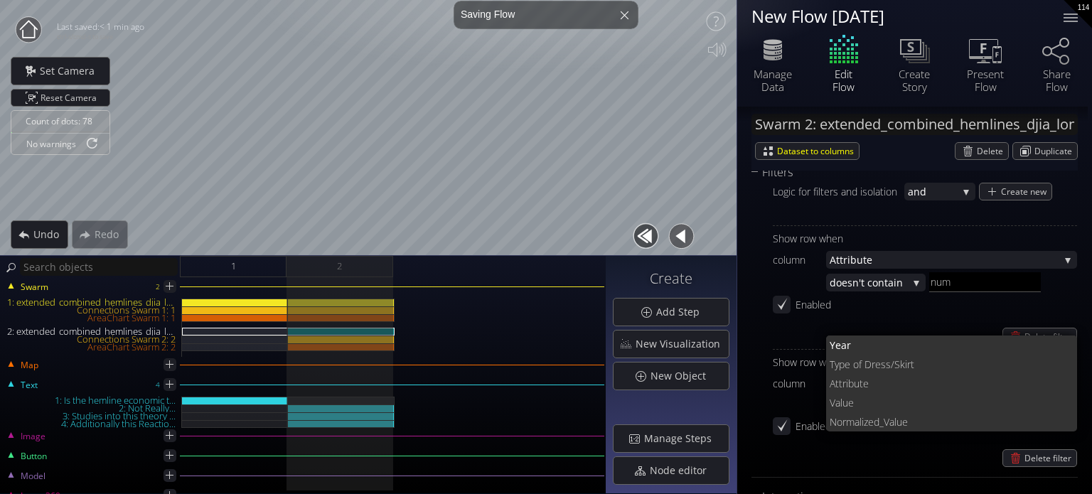
click at [876, 385] on span "e" at bounding box center [964, 383] width 203 height 19
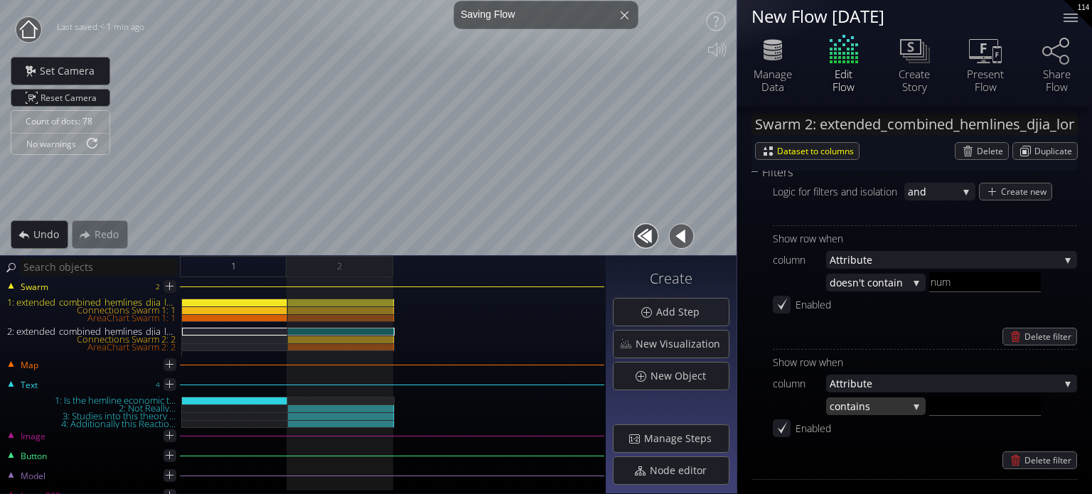
click at [865, 292] on span "ns" at bounding box center [883, 283] width 49 height 18
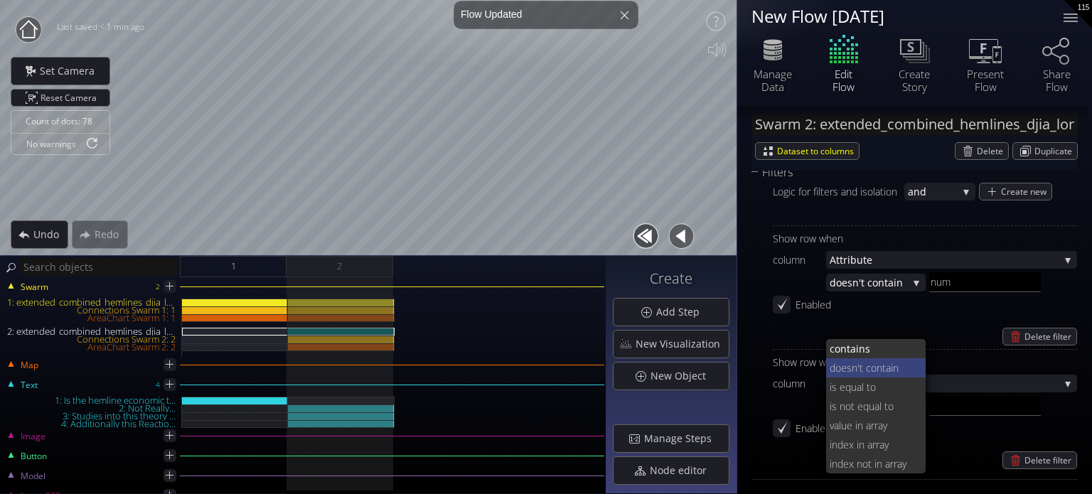
click at [866, 370] on span "'t contain" at bounding box center [887, 367] width 58 height 19
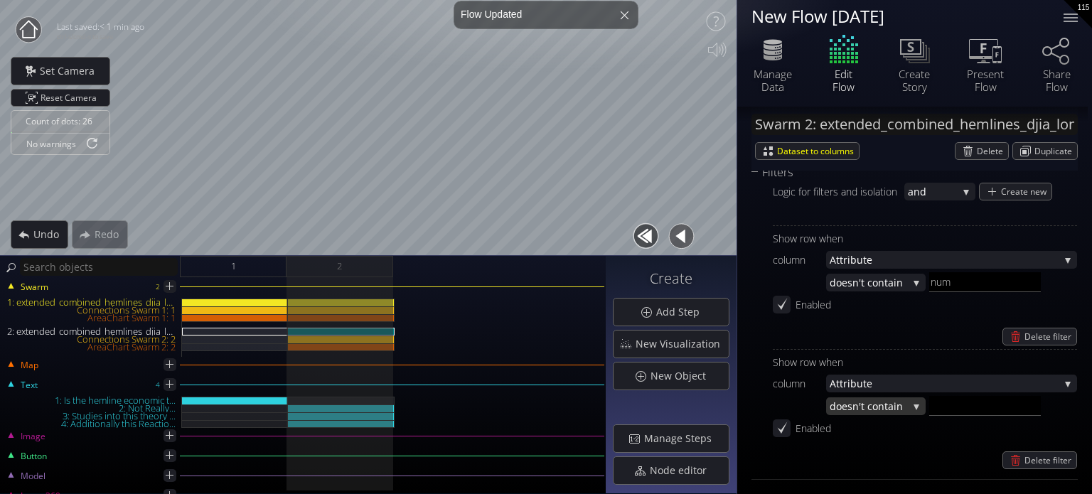
click at [865, 292] on span "'t contain" at bounding box center [883, 283] width 49 height 18
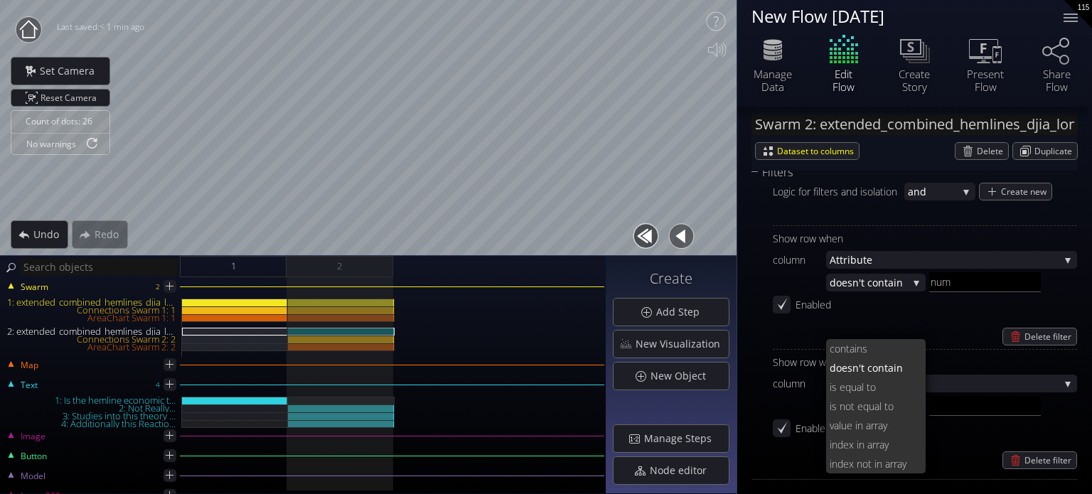
click at [855, 346] on span "contai" at bounding box center [843, 348] width 27 height 19
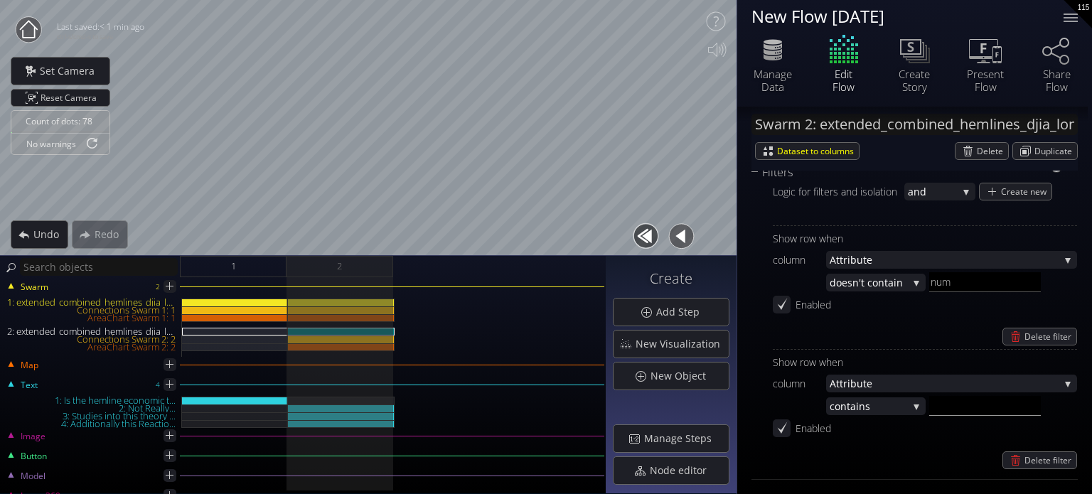
click at [952, 292] on input "text" at bounding box center [985, 282] width 112 height 20
click at [904, 292] on span "ns" at bounding box center [883, 283] width 49 height 18
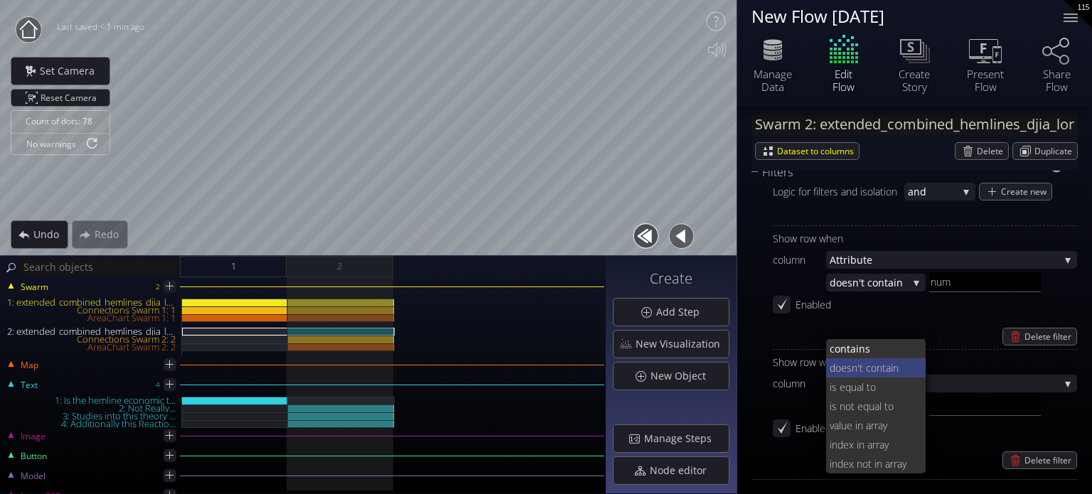
click at [879, 368] on span "'t contain" at bounding box center [887, 367] width 58 height 19
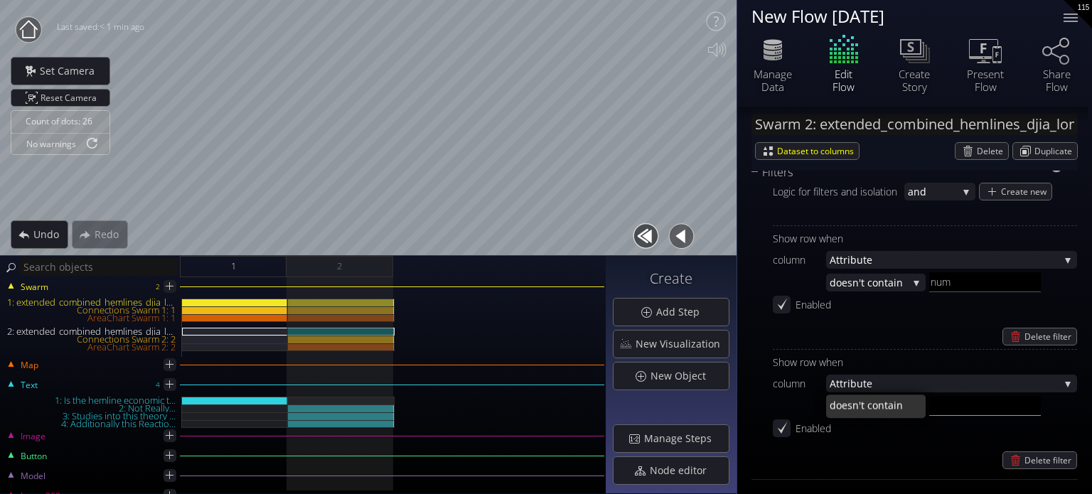
click at [953, 292] on input "text" at bounding box center [985, 282] width 112 height 20
click at [885, 463] on div "Delete filter" at bounding box center [925, 461] width 304 height 18
click at [971, 292] on input "yeasrs" at bounding box center [985, 282] width 112 height 20
click at [950, 292] on input "yeasrs" at bounding box center [985, 282] width 112 height 20
click at [914, 463] on div "Delete filter" at bounding box center [925, 461] width 304 height 18
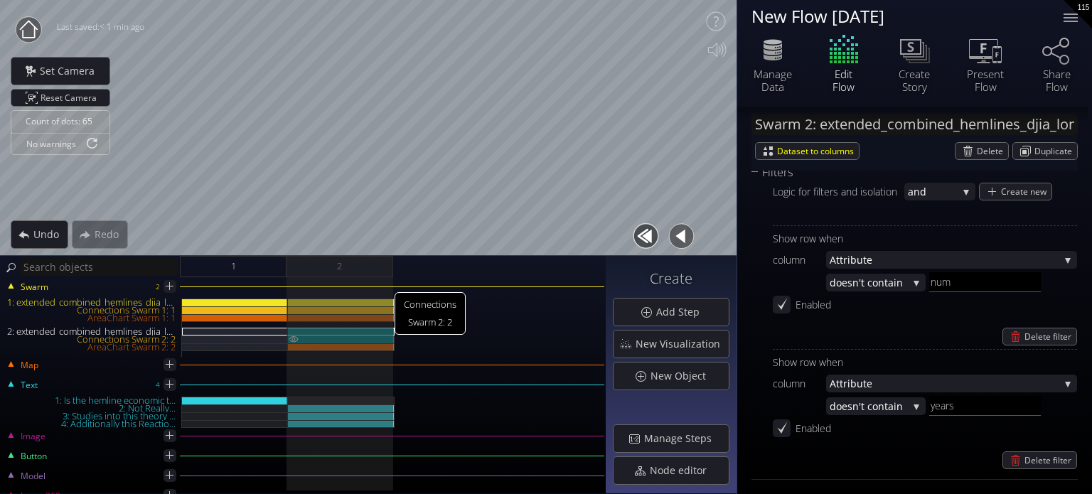
click at [294, 338] on img at bounding box center [293, 339] width 11 height 7
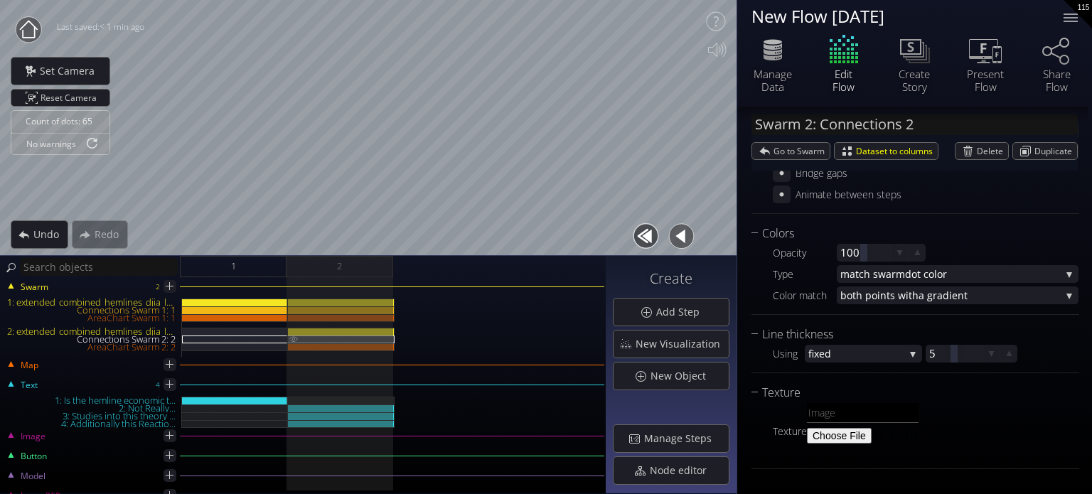
scroll to position [225, 0]
click at [292, 348] on img at bounding box center [293, 346] width 11 height 6
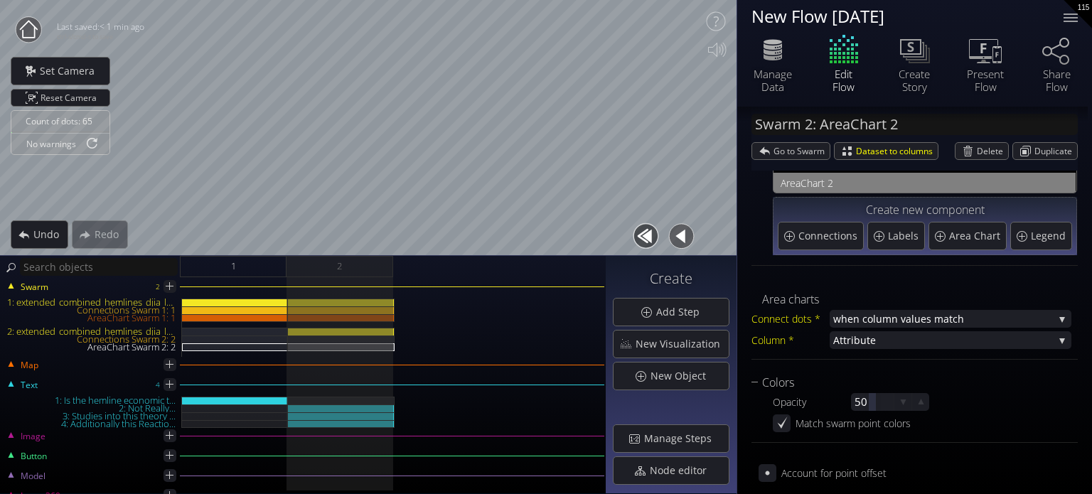
scroll to position [100, 0]
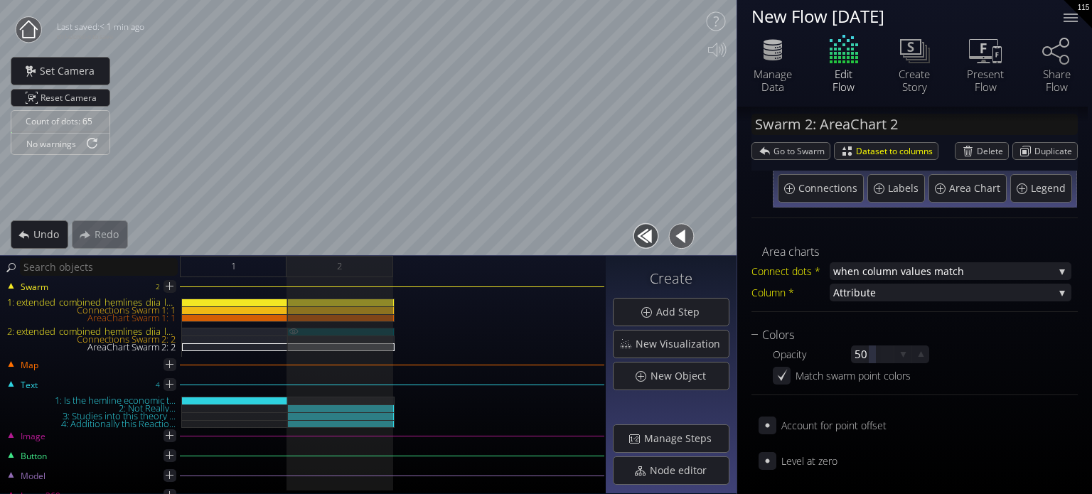
click at [370, 329] on div "2: extended_combined_hemlines_djia_long_normalized.csv" at bounding box center [341, 332] width 107 height 8
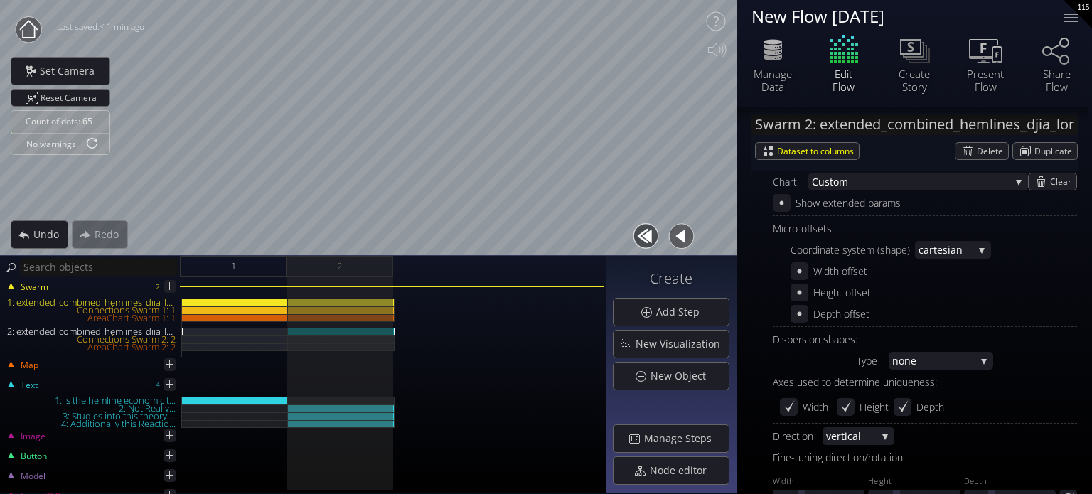
scroll to position [1024, 0]
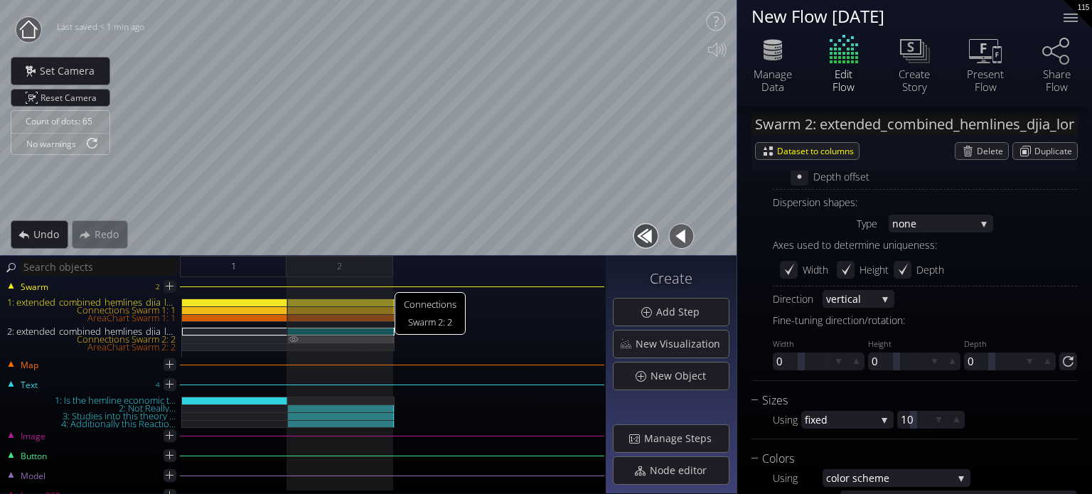
click at [292, 341] on img at bounding box center [293, 339] width 11 height 7
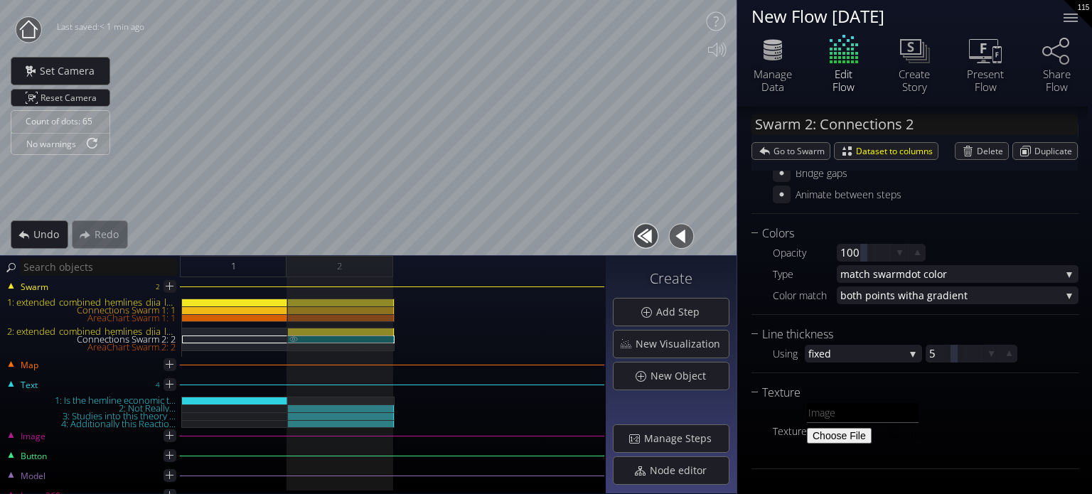
scroll to position [225, 0]
click at [291, 350] on div at bounding box center [341, 328] width 107 height 58
click at [291, 349] on img at bounding box center [293, 346] width 11 height 6
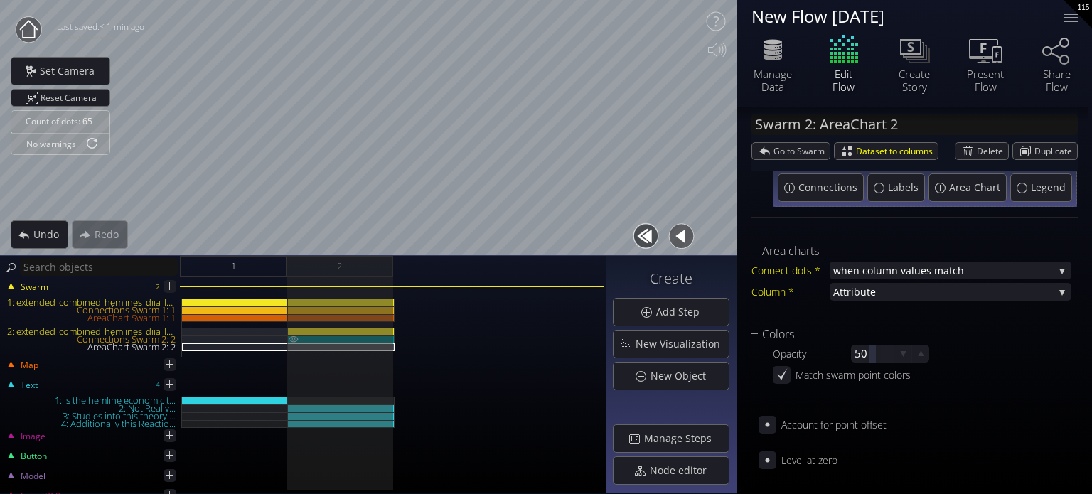
scroll to position [100, 0]
drag, startPoint x: 309, startPoint y: 332, endPoint x: 737, endPoint y: 336, distance: 428.8
click at [309, 332] on div "2: extended_combined_hemlines_djia_long_normalized.csv" at bounding box center [341, 332] width 107 height 8
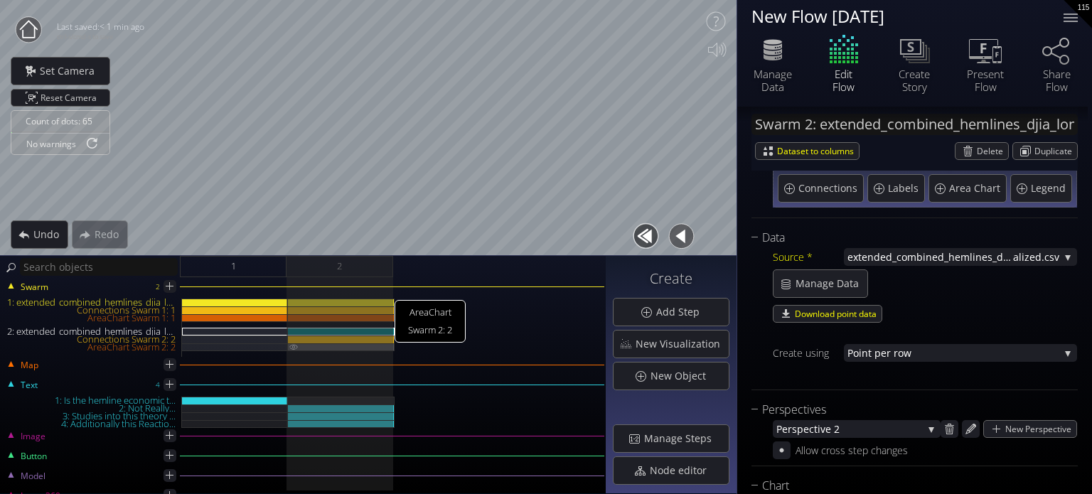
click at [290, 347] on img at bounding box center [293, 346] width 11 height 6
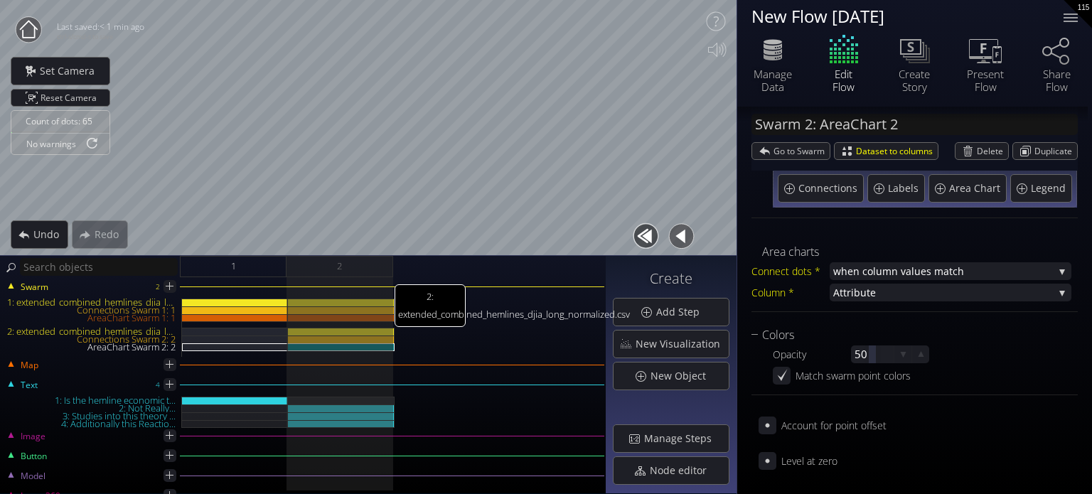
click at [353, 326] on div "2: extended_combined_hemlines_djia_long_normalized.csv" at bounding box center [341, 328] width 107 height 58
click at [356, 333] on div "2: extended_combined_hemlines_djia_long_normalized.csv" at bounding box center [341, 332] width 107 height 8
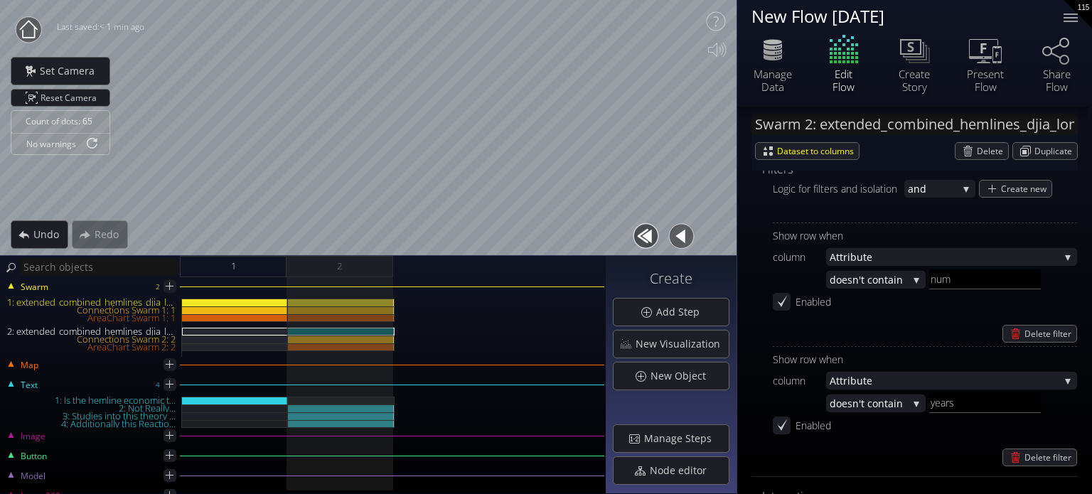
scroll to position [1380, 0]
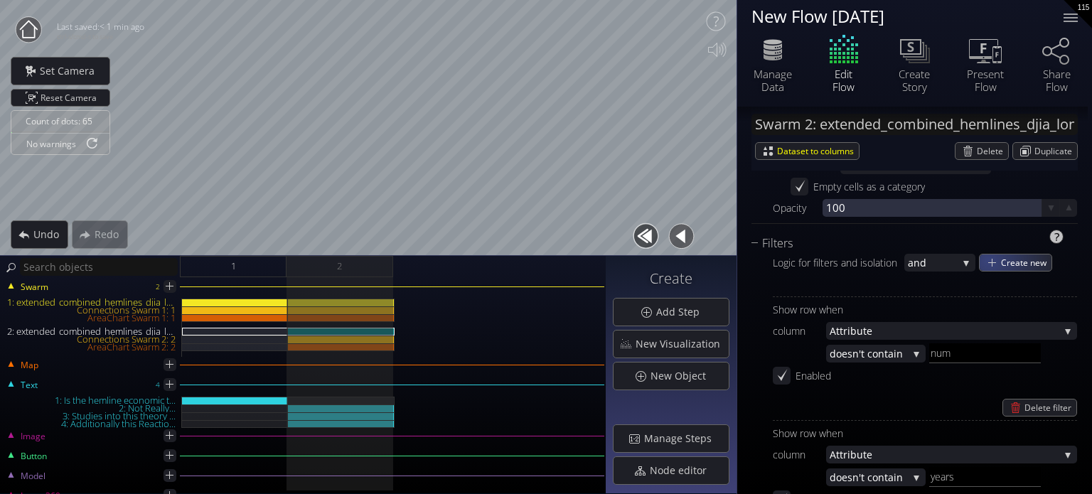
click at [990, 257] on div "Create new" at bounding box center [1016, 263] width 72 height 16
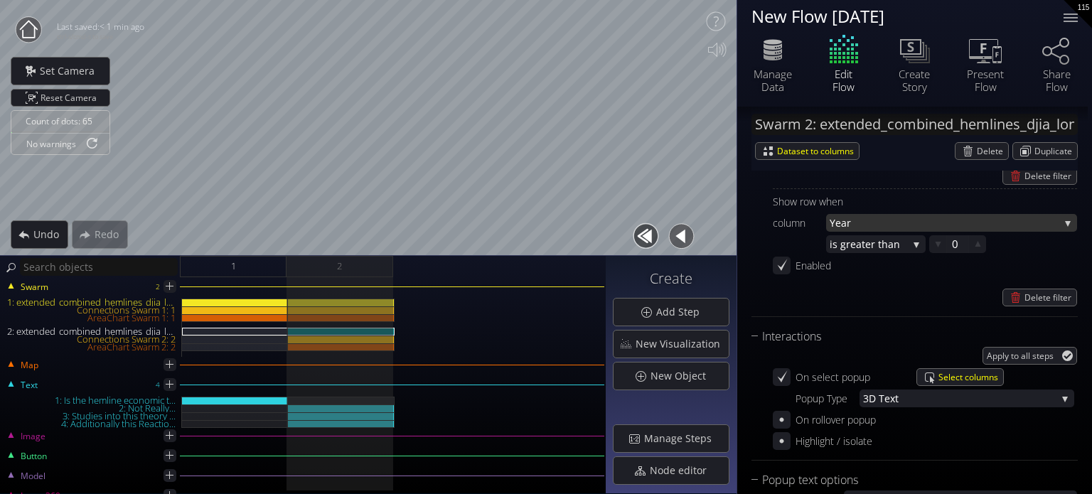
click at [862, 221] on span "Year" at bounding box center [945, 223] width 230 height 18
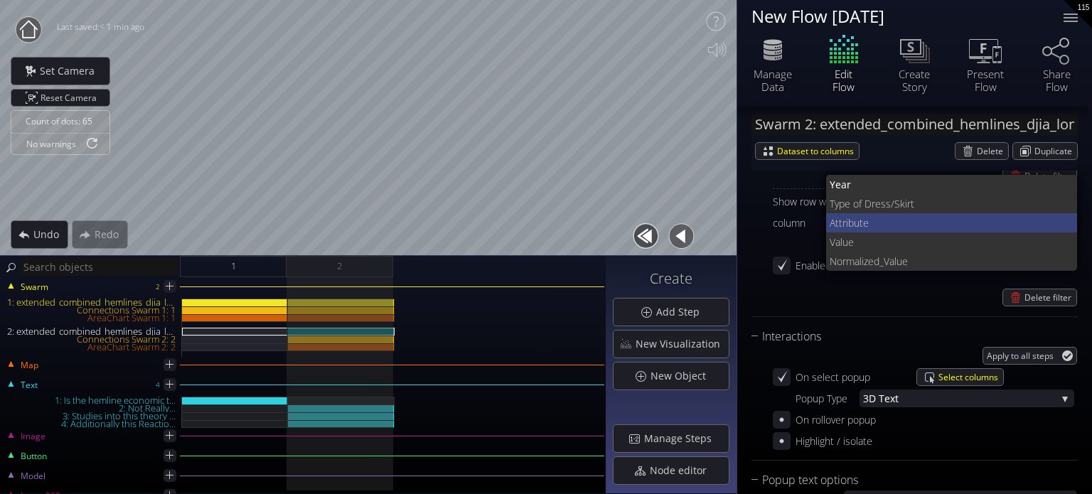
click at [865, 217] on span "e" at bounding box center [964, 222] width 203 height 19
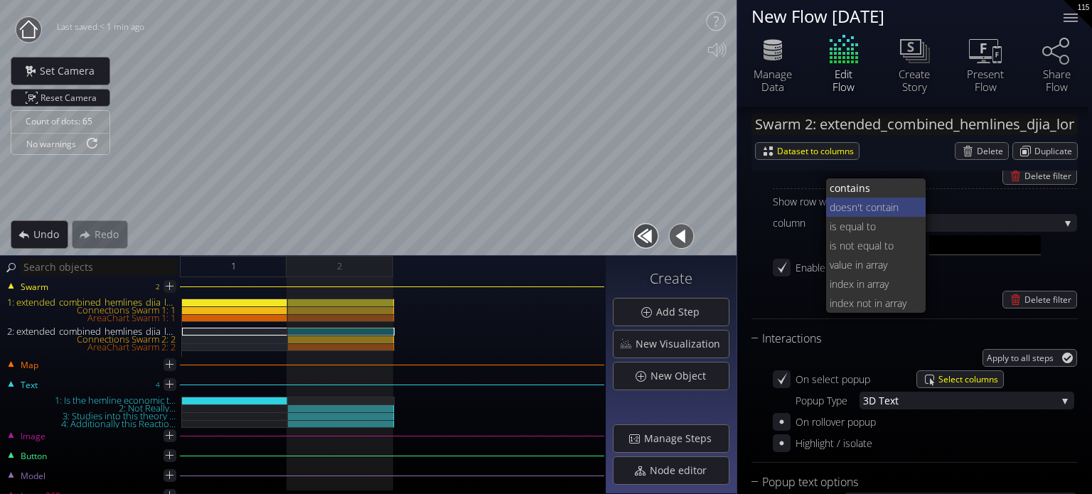
click at [874, 204] on span "'t contain" at bounding box center [887, 207] width 58 height 19
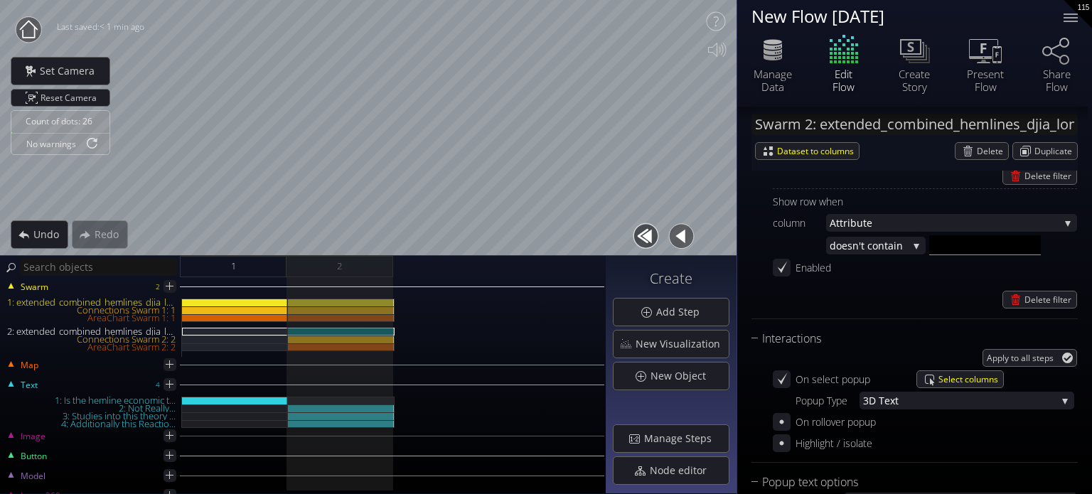
click at [930, 286] on div "Show row when column Attribut e Year Type of D ress/Skirt Attribut e Value Norm…" at bounding box center [925, 248] width 304 height 120
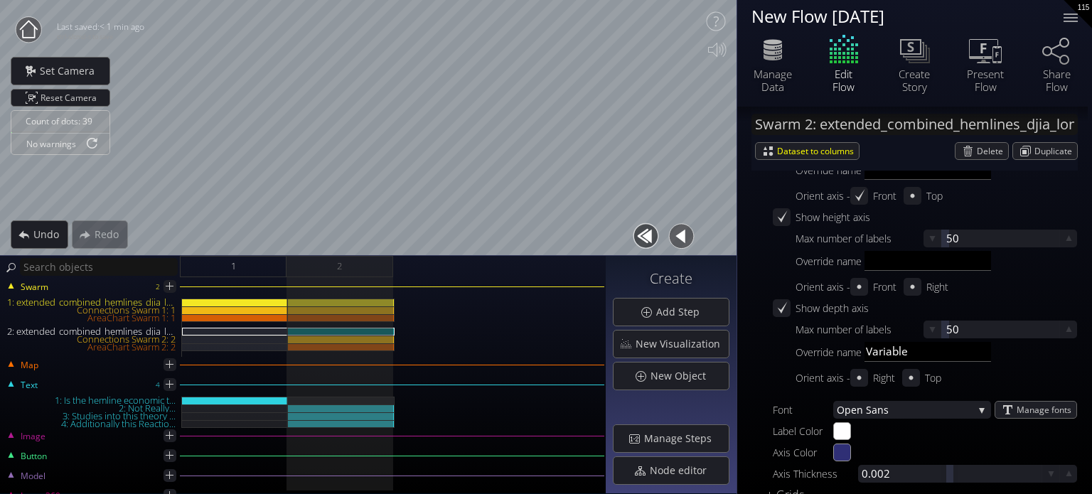
scroll to position [2304, 0]
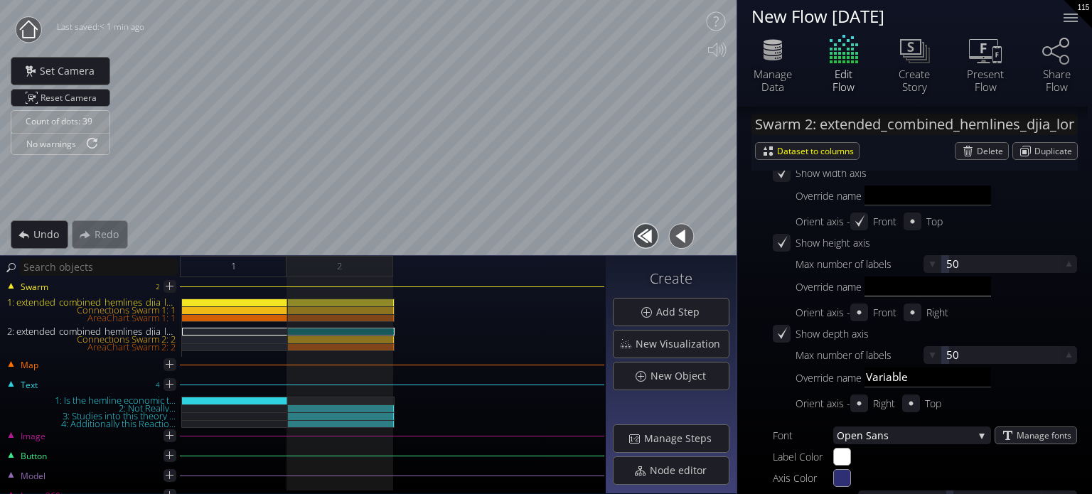
click at [870, 283] on input "text" at bounding box center [928, 287] width 127 height 20
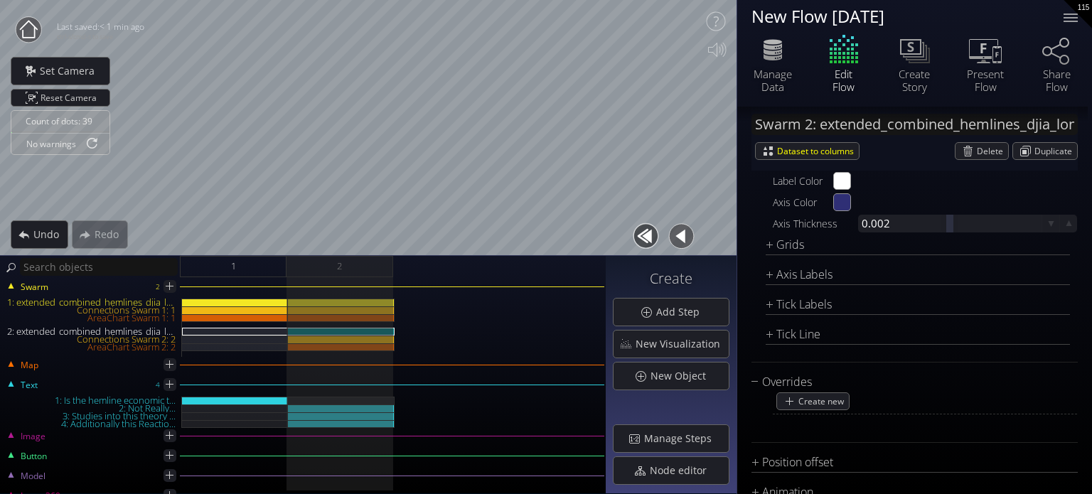
scroll to position [2588, 0]
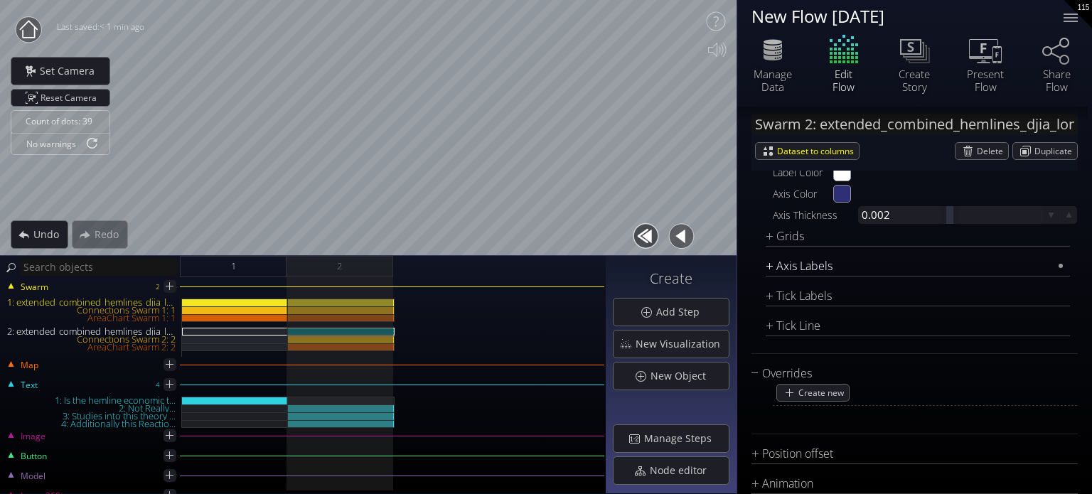
click at [799, 262] on div "Axis Labels" at bounding box center [909, 266] width 287 height 18
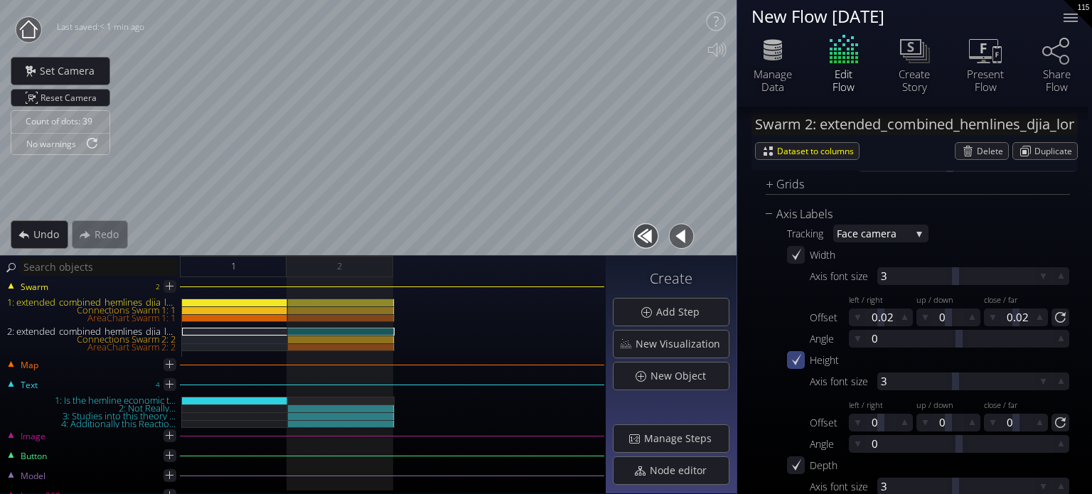
scroll to position [2517, 0]
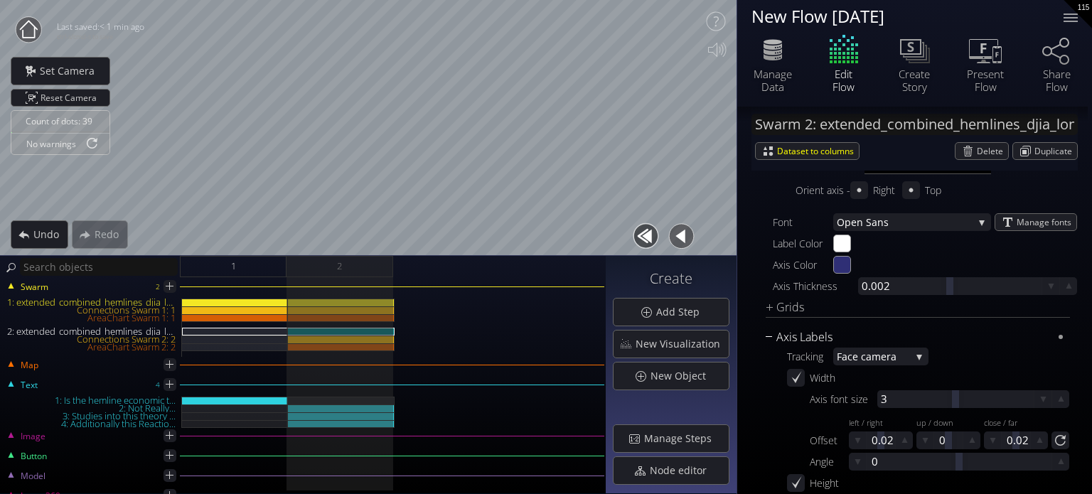
click at [791, 333] on div "Axis Labels" at bounding box center [909, 338] width 287 height 18
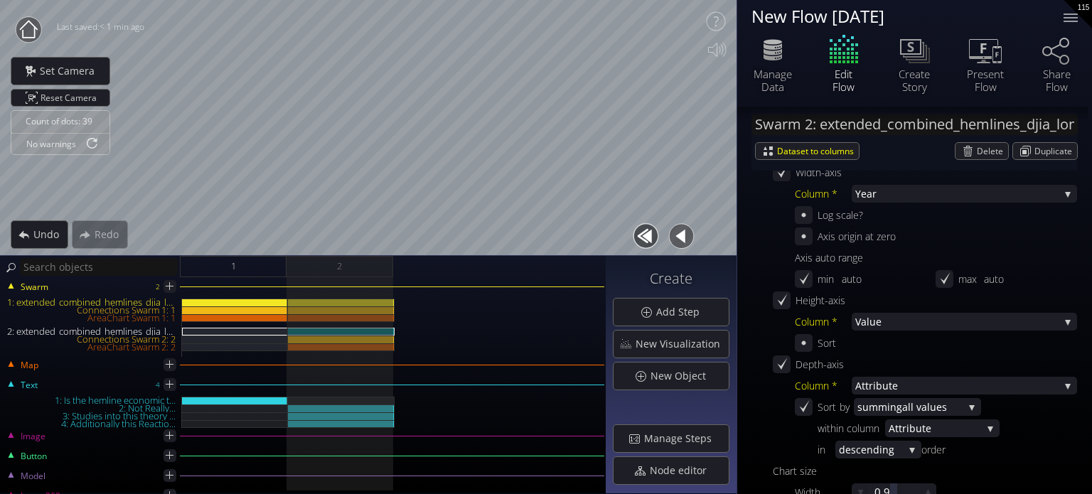
scroll to position [455, 0]
click at [911, 323] on span "Value" at bounding box center [957, 320] width 204 height 18
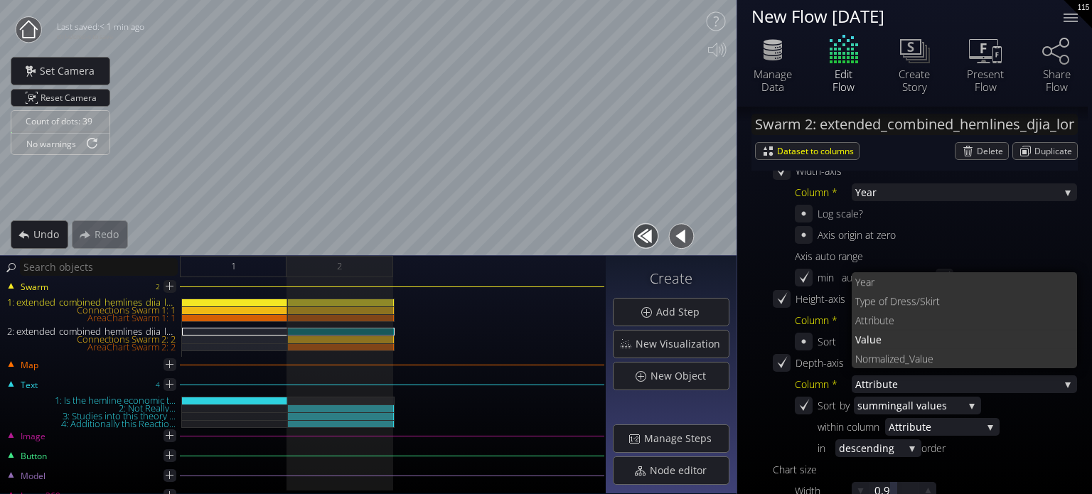
click at [908, 324] on span "e" at bounding box center [978, 320] width 178 height 19
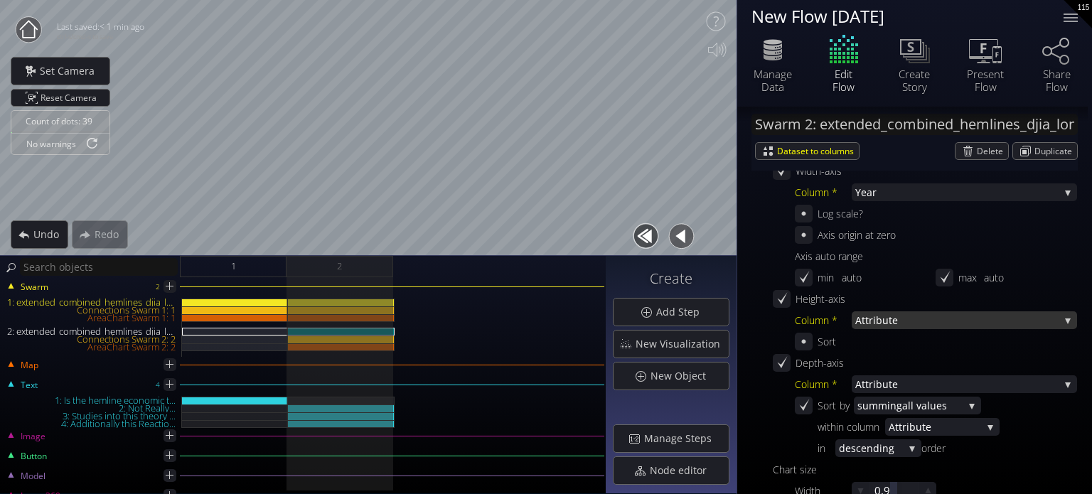
click at [879, 316] on span "Attribut" at bounding box center [873, 320] width 37 height 18
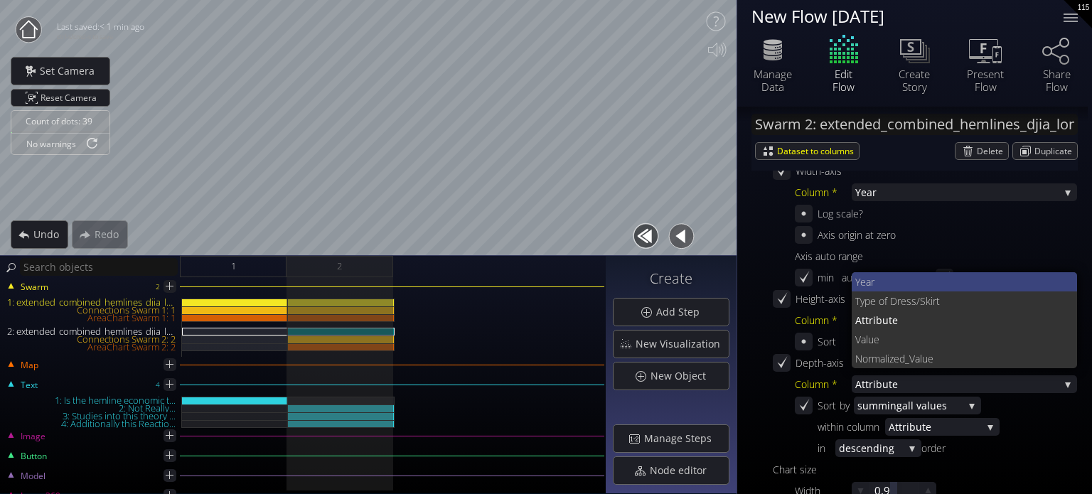
click at [883, 287] on span "Year" at bounding box center [960, 281] width 211 height 19
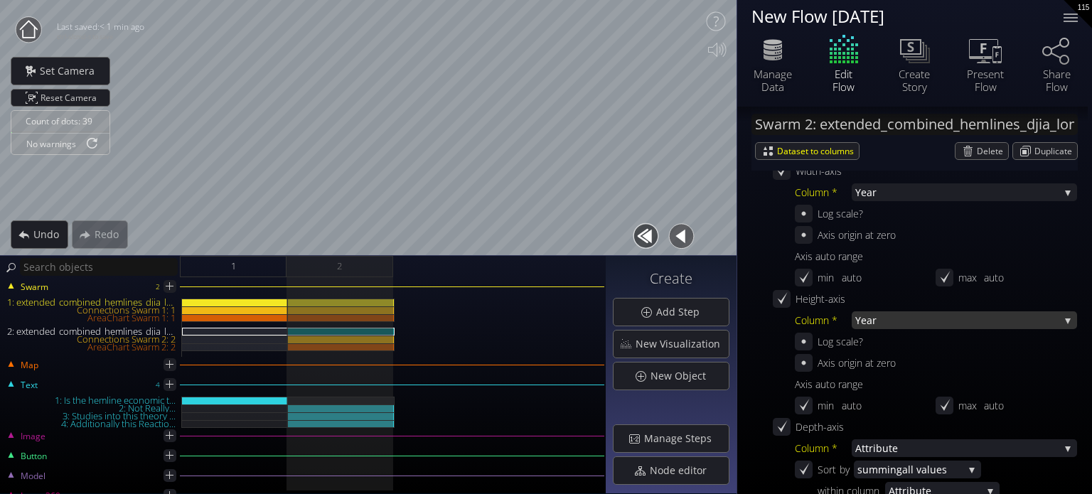
click at [882, 315] on span "Year" at bounding box center [957, 320] width 204 height 18
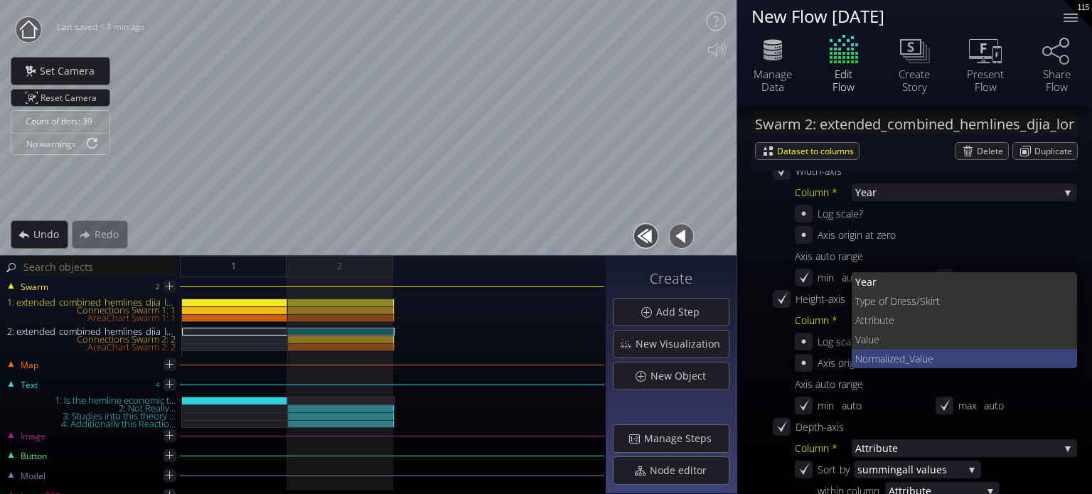
click at [902, 355] on span "ized_Value" at bounding box center [976, 358] width 179 height 19
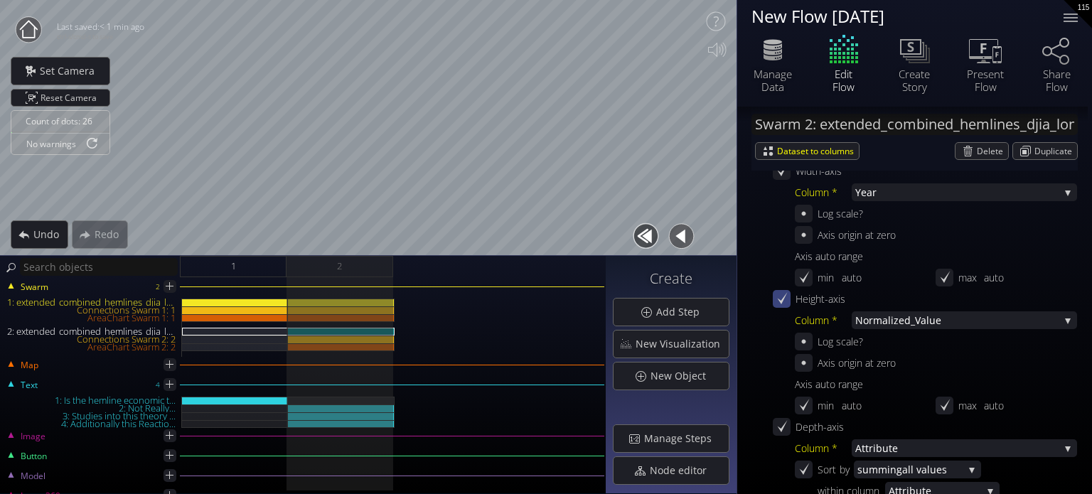
click at [787, 298] on icon at bounding box center [782, 299] width 14 height 14
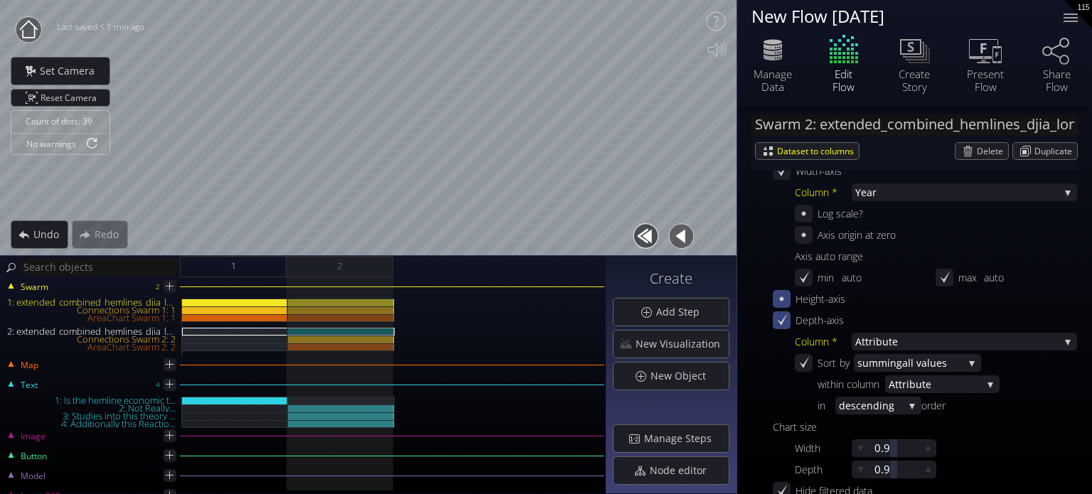
click at [785, 323] on icon at bounding box center [782, 321] width 14 height 14
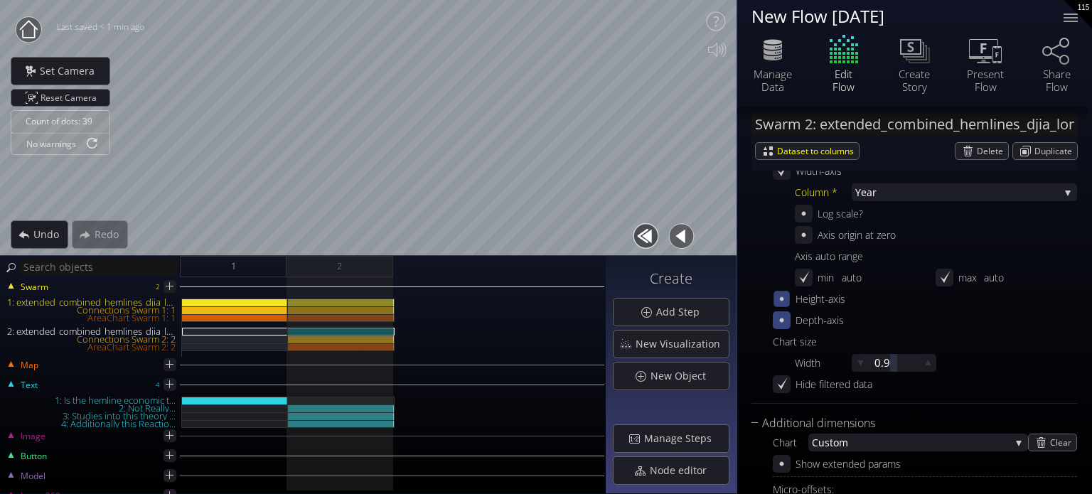
click at [782, 298] on icon at bounding box center [782, 299] width 4 height 4
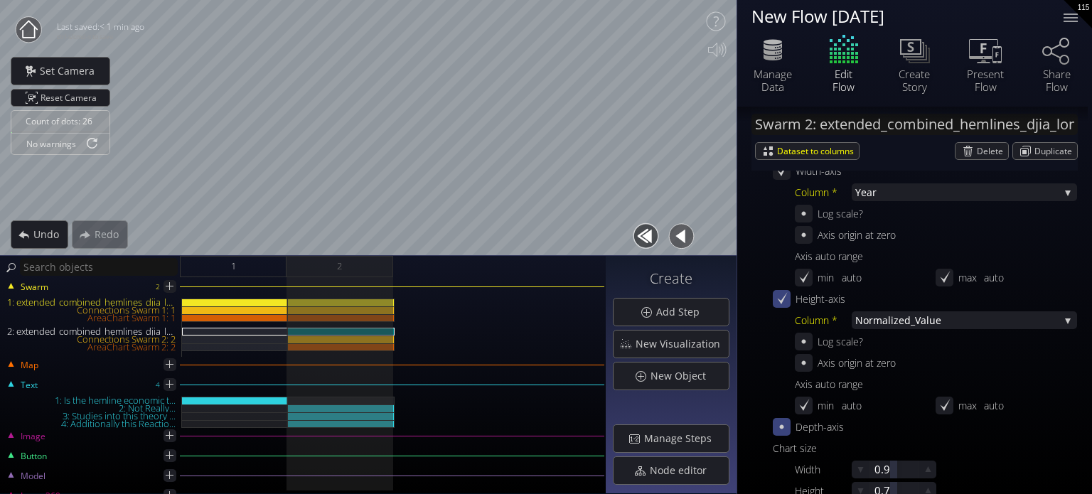
click at [779, 300] on icon at bounding box center [782, 299] width 14 height 14
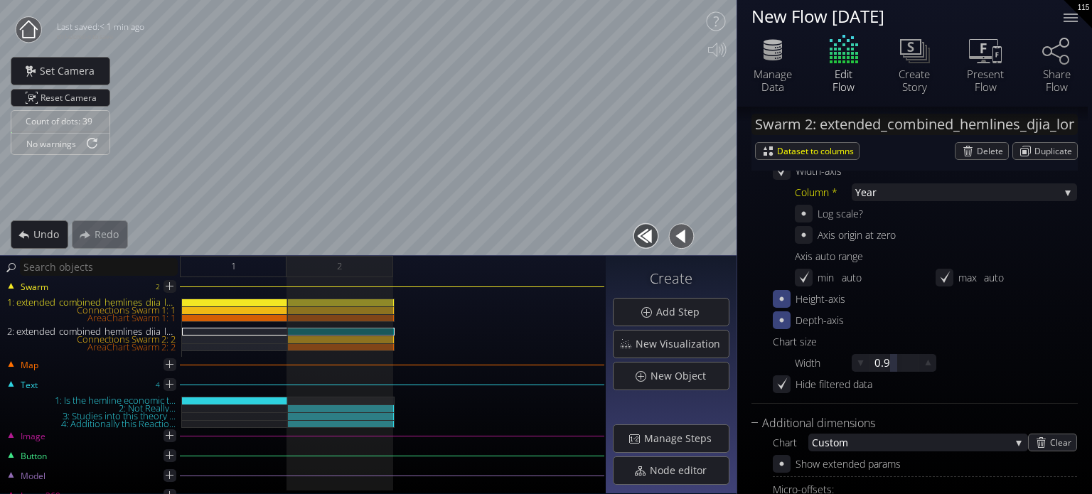
click at [779, 301] on icon at bounding box center [782, 299] width 14 height 14
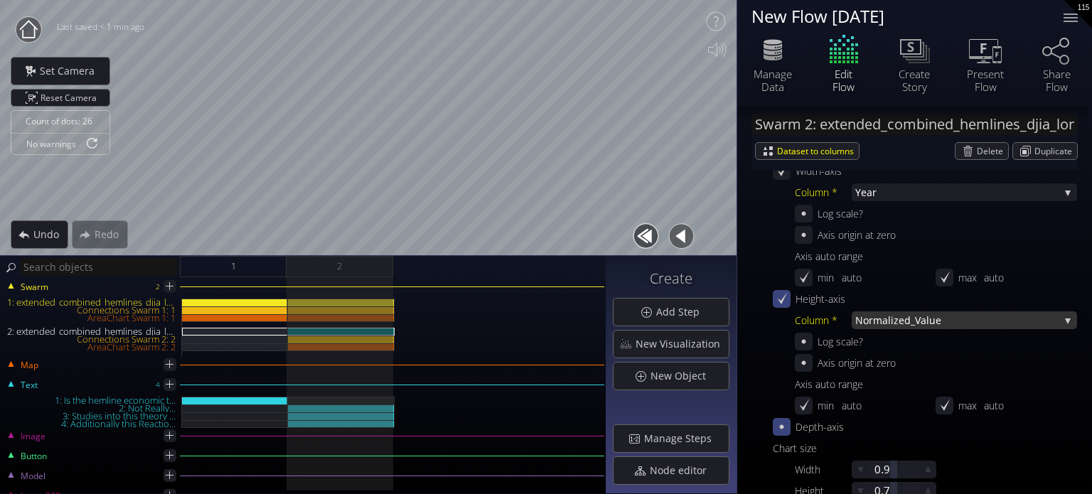
click at [882, 321] on span "Normal" at bounding box center [873, 320] width 36 height 18
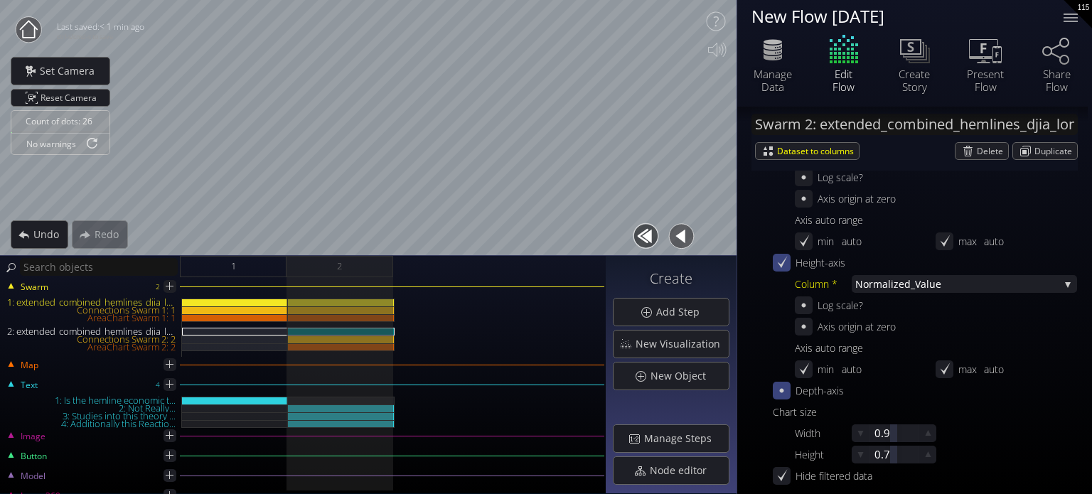
scroll to position [526, 0]
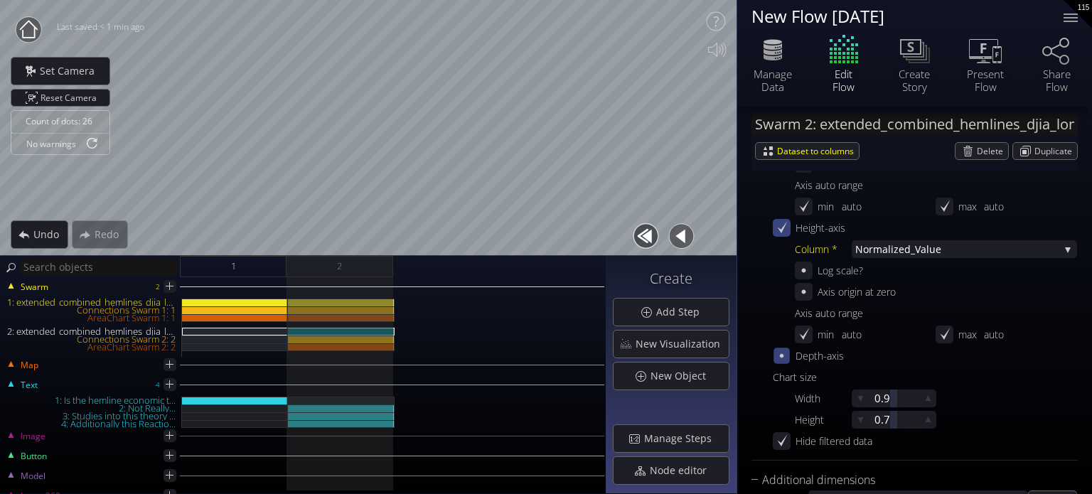
click at [786, 353] on icon at bounding box center [782, 356] width 12 height 12
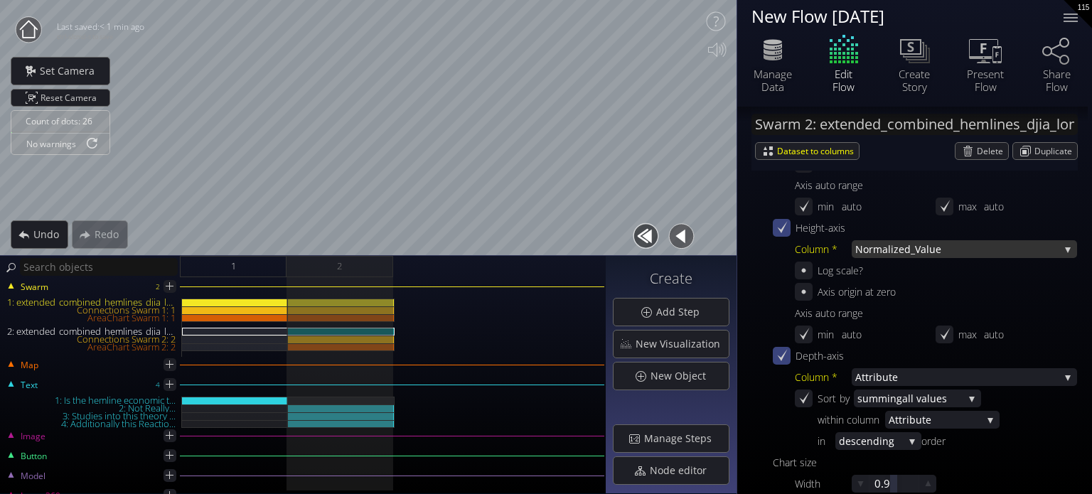
click at [882, 250] on span "Normal" at bounding box center [873, 249] width 36 height 18
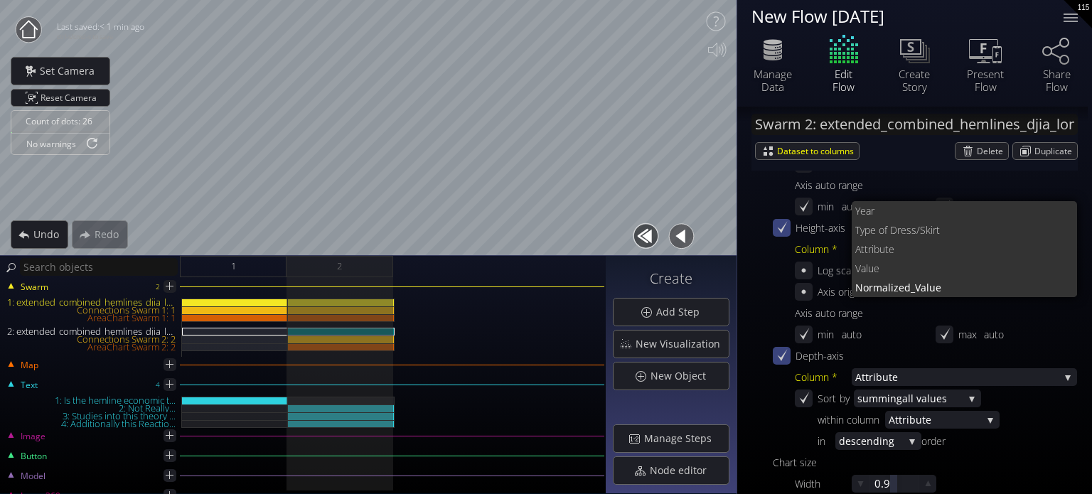
scroll to position [0, 0]
click at [897, 212] on span "Year" at bounding box center [960, 210] width 211 height 19
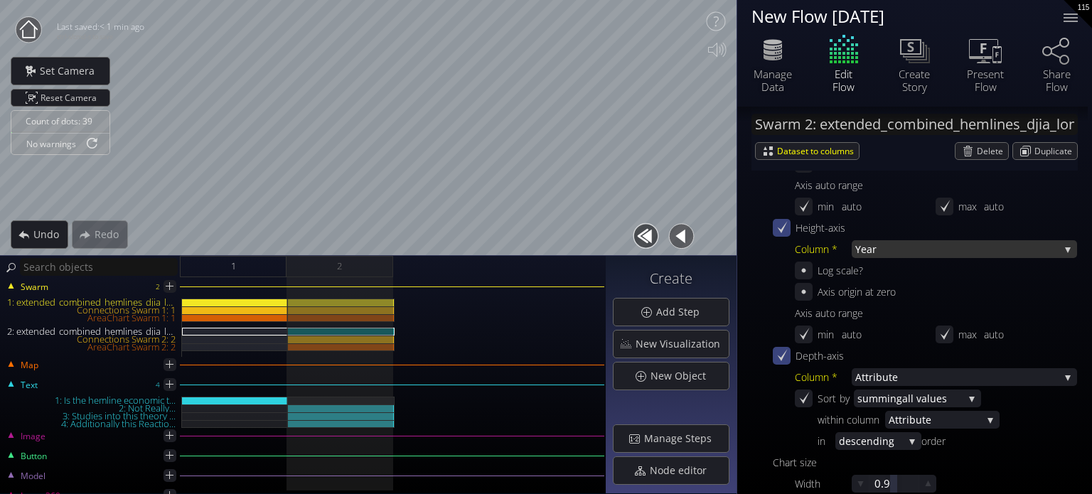
click at [866, 252] on span "Year" at bounding box center [957, 249] width 204 height 18
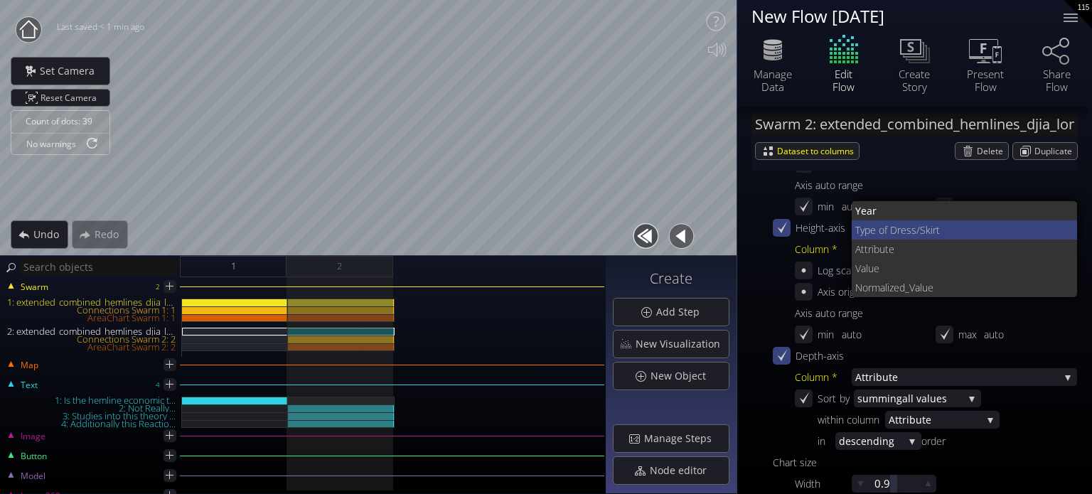
click at [885, 232] on span "Type of D" at bounding box center [876, 229] width 42 height 19
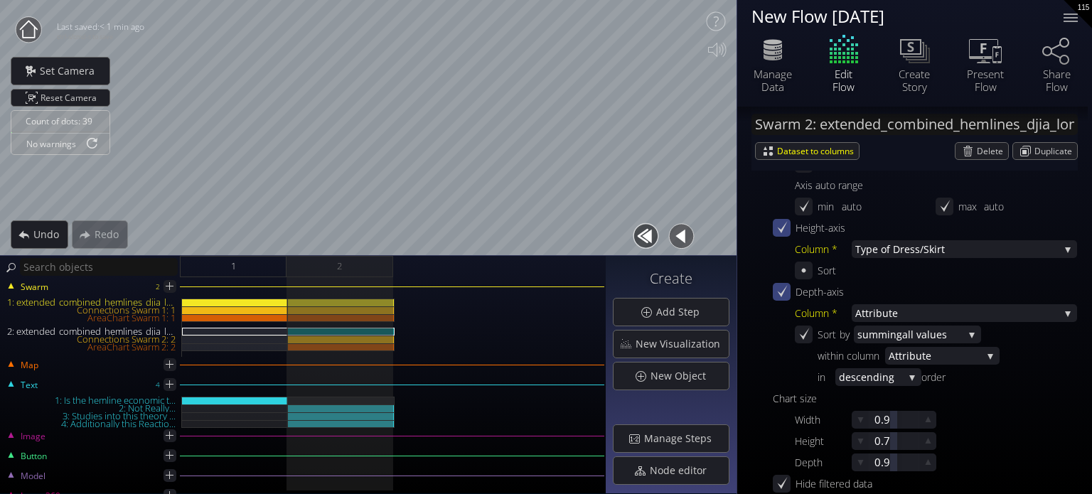
click at [786, 294] on icon at bounding box center [782, 292] width 14 height 14
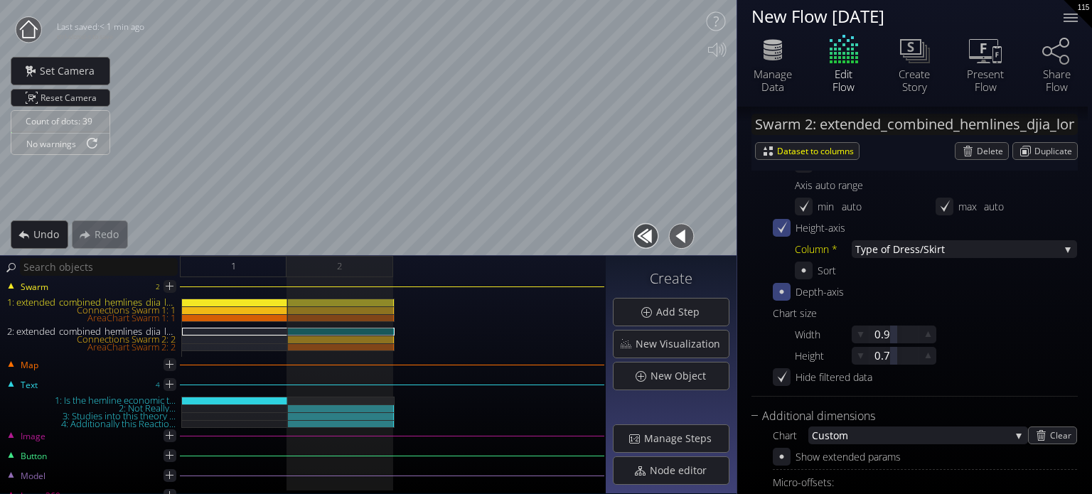
click at [782, 290] on icon at bounding box center [782, 292] width 14 height 14
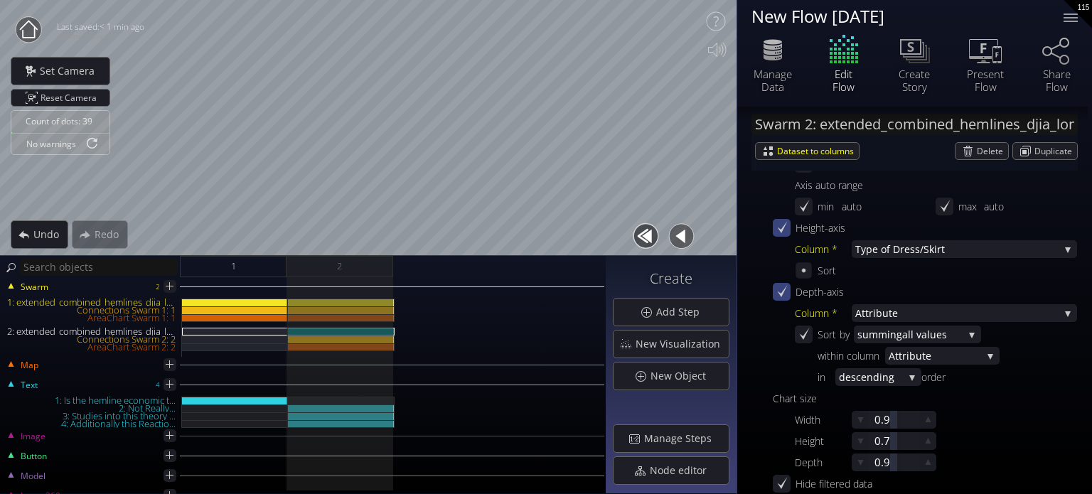
drag, startPoint x: 799, startPoint y: 298, endPoint x: 796, endPoint y: 323, distance: 25.0
click at [796, 329] on div "Width-axis Column * Year Year Type of D ress/Skirt Attribut e Value Normal ized…" at bounding box center [925, 281] width 304 height 380
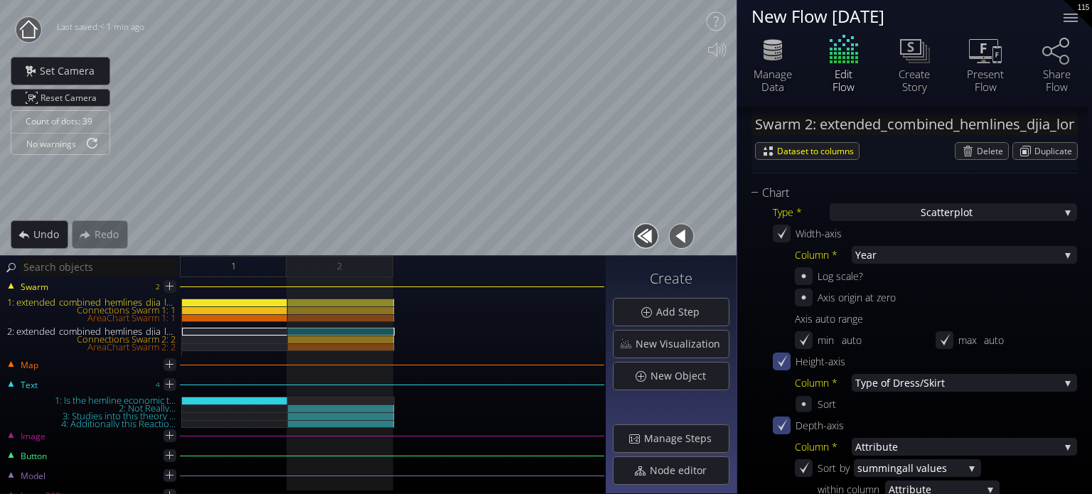
scroll to position [384, 0]
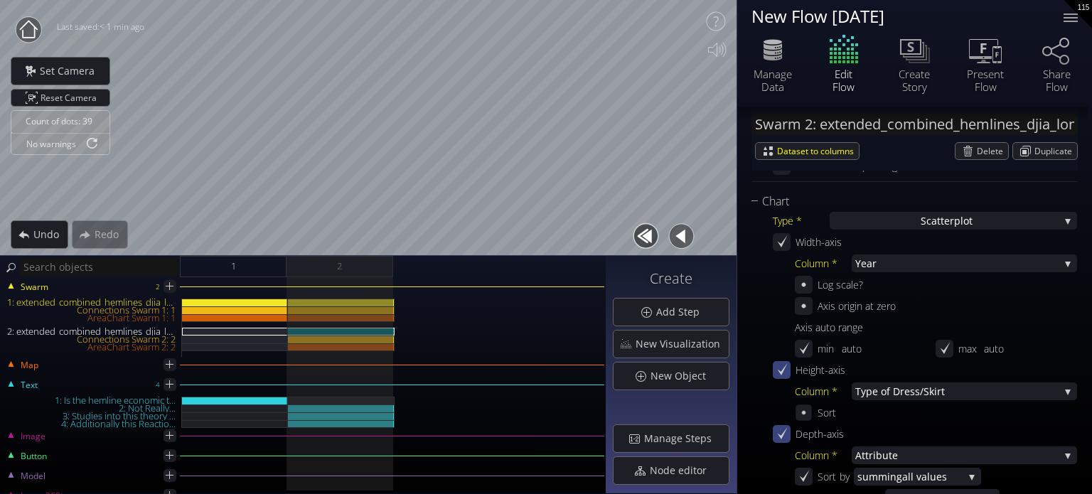
click at [891, 272] on div "Column * Year Year Type of D ress/Skirt Attribut e Value Normal ized_Value Log …" at bounding box center [936, 308] width 282 height 107
click at [890, 263] on span "Year" at bounding box center [957, 264] width 204 height 18
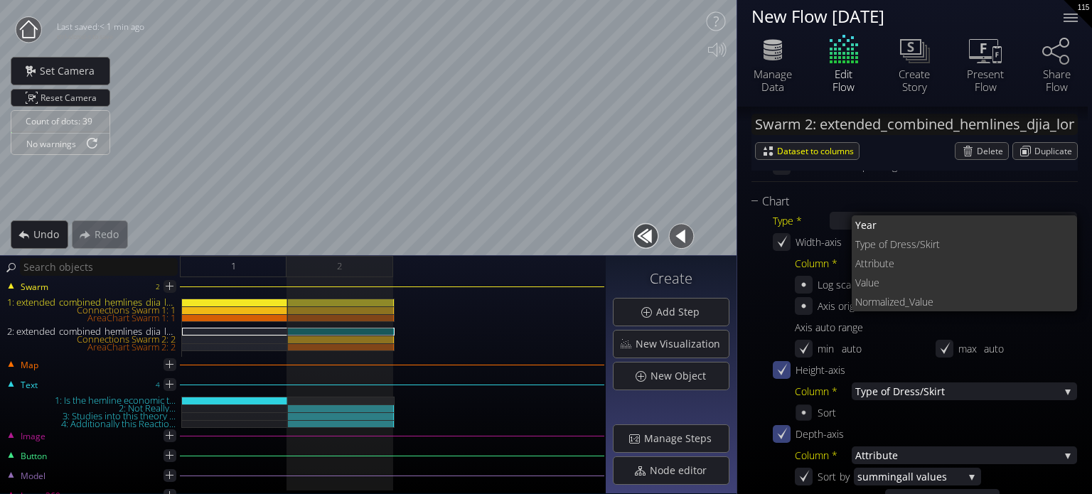
click at [895, 250] on span "Type of D" at bounding box center [876, 244] width 42 height 19
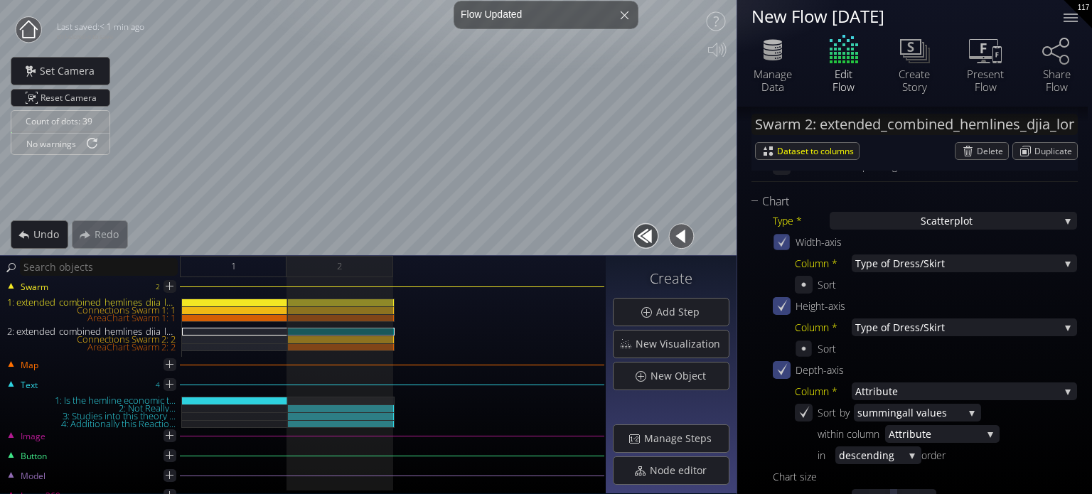
click at [787, 243] on icon at bounding box center [782, 242] width 12 height 12
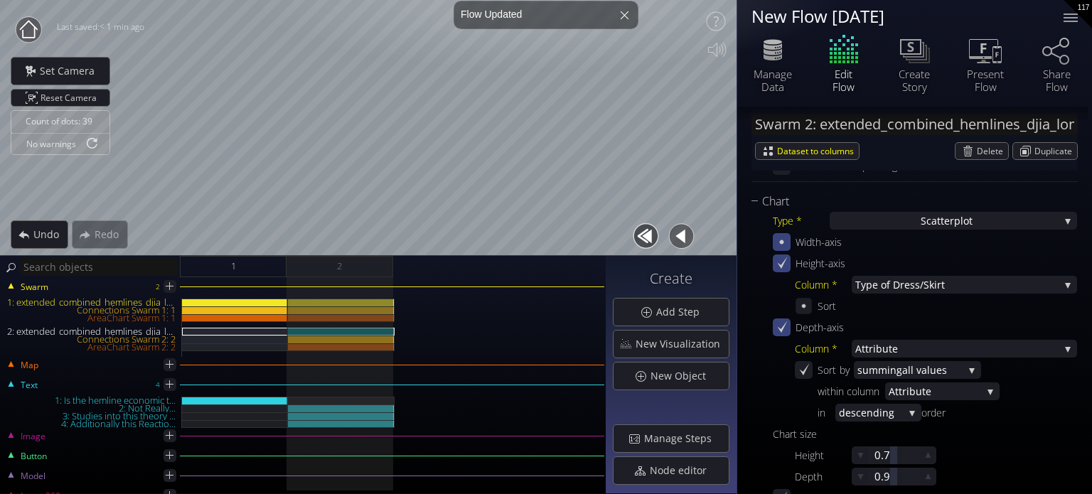
click at [786, 244] on icon at bounding box center [782, 242] width 14 height 14
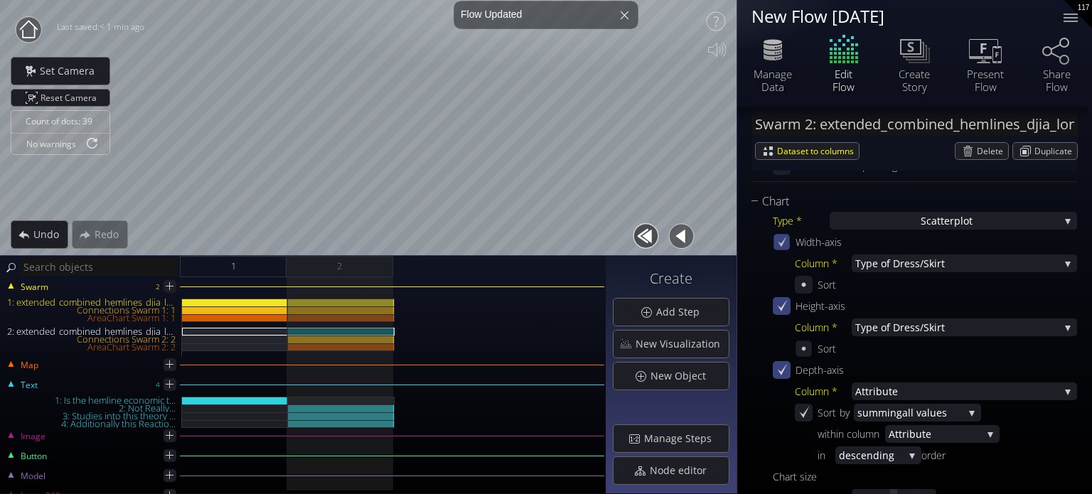
click at [786, 244] on icon at bounding box center [782, 242] width 12 height 12
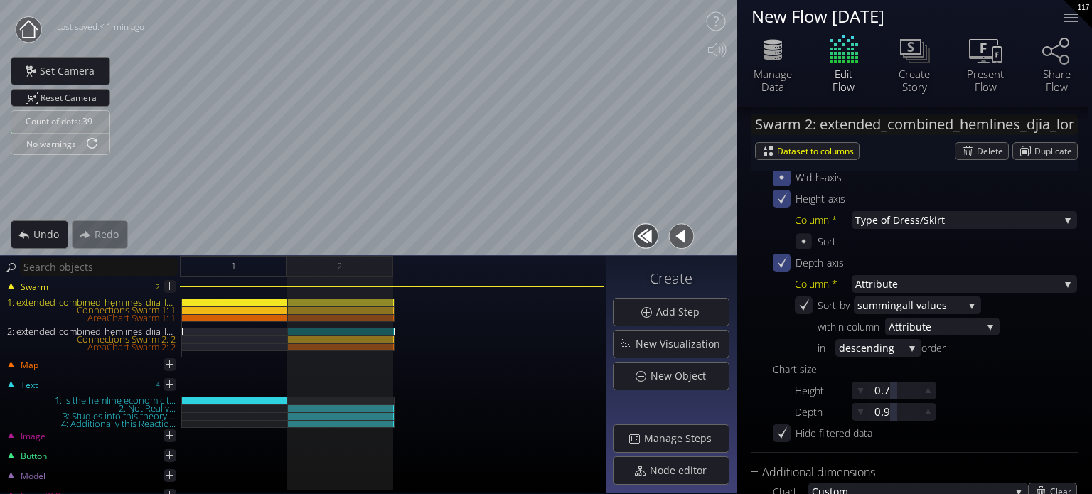
scroll to position [455, 0]
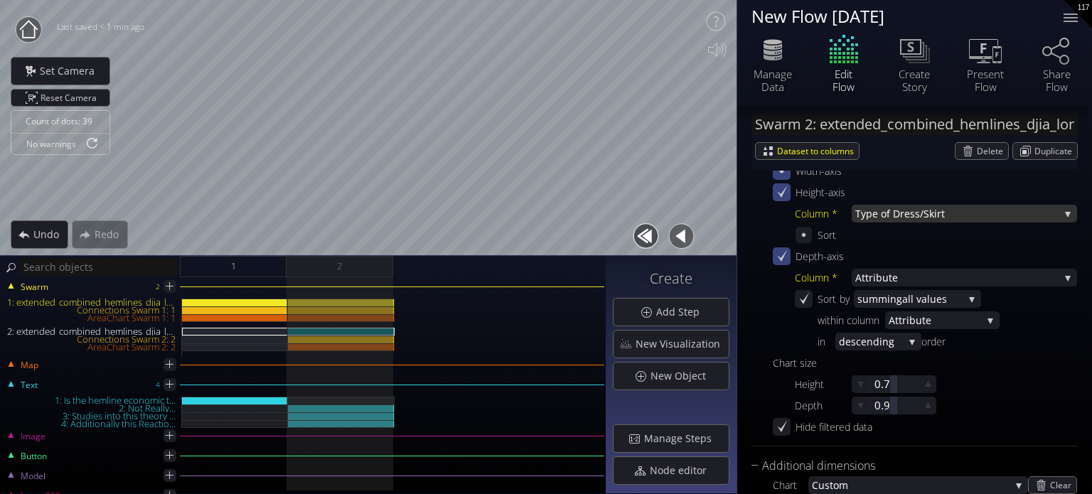
click at [887, 215] on span "Type of D" at bounding box center [877, 214] width 45 height 18
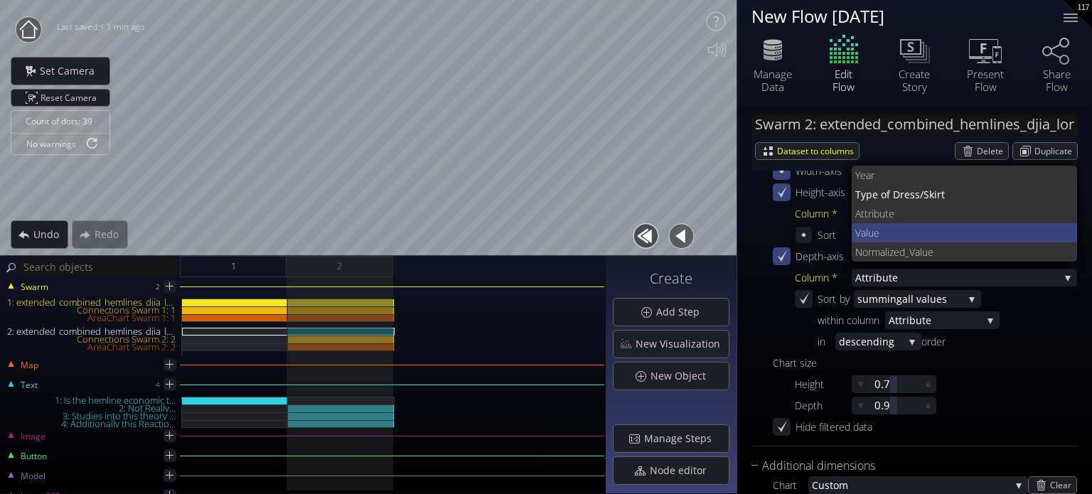
click at [907, 235] on span "Value" at bounding box center [960, 232] width 211 height 19
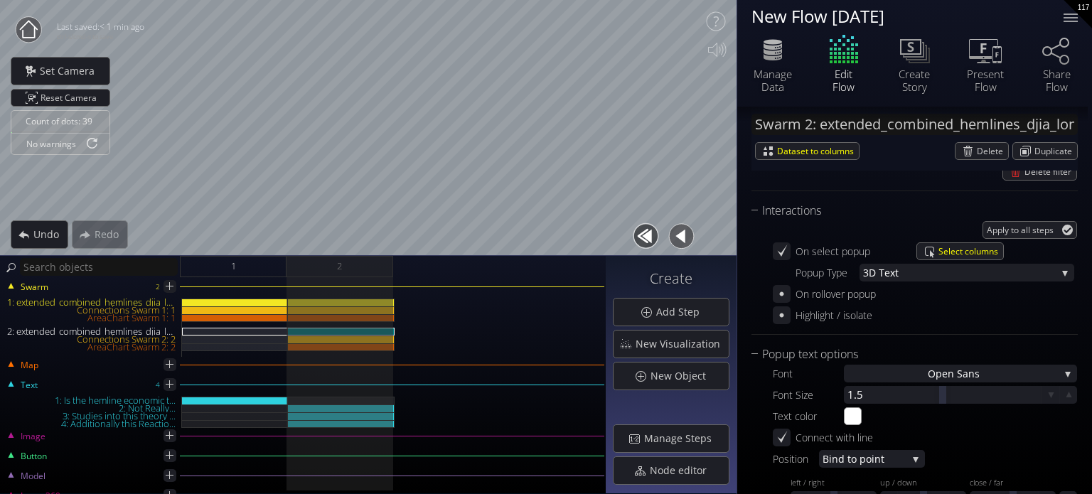
scroll to position [1806, 0]
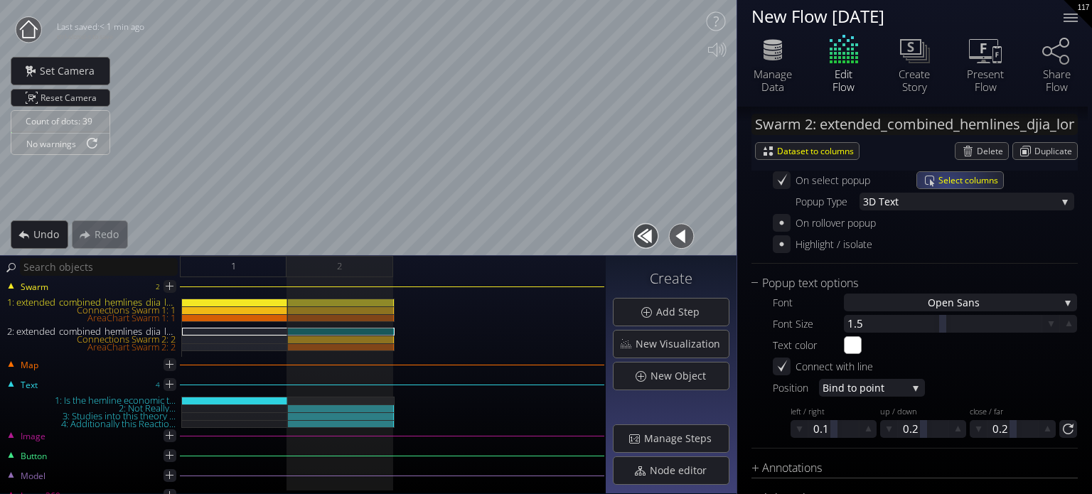
click at [954, 167] on div "Swarm 2: extended_combined_hemlines_djia_long_normalized.csv Dataset to columns…" at bounding box center [915, 139] width 326 height 64
click at [954, 176] on span "Select columns" at bounding box center [971, 180] width 65 height 16
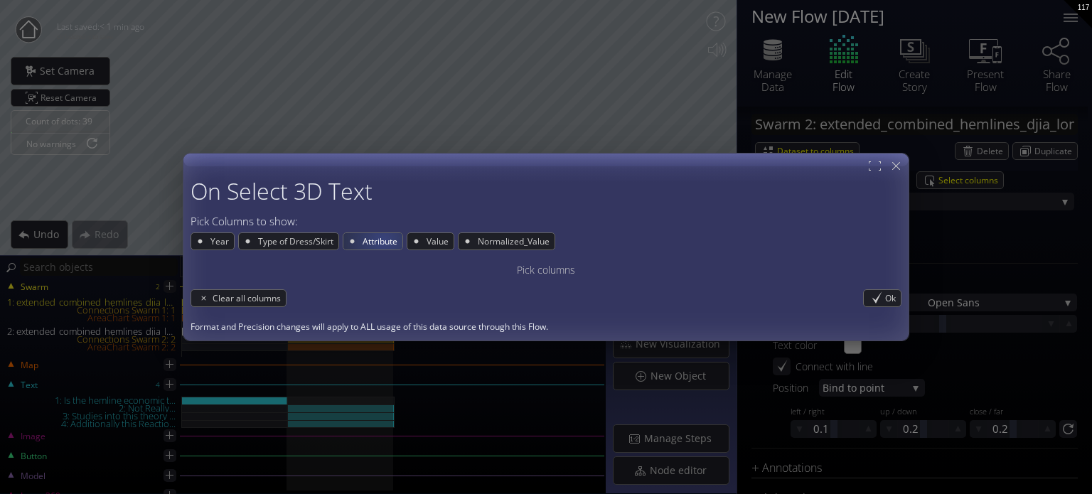
click at [381, 238] on span "Attribute" at bounding box center [381, 241] width 41 height 16
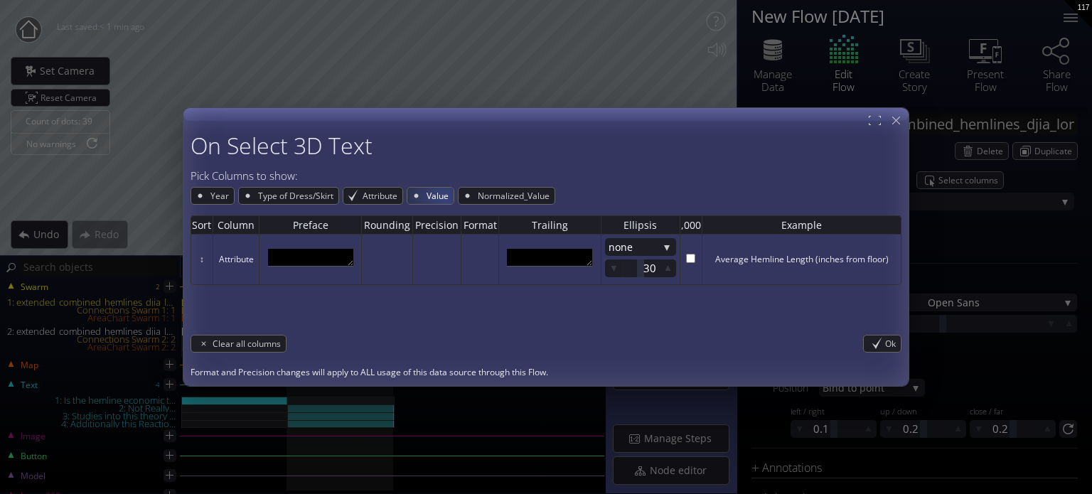
click at [442, 198] on span "Value" at bounding box center [439, 196] width 28 height 16
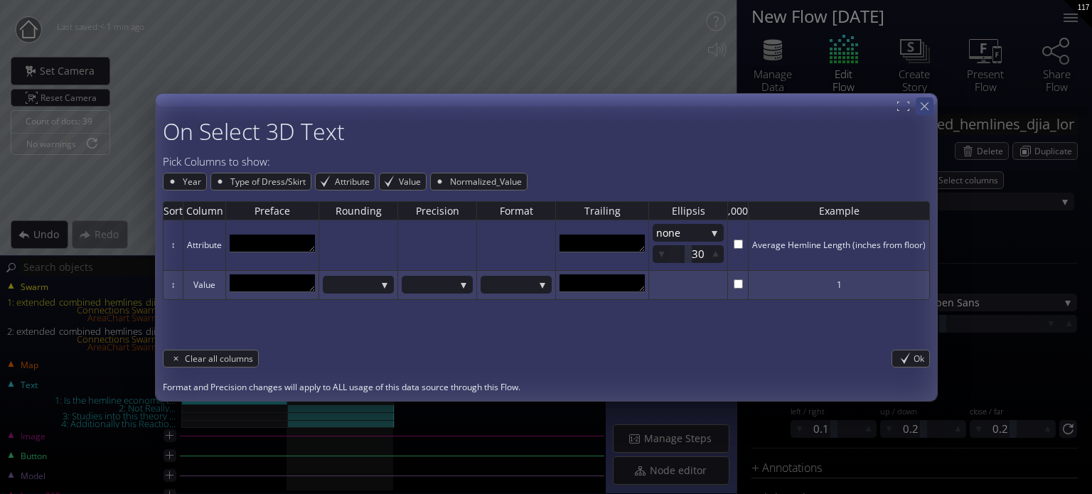
click at [920, 106] on icon at bounding box center [925, 107] width 14 height 14
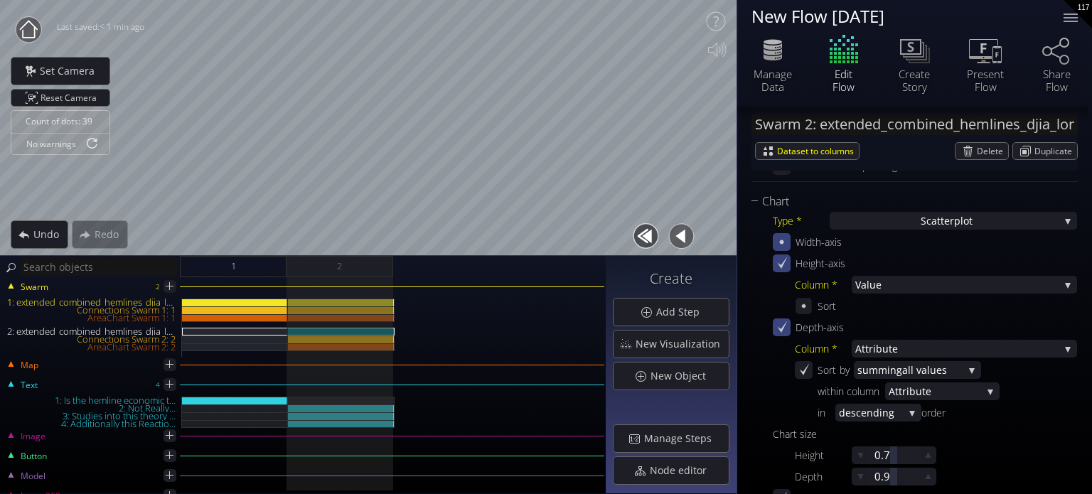
scroll to position [313, 0]
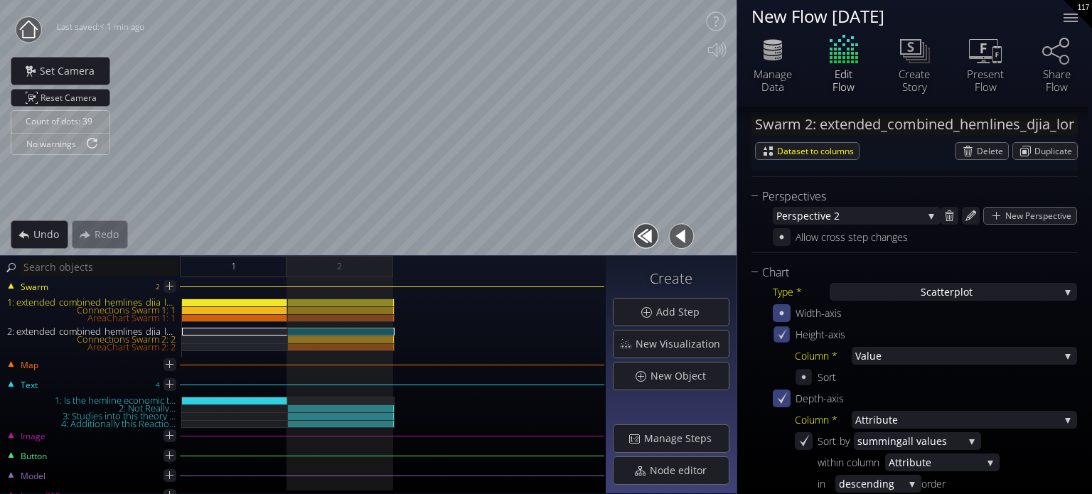
click at [784, 336] on icon at bounding box center [782, 335] width 12 height 12
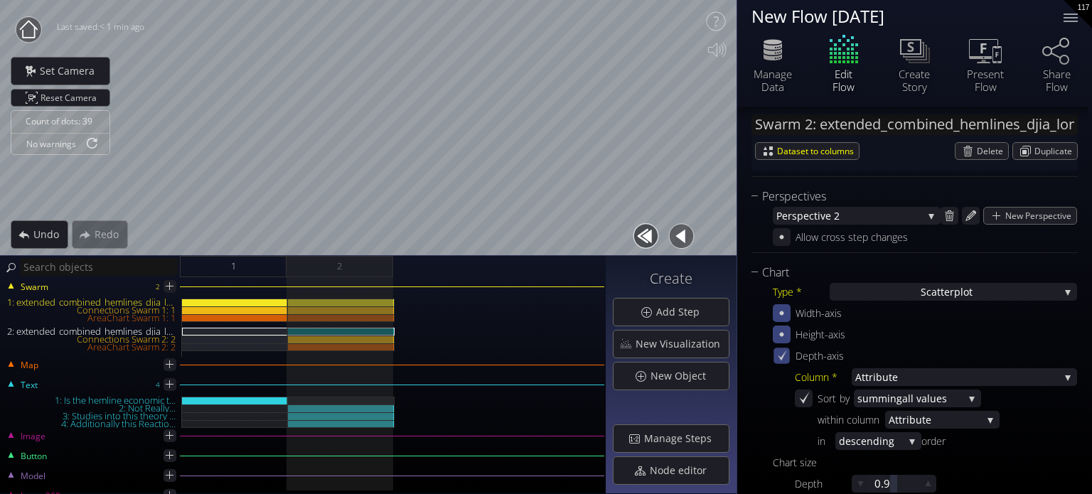
click at [789, 357] on div at bounding box center [782, 356] width 16 height 16
click at [781, 361] on icon at bounding box center [782, 356] width 12 height 12
click at [785, 312] on icon at bounding box center [782, 313] width 14 height 14
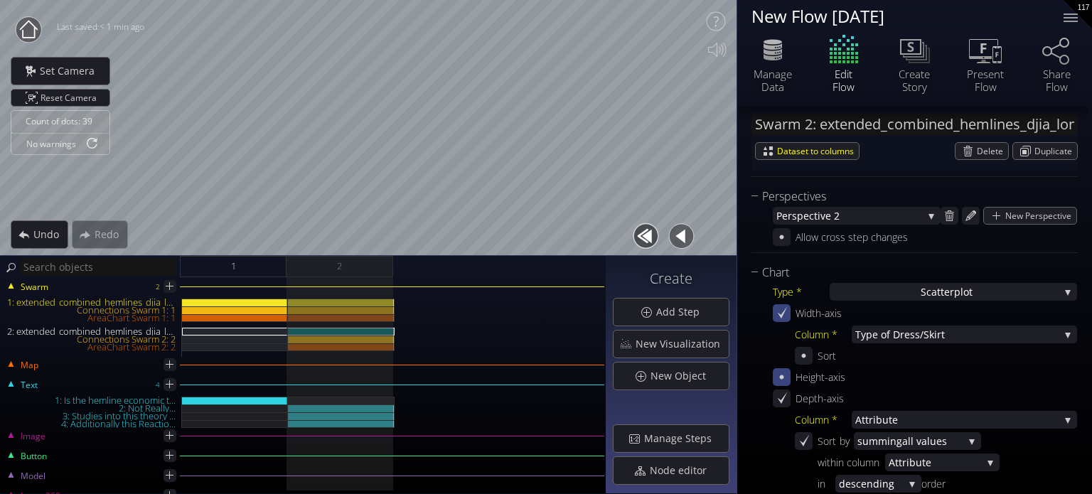
click at [784, 361] on div "Width-axis Column * Type of D ress/Skirt Year Type of D ress/Skirt Attribut e V…" at bounding box center [925, 334] width 304 height 60
click at [789, 397] on div at bounding box center [782, 399] width 18 height 18
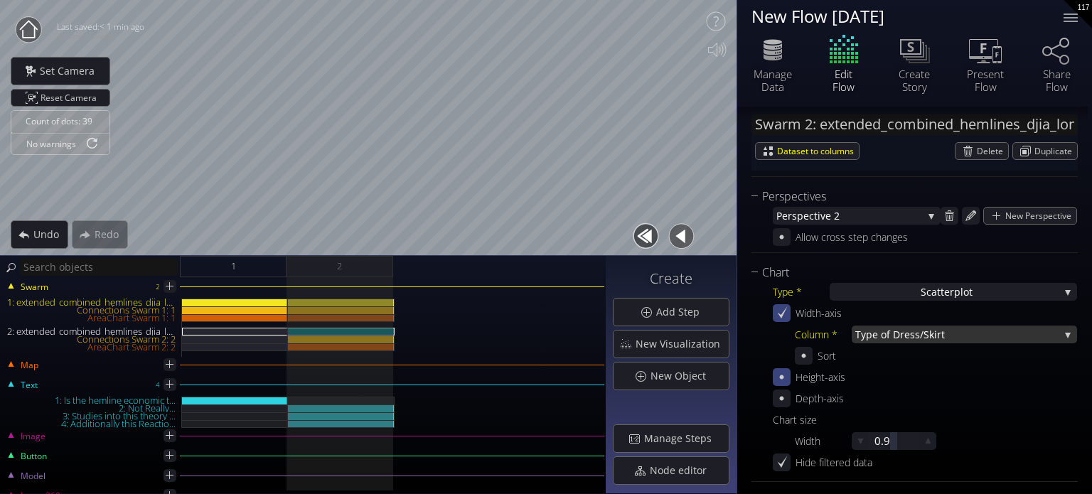
click at [881, 338] on span "Type of D" at bounding box center [877, 335] width 45 height 18
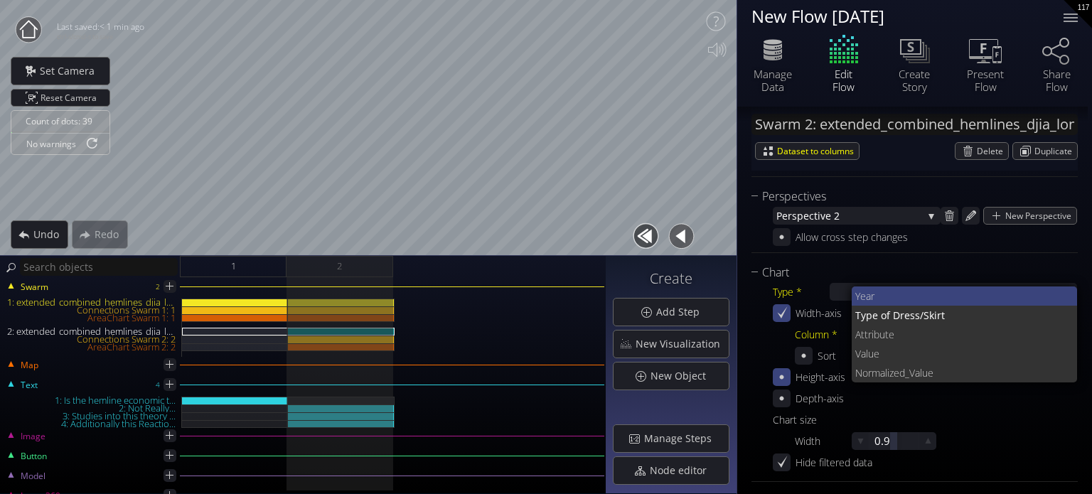
click at [868, 293] on span "Year" at bounding box center [960, 296] width 211 height 19
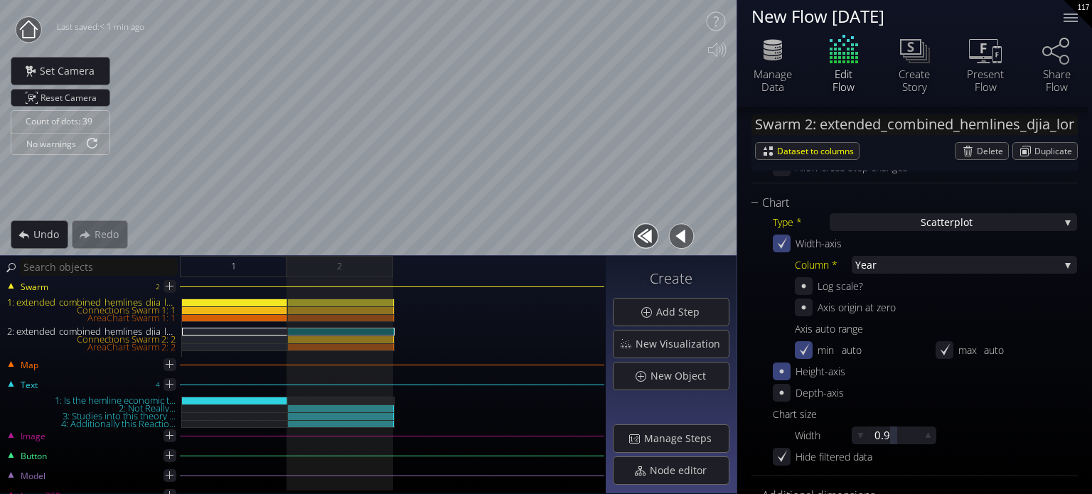
scroll to position [384, 0]
click at [782, 366] on icon at bounding box center [782, 370] width 14 height 14
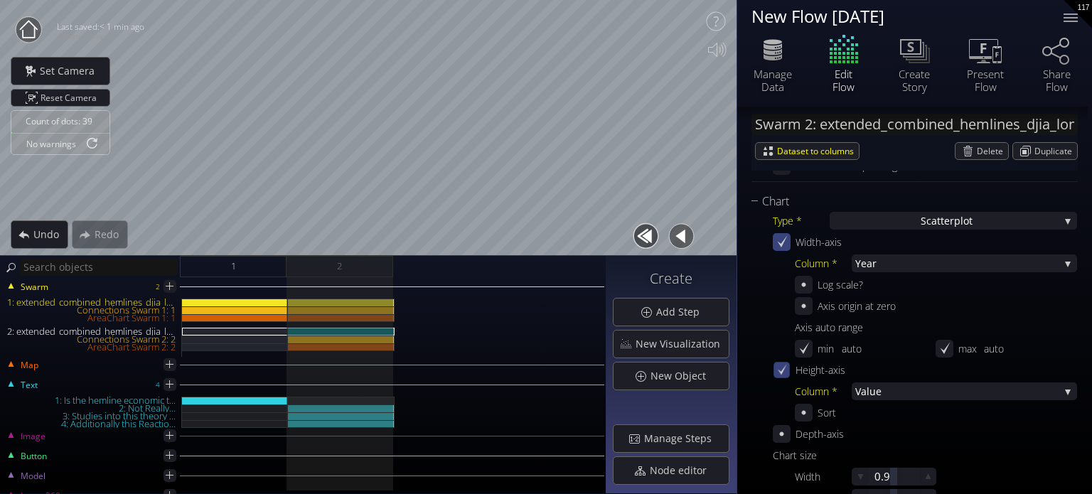
click at [782, 366] on icon at bounding box center [782, 370] width 12 height 12
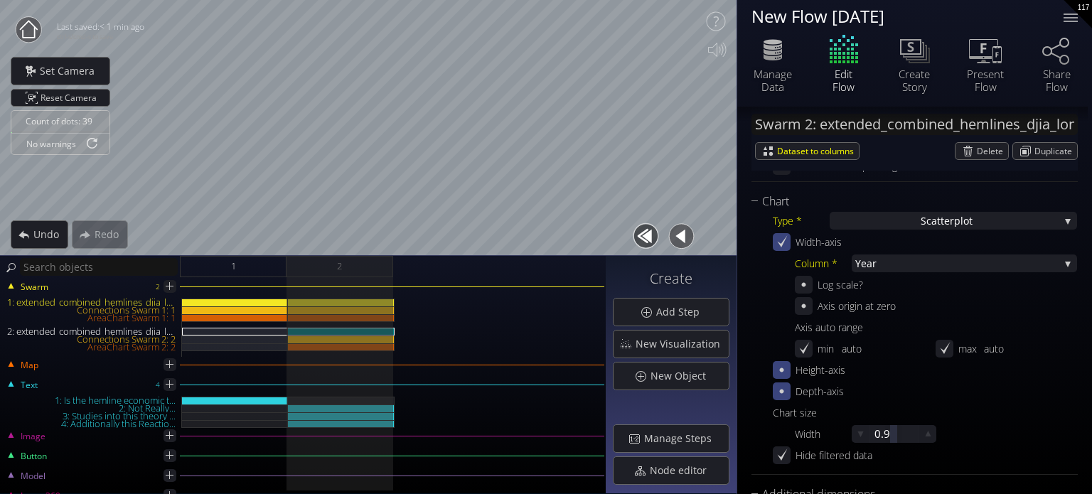
click at [783, 390] on icon at bounding box center [782, 392] width 4 height 4
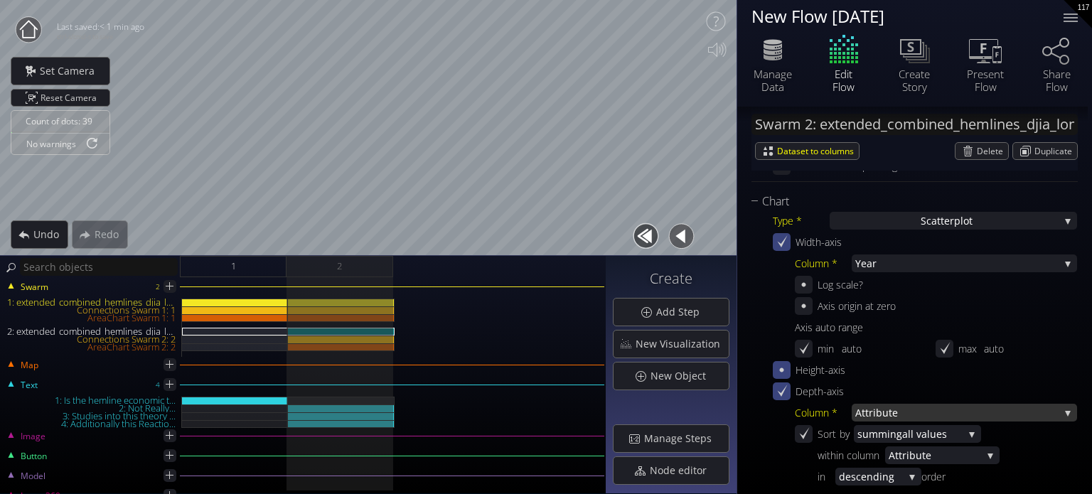
click at [879, 413] on span "Attribut" at bounding box center [873, 413] width 37 height 18
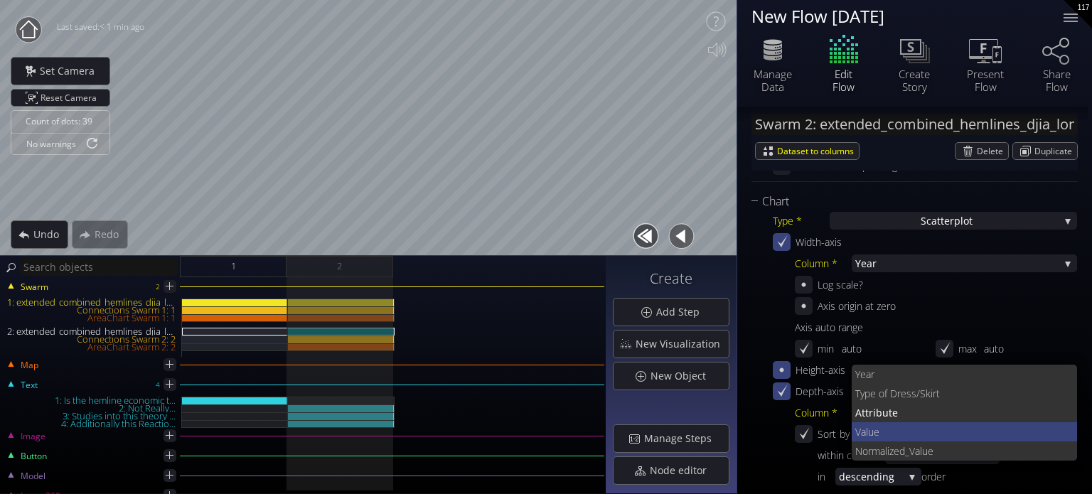
click at [899, 434] on span "Value" at bounding box center [960, 431] width 211 height 19
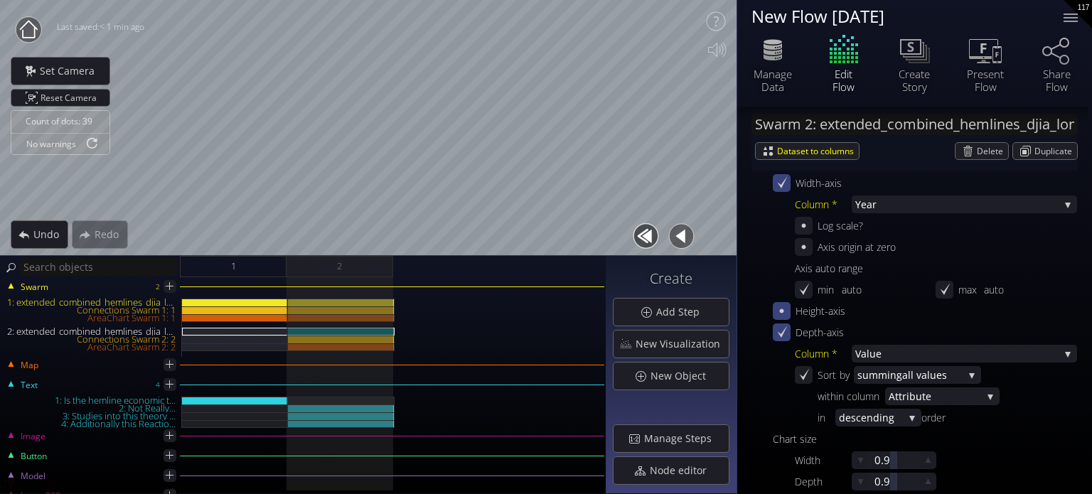
scroll to position [455, 0]
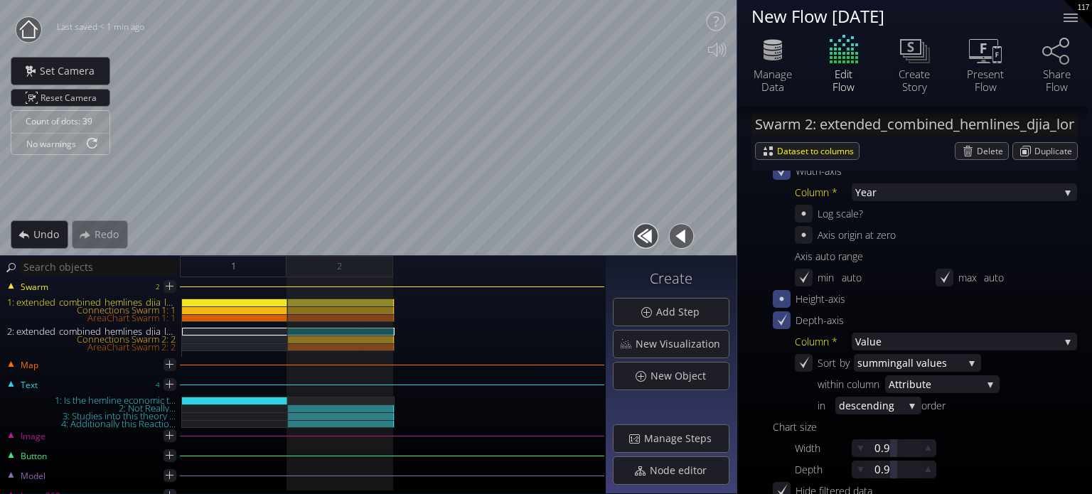
click at [782, 294] on icon at bounding box center [782, 299] width 14 height 14
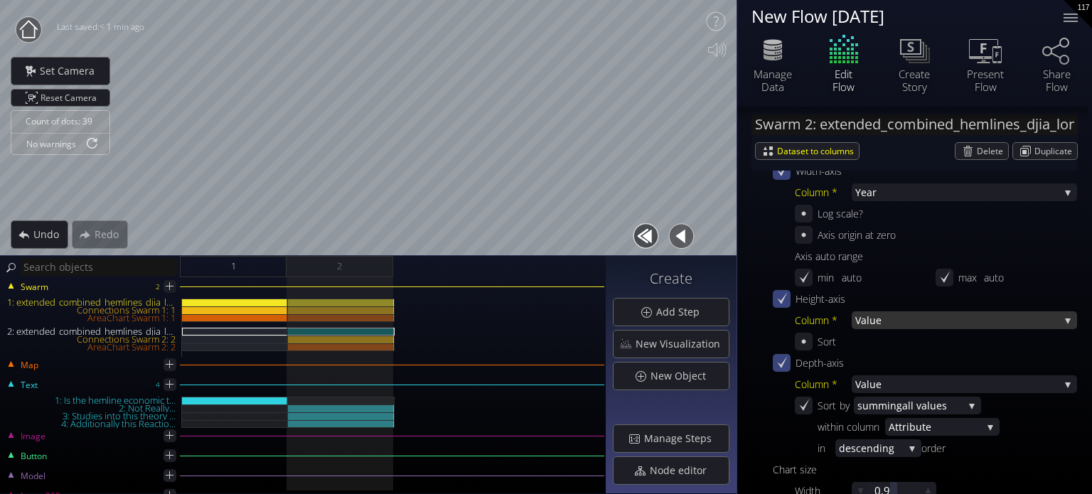
click at [902, 320] on span "Value" at bounding box center [957, 320] width 204 height 18
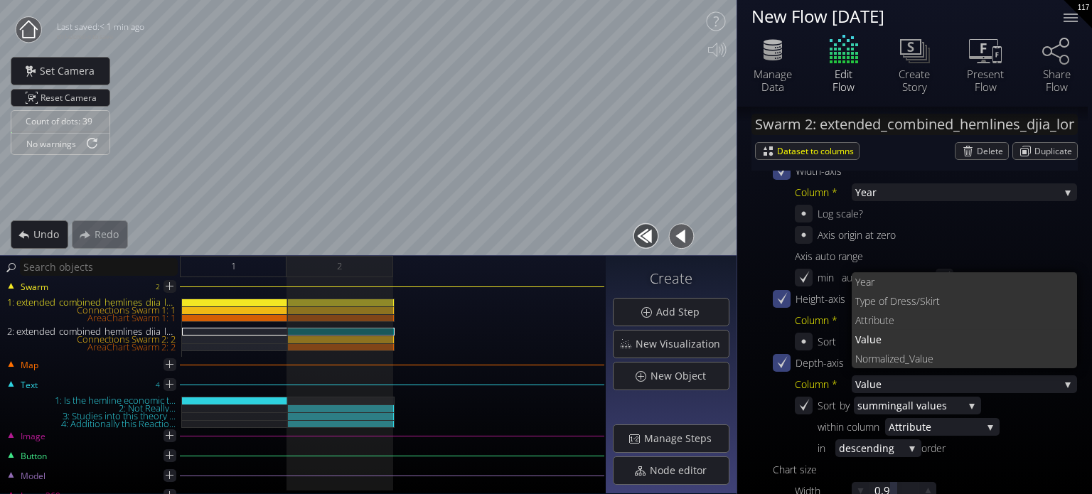
scroll to position [0, 0]
click at [887, 383] on span "Value" at bounding box center [957, 384] width 204 height 18
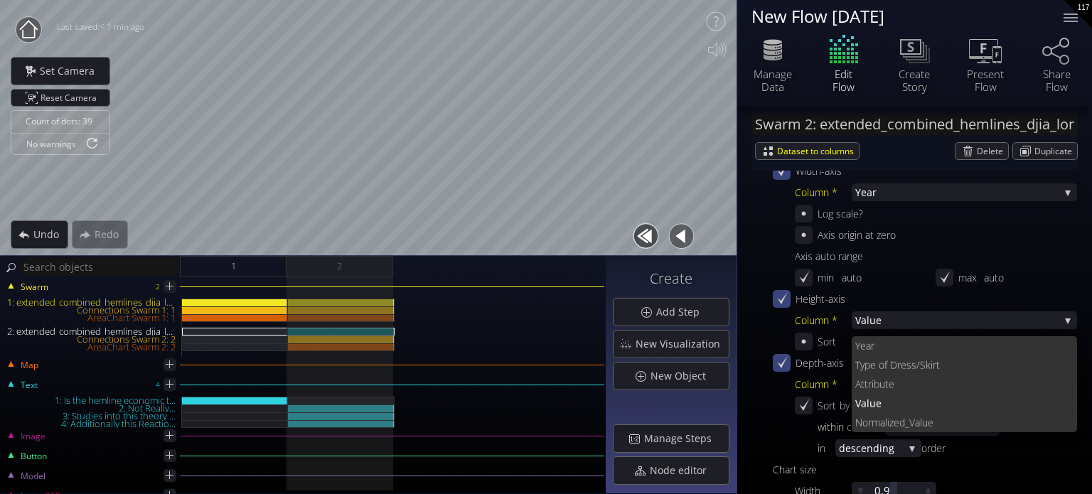
click at [778, 358] on icon at bounding box center [782, 363] width 14 height 14
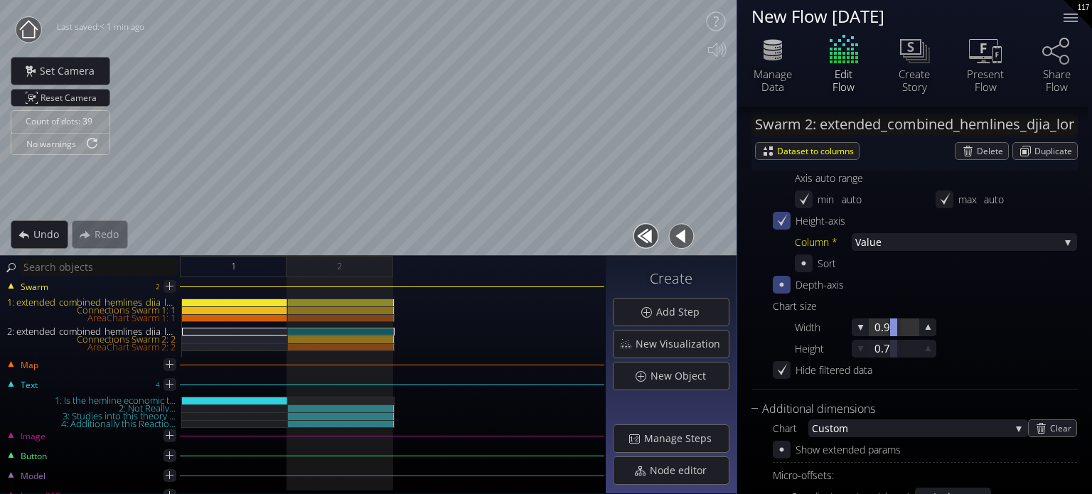
scroll to position [526, 0]
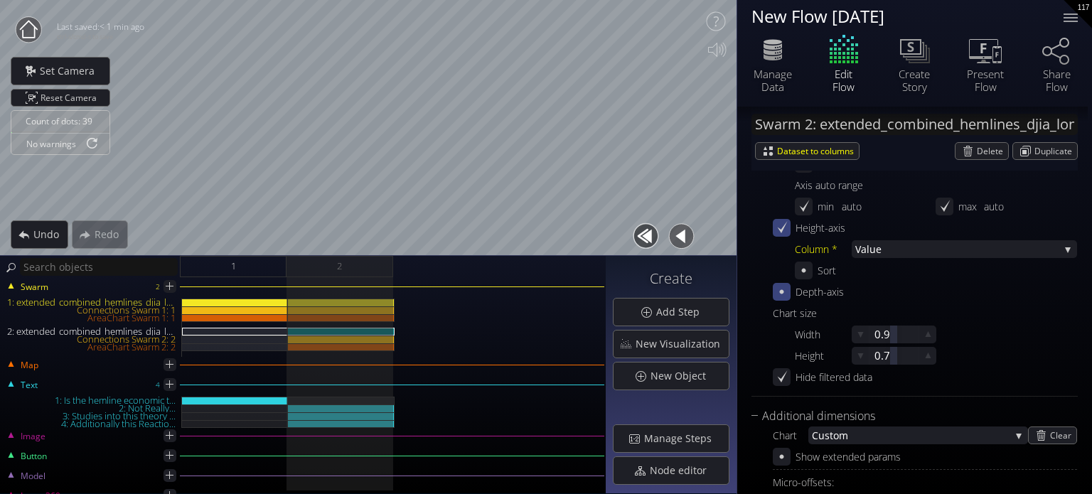
click at [779, 301] on div "Width-axis Column * Year Year Type of D ress/Skirt Attribut e Value Normal ized…" at bounding box center [925, 228] width 304 height 274
click at [781, 292] on icon at bounding box center [782, 292] width 14 height 14
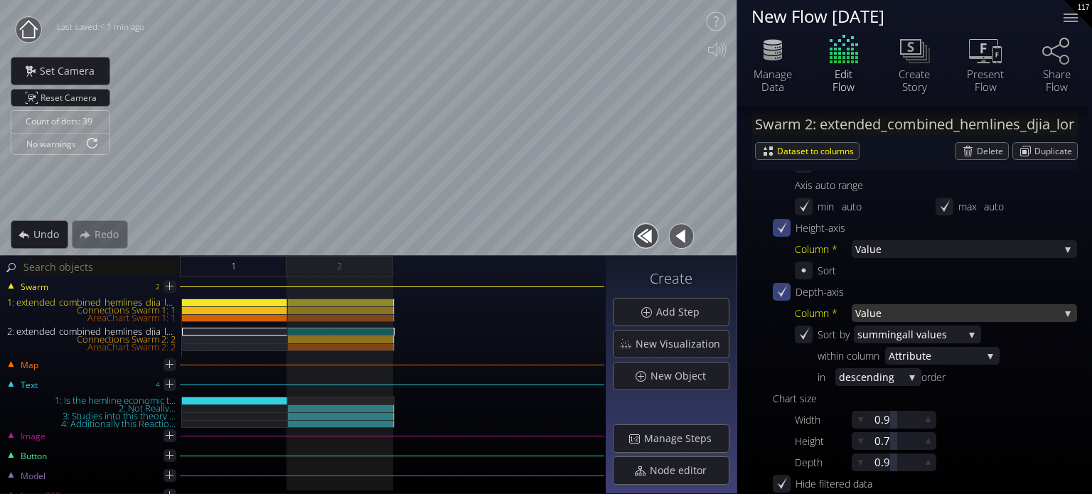
click at [864, 318] on span "Value" at bounding box center [957, 313] width 204 height 18
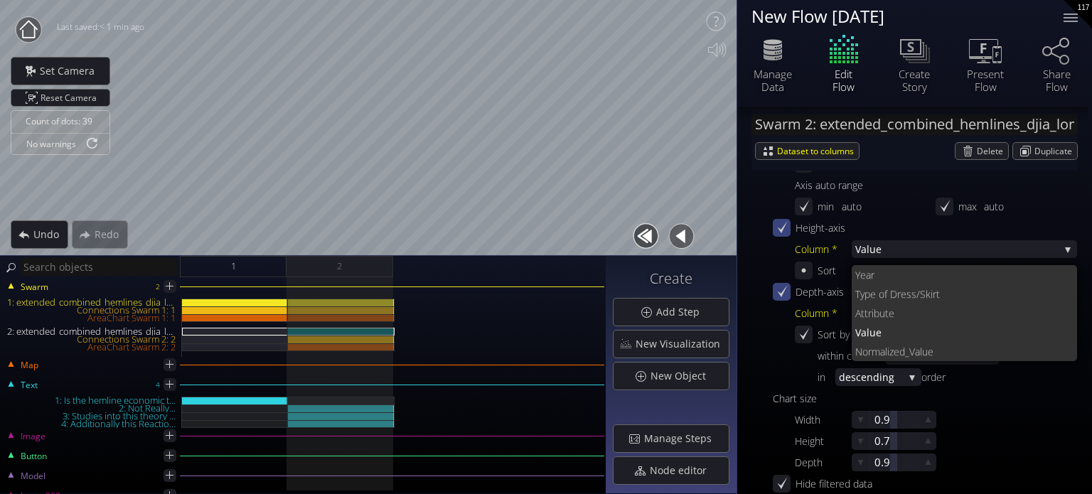
click at [876, 278] on span "Year" at bounding box center [960, 274] width 211 height 19
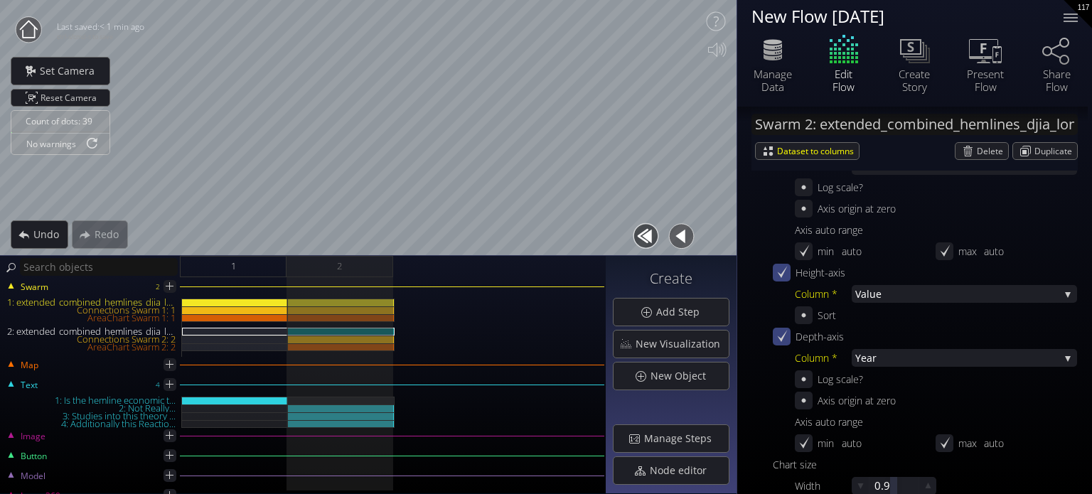
scroll to position [384, 0]
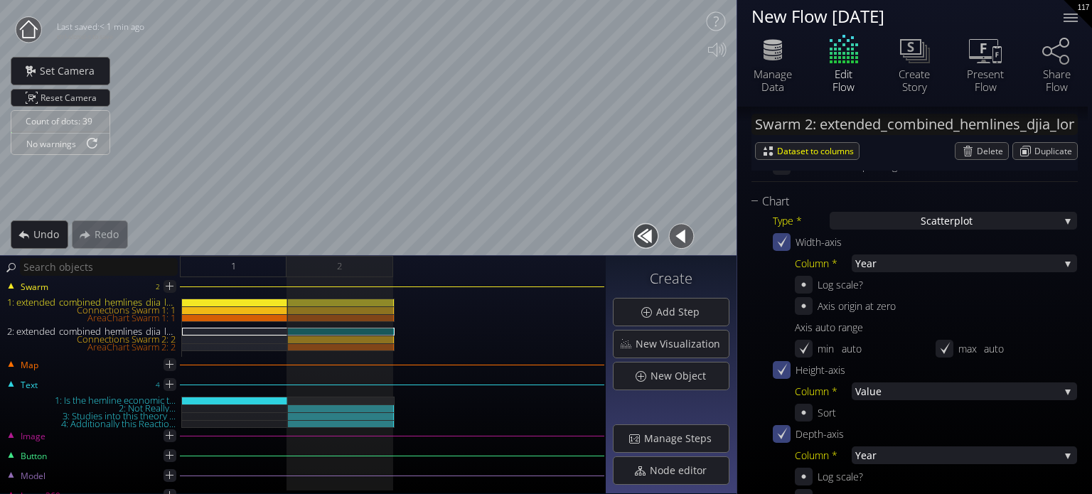
click at [784, 241] on icon at bounding box center [783, 241] width 10 height 12
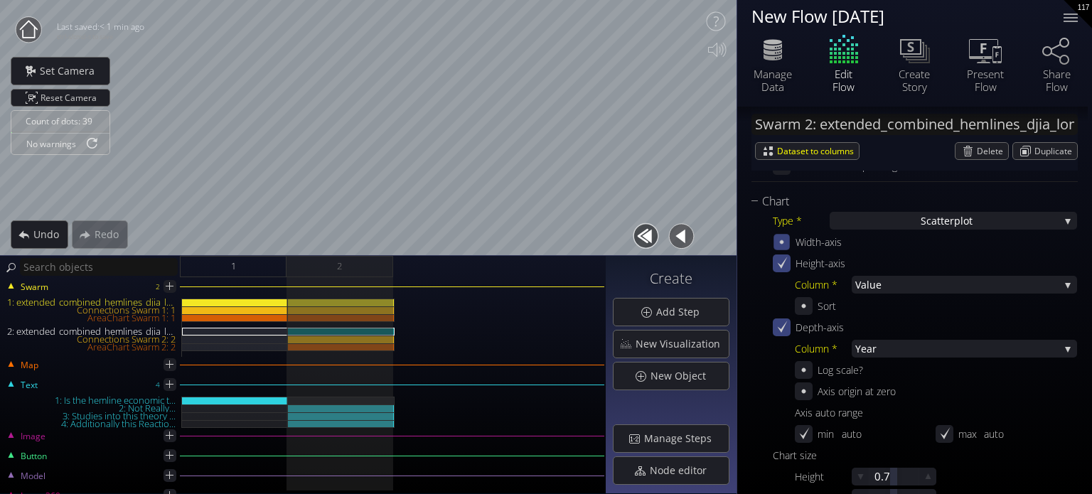
click at [779, 244] on icon at bounding box center [782, 242] width 12 height 12
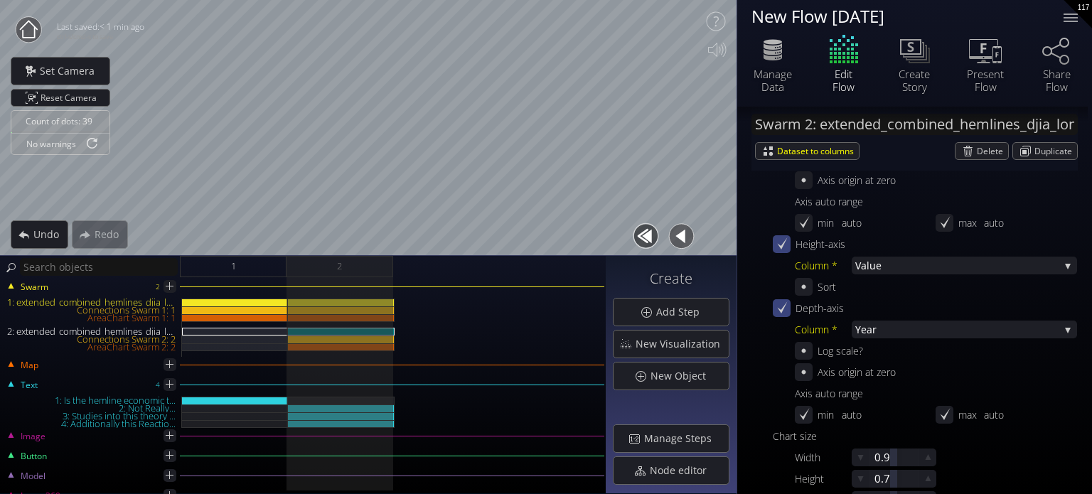
scroll to position [526, 0]
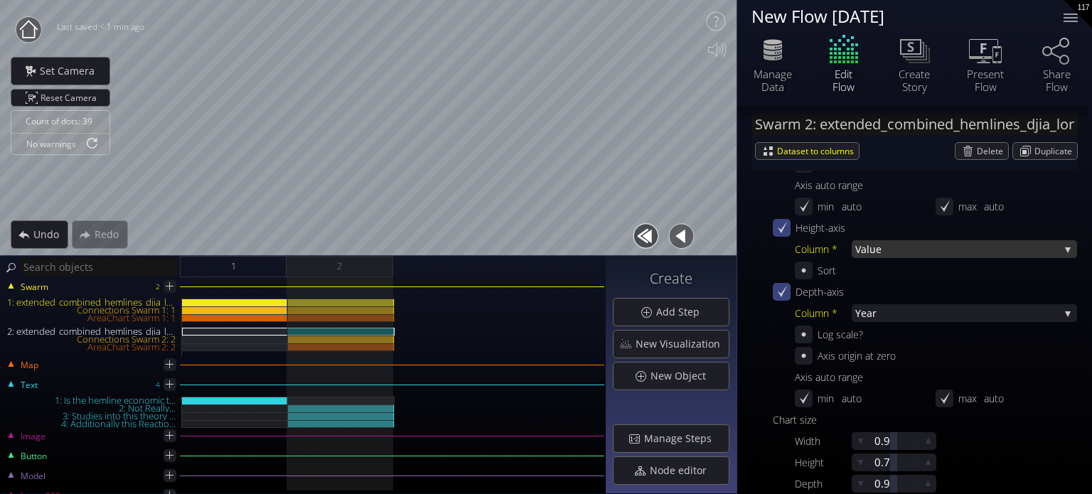
click at [877, 256] on span "Value" at bounding box center [957, 249] width 204 height 18
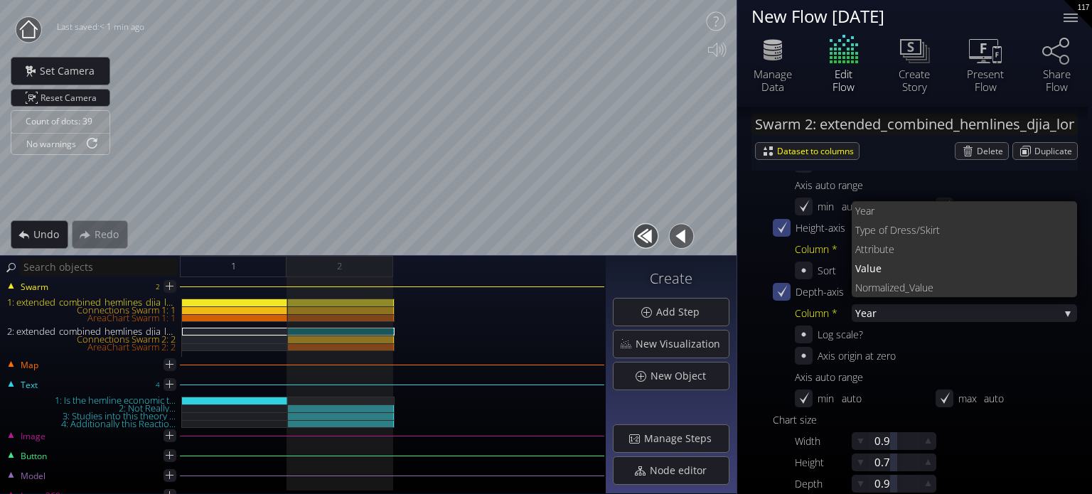
scroll to position [0, 0]
click at [882, 253] on span "Attribut" at bounding box center [871, 249] width 33 height 19
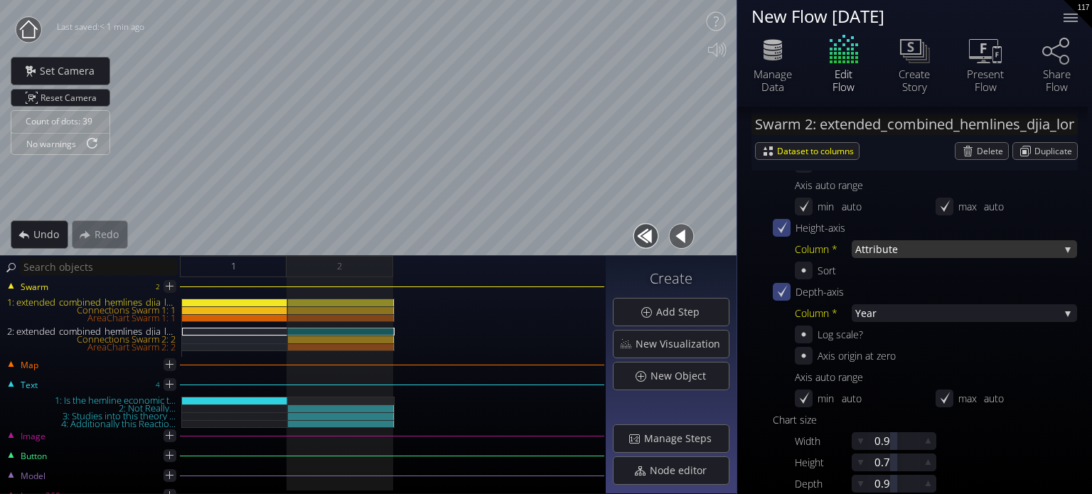
click at [878, 245] on span "Attribut" at bounding box center [873, 249] width 37 height 18
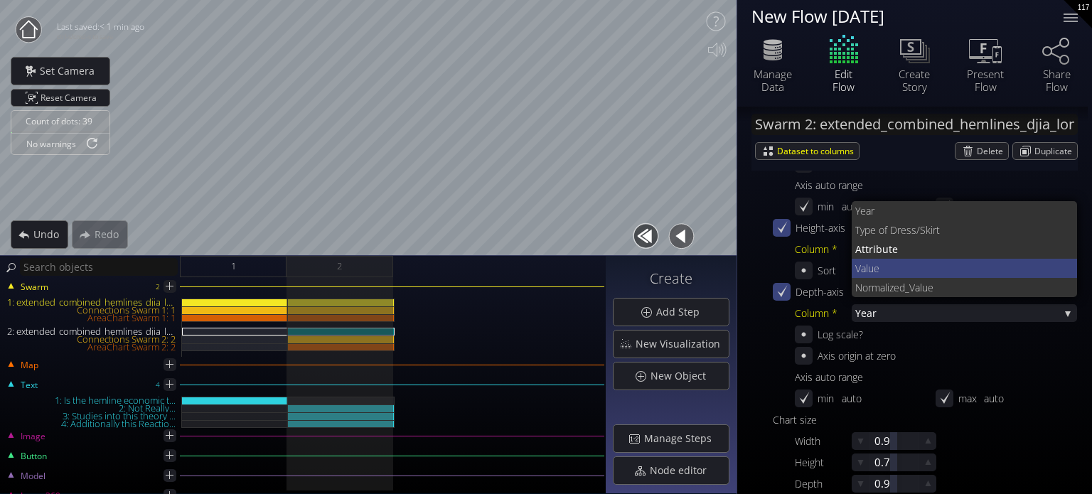
click at [898, 267] on span "Value" at bounding box center [960, 268] width 211 height 19
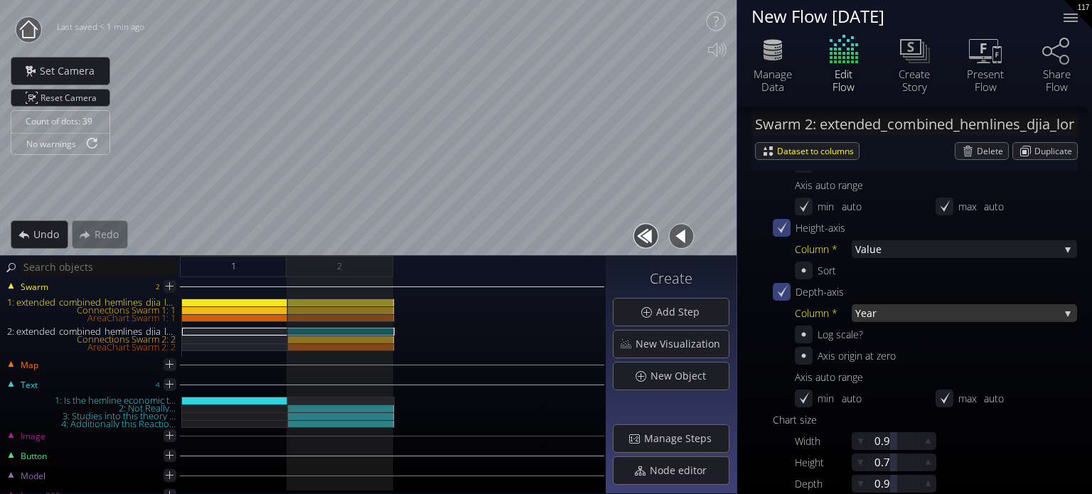
click at [873, 318] on span "Year" at bounding box center [957, 313] width 204 height 18
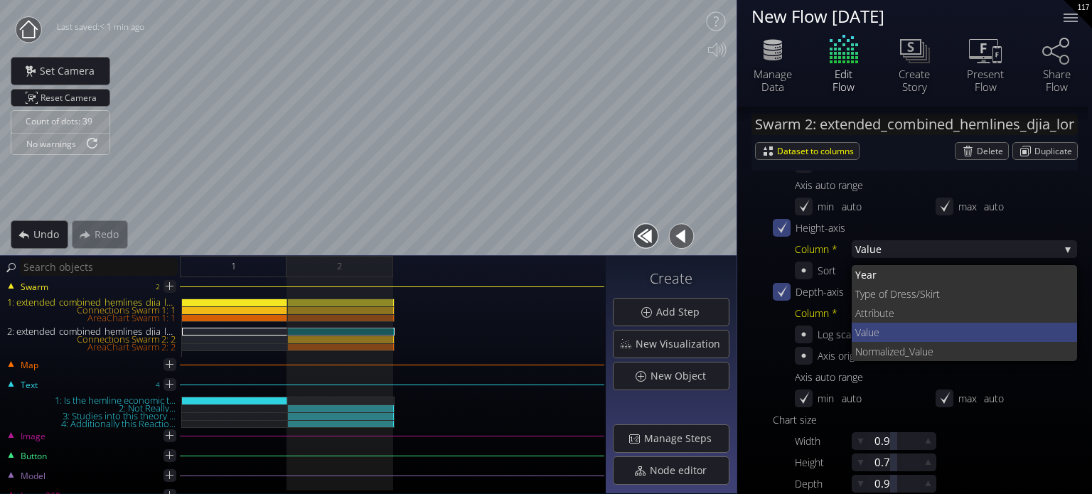
click at [880, 327] on span "Value" at bounding box center [960, 332] width 211 height 19
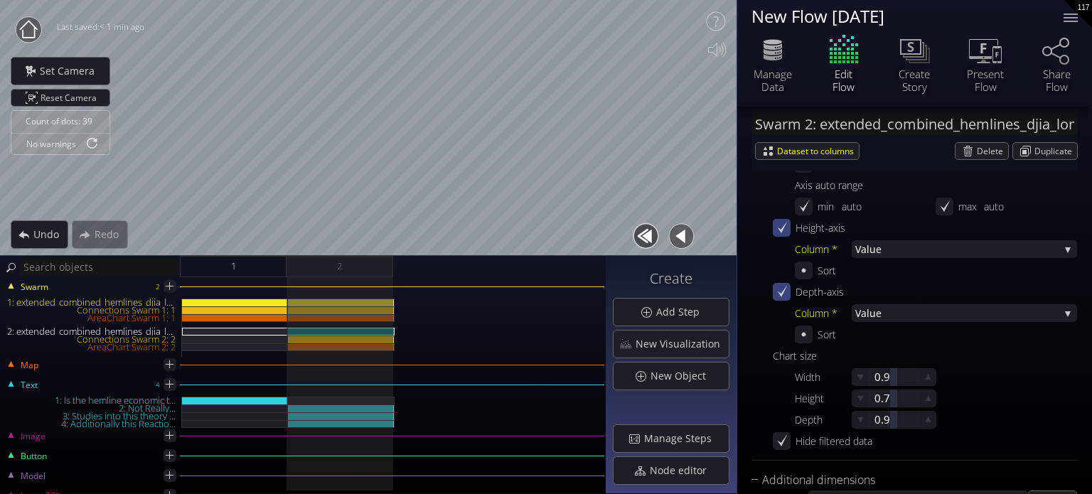
click at [789, 228] on div at bounding box center [782, 228] width 18 height 18
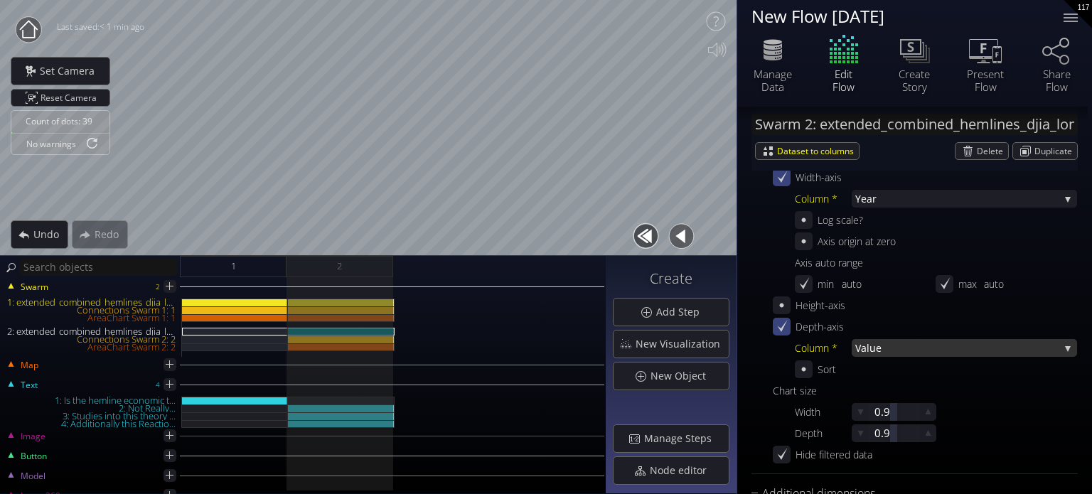
scroll to position [455, 0]
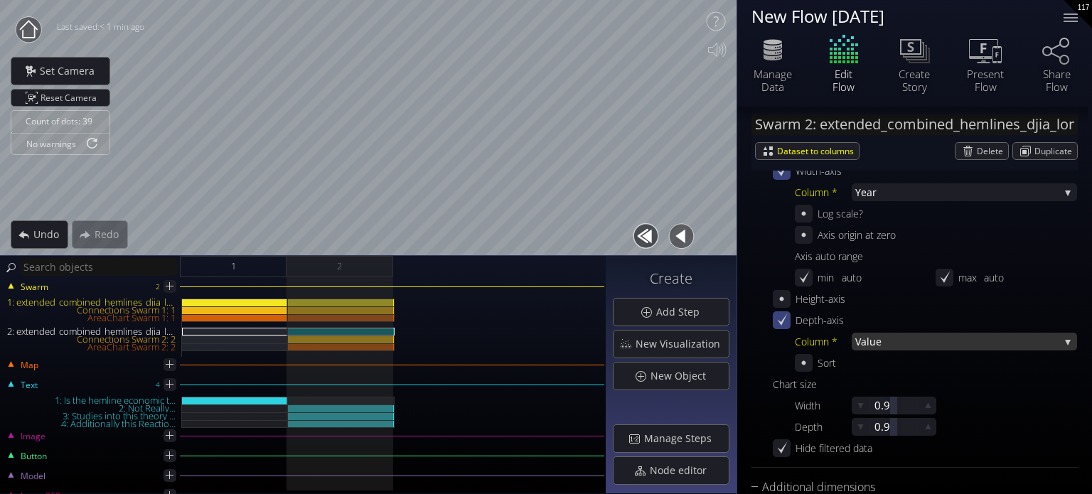
click at [868, 339] on span "Value" at bounding box center [957, 342] width 204 height 18
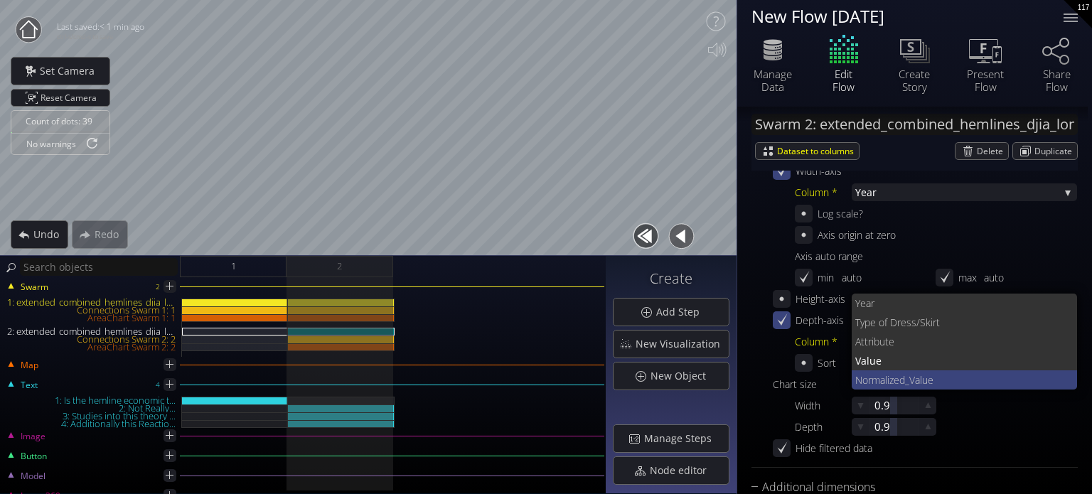
scroll to position [0, 0]
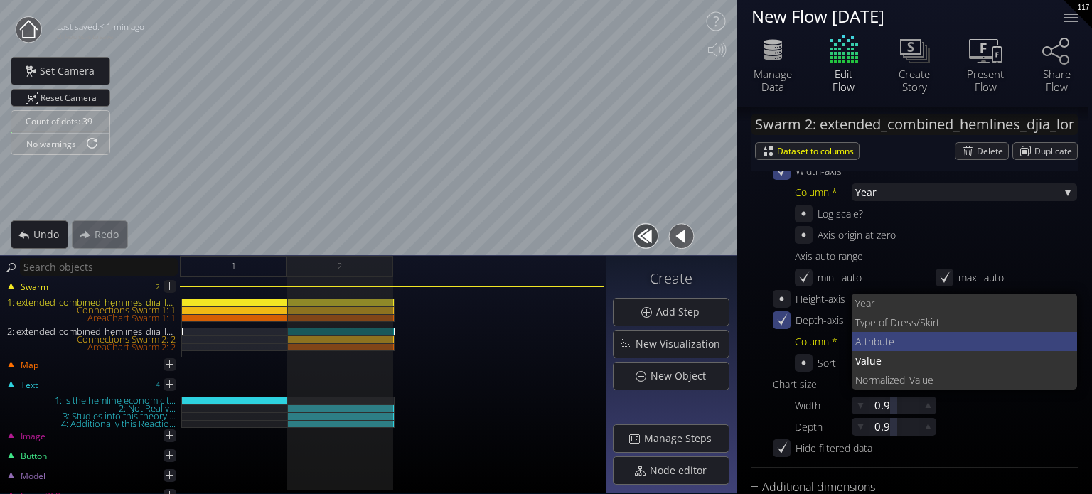
click at [890, 343] on span "e" at bounding box center [978, 341] width 178 height 19
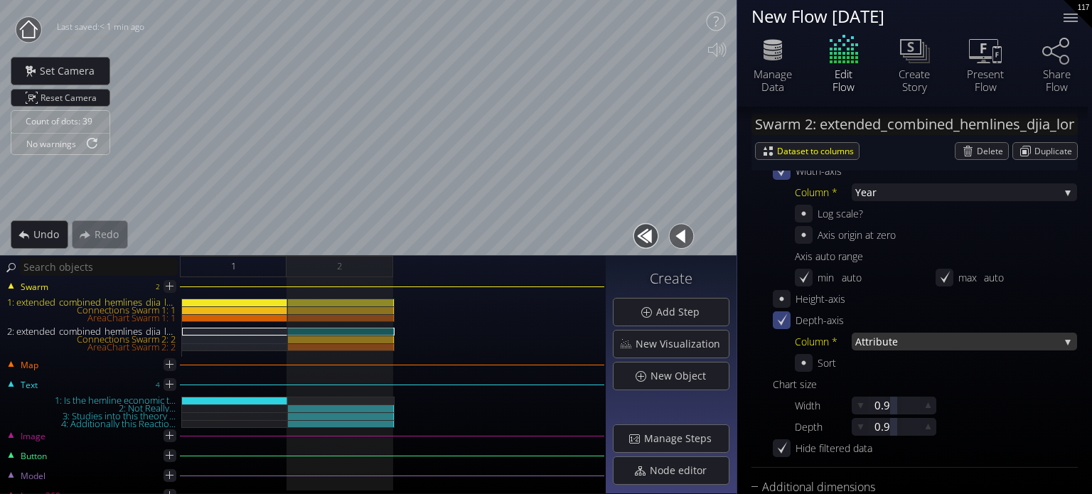
click at [879, 336] on span "Attribut" at bounding box center [873, 342] width 37 height 18
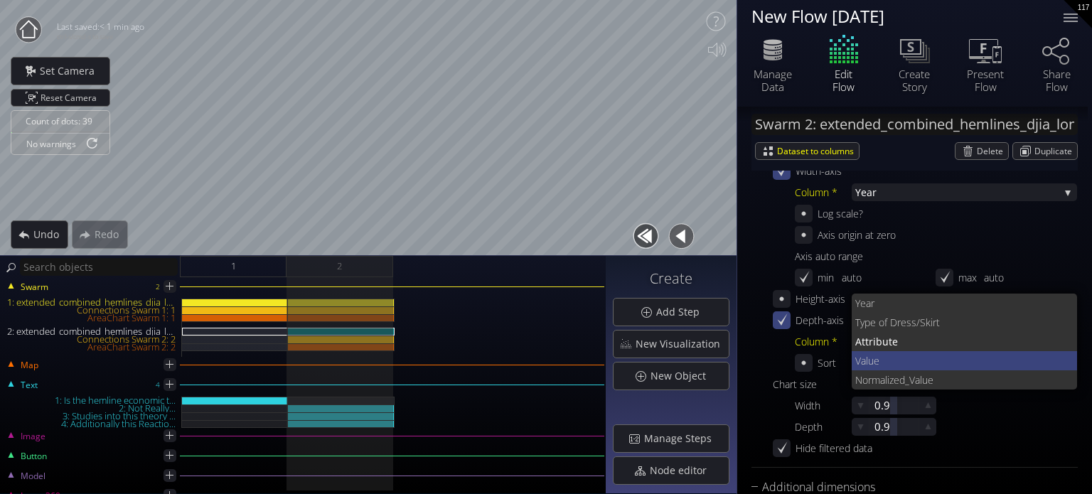
click at [897, 361] on span "Value" at bounding box center [960, 360] width 211 height 19
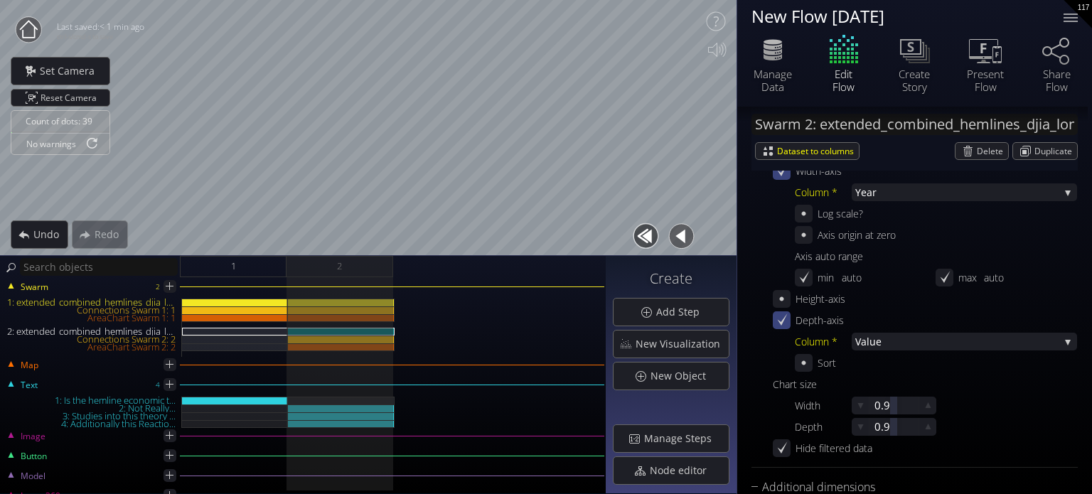
drag, startPoint x: 853, startPoint y: 331, endPoint x: 850, endPoint y: 345, distance: 14.7
click at [850, 345] on div "Depth-axis Column * Value Year Type of D ress/Skirt Attribut e Value Normal ize…" at bounding box center [925, 341] width 304 height 60
click at [850, 348] on div "Column *" at bounding box center [823, 342] width 57 height 18
click at [789, 319] on div at bounding box center [782, 320] width 18 height 18
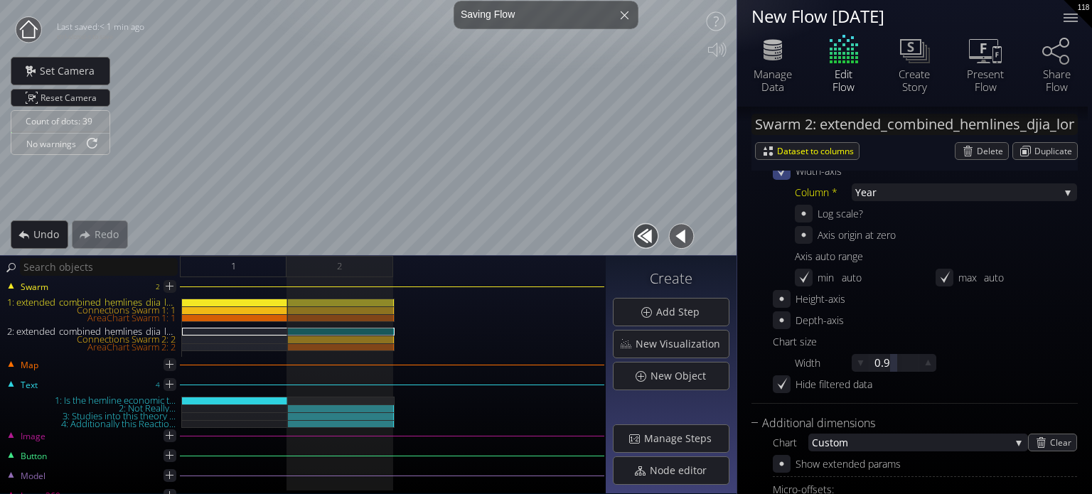
click at [786, 301] on icon at bounding box center [782, 299] width 14 height 14
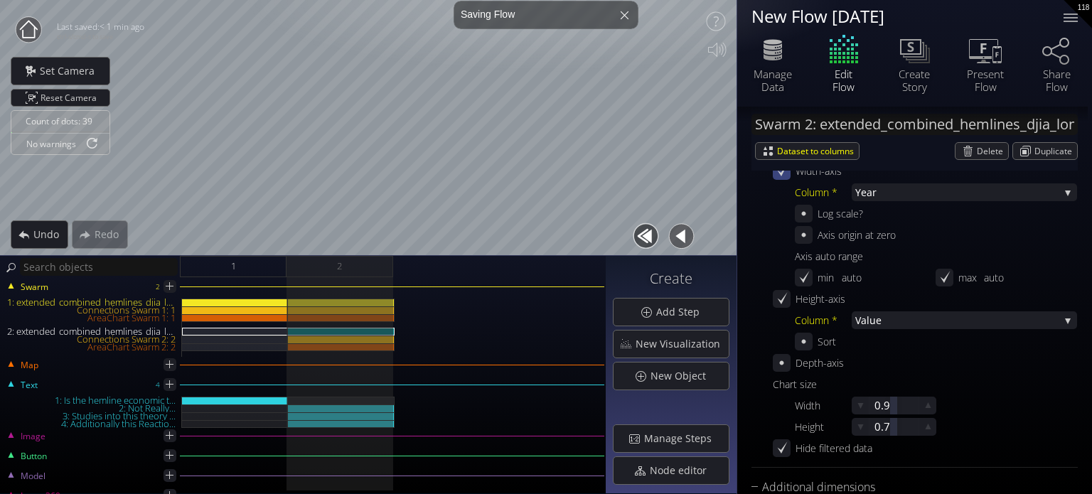
click at [879, 329] on div "Column * Value Year Type of D ress/Skirt Attribut e Value Normal ized_Value Sort" at bounding box center [936, 330] width 282 height 39
click at [880, 325] on span "Value" at bounding box center [957, 320] width 204 height 18
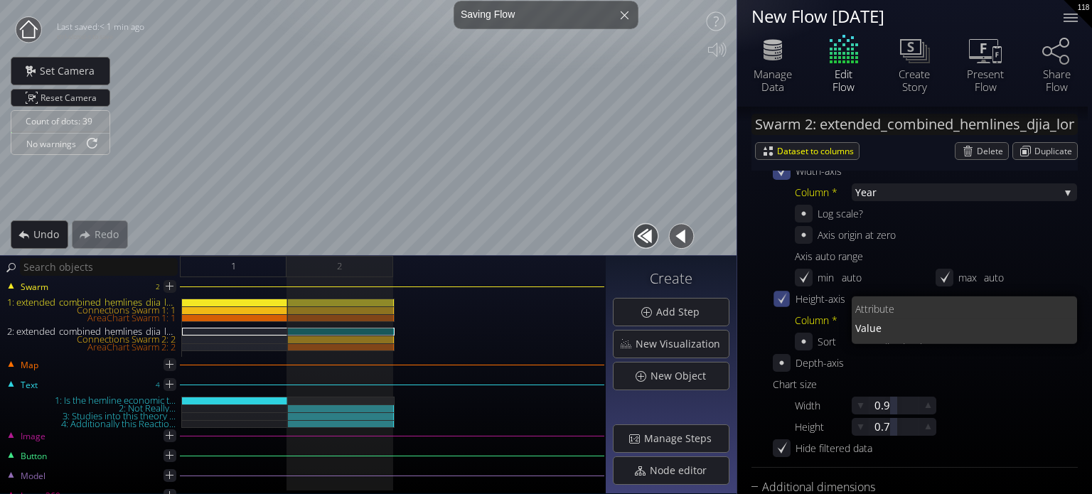
click at [789, 301] on div at bounding box center [782, 299] width 16 height 16
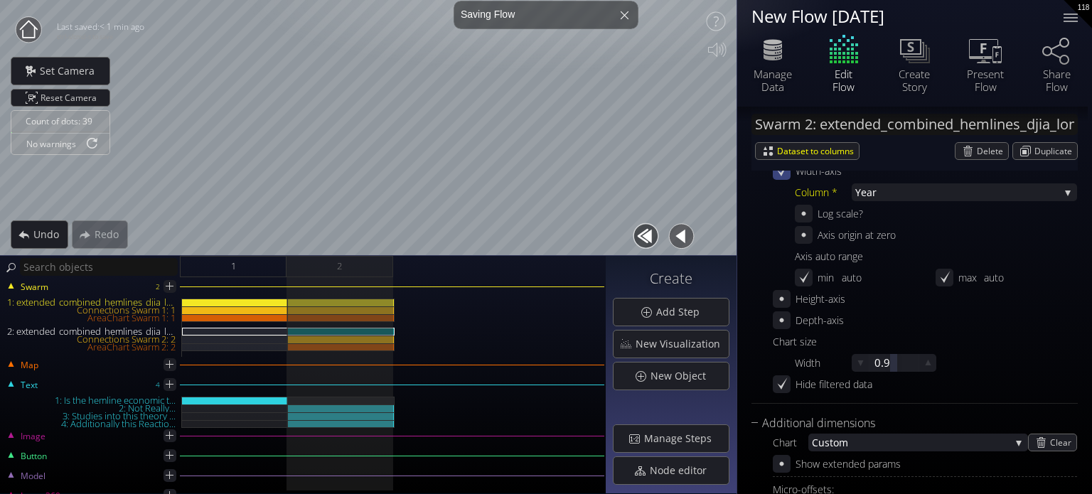
click at [787, 322] on icon at bounding box center [782, 321] width 14 height 14
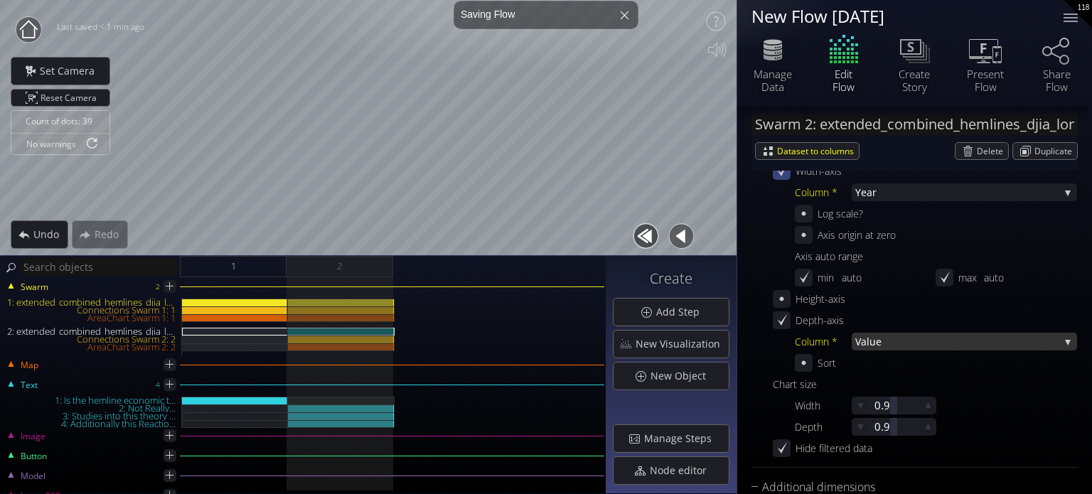
click at [876, 339] on span "Value" at bounding box center [957, 342] width 204 height 18
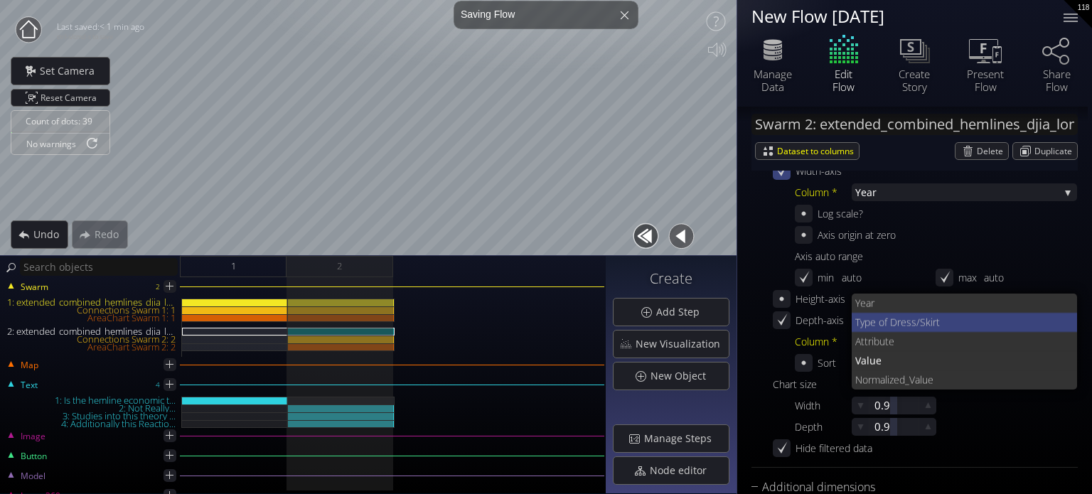
click at [905, 328] on span "ress/Skirt" at bounding box center [981, 322] width 169 height 19
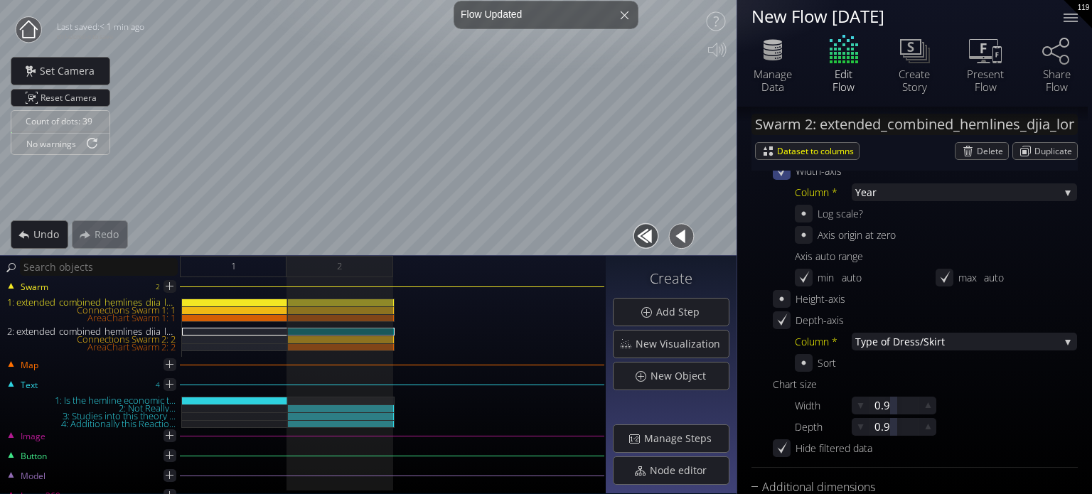
click at [882, 324] on div "Depth-axis" at bounding box center [925, 320] width 304 height 18
click at [881, 333] on span "Type of D" at bounding box center [877, 342] width 45 height 18
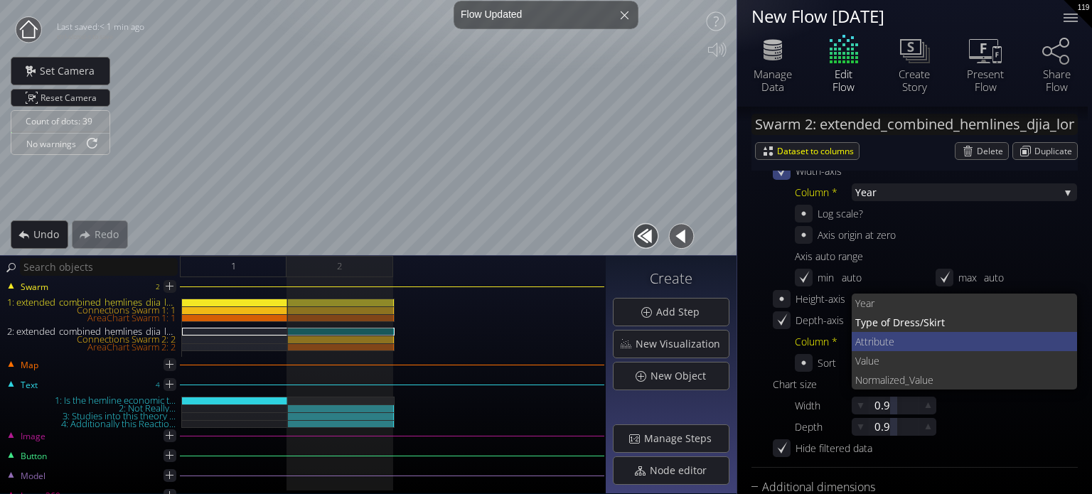
click at [882, 343] on span "Attribut" at bounding box center [871, 341] width 33 height 19
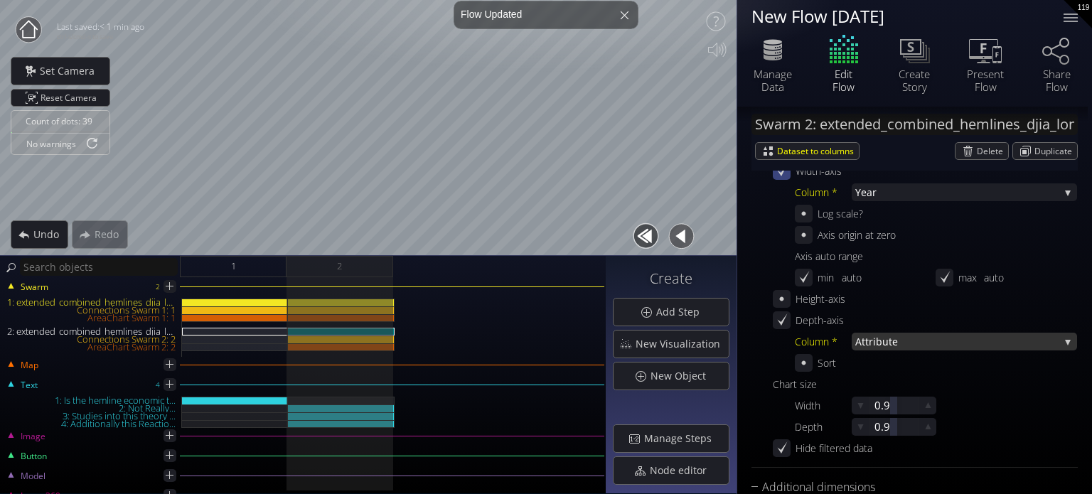
click at [887, 341] on span "Attribut" at bounding box center [873, 342] width 37 height 18
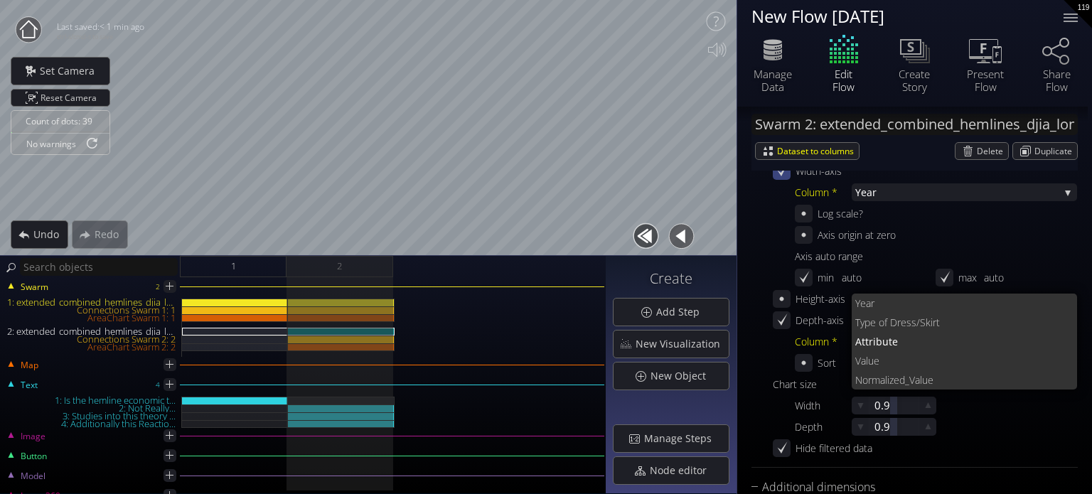
click at [899, 363] on span "Value" at bounding box center [960, 360] width 211 height 19
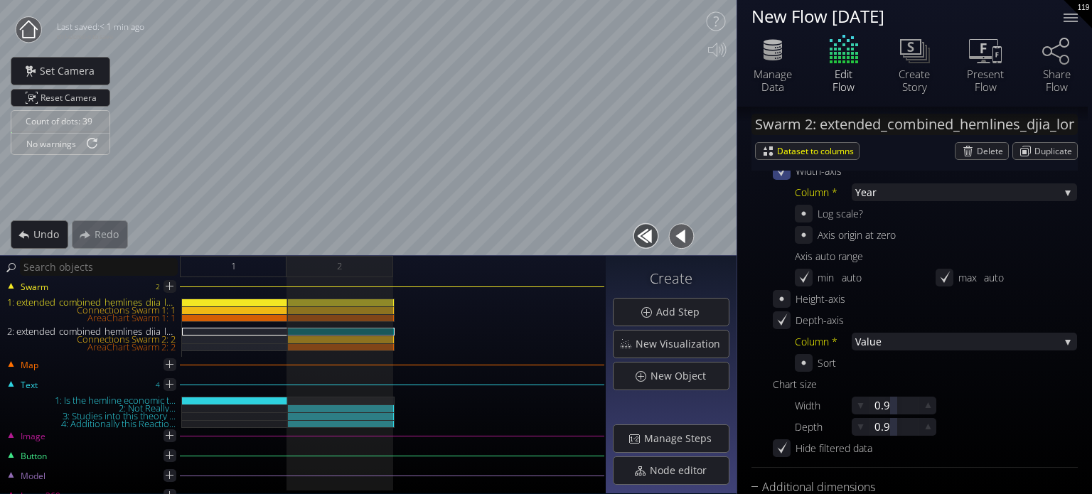
click at [777, 295] on icon at bounding box center [782, 299] width 14 height 14
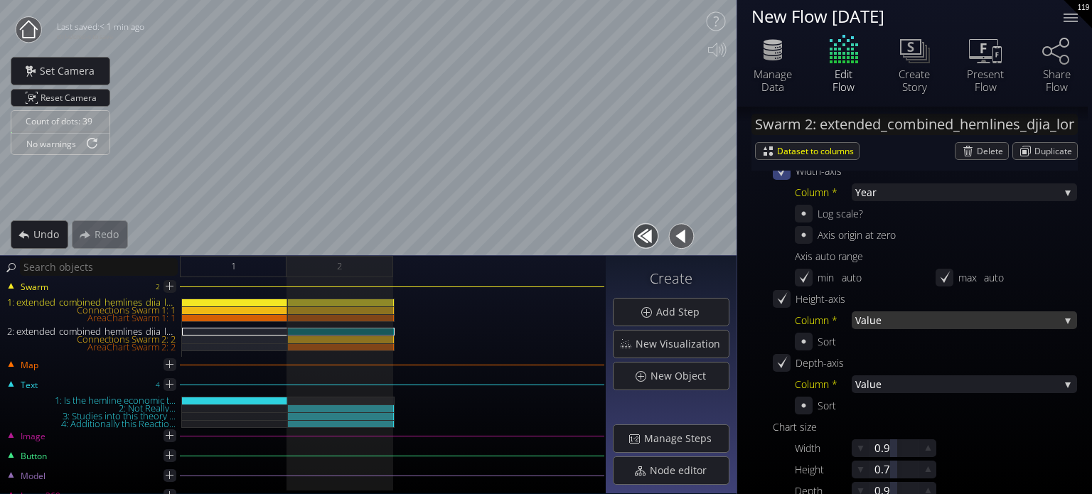
click at [874, 319] on span "Value" at bounding box center [957, 320] width 204 height 18
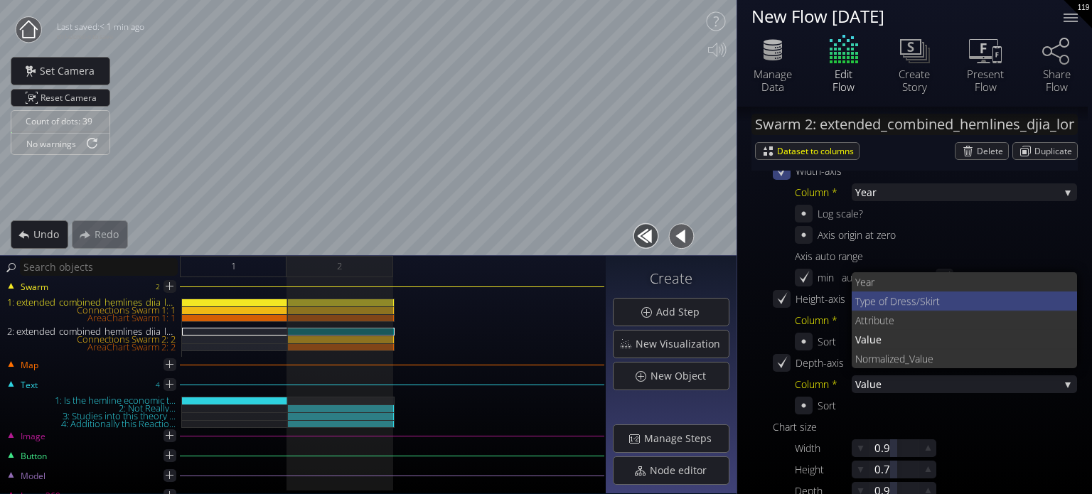
click at [893, 308] on span "Type of D" at bounding box center [876, 301] width 42 height 19
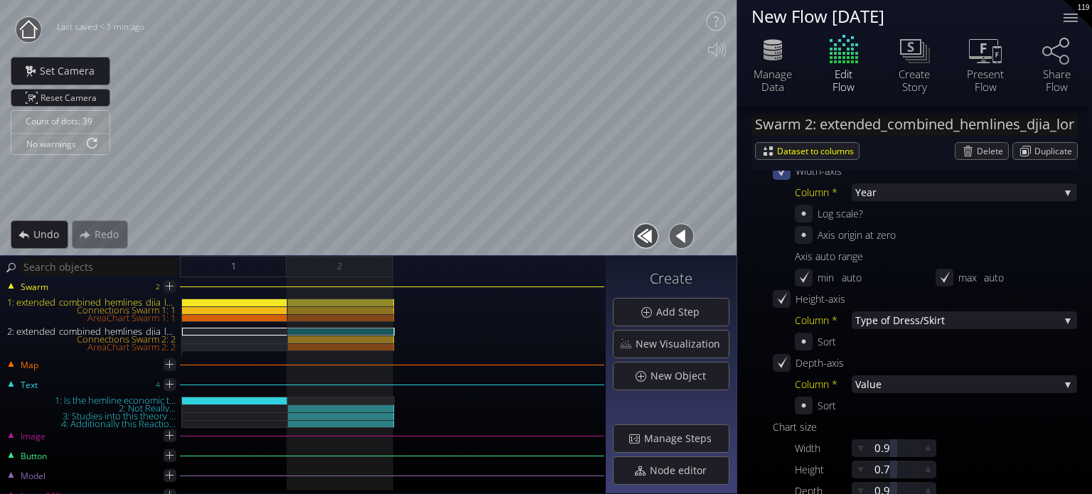
click at [687, 165] on div "Count of dots: 39 No warnings Close Calibrate to floor or table Close Tap anywh…" at bounding box center [368, 128] width 737 height 256
